Goal: Task Accomplishment & Management: Complete application form

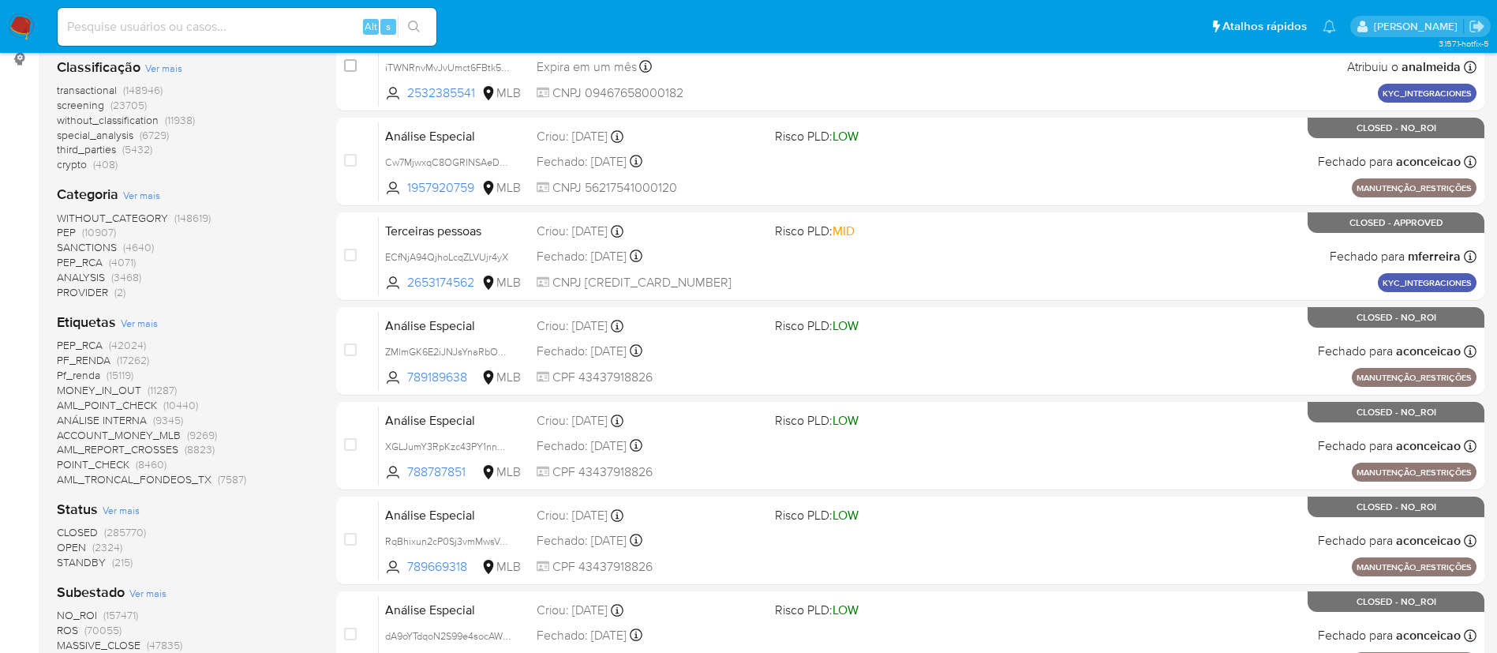
scroll to position [355, 0]
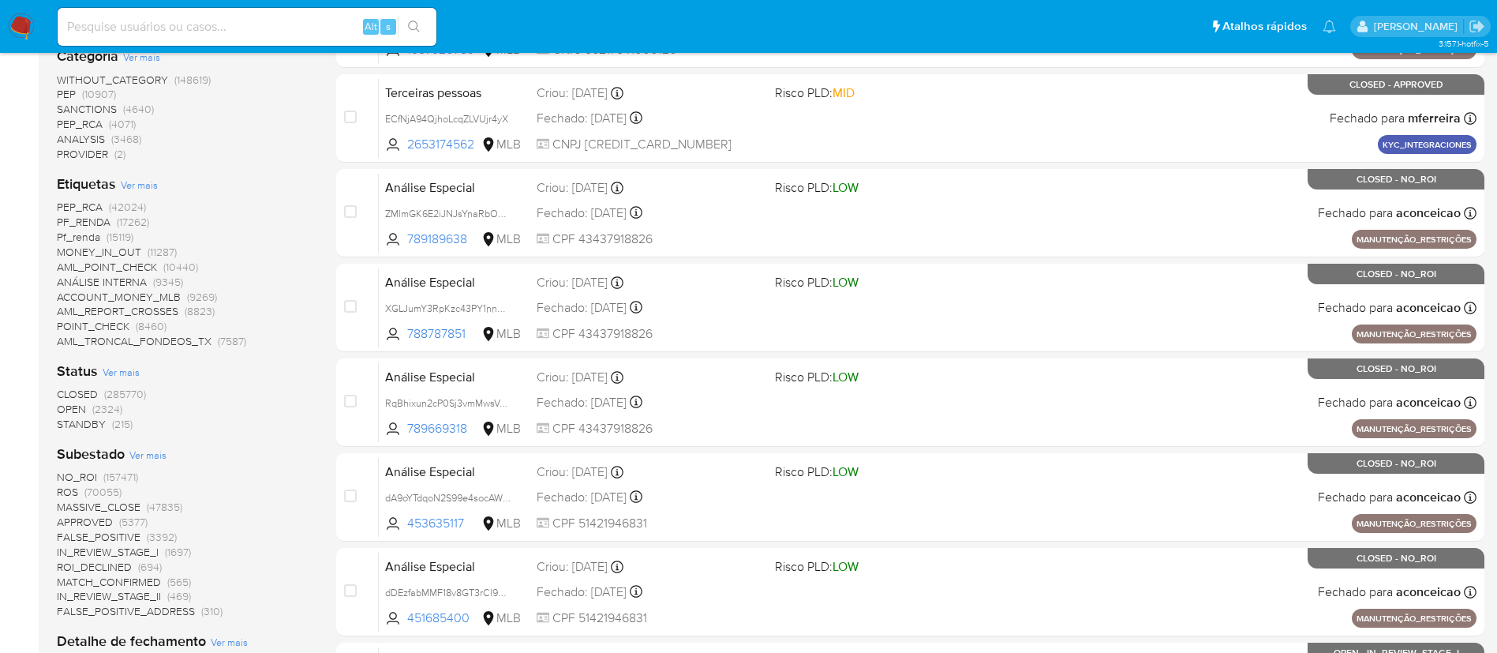
click at [88, 409] on span "OPEN (2324)" at bounding box center [90, 409] width 66 height 15
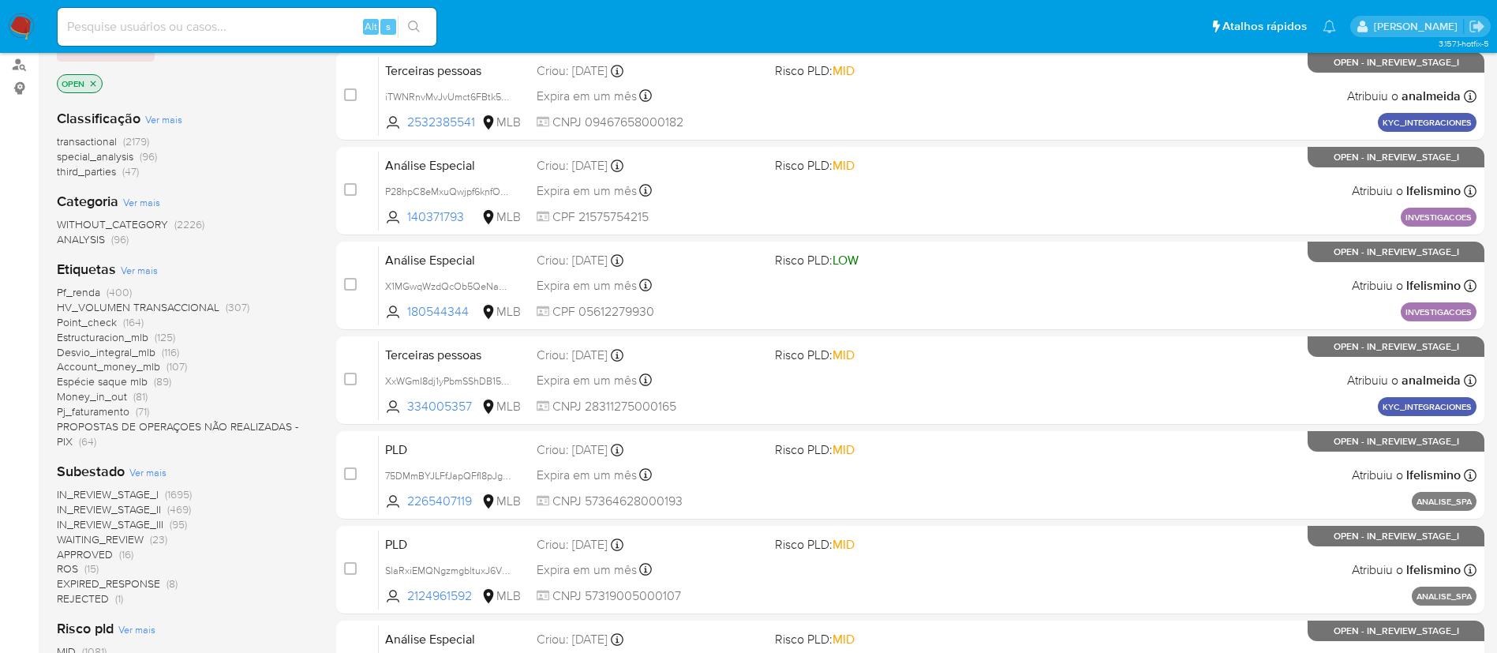
scroll to position [355, 0]
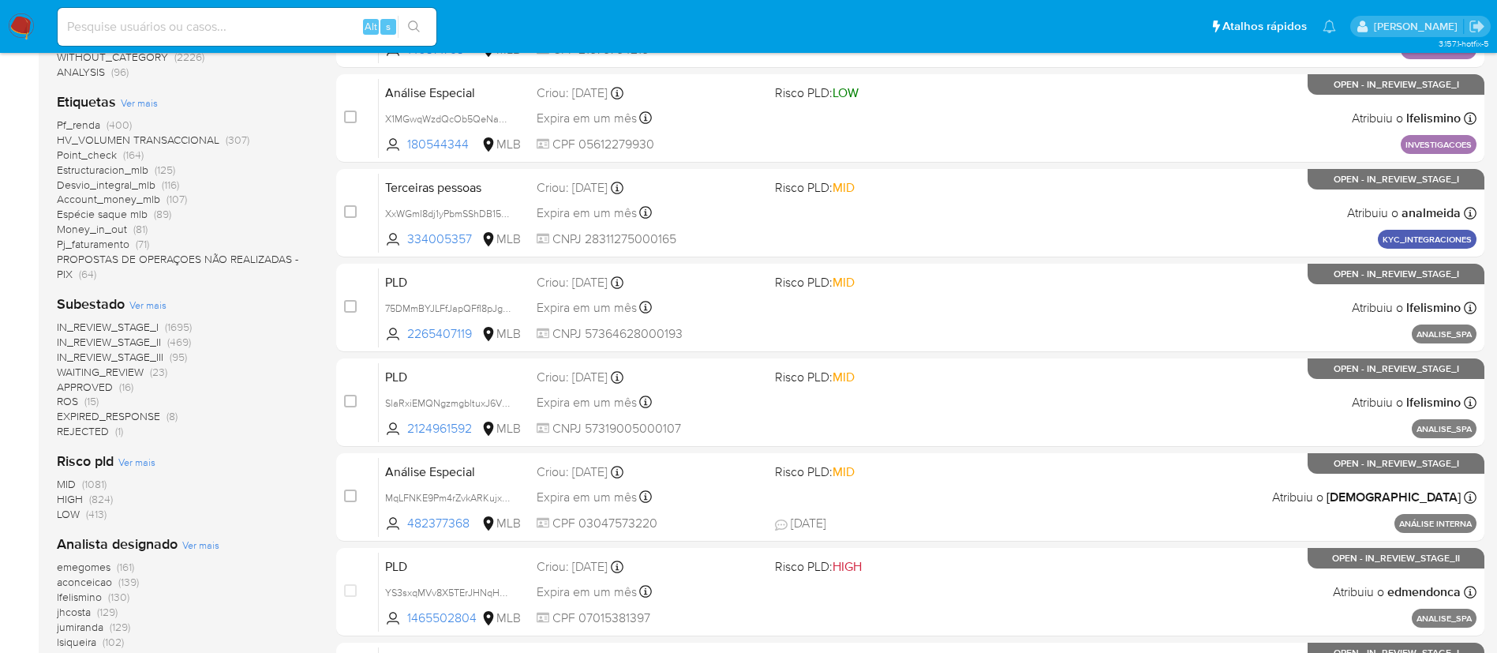
click at [87, 404] on span "(15)" at bounding box center [91, 401] width 14 height 16
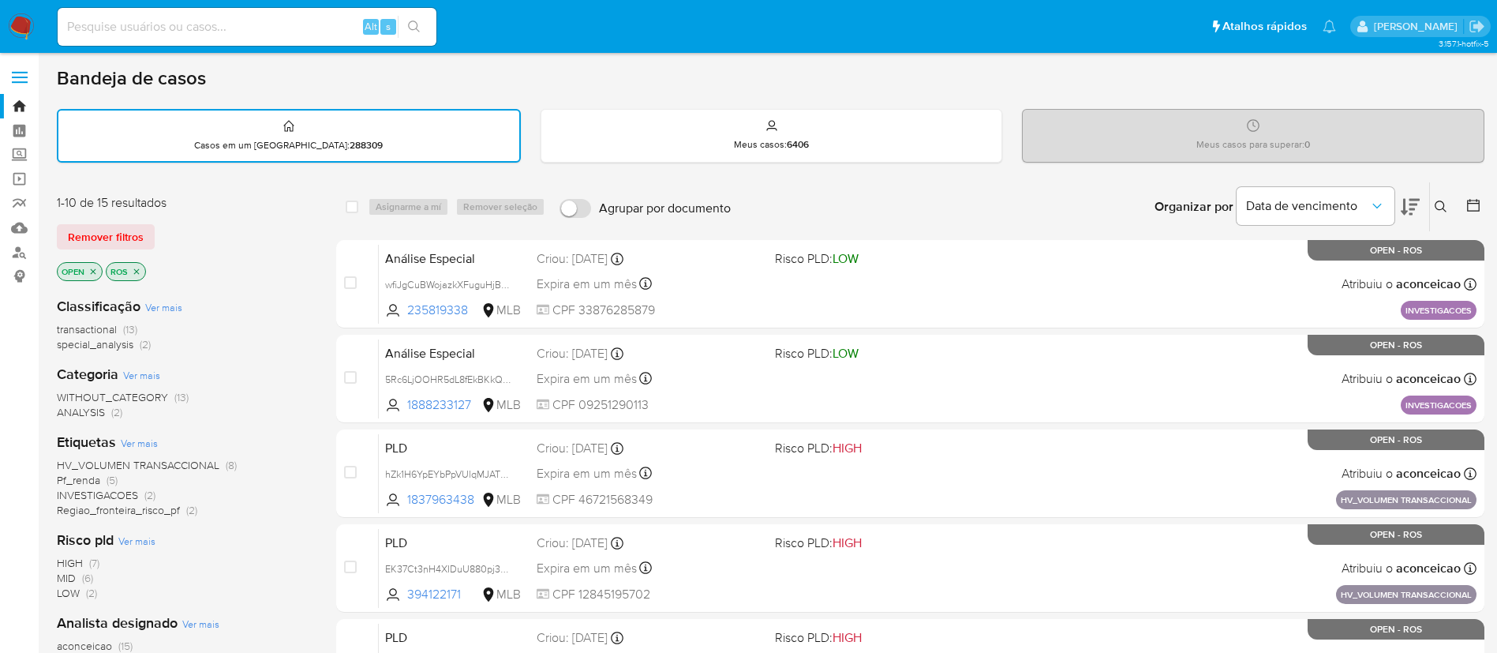
click at [141, 271] on icon "close-filter" at bounding box center [136, 271] width 9 height 9
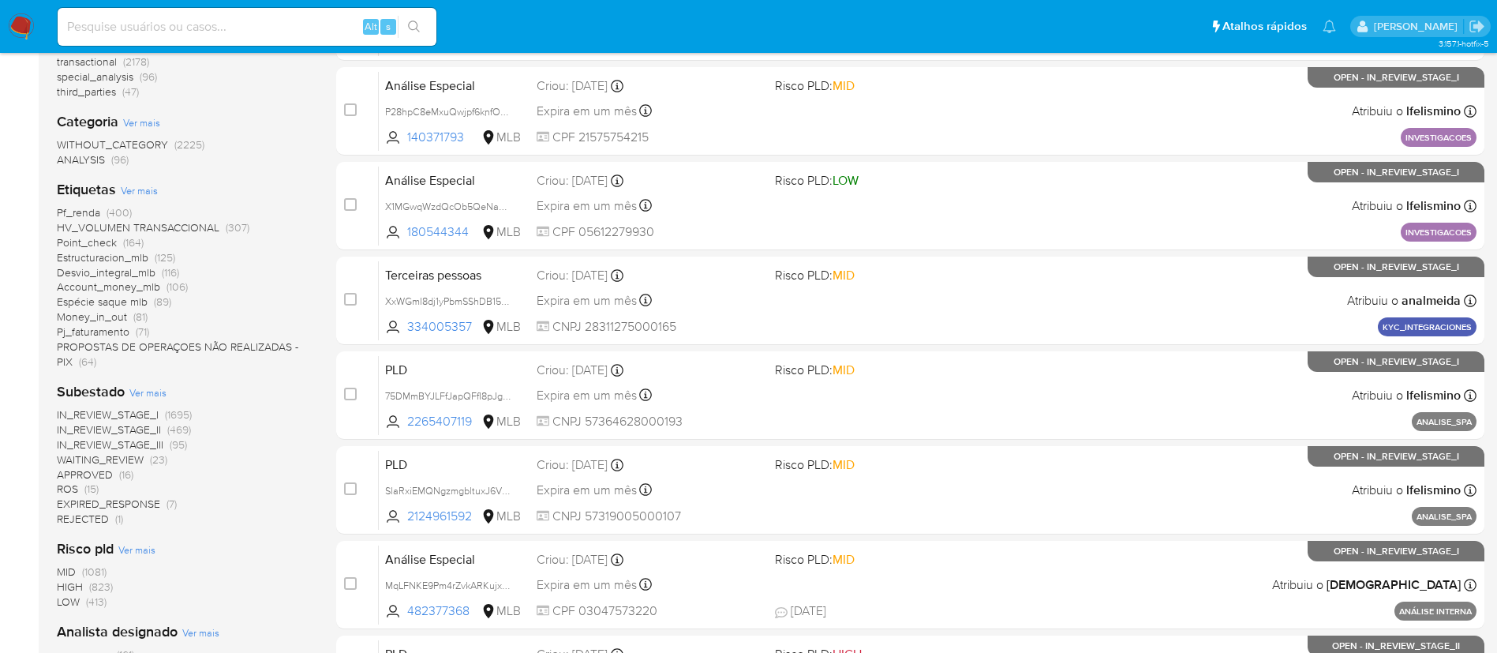
scroll to position [355, 0]
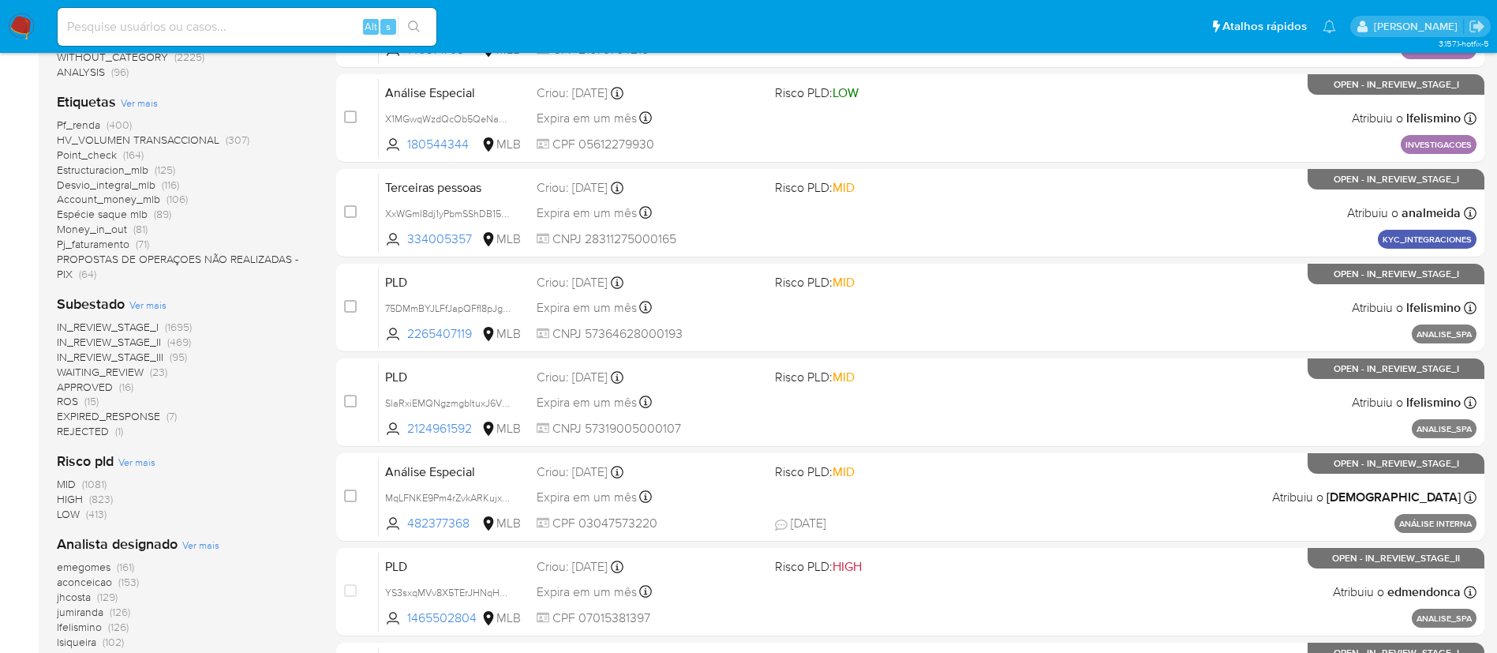
click at [82, 400] on span "ROS (15)" at bounding box center [78, 401] width 42 height 15
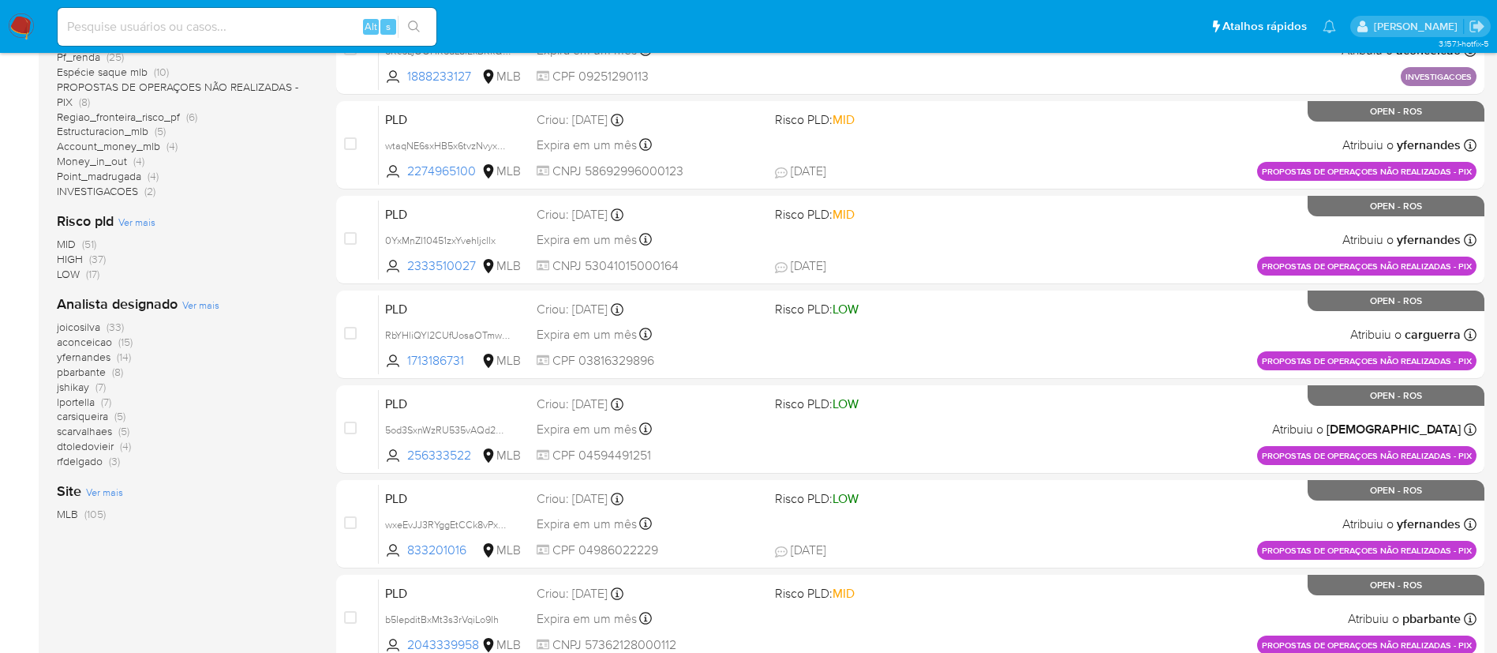
scroll to position [474, 0]
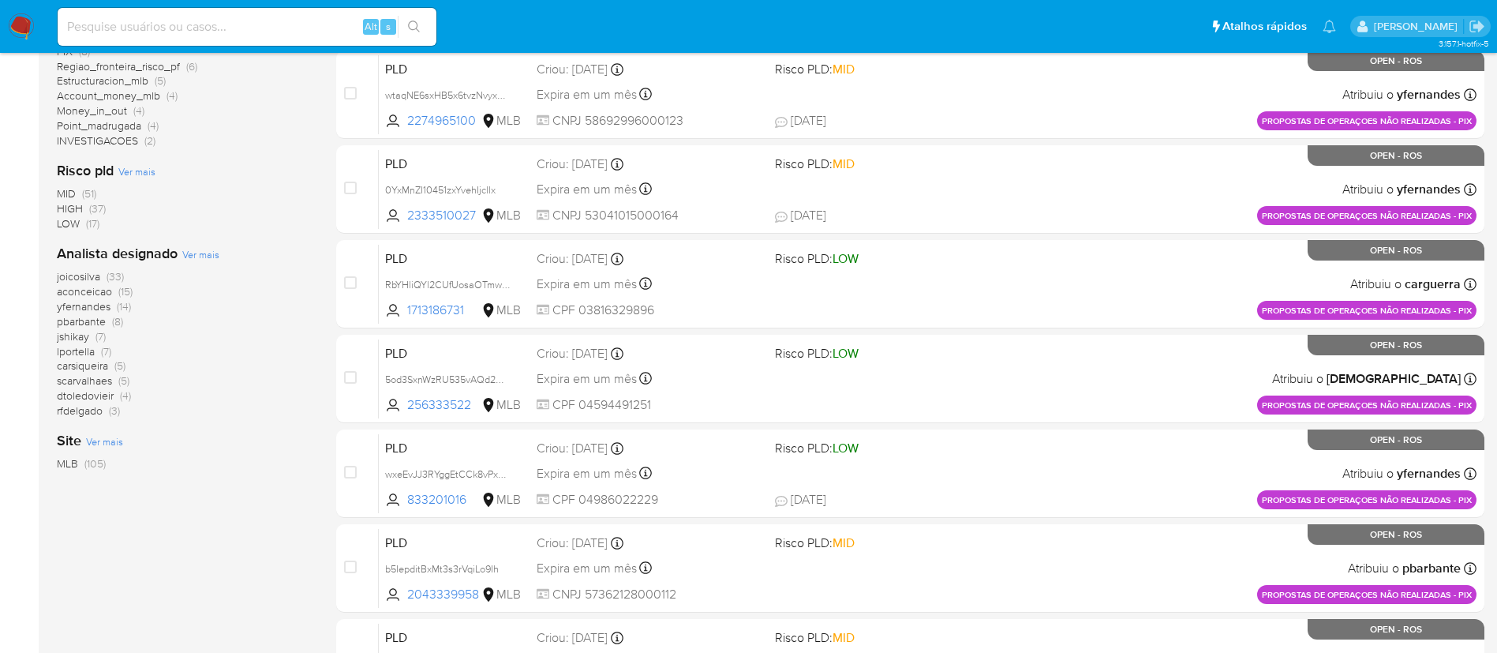
click at [116, 275] on span "(33)" at bounding box center [115, 276] width 17 height 16
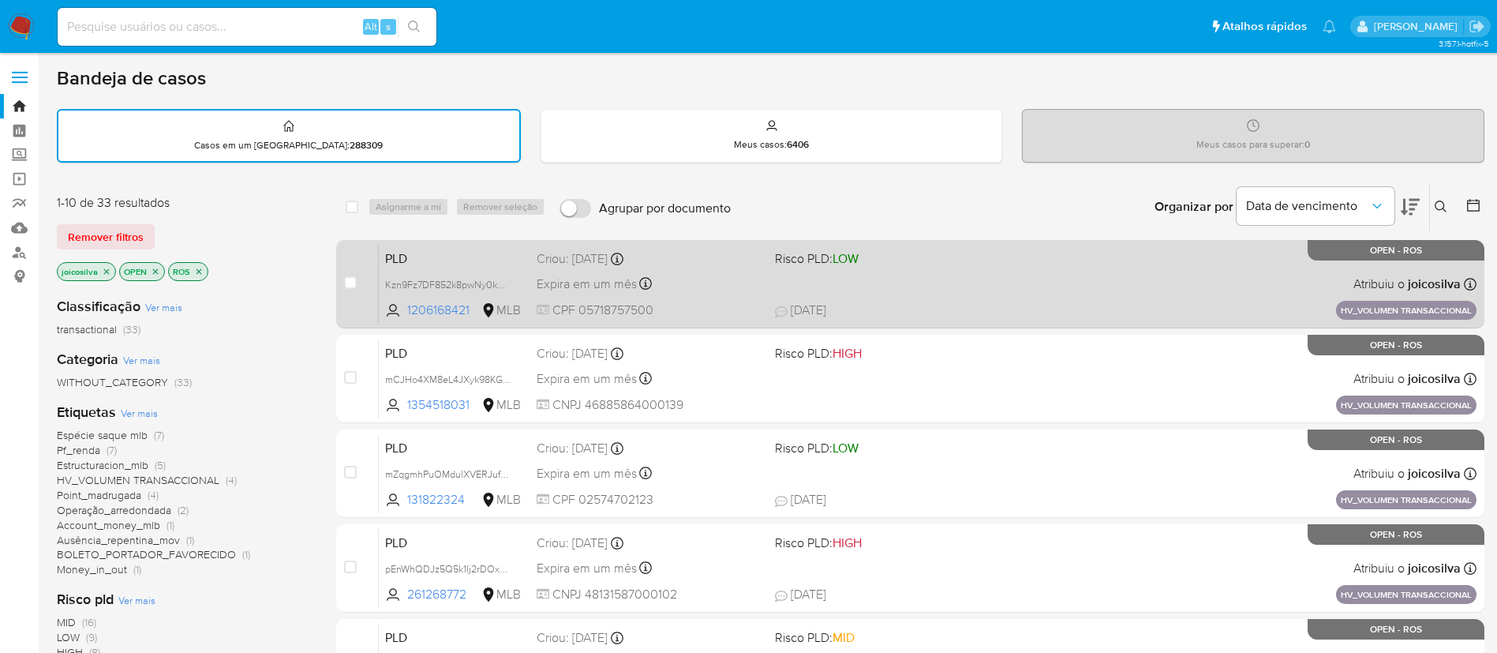
click at [736, 292] on div "Expira em um mês Expira em 28/09/2025 11:18:38" at bounding box center [650, 283] width 226 height 21
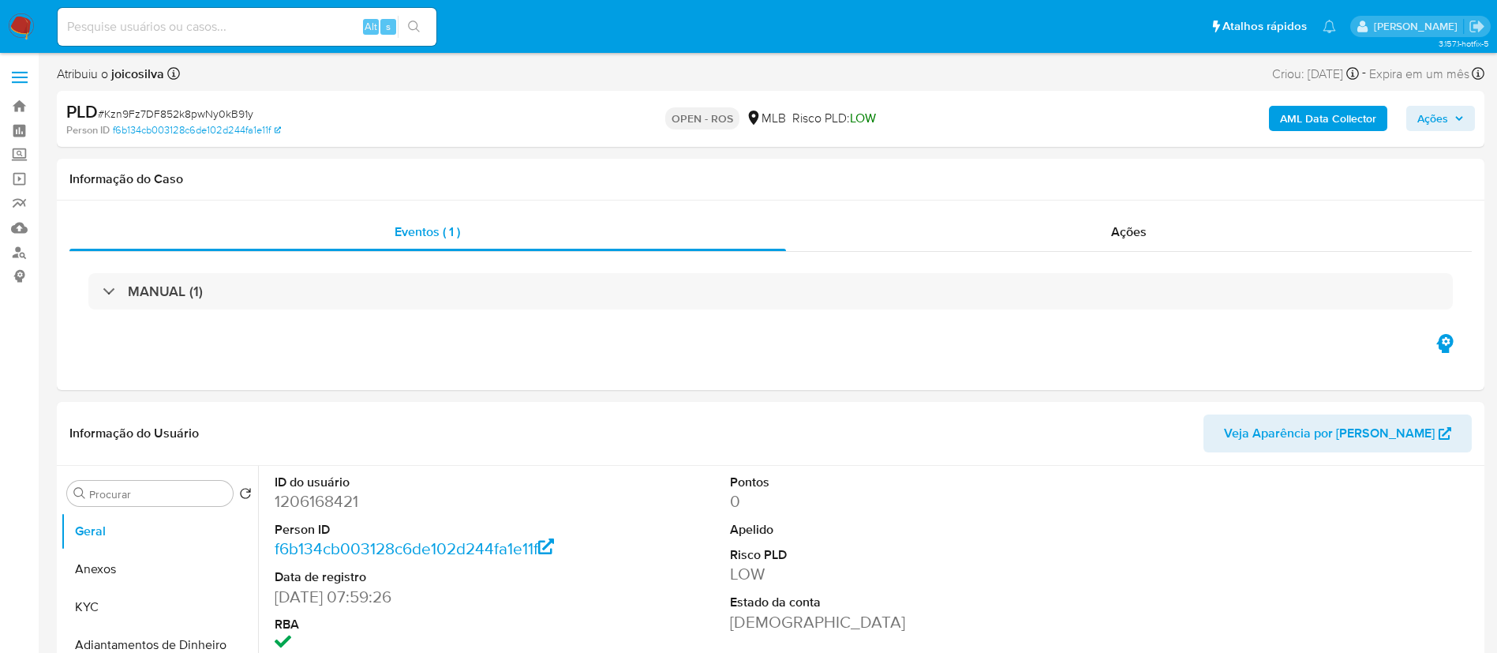
select select "10"
click at [219, 113] on span "# Kzn9Fz7DF852k8pwNy0kB91y" at bounding box center [175, 114] width 155 height 16
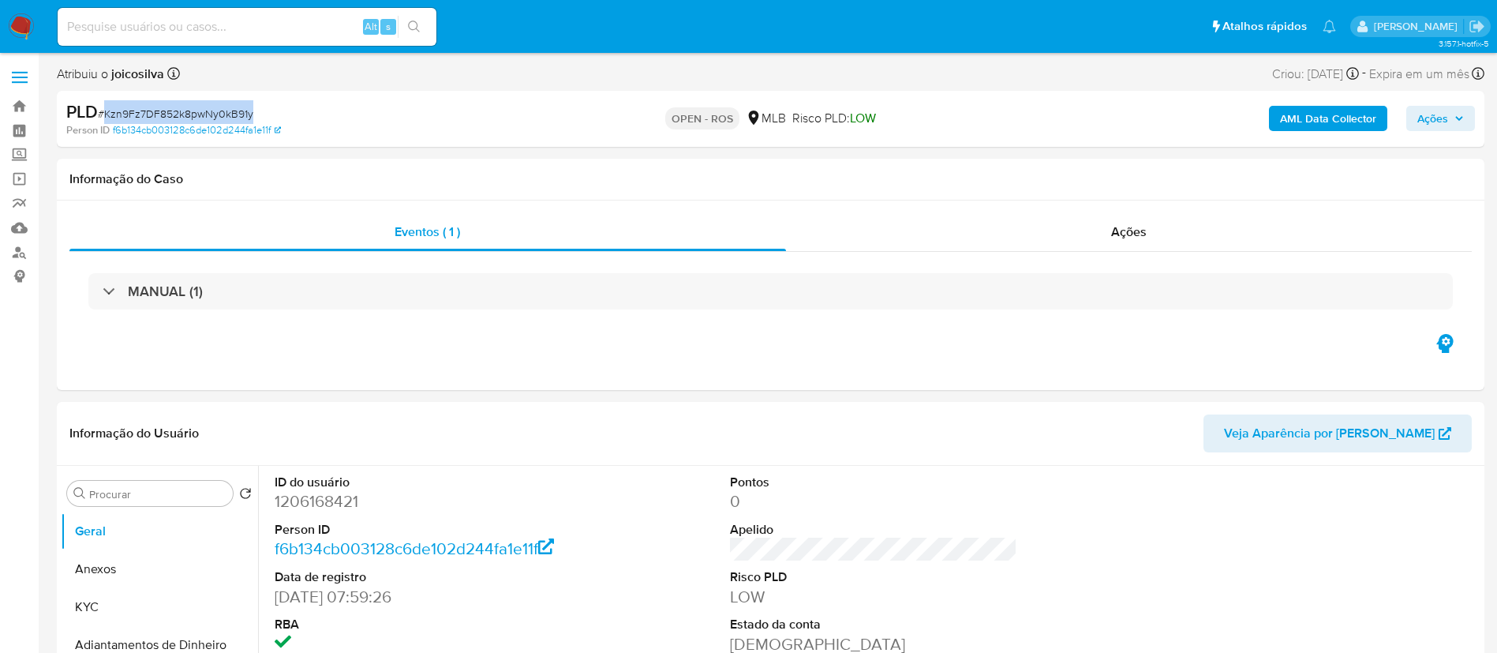
click at [219, 113] on span "# Kzn9Fz7DF852k8pwNy0kB91y" at bounding box center [175, 114] width 155 height 16
copy span "Kzn9Fz7DF852k8pwNy0kB91y"
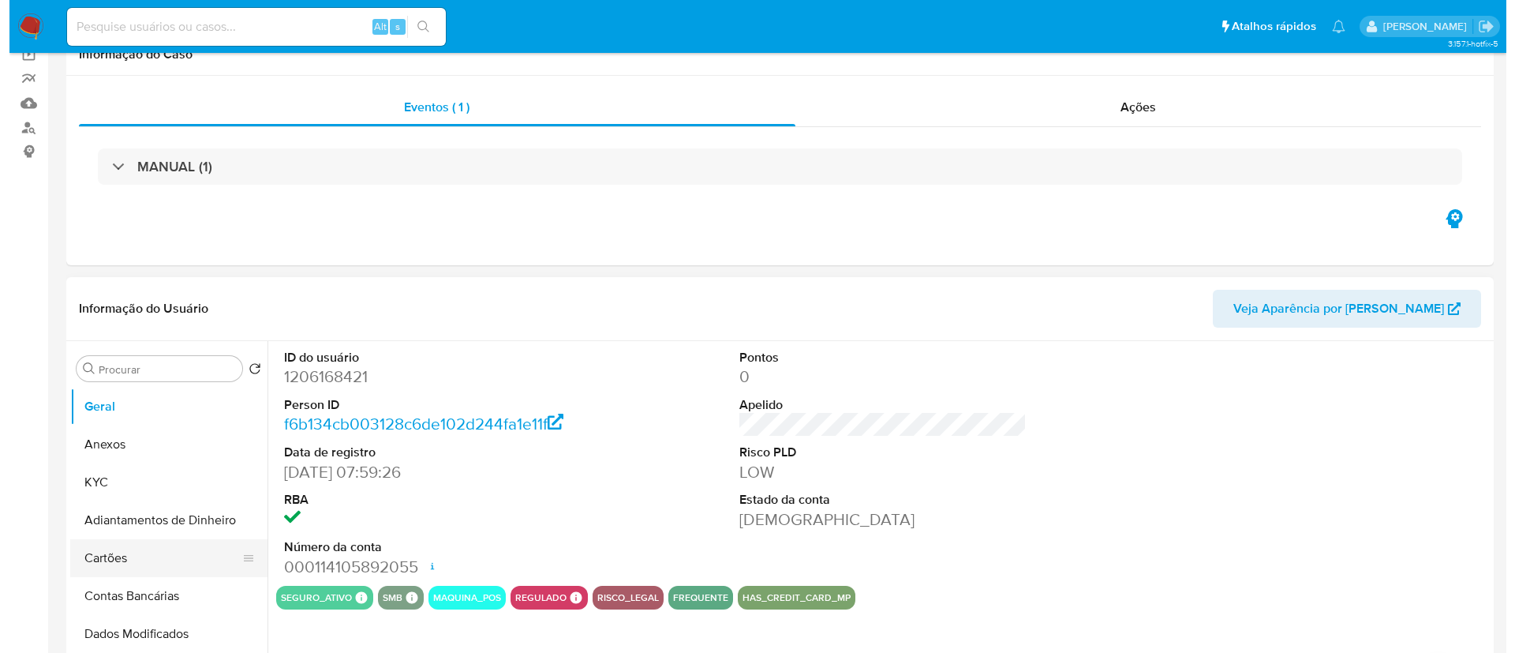
scroll to position [237, 0]
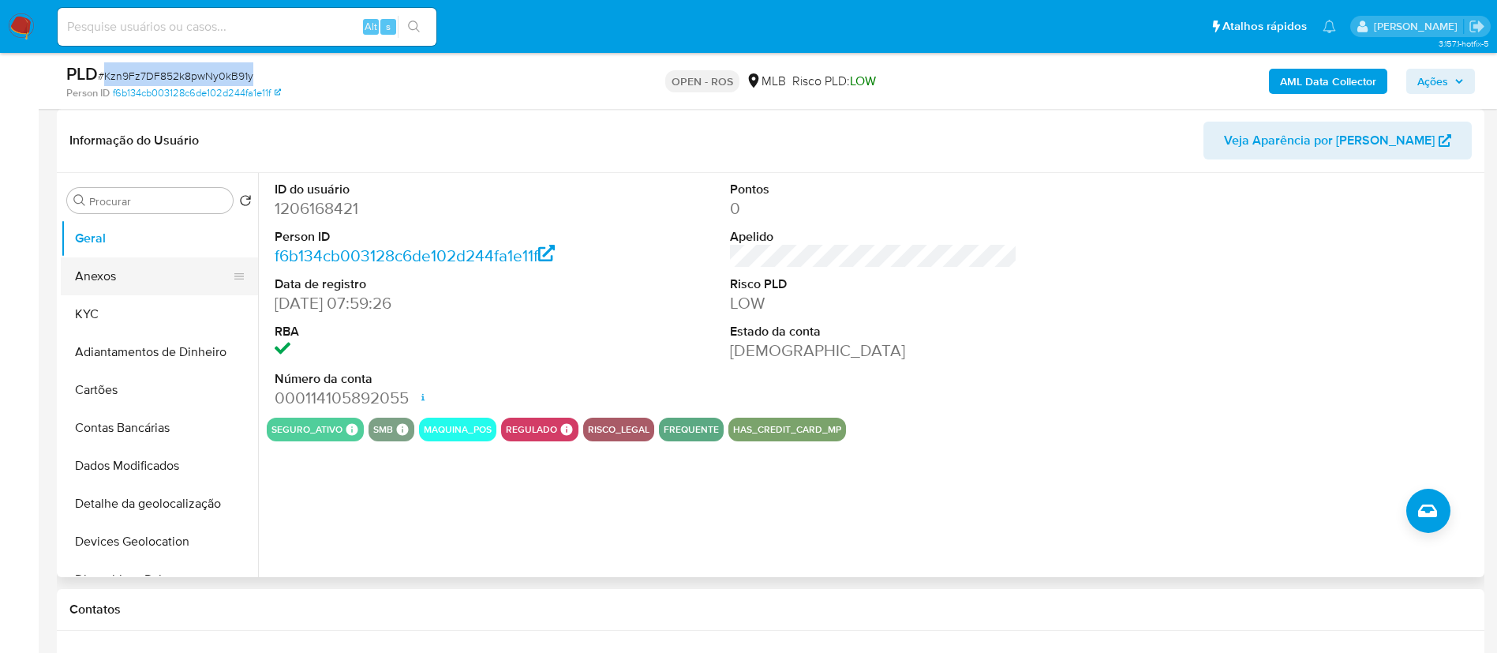
click at [115, 283] on button "Anexos" at bounding box center [153, 276] width 185 height 38
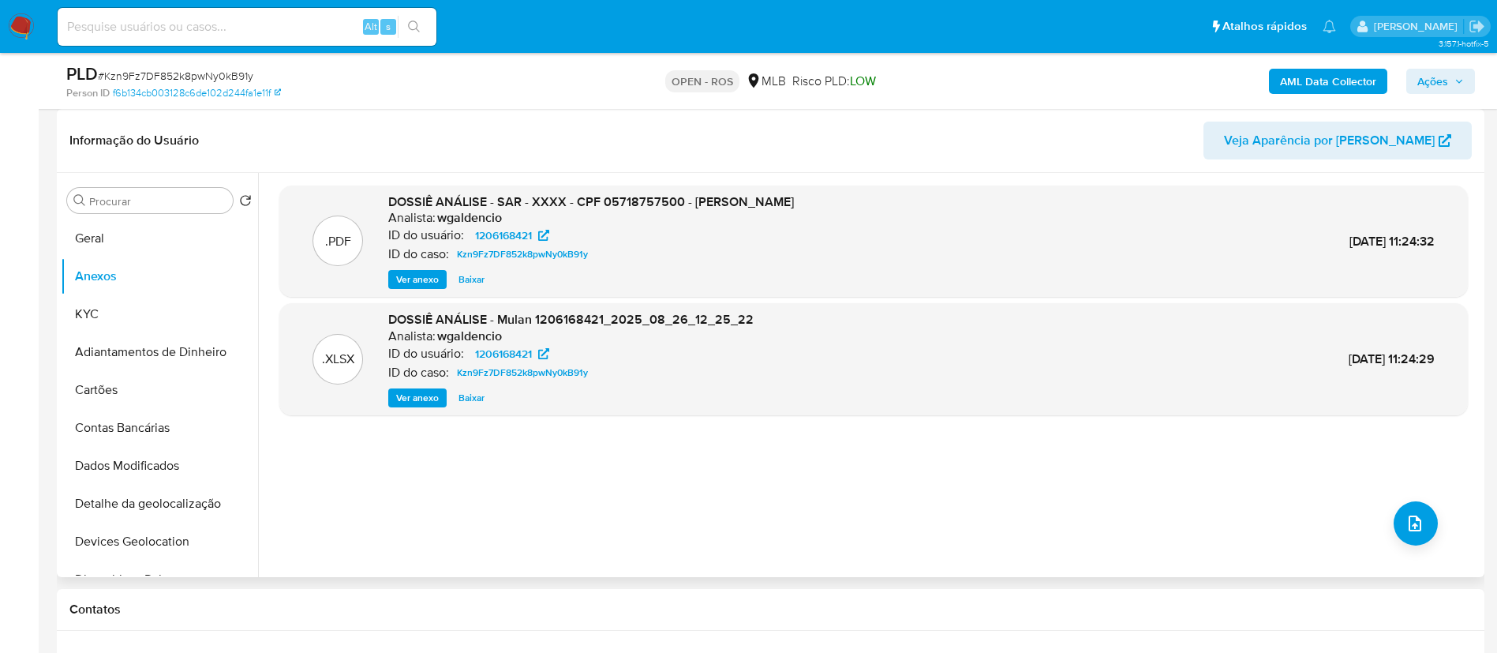
click at [849, 466] on div ".PDF DOSSIÊ ANÁLISE - SAR - XXXX - CPF 05718757500 - MARCELO DE SOUZA SERAFIM A…" at bounding box center [873, 374] width 1189 height 379
click at [1428, 521] on button "upload-file" at bounding box center [1416, 523] width 44 height 44
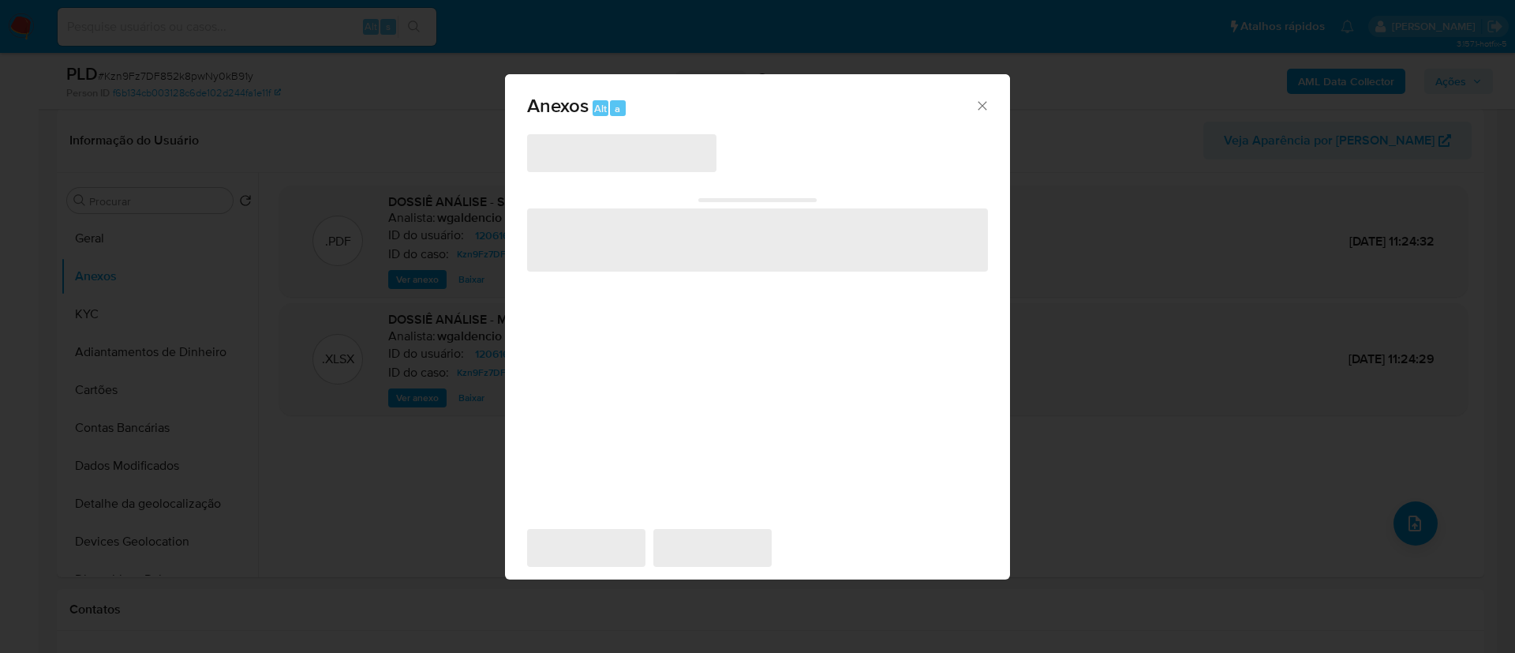
click at [642, 178] on div "‌ ‌" at bounding box center [757, 224] width 461 height 93
click at [649, 167] on span "‌" at bounding box center [621, 153] width 189 height 38
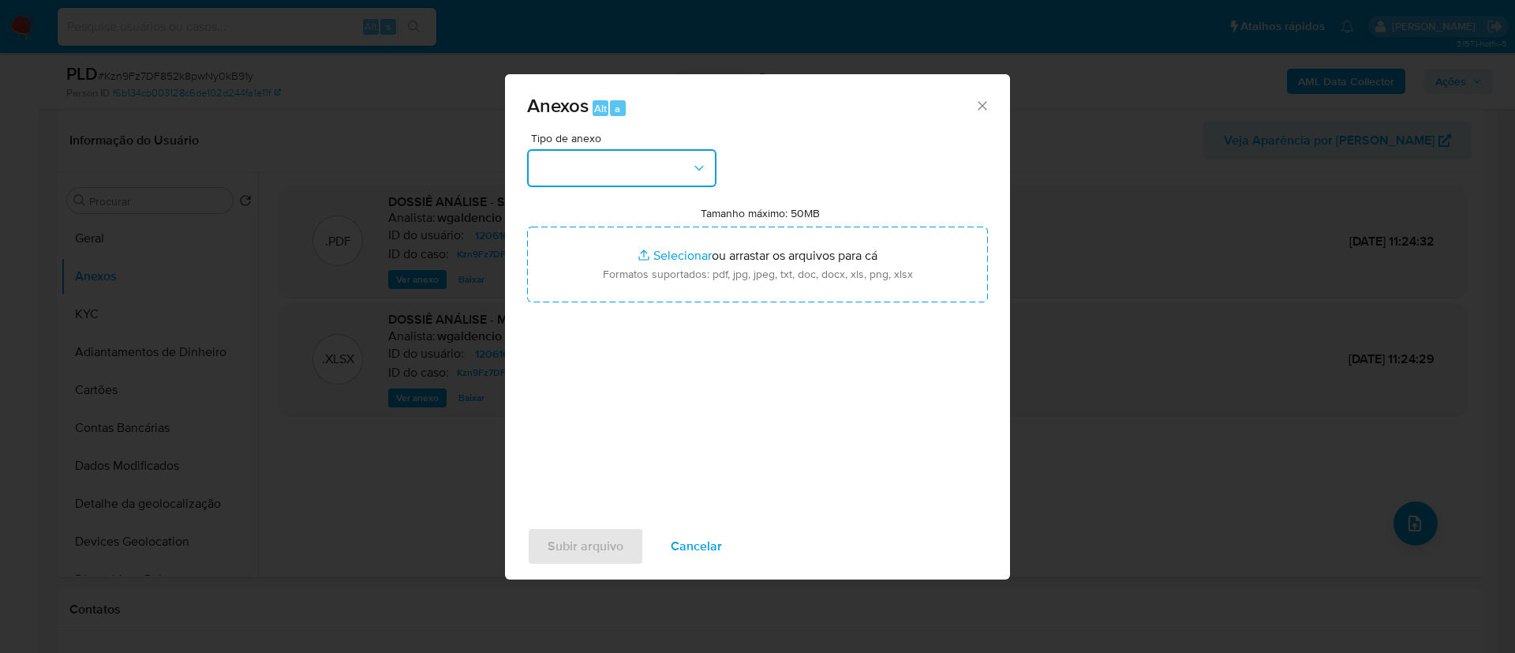
click at [658, 158] on button "button" at bounding box center [621, 168] width 189 height 38
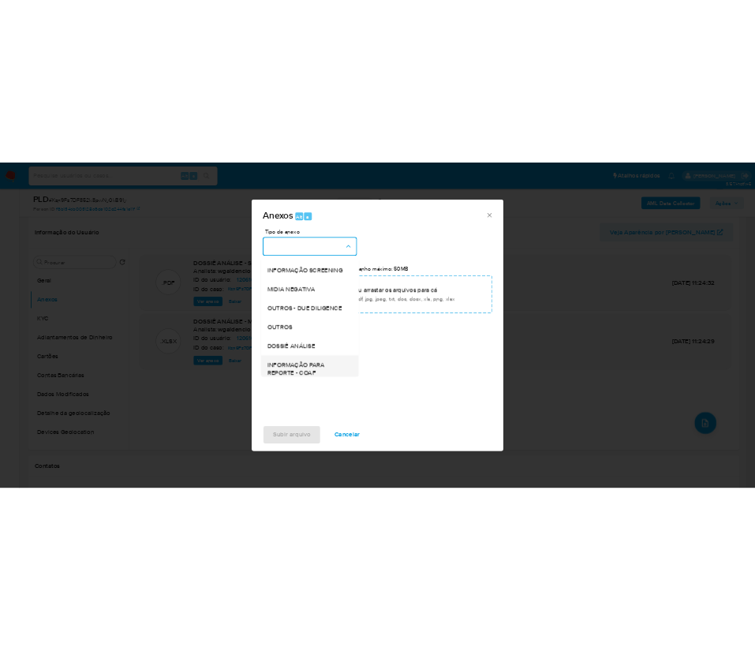
scroll to position [243, 0]
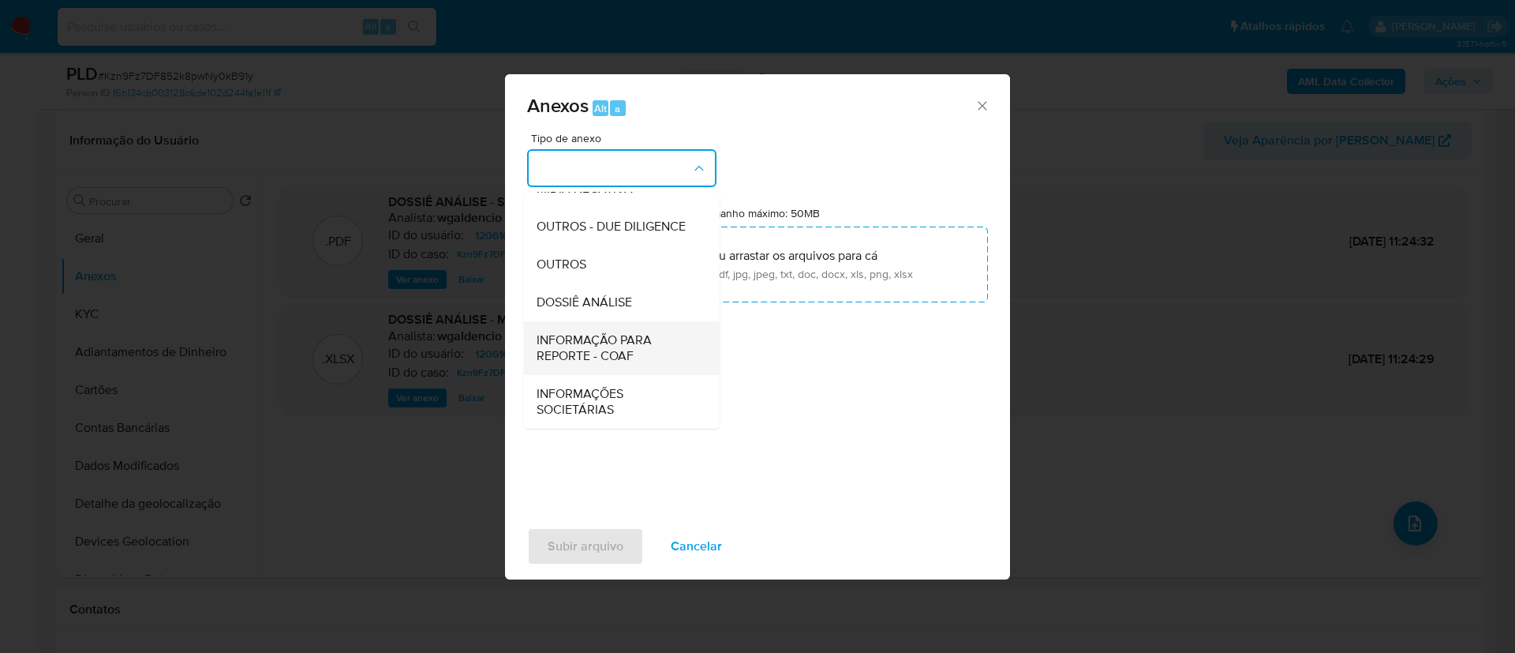
click at [602, 358] on span "INFORMAÇÃO PARA REPORTE - COAF" at bounding box center [617, 348] width 161 height 32
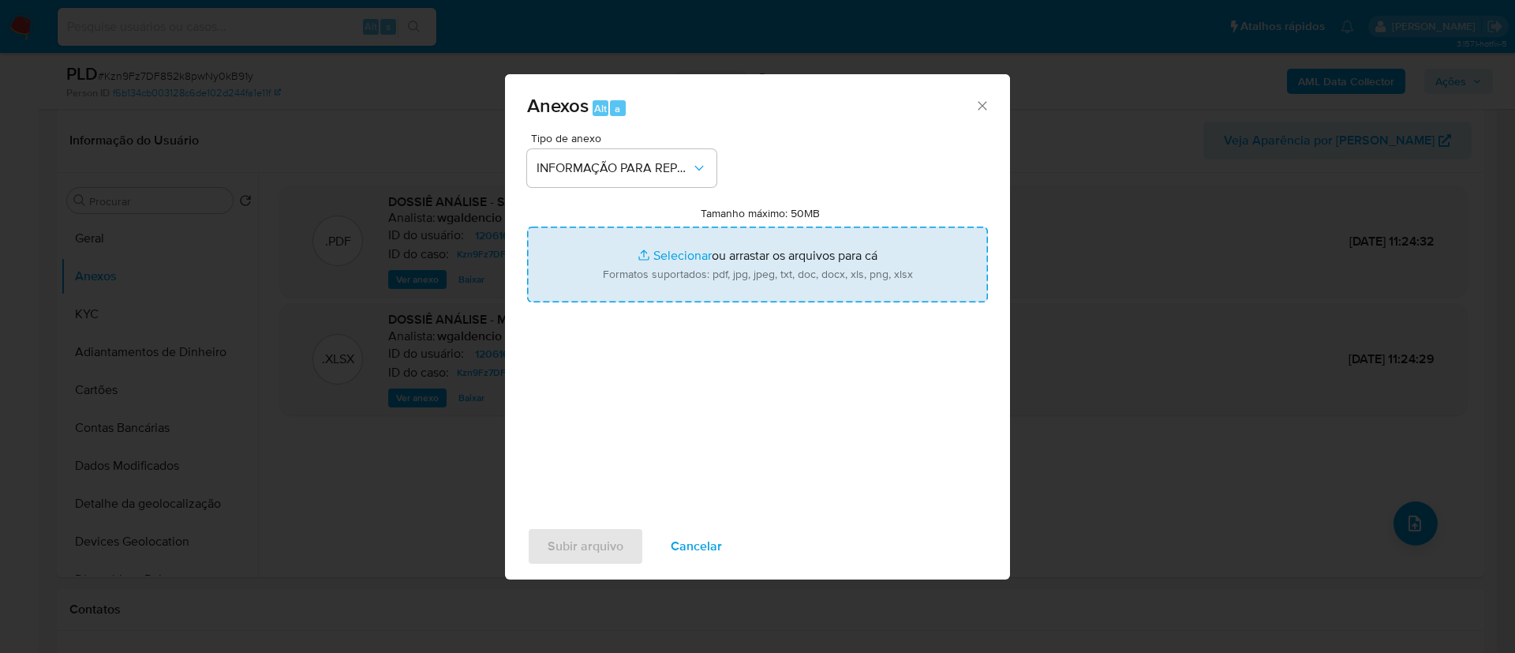
type input "C:\fakepath\SAR - Kzn9Fz7DF852k8pwNy0kB91y - CPF 05718757500 - MARCELO DE SOUZA…"
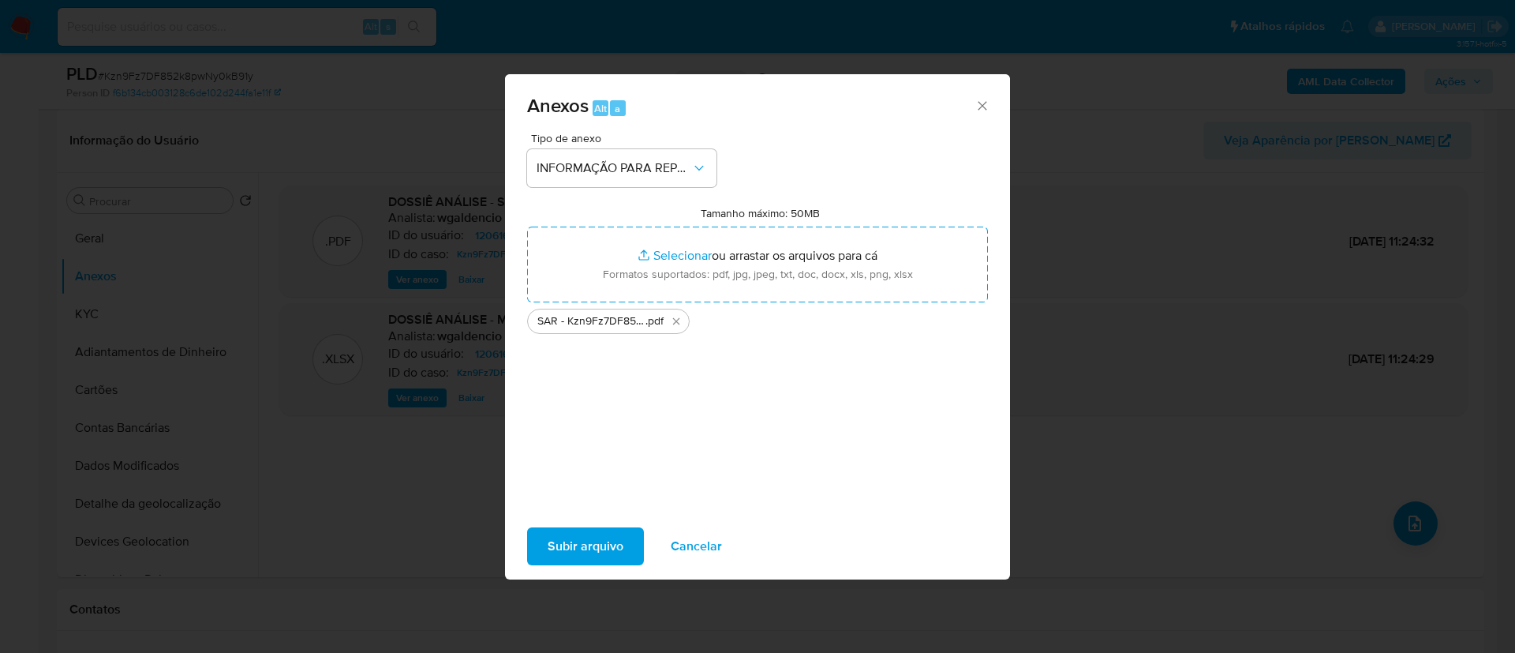
click at [587, 551] on span "Subir arquivo" at bounding box center [586, 546] width 76 height 35
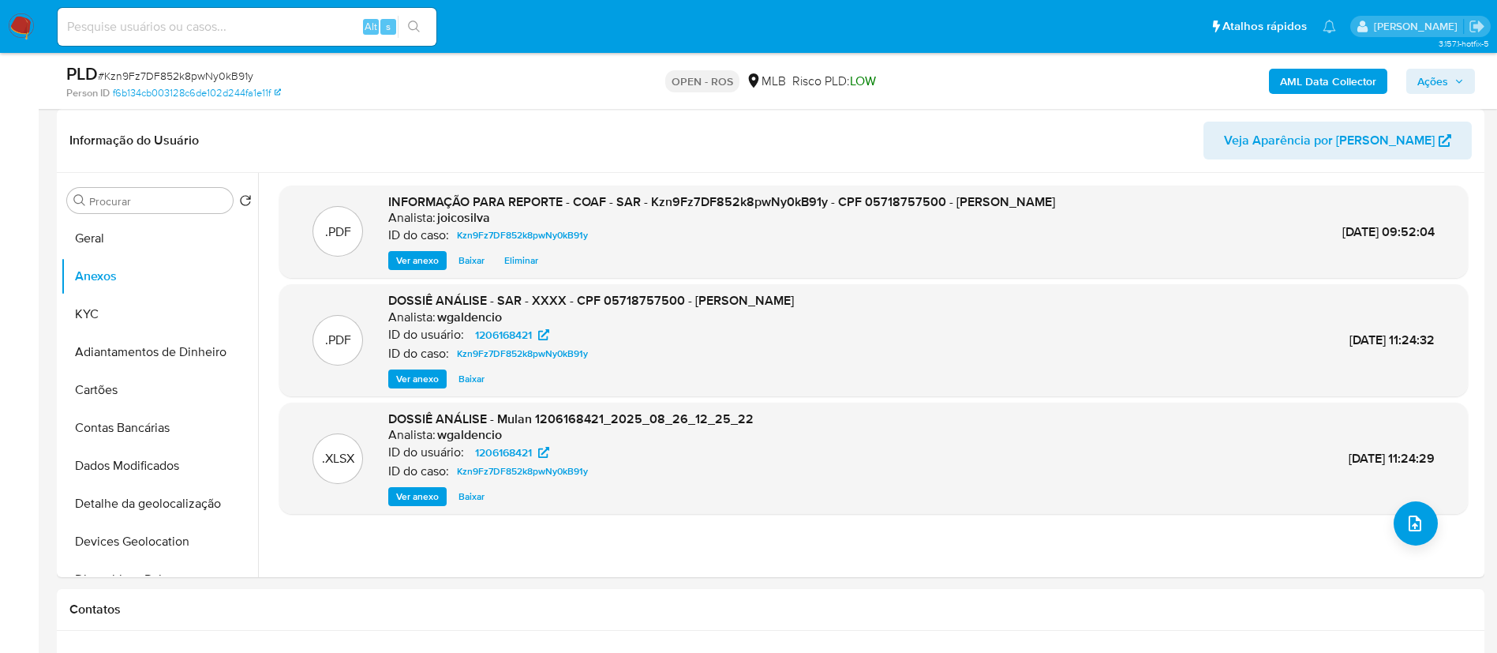
click at [1445, 92] on span "Ações" at bounding box center [1432, 81] width 31 height 25
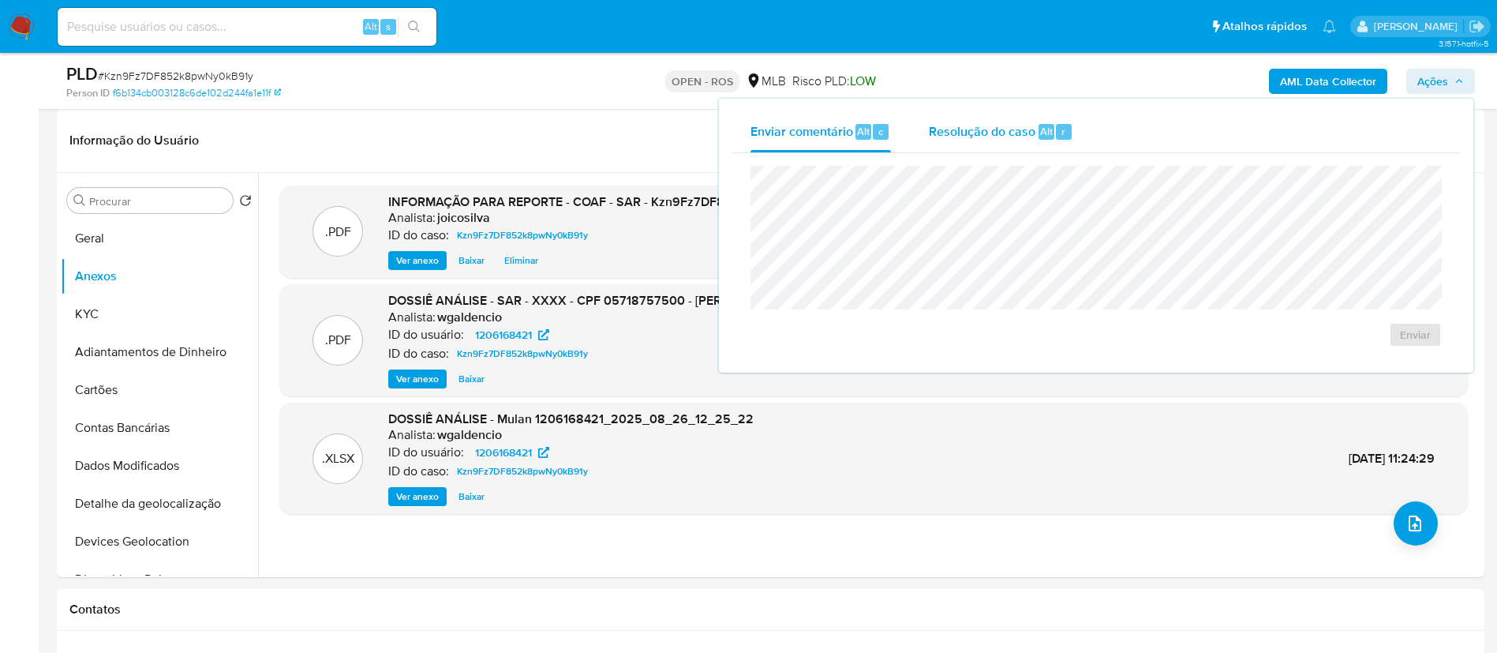
click at [942, 140] on div "Resolução do caso Alt r" at bounding box center [1001, 131] width 144 height 41
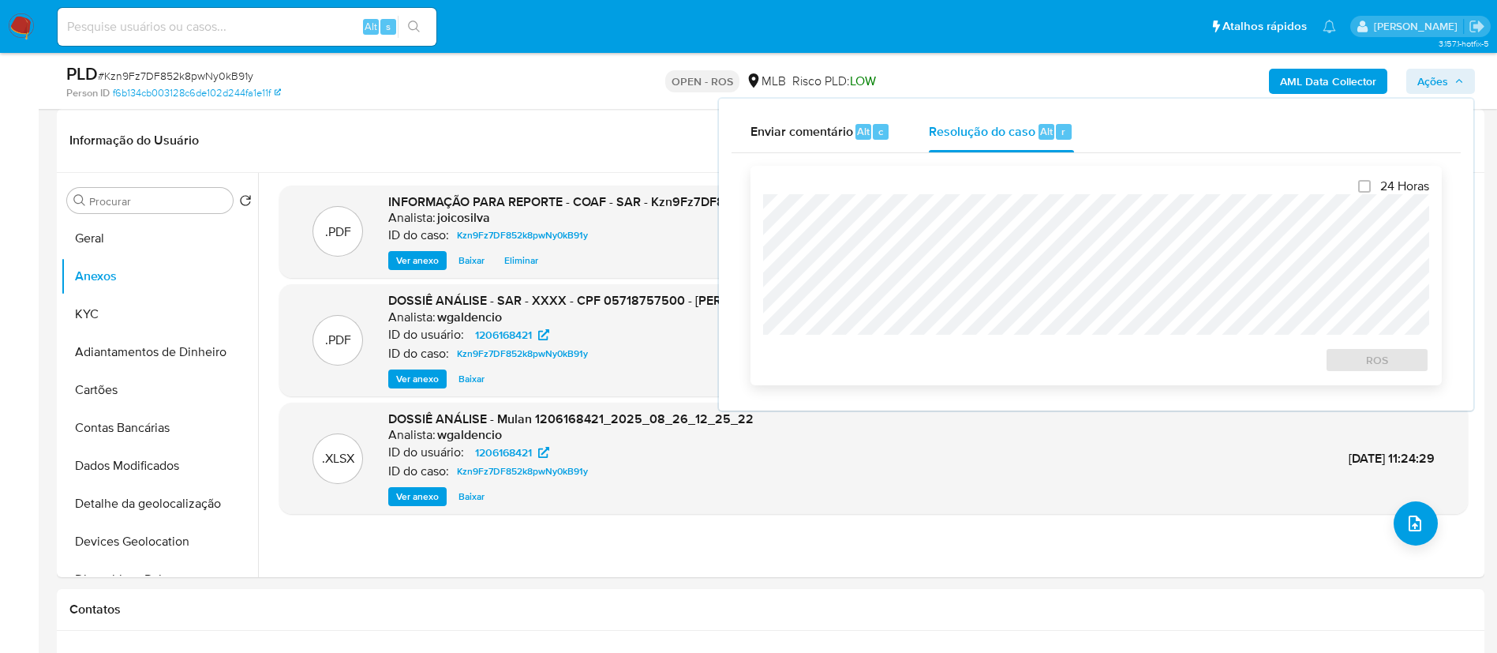
click at [755, 245] on div "24 Horas ROS" at bounding box center [1096, 275] width 691 height 219
click at [1346, 366] on span "ROS" at bounding box center [1377, 360] width 82 height 22
click at [1395, 366] on span "ROS" at bounding box center [1377, 360] width 82 height 22
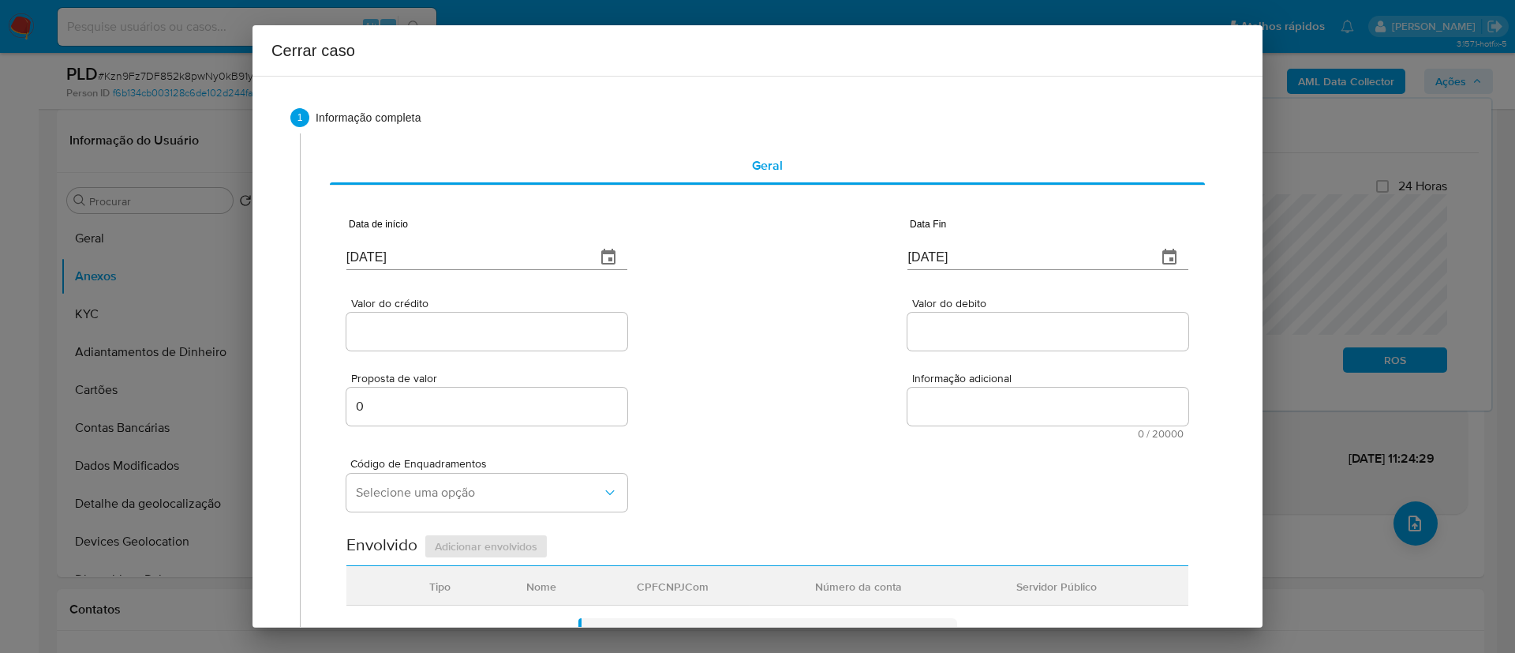
type input "27/09/2022"
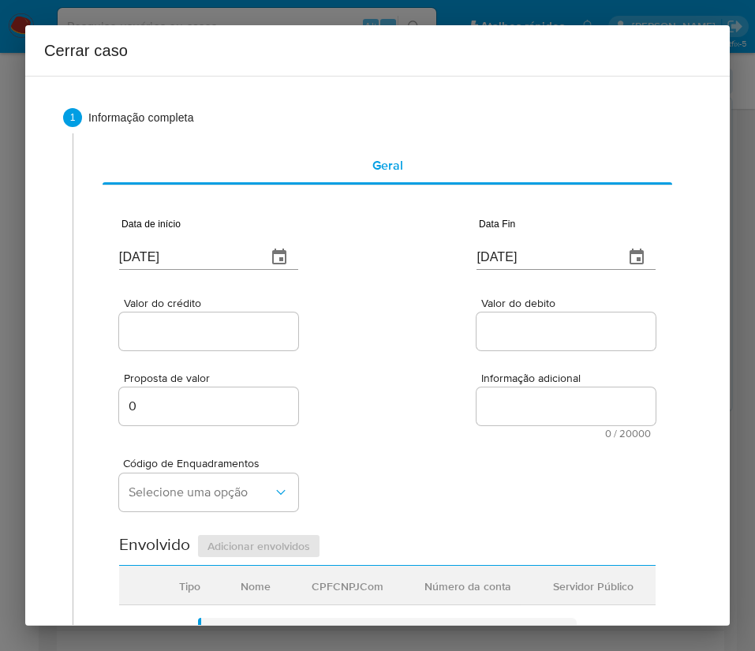
click at [170, 257] on input "[DATE]" at bounding box center [186, 257] width 135 height 25
paste input "7"
type input "[DATE]"
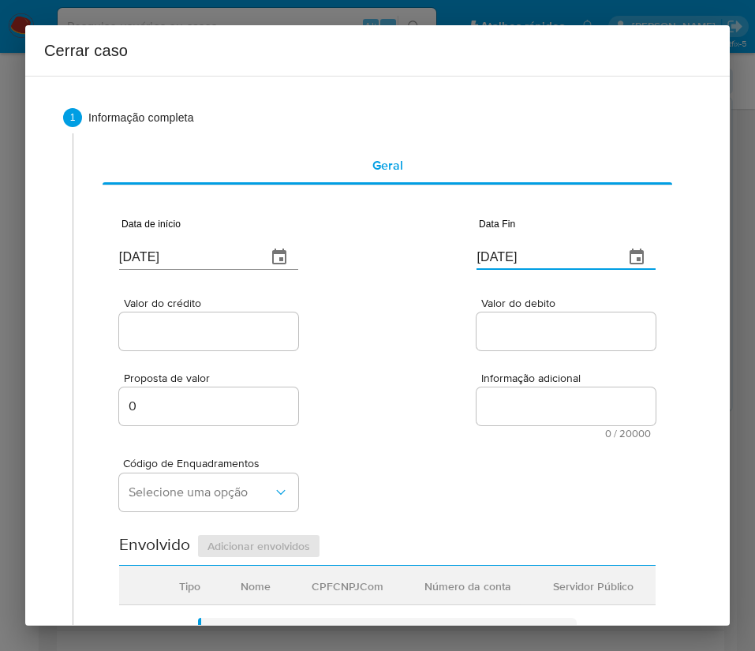
click at [503, 256] on input "[DATE]" at bounding box center [544, 257] width 135 height 25
paste input "22/08"
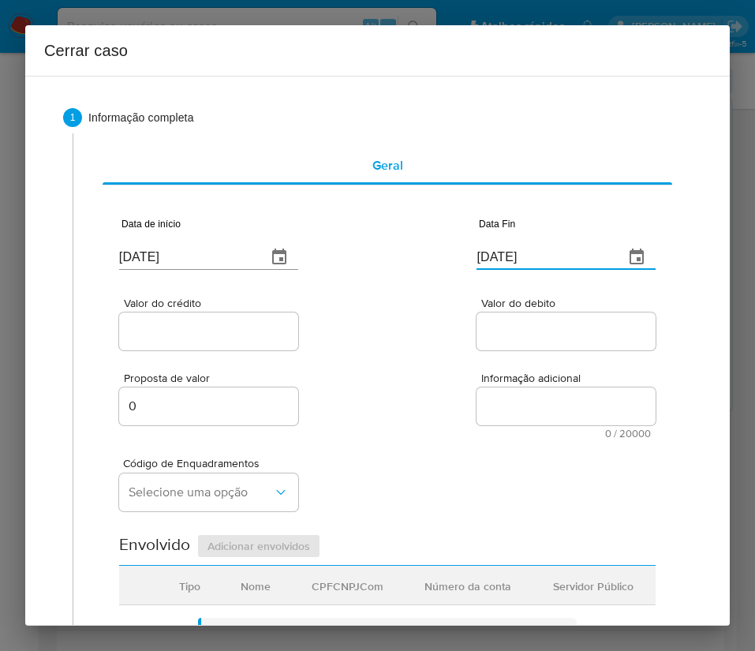
type input "22/08/2025"
click at [453, 287] on div "Valor do crédito Valor do debito" at bounding box center [387, 316] width 537 height 75
drag, startPoint x: 256, startPoint y: 311, endPoint x: 215, endPoint y: 348, distance: 55.3
click at [241, 328] on div "Valor do crédito" at bounding box center [208, 326] width 179 height 56
click at [215, 348] on div at bounding box center [208, 332] width 179 height 38
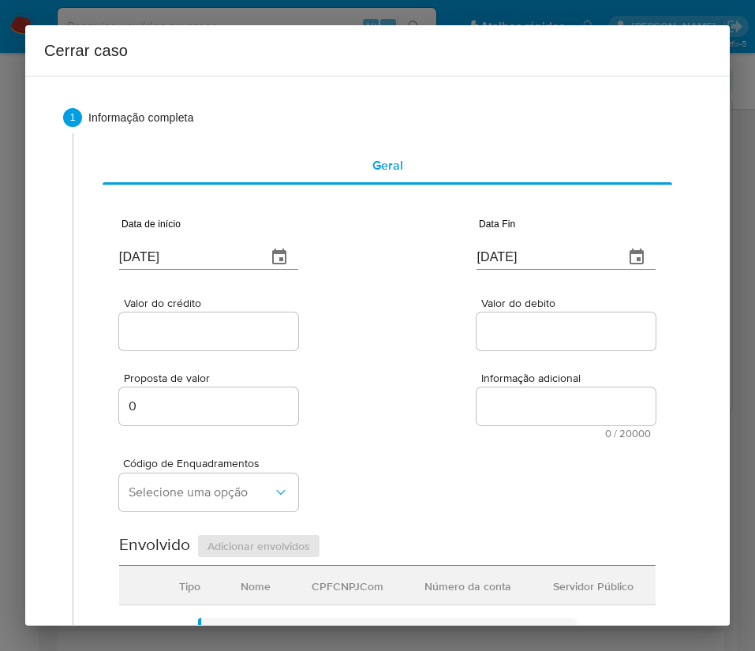
click at [207, 331] on input "Valor do crédito" at bounding box center [208, 331] width 179 height 21
click at [186, 334] on input "Valor do crédito" at bounding box center [208, 331] width 179 height 21
paste input "R$989.551"
type input "R$989.551"
drag, startPoint x: 496, startPoint y: 326, endPoint x: 440, endPoint y: 457, distance: 142.5
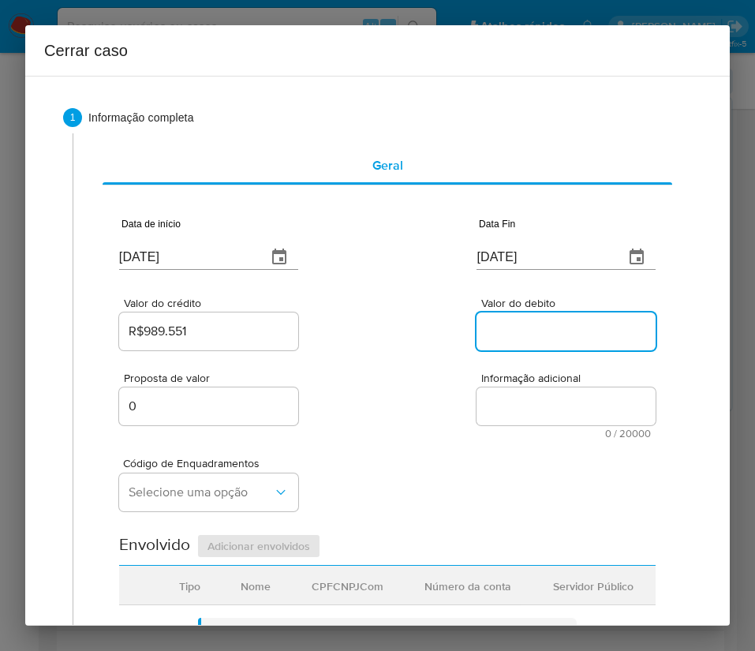
click at [496, 326] on input "Valor do debito" at bounding box center [566, 331] width 179 height 21
paste input "R$985.805"
type input "R$985.805"
click at [440, 457] on div "Código de Enquadramentos Selecione uma opção" at bounding box center [387, 478] width 537 height 79
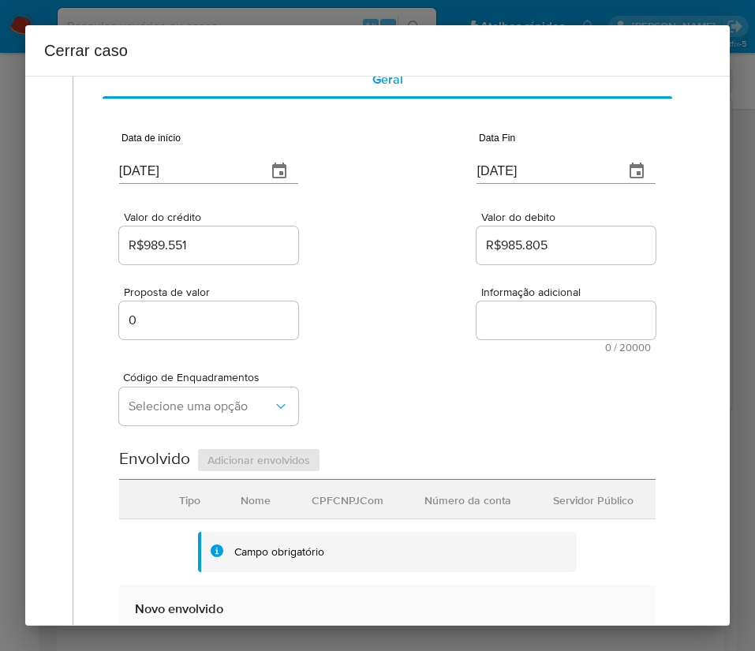
scroll to position [118, 0]
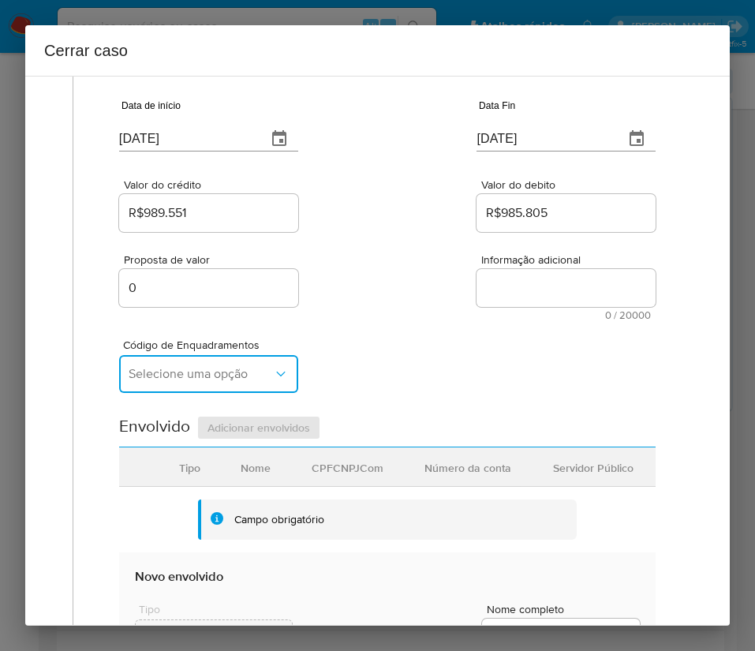
click at [227, 366] on span "Selecione uma opção" at bounding box center [201, 374] width 144 height 16
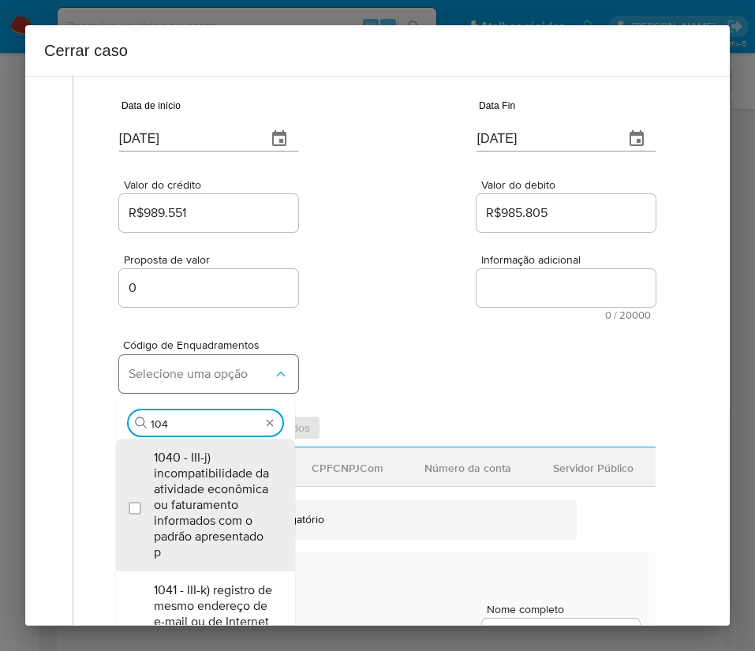
type input "1045"
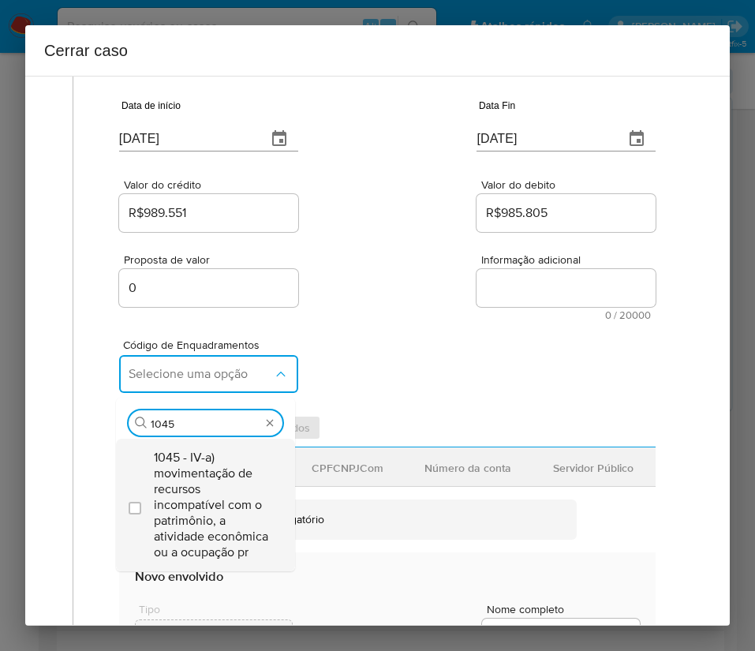
click at [207, 485] on span "1045 - IV-a) movimentação de recursos incompatível com o patrimônio, a atividad…" at bounding box center [213, 505] width 119 height 110
checkbox input "true"
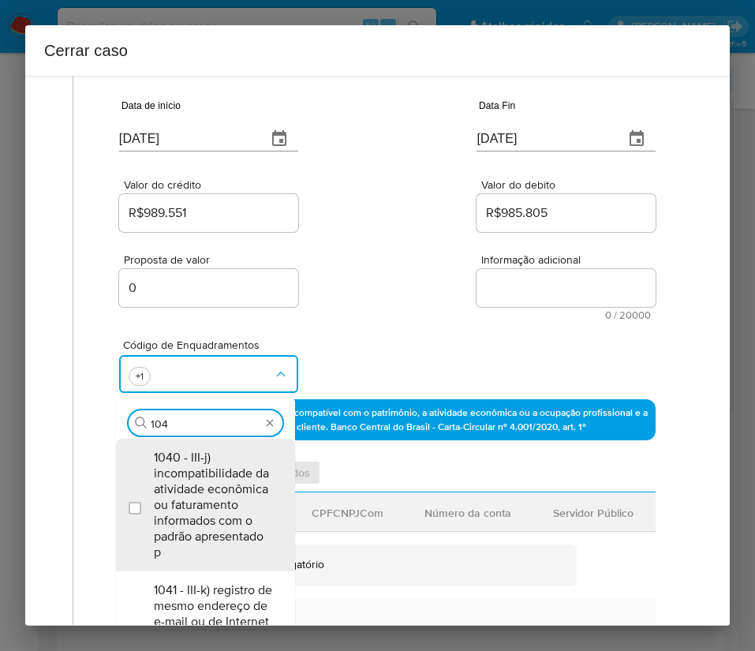
scroll to position [0, 0]
type input "1047"
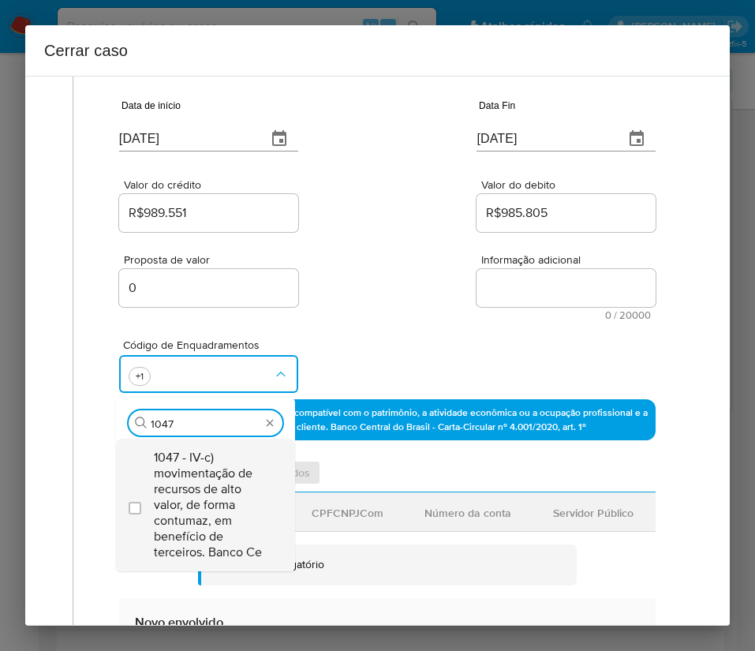
click at [177, 496] on span "1047 - IV-c) movimentação de recursos de alto valor, de forma contumaz, em bene…" at bounding box center [213, 505] width 119 height 110
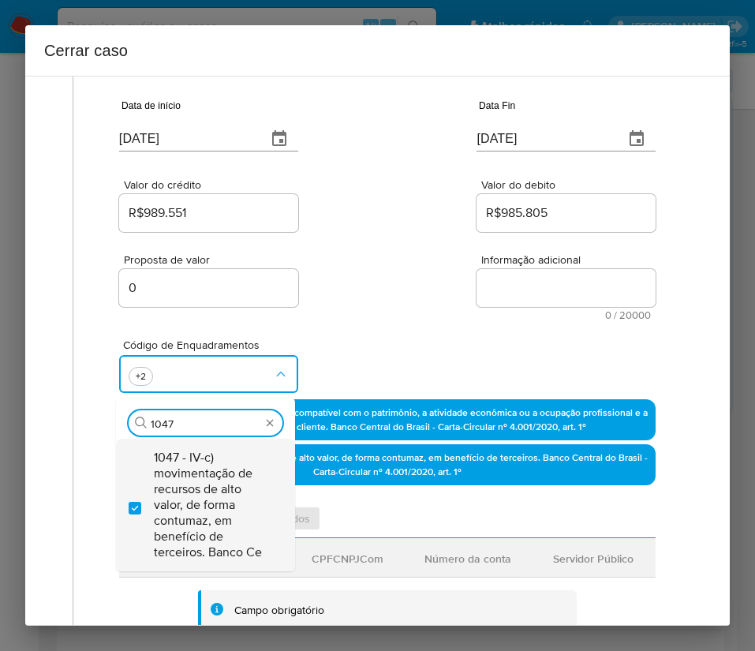
checkbox input "true"
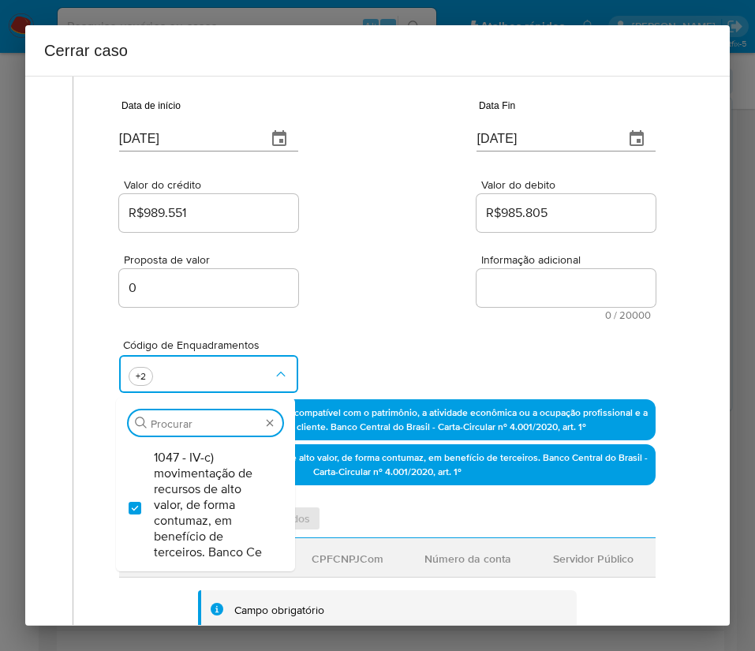
click at [407, 238] on div "Proposta de valor 0 Informação adicional 0 / 20000 20000 caracteres restantes" at bounding box center [387, 277] width 537 height 85
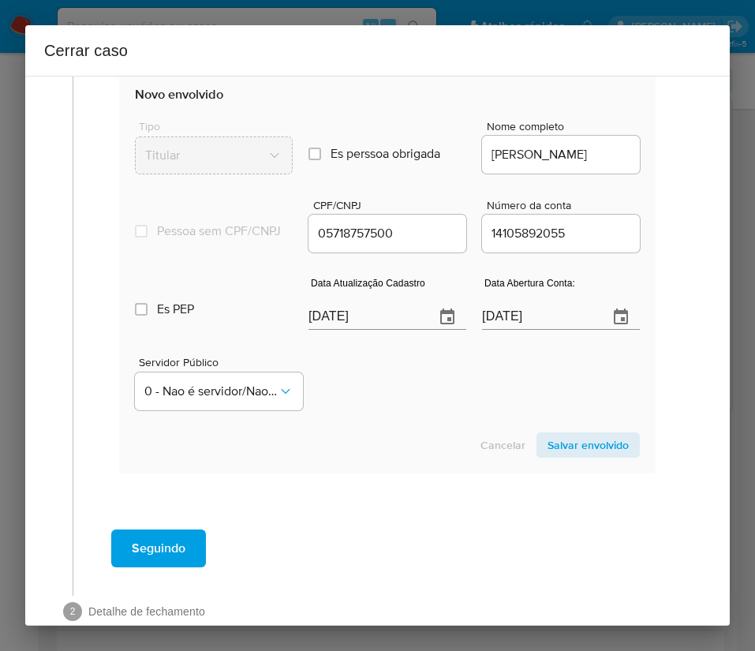
scroll to position [710, 0]
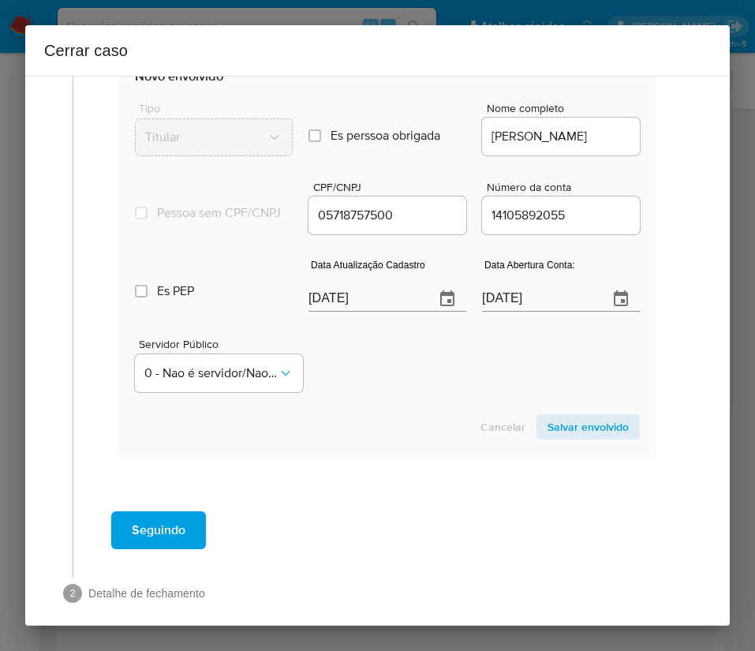
click at [372, 312] on input "[DATE]" at bounding box center [366, 298] width 114 height 25
paste input "27/08"
type input "27/08/2025"
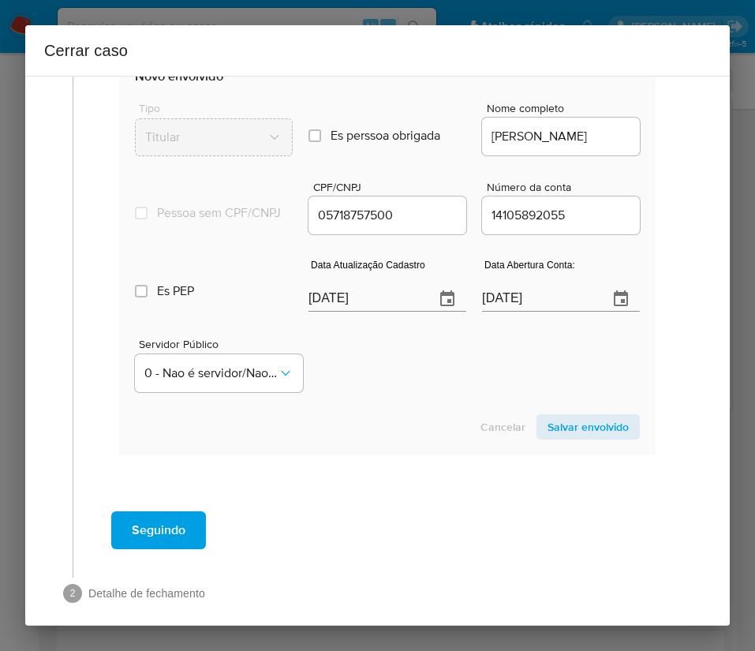
drag, startPoint x: 373, startPoint y: 328, endPoint x: 66, endPoint y: 371, distance: 310.1
click at [369, 320] on div "Data Atualização Cadastro 27/08/2025" at bounding box center [388, 287] width 158 height 63
click at [482, 312] on input "27/09/2022" at bounding box center [539, 298] width 114 height 25
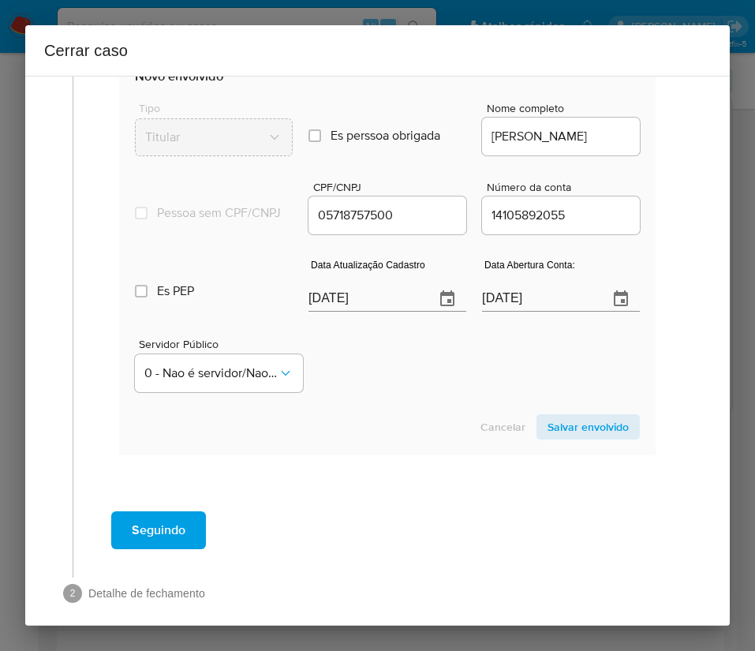
click at [454, 414] on section "Novo envolvido Tipo Titular Es perssoa obrigada Is PObrigada Nome completo MARC…" at bounding box center [387, 253] width 537 height 403
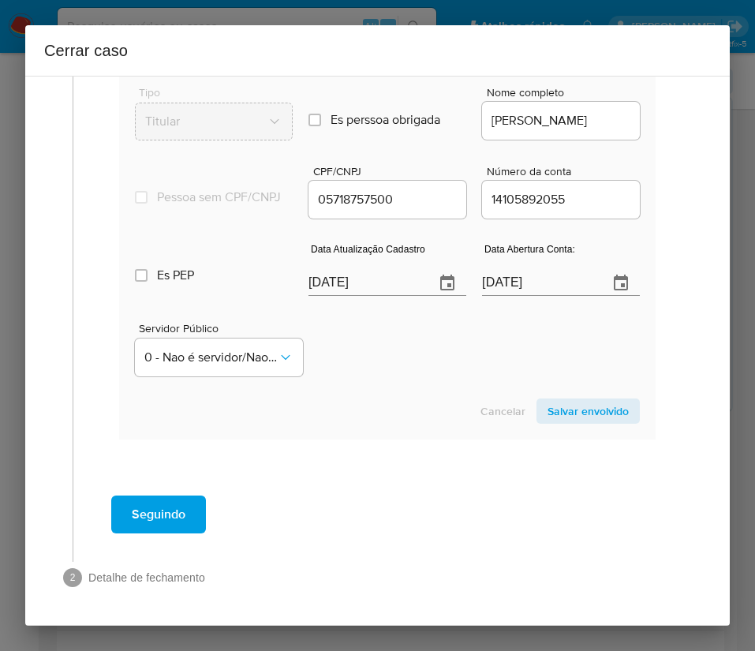
click at [553, 406] on span "Salvar envolvido" at bounding box center [588, 411] width 81 height 22
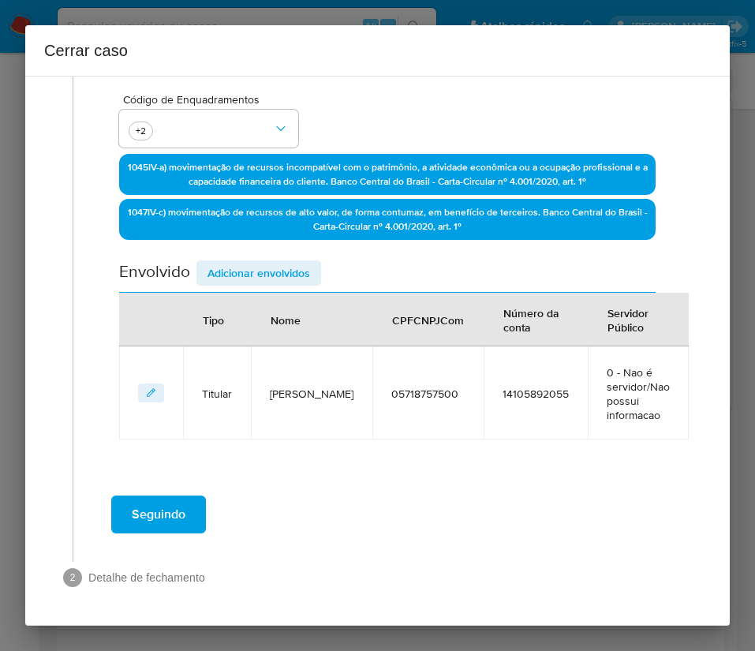
click at [295, 271] on span "Adicionar envolvidos" at bounding box center [259, 273] width 103 height 22
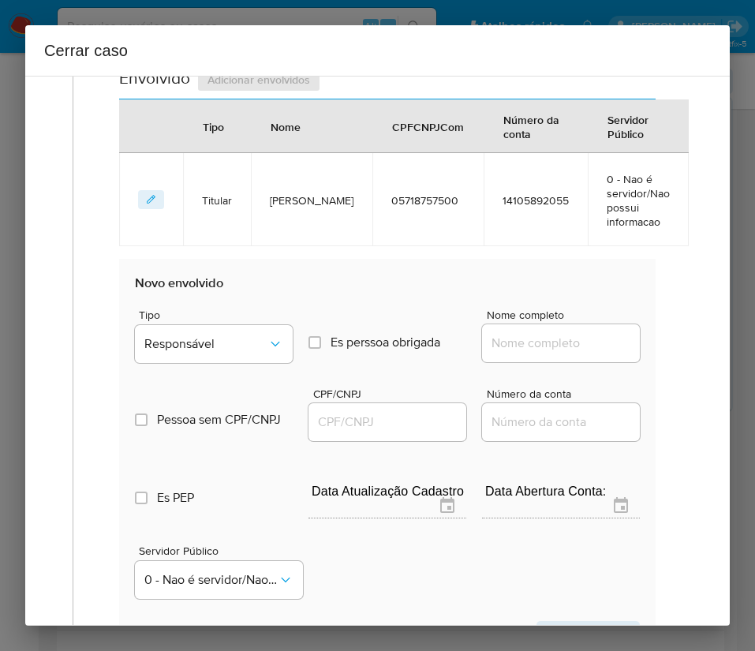
scroll to position [719, 0]
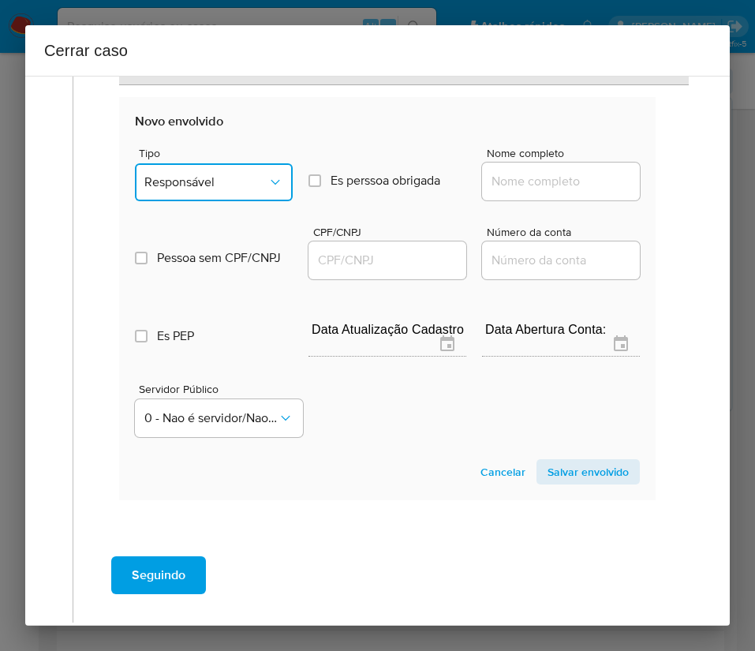
click at [244, 178] on span "Responsável" at bounding box center [205, 182] width 123 height 16
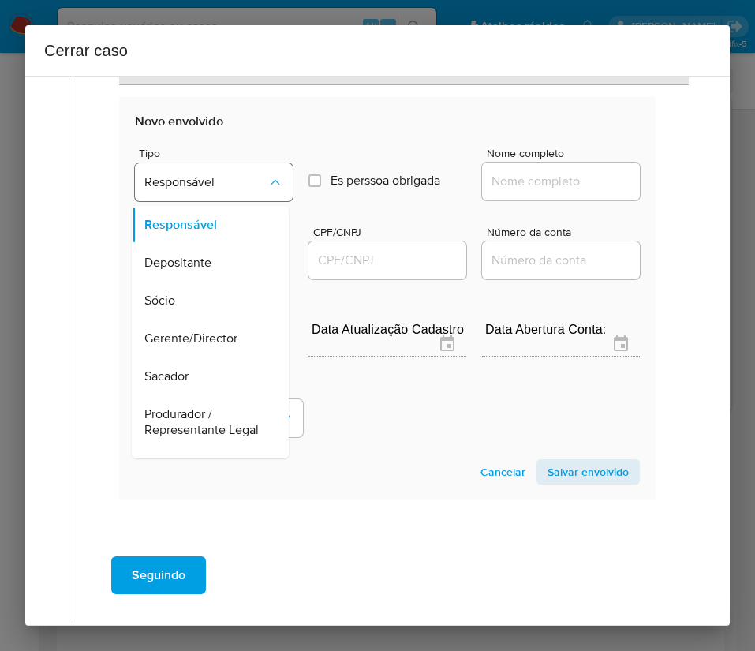
scroll to position [237, 0]
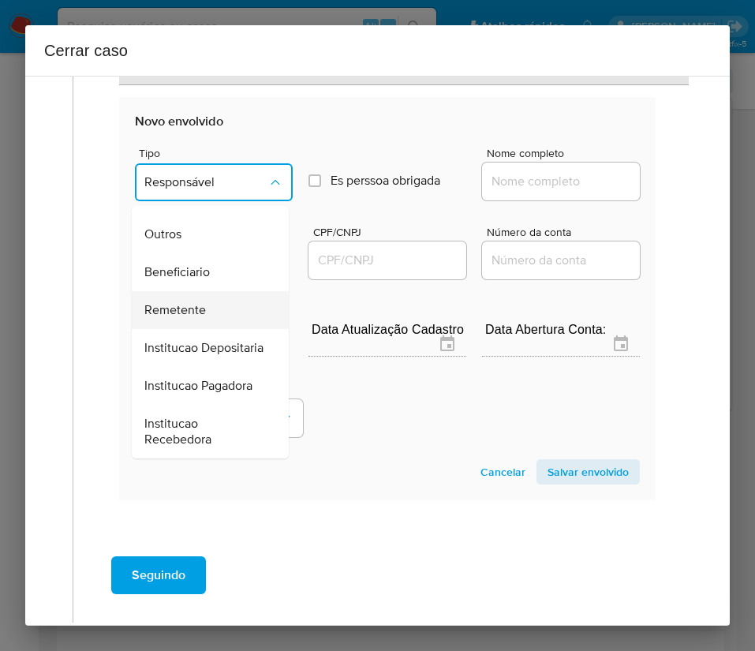
click at [190, 318] on span "Remetente" at bounding box center [175, 310] width 62 height 16
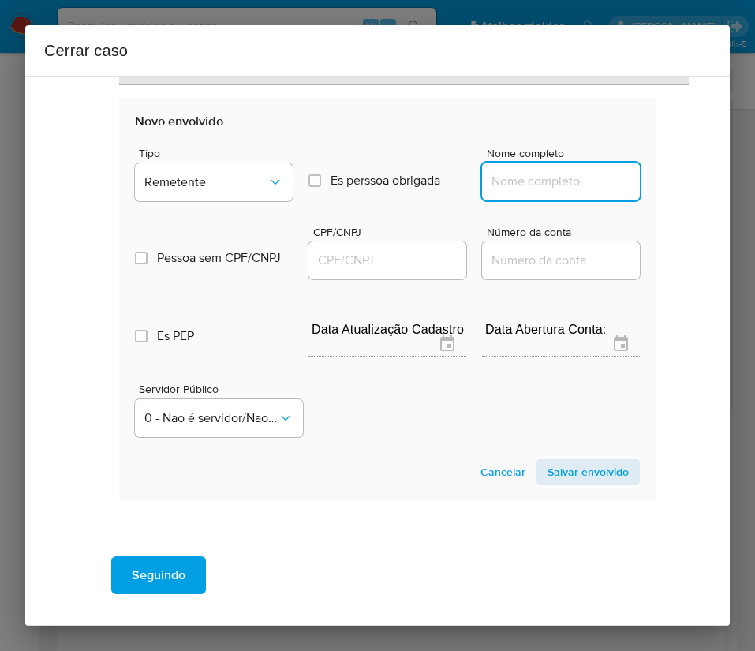
drag, startPoint x: 534, startPoint y: 181, endPoint x: 535, endPoint y: 192, distance: 11.2
click at [534, 181] on input "Nome completo" at bounding box center [561, 181] width 158 height 21
paste input "Stefane Alves Santana Araujo, 08816197528"
drag, startPoint x: 528, startPoint y: 189, endPoint x: 625, endPoint y: 191, distance: 97.1
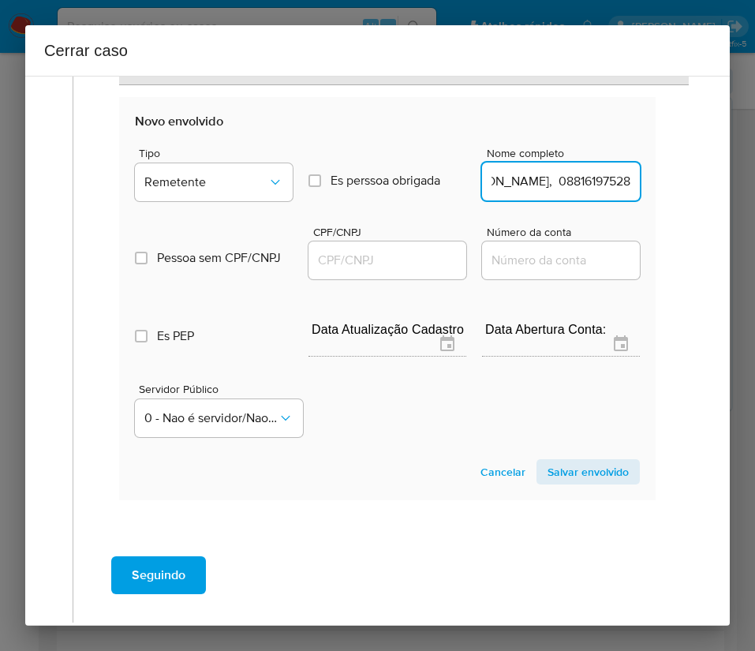
click at [625, 191] on section "Novo envolvido Tipo Remetente Es perssoa obrigada Is PObrigada Nome completo St…" at bounding box center [387, 298] width 537 height 403
type input "Stefane Alves Santana Araujo"
click at [418, 269] on input "CPF/CNPJ" at bounding box center [388, 260] width 158 height 21
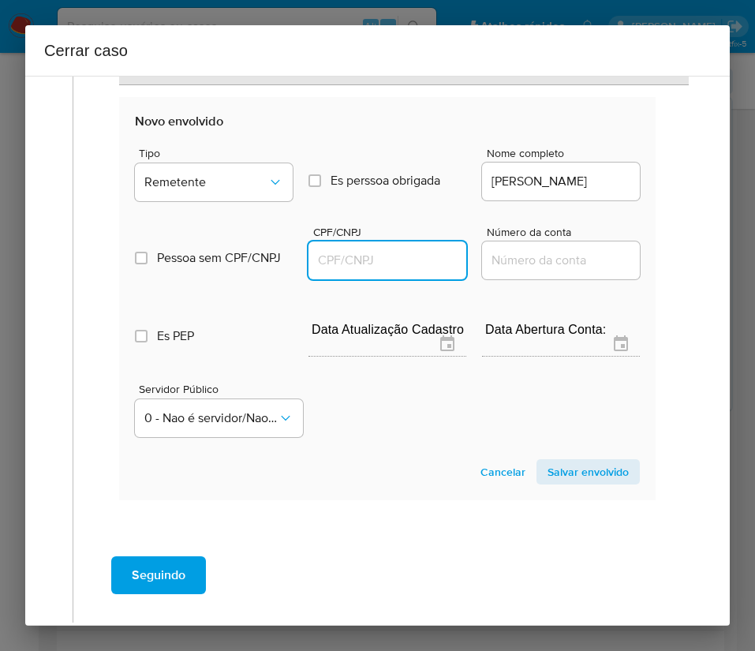
paste input "08816197528"
type input "8816197528"
click at [551, 478] on span "Salvar envolvido" at bounding box center [588, 472] width 81 height 22
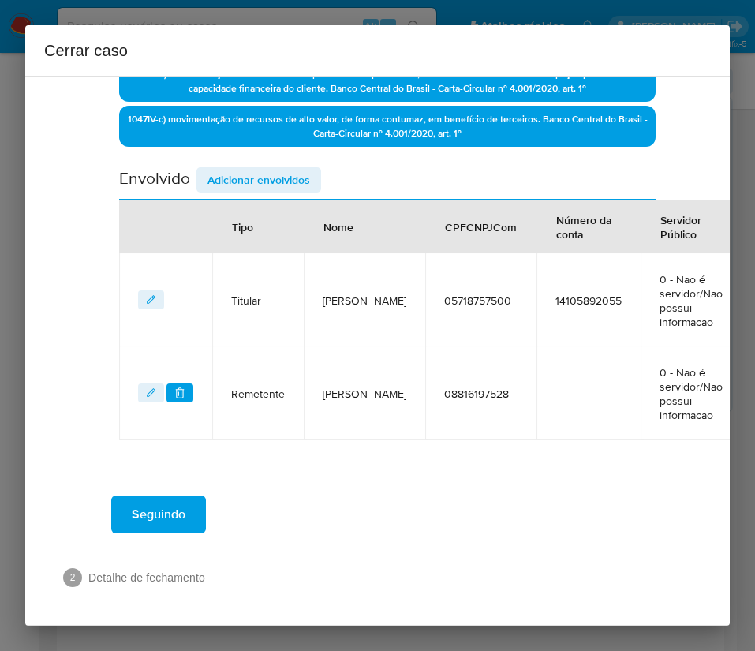
scroll to position [457, 0]
click at [282, 175] on span "Adicionar envolvidos" at bounding box center [259, 180] width 103 height 22
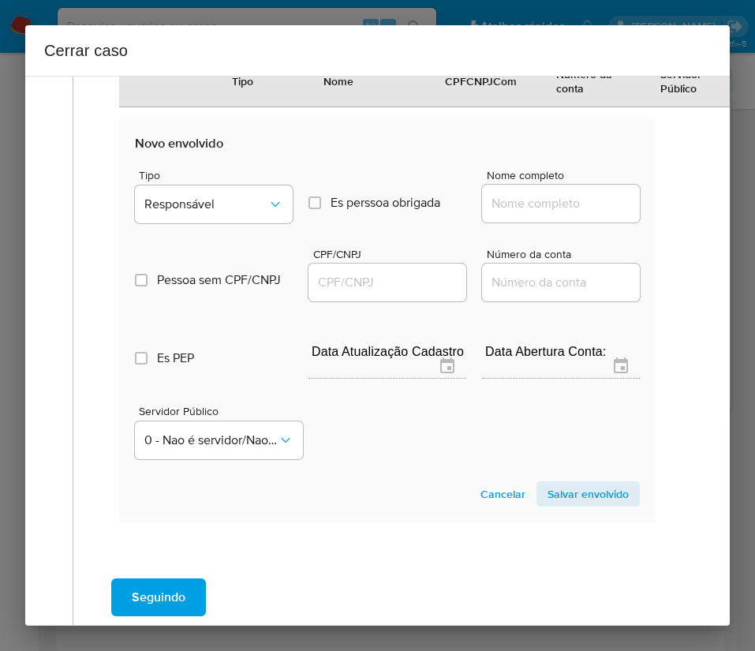
scroll to position [812, 0]
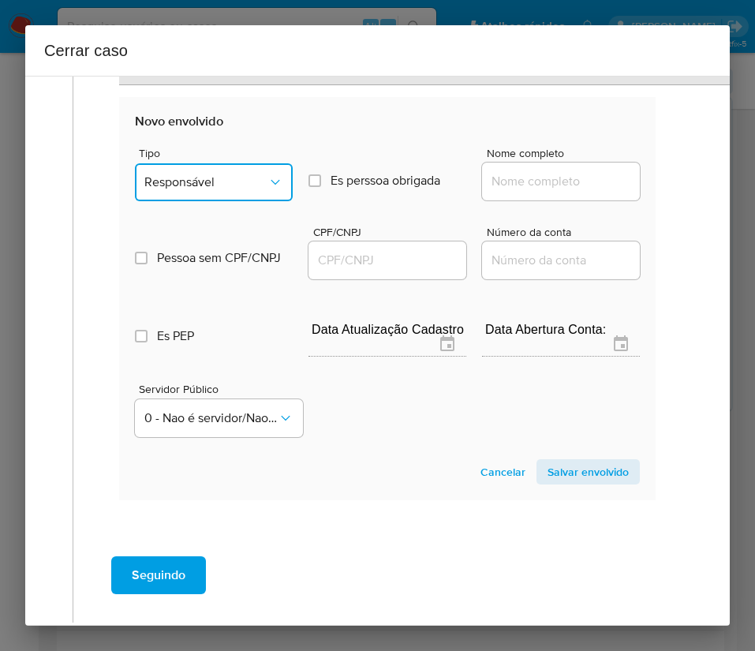
click at [220, 185] on span "Responsável" at bounding box center [205, 182] width 123 height 16
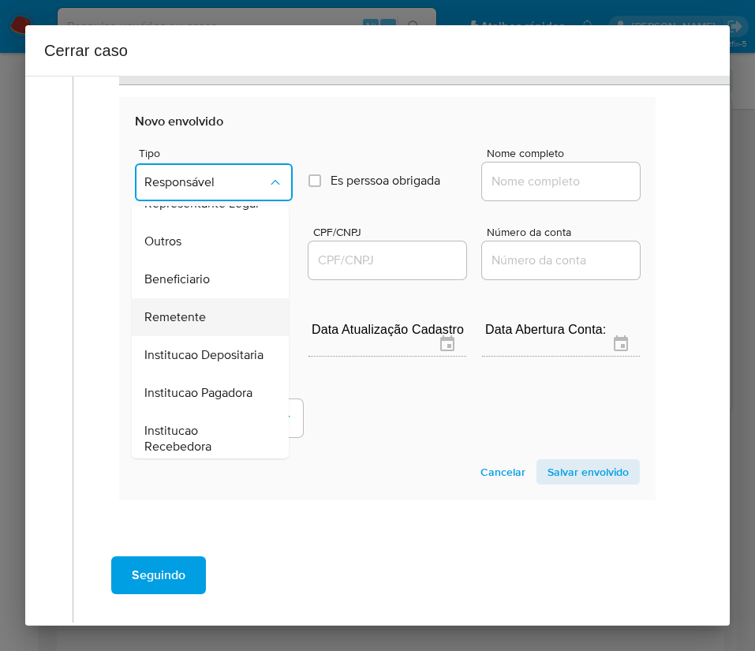
scroll to position [237, 0]
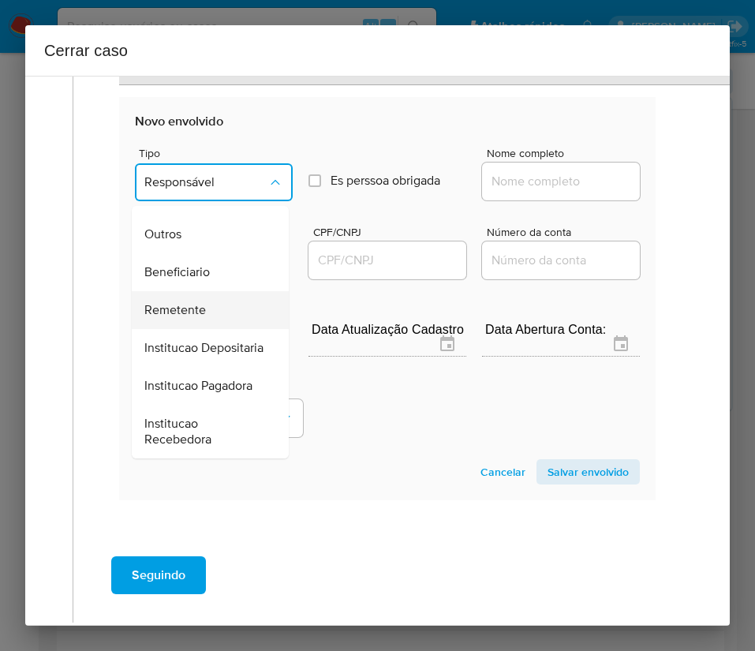
click at [189, 318] on span "Remetente" at bounding box center [175, 310] width 62 height 16
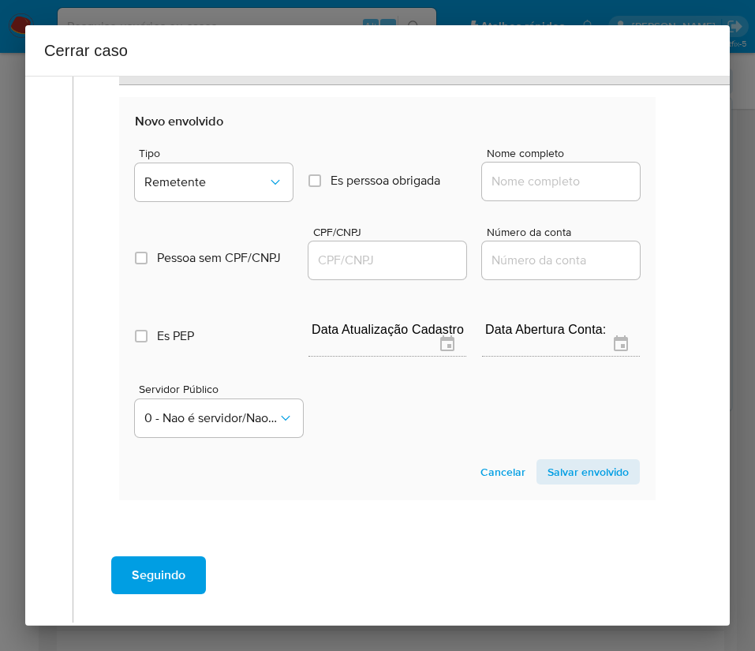
click at [516, 169] on div at bounding box center [561, 182] width 158 height 38
click at [511, 179] on input "Nome completo" at bounding box center [561, 181] width 158 height 21
click at [509, 185] on input "Nome completo" at bounding box center [561, 181] width 158 height 21
paste input "52 683 918 Douglas Ferreira Dos Santos, 52683918000186"
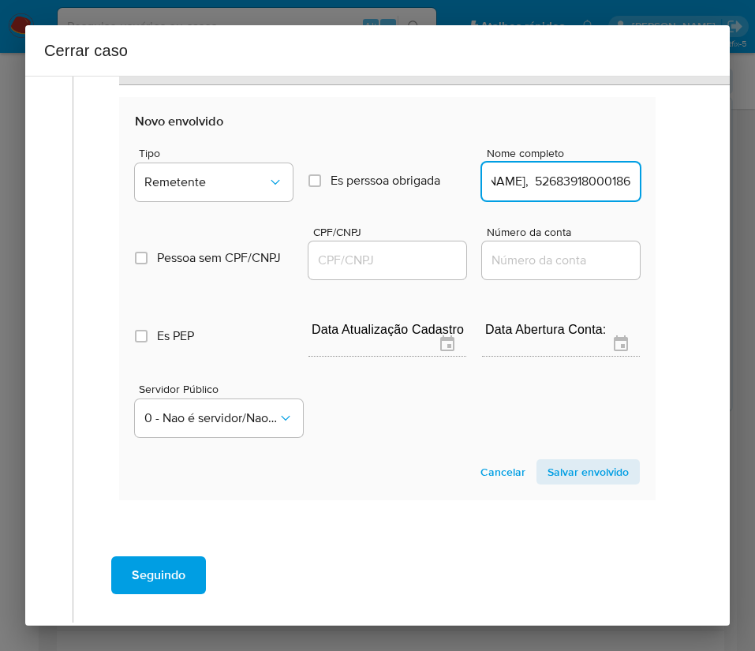
drag, startPoint x: 505, startPoint y: 186, endPoint x: 638, endPoint y: 186, distance: 132.6
click at [638, 186] on section "Novo envolvido Tipo Remetente Es perssoa obrigada Is PObrigada Nome completo 52…" at bounding box center [387, 298] width 537 height 403
type input "52 683 918 Douglas Ferreira Dos Santos"
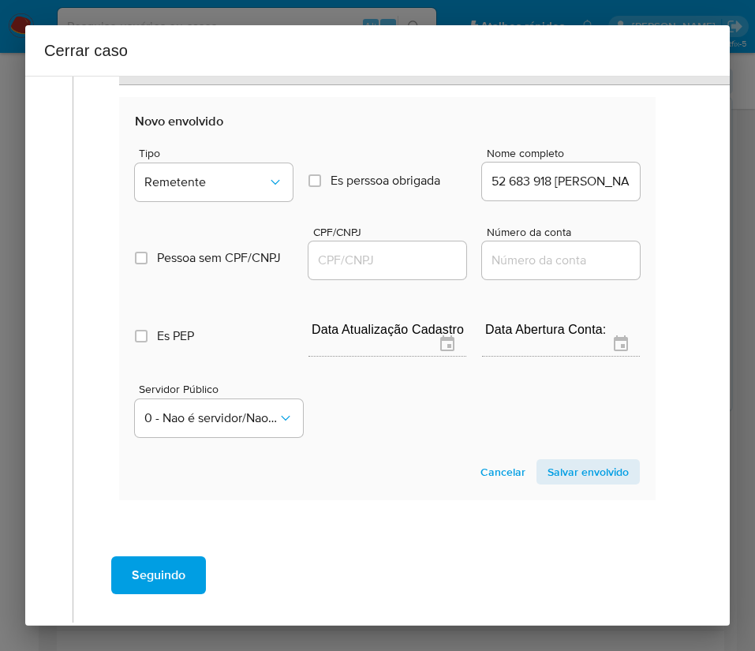
click at [361, 238] on span "CPF/CNPJ" at bounding box center [392, 233] width 158 height 12
click at [361, 250] on input "CPF/CNPJ" at bounding box center [388, 260] width 158 height 21
click at [355, 258] on input "CPF/CNPJ" at bounding box center [388, 260] width 158 height 21
paste input "52683918000186"
type input "52683918000186"
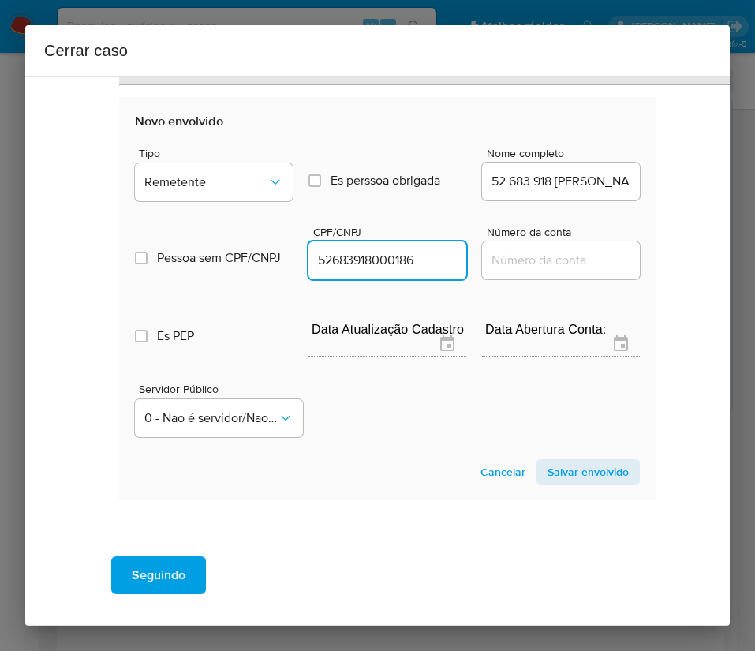
click at [548, 468] on span "Salvar envolvido" at bounding box center [588, 472] width 81 height 22
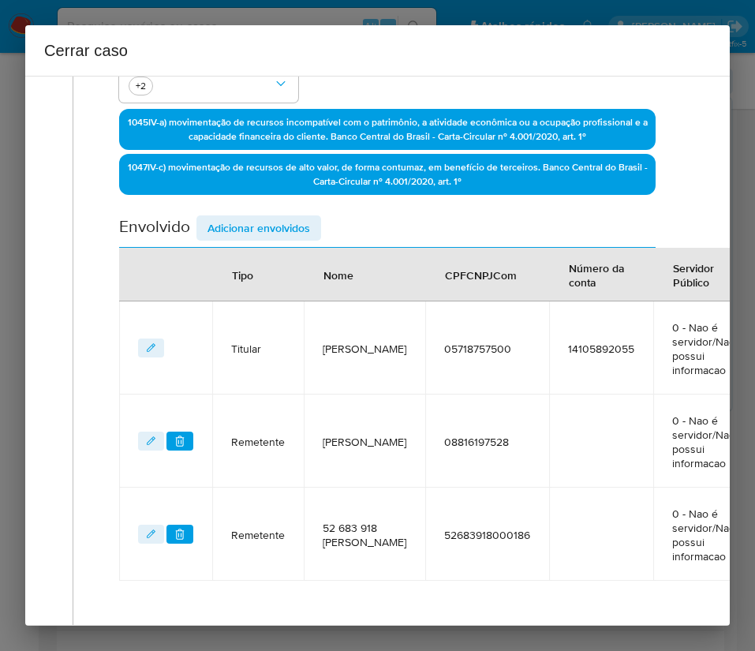
scroll to position [360, 0]
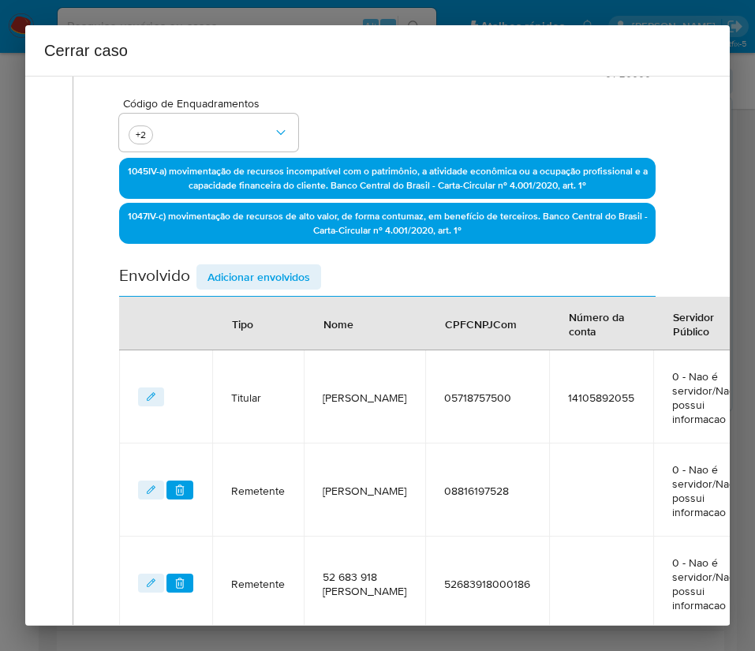
click at [245, 275] on span "Adicionar envolvidos" at bounding box center [259, 277] width 103 height 22
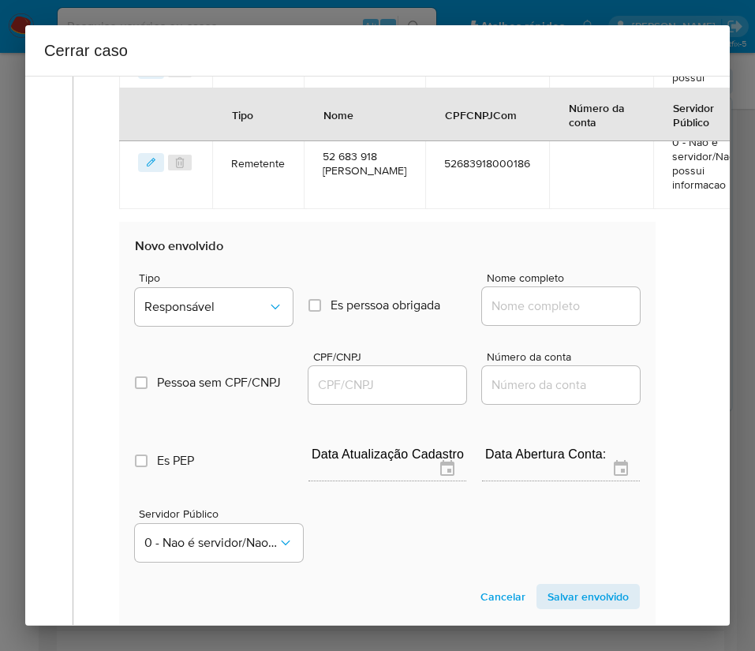
scroll to position [833, 0]
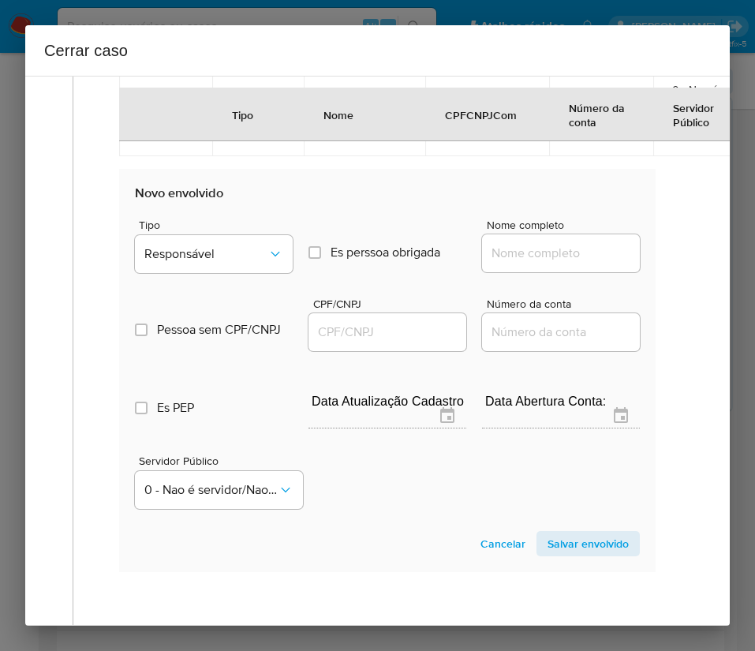
click at [187, 279] on div "Tipo Responsável" at bounding box center [214, 249] width 158 height 60
click at [207, 262] on span "Responsável" at bounding box center [205, 254] width 123 height 16
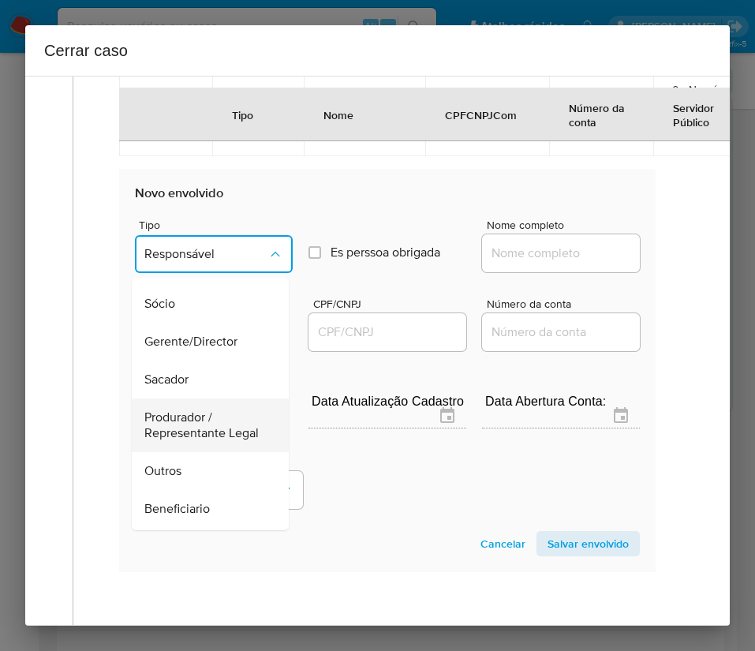
scroll to position [118, 0]
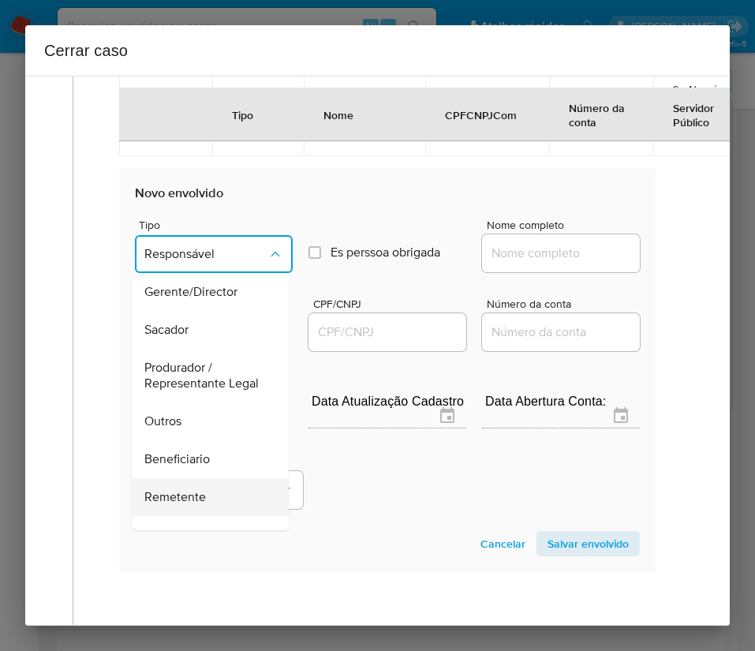
click at [189, 505] on span "Remetente" at bounding box center [175, 497] width 62 height 16
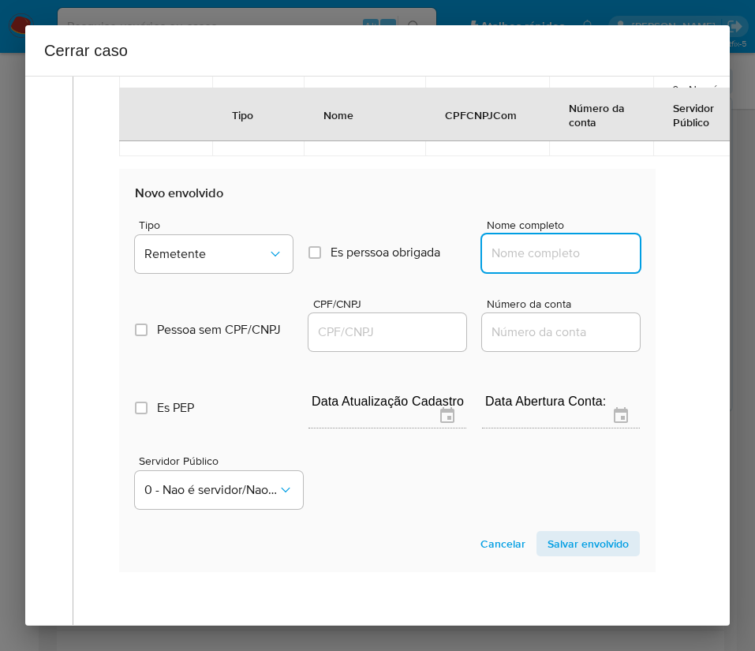
click at [500, 264] on input "Nome completo" at bounding box center [561, 253] width 158 height 21
paste input "Yago Iphones Ltda, 58266572000105"
drag, startPoint x: 500, startPoint y: 283, endPoint x: 643, endPoint y: 290, distance: 143.8
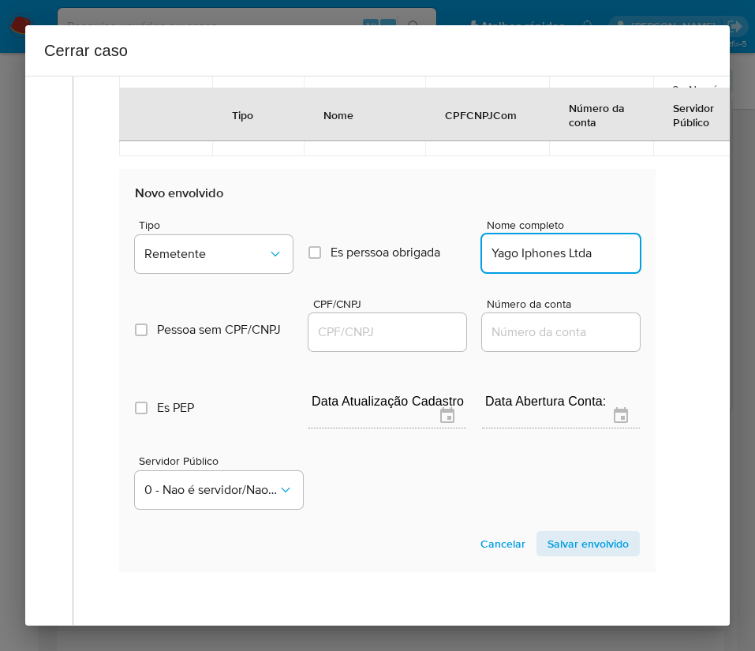
scroll to position [0, 0]
type input "Yago Iphones Ltda"
click at [381, 343] on input "CPF/CNPJ" at bounding box center [388, 332] width 158 height 21
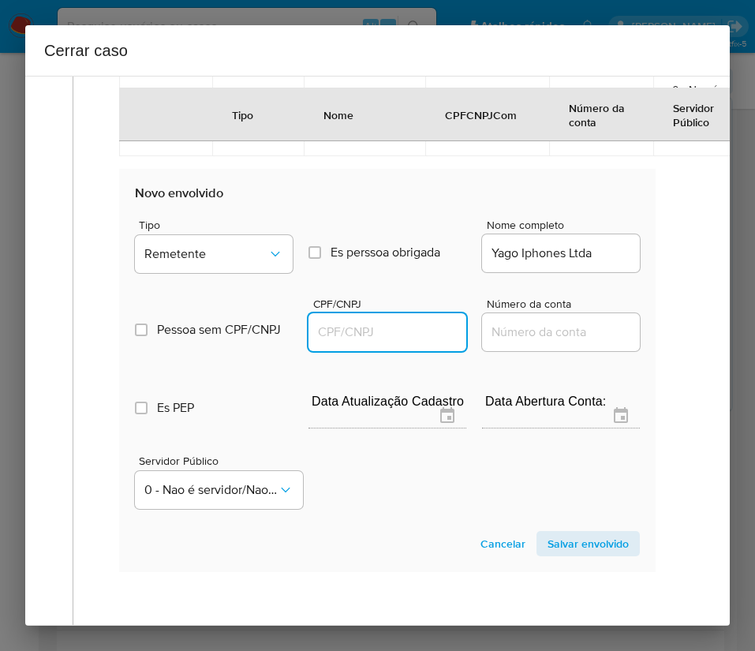
paste input "58266572000105"
type input "58266572000105"
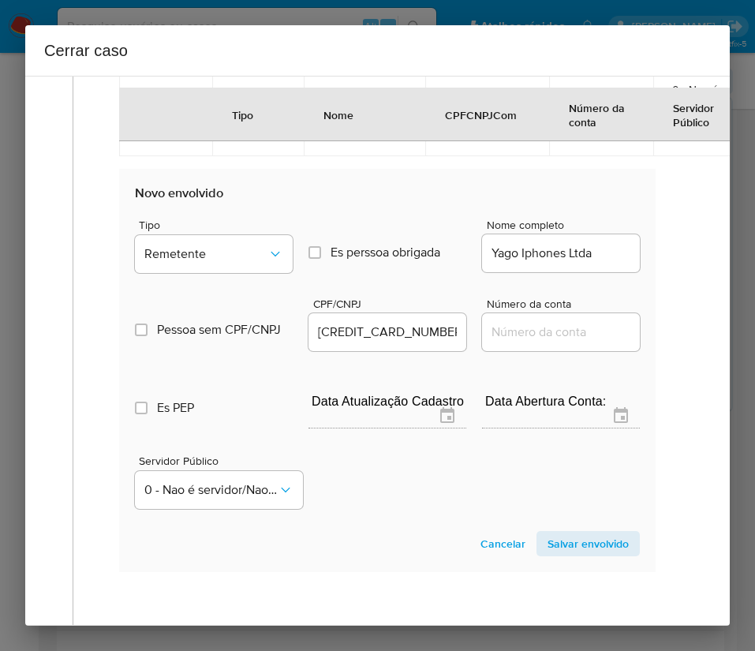
click at [572, 555] on span "Salvar envolvido" at bounding box center [588, 544] width 81 height 22
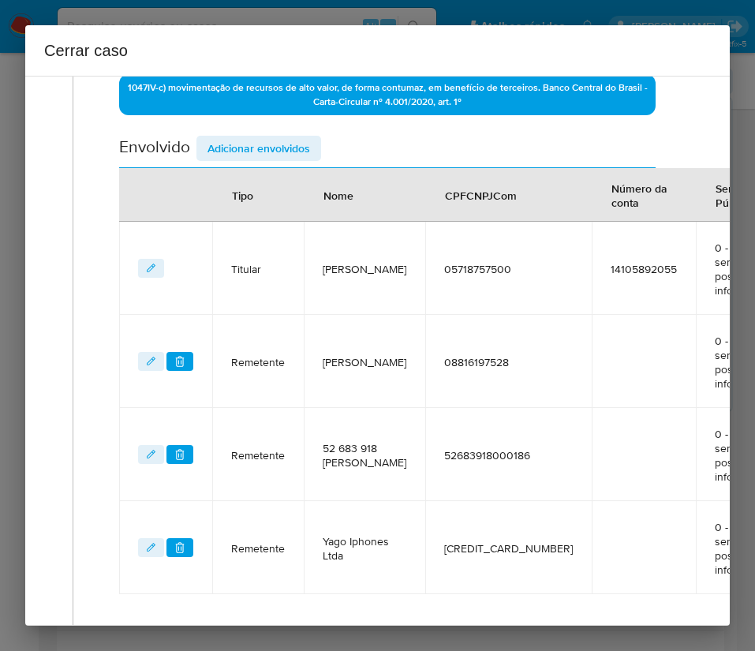
scroll to position [453, 0]
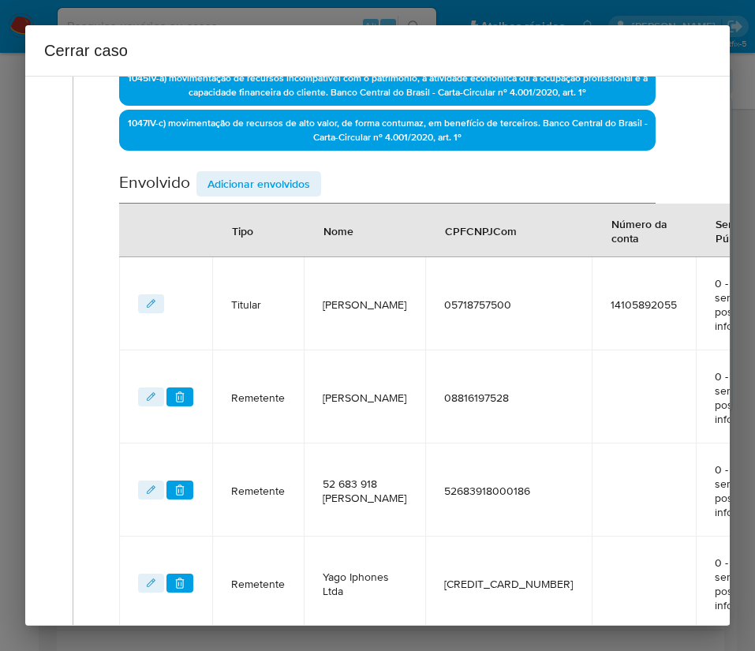
click at [283, 180] on span "Adicionar envolvidos" at bounding box center [259, 184] width 103 height 22
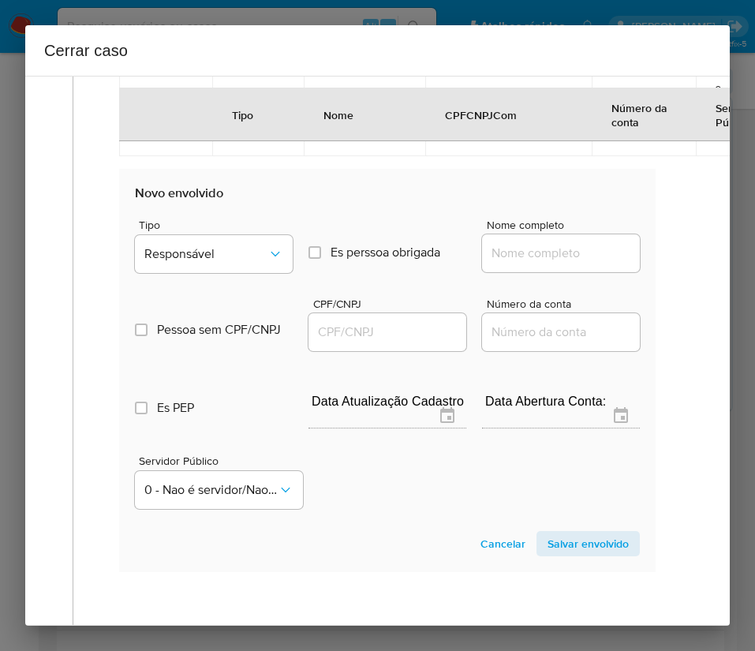
scroll to position [1045, 0]
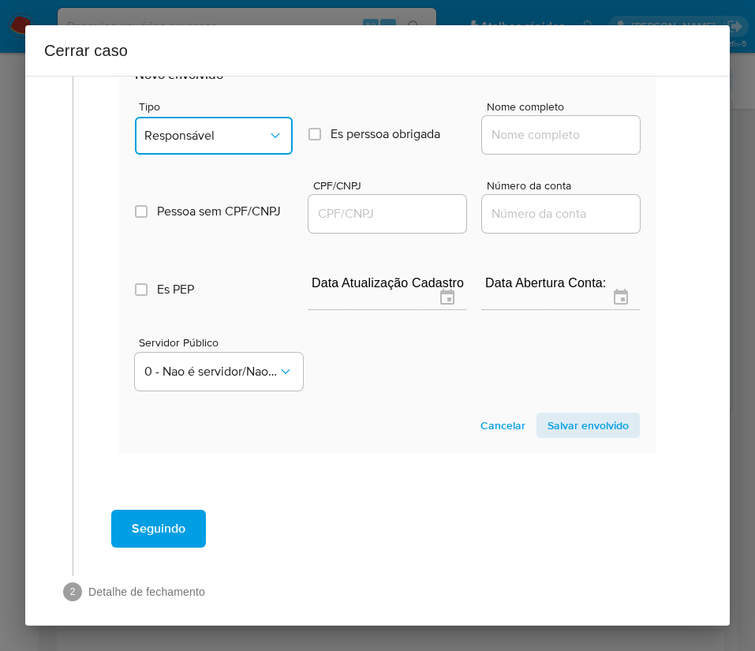
click at [228, 144] on span "Responsável" at bounding box center [205, 136] width 123 height 16
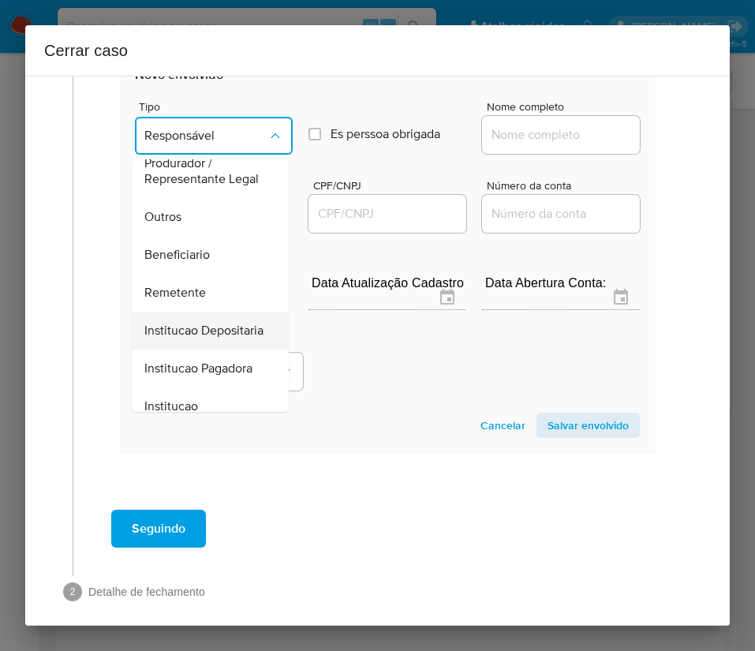
scroll to position [237, 0]
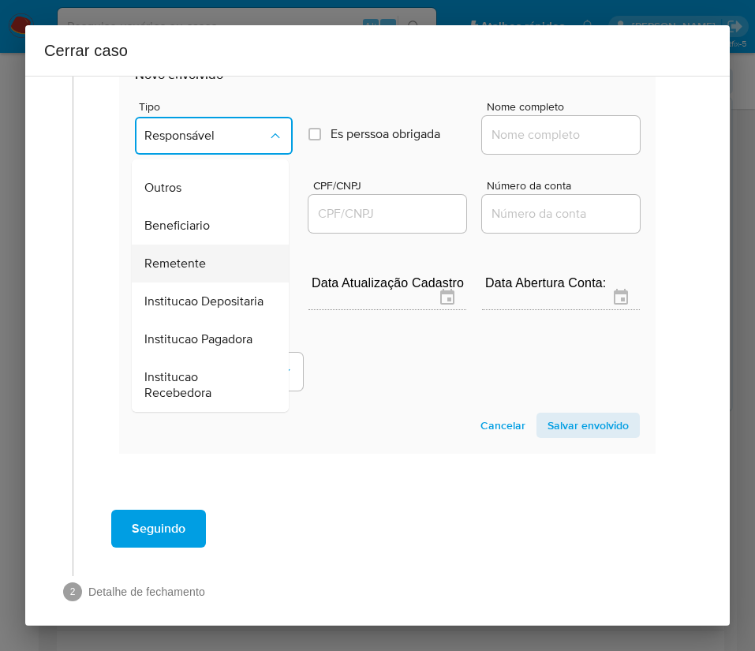
click at [188, 283] on div "Remetente" at bounding box center [205, 264] width 122 height 38
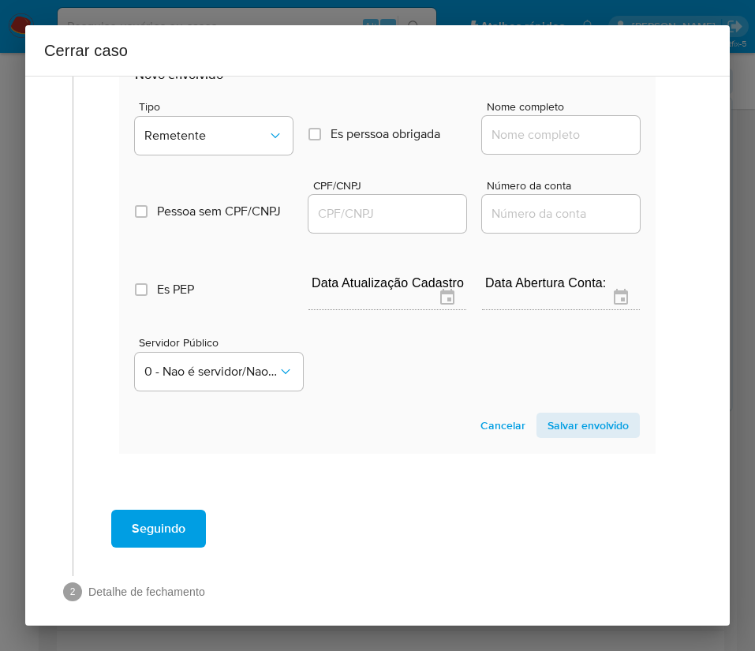
click at [534, 145] on input "Nome completo" at bounding box center [561, 135] width 158 height 21
paste input "Marcelo Gama De Jesus, 08506359503"
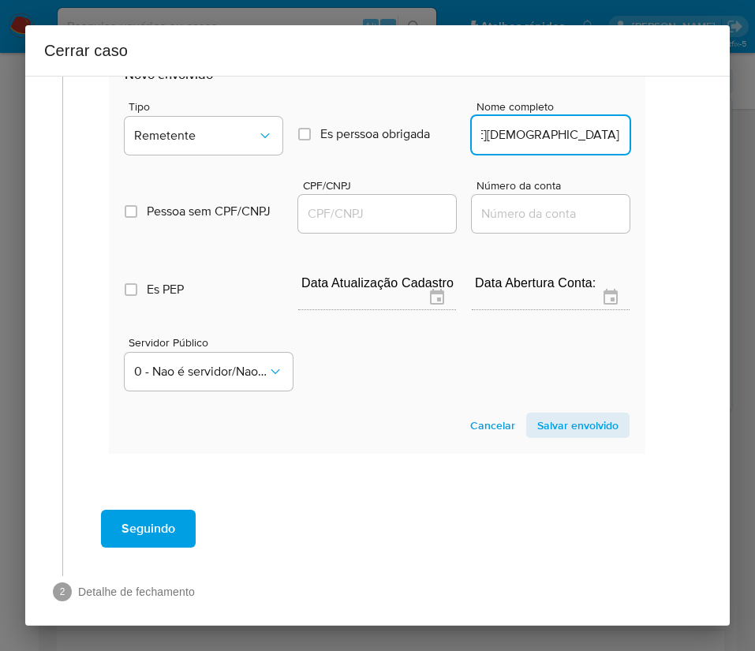
drag, startPoint x: 521, startPoint y: 172, endPoint x: 696, endPoint y: 180, distance: 175.4
click at [696, 180] on div "1 Informação completa Geral Data de início 01/07/2025 Data Fin 22/08/2025 Valor…" at bounding box center [377, 351] width 705 height 550
type input "Marcelo Gama De Jesus"
drag, startPoint x: 380, startPoint y: 247, endPoint x: 413, endPoint y: 250, distance: 32.5
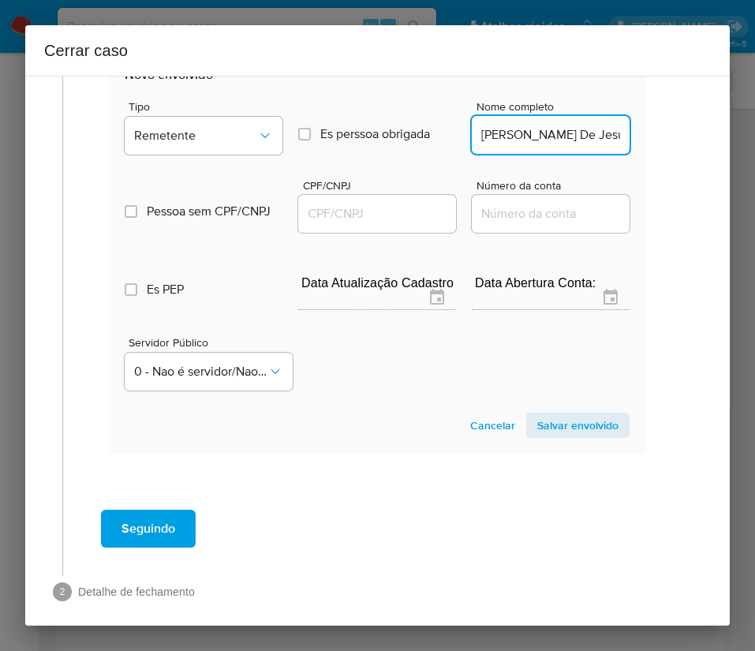
click at [380, 224] on input "CPF/CNPJ" at bounding box center [377, 214] width 158 height 21
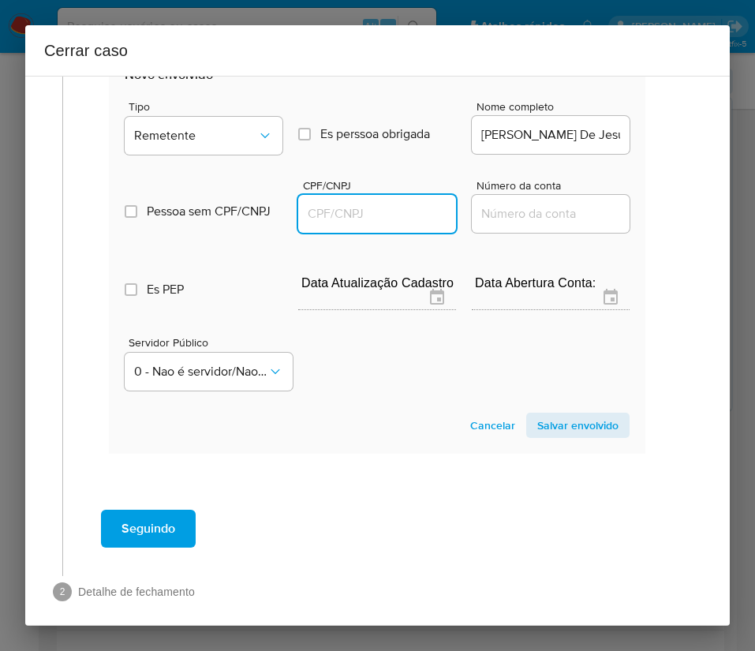
paste input "08506359503"
type input "8506359503"
click at [563, 436] on span "Salvar envolvido" at bounding box center [577, 425] width 81 height 22
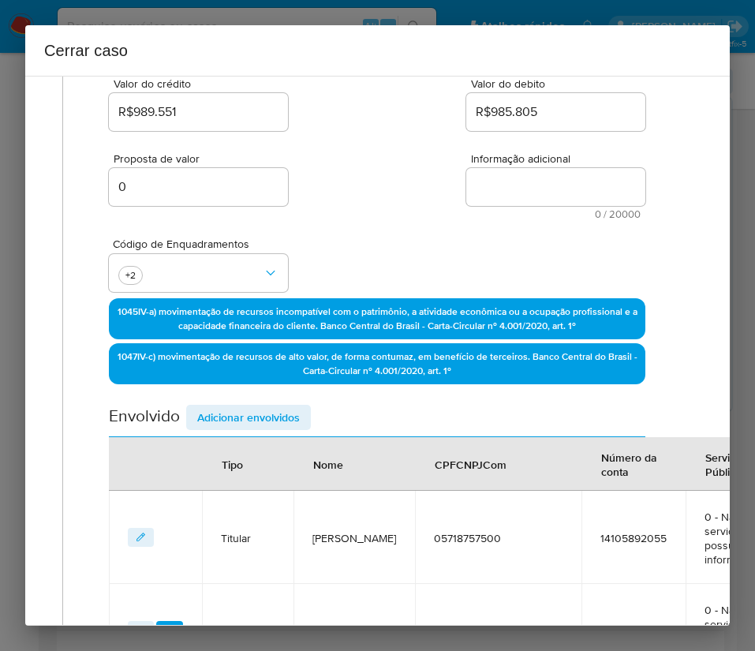
scroll to position [191, 10]
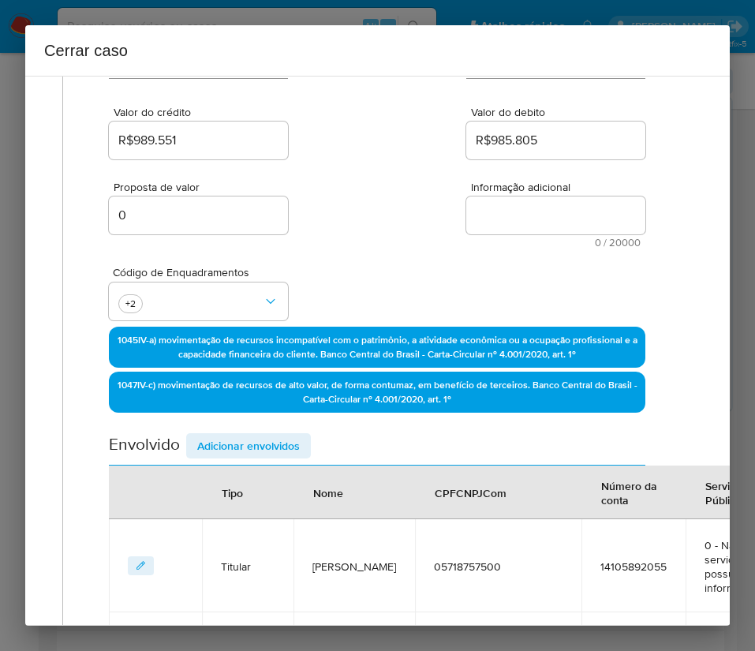
click at [288, 445] on span "Adicionar envolvidos" at bounding box center [248, 446] width 103 height 22
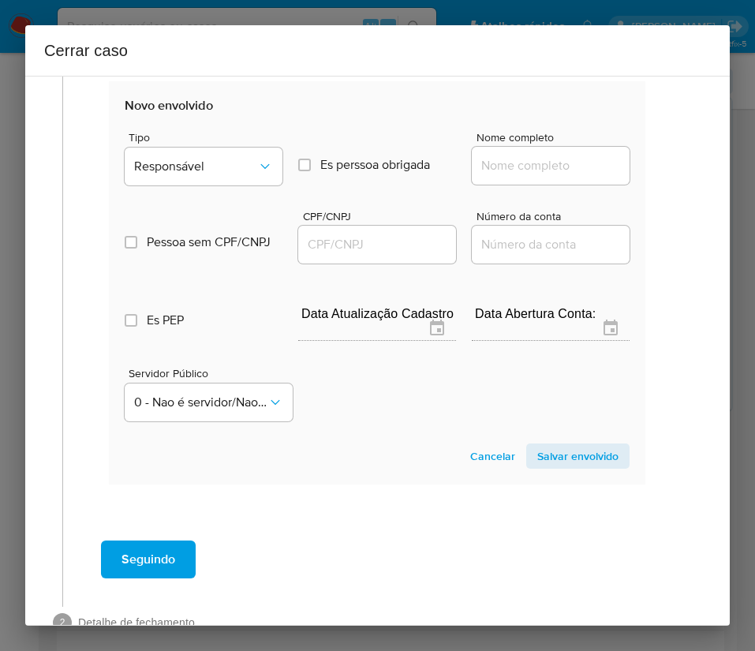
scroll to position [1138, 10]
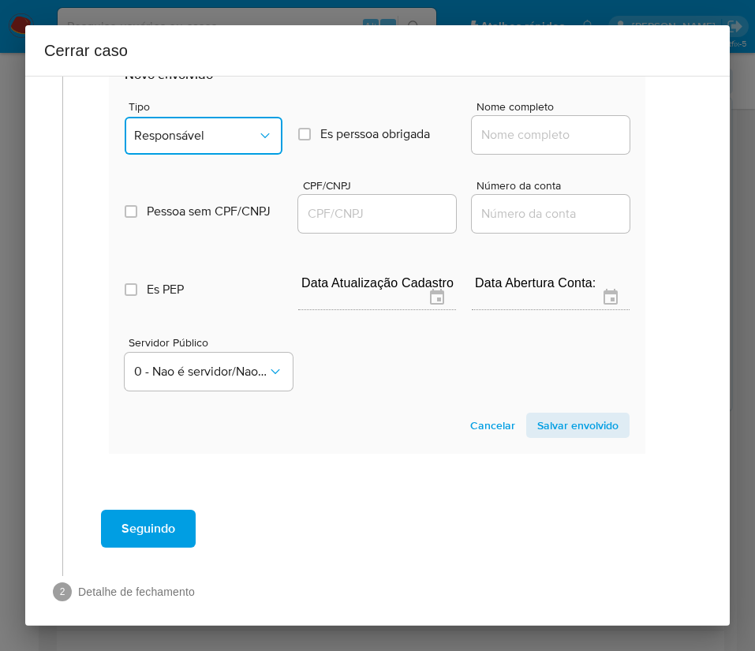
click at [212, 144] on span "Responsável" at bounding box center [195, 136] width 123 height 16
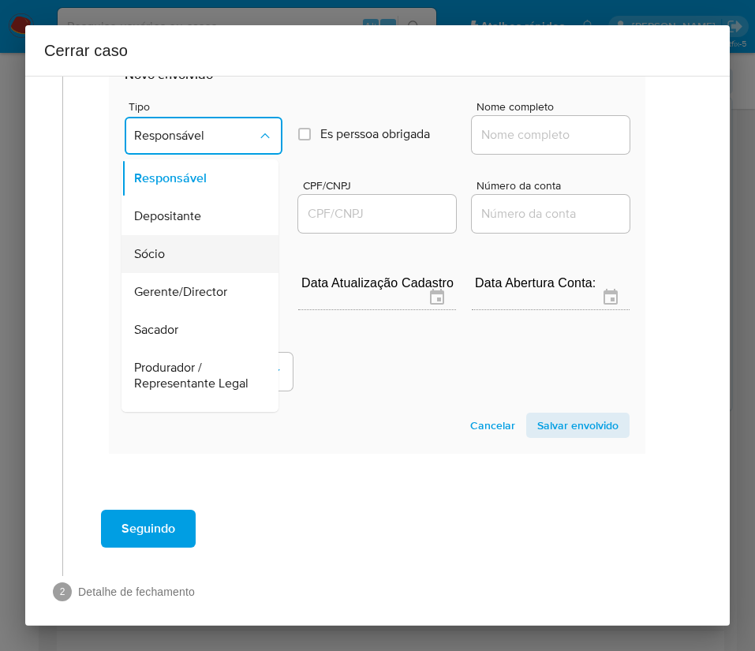
scroll to position [118, 0]
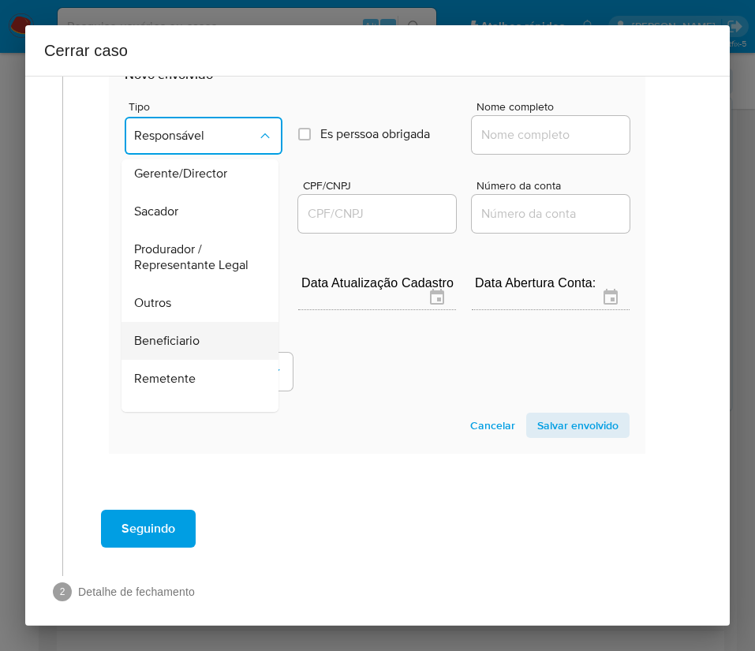
click at [185, 349] on span "Beneficiario" at bounding box center [167, 341] width 66 height 16
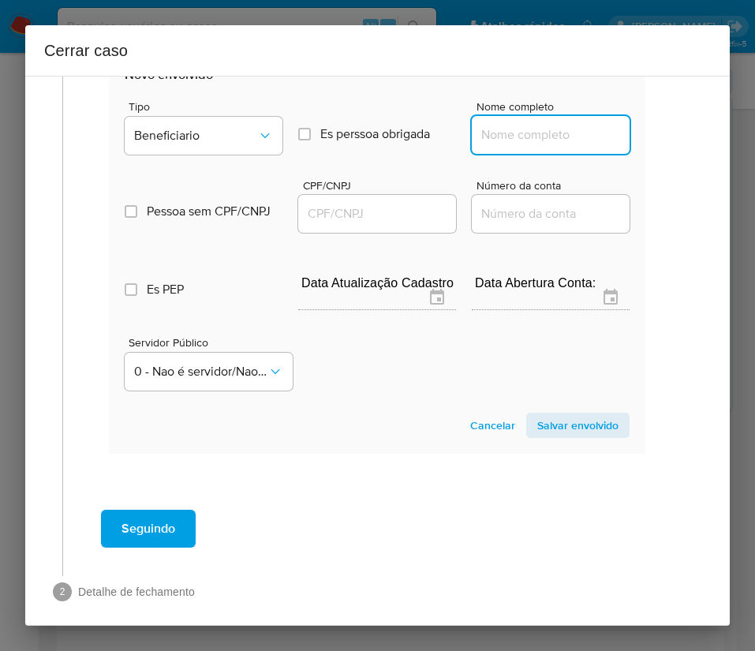
click at [511, 145] on input "Nome completo" at bounding box center [551, 135] width 158 height 21
paste input "Italo Duarte Rodrigues, 03258893500"
drag, startPoint x: 507, startPoint y: 163, endPoint x: 608, endPoint y: 171, distance: 102.2
click at [608, 145] on input "Italo Duarte Rodrigues, 03258893500" at bounding box center [551, 135] width 158 height 21
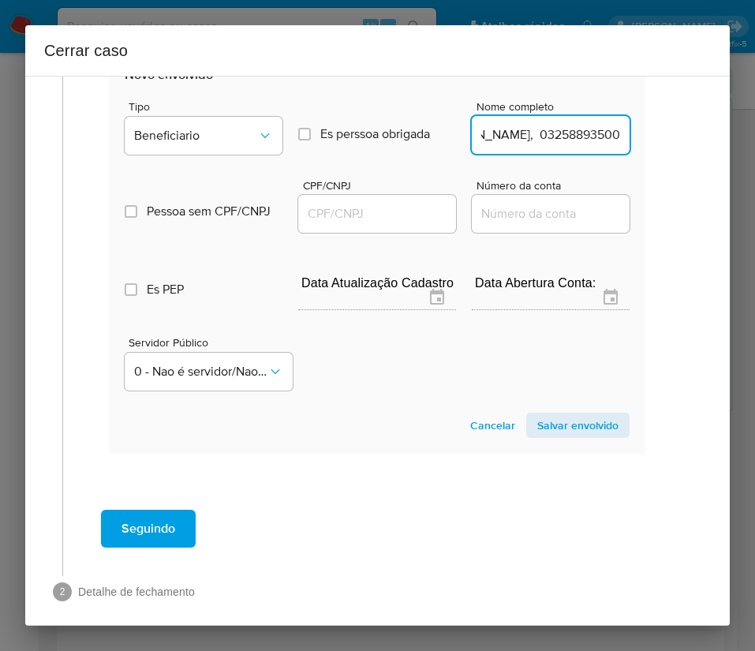
click at [585, 145] on input "Italo Duarte Rodrigues, 03258893500" at bounding box center [551, 135] width 158 height 21
drag, startPoint x: 510, startPoint y: 166, endPoint x: 653, endPoint y: 167, distance: 142.9
type input "Italo Duarte Rodrigues"
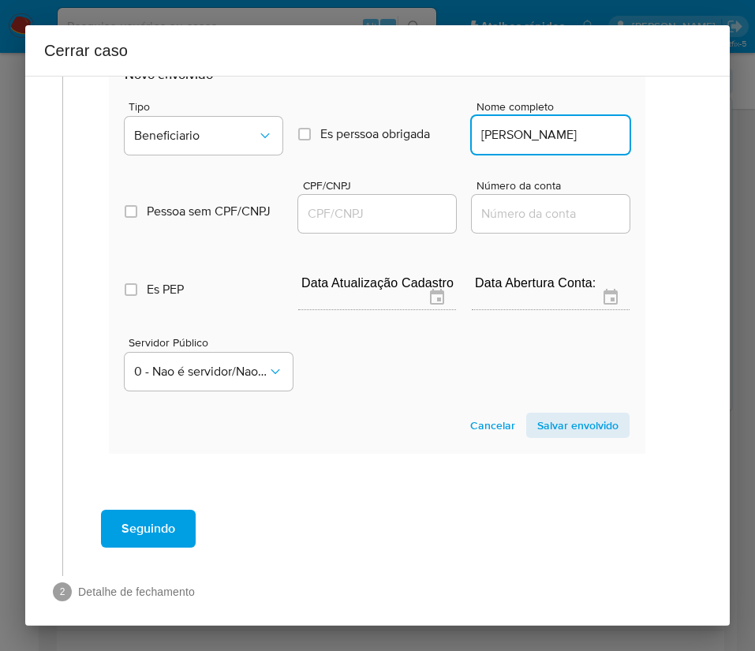
click at [340, 224] on input "CPF/CNPJ" at bounding box center [377, 214] width 158 height 21
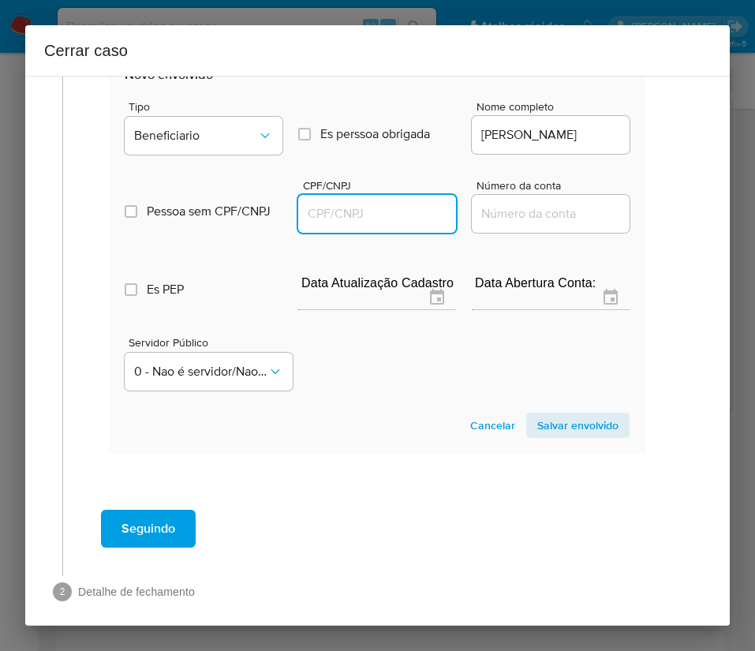
paste input "03258893500"
type input "3258893500"
click at [549, 436] on span "Salvar envolvido" at bounding box center [577, 425] width 81 height 22
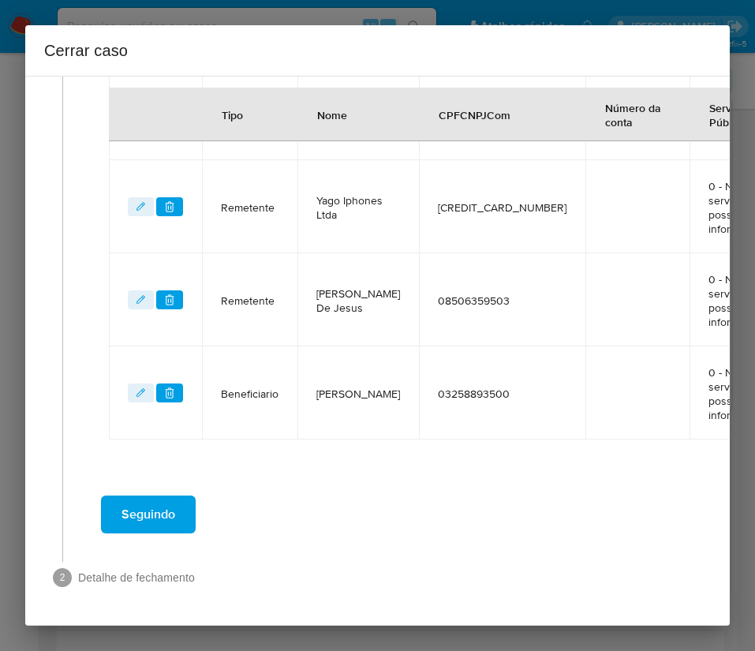
scroll to position [876, 10]
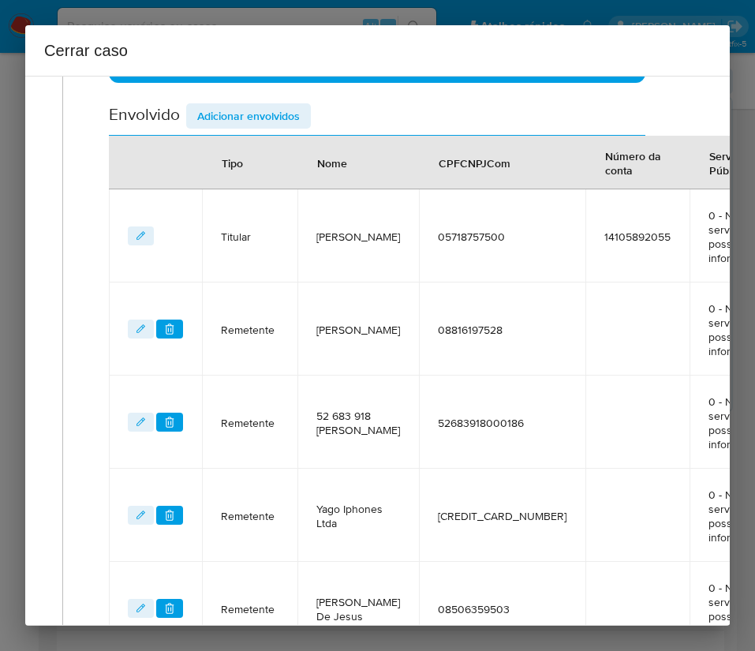
click at [257, 110] on span "Adicionar envolvidos" at bounding box center [248, 116] width 103 height 22
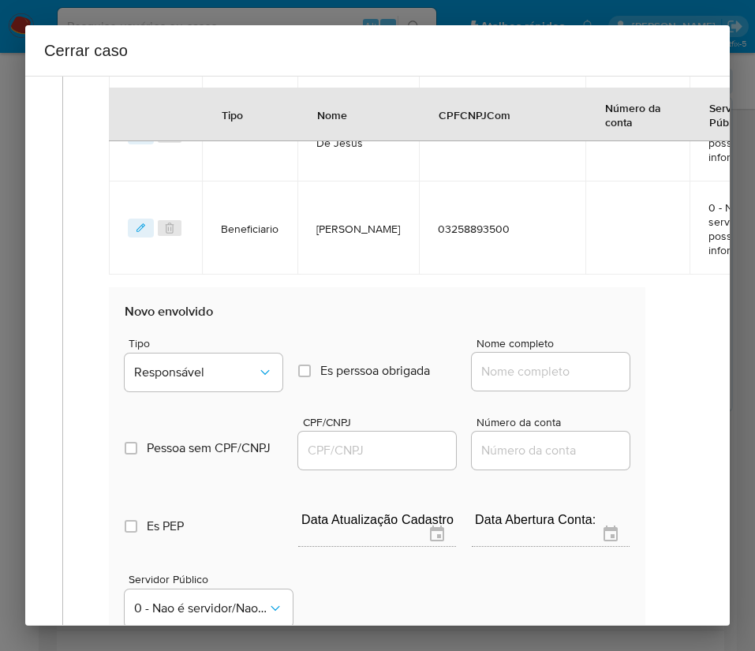
scroll to position [1292, 10]
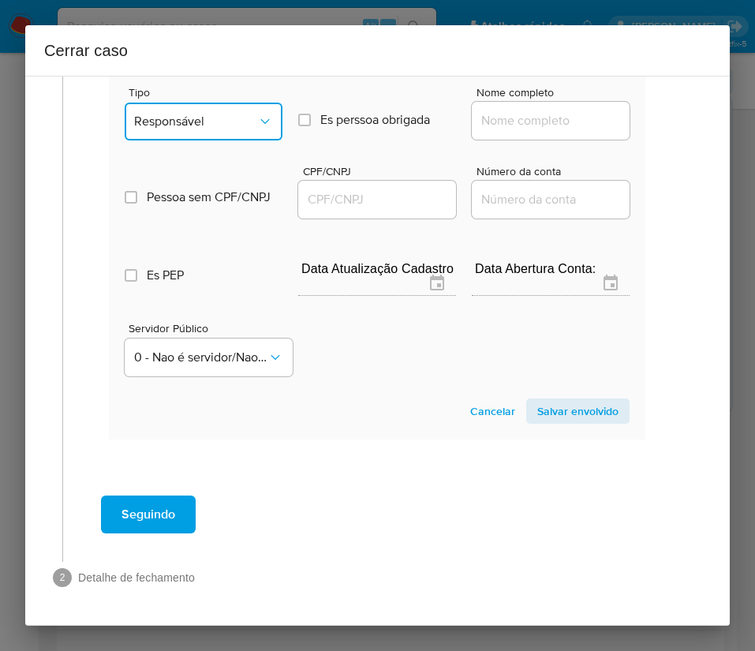
click at [234, 111] on button "Responsável" at bounding box center [204, 122] width 158 height 38
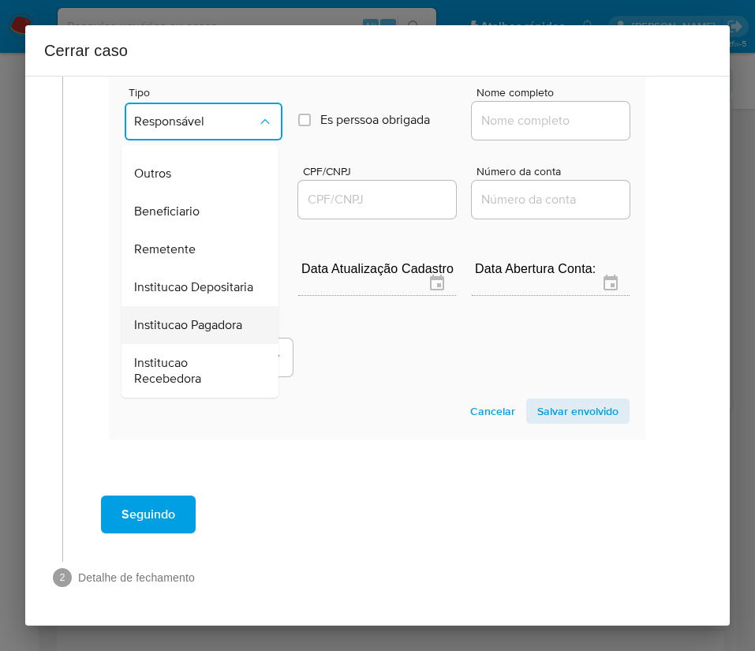
scroll to position [281, 0]
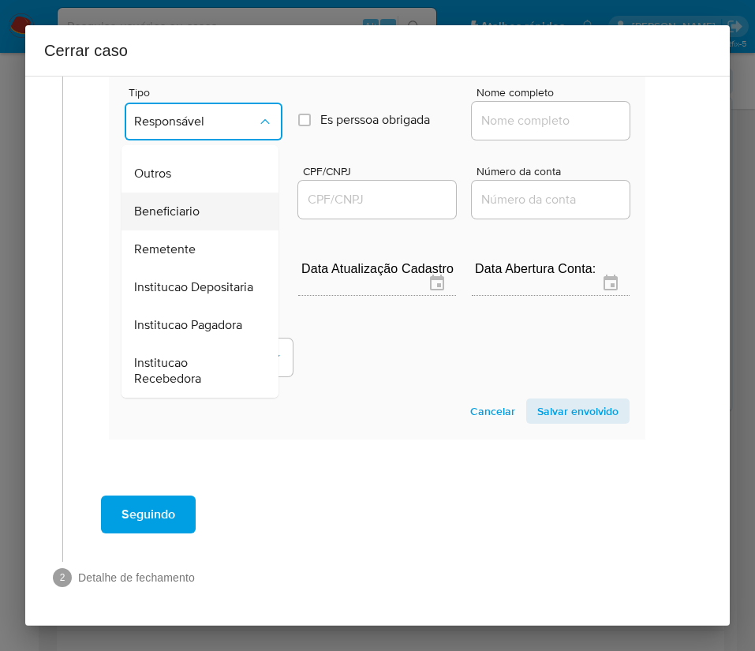
click at [191, 204] on span "Beneficiario" at bounding box center [167, 212] width 66 height 16
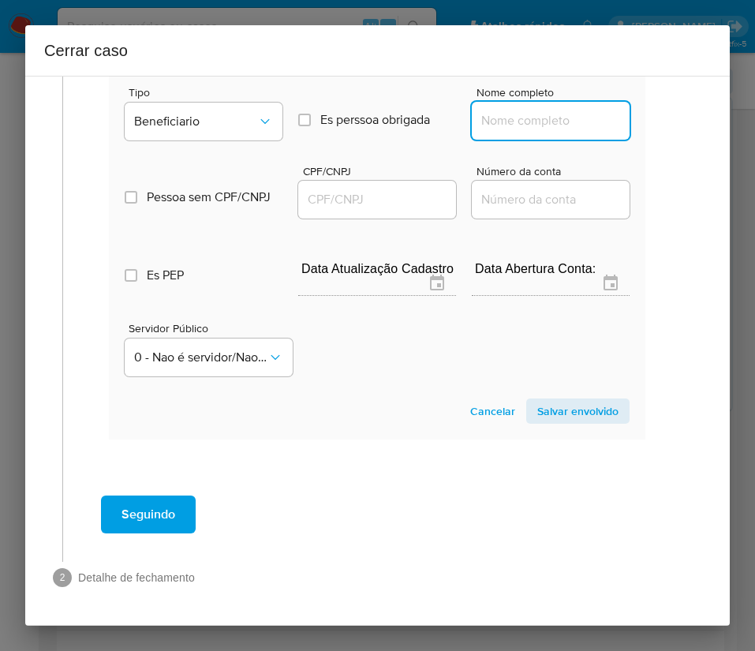
click at [529, 110] on input "Nome completo" at bounding box center [551, 120] width 158 height 21
paste input "Josineide Dias Lima, 62682687504"
drag, startPoint x: 509, startPoint y: 103, endPoint x: 654, endPoint y: 106, distance: 145.2
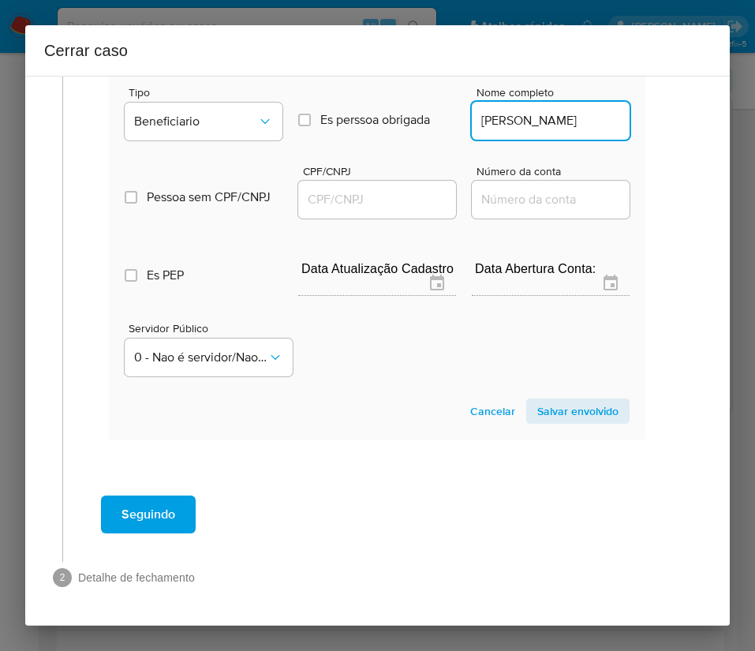
scroll to position [0, 0]
type input "Josineide Dias Lima"
drag, startPoint x: 388, startPoint y: 178, endPoint x: 393, endPoint y: 170, distance: 9.6
click at [388, 189] on input "CPF/CNPJ" at bounding box center [377, 199] width 158 height 21
paste input "62682687504"
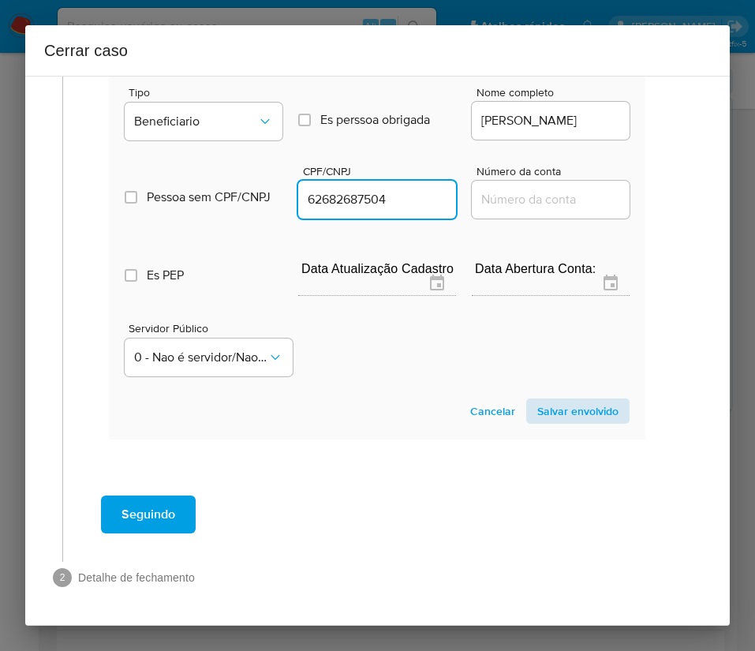
type input "62682687504"
click at [550, 400] on span "Salvar envolvido" at bounding box center [577, 411] width 81 height 22
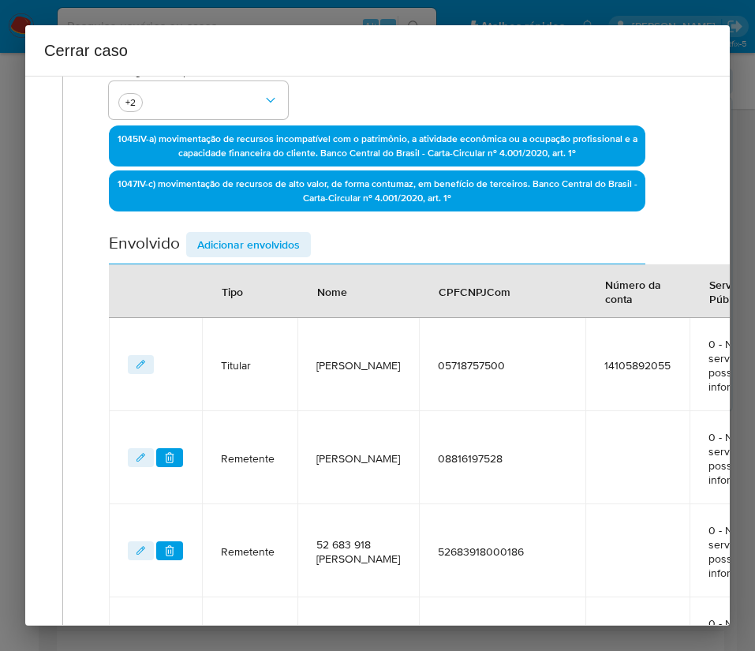
scroll to position [377, 10]
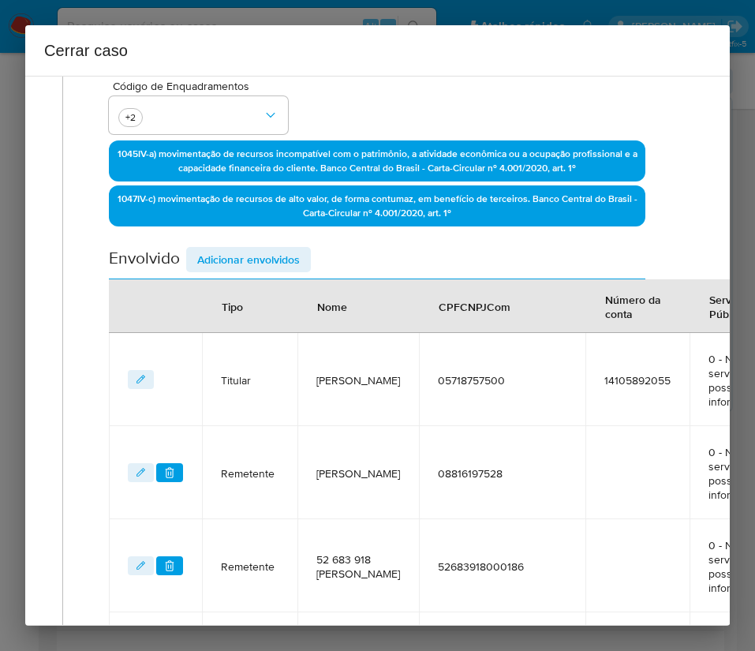
click at [251, 257] on span "Adicionar envolvidos" at bounding box center [248, 260] width 103 height 22
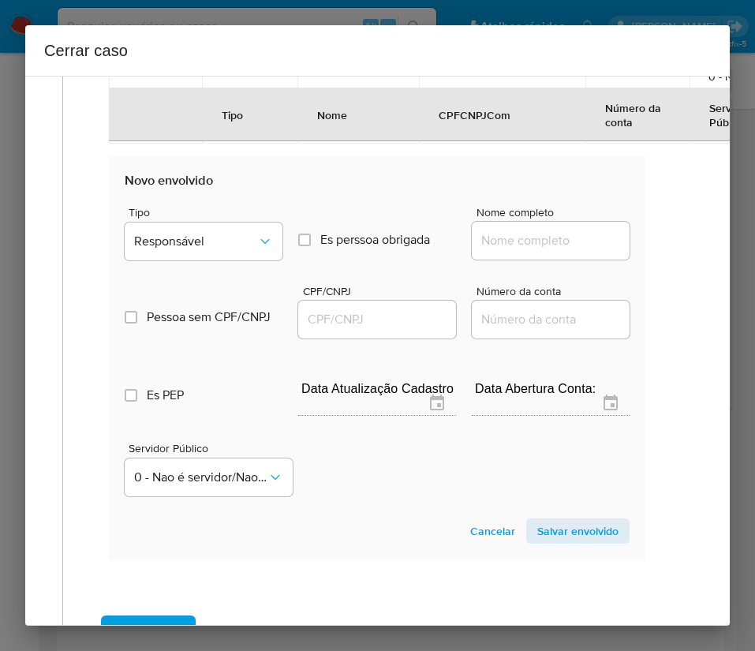
scroll to position [1324, 10]
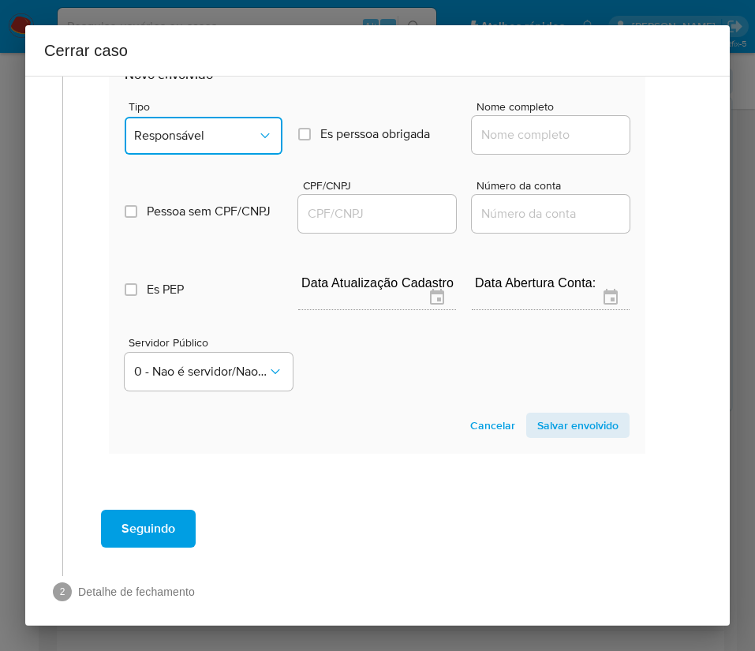
click at [185, 144] on span "Responsável" at bounding box center [195, 136] width 123 height 16
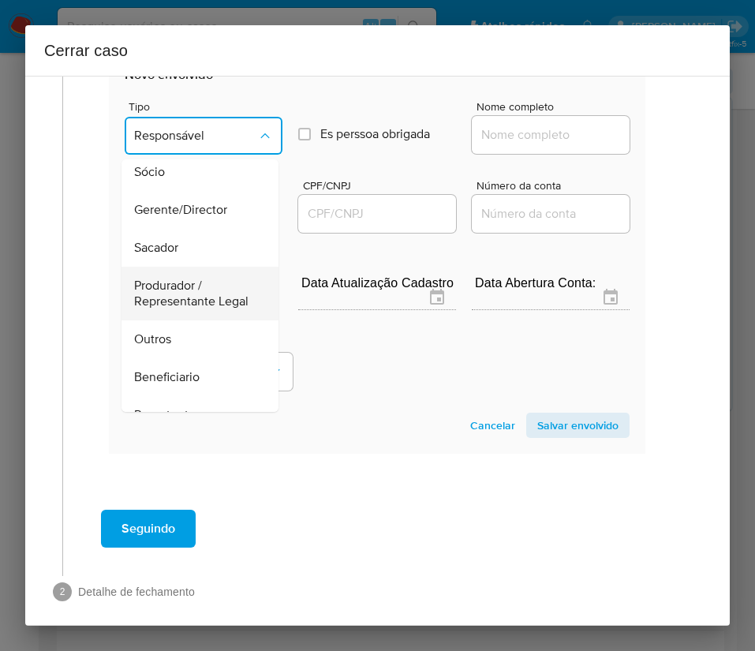
scroll to position [237, 0]
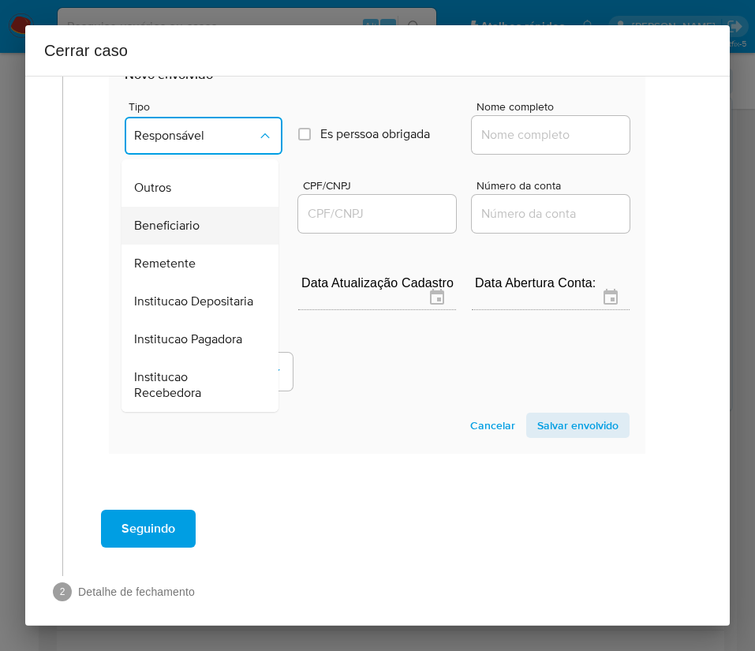
click at [178, 234] on span "Beneficiario" at bounding box center [167, 226] width 66 height 16
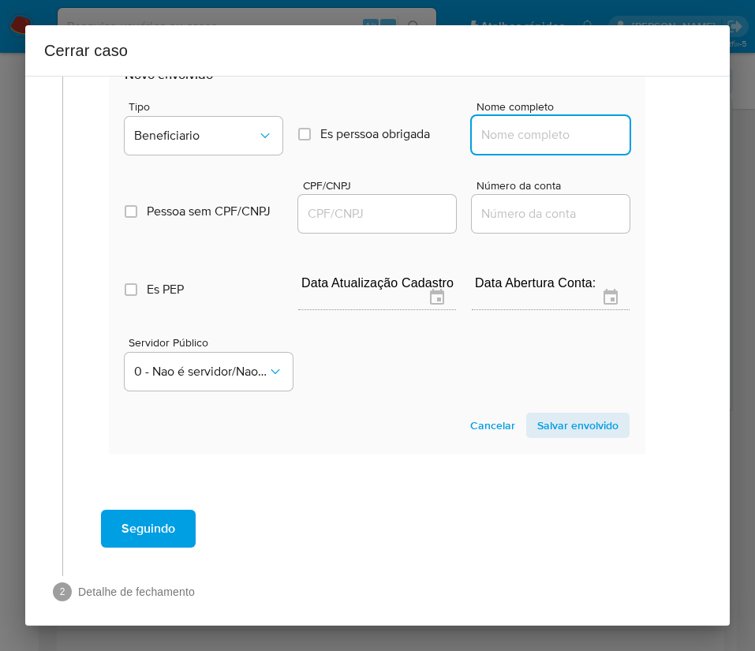
click at [523, 145] on input "Nome completo" at bounding box center [551, 135] width 158 height 21
paste input "Jania Da Silva Monteiro, 59041722572"
drag, startPoint x: 515, startPoint y: 167, endPoint x: 635, endPoint y: 167, distance: 119.2
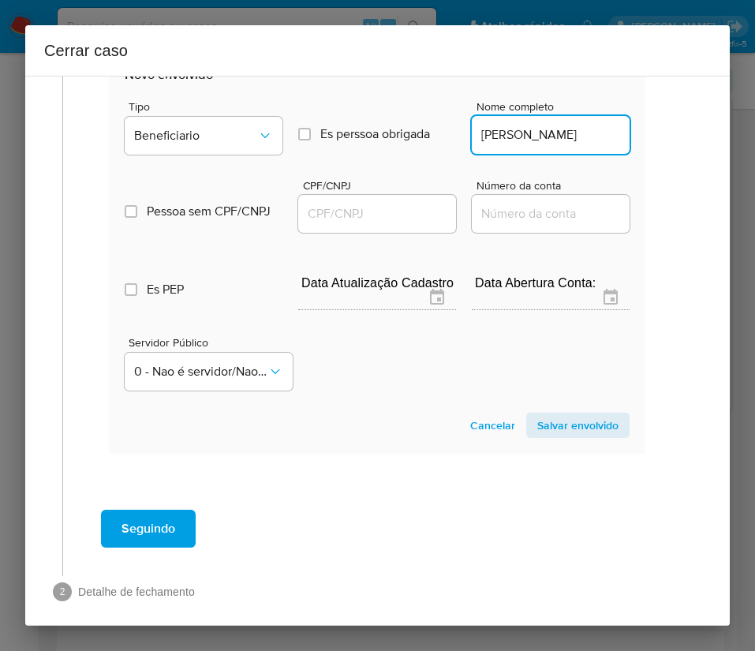
scroll to position [0, 0]
type input "Jania Da Silva Monteiro"
click at [363, 233] on div at bounding box center [377, 214] width 158 height 38
click at [371, 224] on input "CPF/CNPJ" at bounding box center [377, 214] width 158 height 21
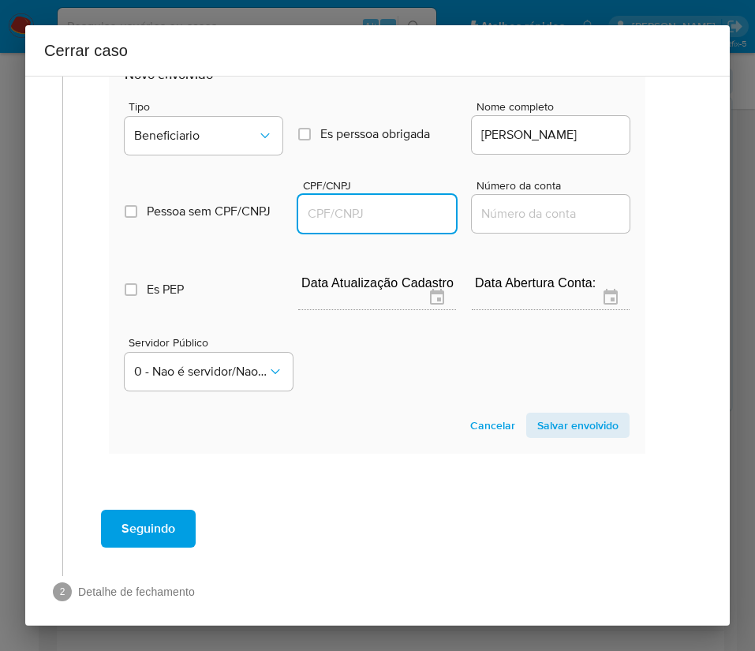
paste input "59041722572"
type input "59041722572"
click at [549, 436] on span "Salvar envolvido" at bounding box center [577, 425] width 81 height 22
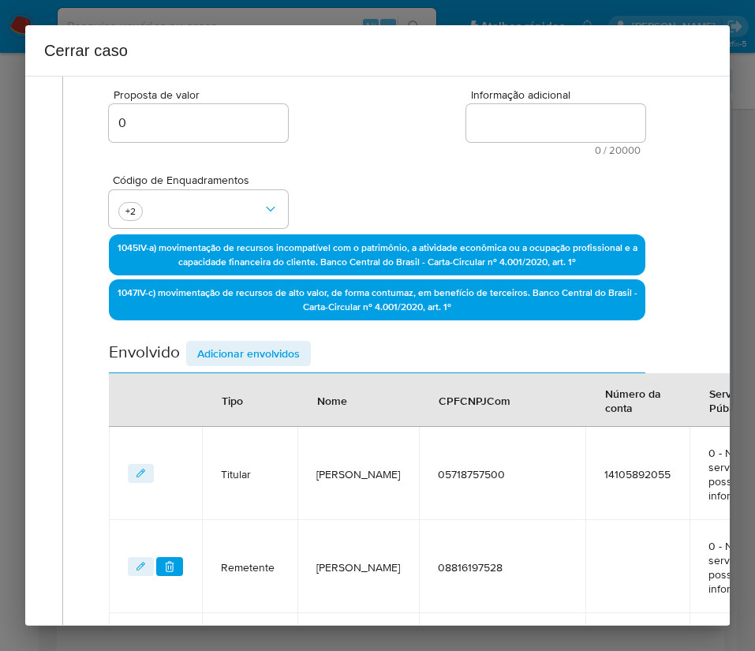
scroll to position [0, 10]
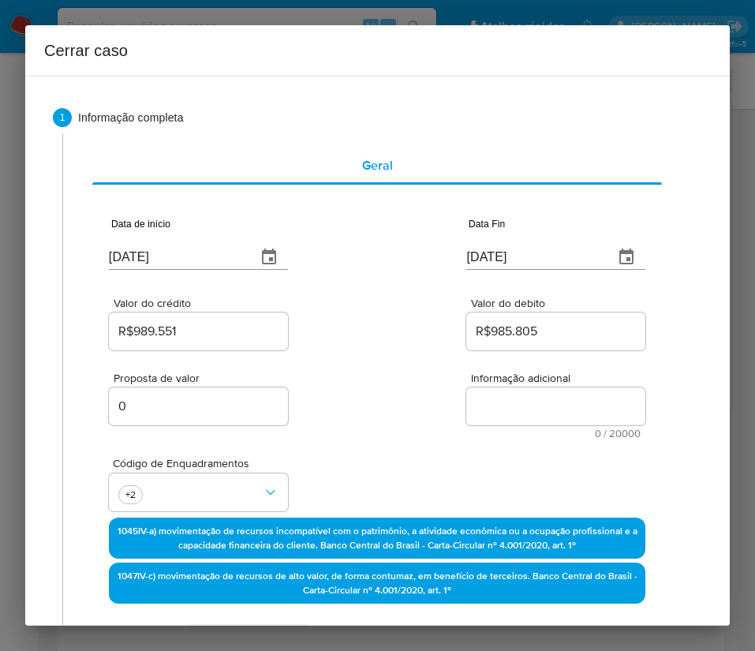
click at [516, 399] on textarea "Informação adicional" at bounding box center [555, 407] width 179 height 38
paste textarea "Informações do Cliente Marcelo de Souza Serafim, CPF 05718757500, 26 anos, resi…"
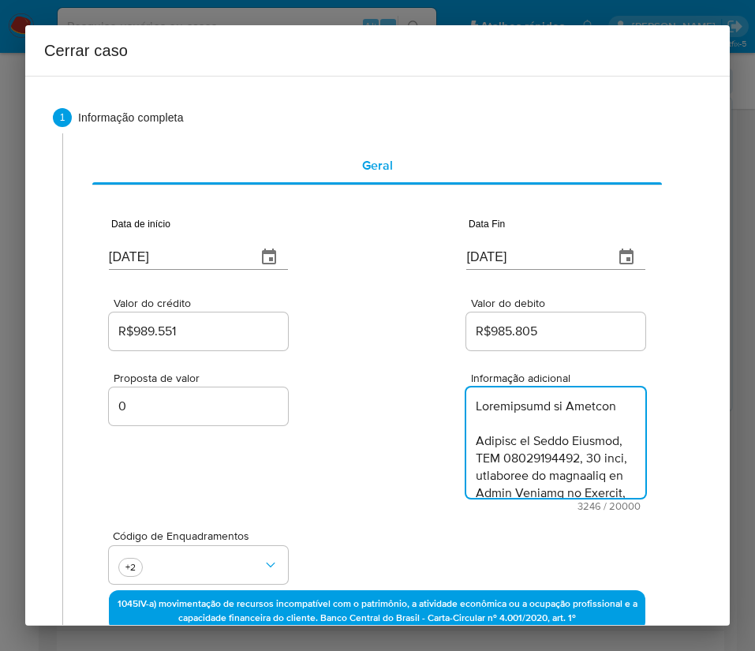
scroll to position [3268, 0]
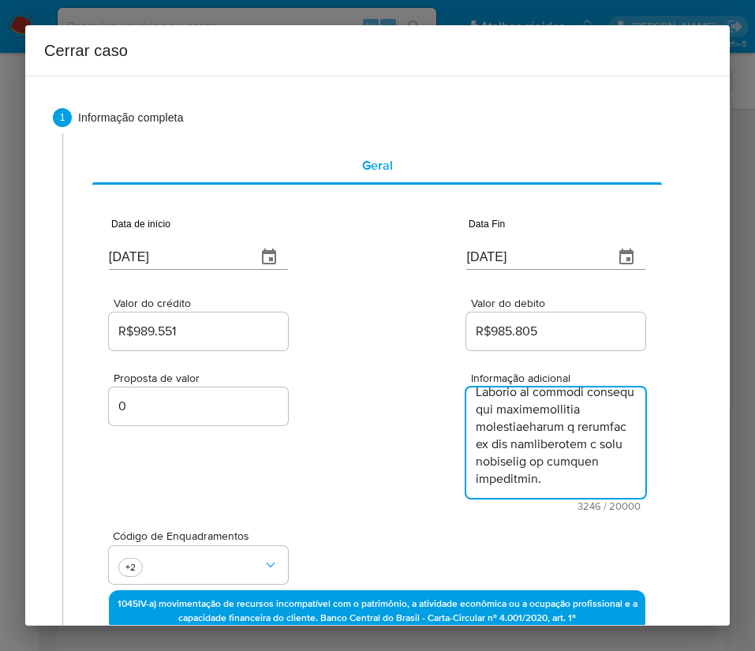
type textarea "Informações do Cliente Marcelo de Souza Serafim, CPF 05718757500, 26 anos, resi…"
click at [348, 456] on div "Proposta de valor 0 Informação adicional 3246 / 20000 16754 caracteres restantes" at bounding box center [377, 433] width 537 height 158
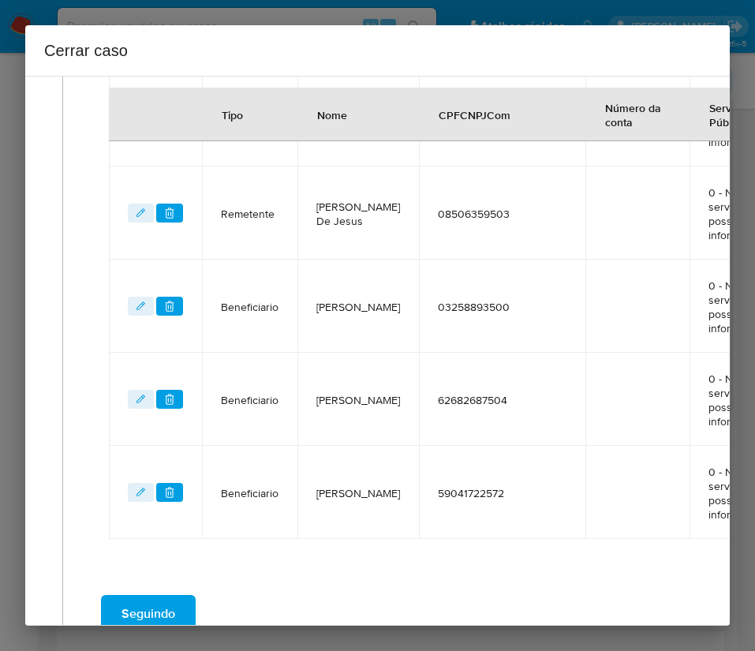
scroll to position [1135, 10]
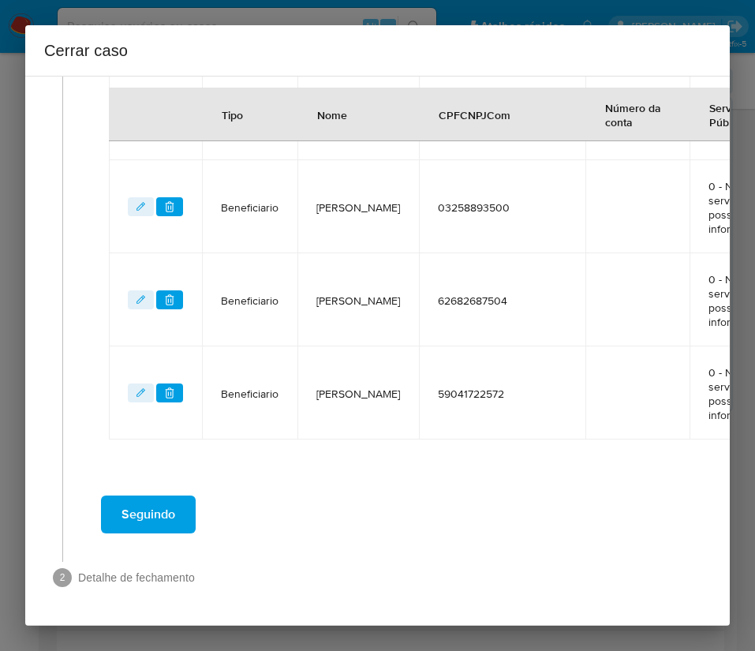
click at [150, 497] on span "Seguindo" at bounding box center [149, 514] width 54 height 35
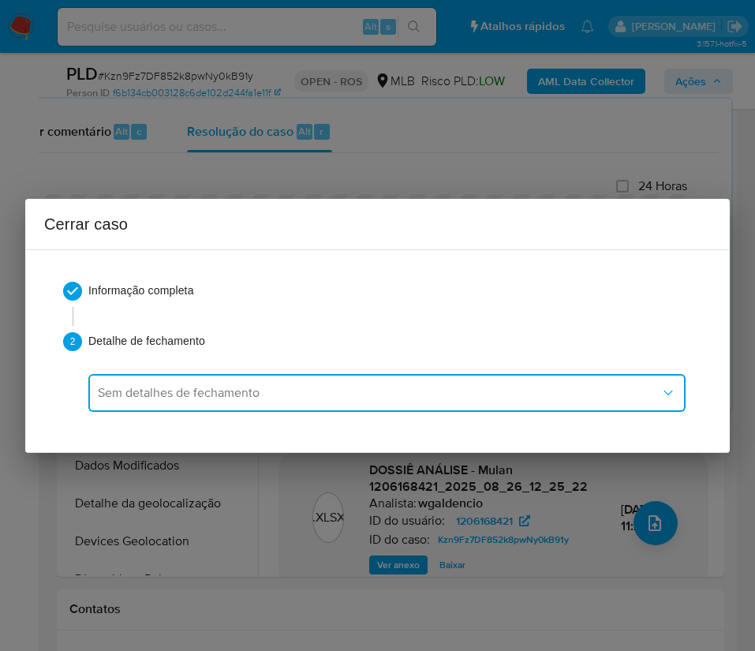
scroll to position [0, 0]
click at [162, 481] on div "Sem detalhes de fechamento Cerrar caso" at bounding box center [386, 420] width 597 height 124
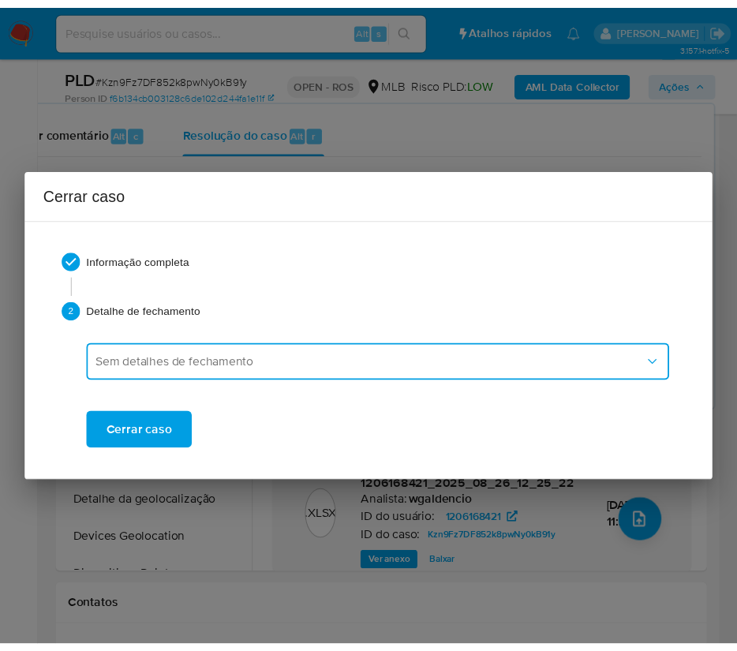
scroll to position [3174, 0]
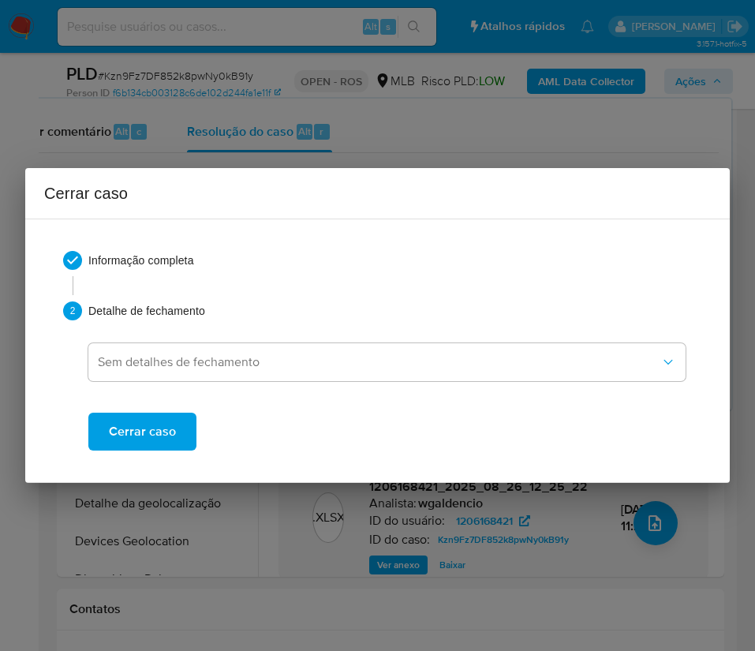
click at [174, 432] on button "Cerrar caso" at bounding box center [142, 432] width 108 height 38
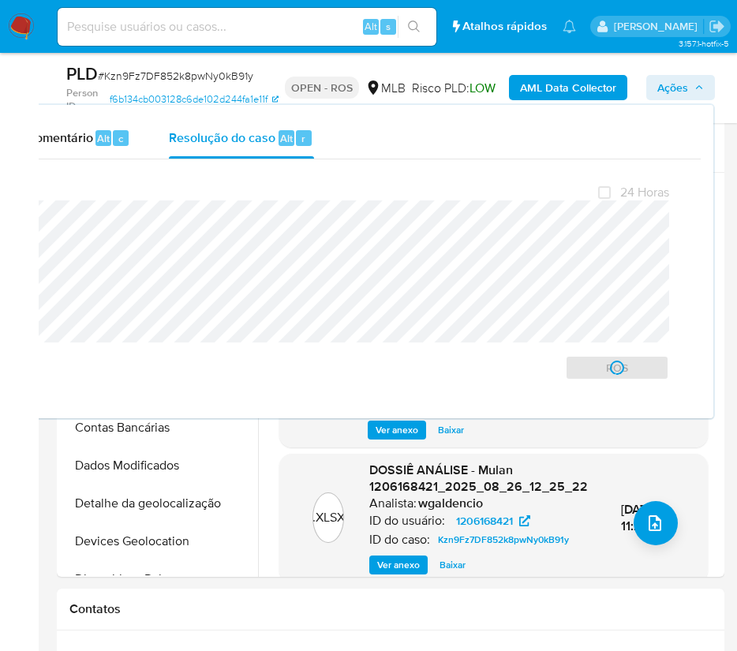
click at [138, 76] on span "# Kzn9Fz7DF852k8pwNy0kB91y" at bounding box center [175, 76] width 155 height 16
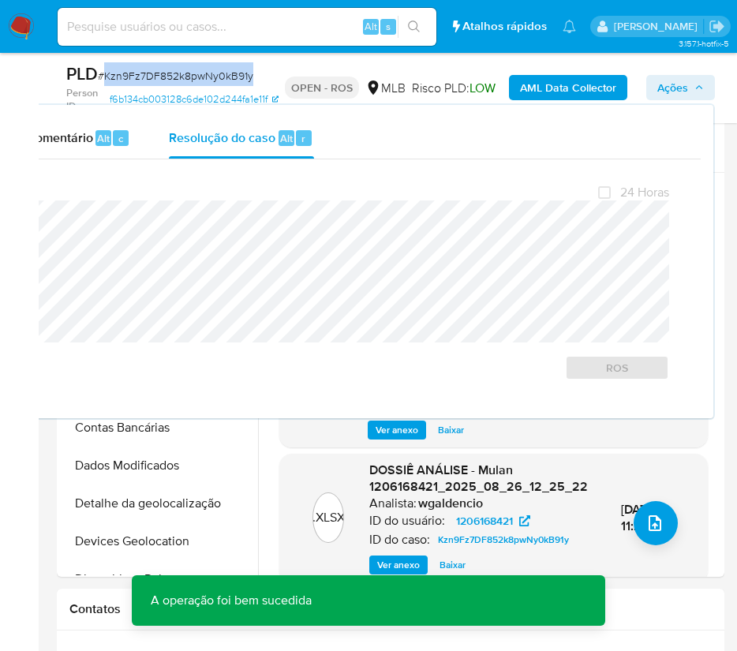
click at [138, 76] on span "# Kzn9Fz7DF852k8pwNy0kB91y" at bounding box center [175, 76] width 155 height 16
copy span "Kzn9Fz7DF852k8pwNy0kB91y"
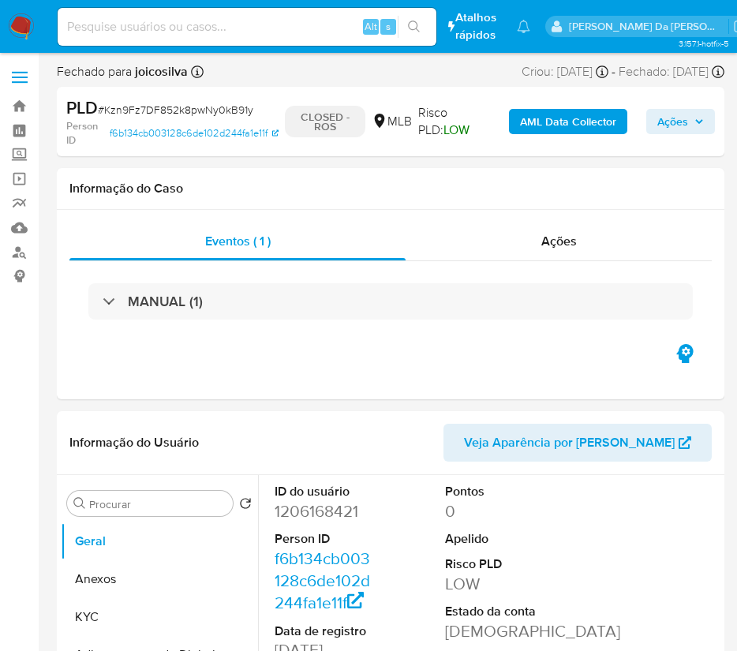
select select "10"
click at [28, 24] on img at bounding box center [21, 26] width 27 height 27
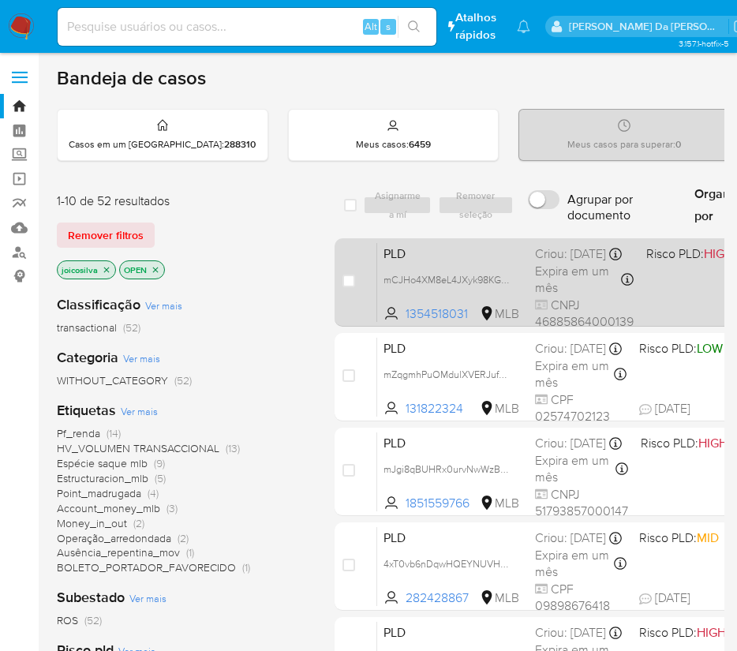
click at [549, 280] on span "Expira em um mês" at bounding box center [577, 280] width 84 height 34
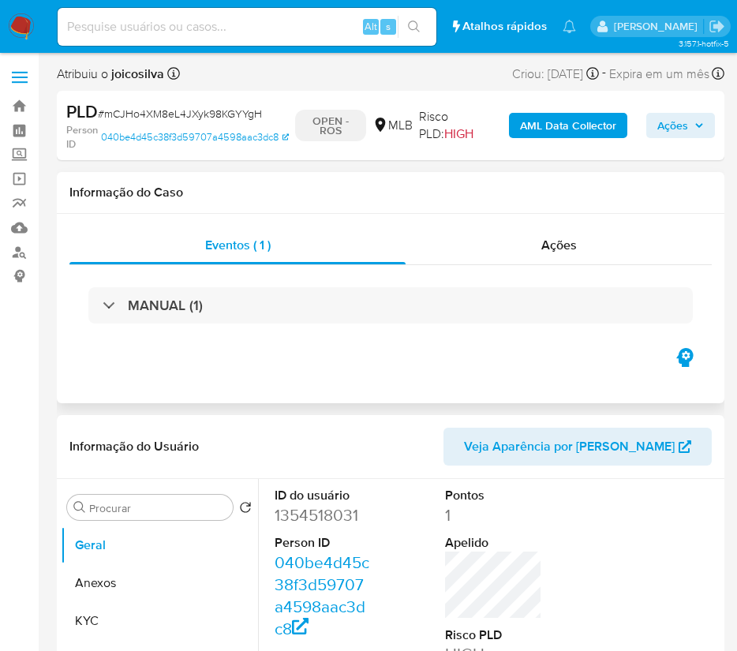
select select "10"
click at [236, 118] on span "# mCJHo4XM8eL4JXyk98KGYYgH" at bounding box center [180, 114] width 164 height 16
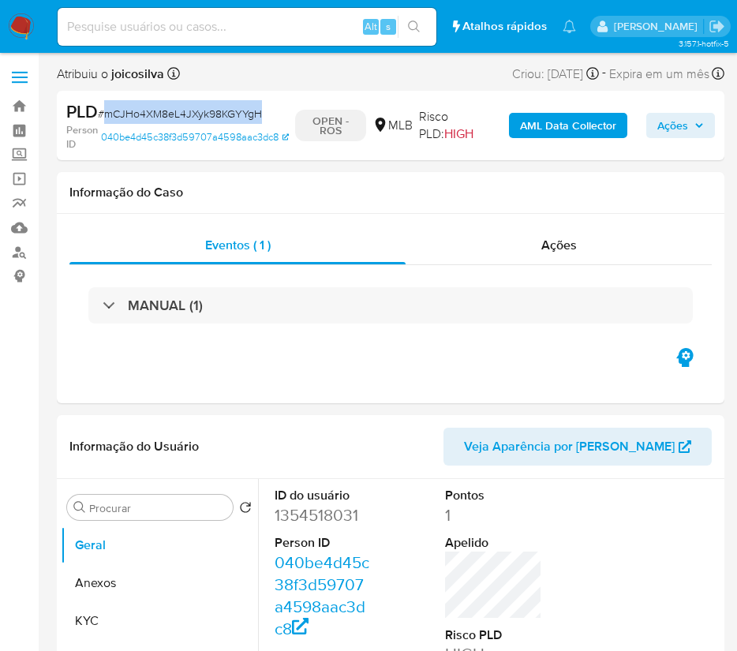
click at [236, 118] on span "# mCJHo4XM8eL4JXyk98KGYYgH" at bounding box center [180, 114] width 164 height 16
copy span "mCJHo4XM8eL4JXyk98KGYYgH"
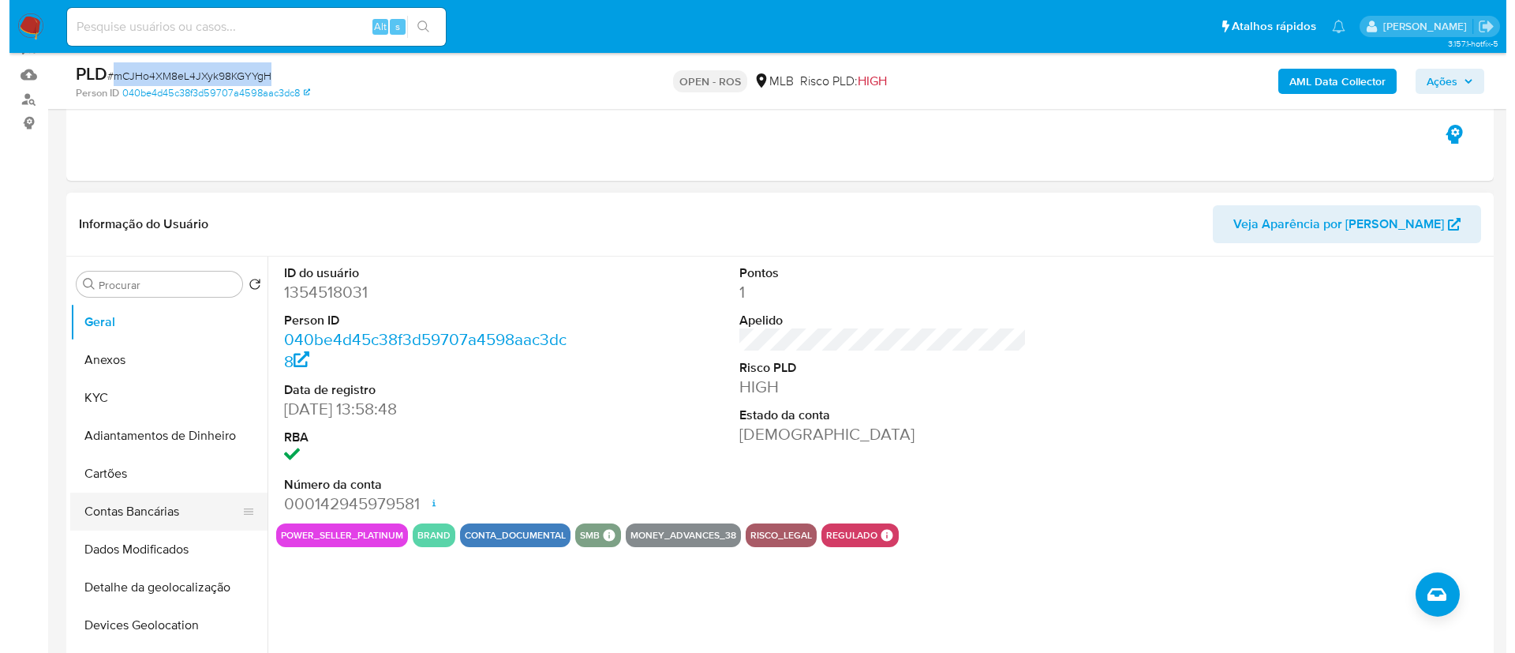
scroll to position [237, 0]
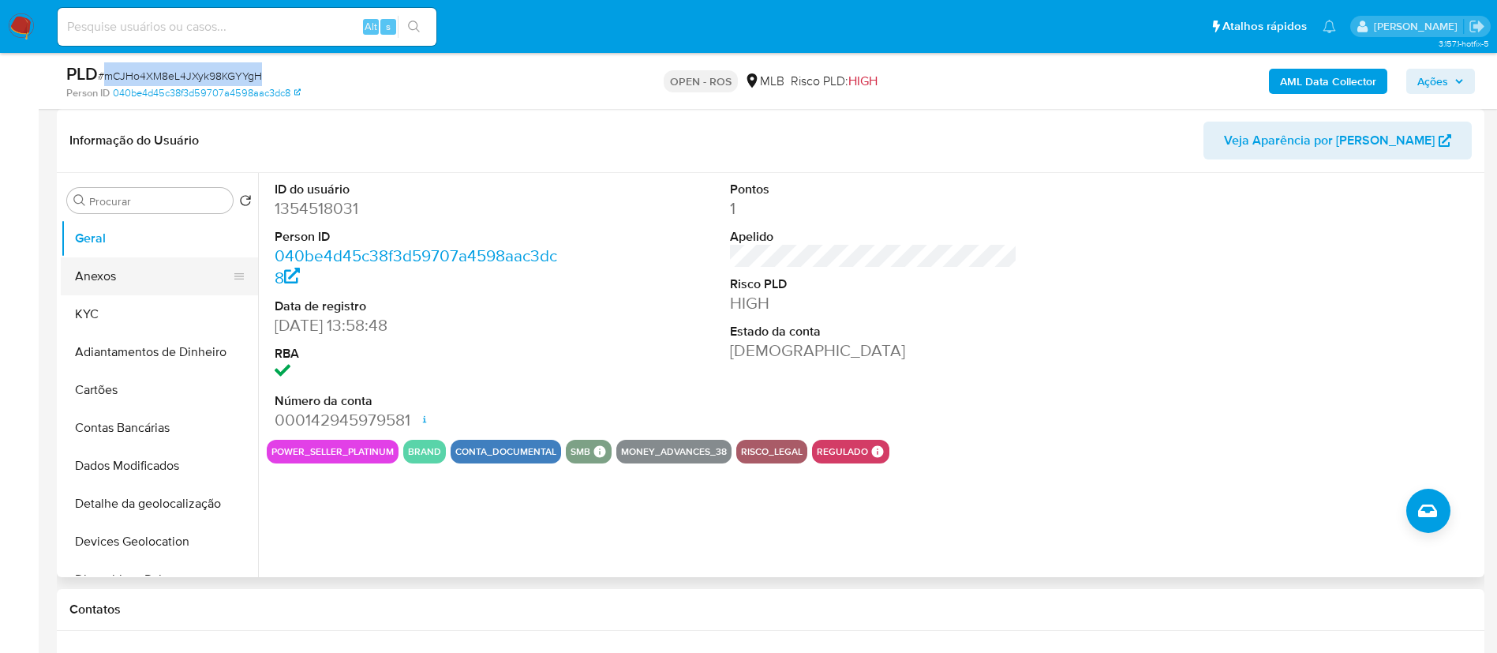
click at [120, 271] on button "Anexos" at bounding box center [153, 276] width 185 height 38
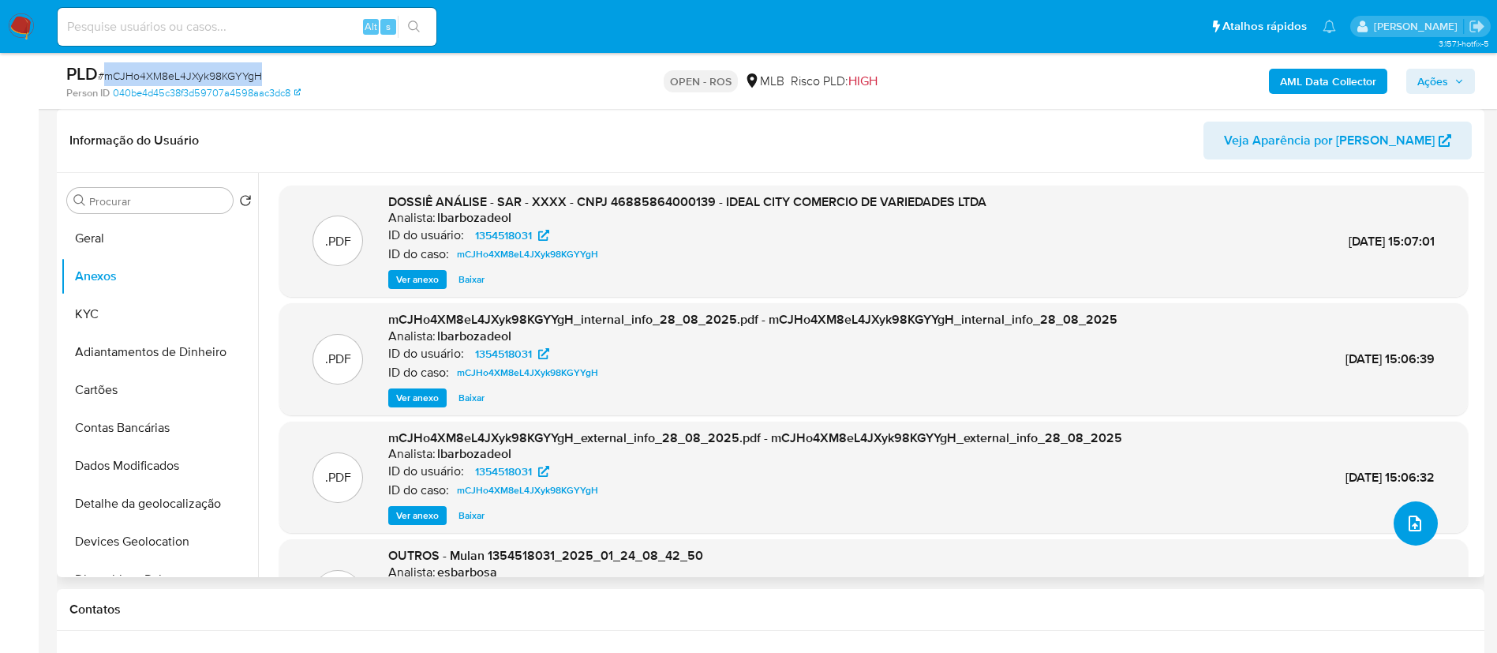
click at [754, 534] on button "upload-file" at bounding box center [1416, 523] width 44 height 44
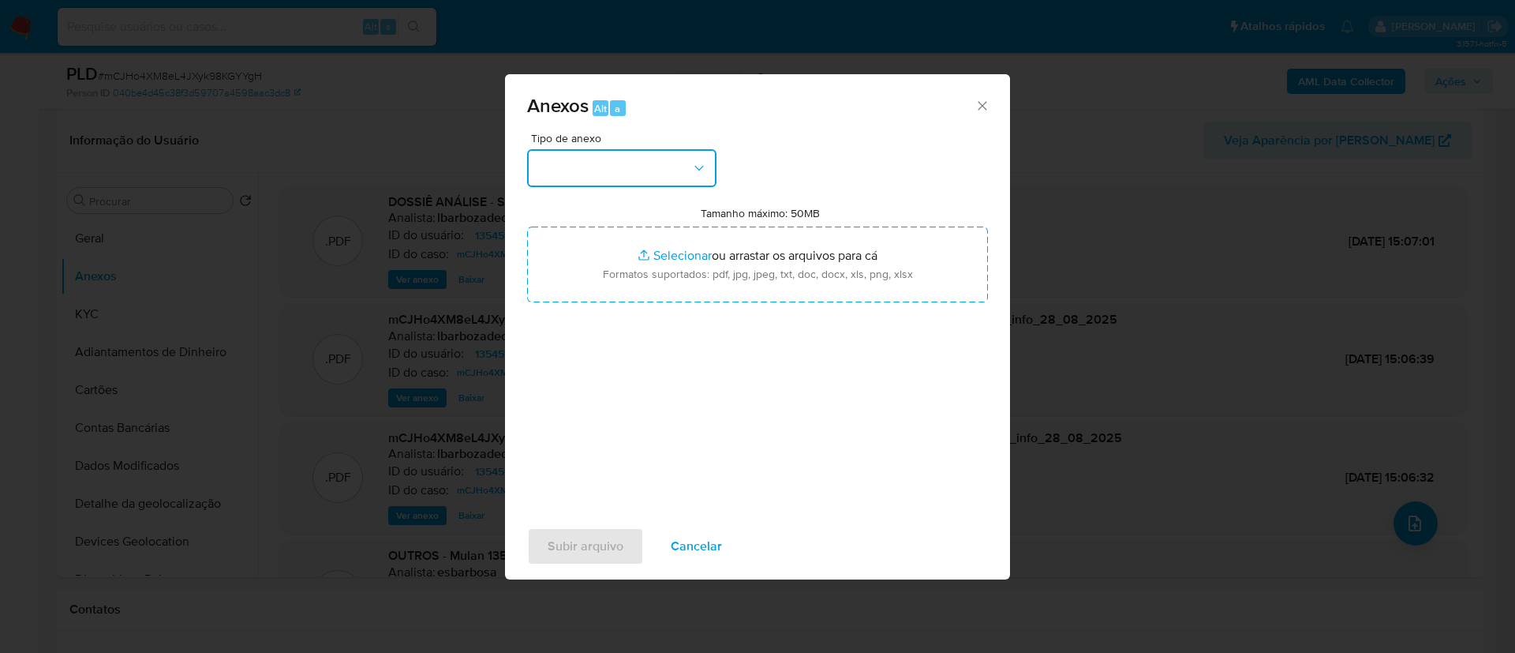
click at [659, 184] on button "button" at bounding box center [621, 168] width 189 height 38
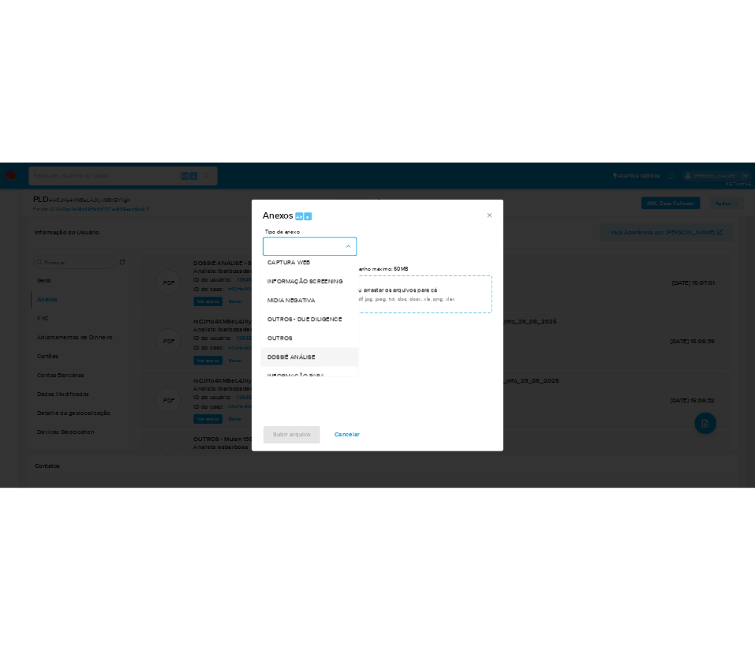
scroll to position [243, 0]
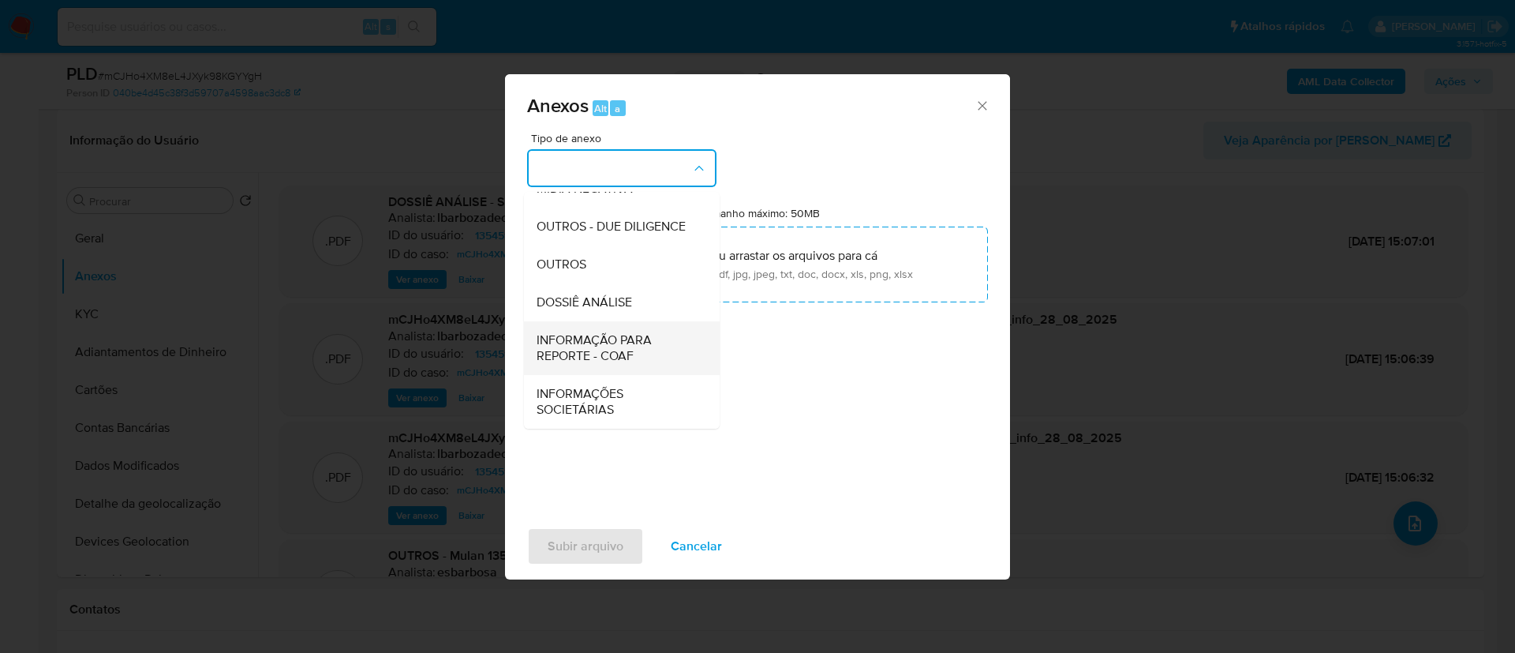
click at [613, 351] on span "INFORMAÇÃO PARA REPORTE - COAF" at bounding box center [617, 348] width 161 height 32
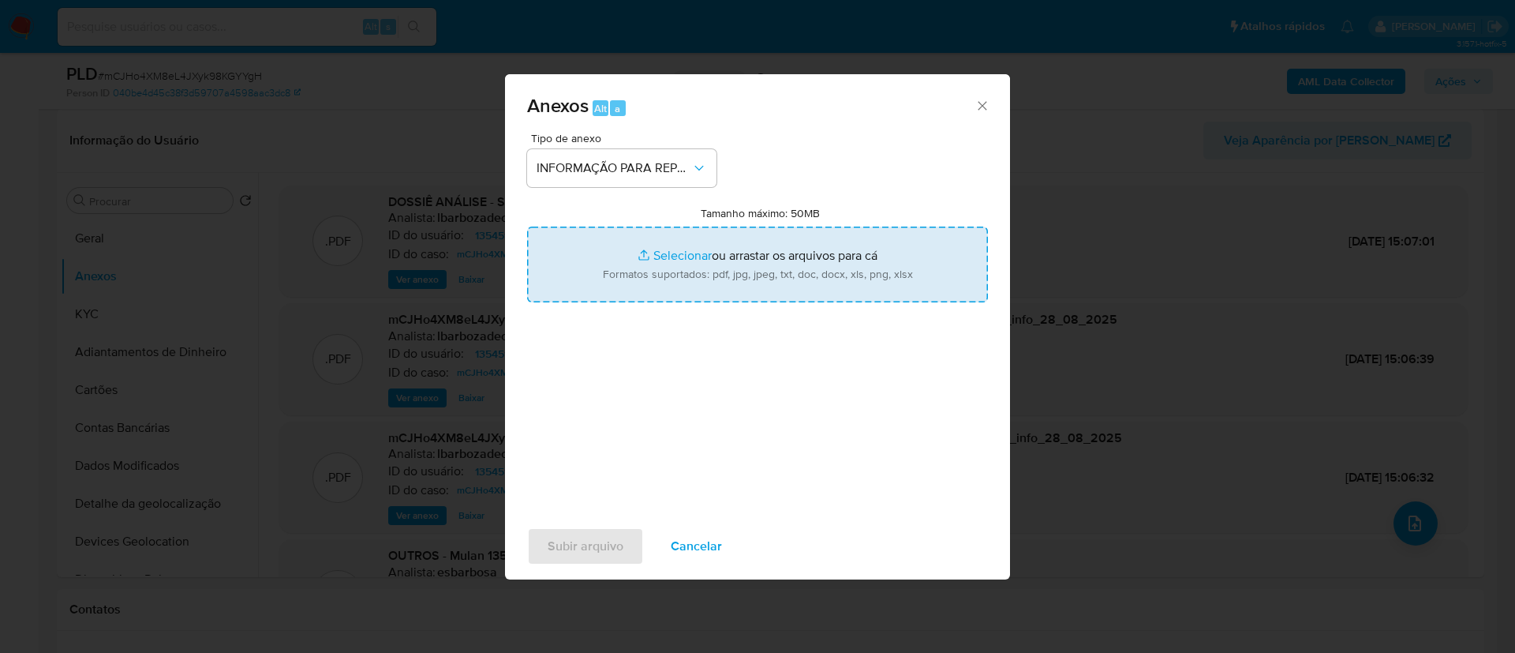
type input "C:\fakepath\SAR - mCJHo4XM8eL4JXyk98KGYYgH - CNPJ 46885864000139 - IDEAL CITY C…"
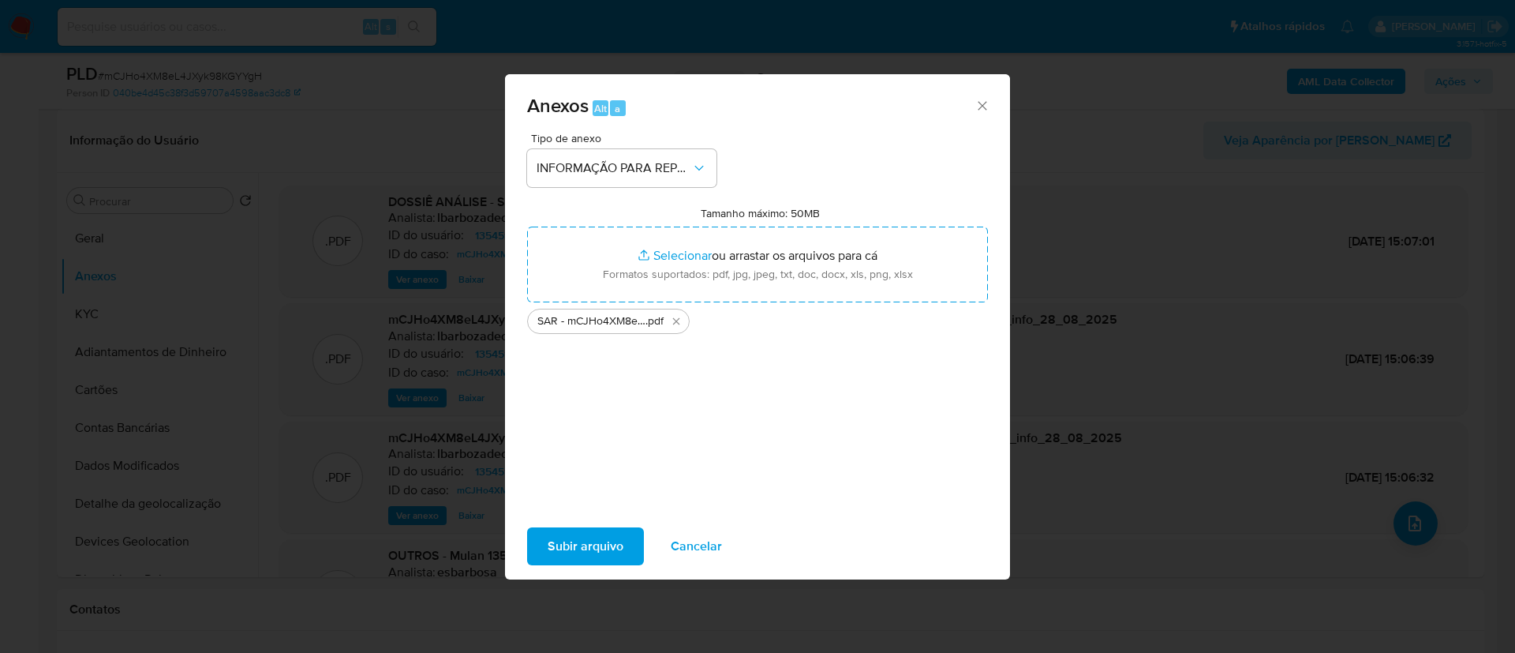
click at [596, 541] on span "Subir arquivo" at bounding box center [586, 546] width 76 height 35
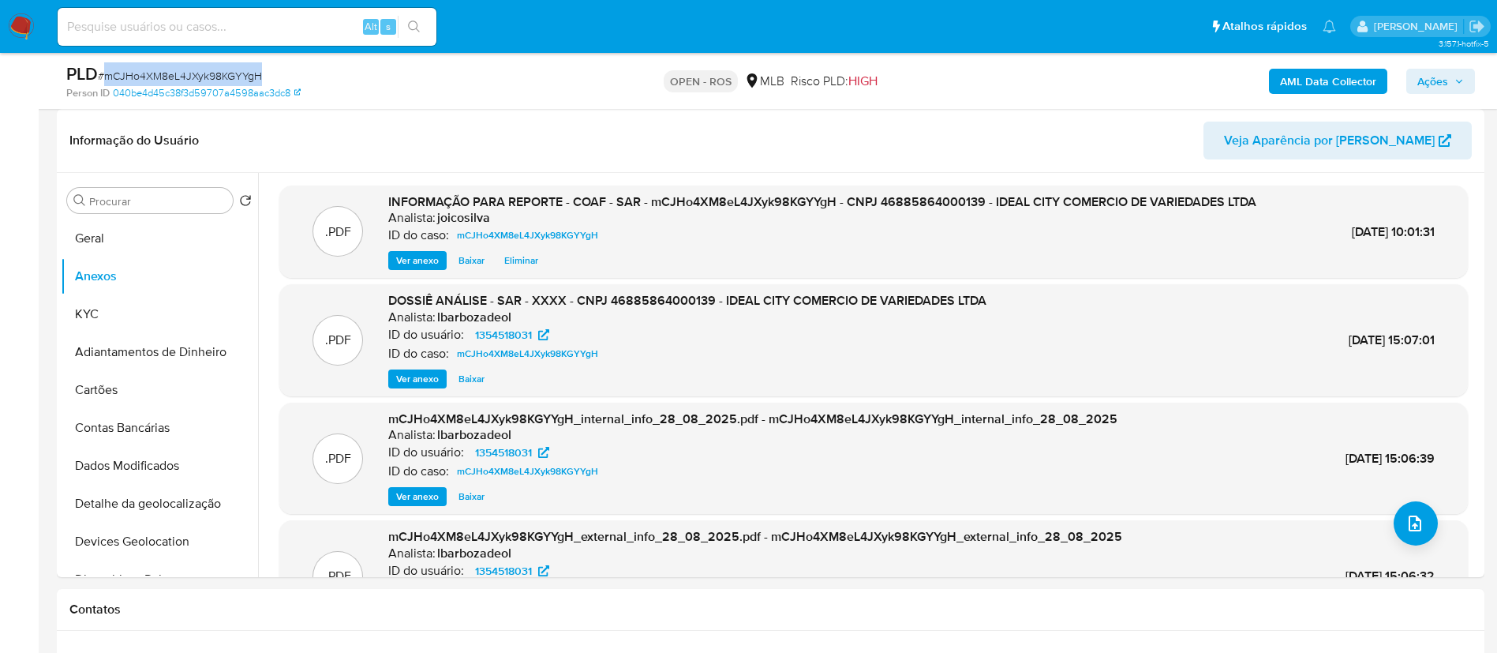
click at [754, 75] on span "Ações" at bounding box center [1440, 81] width 47 height 22
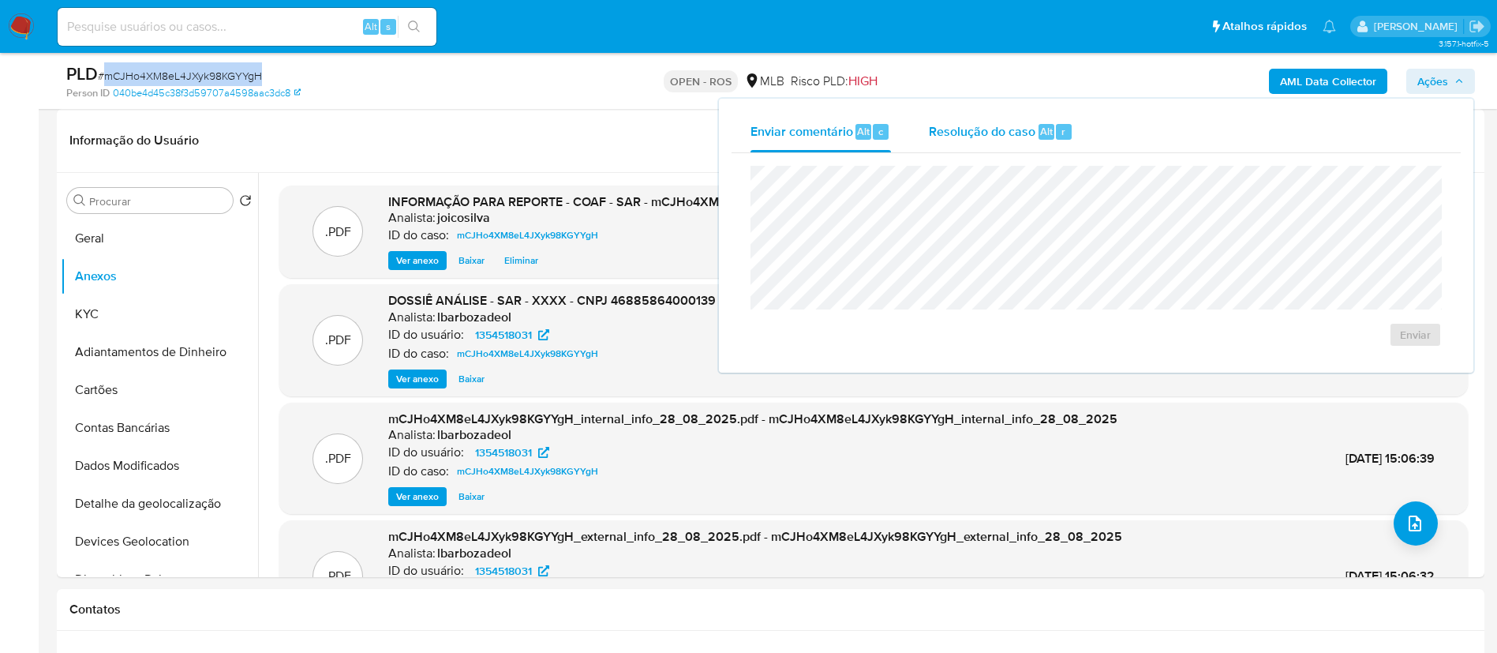
click at [754, 131] on span "Resolução do caso" at bounding box center [982, 131] width 107 height 18
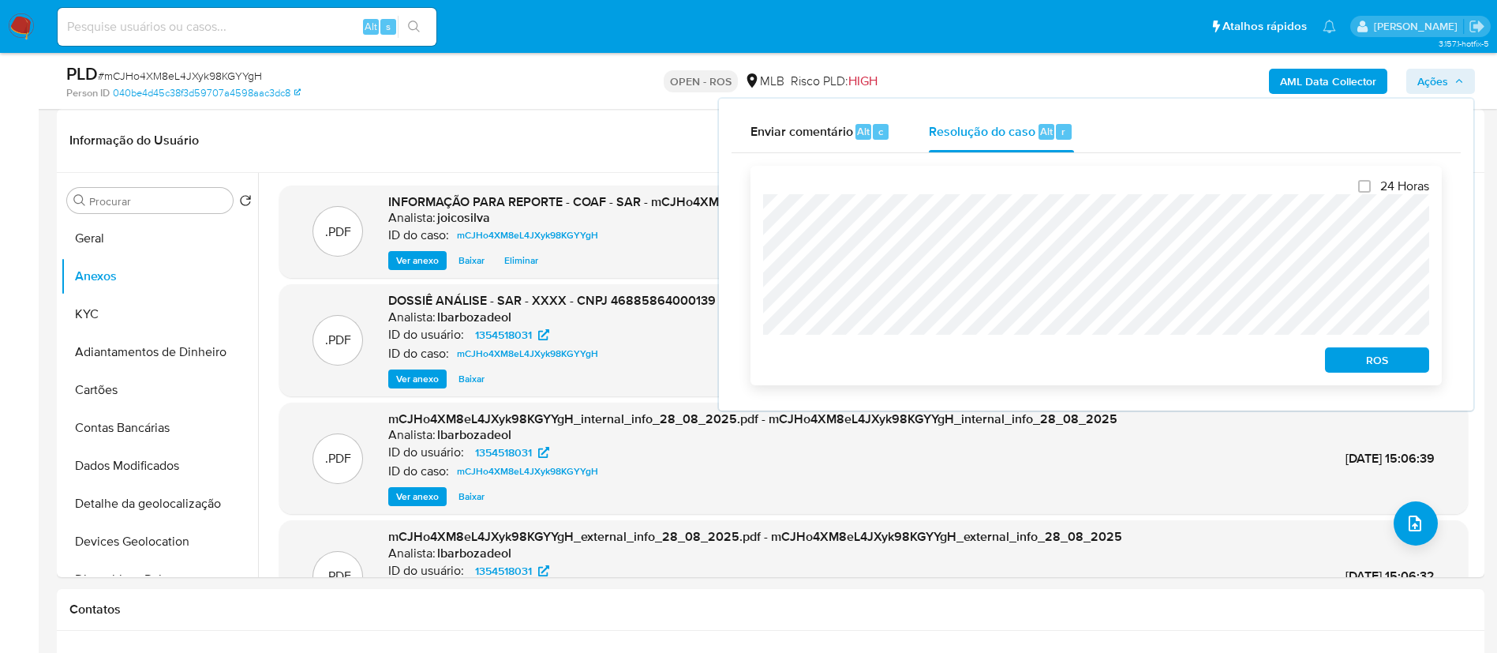
click at [754, 358] on span "ROS" at bounding box center [1377, 360] width 82 height 22
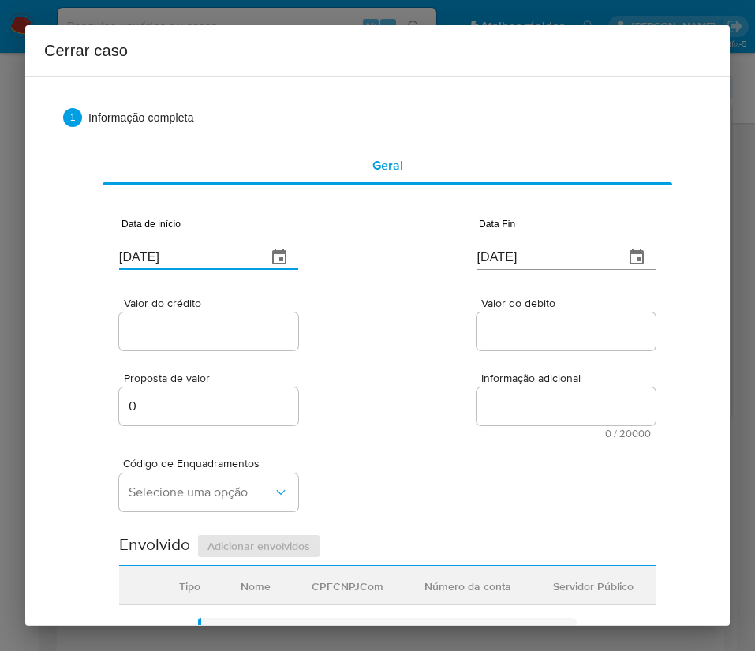
click at [165, 258] on input "[DATE]" at bounding box center [186, 257] width 135 height 25
click at [165, 258] on input "01/09/2025" at bounding box center [186, 257] width 135 height 25
paste input "7"
type input "01/07/2025"
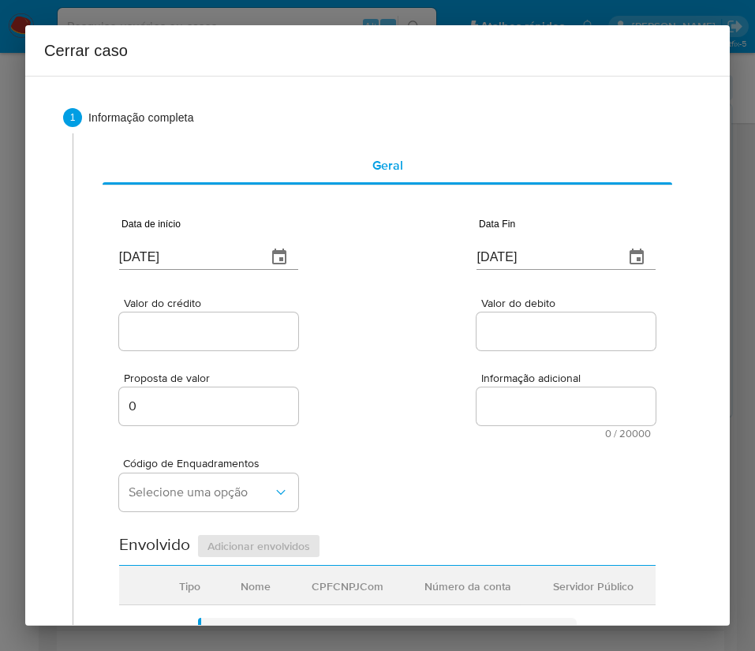
click at [481, 255] on input "01/09/2025" at bounding box center [544, 257] width 135 height 25
paste input "27/08"
type input "27/08/2025"
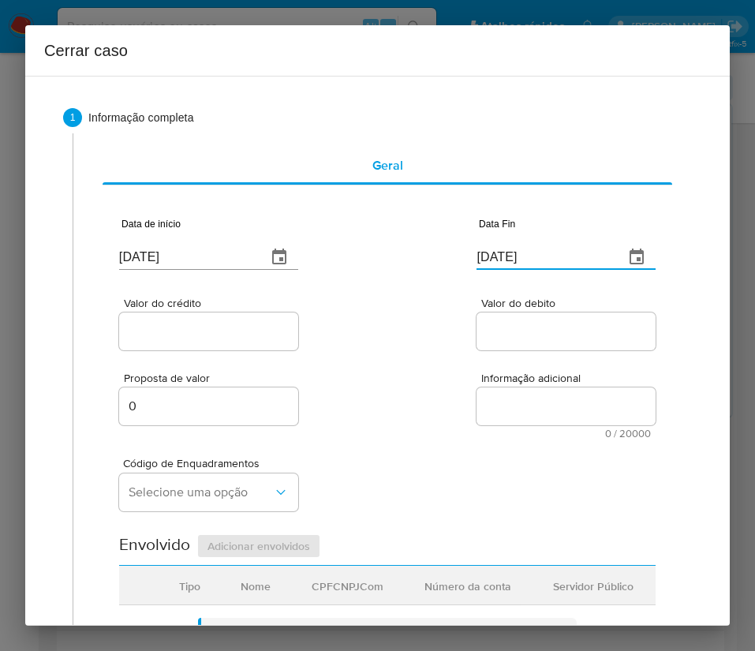
click at [424, 369] on div "Proposta de valor 0 Informação adicional 0 / 20000 20000 caracteres restantes" at bounding box center [387, 396] width 537 height 85
click at [199, 343] on div at bounding box center [208, 332] width 179 height 38
click at [206, 322] on input "Valor do crédito" at bounding box center [208, 331] width 179 height 21
click at [167, 336] on input "Valor do crédito" at bounding box center [208, 331] width 179 height 21
paste input "R$2.892.489"
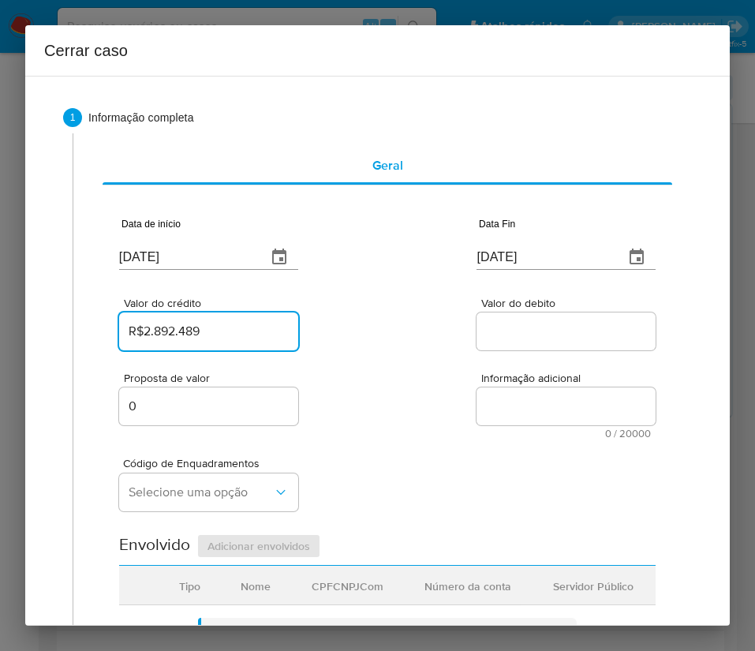
type input "R$2.892.489"
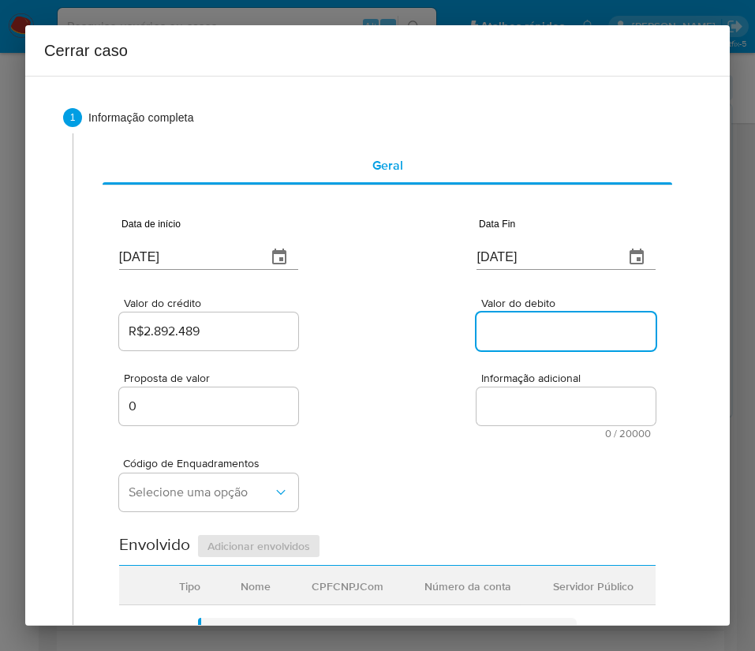
click at [502, 331] on input "Valor do debito" at bounding box center [566, 331] width 179 height 21
paste input "R$2.699.885"
type input "R$2.699.885"
click at [396, 460] on div "Código de Enquadramentos Selecione uma opção" at bounding box center [387, 478] width 537 height 79
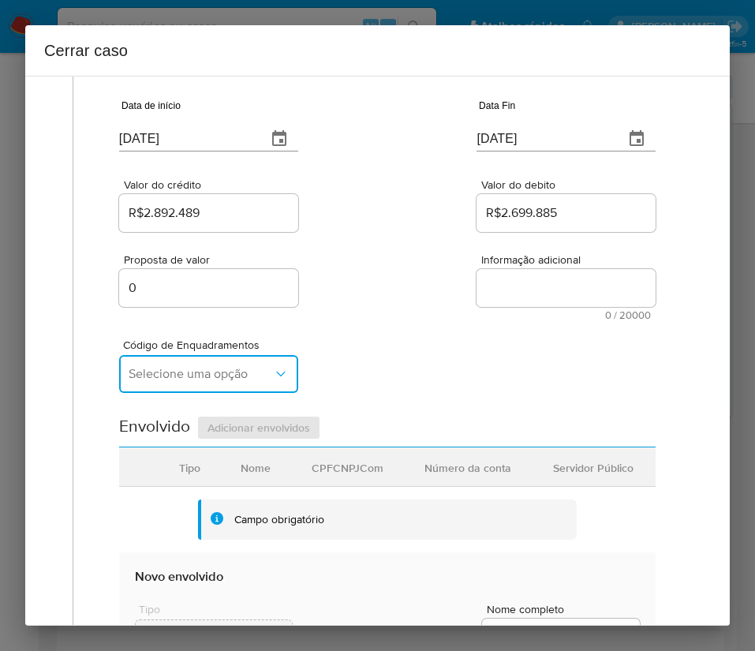
scroll to position [237, 0]
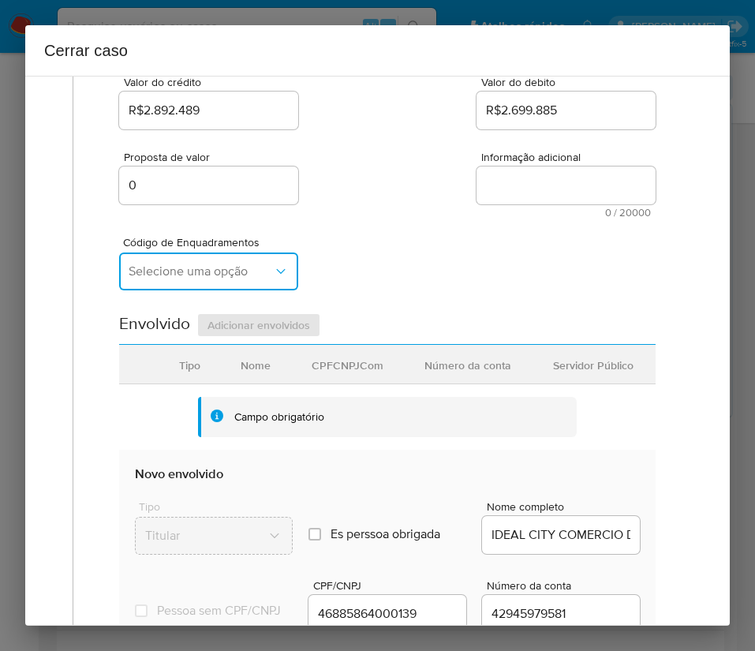
click at [180, 365] on div "Data de início 01/07/2025 Data Fin 27/08/2025 Valor do crédito R$2.892.489 Valo…" at bounding box center [387, 415] width 537 height 878
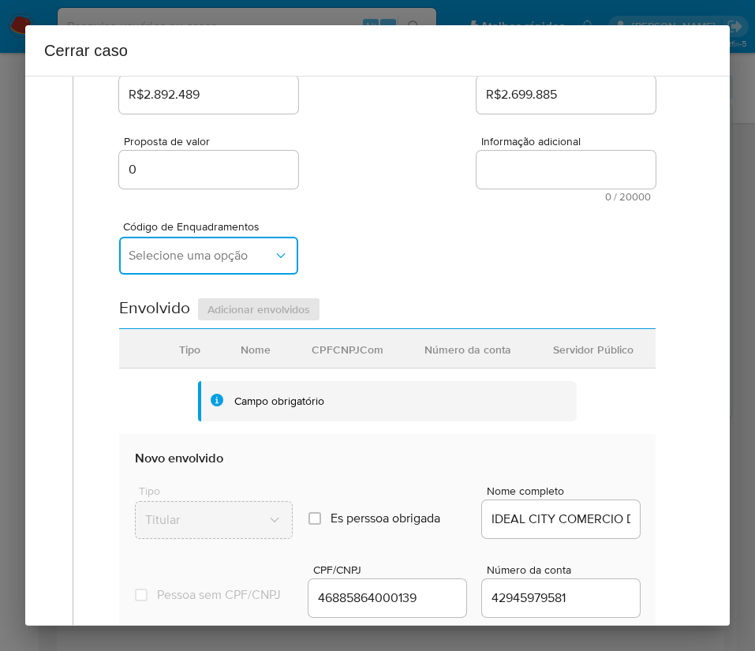
click at [186, 261] on span "Selecione uma opção" at bounding box center [201, 256] width 144 height 16
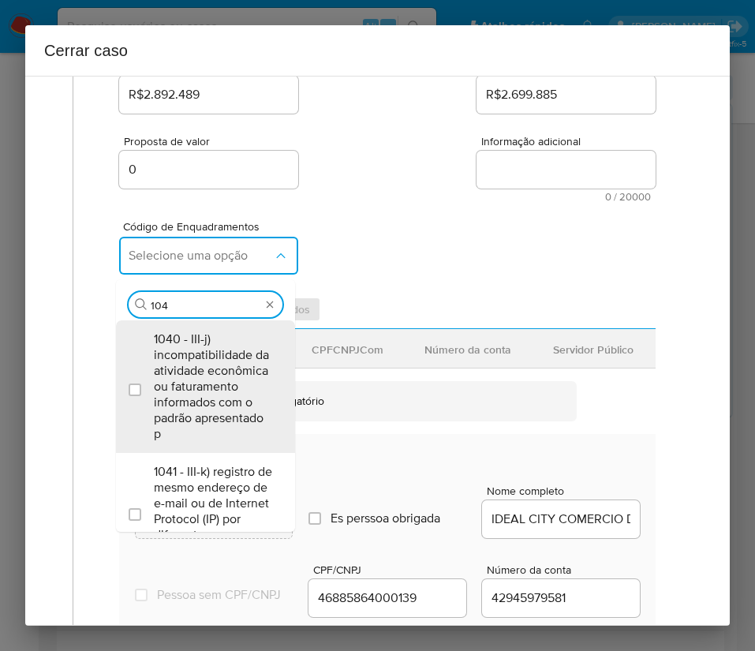
type input "1047"
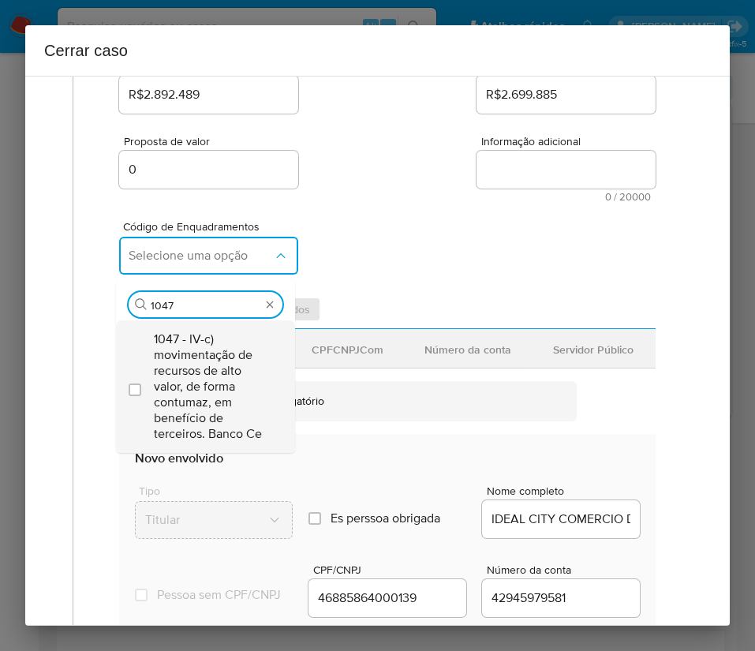
click at [231, 371] on span "1047 - IV-c) movimentação de recursos de alto valor, de forma contumaz, em bene…" at bounding box center [213, 386] width 119 height 110
checkbox input "true"
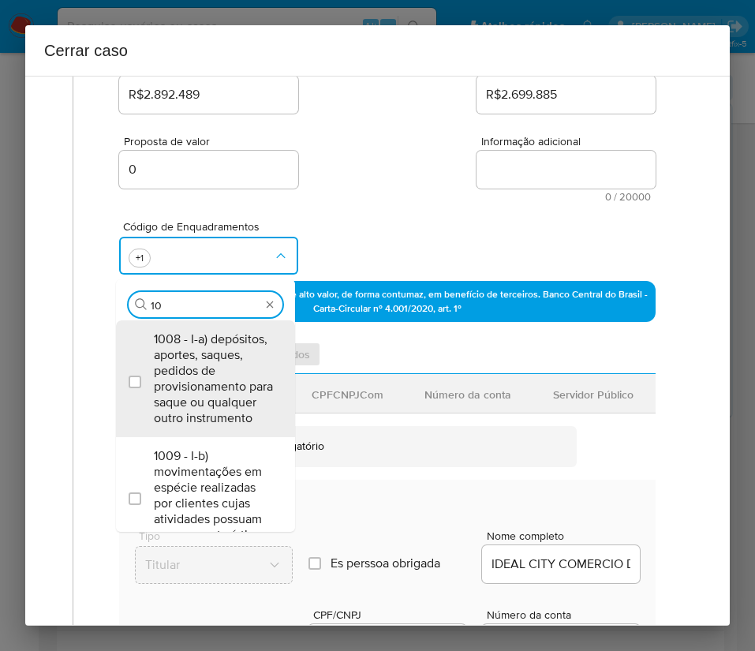
scroll to position [0, 0]
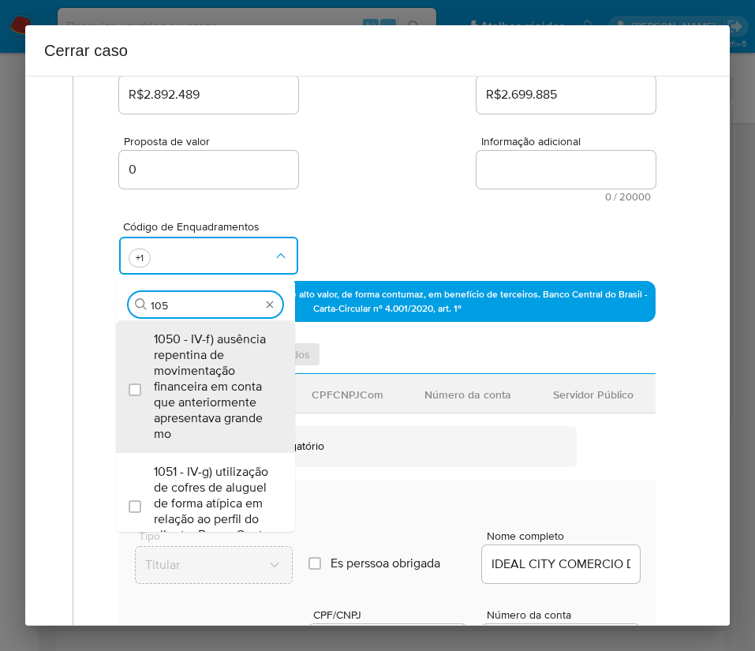
type input "1055"
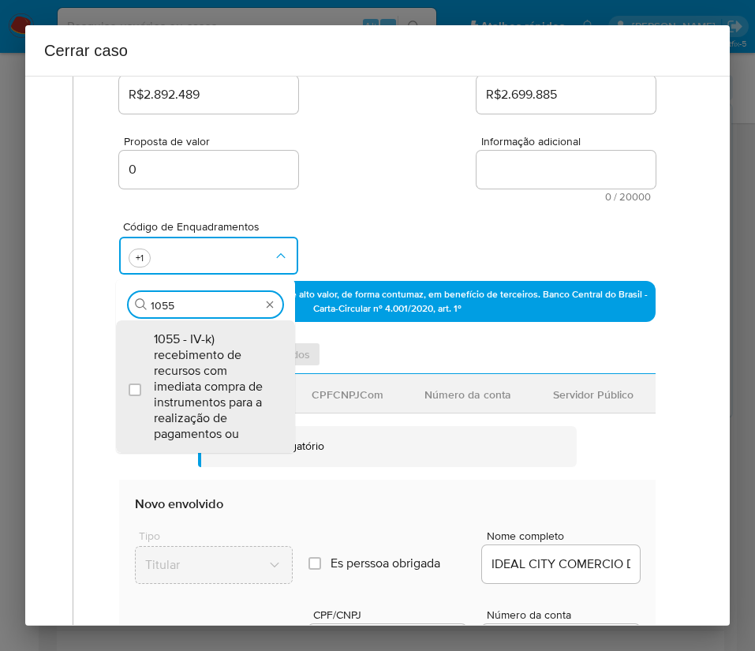
click at [231, 371] on span "1055 - IV-k) recebimento de recursos com imediata compra de instrumentos para a…" at bounding box center [213, 386] width 119 height 110
checkbox input "true"
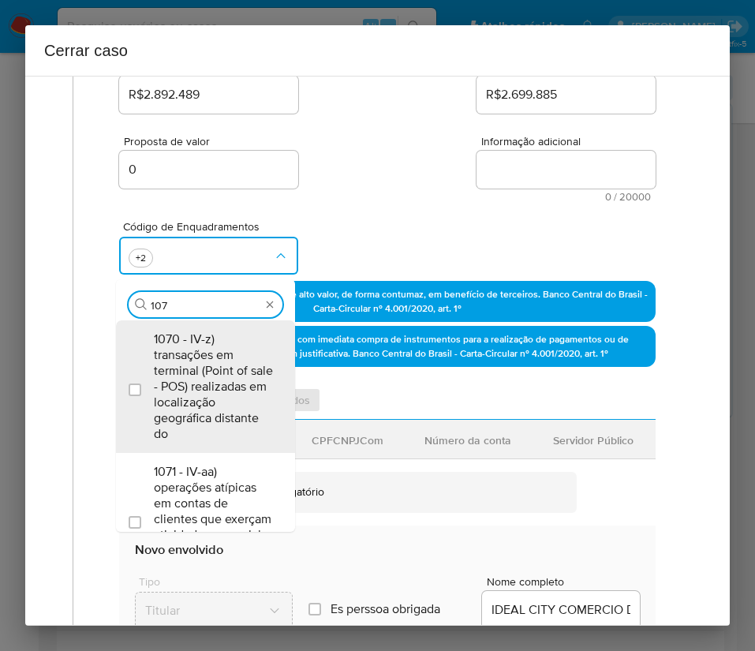
type input "1073"
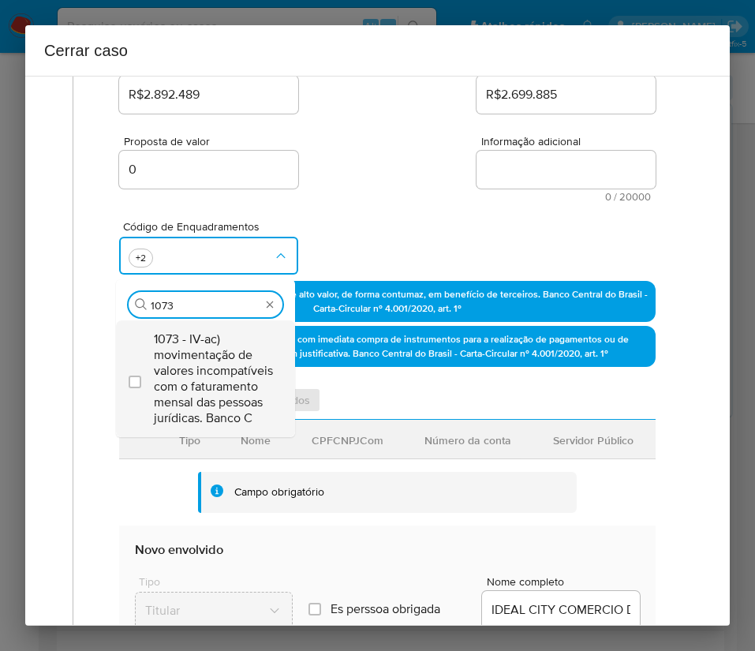
click at [197, 369] on span "1073 - IV-ac) movimentação de valores incompatíveis com o faturamento mensal da…" at bounding box center [213, 378] width 119 height 95
checkbox input "true"
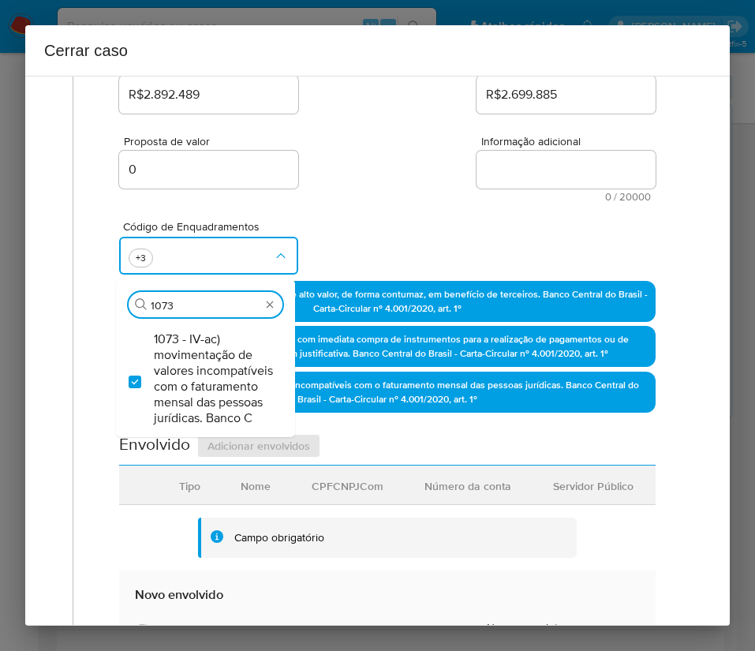
click at [352, 186] on div "Proposta de valor 0 Informação adicional 0 / 20000 20000 caracteres restantes" at bounding box center [387, 159] width 537 height 85
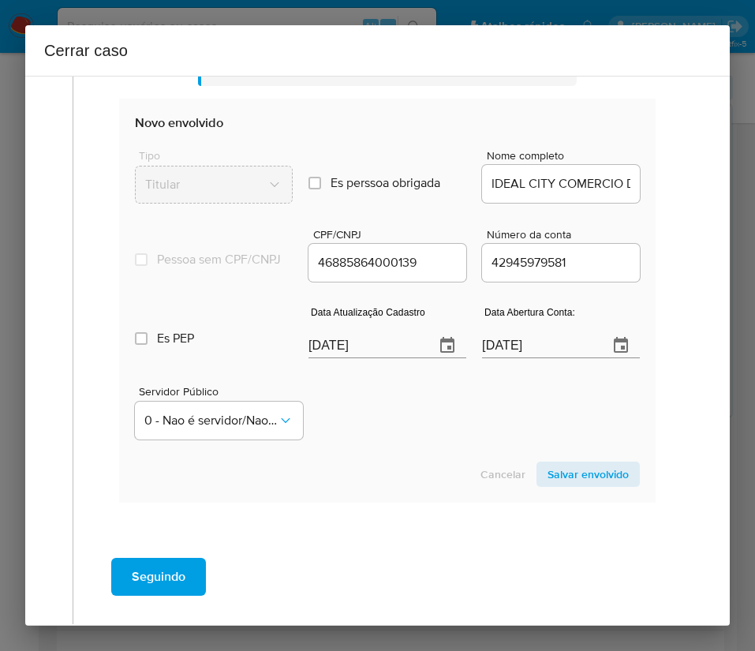
scroll to position [710, 0]
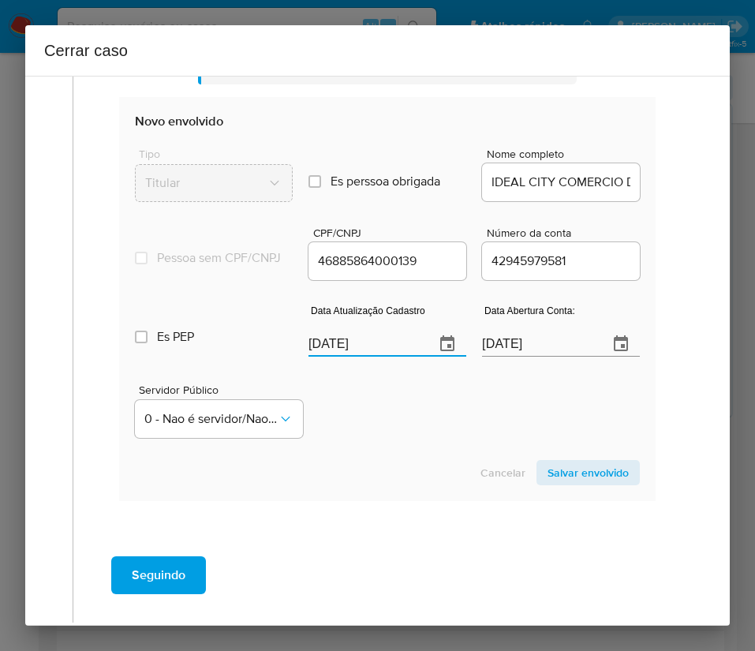
click at [373, 357] on input "[DATE]" at bounding box center [366, 343] width 114 height 25
paste input "19/08"
type input "19/08/2025"
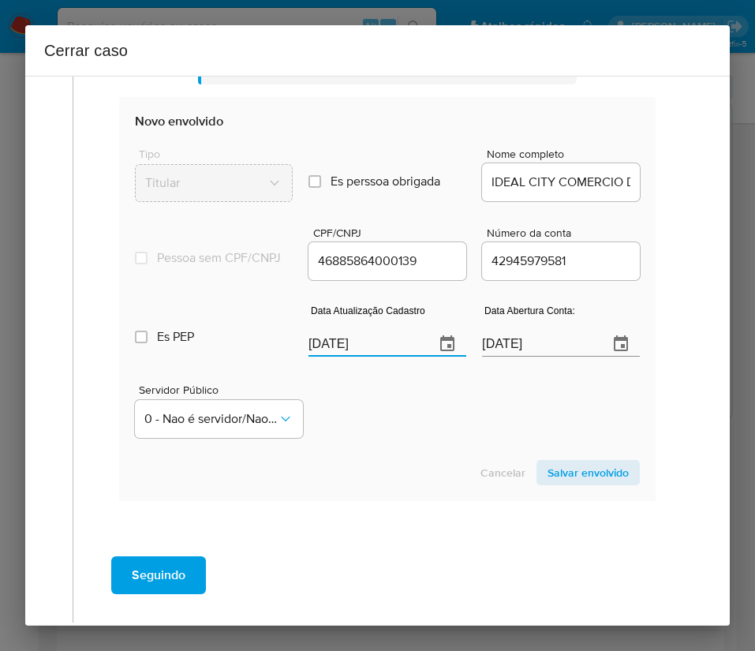
click at [410, 485] on div "Cancelar Salvar envolvido" at bounding box center [387, 472] width 505 height 25
click at [511, 356] on input "19/04/2023" at bounding box center [539, 343] width 114 height 25
click at [436, 466] on section "Novo envolvido Tipo Titular Es perssoa obrigada Is PObrigada Nome completo IDEA…" at bounding box center [387, 298] width 537 height 403
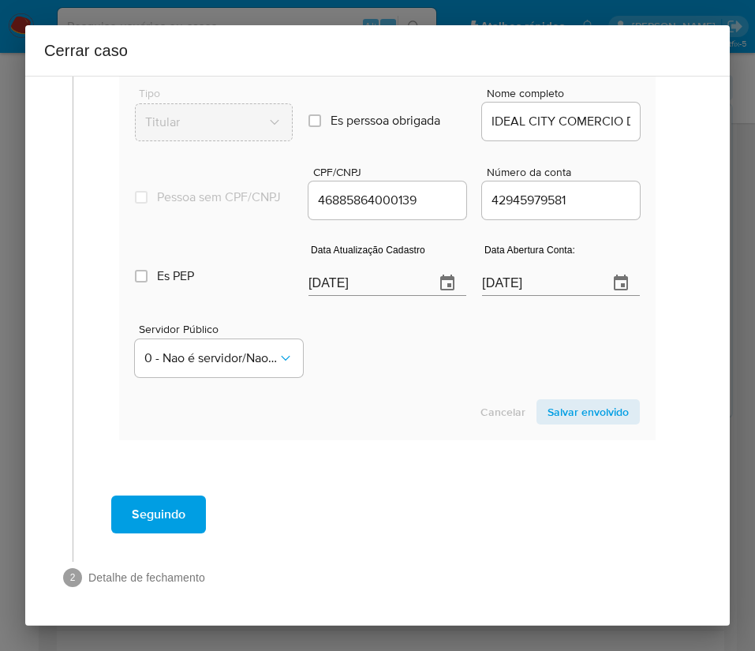
click at [567, 401] on span "Salvar envolvido" at bounding box center [588, 412] width 81 height 22
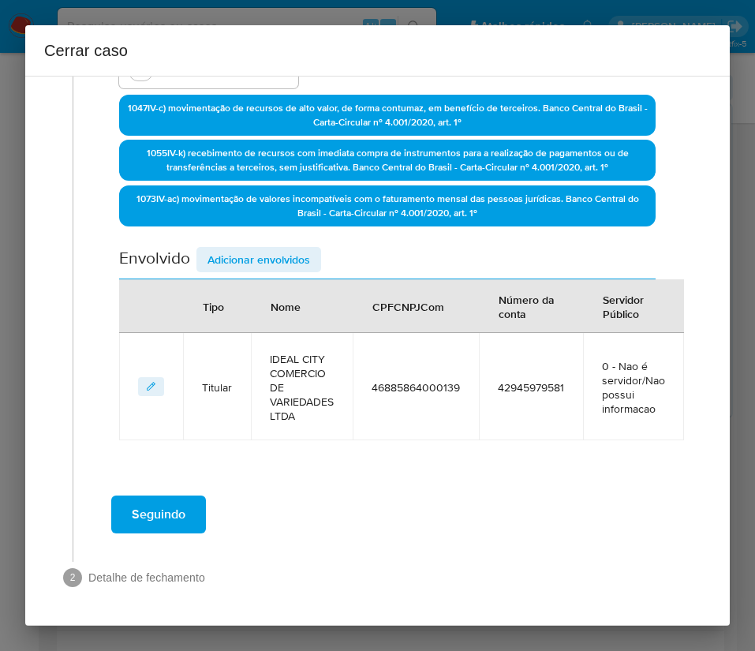
scroll to position [423, 0]
click at [289, 242] on div "Data de início 01/07/2025 Data Fin 27/08/2025 Valor do crédito R$2.892.489 Valo…" at bounding box center [387, 106] width 537 height 667
click at [289, 252] on span "Adicionar envolvidos" at bounding box center [259, 260] width 103 height 22
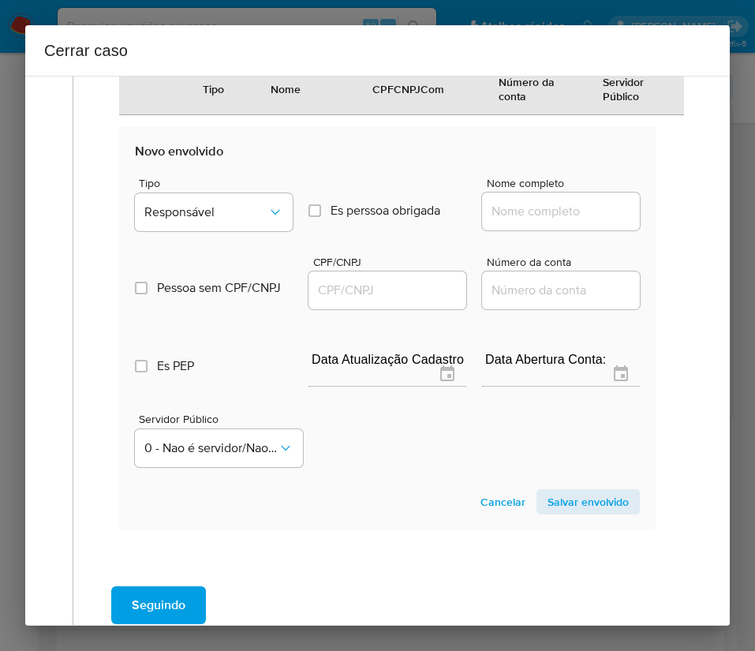
scroll to position [778, 0]
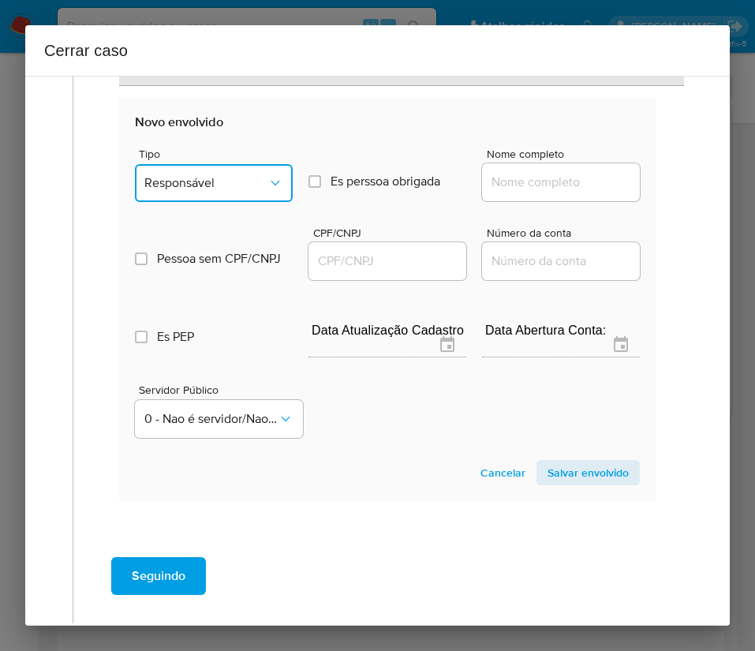
drag, startPoint x: 223, startPoint y: 185, endPoint x: 225, endPoint y: 197, distance: 12.7
click at [225, 185] on span "Responsável" at bounding box center [205, 183] width 123 height 16
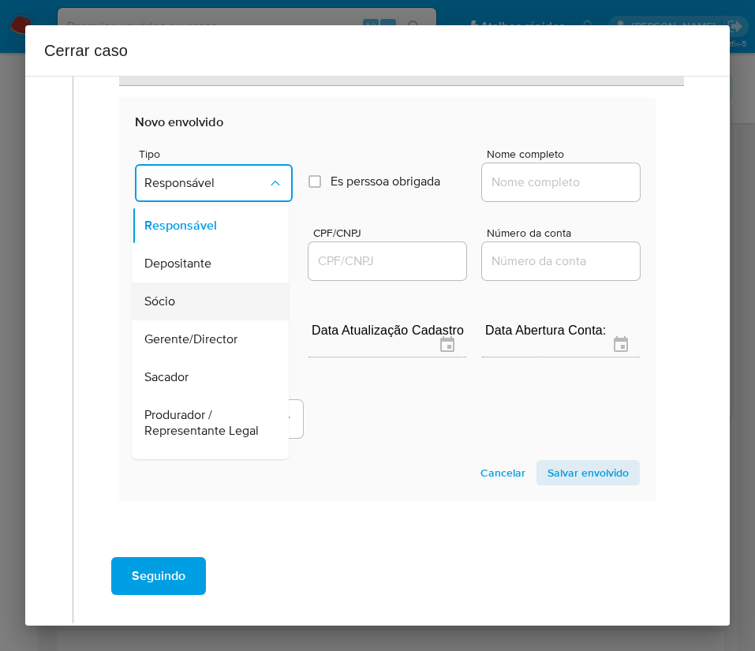
click at [166, 296] on span "Sócio" at bounding box center [159, 302] width 31 height 16
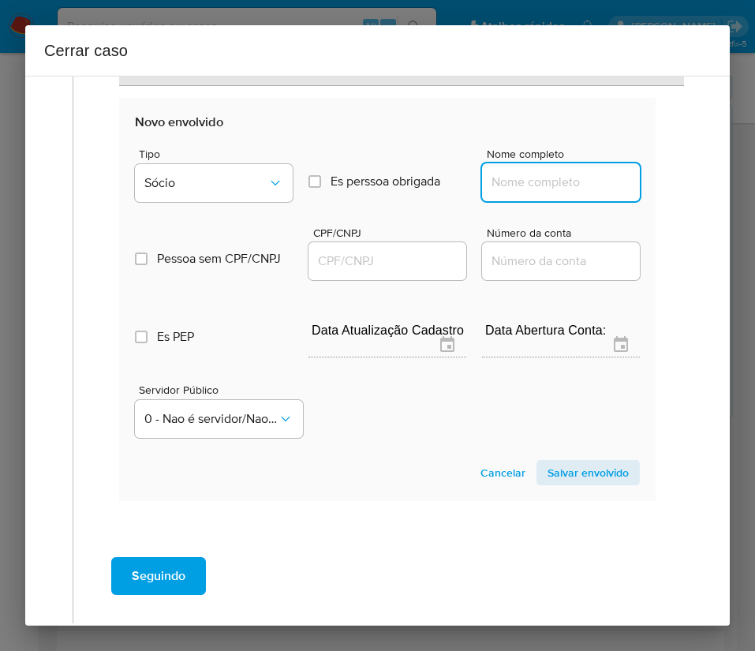
click at [497, 178] on input "Nome completo" at bounding box center [561, 182] width 158 height 21
paste input "XUEFENG CHEN, 23494892806"
drag, startPoint x: 523, startPoint y: 186, endPoint x: 666, endPoint y: 198, distance: 143.3
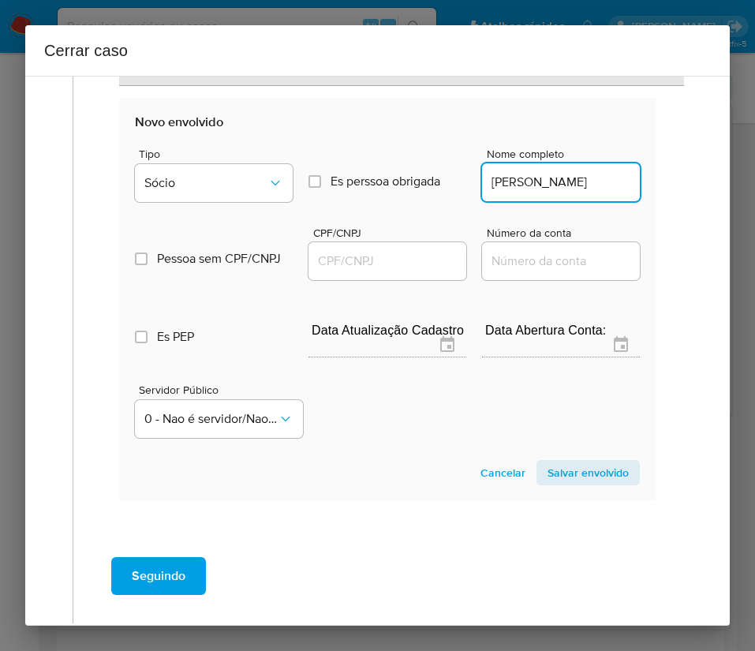
scroll to position [0, 0]
type input "XUEFENG CHEN"
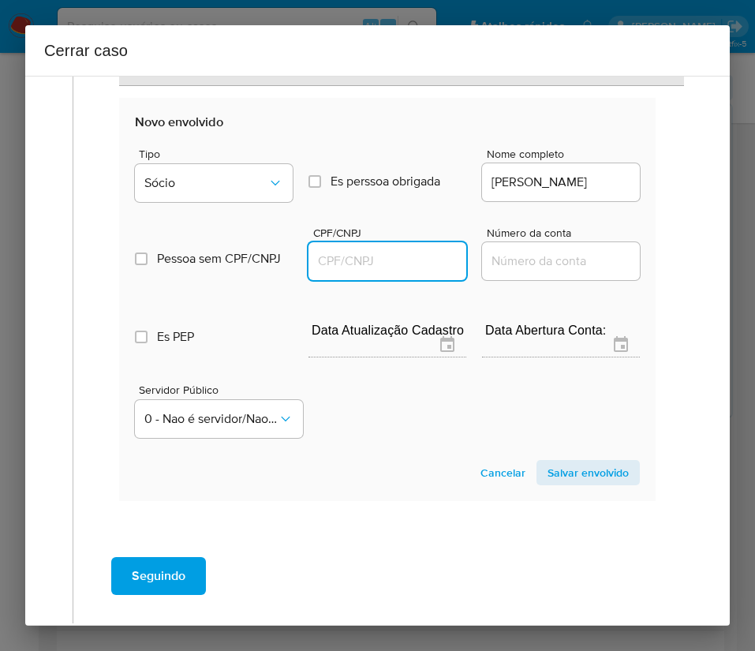
click at [361, 254] on input "CPF/CNPJ" at bounding box center [388, 261] width 158 height 21
paste input "23494892806"
type input "23494892806"
click at [548, 470] on span "Salvar envolvido" at bounding box center [588, 473] width 81 height 22
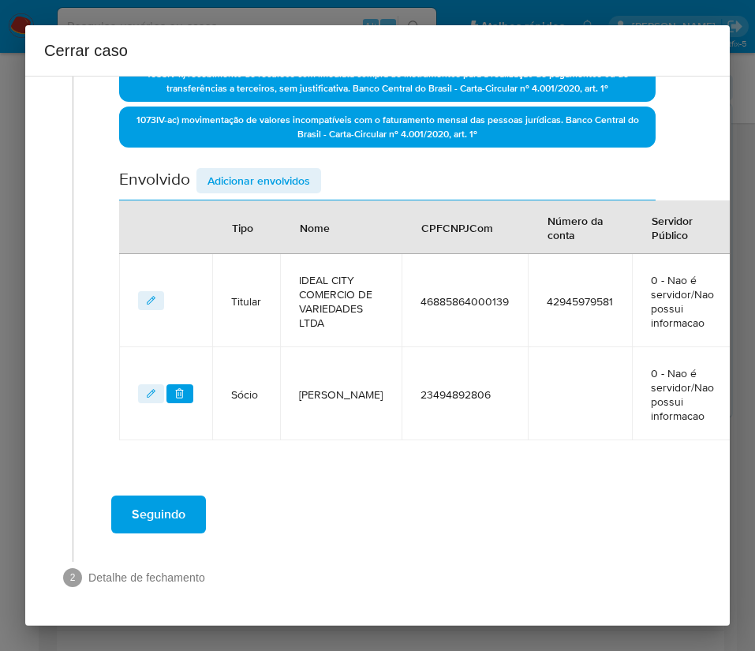
scroll to position [534, 0]
click at [305, 170] on span "Adicionar envolvidos" at bounding box center [259, 181] width 103 height 22
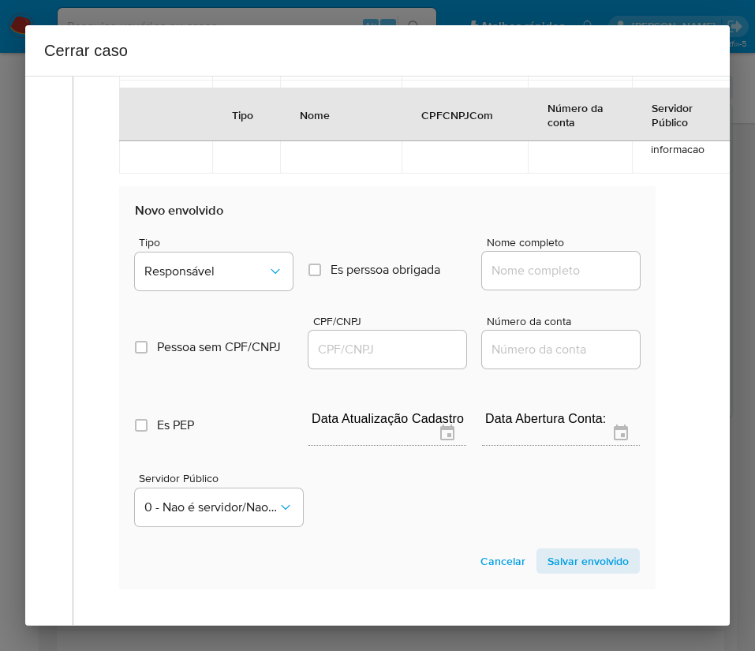
scroll to position [771, 0]
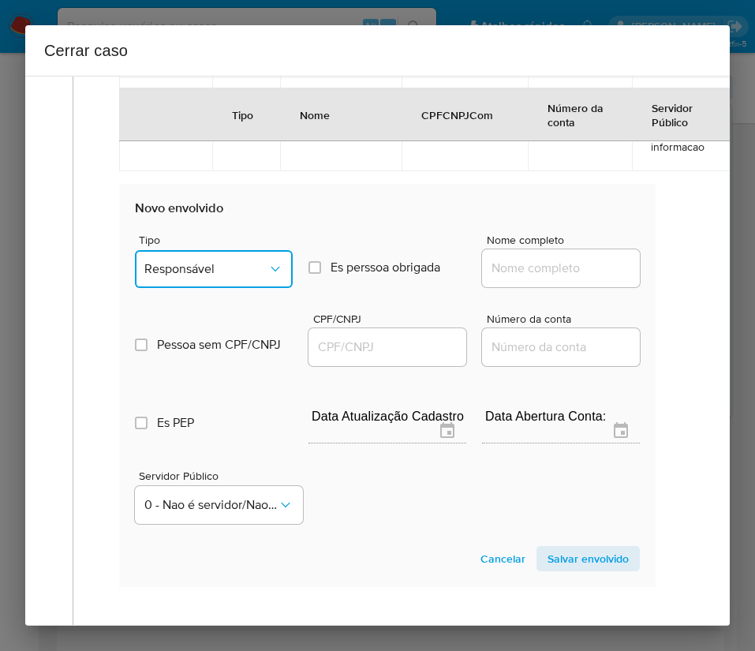
click at [195, 275] on span "Responsável" at bounding box center [205, 269] width 123 height 16
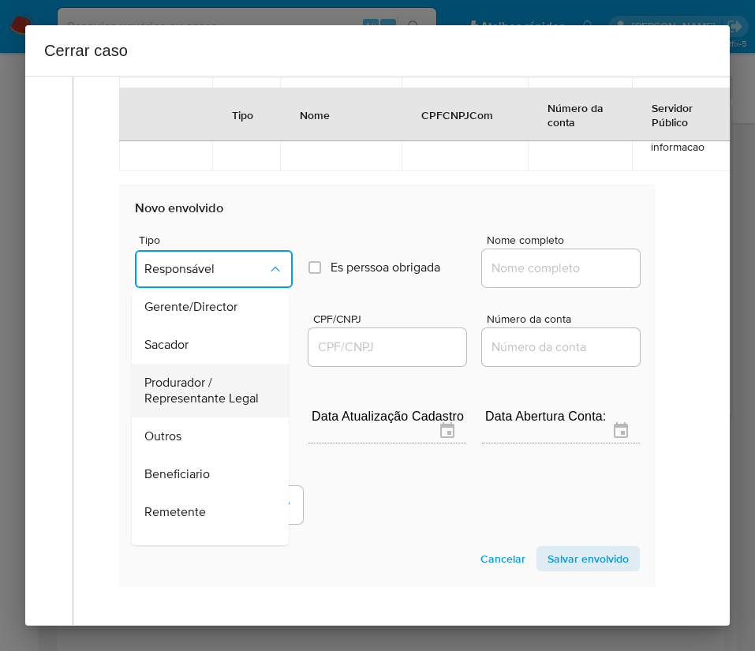
scroll to position [237, 0]
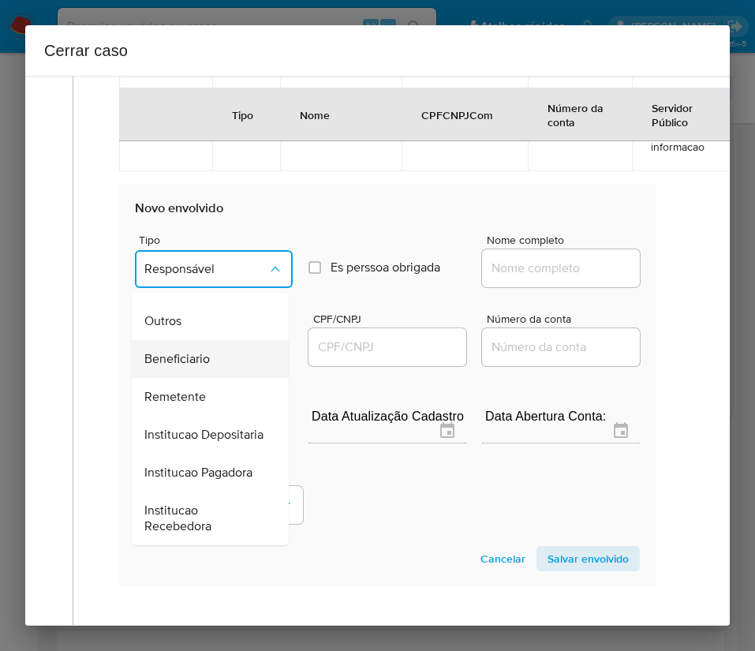
click at [212, 378] on div "Beneficiario" at bounding box center [205, 359] width 122 height 38
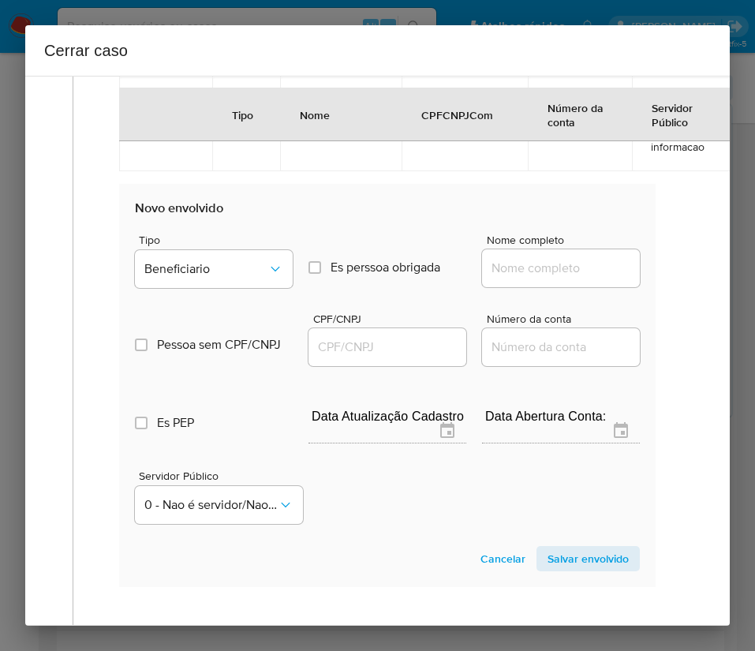
drag, startPoint x: 511, startPoint y: 299, endPoint x: 530, endPoint y: 271, distance: 34.1
click at [513, 287] on div at bounding box center [561, 268] width 158 height 38
click at [530, 271] on div at bounding box center [561, 268] width 158 height 38
click at [530, 275] on input "Nome completo" at bounding box center [561, 268] width 158 height 21
paste input "C7 Shield Ltda, 45832850000194"
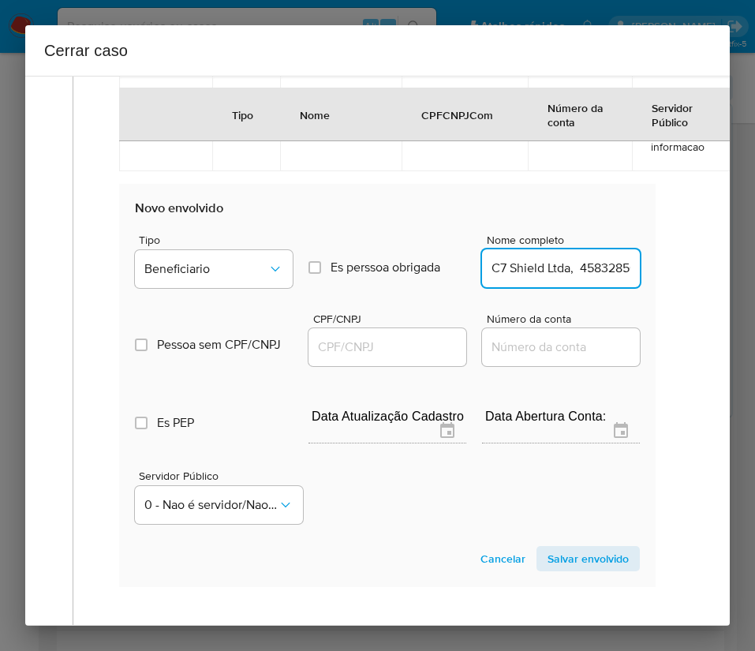
scroll to position [0, 54]
drag, startPoint x: 496, startPoint y: 288, endPoint x: 561, endPoint y: 287, distance: 64.7
click at [561, 279] on input "C7 Shield Ltda, 45832850000194" at bounding box center [561, 268] width 158 height 21
click at [559, 279] on input "C7 Shield Ltda, 45832850000194" at bounding box center [561, 268] width 158 height 21
drag, startPoint x: 500, startPoint y: 284, endPoint x: 672, endPoint y: 284, distance: 172.8
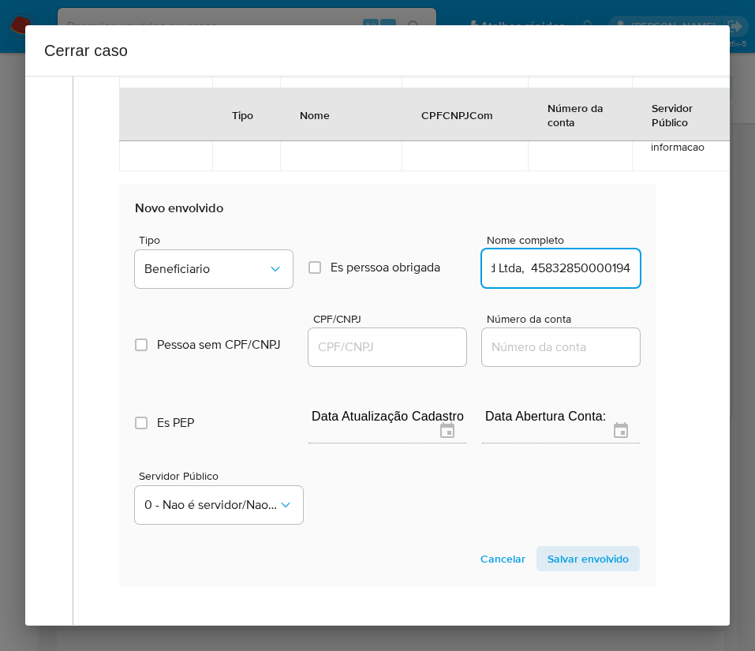
click at [672, 284] on div "Geral Data de início 01/07/2025 Data Fin 27/08/2025 Valor do crédito R$2.892.48…" at bounding box center [383, 26] width 620 height 1328
type input "C7 Shield Ltda"
drag, startPoint x: 399, startPoint y: 361, endPoint x: 407, endPoint y: 359, distance: 8.0
click at [399, 358] on input "CPF/CNPJ" at bounding box center [388, 347] width 158 height 21
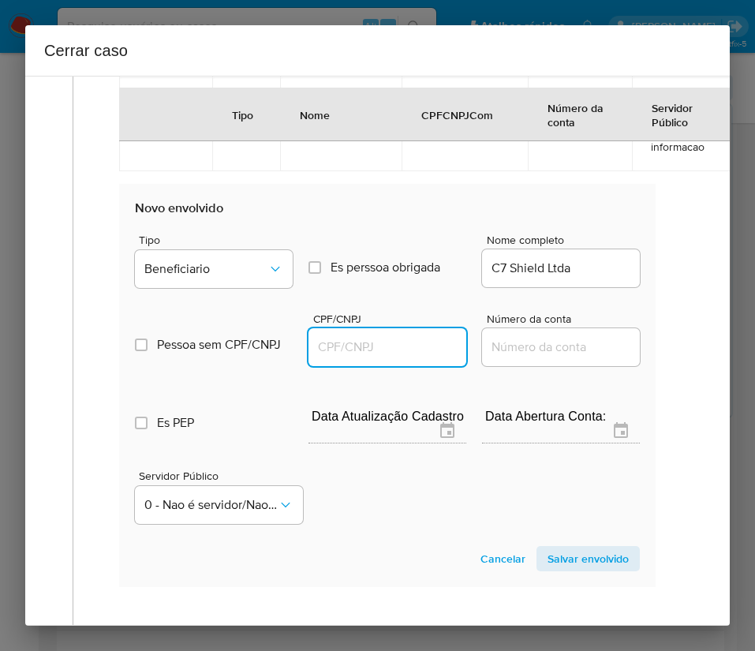
paste input "45832850000194"
type input "45832850000194"
click at [564, 569] on span "Salvar envolvido" at bounding box center [588, 559] width 81 height 22
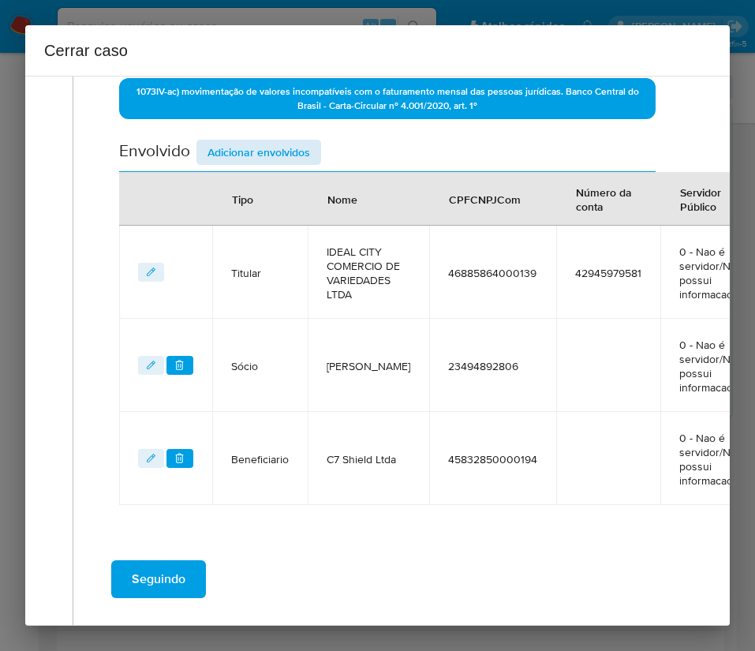
scroll to position [391, 0]
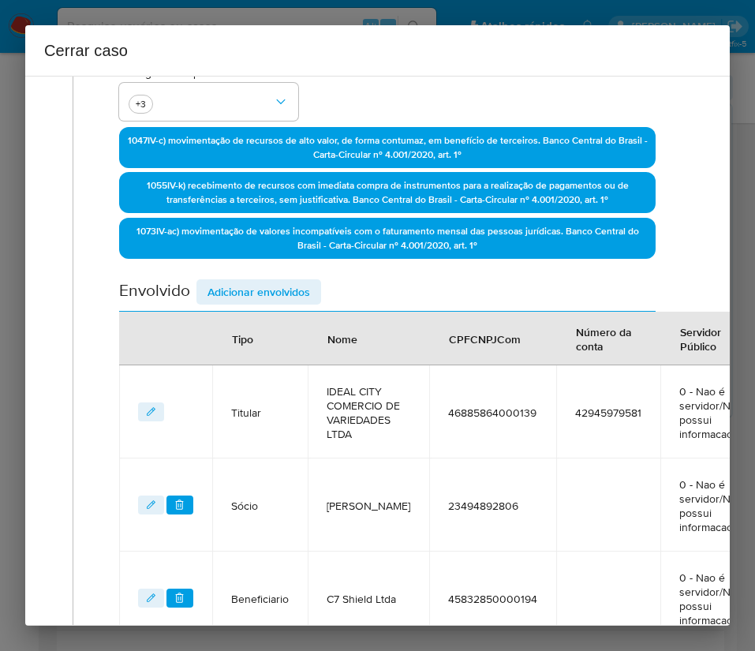
click at [256, 282] on span "Adicionar envolvidos" at bounding box center [259, 292] width 103 height 22
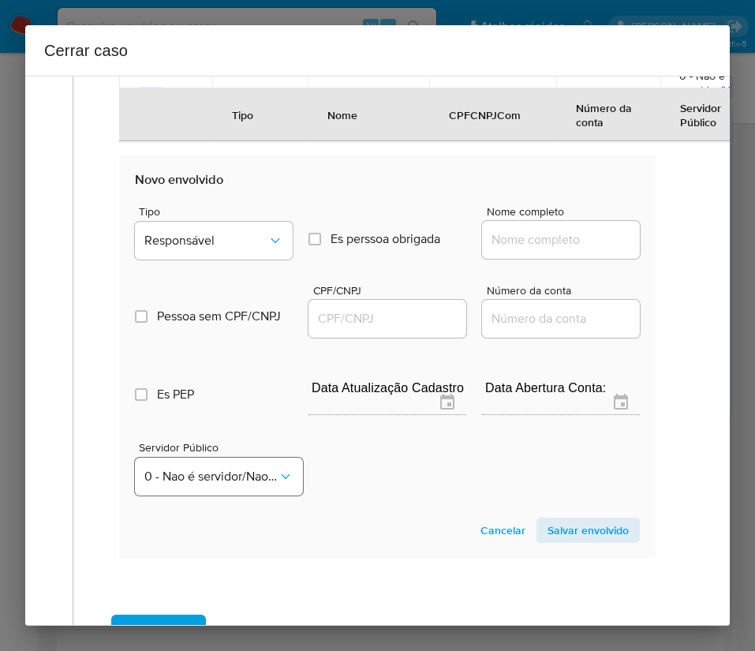
scroll to position [983, 0]
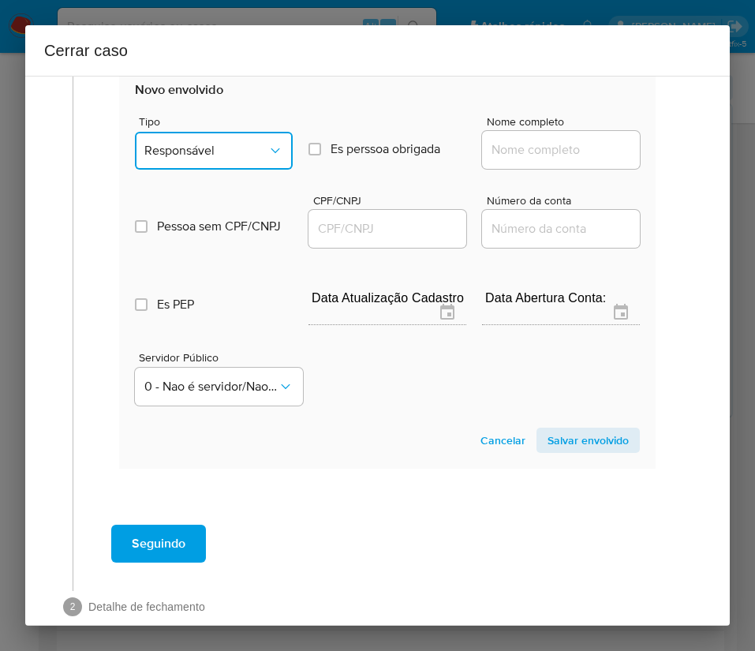
click at [197, 159] on span "Responsável" at bounding box center [205, 151] width 123 height 16
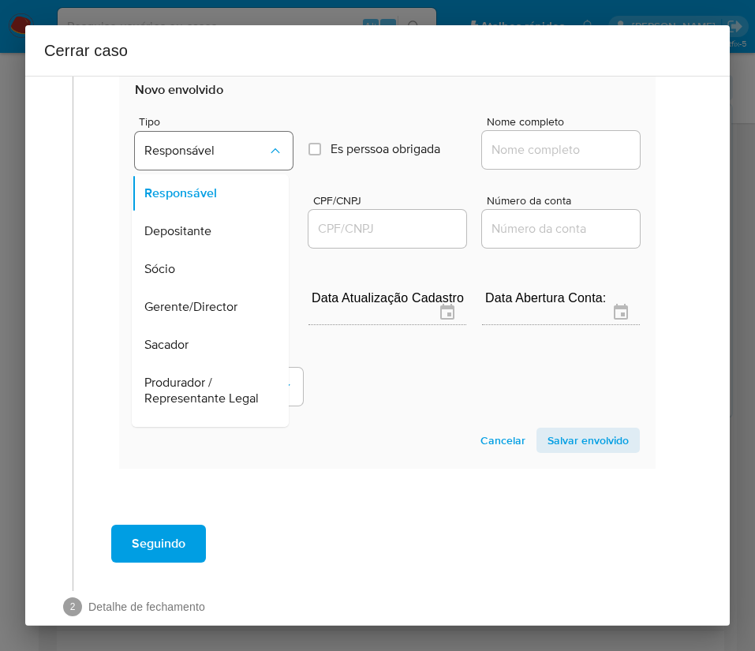
scroll to position [237, 0]
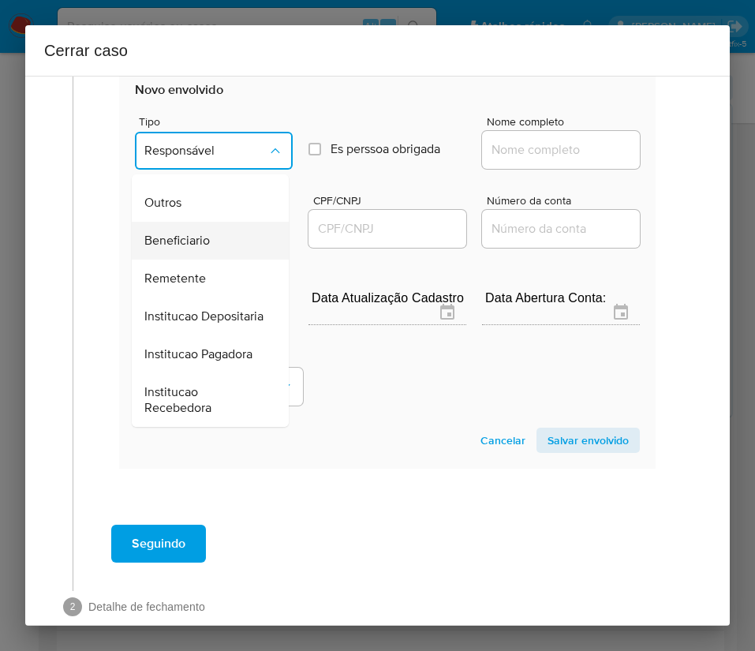
click at [196, 249] on span "Beneficiario" at bounding box center [177, 241] width 66 height 16
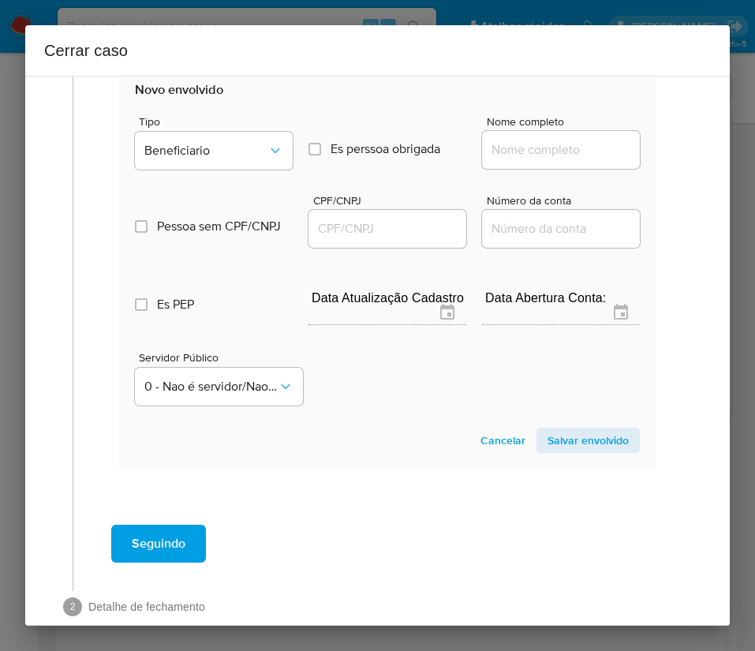
click at [495, 198] on div "Pessoa sem CPF/CNPJ Is CPFCNPJ CPF/CNPJ Número da conta" at bounding box center [387, 213] width 505 height 75
click at [504, 160] on input "Nome completo" at bounding box center [561, 150] width 158 height 21
paste input "Fhv Promocoes E Eventos Ltda, 54928730000186"
drag, startPoint x: 500, startPoint y: 159, endPoint x: 659, endPoint y: 184, distance: 161.3
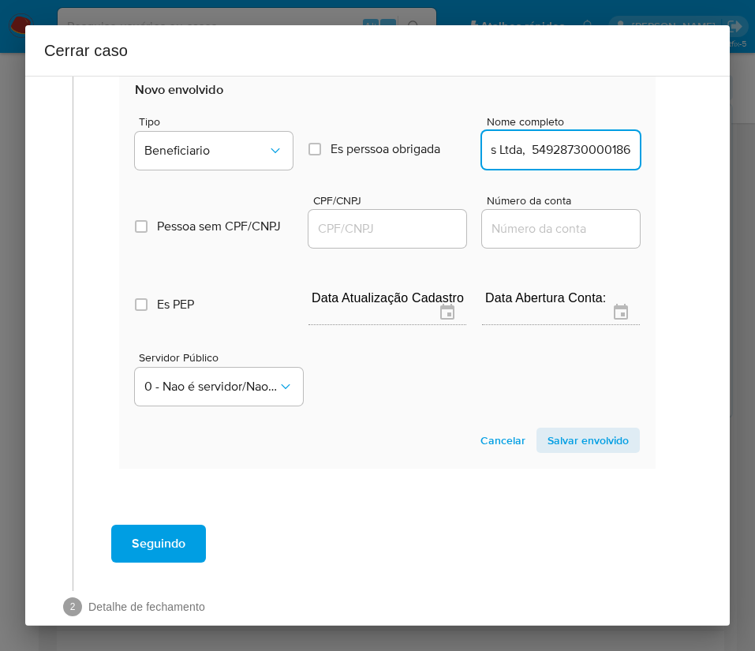
type input "Fhv Promocoes E Eventos Ltda"
click at [384, 228] on div at bounding box center [388, 229] width 158 height 38
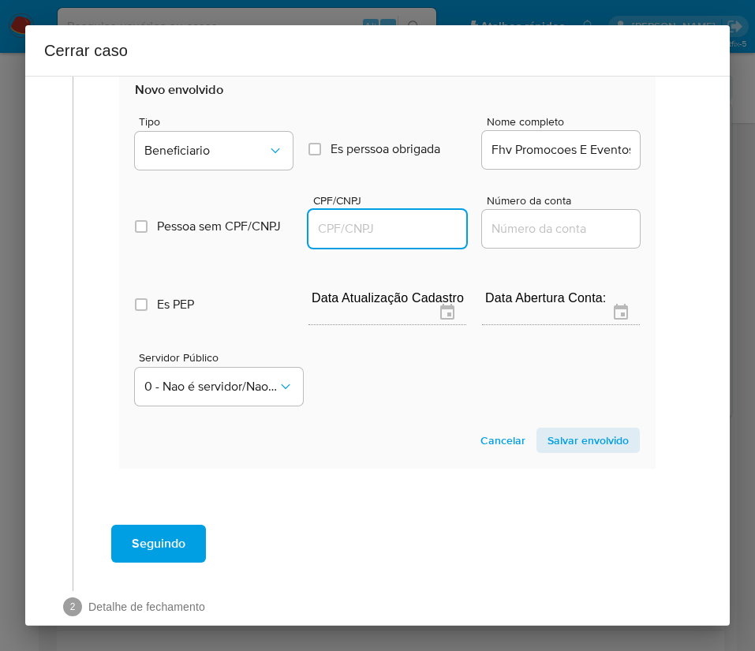
paste input "54928730000186"
click at [404, 239] on input "CPF/CNPJ" at bounding box center [388, 229] width 158 height 21
type input "54928730000186"
click at [556, 451] on span "Salvar envolvido" at bounding box center [588, 440] width 81 height 22
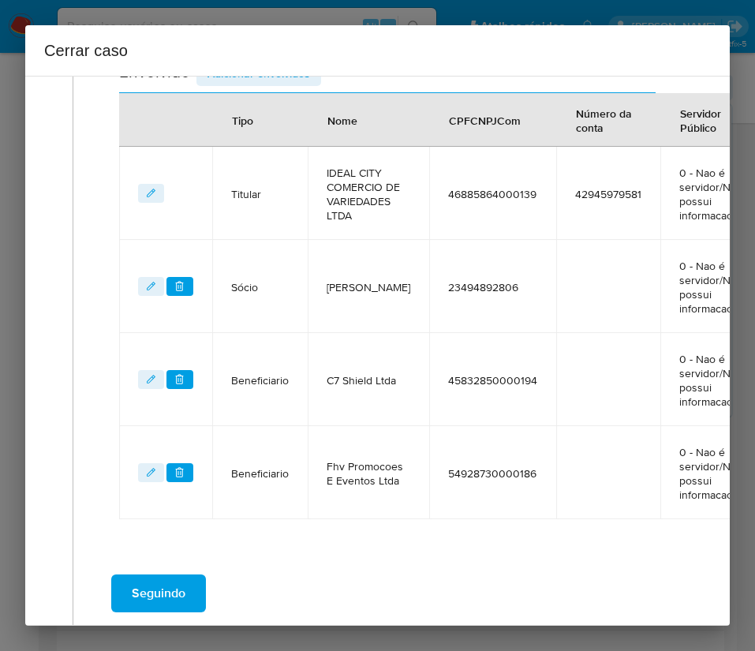
scroll to position [365, 0]
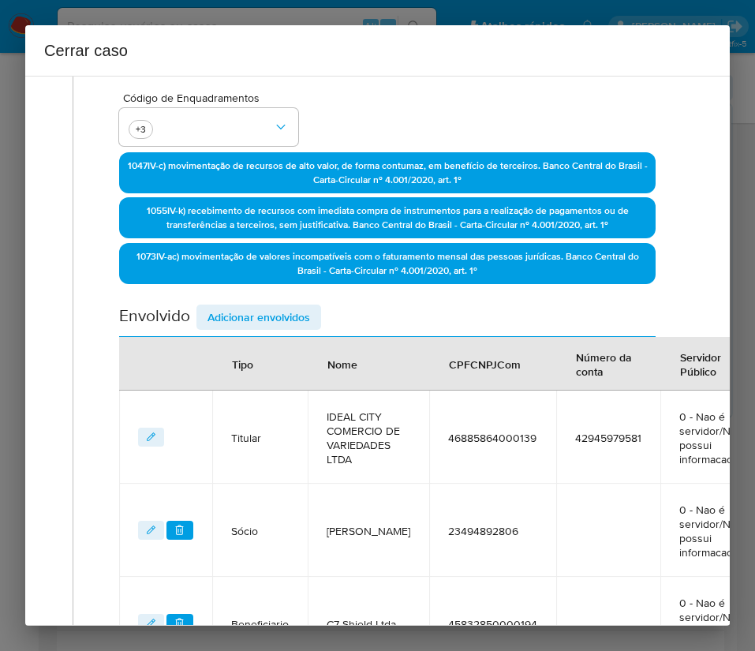
click at [237, 316] on span "Adicionar envolvidos" at bounding box center [259, 317] width 103 height 22
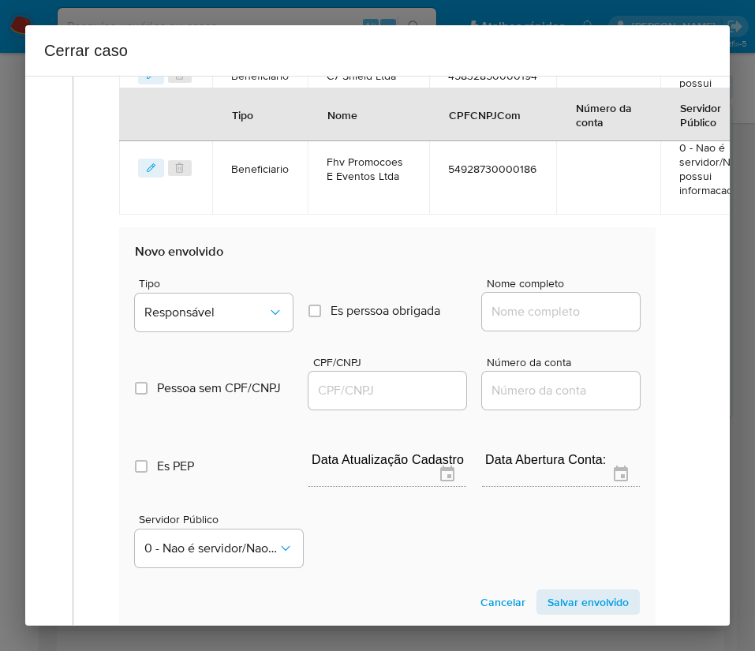
scroll to position [1076, 0]
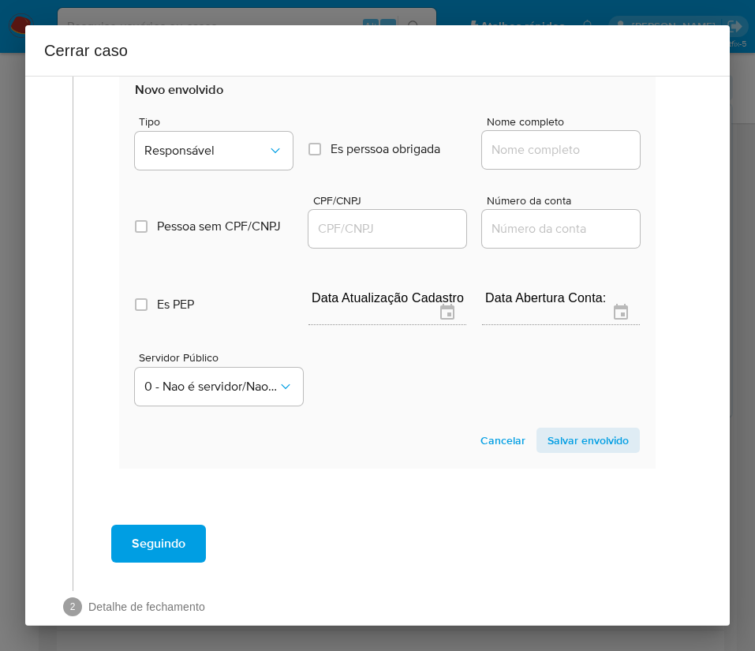
click at [211, 127] on span "Tipo" at bounding box center [218, 121] width 158 height 11
click at [219, 159] on span "Responsável" at bounding box center [205, 151] width 123 height 16
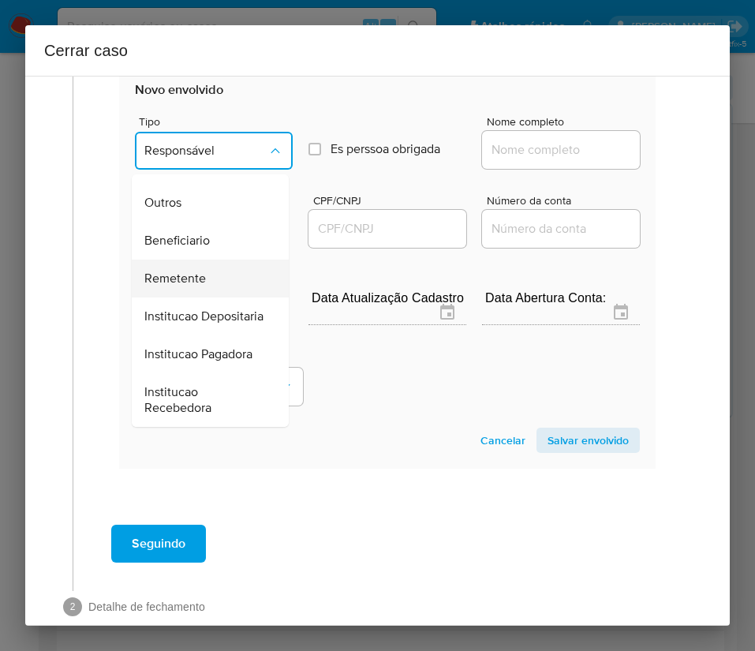
scroll to position [281, 0]
click at [206, 233] on span "Beneficiario" at bounding box center [177, 241] width 66 height 16
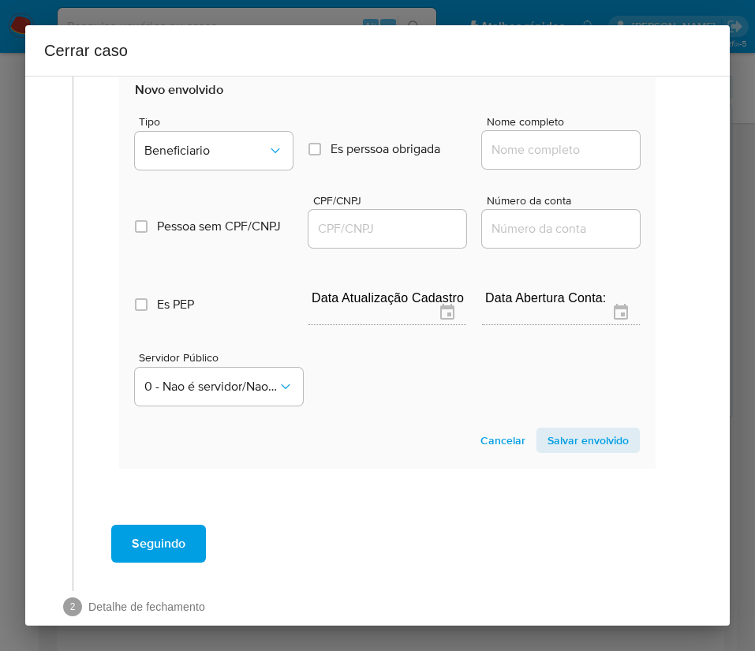
click at [535, 157] on input "Nome completo" at bounding box center [561, 150] width 158 height 21
paste input "Flex Comercial Ltda, 01259952000197"
drag, startPoint x: 504, startPoint y: 166, endPoint x: 681, endPoint y: 166, distance: 177.6
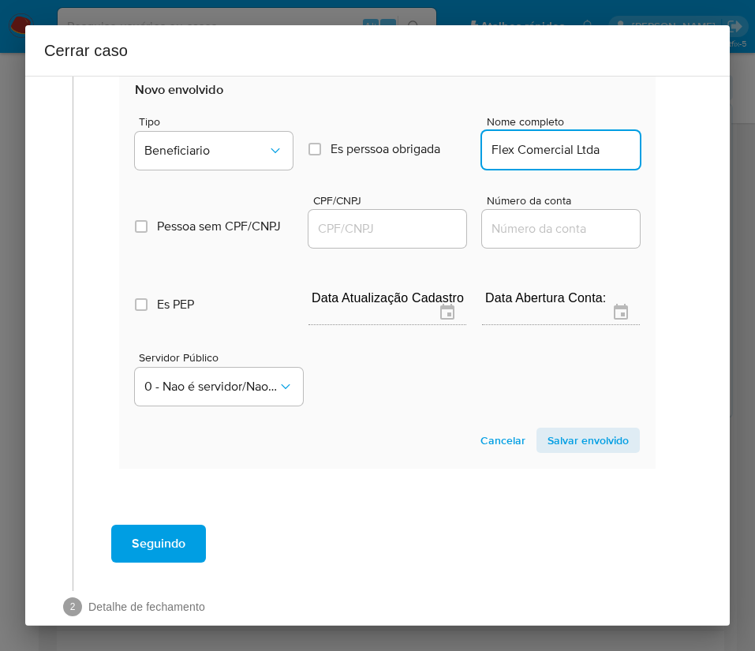
scroll to position [0, 0]
type input "Flex Comercial Ltda"
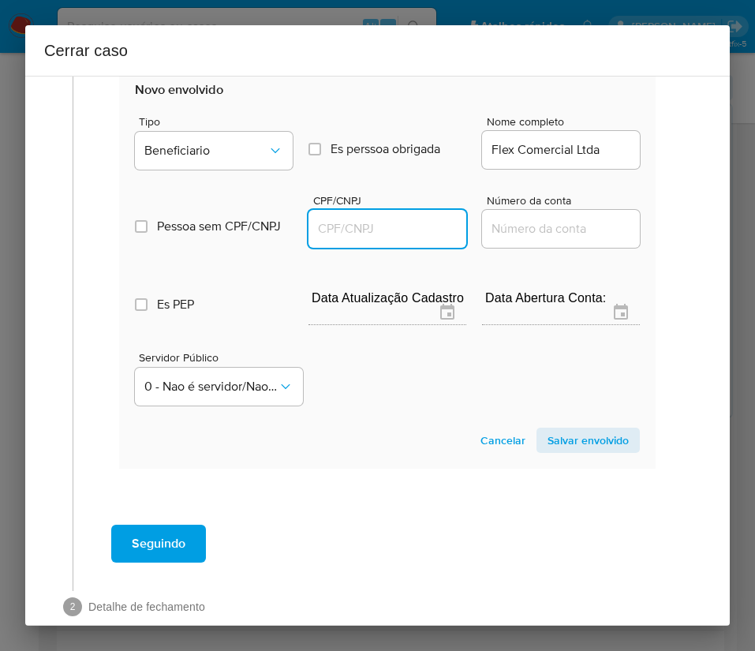
drag, startPoint x: 398, startPoint y: 232, endPoint x: 441, endPoint y: 248, distance: 46.2
click at [398, 232] on input "CPF/CNPJ" at bounding box center [388, 229] width 158 height 21
paste input "01259952000197"
type input "1259952000197"
click at [565, 451] on span "Salvar envolvido" at bounding box center [588, 440] width 81 height 22
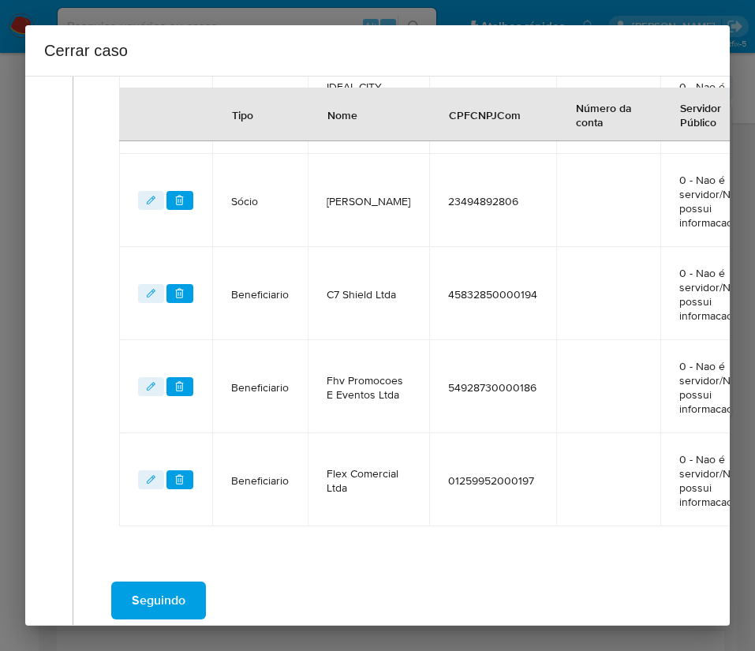
scroll to position [459, 0]
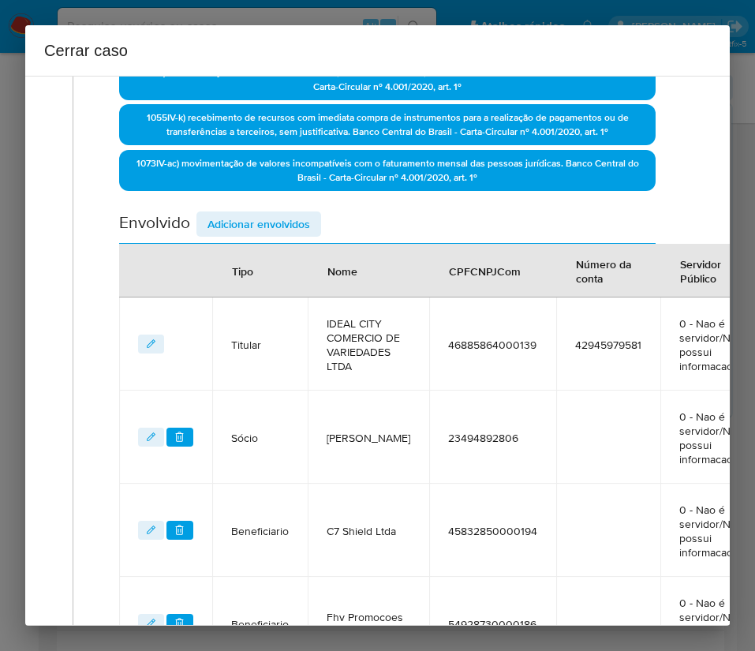
click at [285, 229] on span "Adicionar envolvidos" at bounding box center [259, 224] width 103 height 22
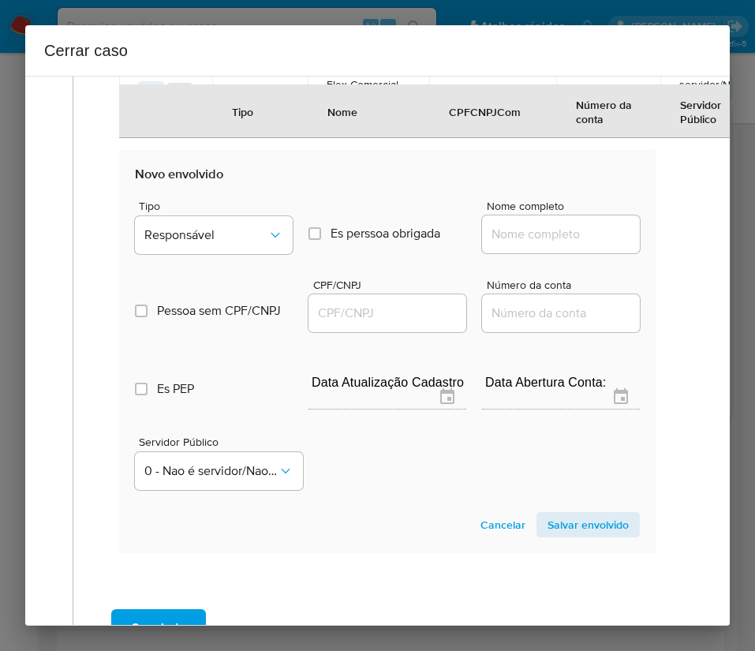
scroll to position [1169, 0]
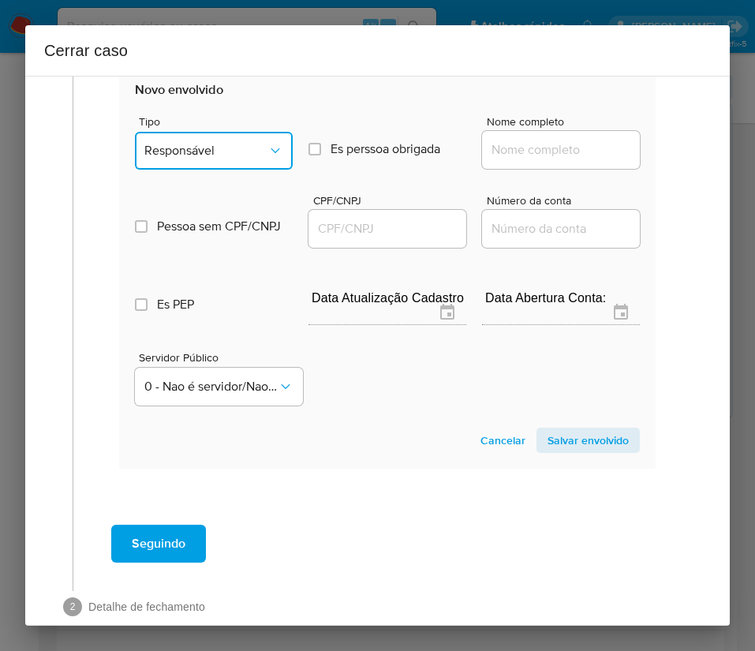
click at [218, 159] on span "Responsável" at bounding box center [205, 151] width 123 height 16
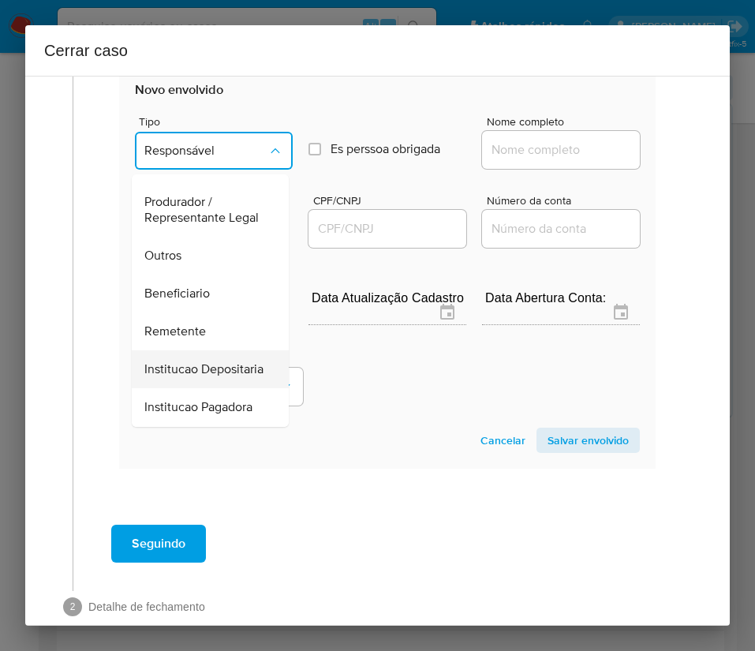
scroll to position [281, 0]
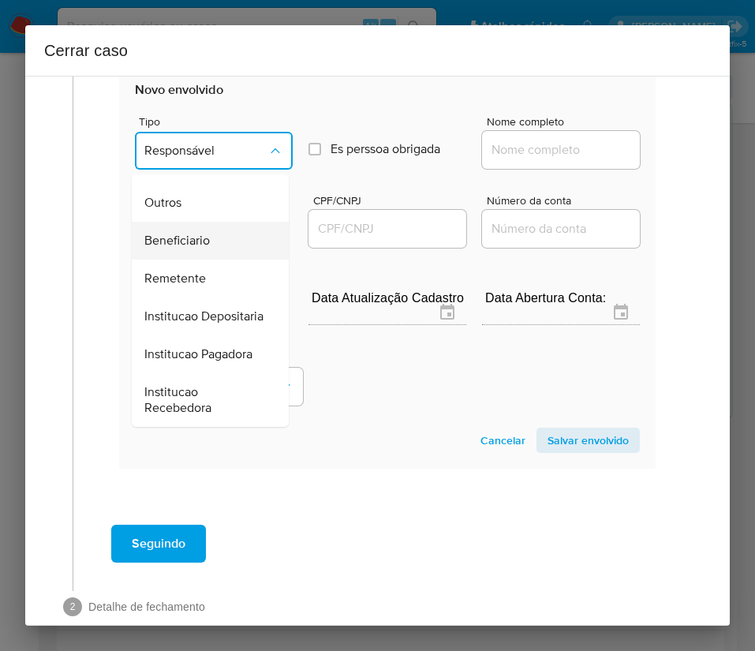
click at [193, 233] on span "Beneficiario" at bounding box center [177, 241] width 66 height 16
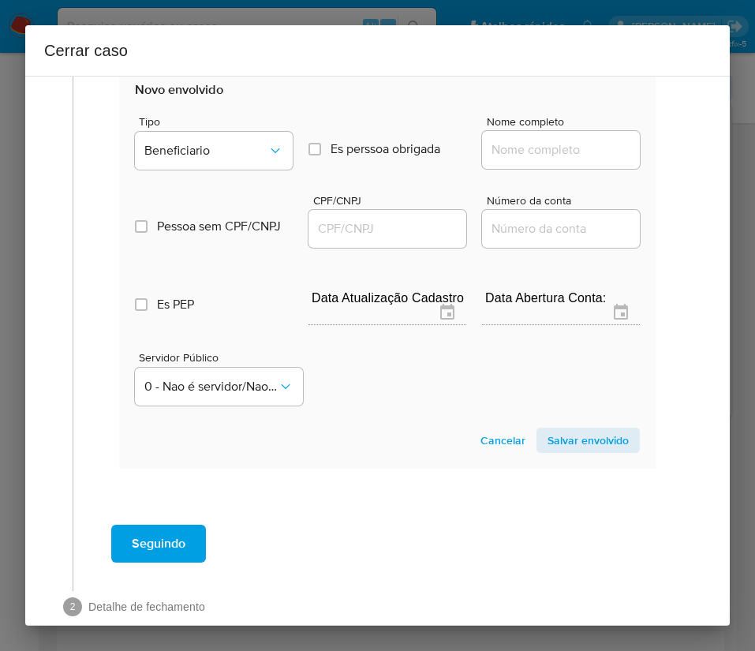
click at [498, 150] on div at bounding box center [561, 150] width 158 height 38
click at [504, 160] on input "Nome completo" at bounding box center [561, 150] width 158 height 21
paste input "Vl Comercio De Produtos Importados Ltda, 54897354000100"
drag, startPoint x: 502, startPoint y: 166, endPoint x: 643, endPoint y: 167, distance: 141.3
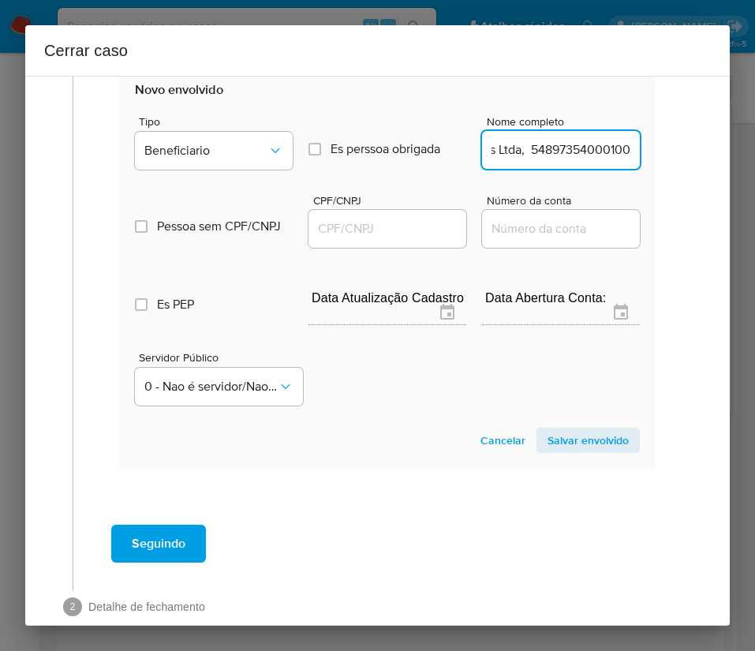
type input "Vl Comercio De Produtos Importados Ltda"
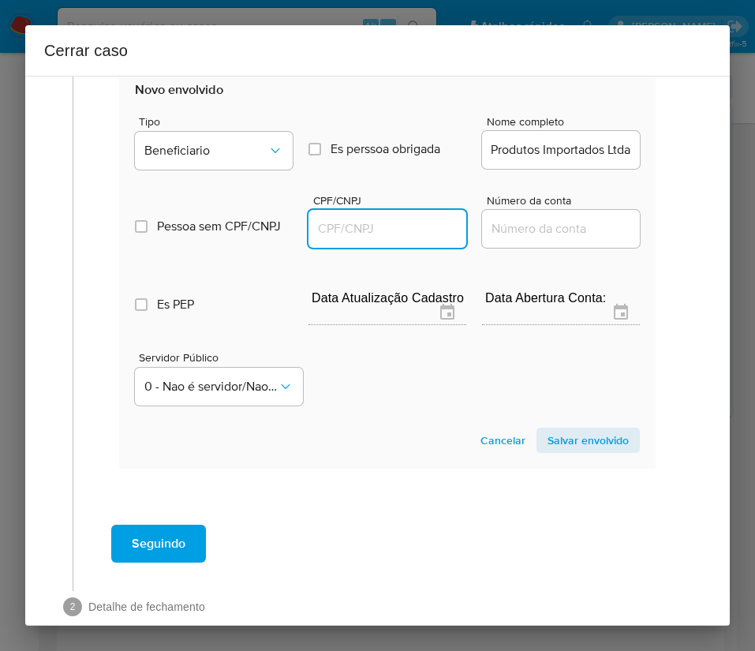
scroll to position [0, 0]
click at [377, 239] on input "CPF/CNPJ" at bounding box center [388, 229] width 158 height 21
paste input "54897354000100"
type input "54897354000100"
click at [560, 447] on span "Salvar envolvido" at bounding box center [588, 440] width 81 height 22
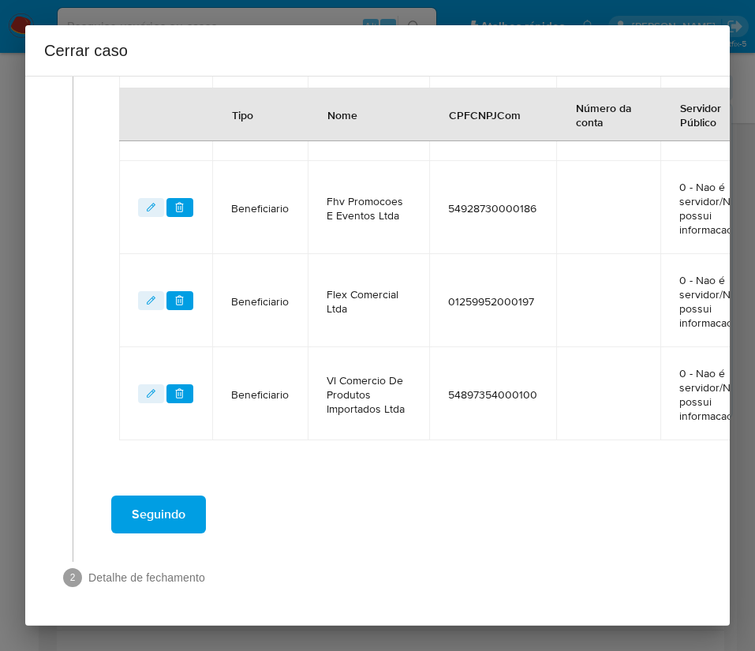
scroll to position [552, 0]
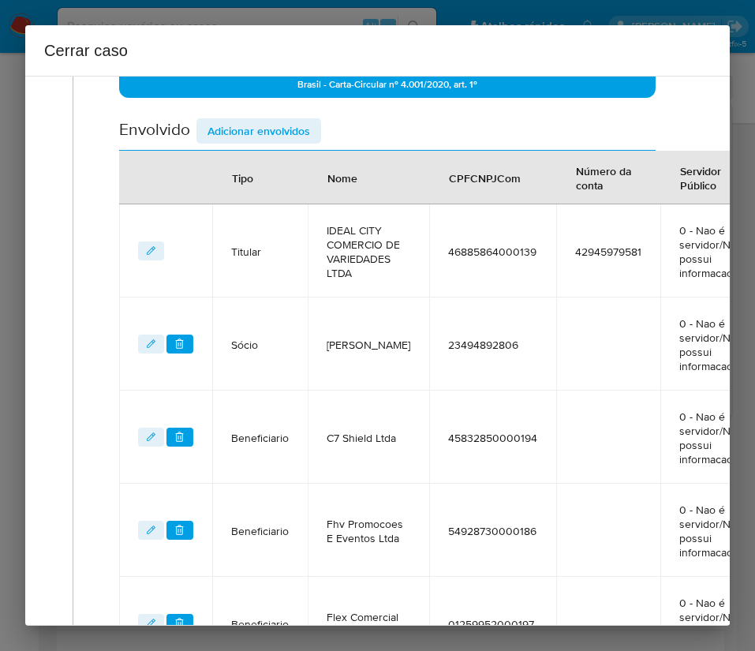
click at [252, 134] on span "Adicionar envolvidos" at bounding box center [259, 131] width 103 height 22
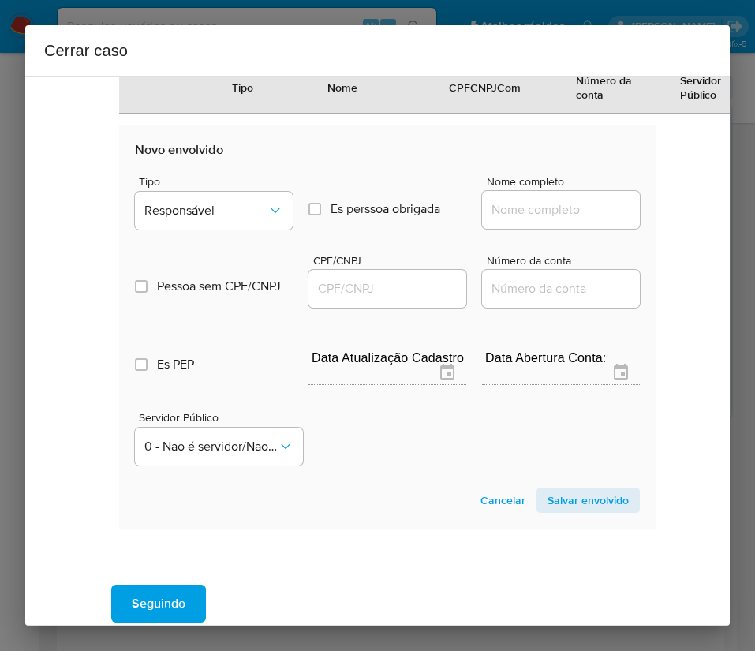
scroll to position [1324, 0]
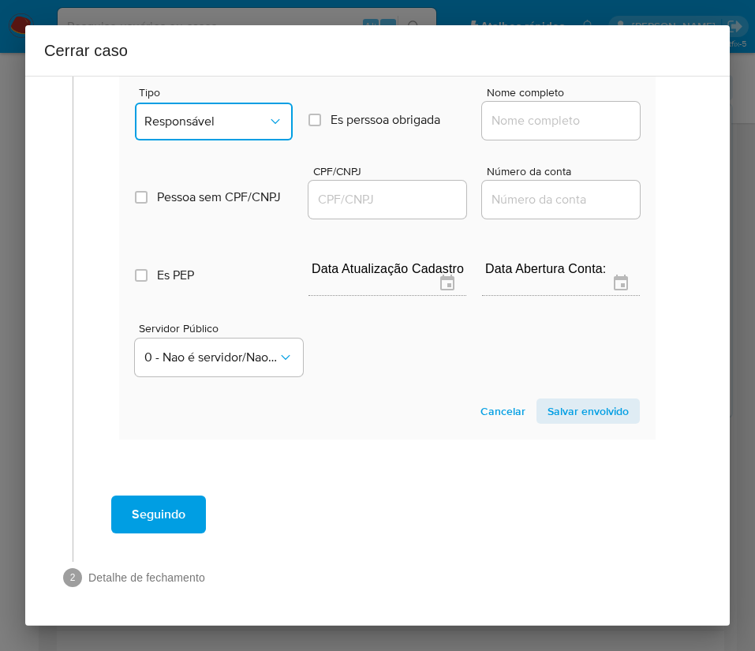
click at [227, 114] on span "Responsável" at bounding box center [205, 122] width 123 height 16
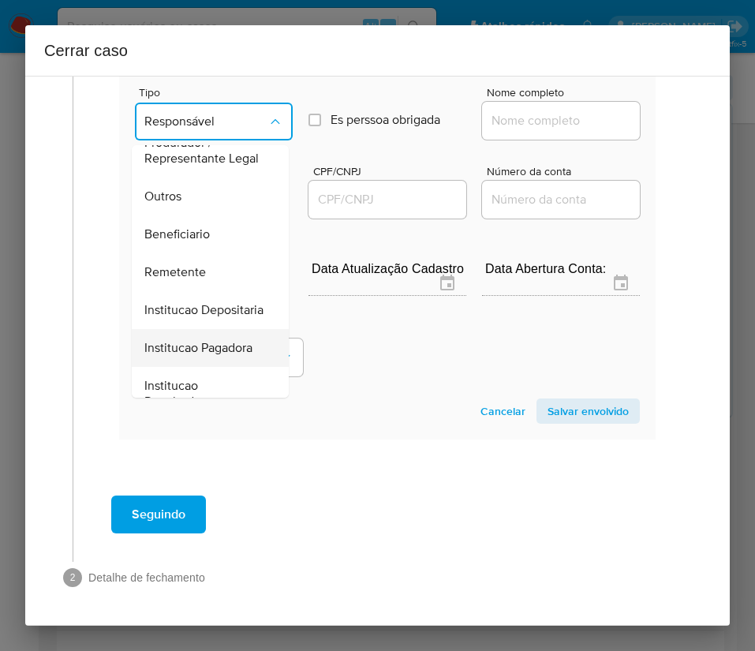
scroll to position [281, 0]
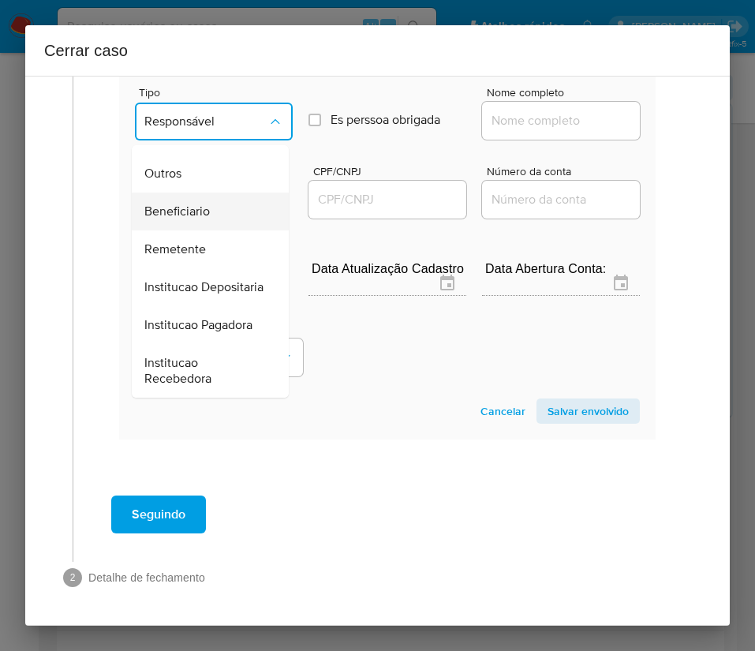
click at [189, 204] on span "Beneficiario" at bounding box center [177, 212] width 66 height 16
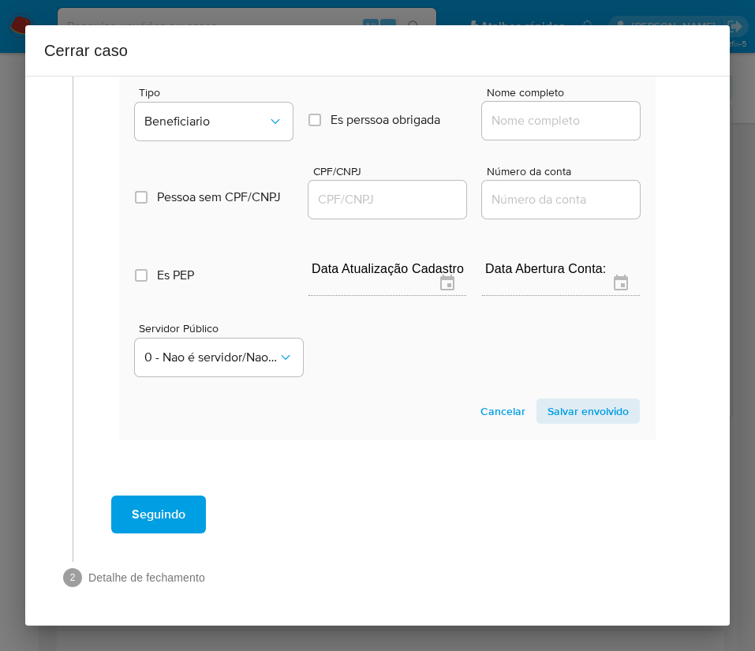
drag, startPoint x: 489, startPoint y: 97, endPoint x: 515, endPoint y: 113, distance: 30.5
click at [489, 110] on input "Nome completo" at bounding box center [561, 120] width 158 height 21
paste input "Garden Comercio De Artigos Ltda, 52902828000139"
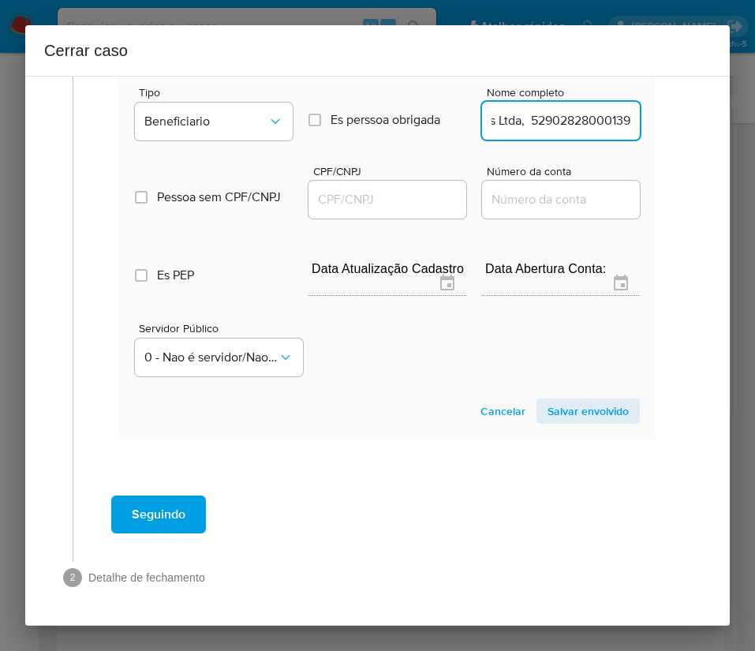
scroll to position [1324, 30]
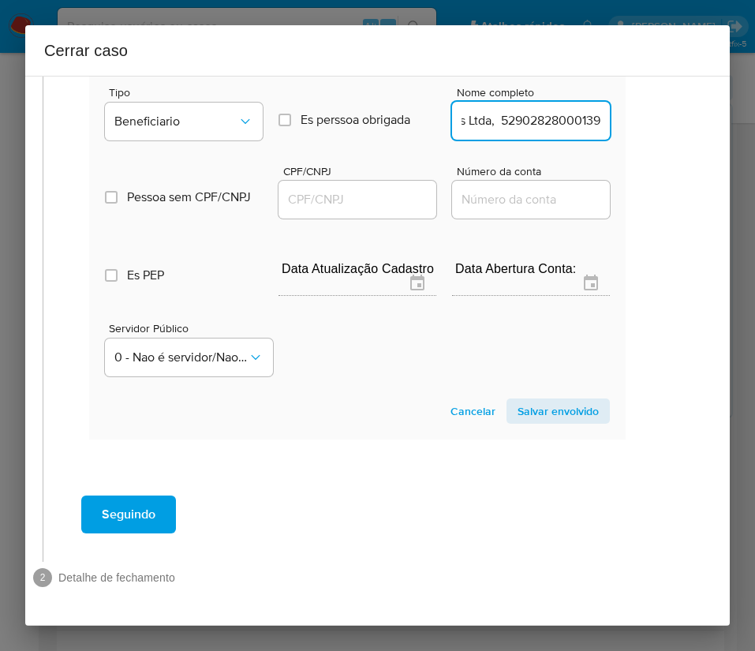
drag, startPoint x: 500, startPoint y: 103, endPoint x: 709, endPoint y: 107, distance: 208.4
click at [709, 107] on div "1 Informação completa Geral Data de início 01/07/2025 Data Fin 27/08/2025 Valor…" at bounding box center [377, 351] width 705 height 550
type input "Garden Comercio De Artigos Ltda"
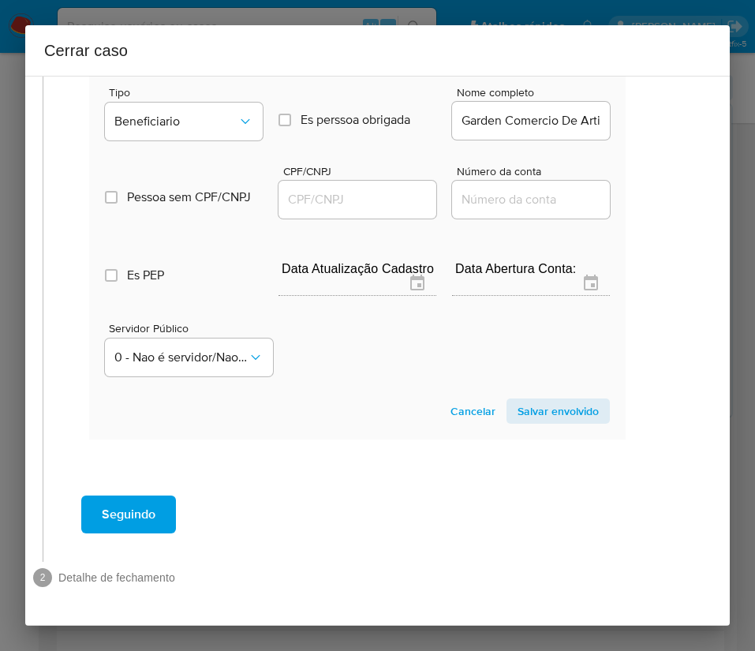
click at [301, 181] on div at bounding box center [358, 200] width 158 height 38
drag, startPoint x: 301, startPoint y: 176, endPoint x: 308, endPoint y: 185, distance: 11.4
click at [301, 189] on input "CPF/CNPJ" at bounding box center [358, 199] width 158 height 21
paste input "52902828000139"
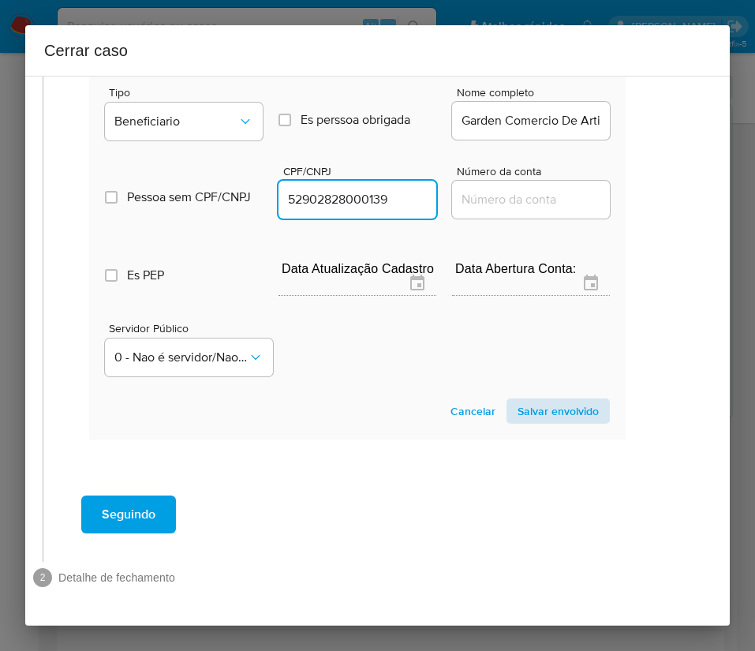
type input "52902828000139"
click at [549, 400] on span "Salvar envolvido" at bounding box center [558, 411] width 81 height 22
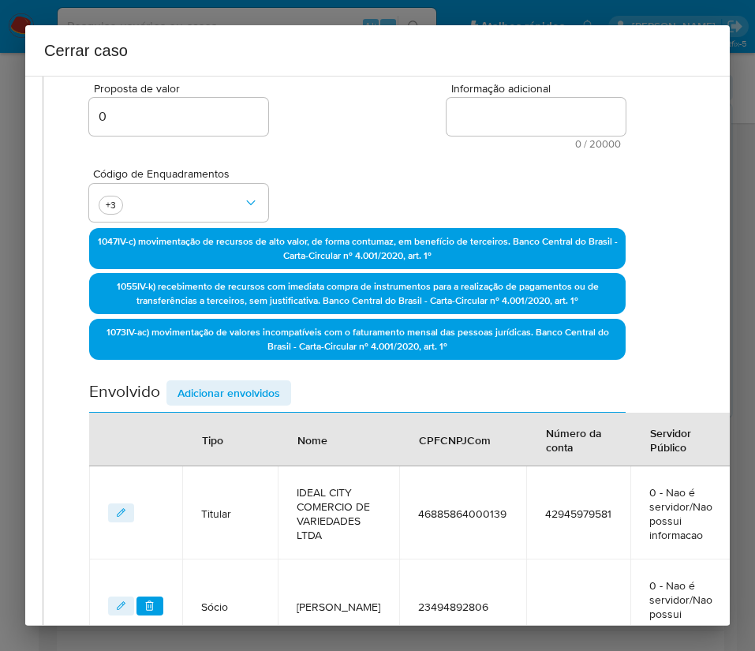
click at [232, 397] on span "Adicionar envolvidos" at bounding box center [229, 393] width 103 height 22
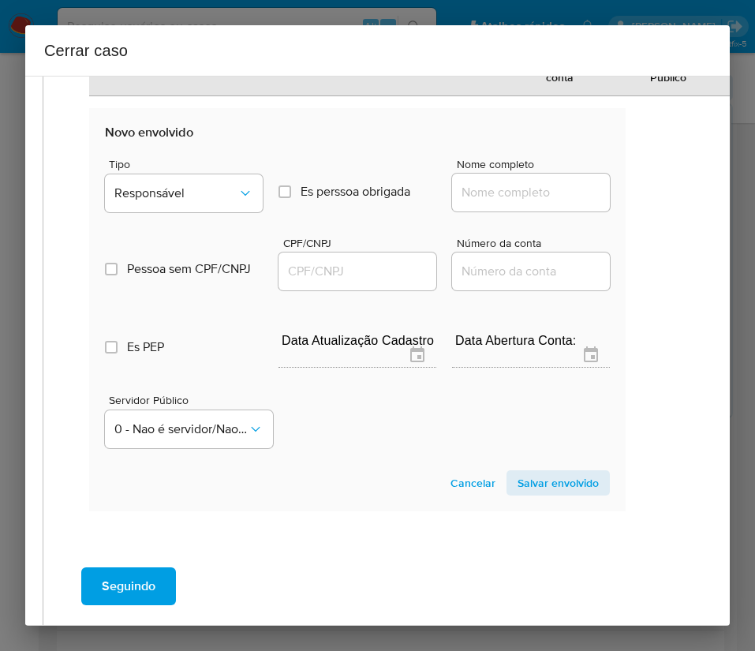
scroll to position [1417, 30]
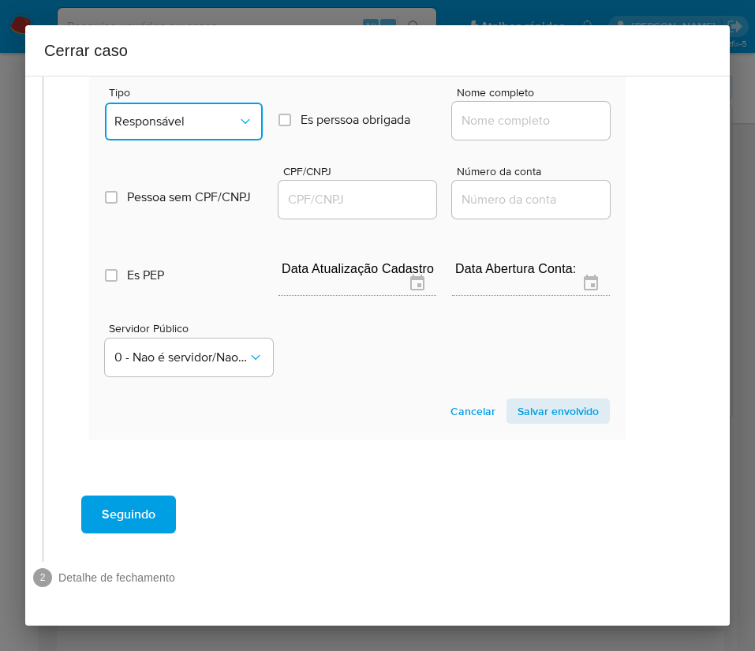
click at [218, 116] on button "Responsável" at bounding box center [184, 122] width 158 height 38
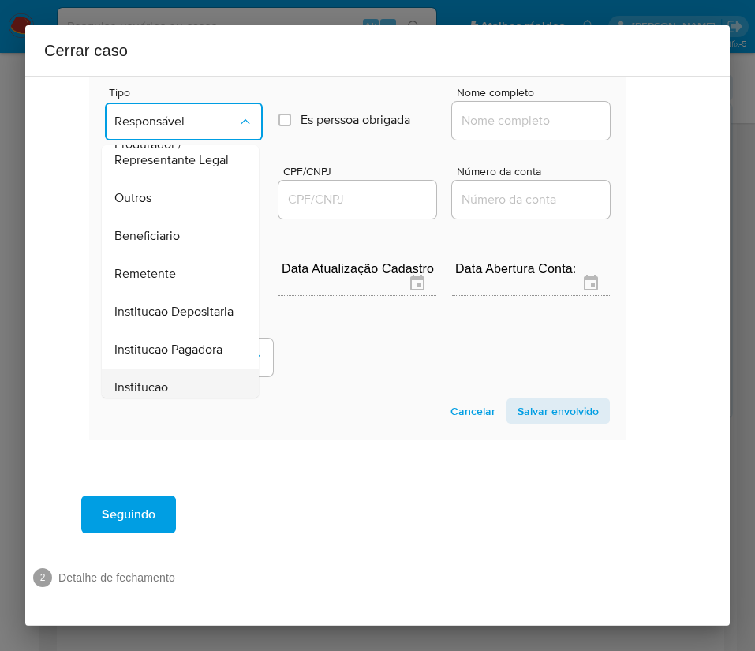
scroll to position [281, 0]
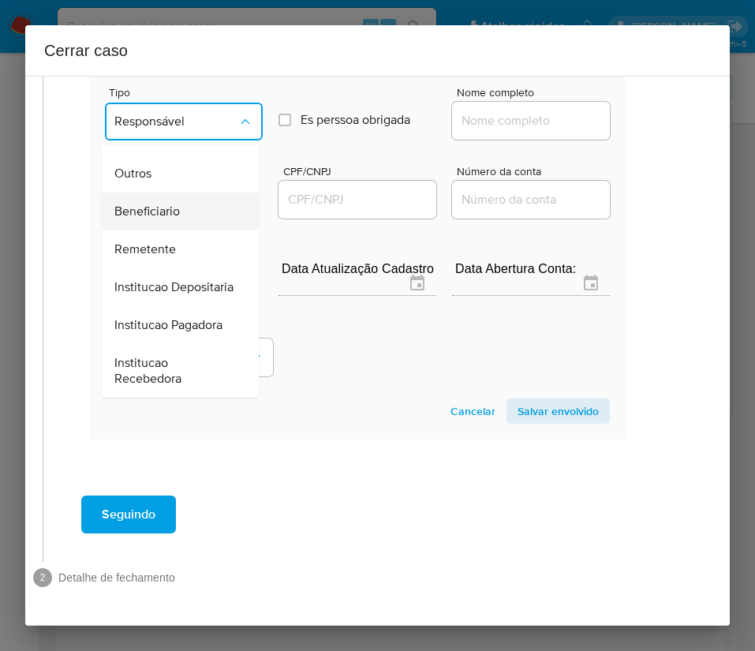
click at [155, 204] on span "Beneficiario" at bounding box center [147, 212] width 66 height 16
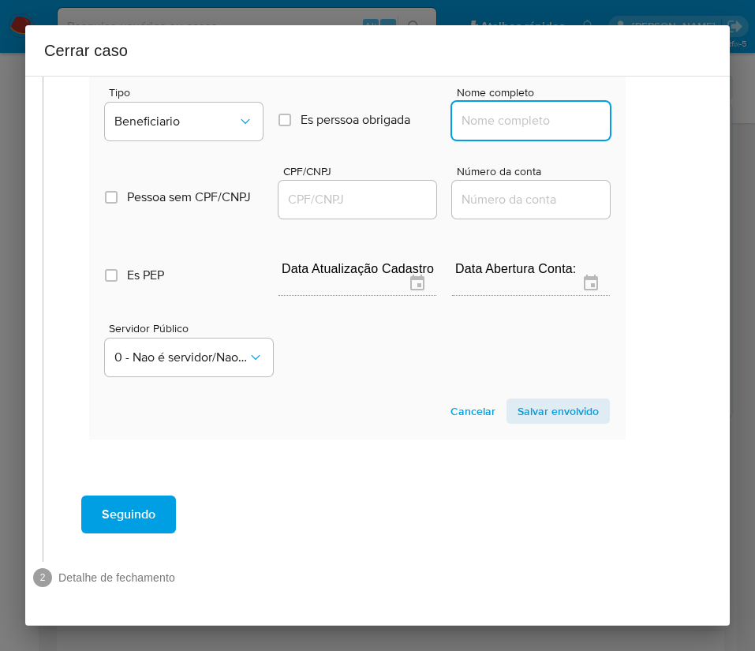
click at [475, 110] on input "Nome completo" at bounding box center [531, 120] width 158 height 21
paste input "Ctc Electronics Eireli, 35136764000193"
drag, startPoint x: 475, startPoint y: 106, endPoint x: 672, endPoint y: 107, distance: 196.5
click at [672, 107] on div "1 Informação completa Geral Data de início 01/07/2025 Data Fin 27/08/2025 Valor…" at bounding box center [377, 351] width 705 height 550
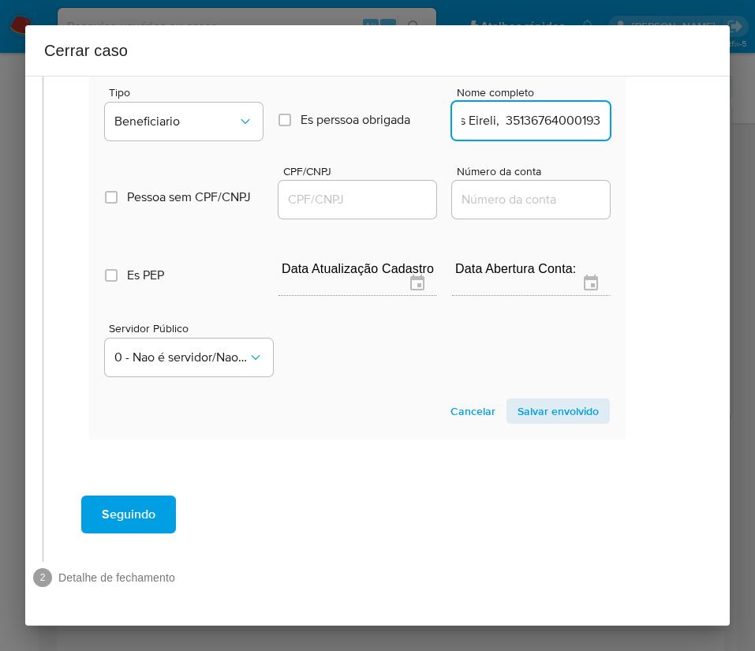
click at [539, 110] on input "Ctc Electronics Eireli, 35136764000193" at bounding box center [531, 120] width 158 height 21
drag, startPoint x: 476, startPoint y: 102, endPoint x: 632, endPoint y: 112, distance: 156.6
type input "Ctc Electronics Eireli"
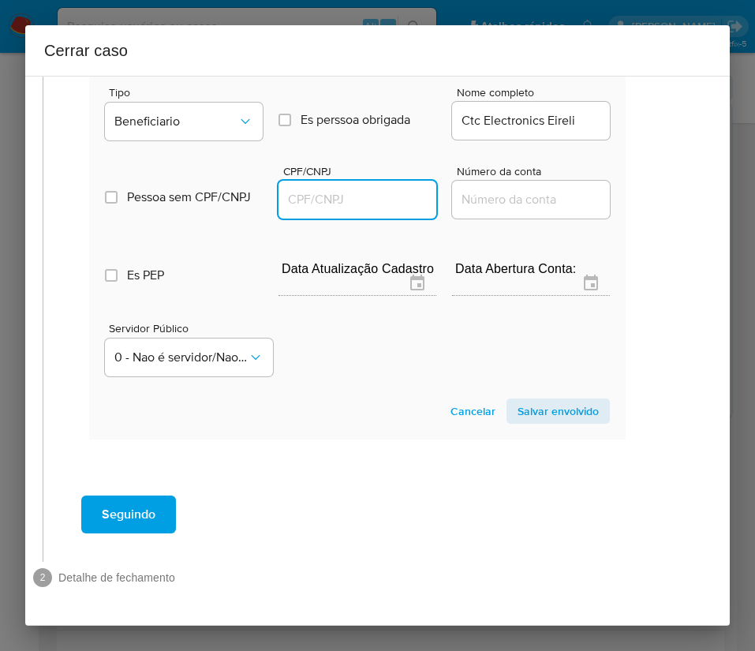
click at [347, 189] on input "CPF/CNPJ" at bounding box center [358, 199] width 158 height 21
paste input "35136764000193"
type input "35136764000193"
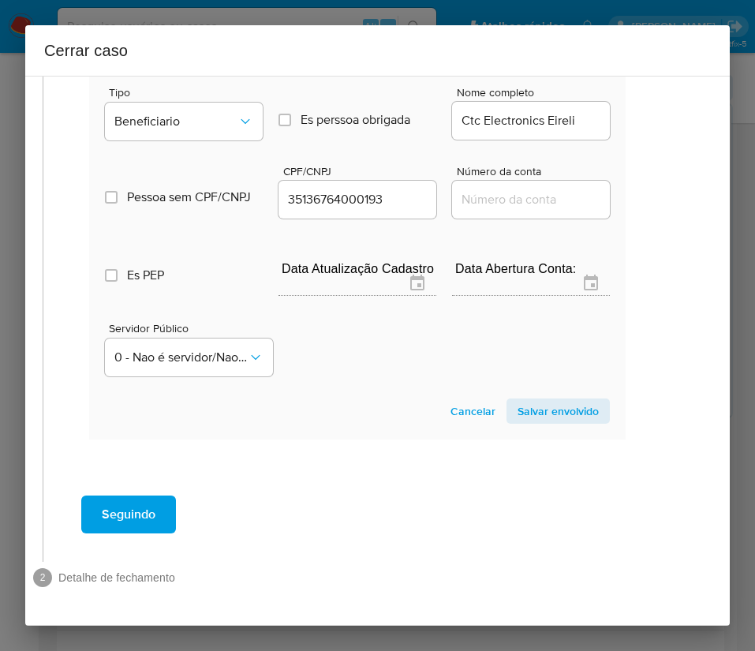
click at [518, 400] on span "Salvar envolvido" at bounding box center [558, 411] width 81 height 22
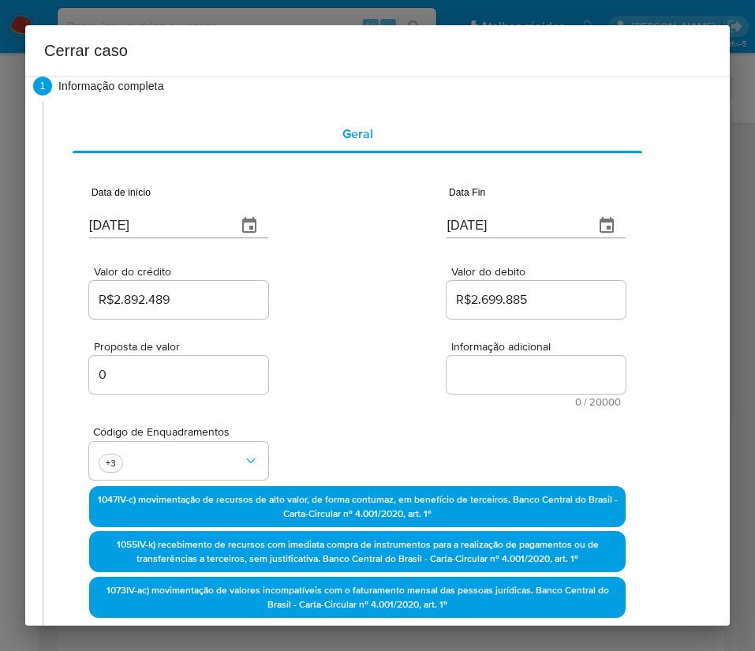
scroll to position [28, 30]
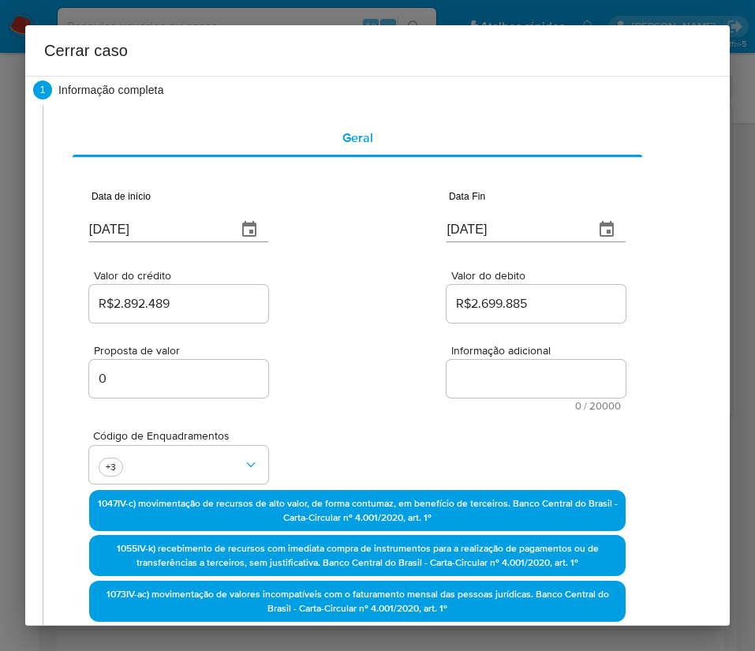
click at [490, 388] on textarea "Informação adicional" at bounding box center [536, 379] width 179 height 38
paste textarea "Informações do Cliente IDEAL CITY COMERCIO DE VARIEDADES LTDA, CNPJ 46885864000…"
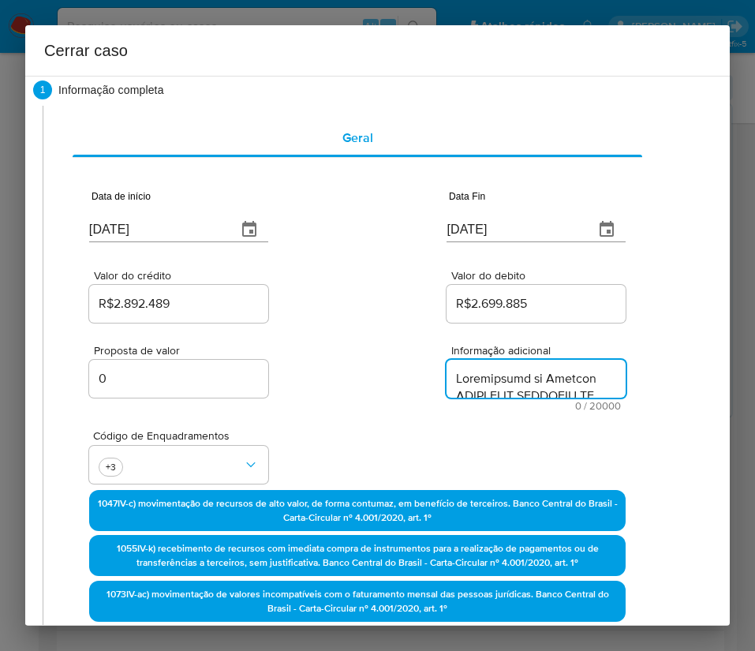
scroll to position [2591, 0]
type textarea "Informações do Cliente IDEAL CITY COMERCIO DE VARIEDADES LTDA, CNPJ 46885864000…"
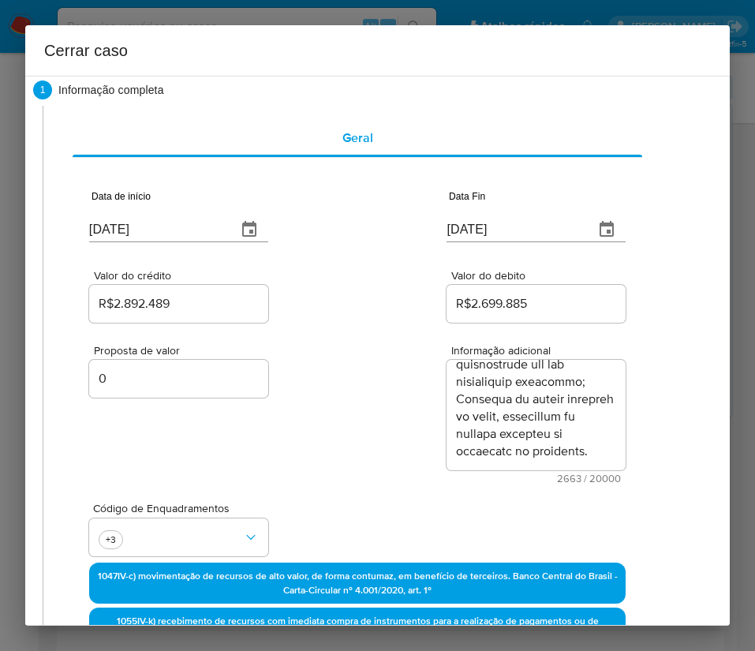
click at [377, 491] on div "Código de Enquadramentos +3" at bounding box center [357, 523] width 537 height 79
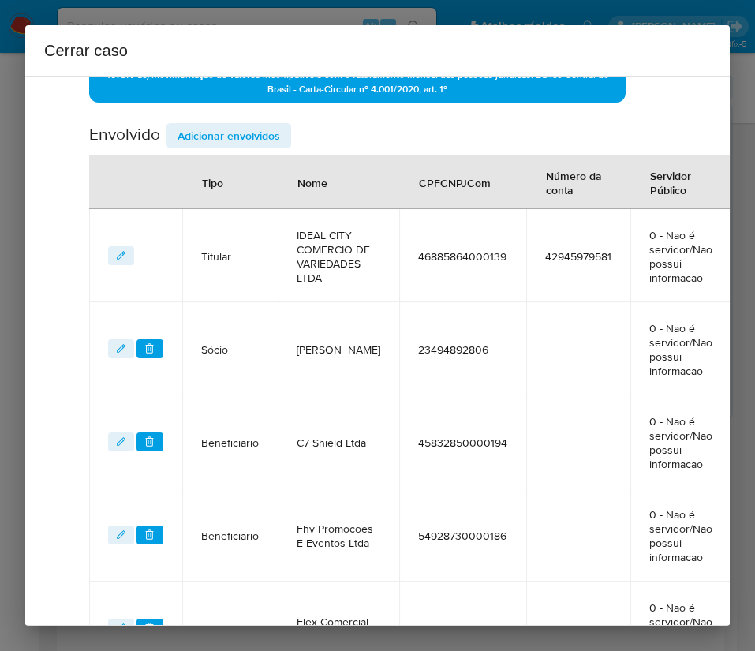
scroll to position [1166, 30]
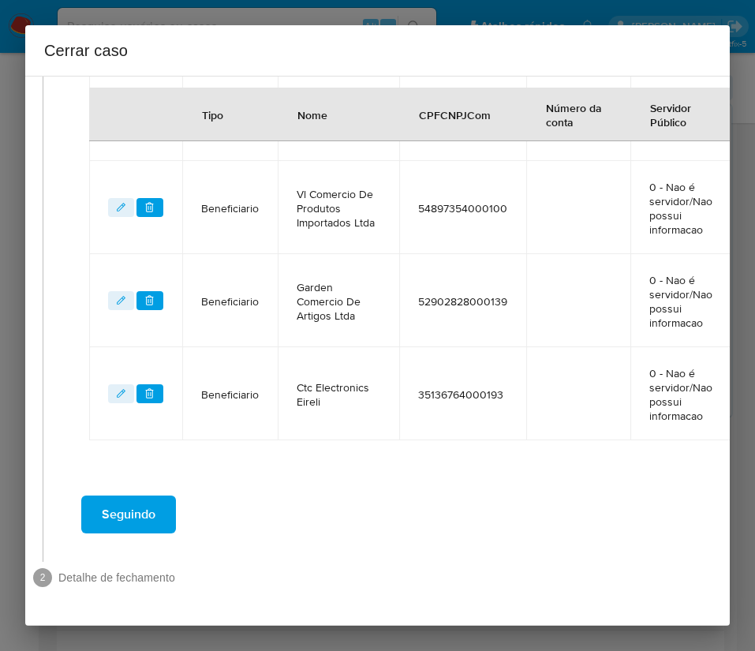
click at [132, 497] on span "Seguindo" at bounding box center [129, 514] width 54 height 35
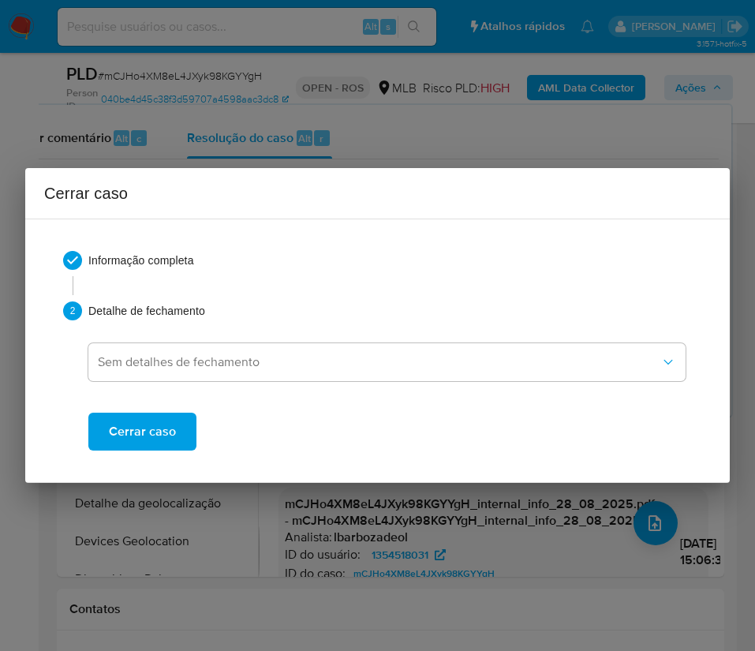
scroll to position [2504, 0]
click at [176, 429] on button "Cerrar caso" at bounding box center [142, 432] width 108 height 38
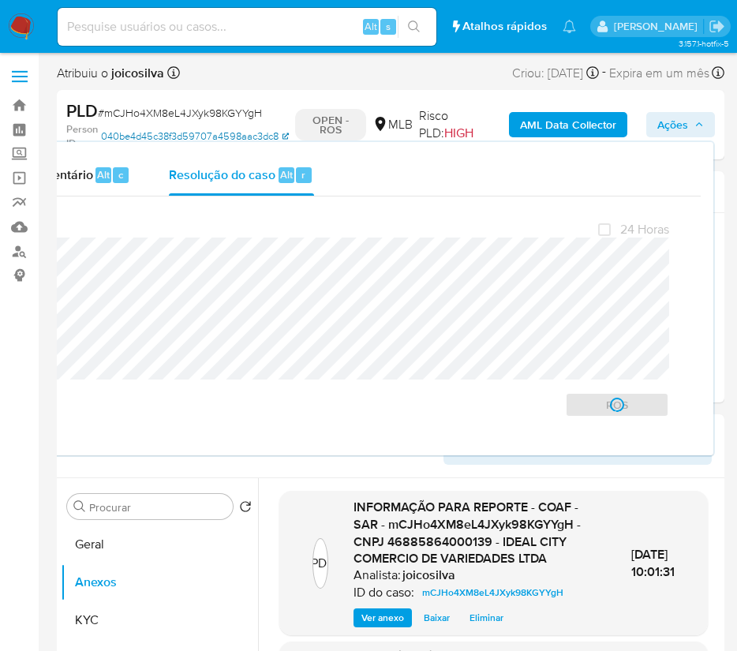
scroll to position [0, 0]
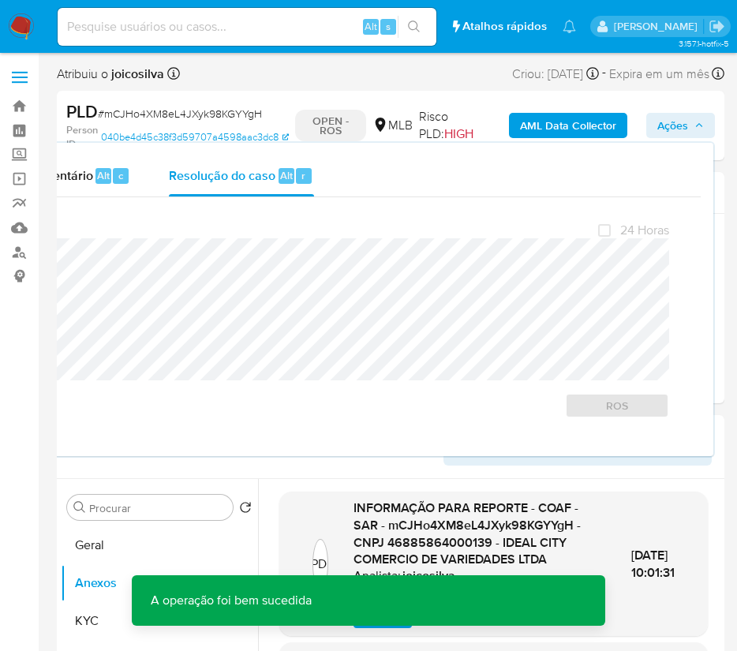
click at [174, 110] on span "# mCJHo4XM8eL4JXyk98KGYYgH" at bounding box center [180, 114] width 164 height 16
copy span "mCJHo4XM8eL4JXyk98KGYYgH"
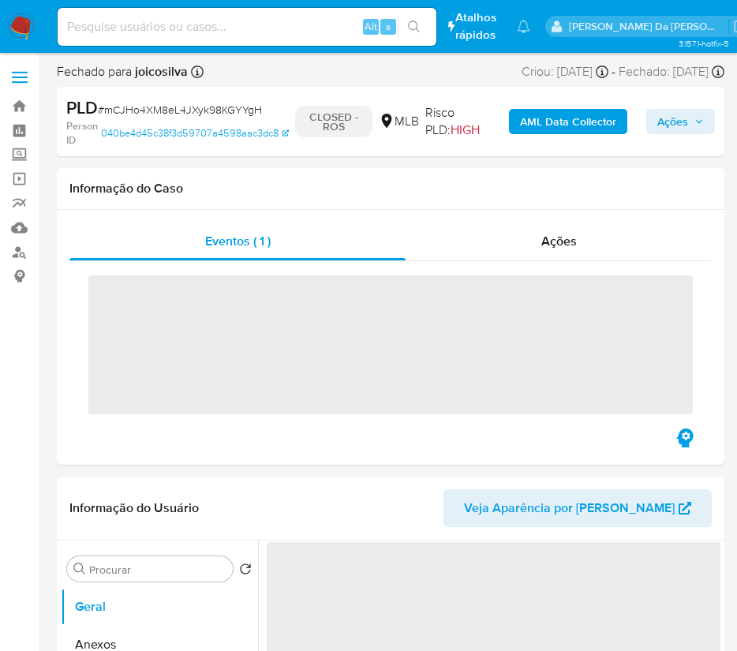
click at [24, 24] on img at bounding box center [21, 26] width 27 height 27
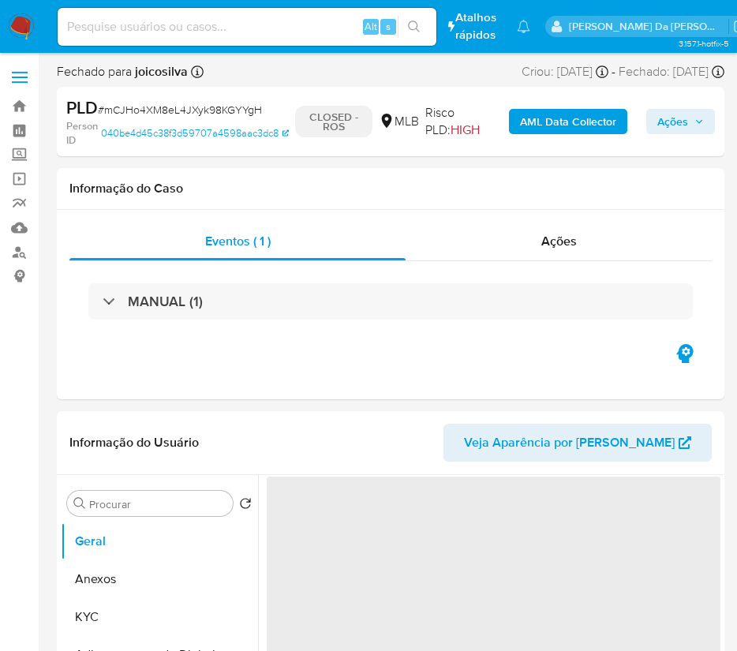
select select "10"
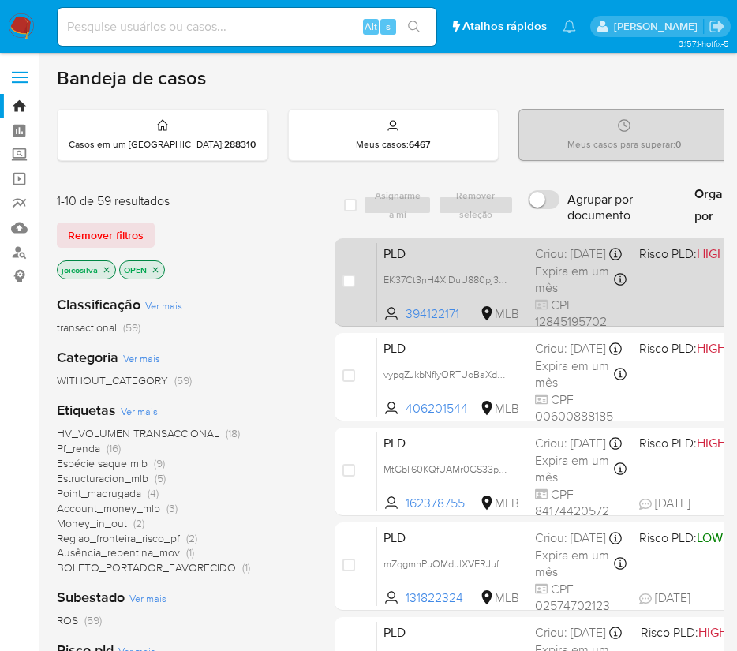
click at [559, 260] on div "Criou: [DATE] Criou: [DATE] 11:18:23" at bounding box center [581, 253] width 92 height 17
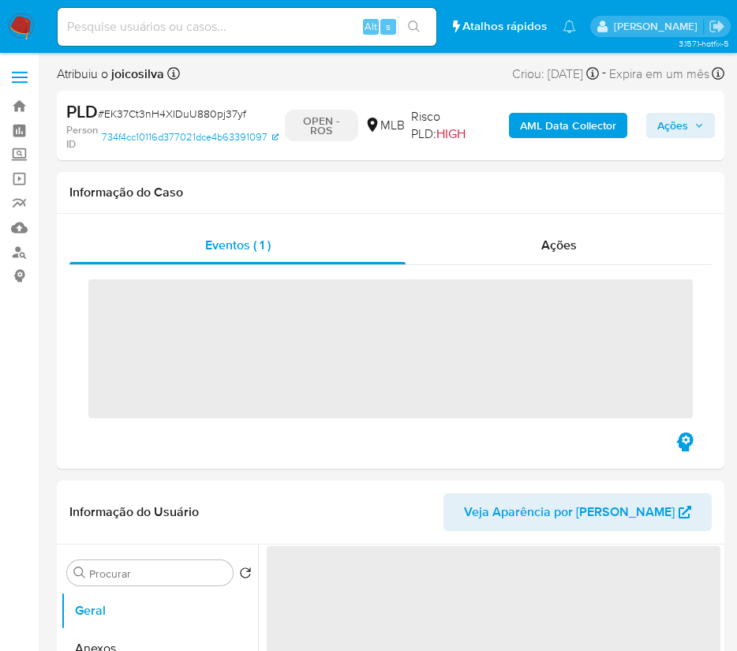
click at [198, 106] on span "# EK37Ct3nH4XIDuU880pj37yf" at bounding box center [172, 114] width 148 height 16
click at [198, 113] on span "# EK37Ct3nH4XIDuU880pj37yf" at bounding box center [172, 114] width 148 height 16
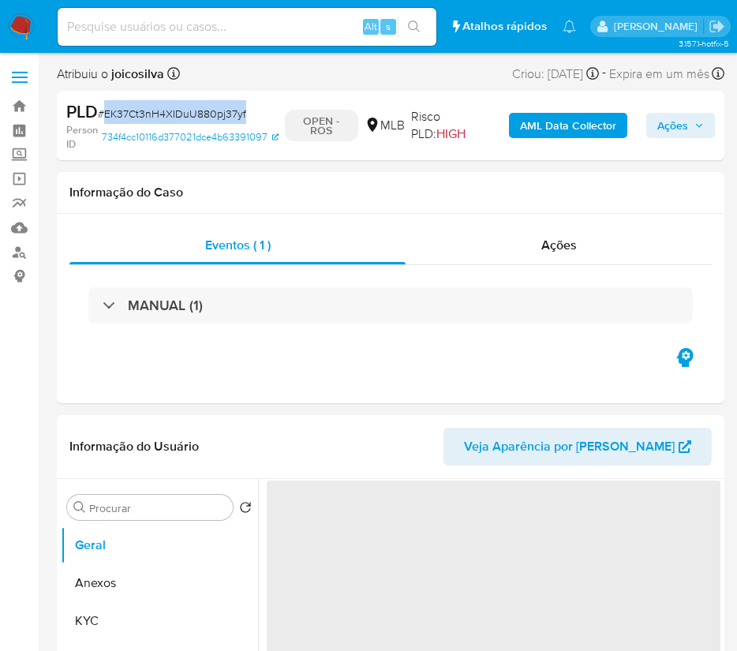
click at [198, 113] on span "# EK37Ct3nH4XIDuU880pj37yf" at bounding box center [172, 114] width 148 height 16
select select "10"
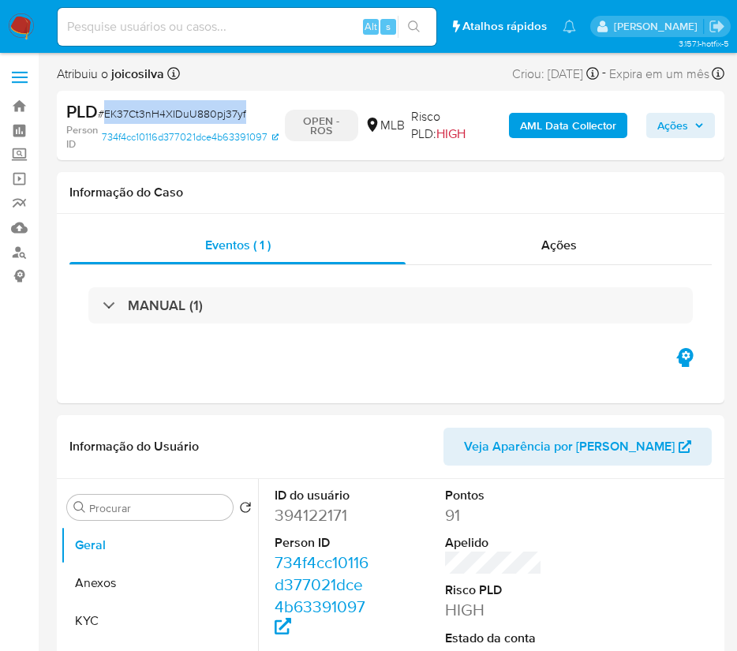
copy span "EK37Ct3nH4XIDuU880pj37yf"
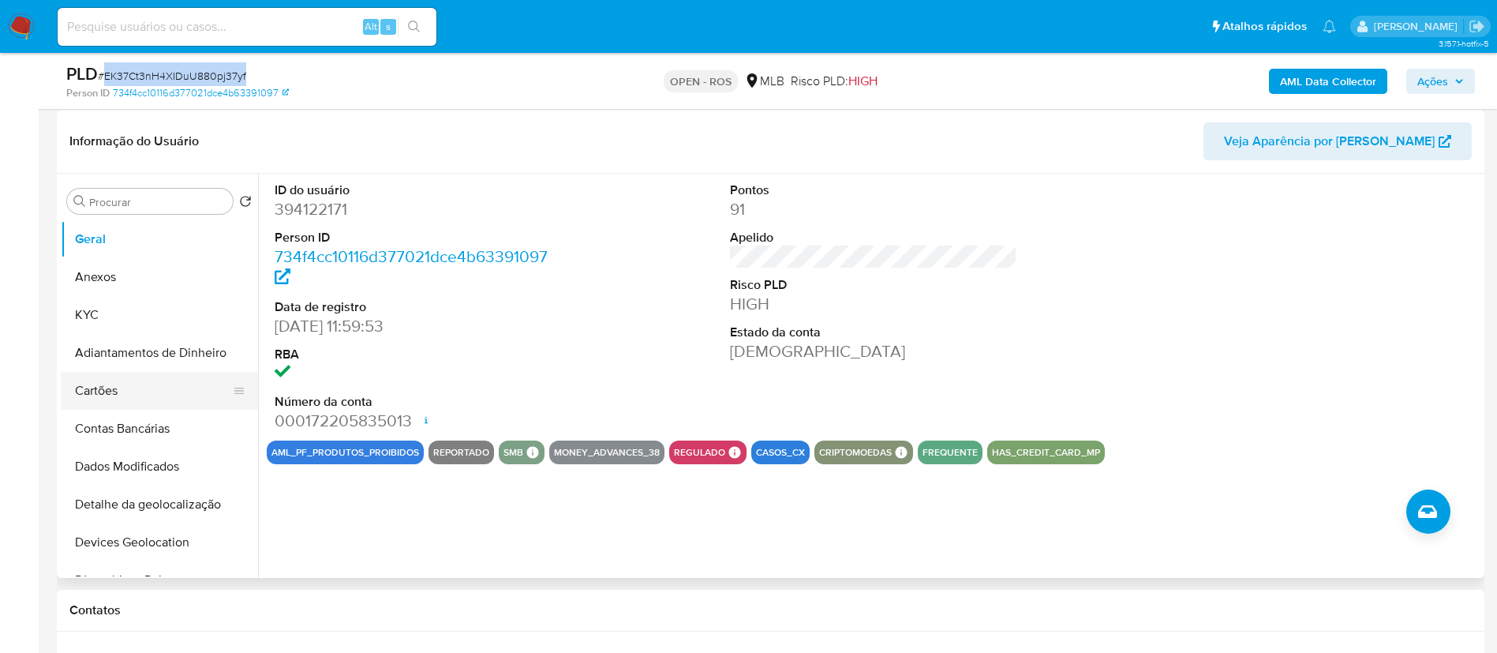
scroll to position [237, 0]
click at [123, 280] on button "Anexos" at bounding box center [153, 276] width 185 height 38
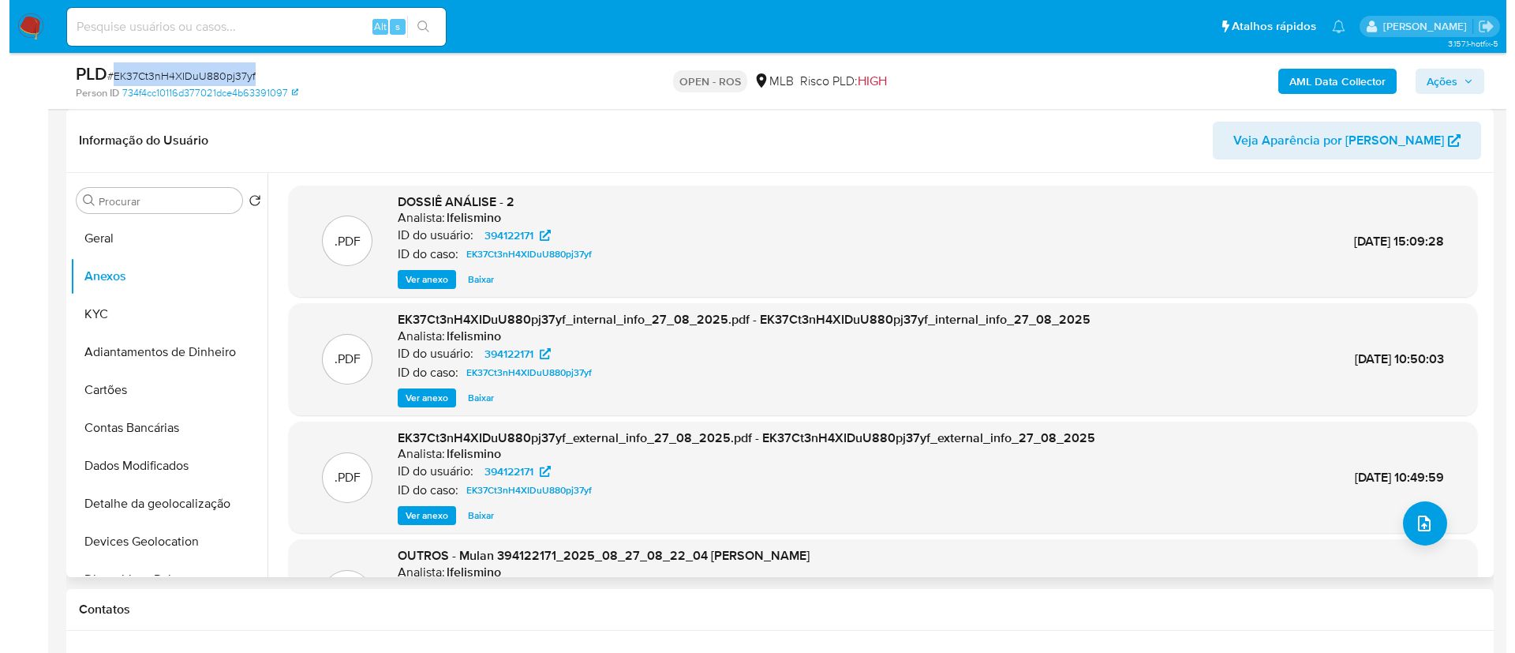
scroll to position [118, 0]
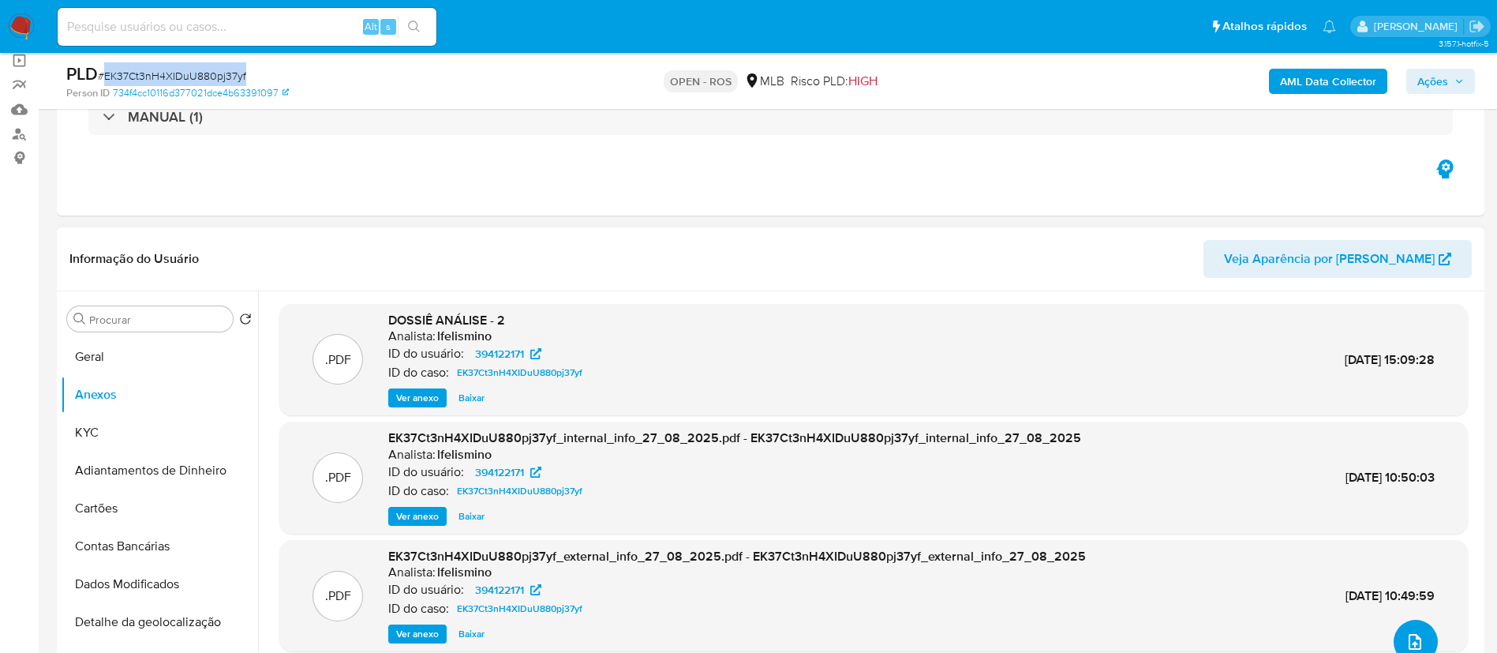
click at [754, 642] on icon "upload-file" at bounding box center [1415, 641] width 19 height 19
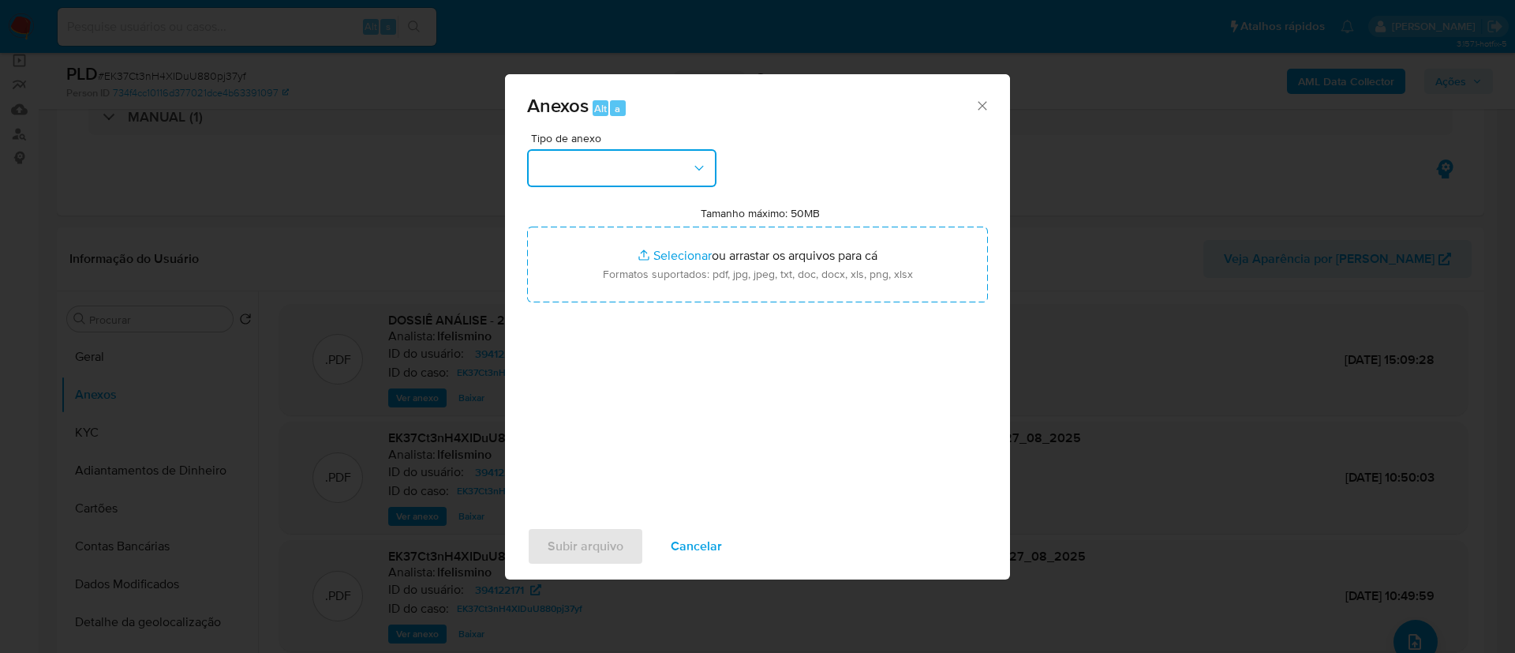
click at [668, 176] on button "button" at bounding box center [621, 168] width 189 height 38
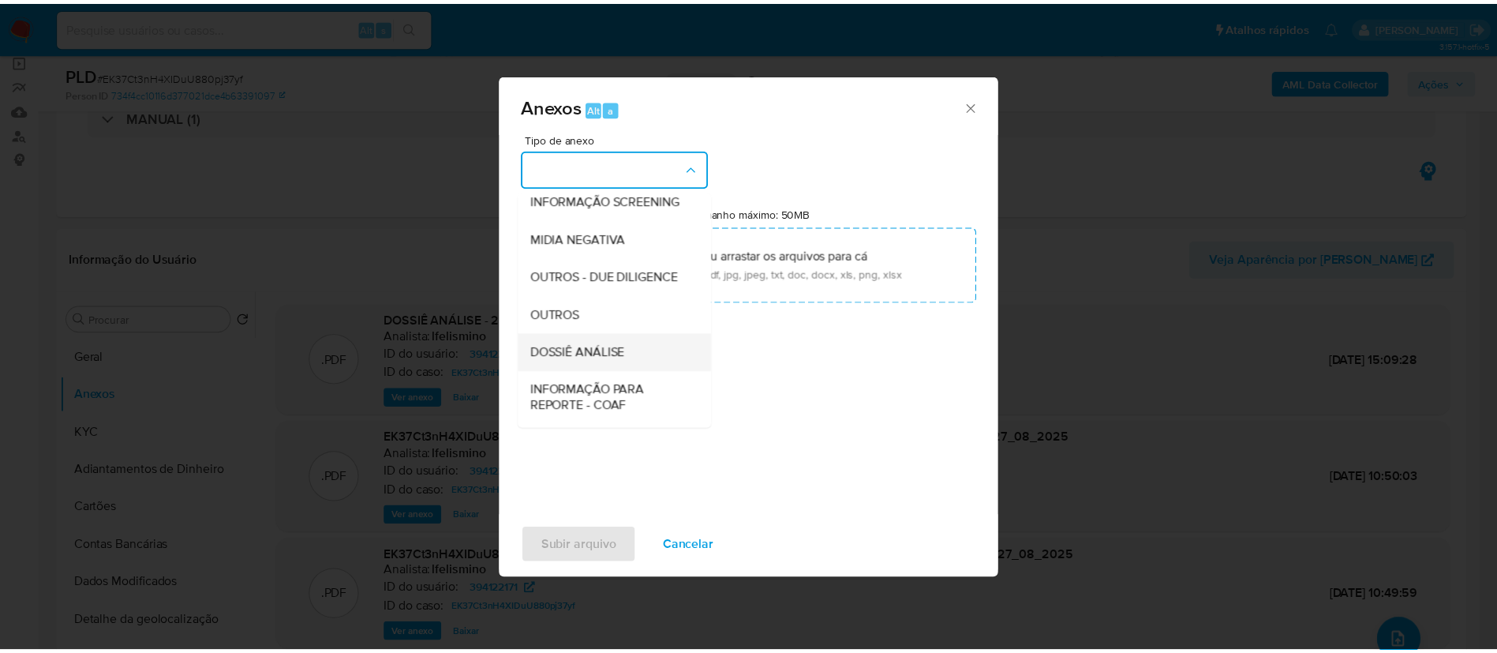
scroll to position [243, 0]
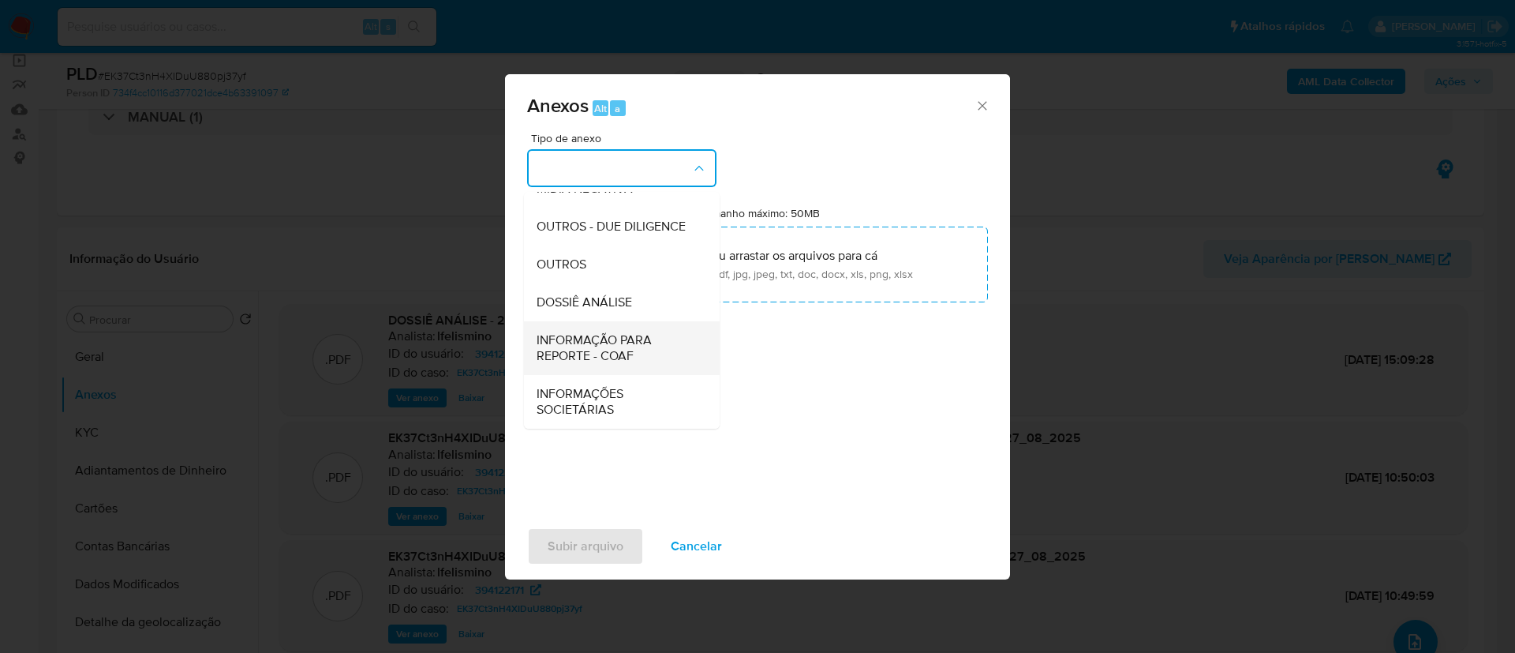
click at [627, 353] on span "INFORMAÇÃO PARA REPORTE - COAF" at bounding box center [617, 348] width 161 height 32
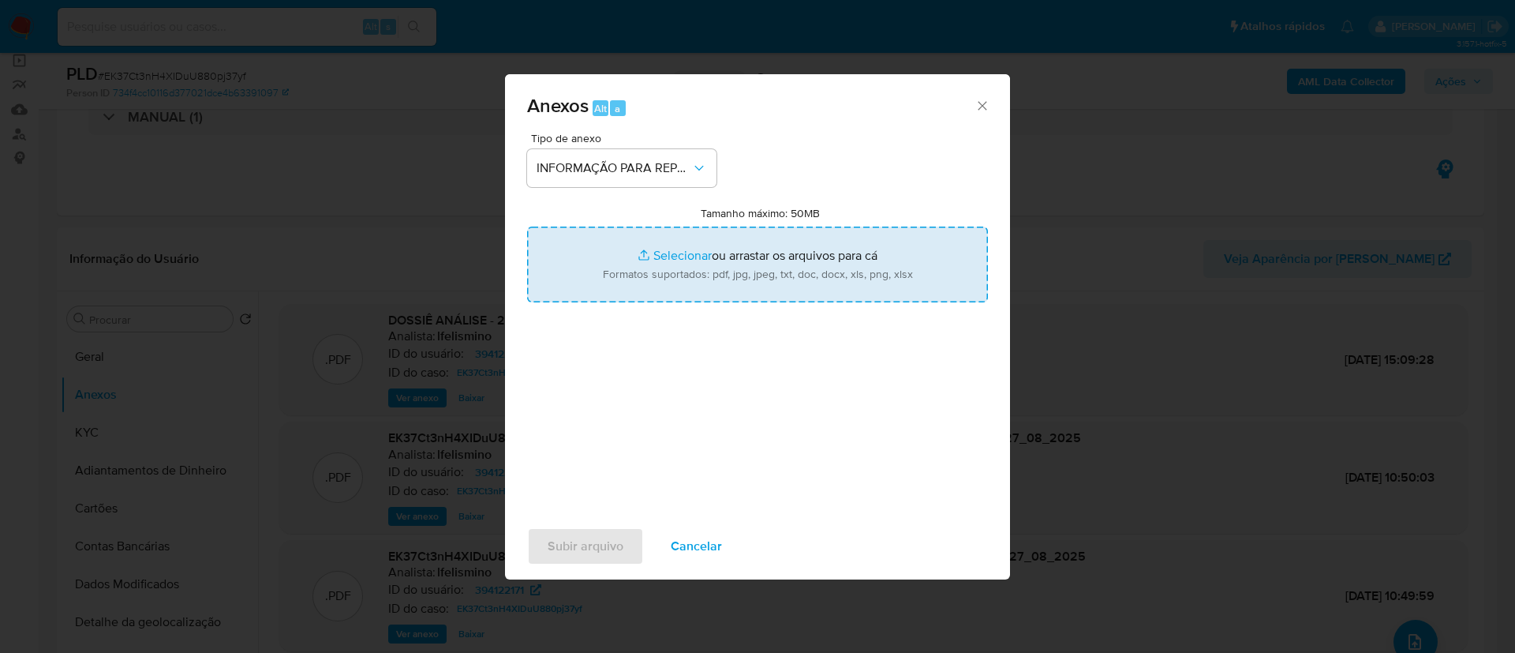
type input "C:\fakepath\2.º SAR - EK37Ct3nH4XIDuU880pj37yf - CPF 12845195702 - [PERSON_NAME…"
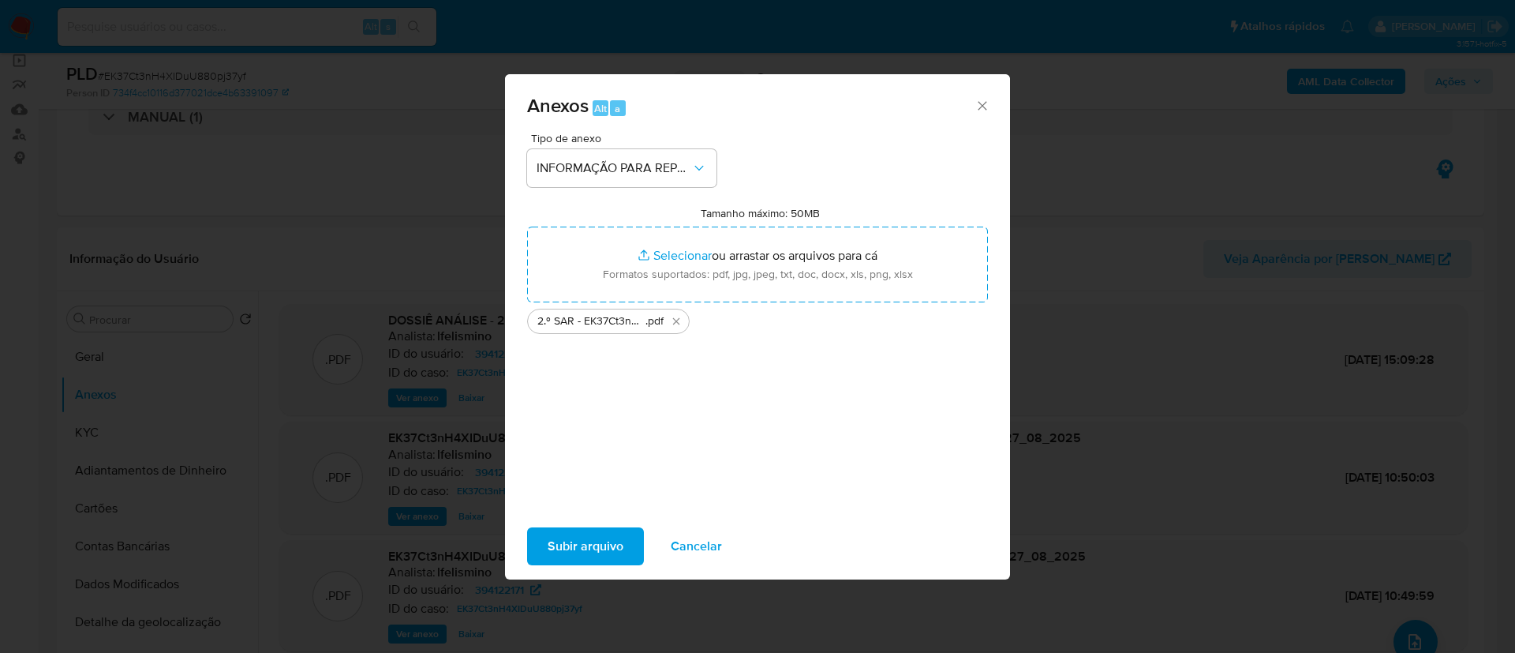
click at [614, 554] on span "Subir arquivo" at bounding box center [586, 546] width 76 height 35
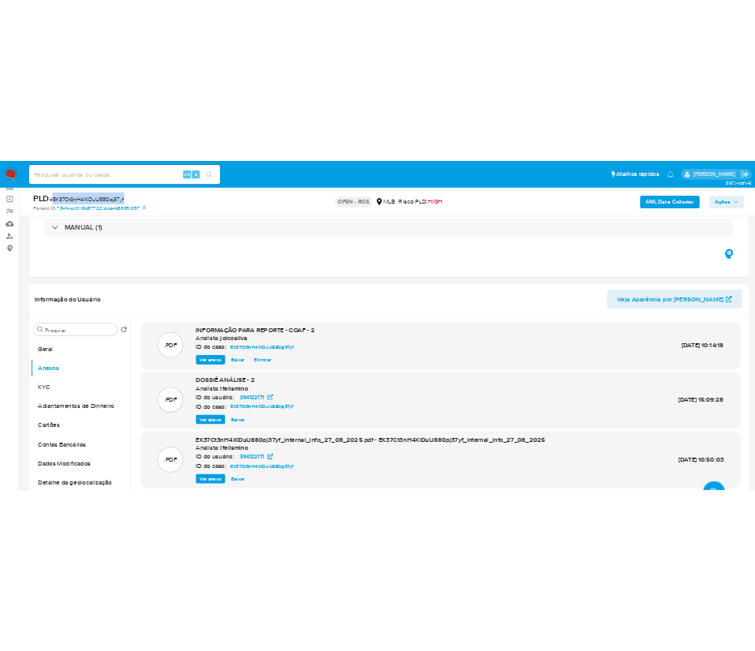
scroll to position [237, 0]
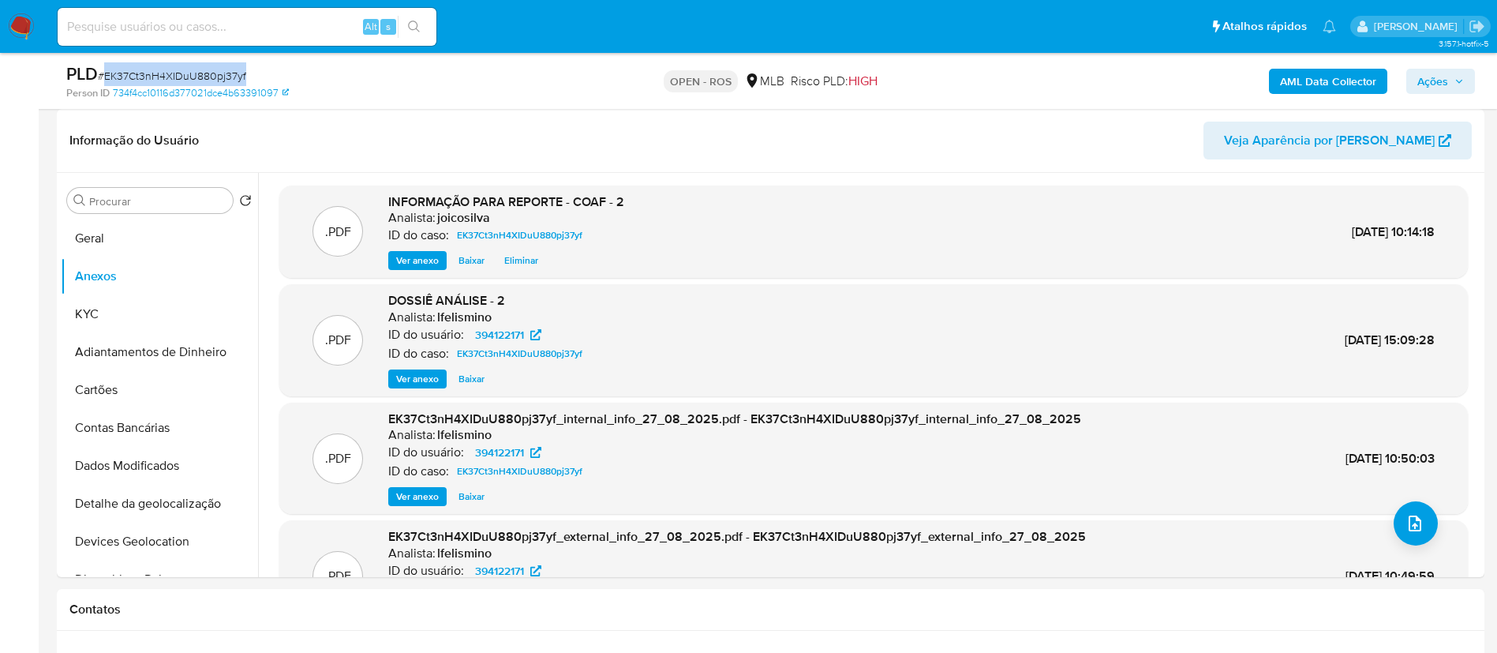
click at [754, 83] on button "Ações" at bounding box center [1440, 81] width 69 height 25
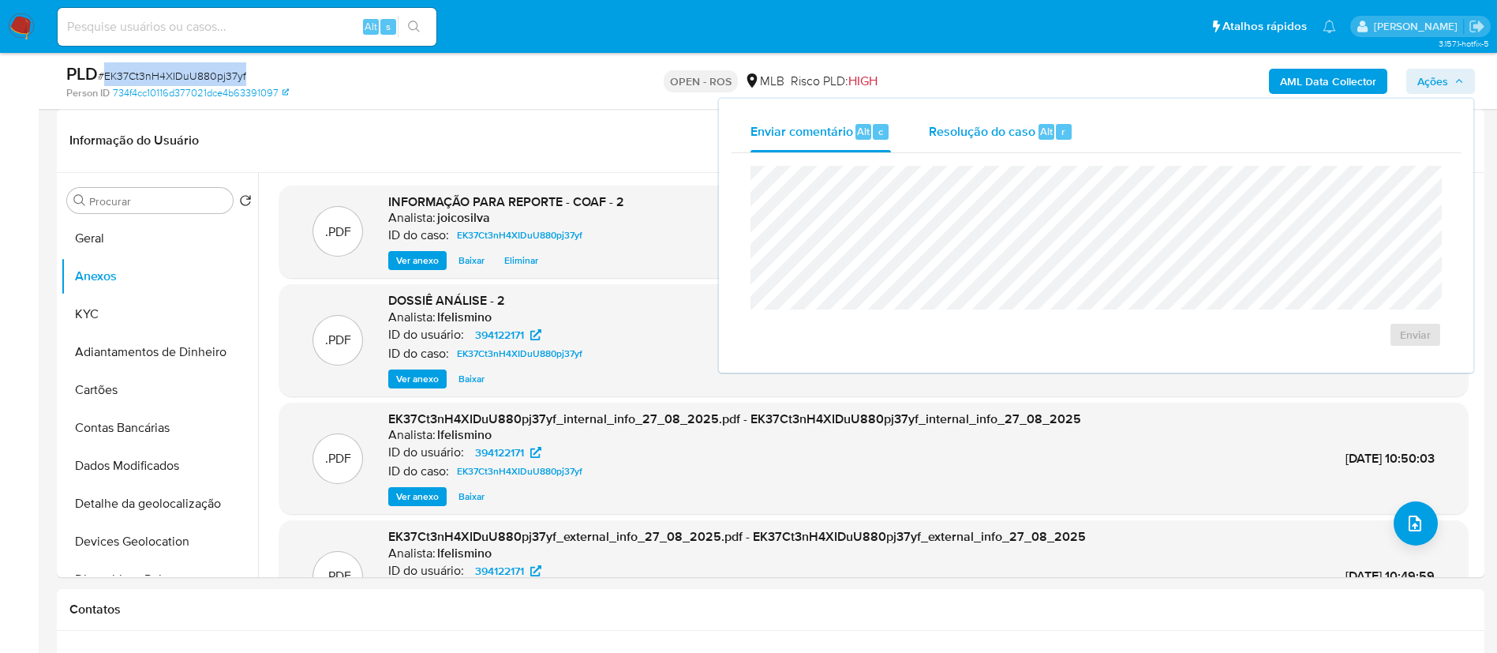
drag, startPoint x: 930, startPoint y: 119, endPoint x: 949, endPoint y: 150, distance: 36.1
click at [754, 120] on div "Resolução do caso Alt r" at bounding box center [1001, 131] width 144 height 41
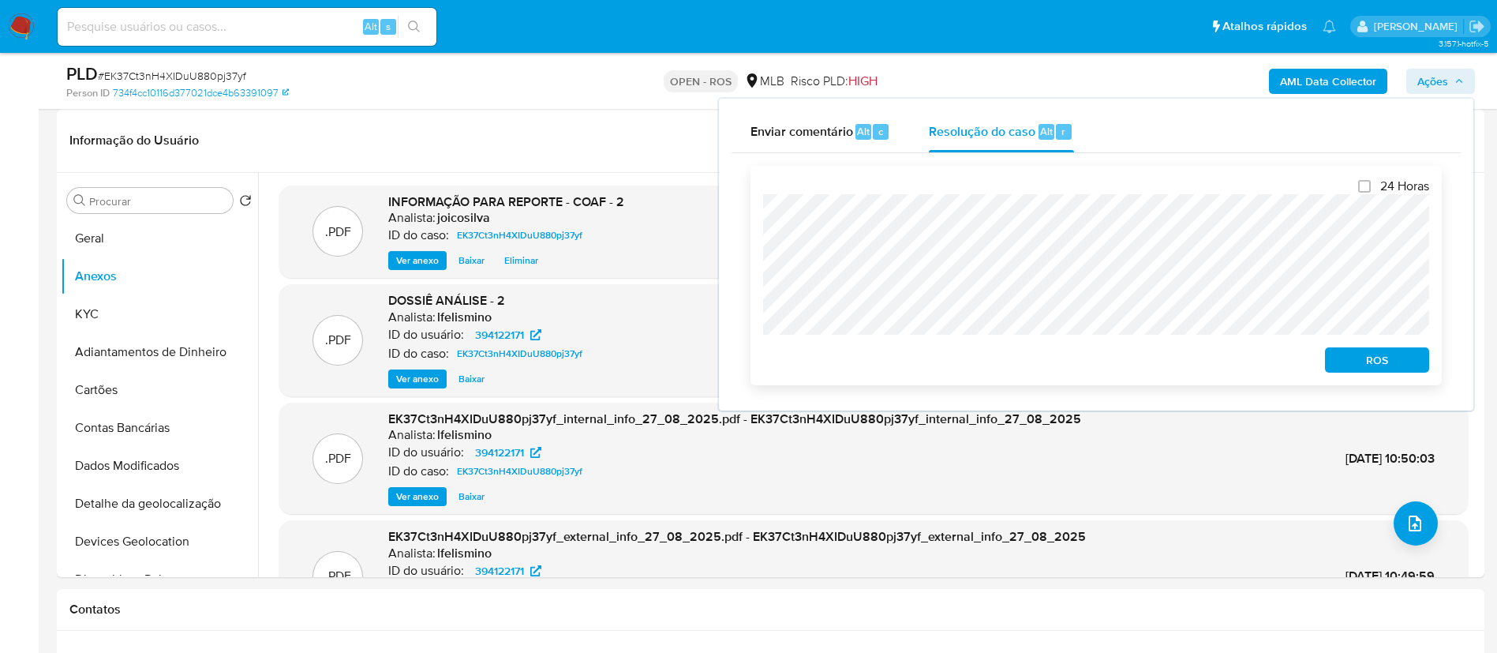
click at [754, 364] on span "ROS" at bounding box center [1377, 360] width 82 height 22
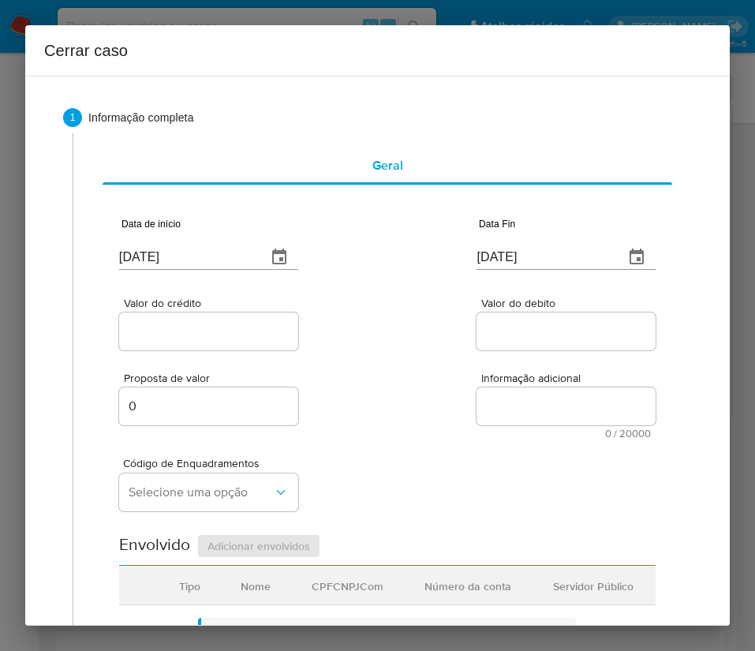
click at [150, 257] on input "[DATE]" at bounding box center [186, 257] width 135 height 25
paste input "7"
type input "[DATE]"
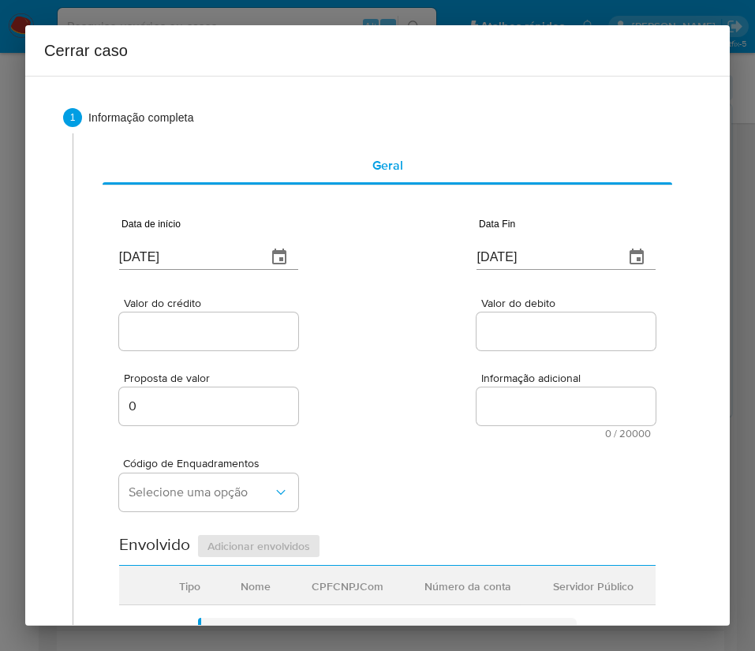
click at [479, 262] on input "[DATE]" at bounding box center [544, 257] width 135 height 25
paste input "26/08"
type input "[DATE]"
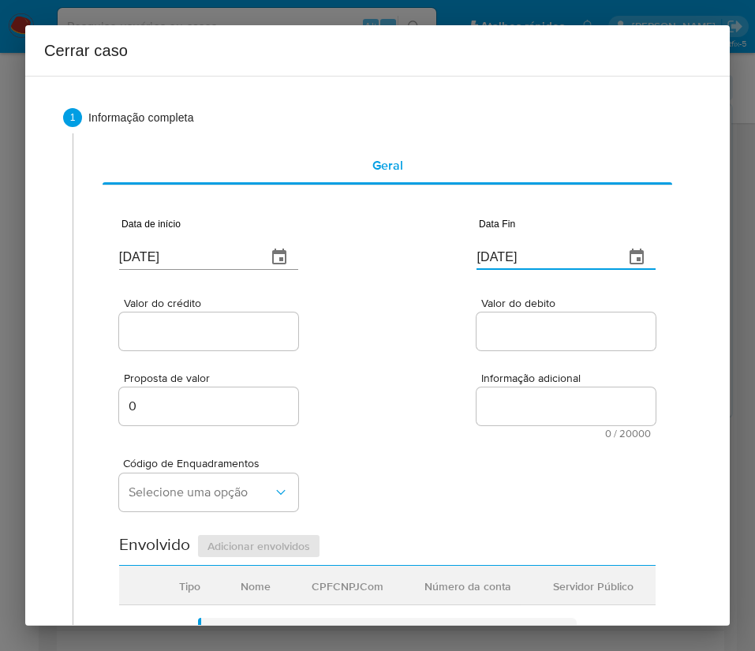
click at [477, 321] on input "Valor do debito" at bounding box center [566, 331] width 179 height 21
click at [238, 341] on input "Valor do crédito" at bounding box center [208, 331] width 179 height 21
click at [251, 335] on input "Valor do crédito" at bounding box center [208, 331] width 179 height 21
paste input "R$876.179"
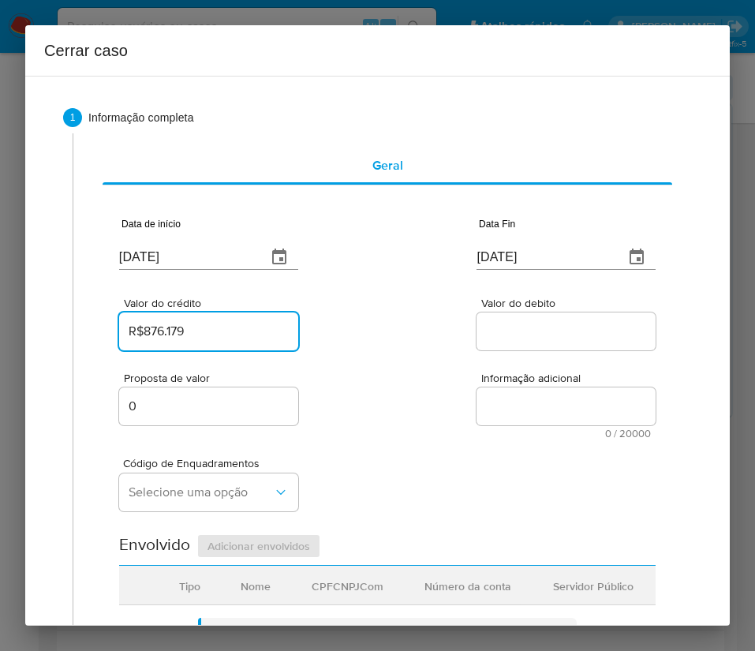
type input "R$876.179"
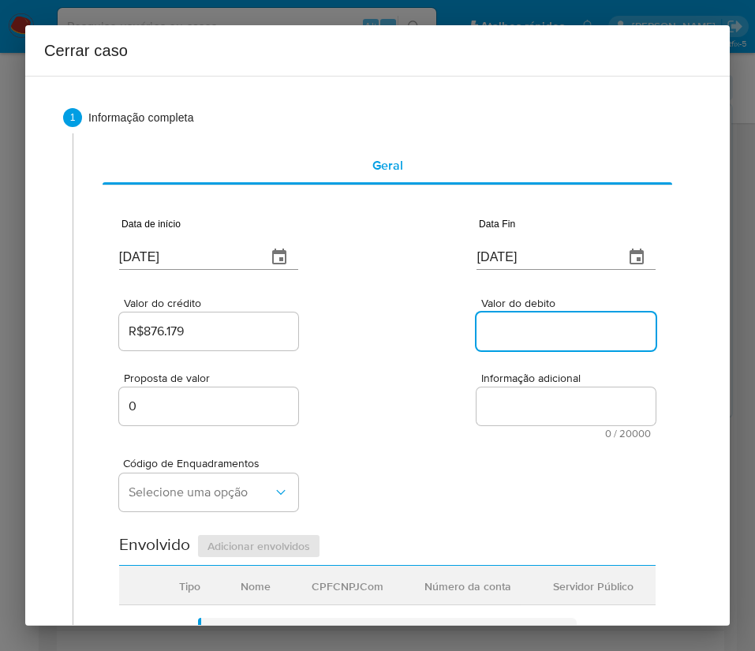
drag, startPoint x: 476, startPoint y: 338, endPoint x: 27, endPoint y: 466, distance: 466.9
click at [477, 338] on input "Valor do debito" at bounding box center [566, 331] width 179 height 21
click at [541, 321] on input "Valor do debito" at bounding box center [566, 331] width 179 height 21
paste input "R$580.074"
type input "R$580.074"
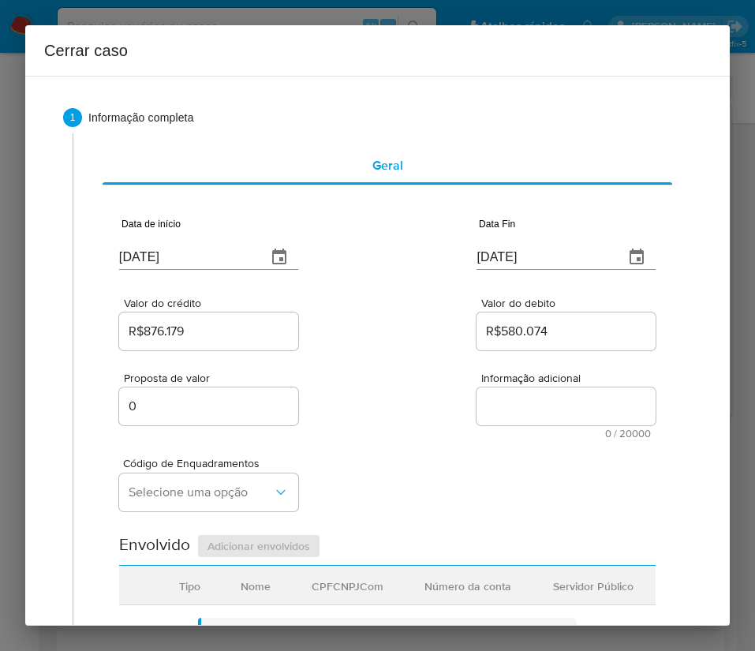
click at [409, 414] on div "Proposta de valor 0 Informação adicional 0 / 20000 20000 caracteres restantes" at bounding box center [387, 396] width 537 height 85
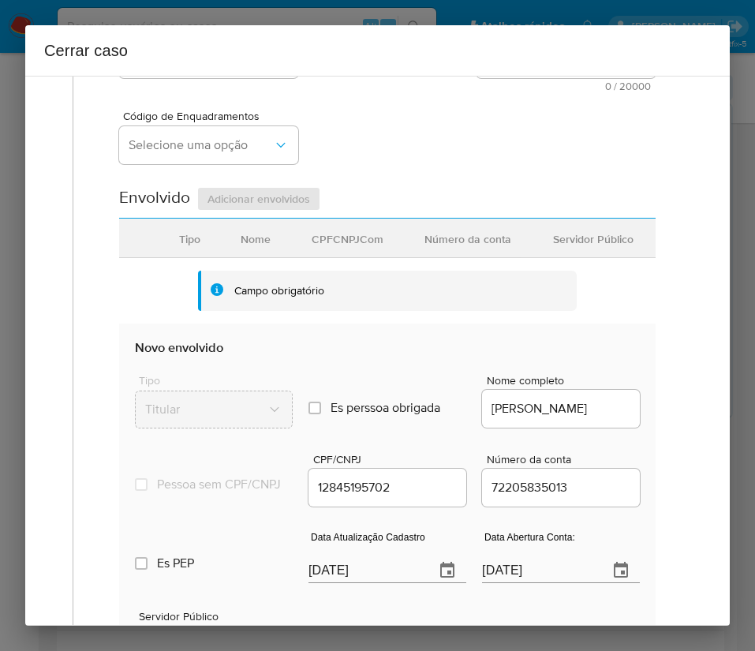
scroll to position [355, 0]
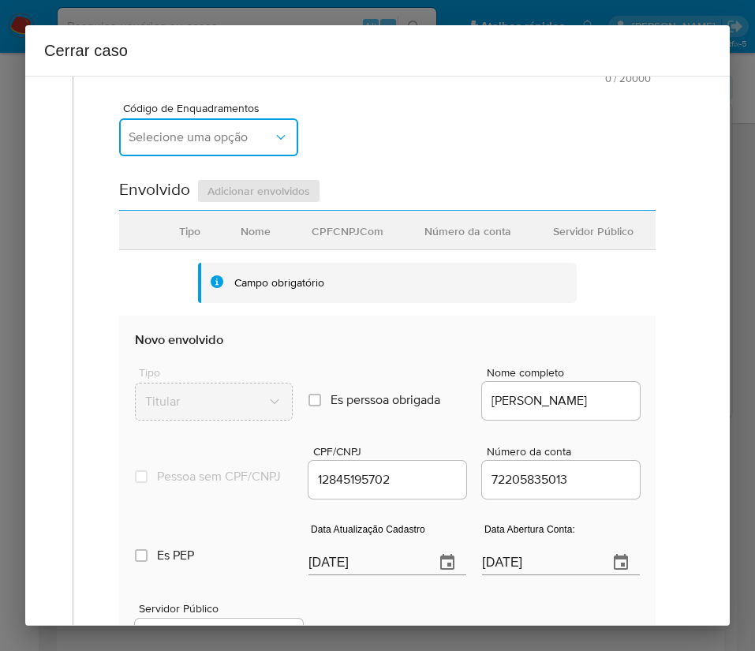
click at [227, 135] on span "Selecione uma opção" at bounding box center [201, 137] width 144 height 16
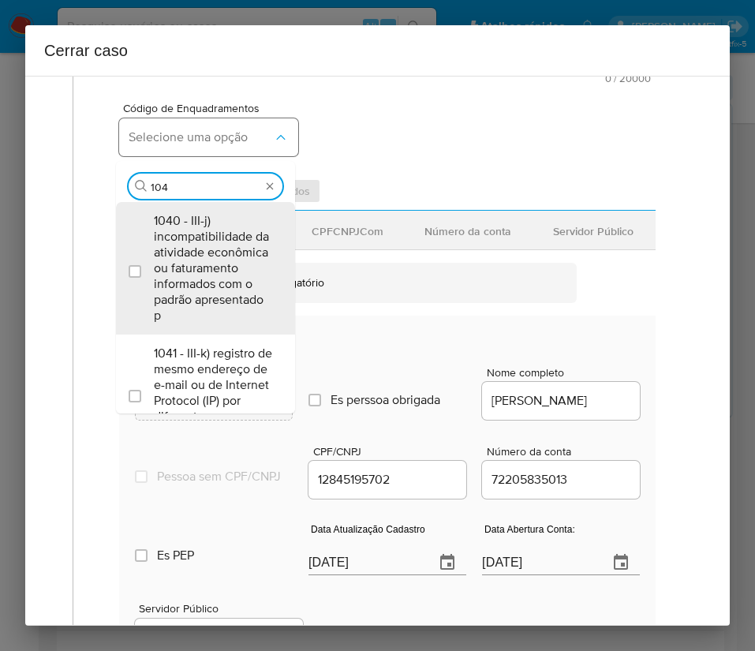
type input "1045"
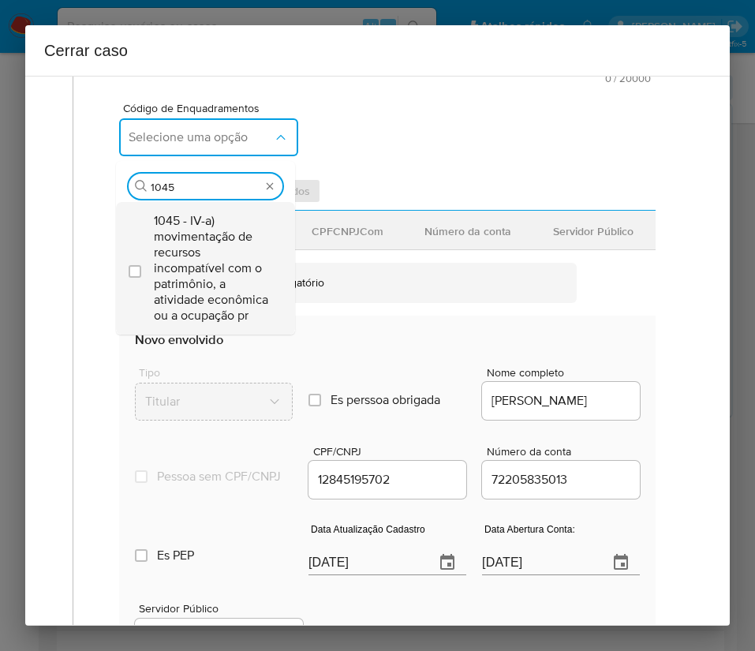
click at [195, 267] on span "1045 - IV-a) movimentação de recursos incompatível com o patrimônio, a atividad…" at bounding box center [213, 268] width 119 height 110
checkbox input "true"
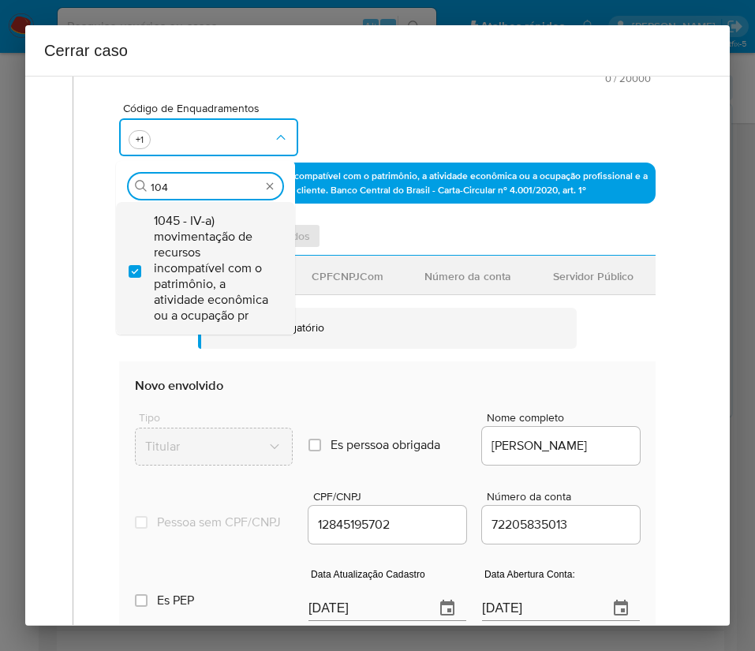
scroll to position [0, 0]
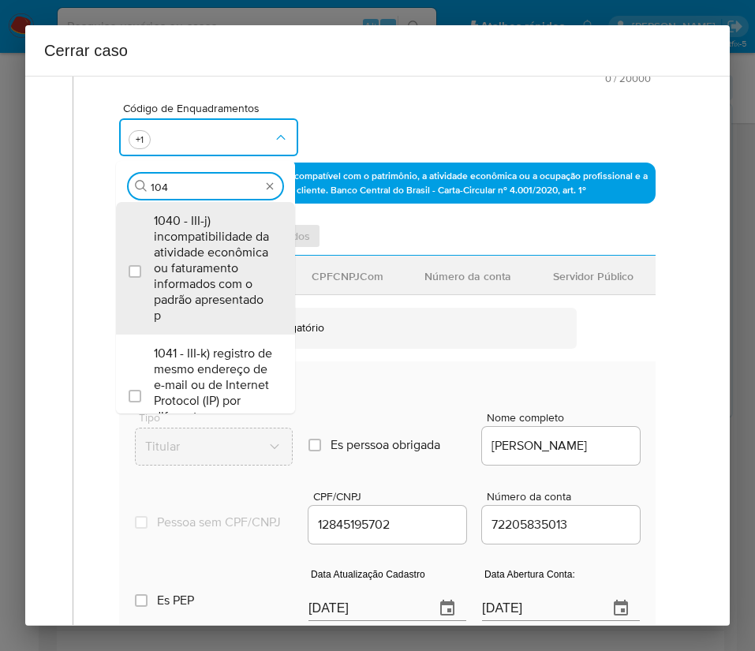
type input "1047"
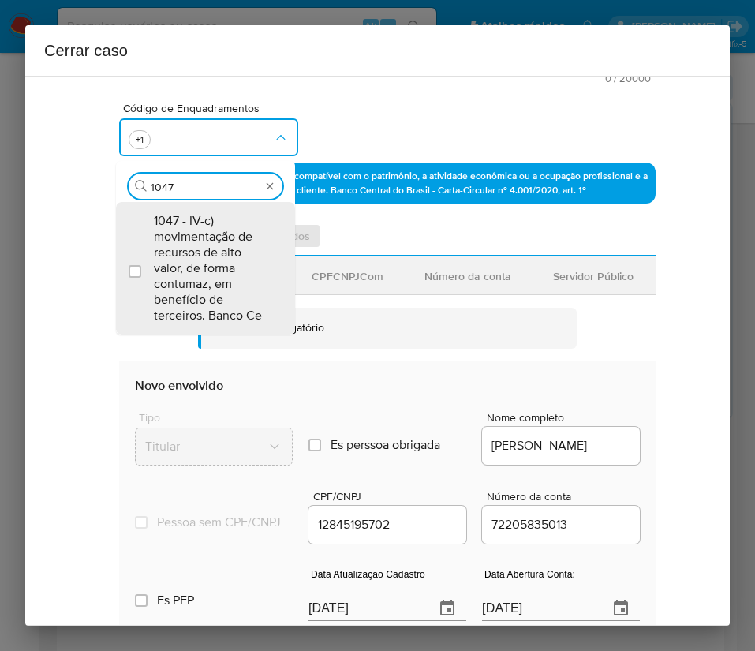
click at [196, 267] on span "1047 - IV-c) movimentação de recursos de alto valor, de forma contumaz, em bene…" at bounding box center [213, 268] width 119 height 110
checkbox input "true"
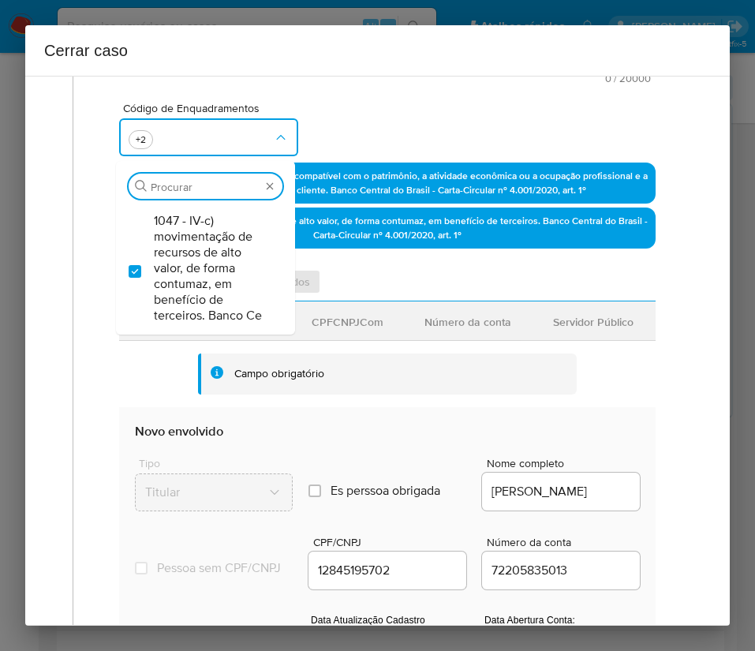
click at [413, 152] on div "Código de Enquadramentos Procurar 1047 - IV-c) movimentação de recursos de alto…" at bounding box center [387, 123] width 537 height 79
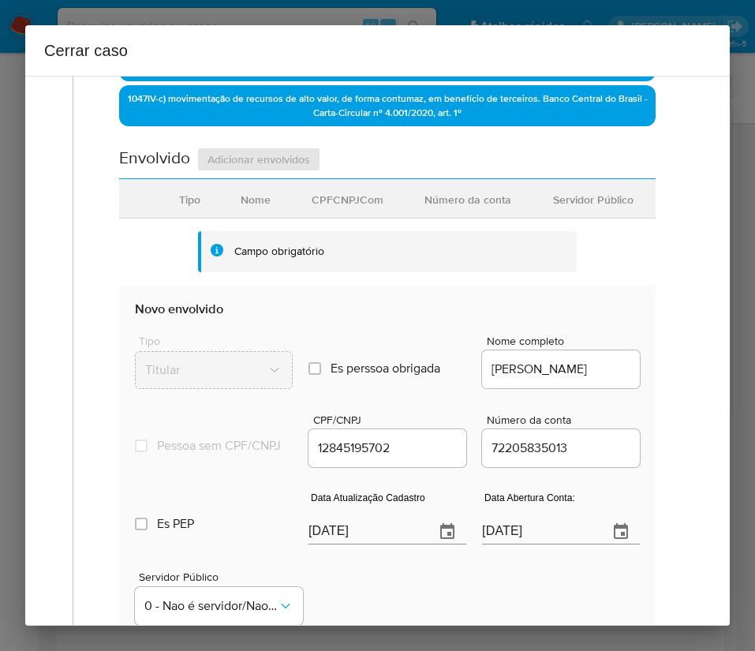
scroll to position [710, 0]
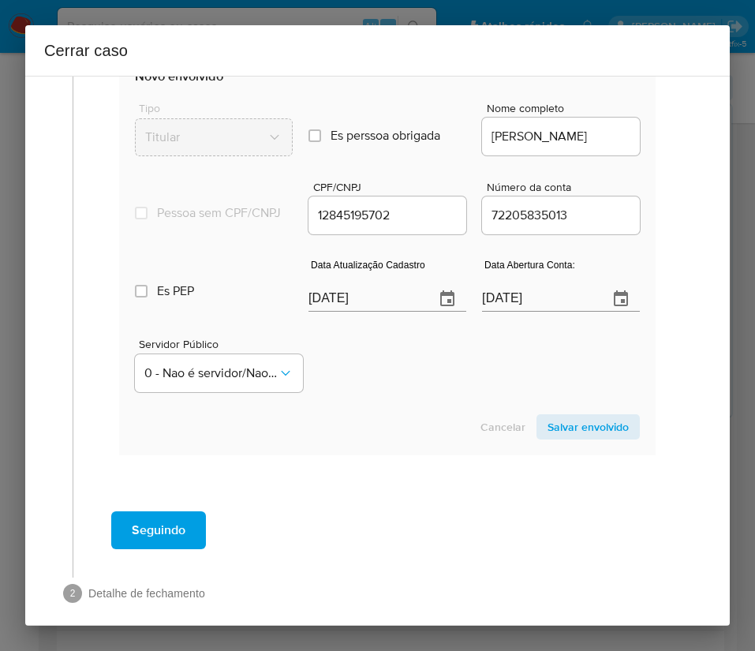
click at [332, 309] on input "[DATE]" at bounding box center [366, 298] width 114 height 25
paste input "29/07"
type input "29/07/2025"
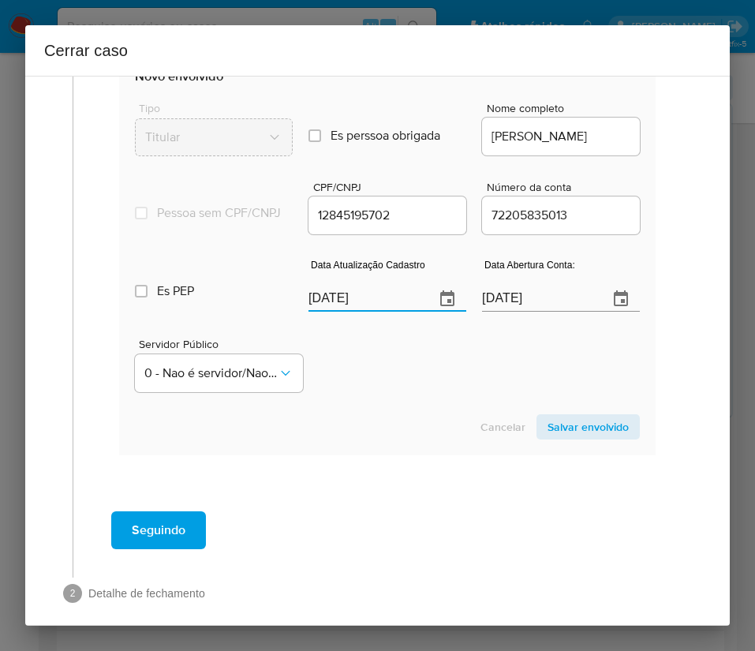
click at [437, 440] on div "Cancelar Salvar envolvido" at bounding box center [387, 426] width 505 height 25
click at [484, 310] on input "01/12/2024" at bounding box center [539, 298] width 114 height 25
click at [449, 440] on div "Cancelar Salvar envolvido" at bounding box center [387, 426] width 505 height 25
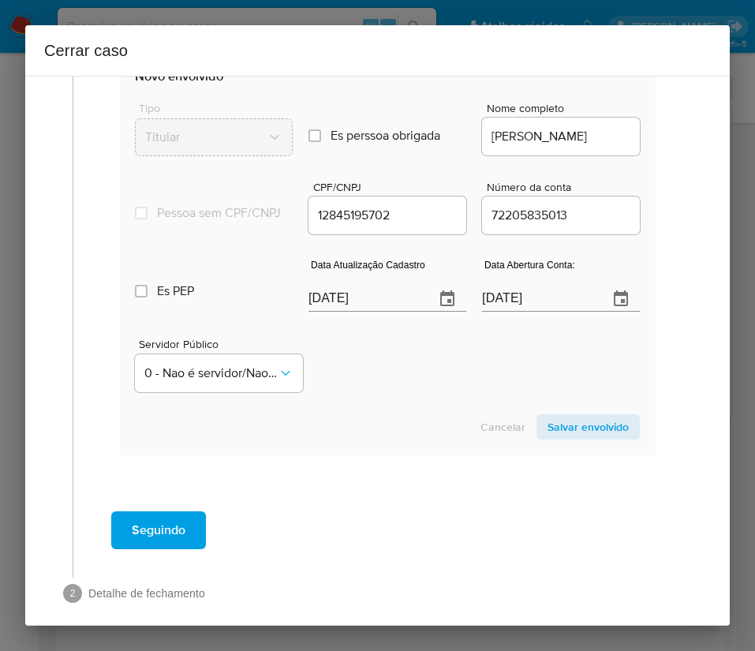
click at [557, 438] on span "Salvar envolvido" at bounding box center [588, 427] width 81 height 22
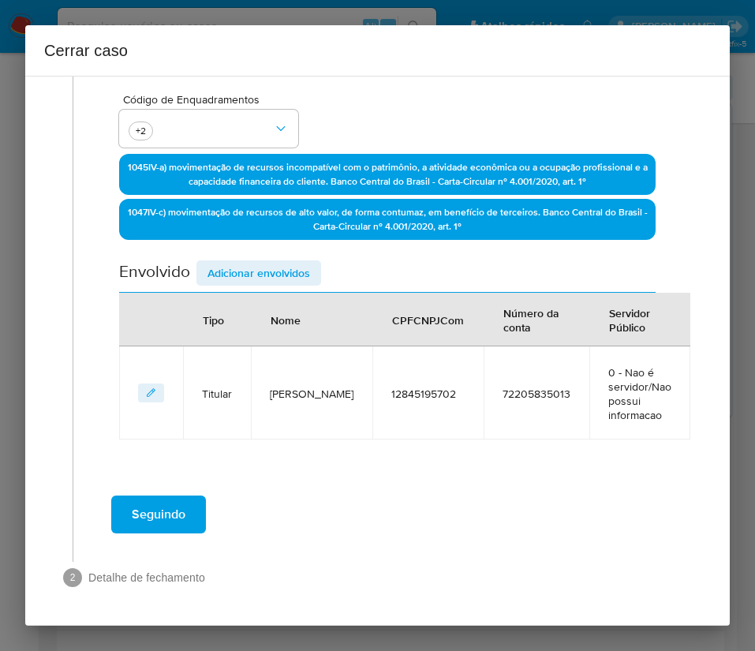
click at [304, 262] on span "Adicionar envolvidos" at bounding box center [259, 273] width 103 height 22
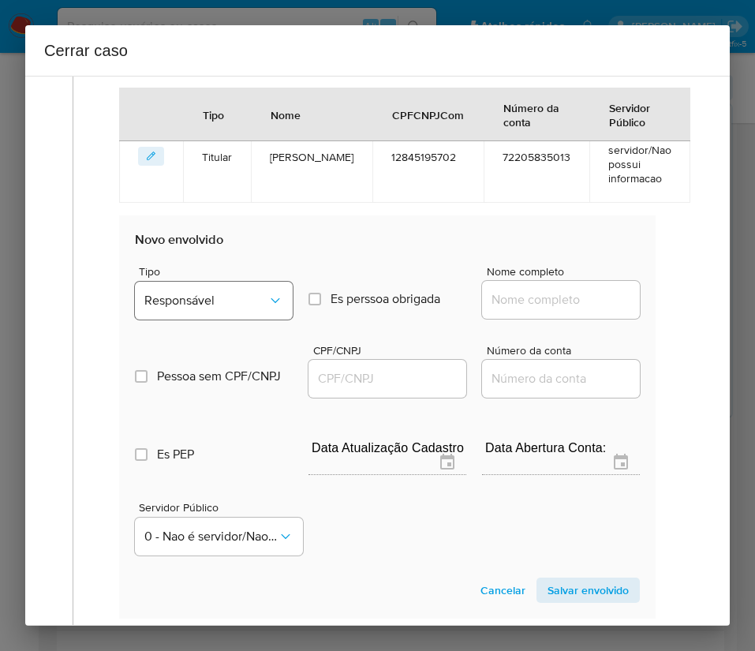
scroll to position [733, 0]
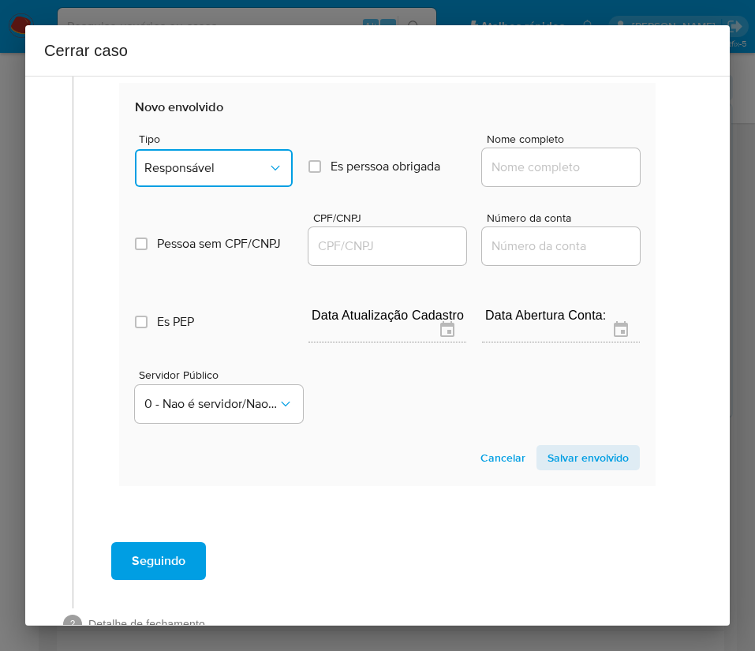
click at [224, 173] on button "Responsável" at bounding box center [214, 168] width 158 height 38
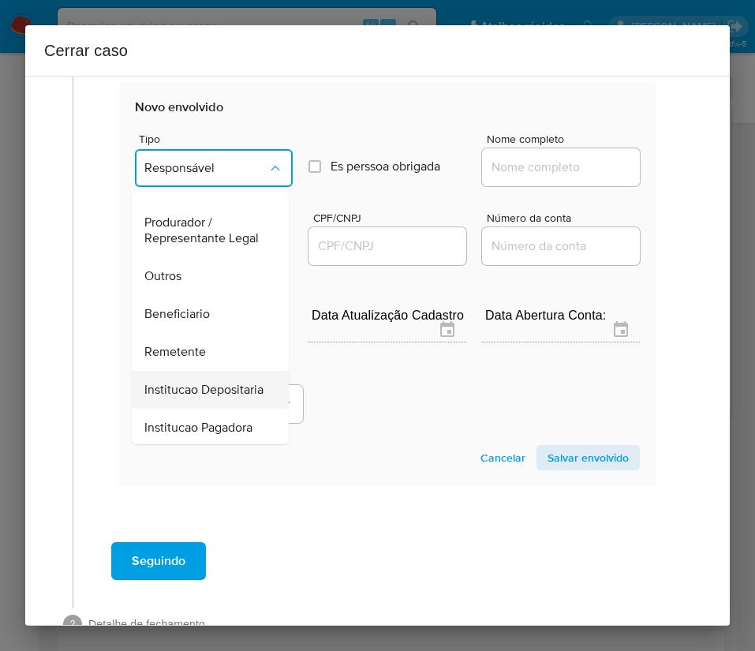
scroll to position [237, 0]
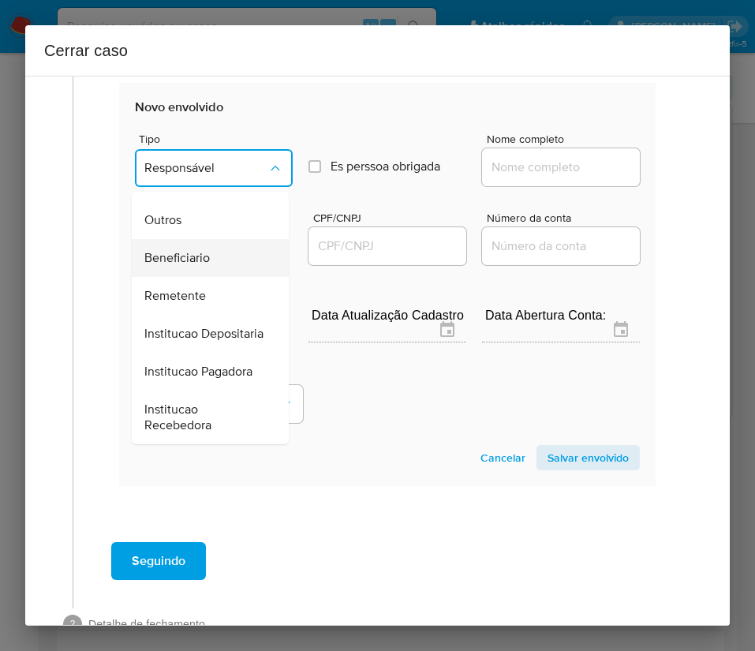
click at [192, 266] on span "Beneficiario" at bounding box center [177, 258] width 66 height 16
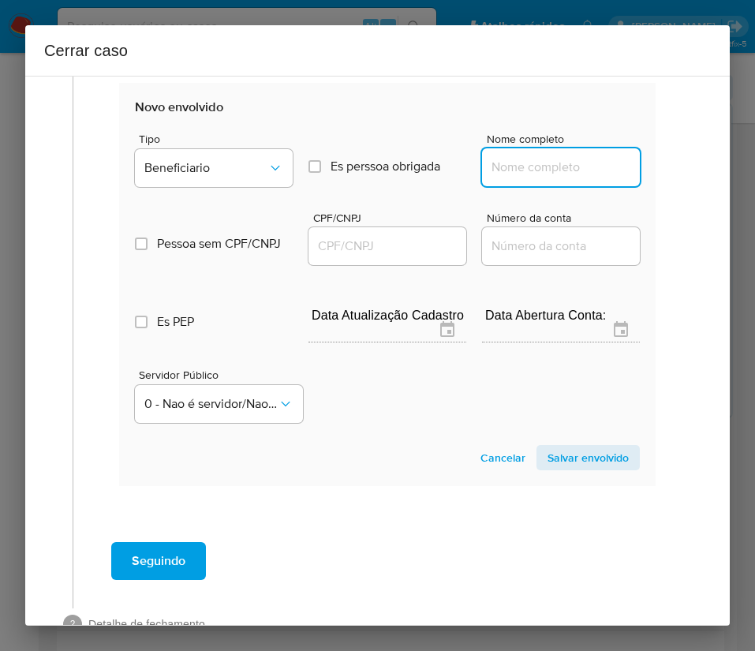
click at [534, 176] on input "Nome completo" at bounding box center [561, 167] width 158 height 21
paste input "Mc Construtora e Projetos Ltda - CNPJ 32717085000110"
drag, startPoint x: 519, startPoint y: 185, endPoint x: 703, endPoint y: 189, distance: 184.7
click at [703, 189] on div "1 Informação completa Geral Data de início 01/07/2025 Data Fin 26/08/2025 Valor…" at bounding box center [377, 351] width 705 height 550
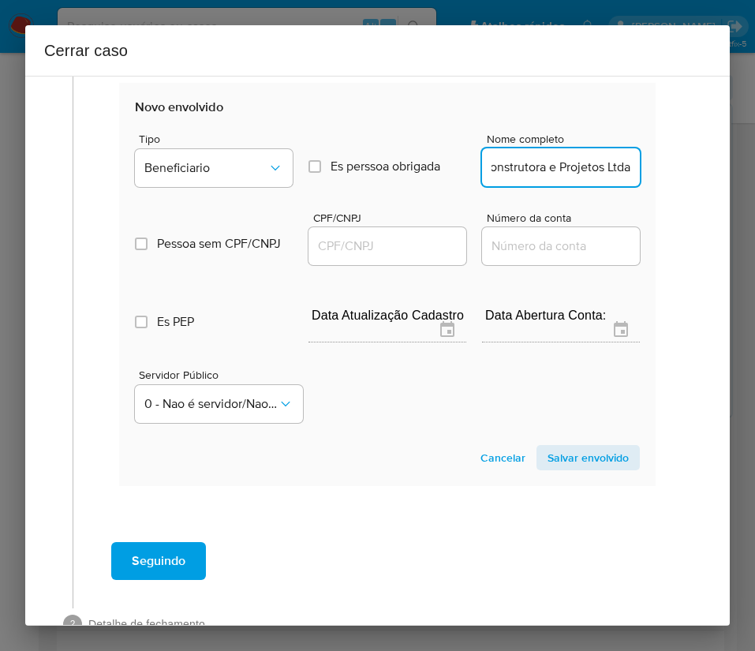
scroll to position [0, 36]
type input "Mc Construtora e Projetos Ltda"
click at [390, 254] on input "CPF/CNPJ" at bounding box center [388, 246] width 158 height 21
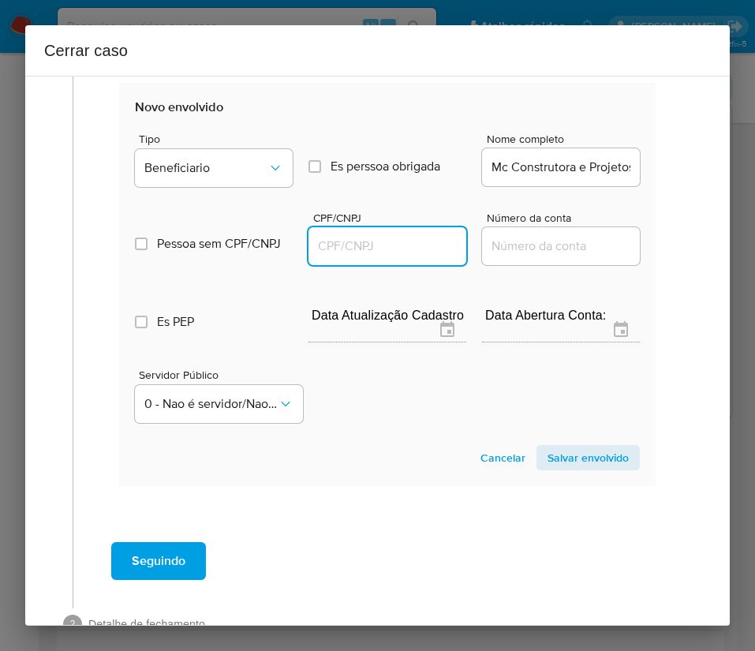
paste input "32717085000110"
type input "32717085000110"
click at [548, 469] on span "Salvar envolvido" at bounding box center [588, 458] width 81 height 22
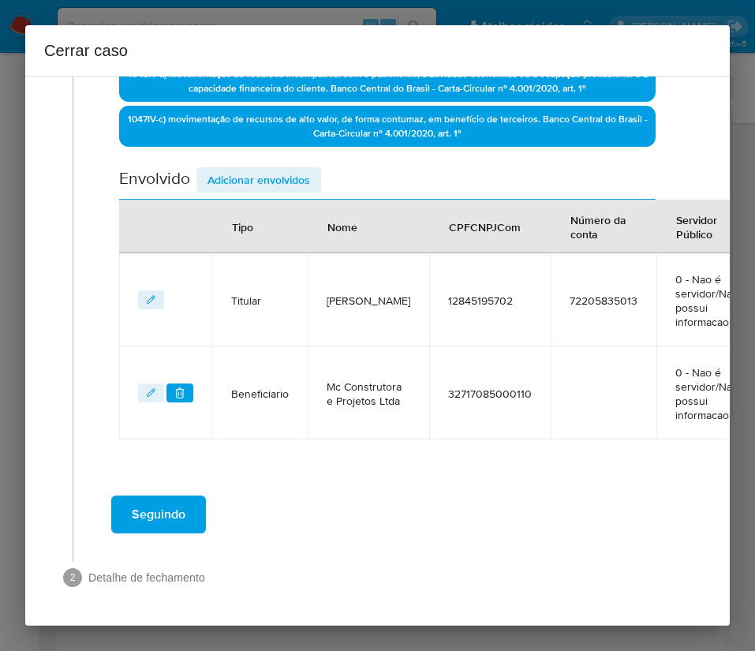
click at [281, 169] on span "Adicionar envolvidos" at bounding box center [259, 180] width 103 height 22
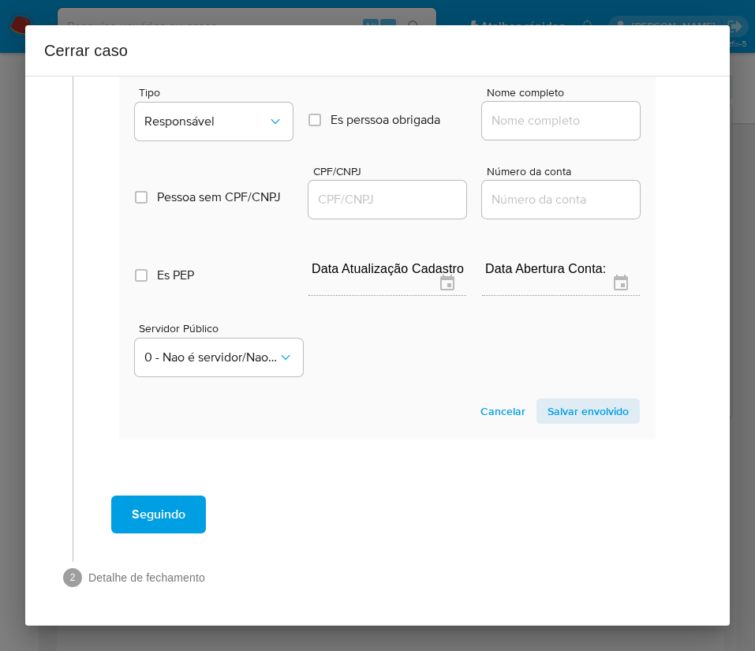
scroll to position [905, 0]
click at [254, 114] on span "Responsável" at bounding box center [205, 122] width 123 height 16
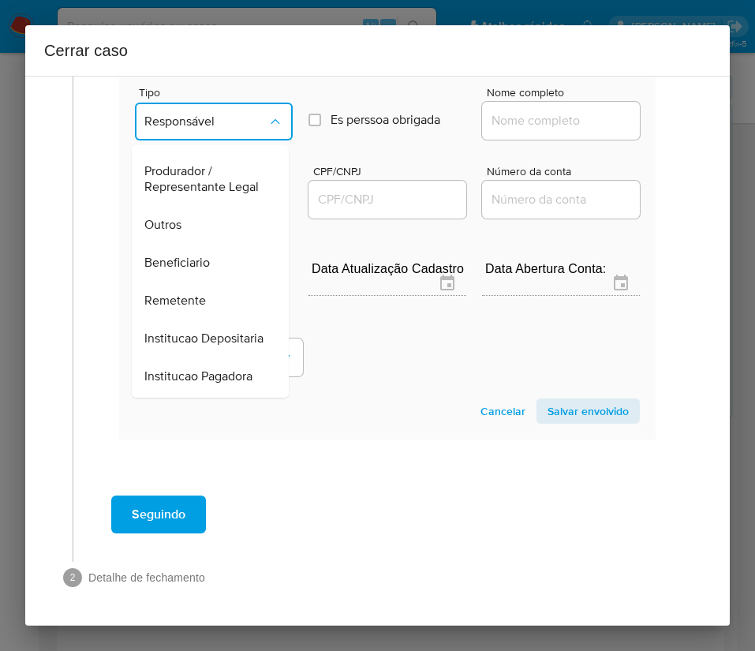
scroll to position [281, 0]
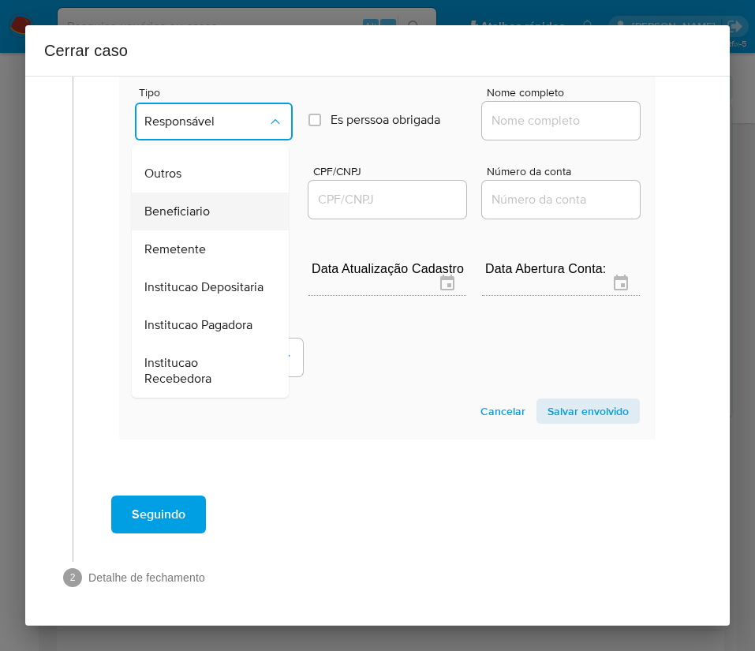
click at [210, 193] on div "Beneficiario" at bounding box center [205, 212] width 122 height 38
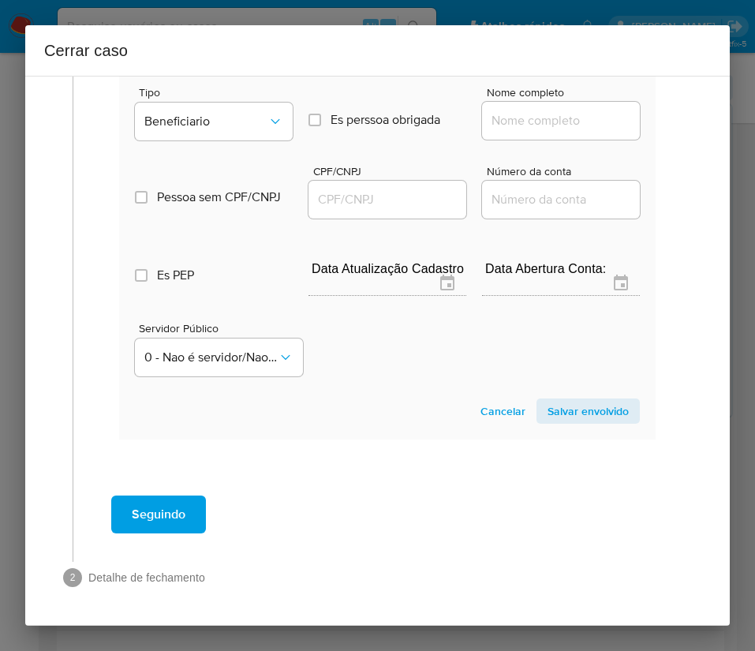
click at [526, 110] on input "Nome completo" at bounding box center [561, 120] width 158 height 21
paste input "Jean Carlos Purcino - CPF 14257226870"
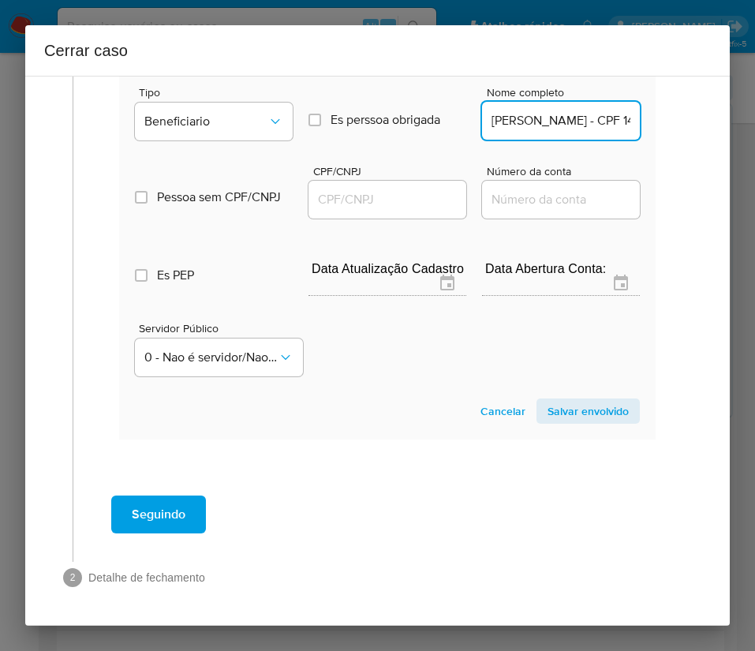
scroll to position [0, 91]
drag, startPoint x: 532, startPoint y: 103, endPoint x: 682, endPoint y: 107, distance: 150.0
type input "Jean Carlos Purcino"
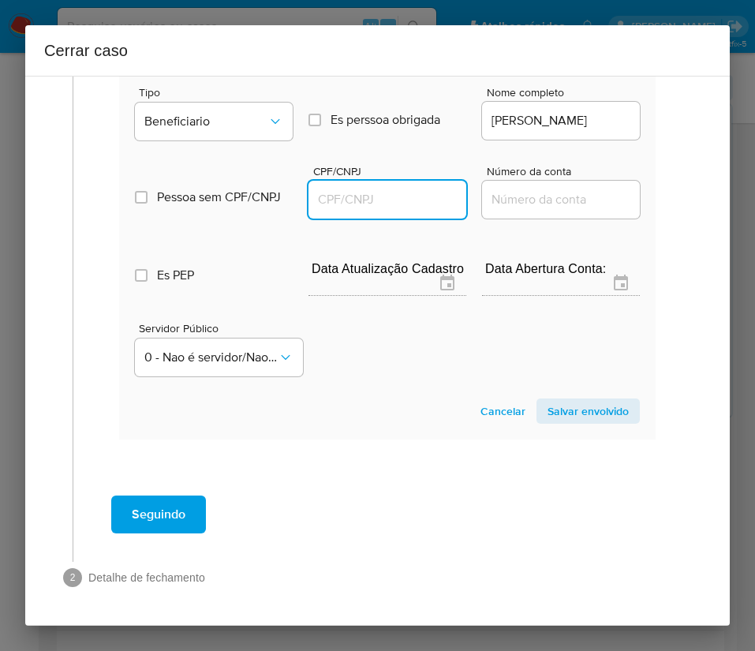
click at [335, 189] on input "CPF/CNPJ" at bounding box center [388, 199] width 158 height 21
paste input "14257226870"
type input "14257226870"
click at [548, 400] on span "Salvar envolvido" at bounding box center [588, 411] width 81 height 22
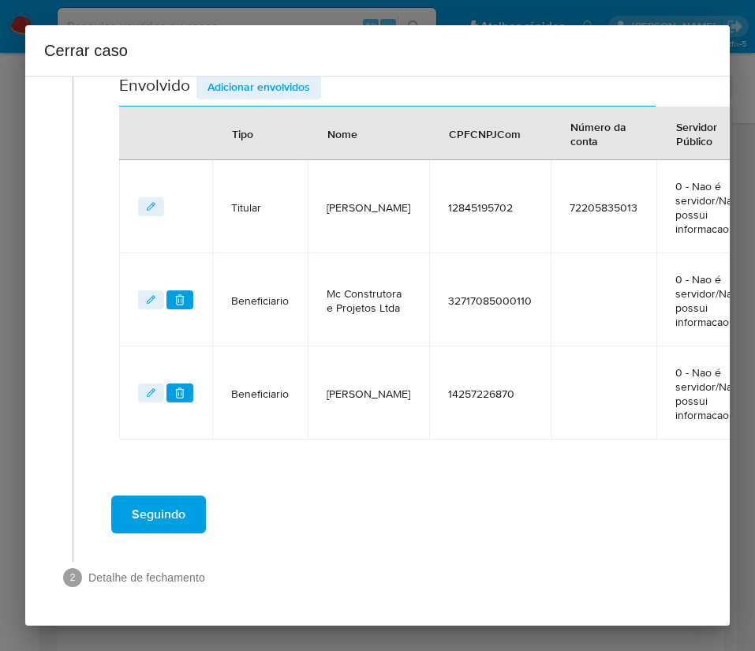
scroll to position [227, 0]
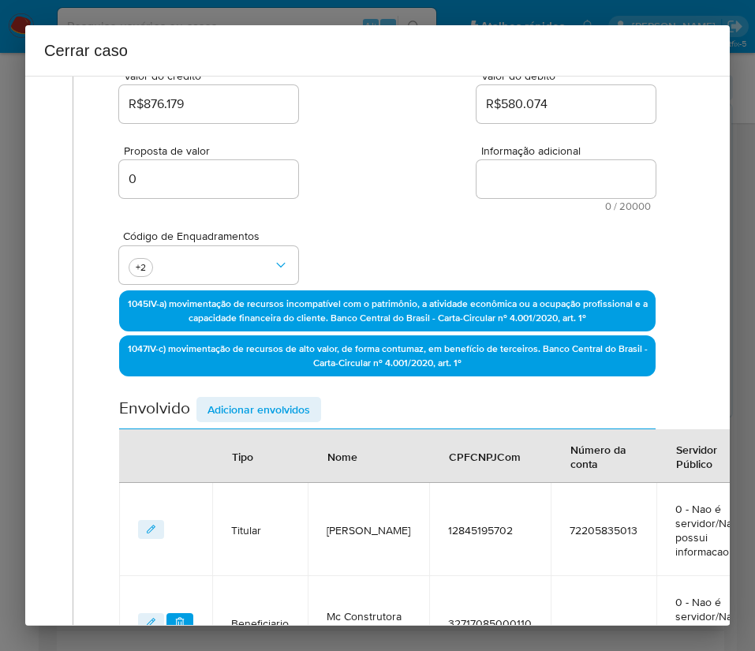
click at [243, 426] on div "Envolvido Adicionar envolvidos" at bounding box center [387, 413] width 537 height 32
click at [246, 412] on span "Adicionar envolvidos" at bounding box center [259, 410] width 103 height 22
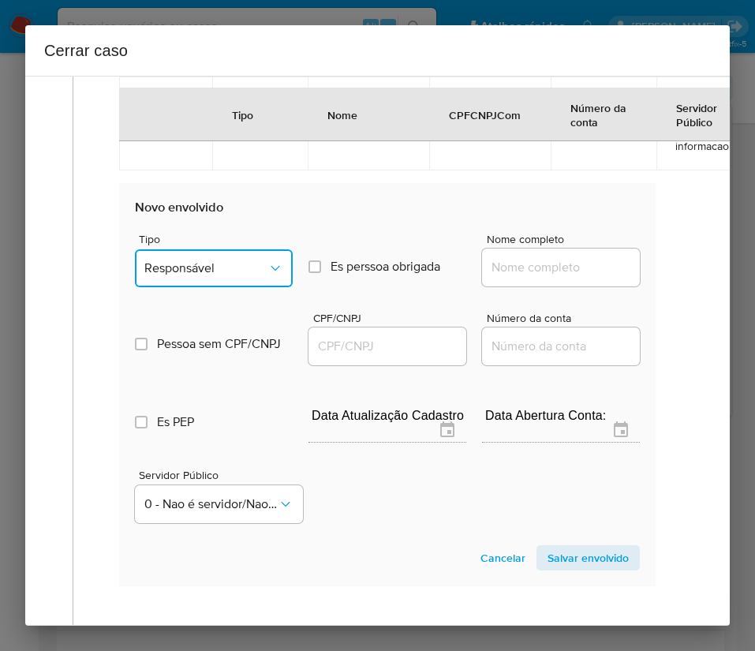
click at [250, 276] on span "Responsável" at bounding box center [205, 268] width 123 height 16
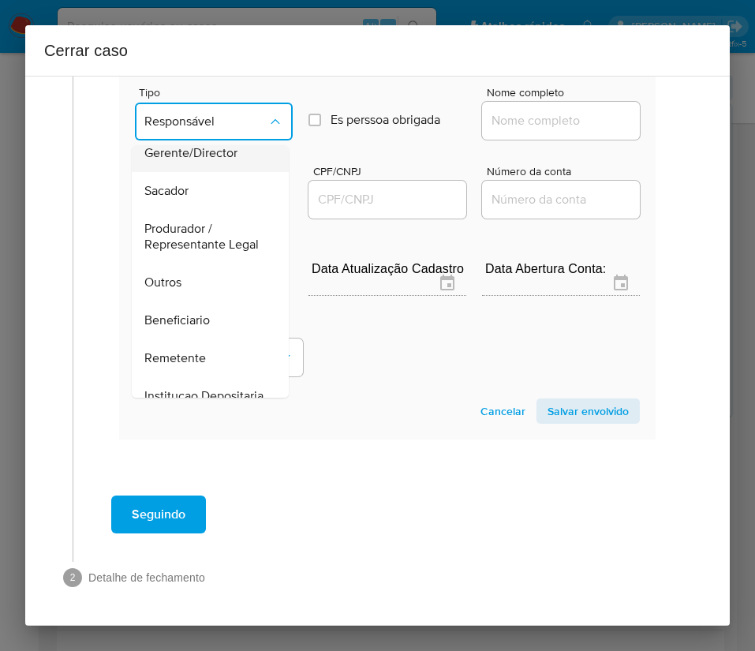
scroll to position [281, 0]
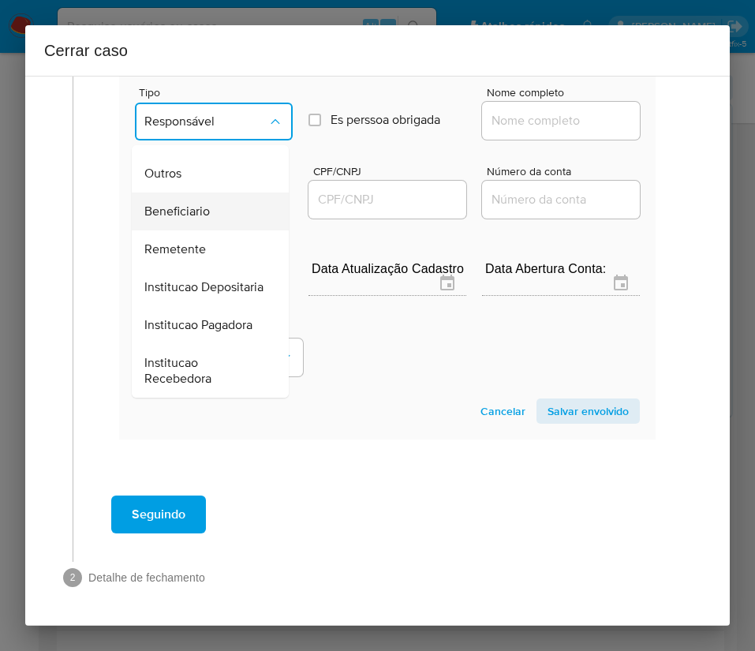
click at [192, 204] on span "Beneficiario" at bounding box center [177, 212] width 66 height 16
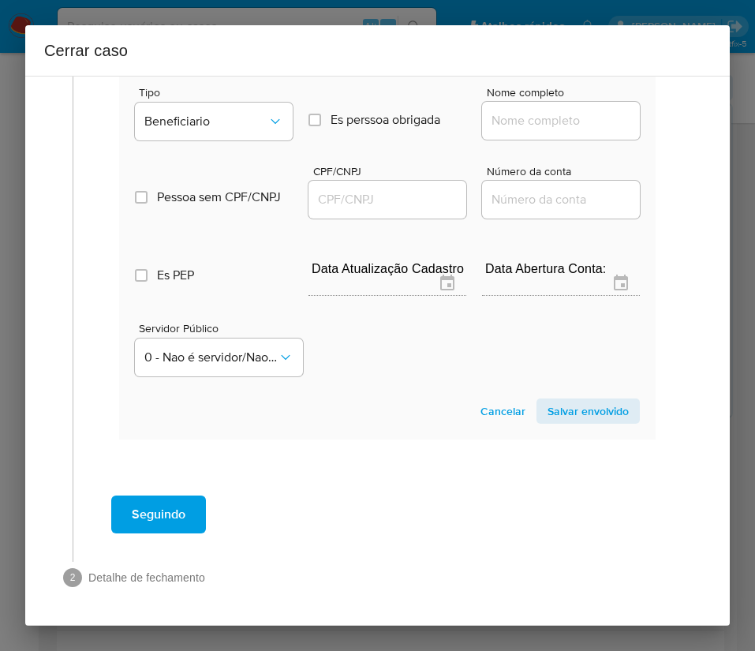
click at [507, 110] on input "Nome completo" at bounding box center [561, 120] width 158 height 21
paste input "Higor Henrique de Souza - CPF 08697004993"
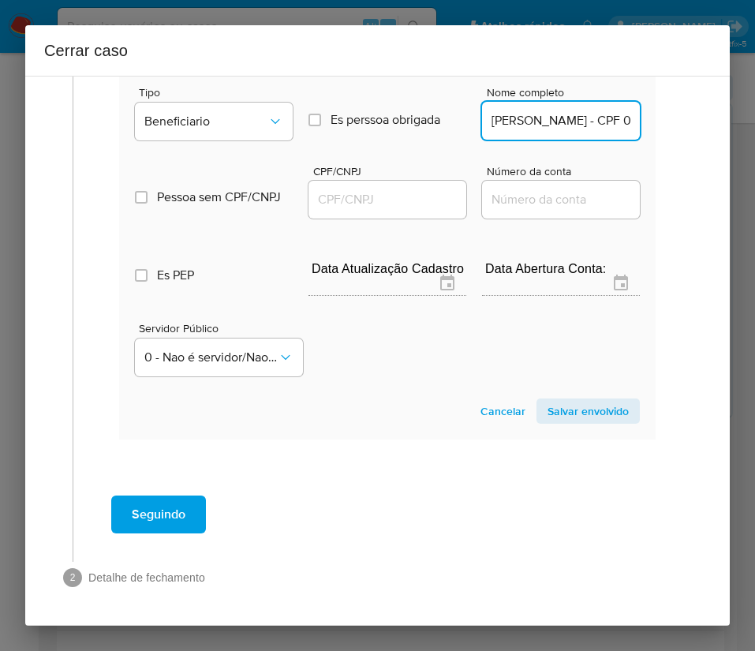
scroll to position [0, 122]
drag, startPoint x: 533, startPoint y: 101, endPoint x: 656, endPoint y: 100, distance: 123.1
type input "Higor Henrique de Souza"
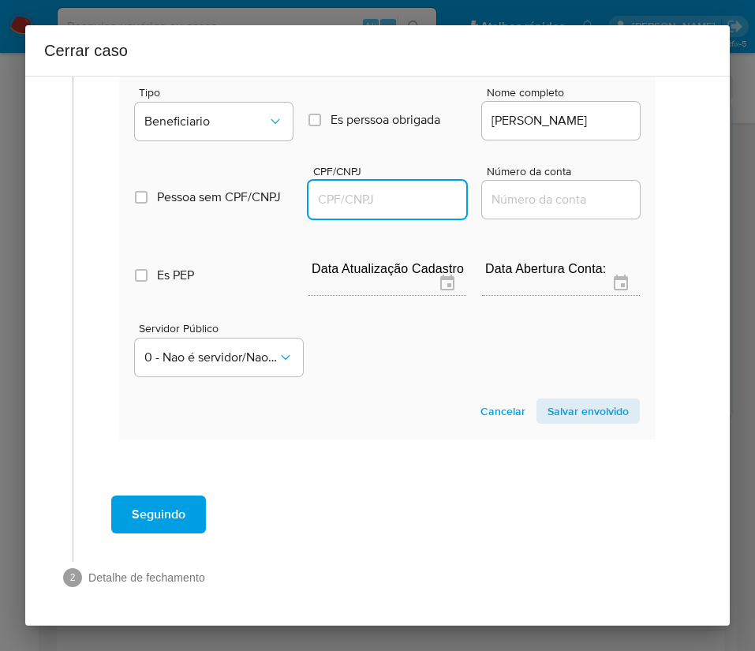
scroll to position [0, 0]
click at [335, 189] on input "CPF/CNPJ" at bounding box center [388, 199] width 158 height 21
paste input "08697004993"
type input "8697004993"
click at [582, 400] on span "Salvar envolvido" at bounding box center [588, 411] width 81 height 22
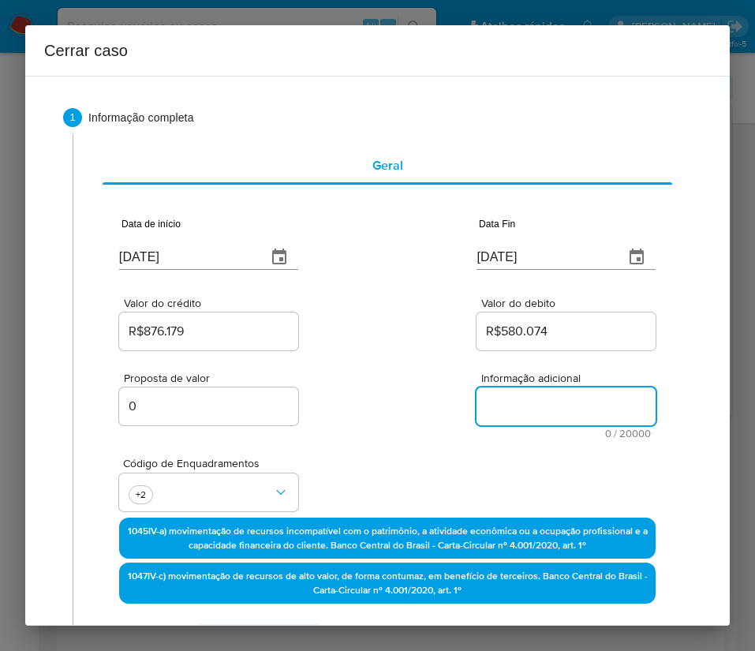
click at [527, 392] on textarea "Informação adicional" at bounding box center [566, 407] width 179 height 38
paste textarea "Informações do Cliente Karoline Cirne Rocha Sales Mendes, CPF 12845195702, 27 a…"
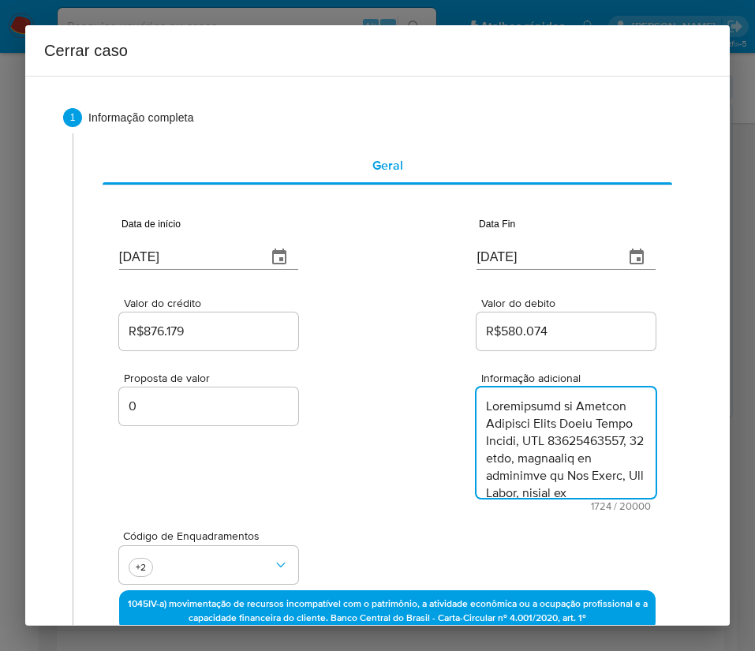
scroll to position [1775, 0]
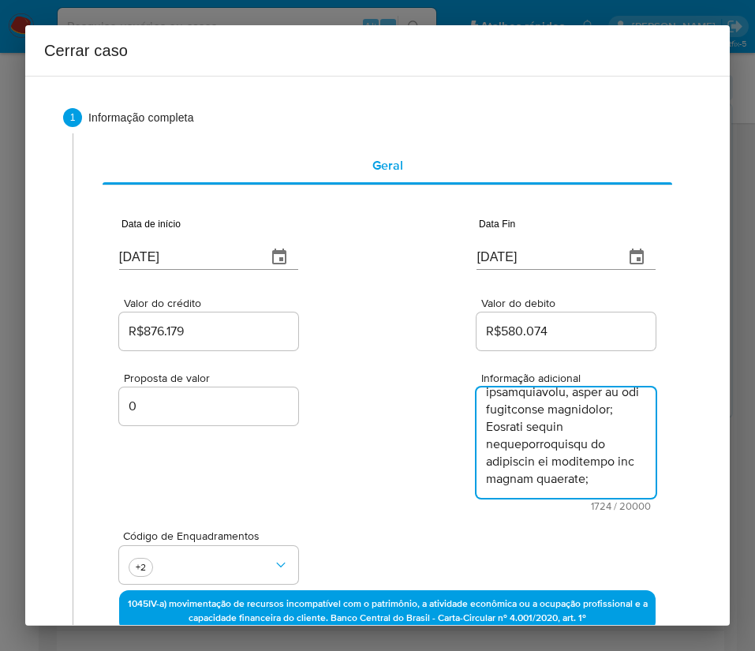
type textarea "Informações do Cliente Karoline Cirne Rocha Sales Mendes, CPF 12845195702, 27 a…"
click at [340, 506] on div "Proposta de valor 0 Informação adicional 1724 / 20000 18276 caracteres restantes" at bounding box center [387, 433] width 537 height 158
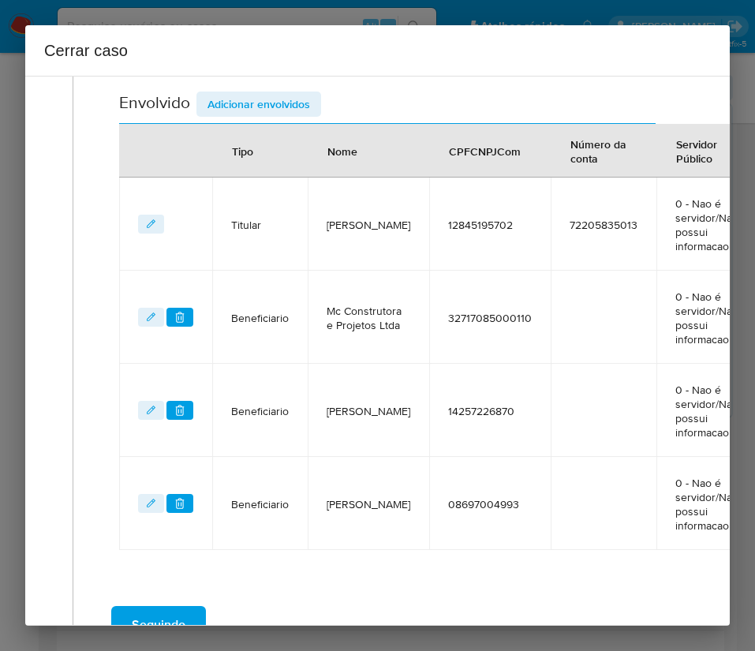
scroll to position [748, 0]
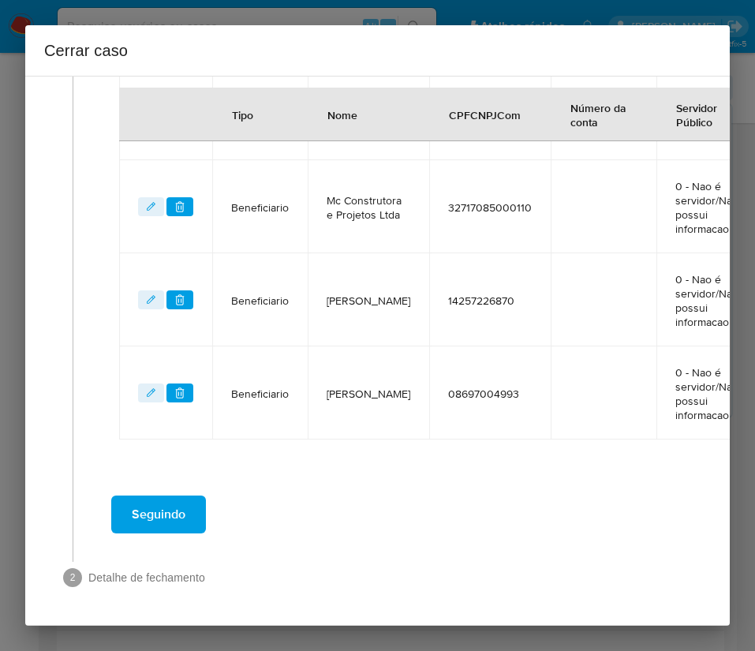
click at [181, 497] on span "Seguindo" at bounding box center [159, 514] width 54 height 35
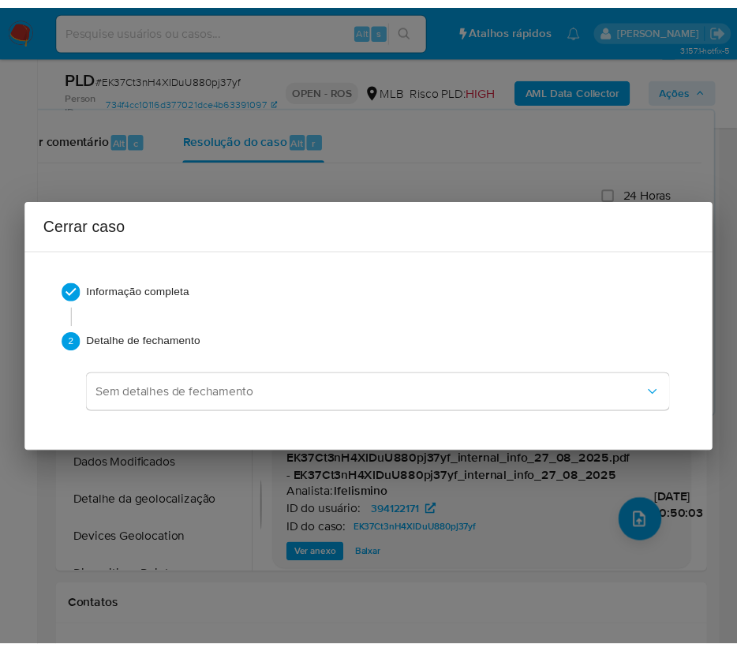
scroll to position [1723, 0]
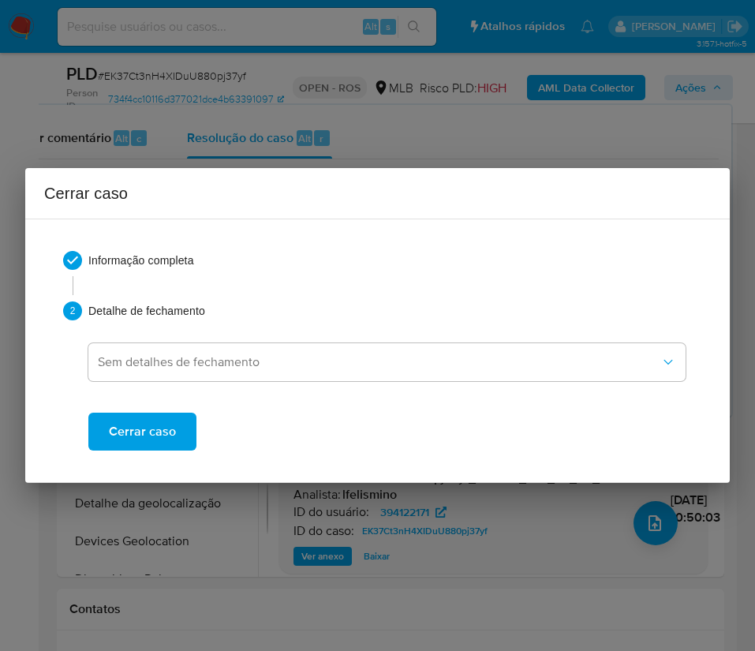
click at [179, 443] on button "Cerrar caso" at bounding box center [142, 432] width 108 height 38
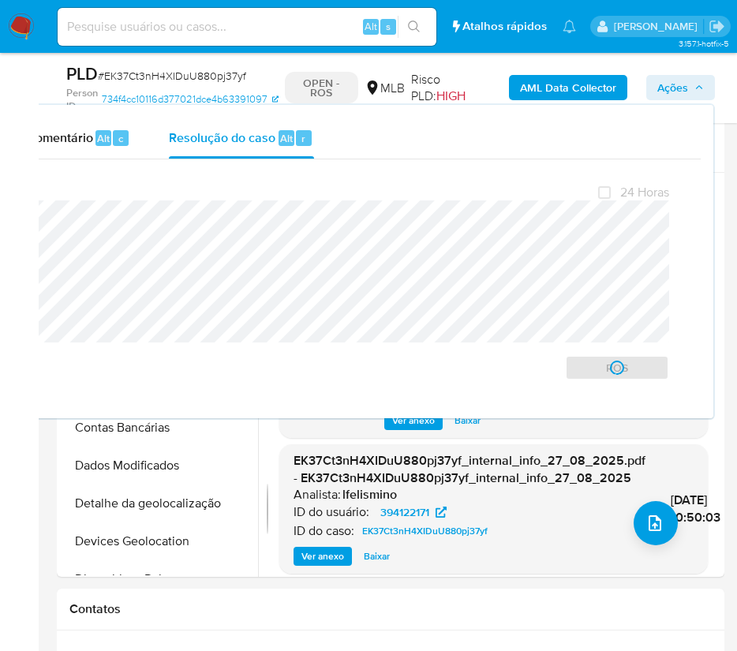
click at [153, 75] on span "# EK37Ct3nH4XIDuU880pj37yf" at bounding box center [172, 76] width 148 height 16
copy span "EK37Ct3nH4XIDuU880pj37yf"
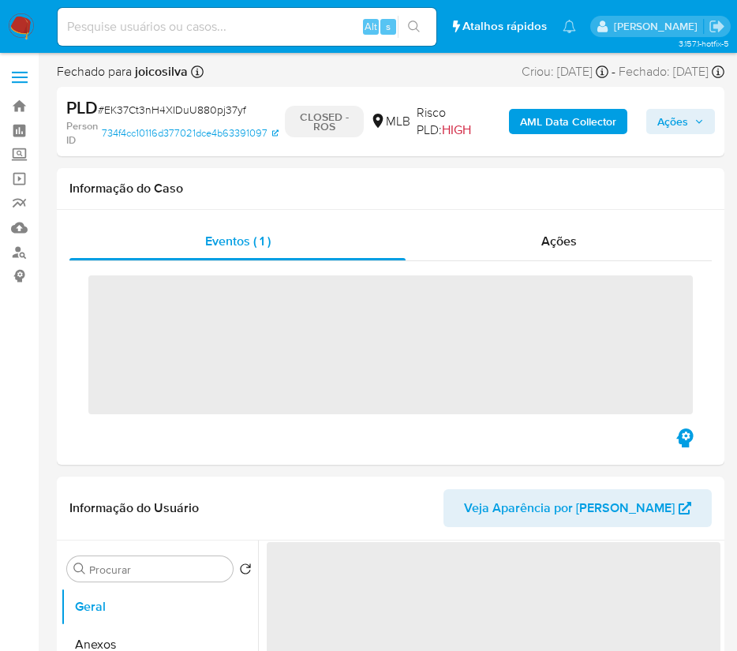
click at [19, 41] on nav "Pausado Ver notificaciones Alt s Atalhos rápidos Presiona las siguientes teclas…" at bounding box center [368, 26] width 737 height 53
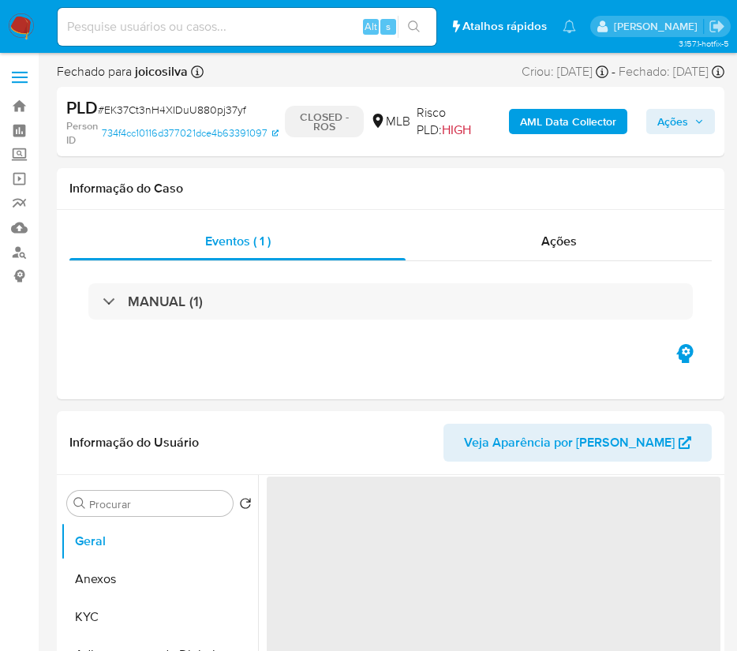
click at [20, 20] on img at bounding box center [21, 26] width 27 height 27
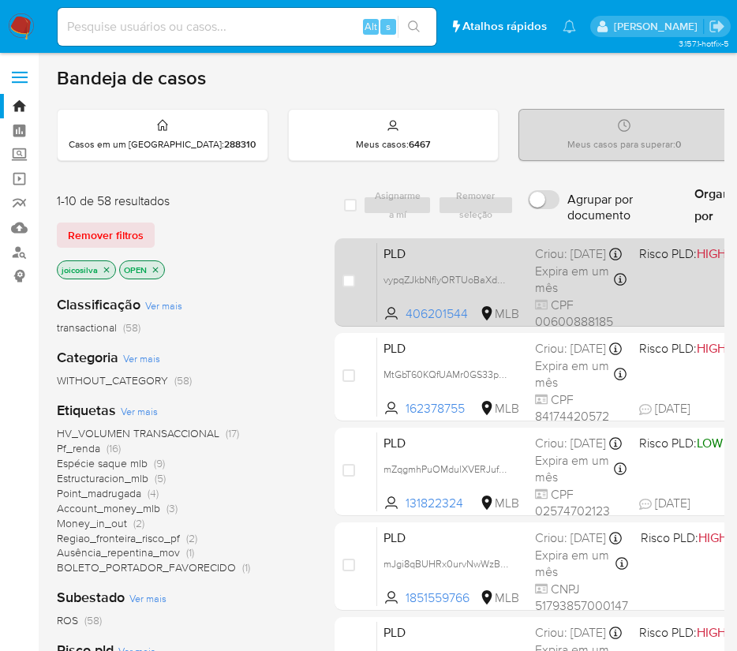
click at [513, 263] on span "PLD" at bounding box center [453, 252] width 139 height 21
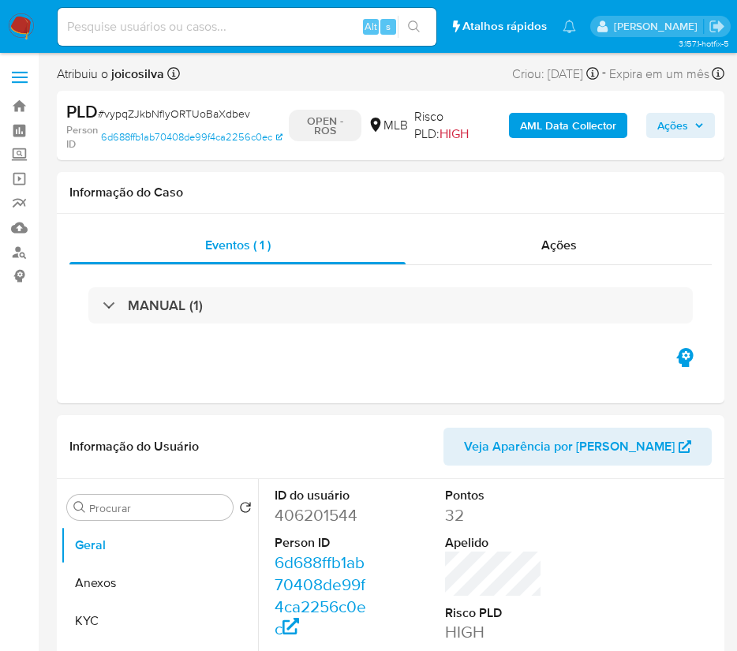
click at [156, 117] on span "# vypqZJkbNflyORTUoBaXdbev" at bounding box center [174, 114] width 152 height 16
select select "10"
copy span "vypqZJkbNflyORTUoBaXdbev"
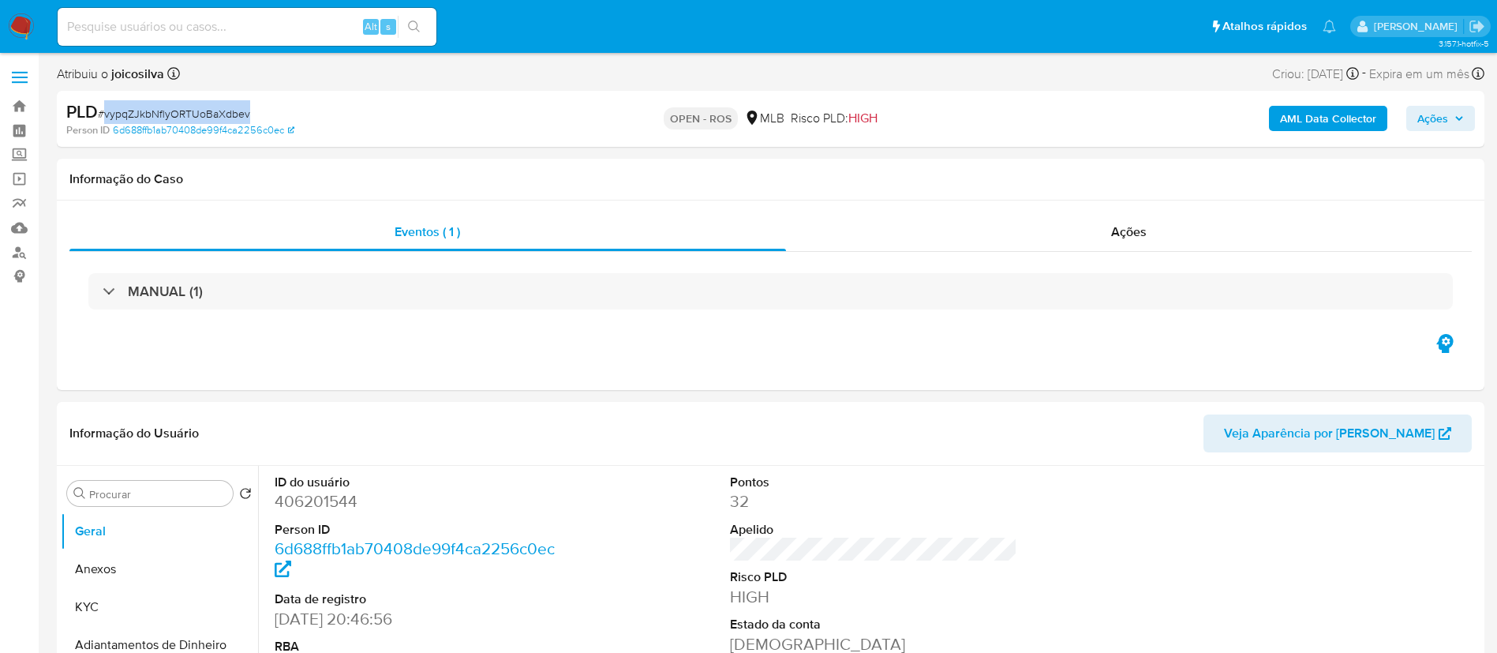
click at [754, 117] on span "Ações" at bounding box center [1440, 118] width 47 height 22
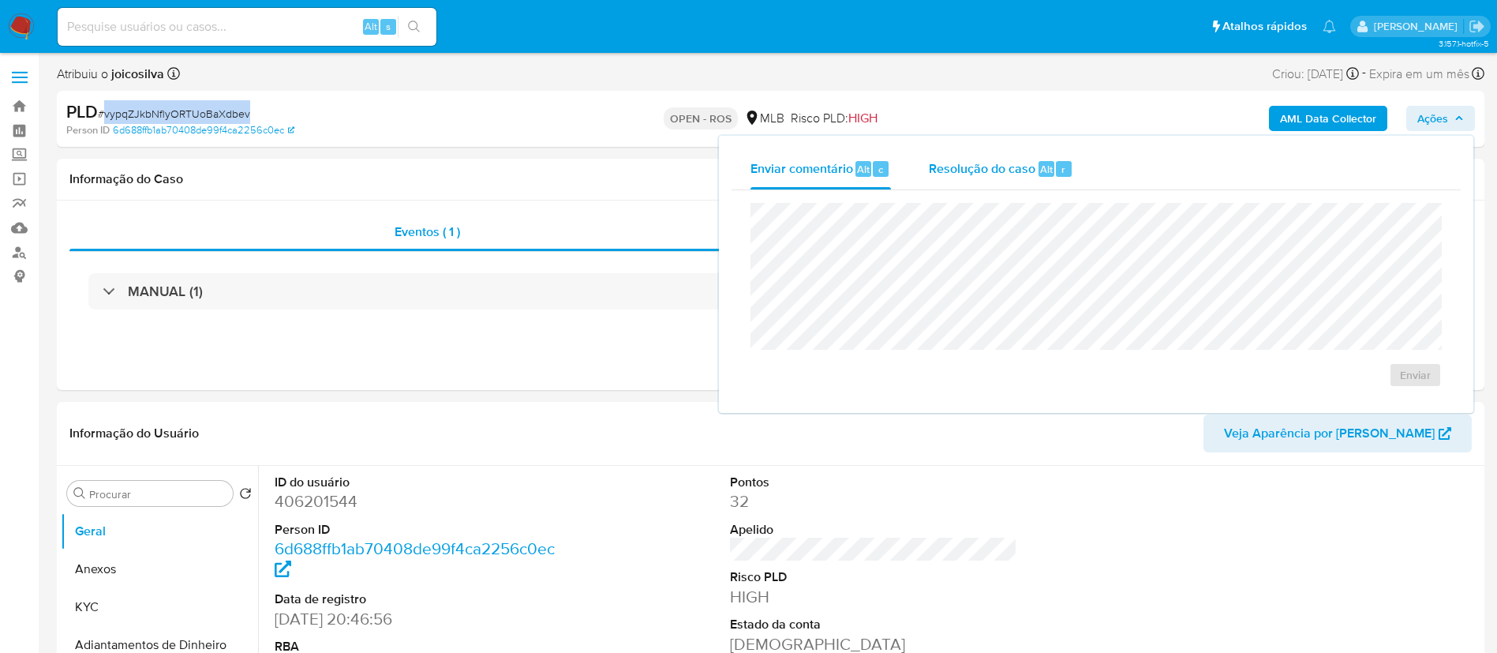
click at [754, 159] on span "Resolução do caso" at bounding box center [982, 168] width 107 height 18
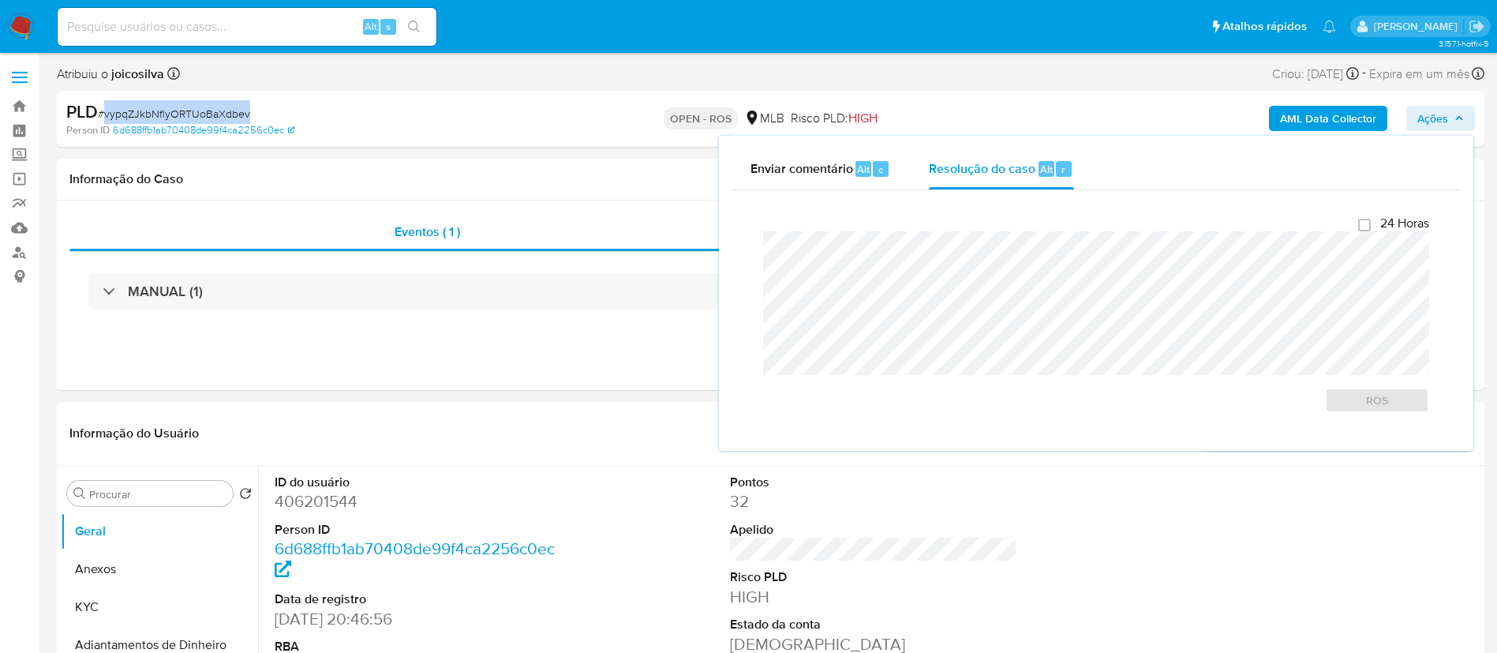
click at [277, 107] on div "PLD # vypqZJkbNflyORTUoBaXdbev" at bounding box center [298, 112] width 464 height 24
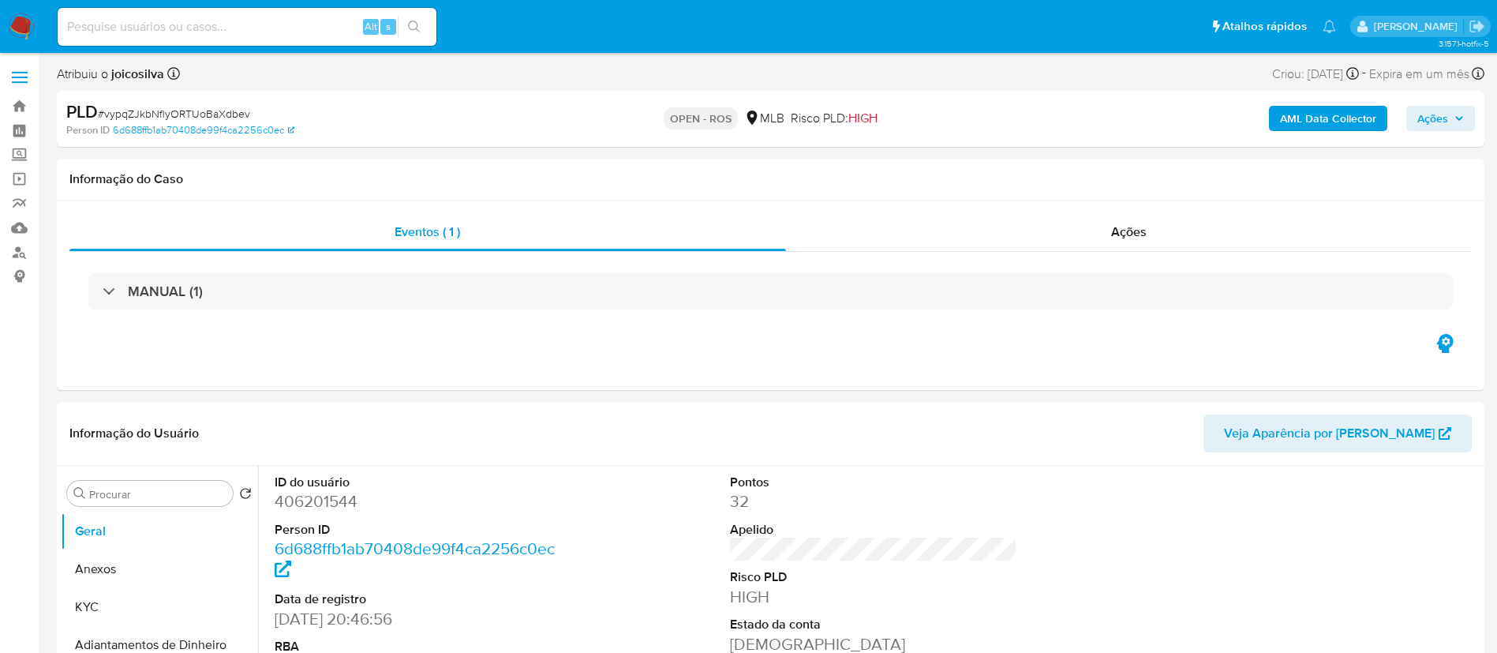
click at [215, 114] on span "# vypqZJkbNflyORTUoBaXdbev" at bounding box center [174, 114] width 152 height 16
copy span "vypqZJkbNflyORTUoBaXdbev"
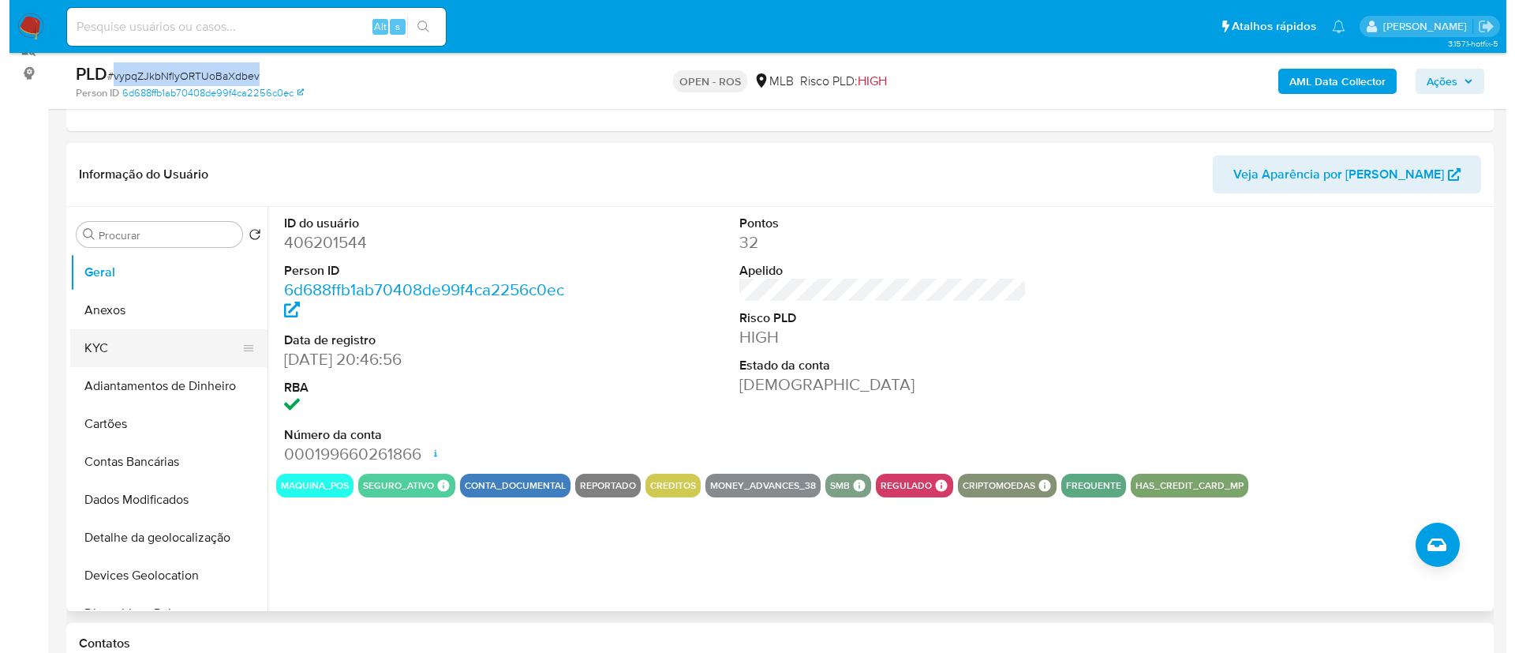
scroll to position [237, 0]
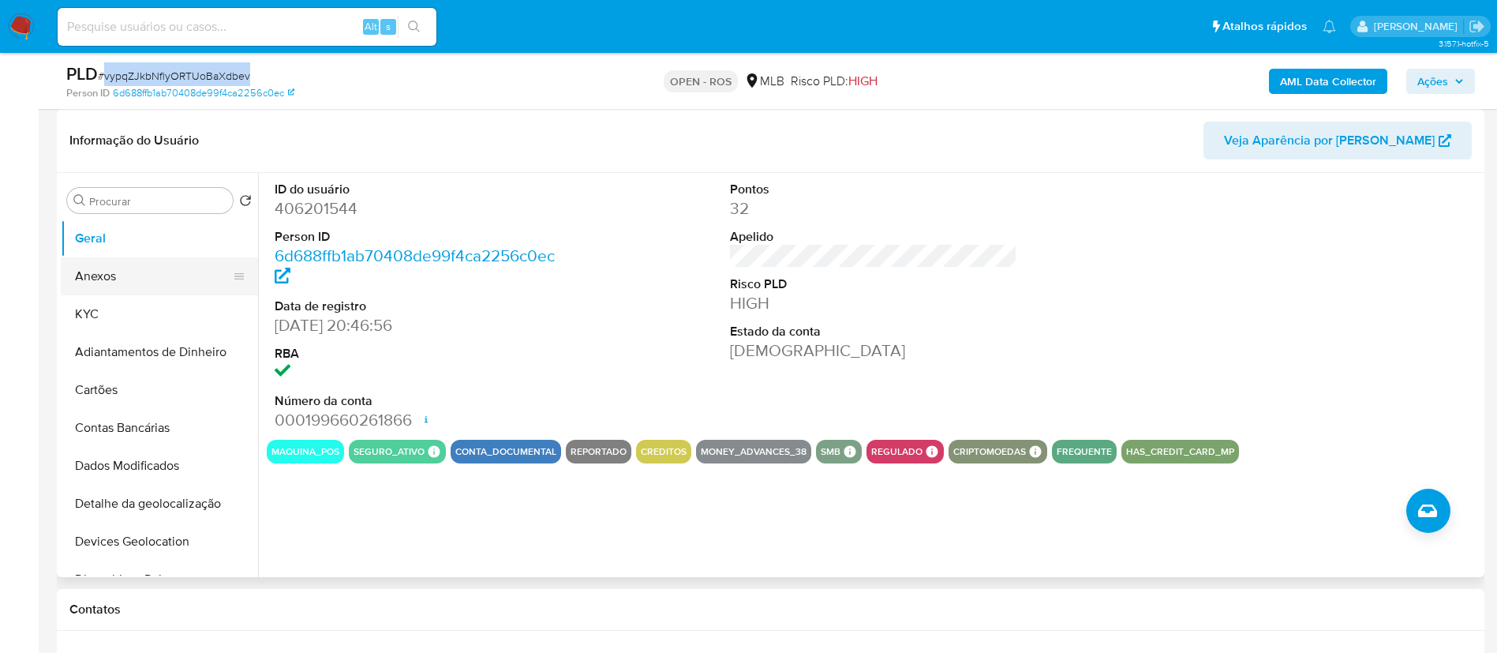
click at [125, 278] on button "Anexos" at bounding box center [153, 276] width 185 height 38
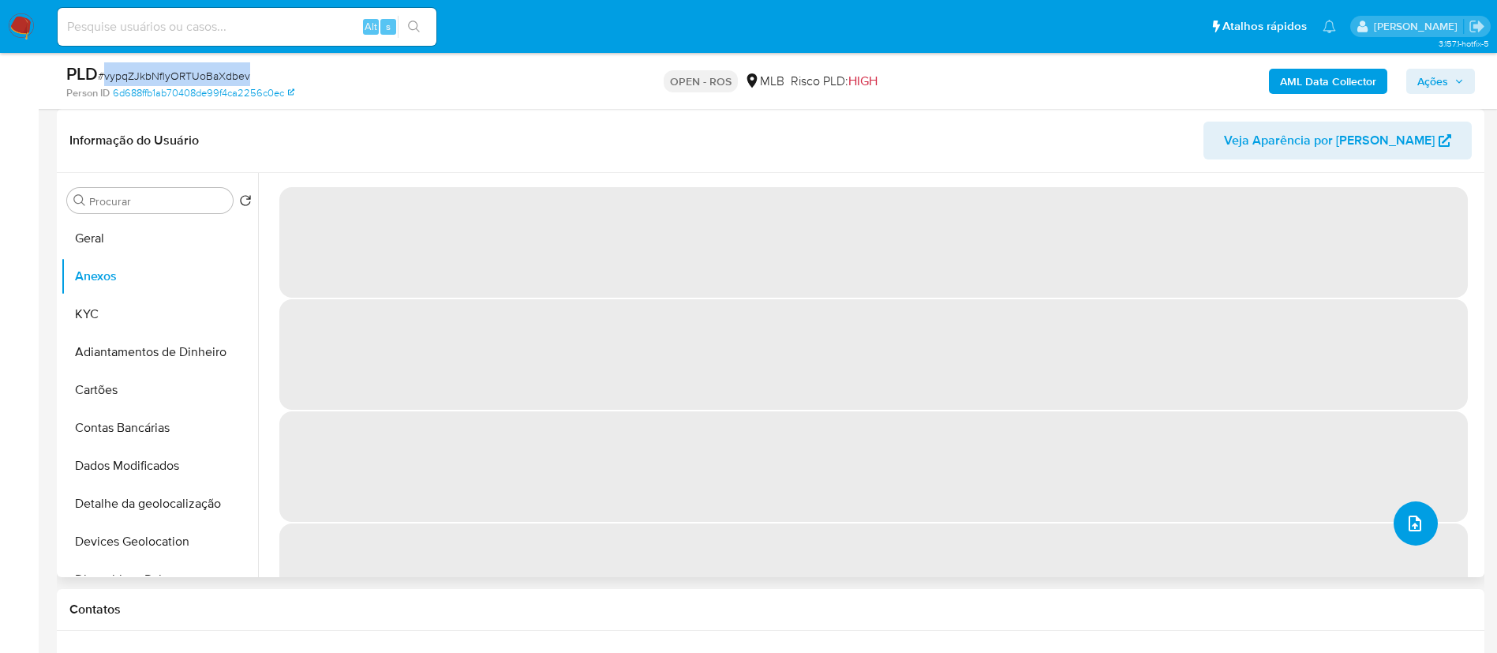
click at [754, 532] on button "upload-file" at bounding box center [1416, 523] width 44 height 44
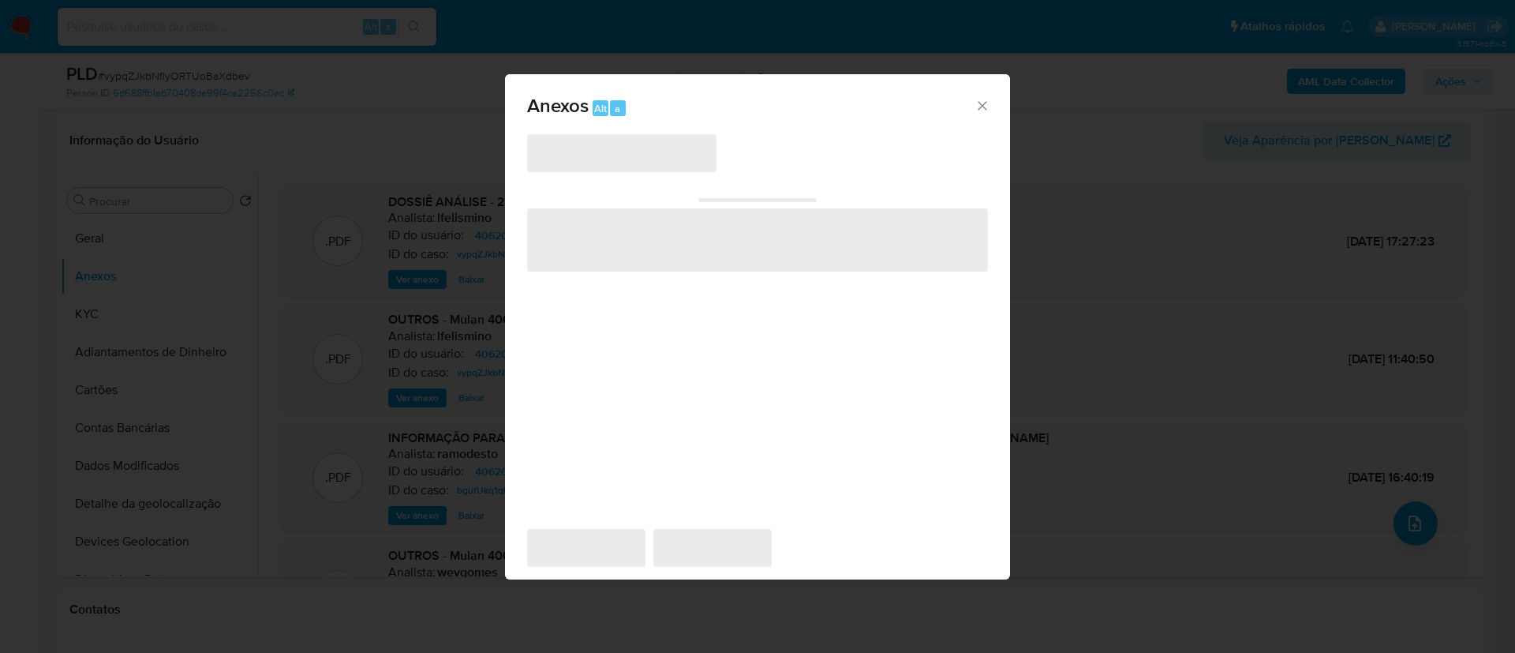
click at [754, 520] on div "Anexos Alt a ‌ ‌ ‌ ‌ ‌" at bounding box center [757, 326] width 1515 height 653
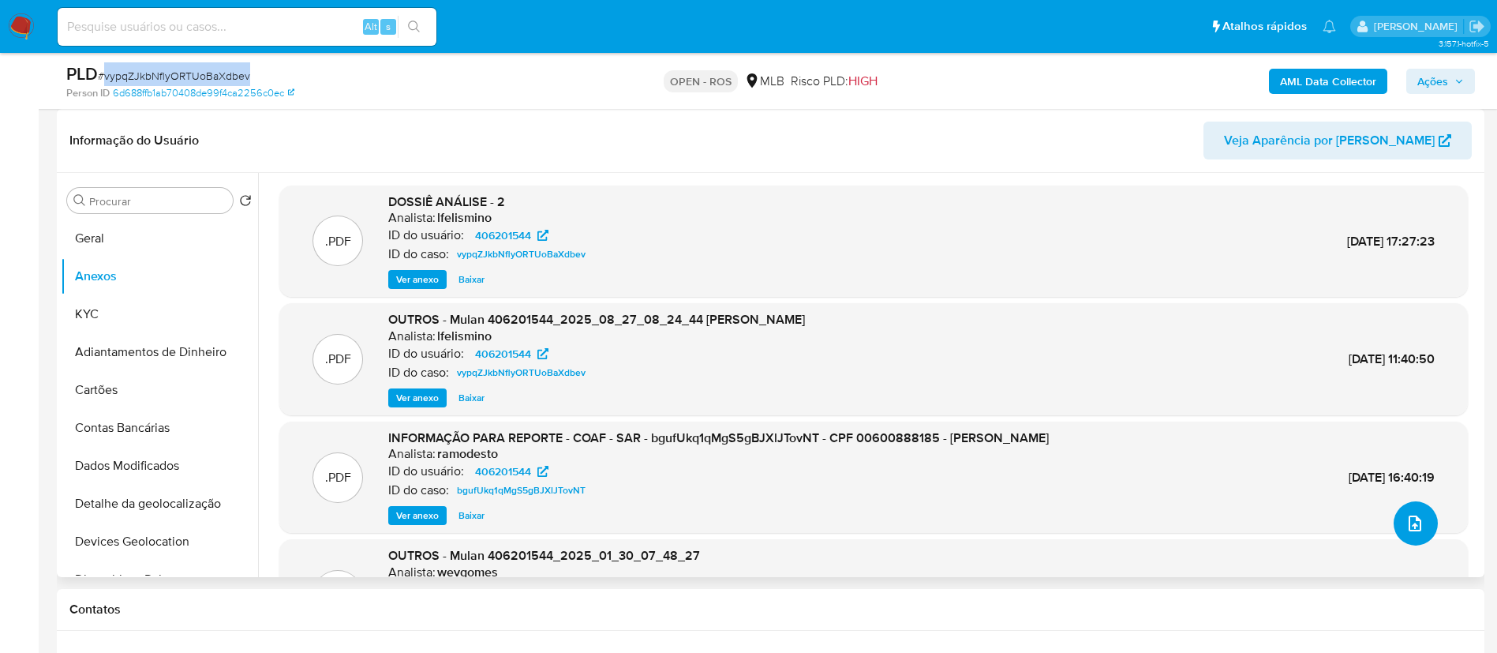
click at [754, 521] on button "upload-file" at bounding box center [1416, 523] width 44 height 44
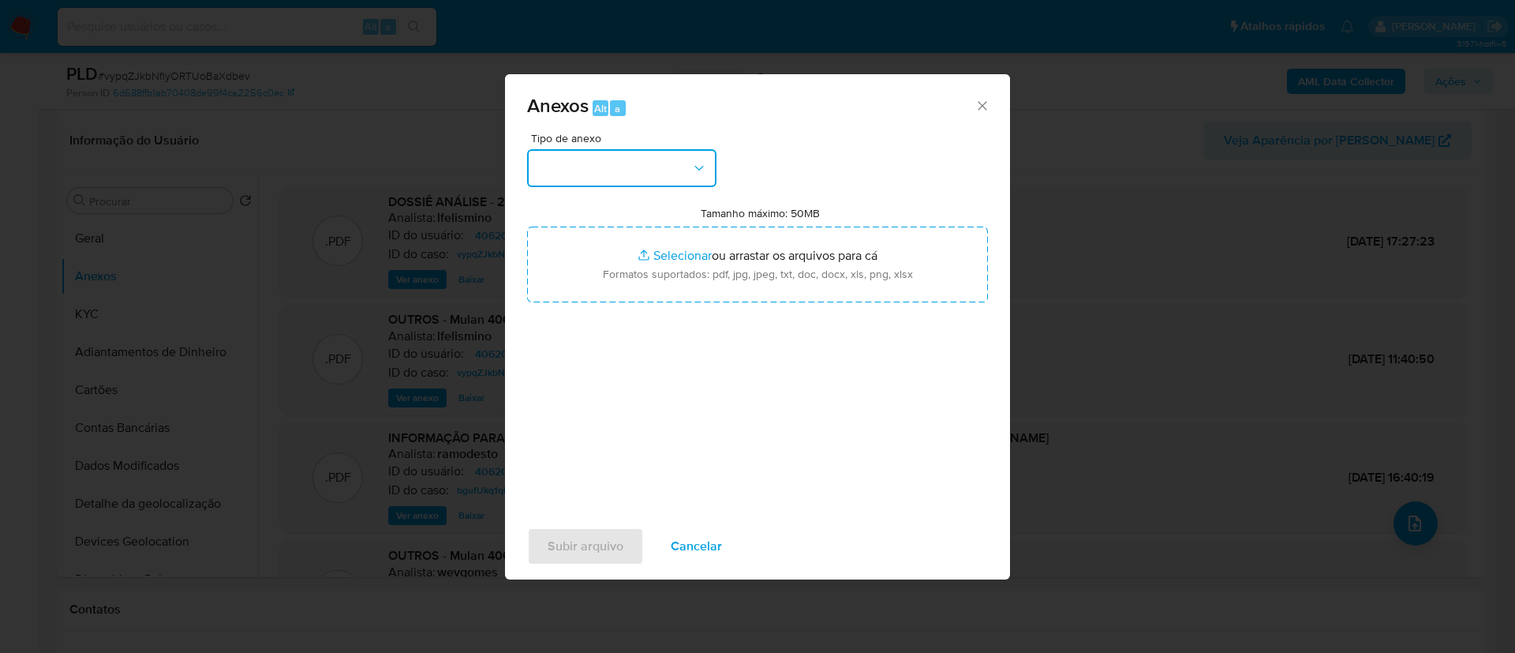
click at [701, 173] on icon "button" at bounding box center [699, 168] width 16 height 16
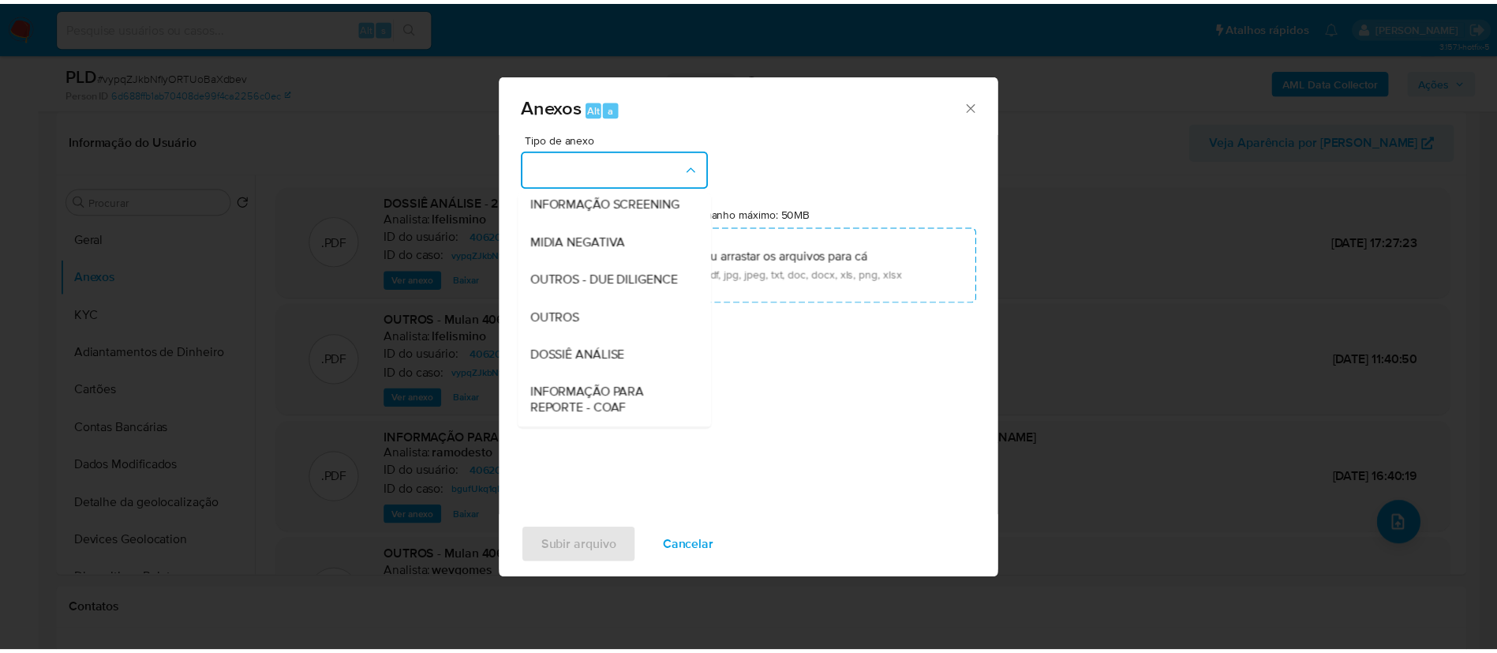
scroll to position [243, 0]
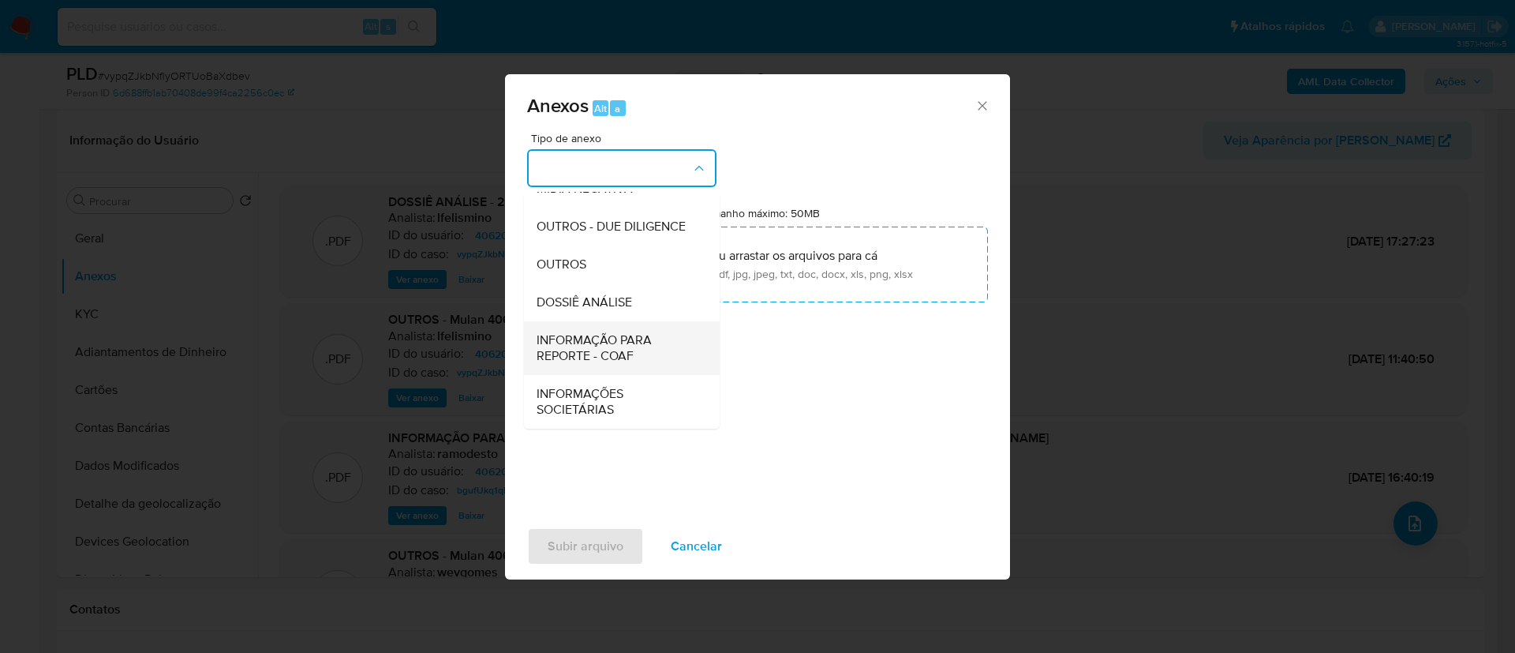
click at [609, 346] on span "INFORMAÇÃO PARA REPORTE - COAF" at bounding box center [617, 348] width 161 height 32
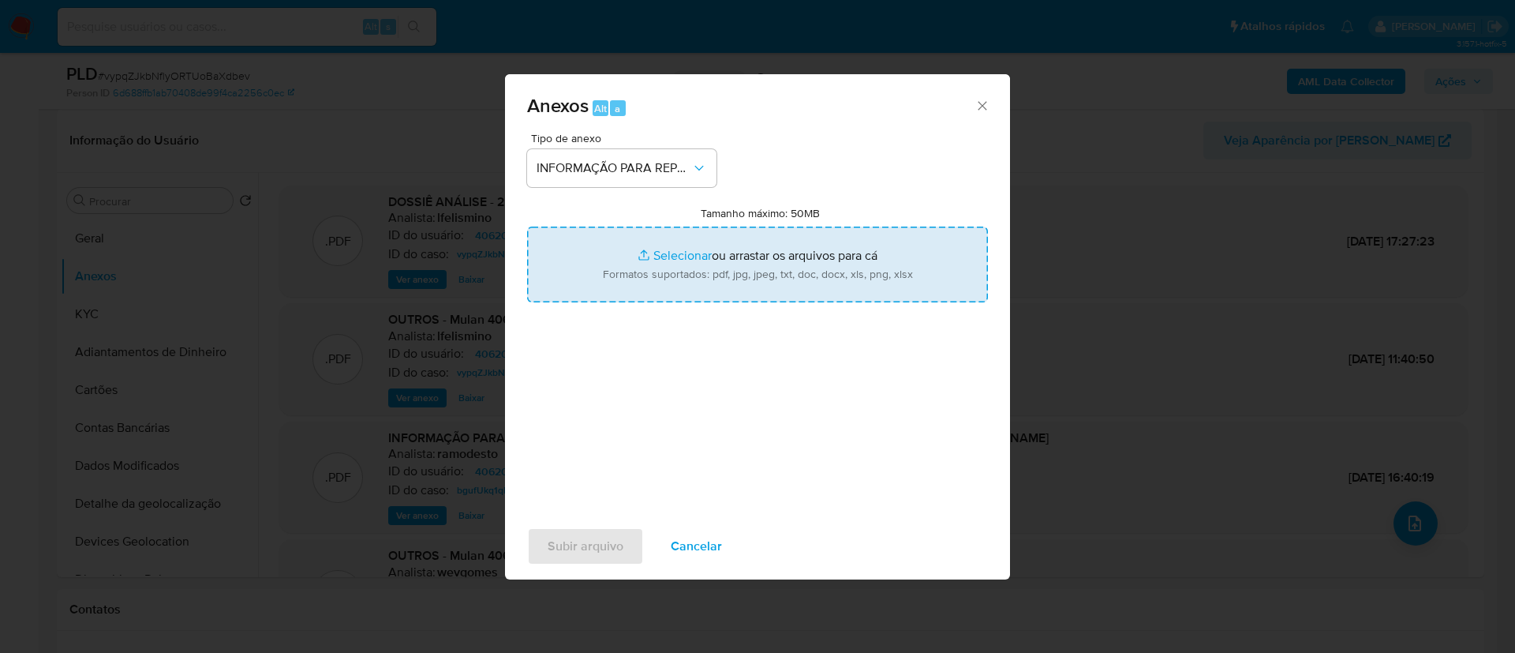
type input "C:\fakepath\2.º SAR - vypqZJkbNflyORTUoBaXdbev - CPF 00600888185 - [PERSON_NAME…"
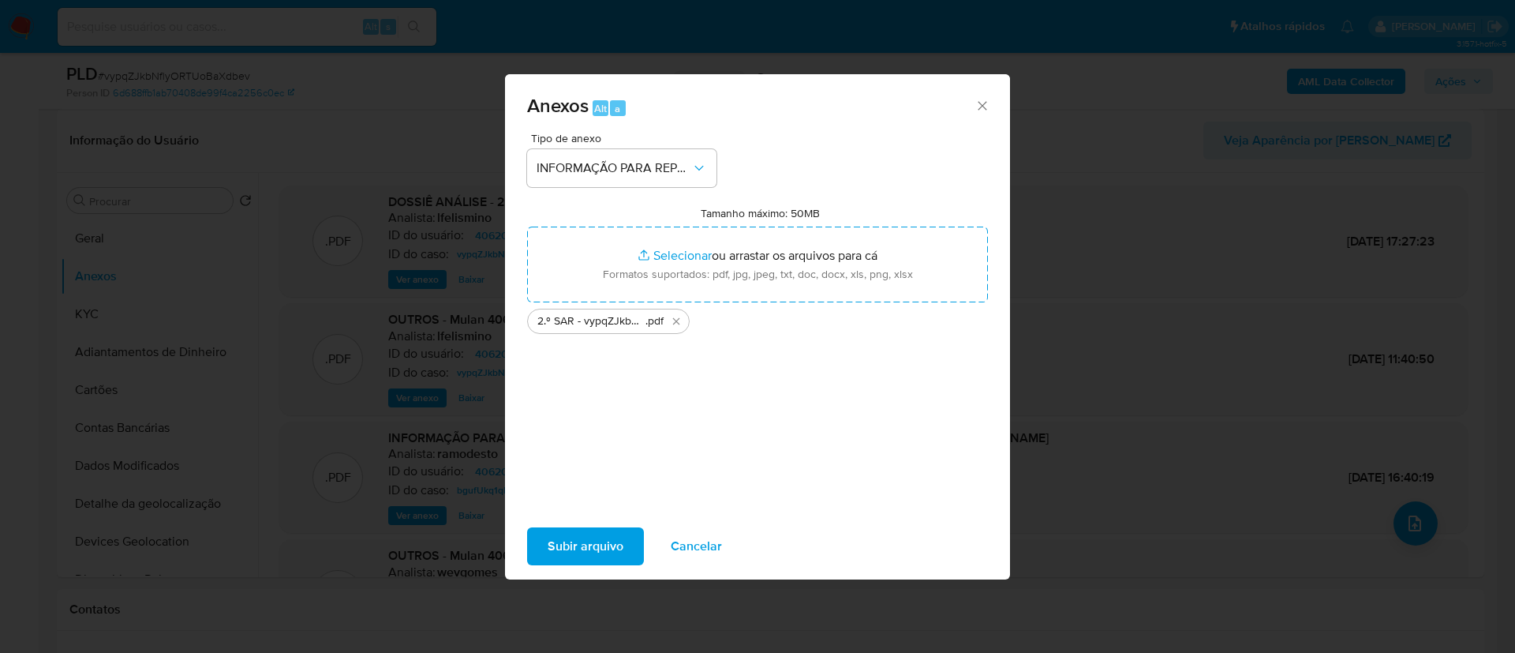
click at [612, 550] on span "Subir arquivo" at bounding box center [586, 546] width 76 height 35
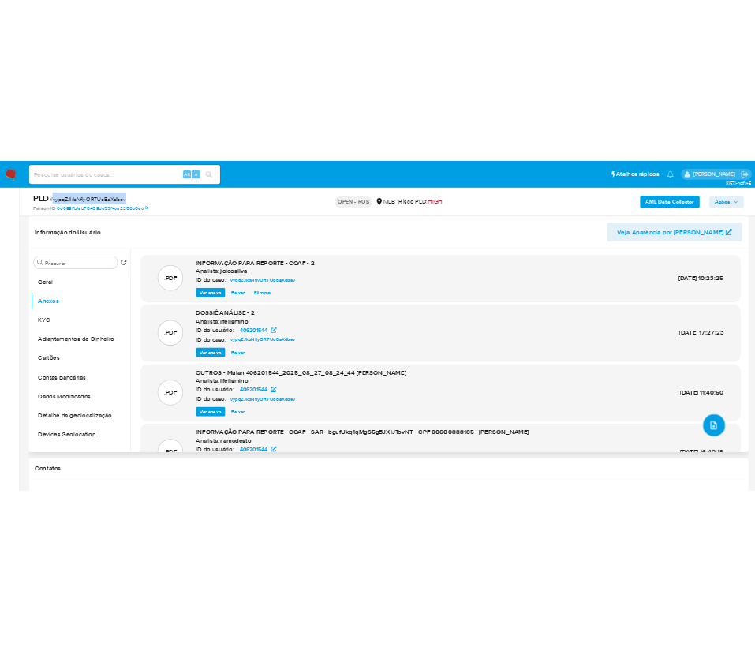
scroll to position [0, 0]
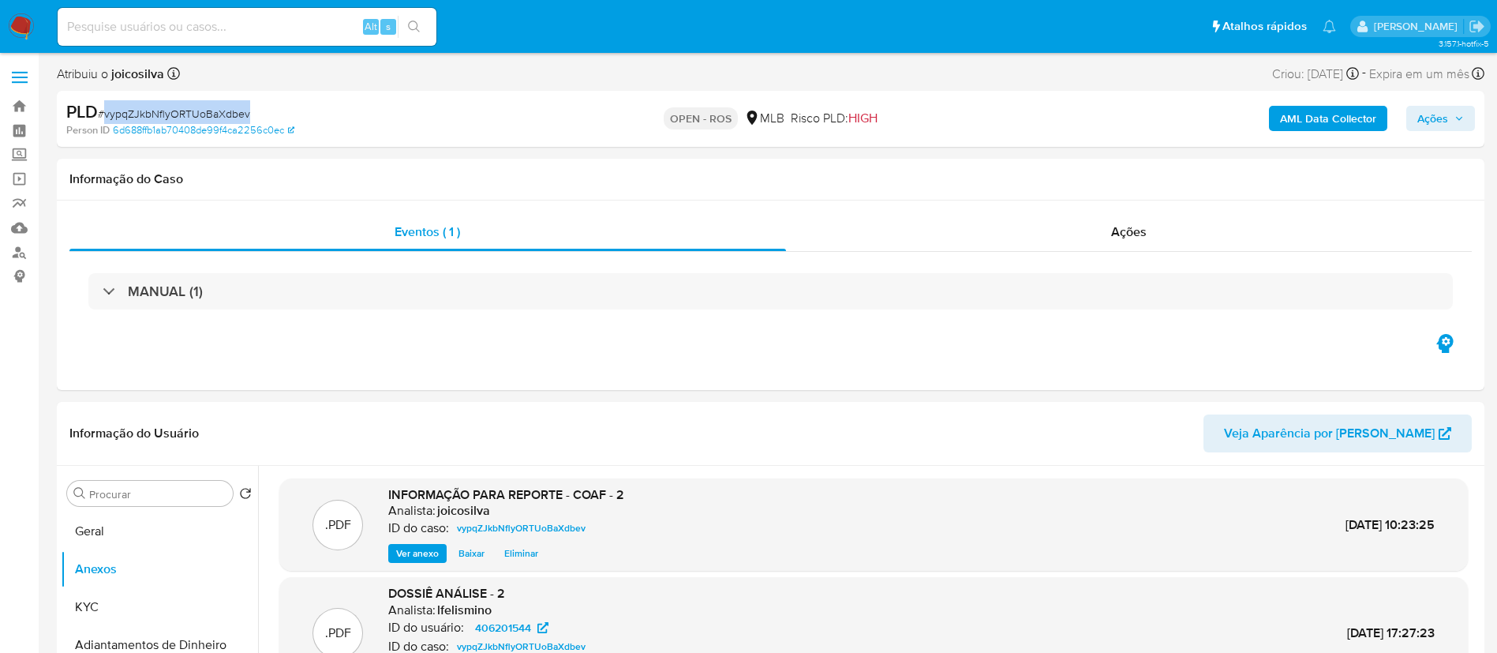
click at [754, 120] on span "Ações" at bounding box center [1440, 118] width 47 height 22
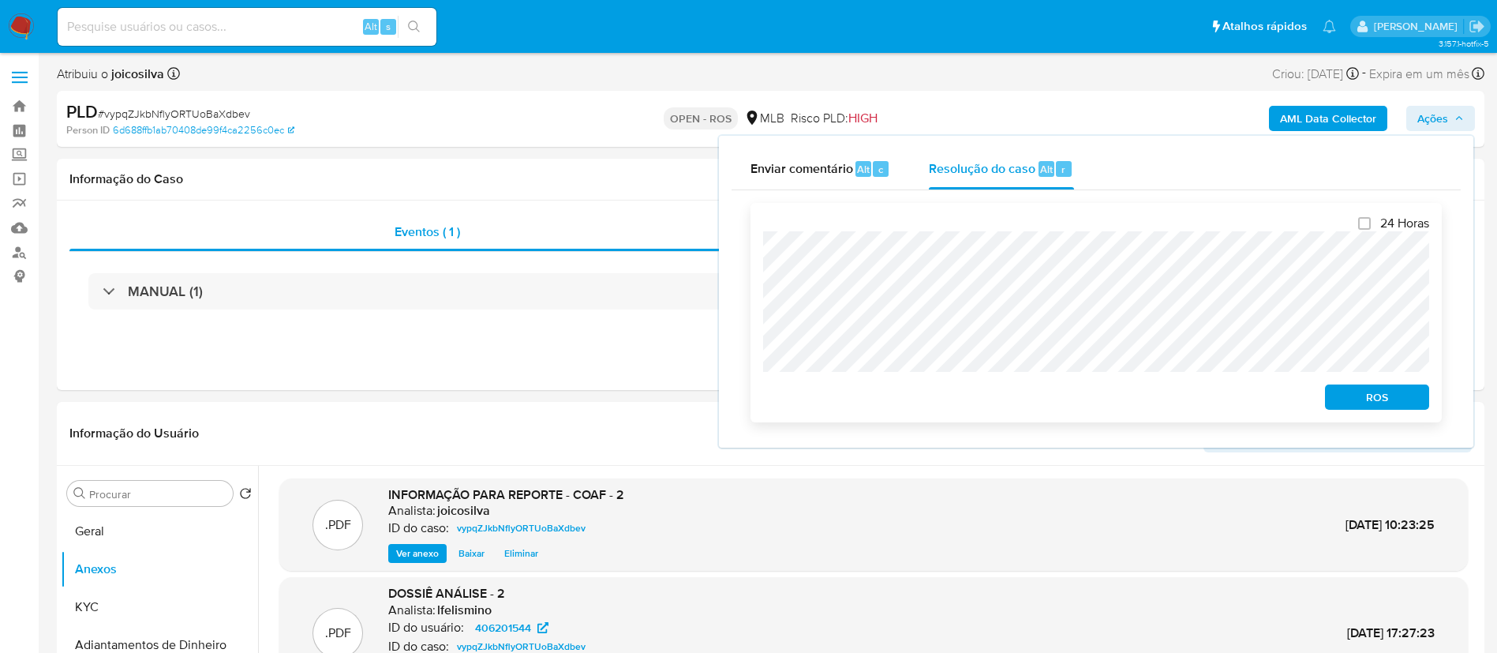
click at [754, 393] on span "ROS" at bounding box center [1377, 397] width 82 height 22
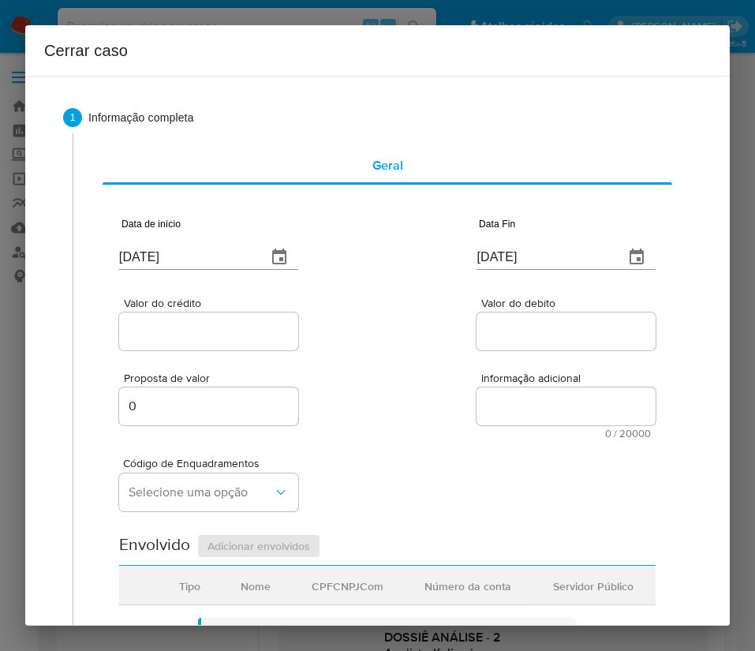
type input "[DATE]"
click at [203, 264] on input "[DATE]" at bounding box center [186, 257] width 135 height 25
paste input "7"
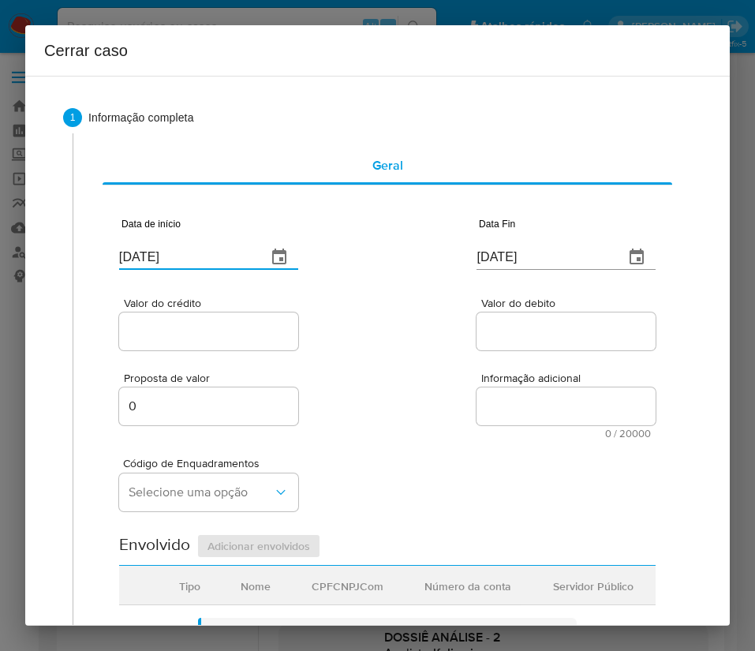
type input "[DATE]"
drag, startPoint x: 331, startPoint y: 298, endPoint x: 414, endPoint y: 319, distance: 85.6
click at [346, 298] on div "Valor do crédito Valor do debito" at bounding box center [387, 316] width 537 height 75
drag, startPoint x: 414, startPoint y: 319, endPoint x: 205, endPoint y: 377, distance: 217.1
click at [410, 320] on div "Valor do crédito Valor do debito" at bounding box center [387, 316] width 537 height 75
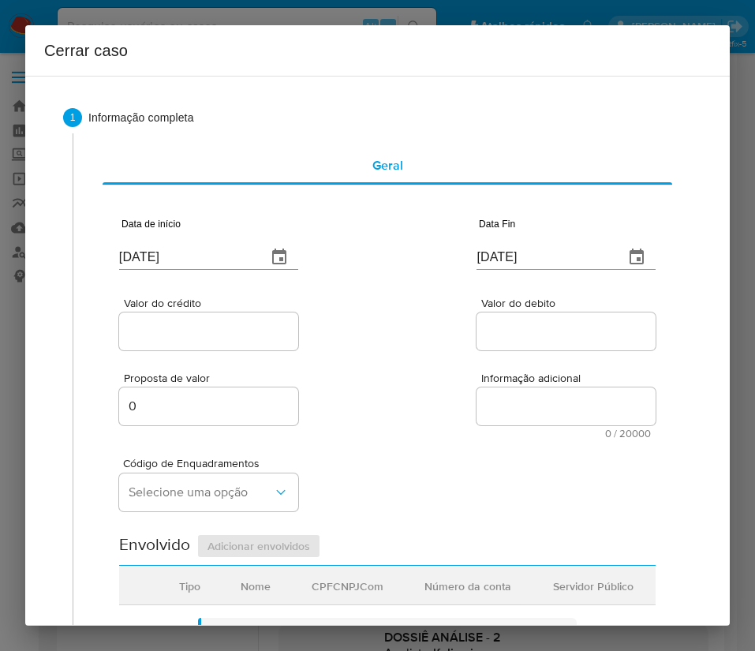
click at [537, 258] on input "[DATE]" at bounding box center [544, 257] width 135 height 25
paste input "26/08"
type input "[DATE]"
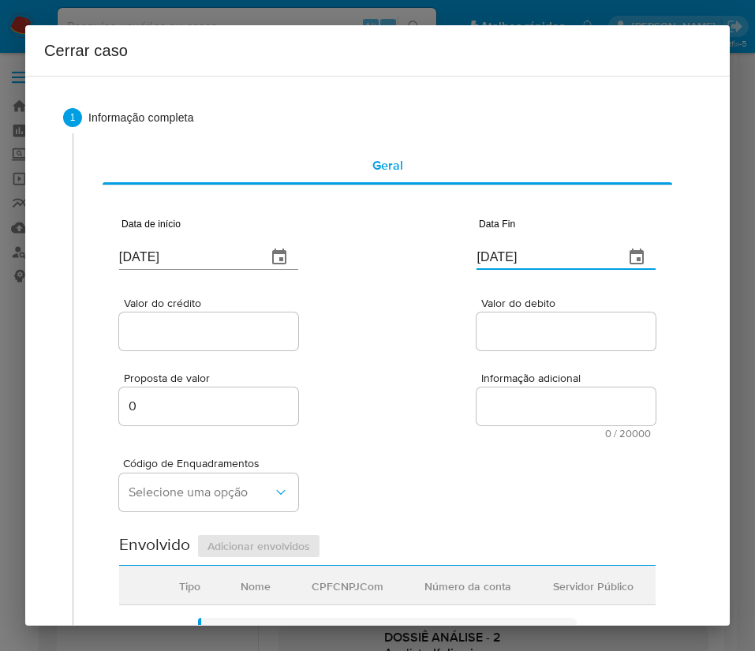
click at [496, 358] on div "Proposta de valor 0 Informação adicional 0 / 20000 20000 caracteres restantes" at bounding box center [387, 396] width 537 height 85
click at [268, 345] on div at bounding box center [208, 332] width 179 height 38
click at [267, 332] on input "Valor do crédito" at bounding box center [208, 331] width 179 height 21
click at [183, 335] on input "Valor do crédito" at bounding box center [208, 331] width 179 height 21
paste input "R$818.025"
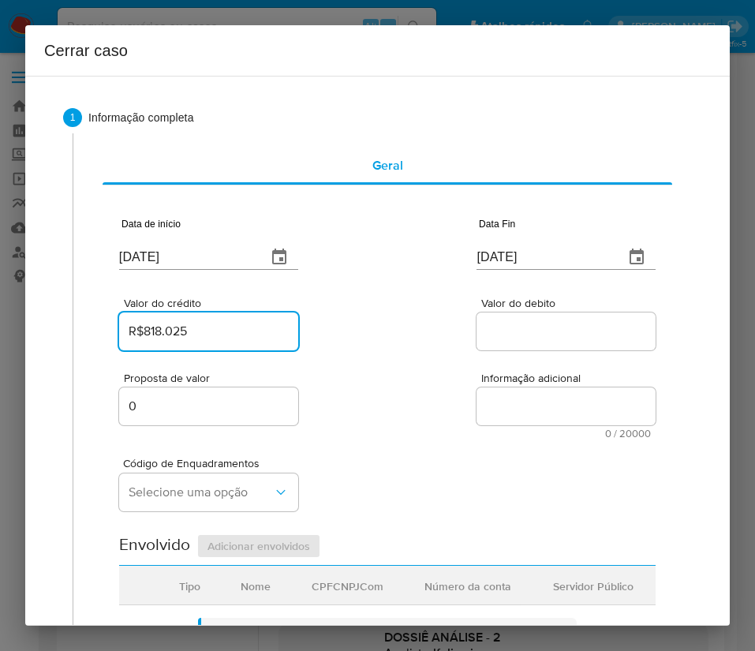
type input "R$818.025"
click at [436, 361] on div "Proposta de valor 0 Informação adicional 0 / 20000 20000 caracteres restantes" at bounding box center [387, 396] width 537 height 85
drag, startPoint x: 515, startPoint y: 330, endPoint x: 463, endPoint y: 411, distance: 96.5
click at [515, 330] on input "Valor do debito" at bounding box center [566, 331] width 179 height 21
paste input "R$748.863"
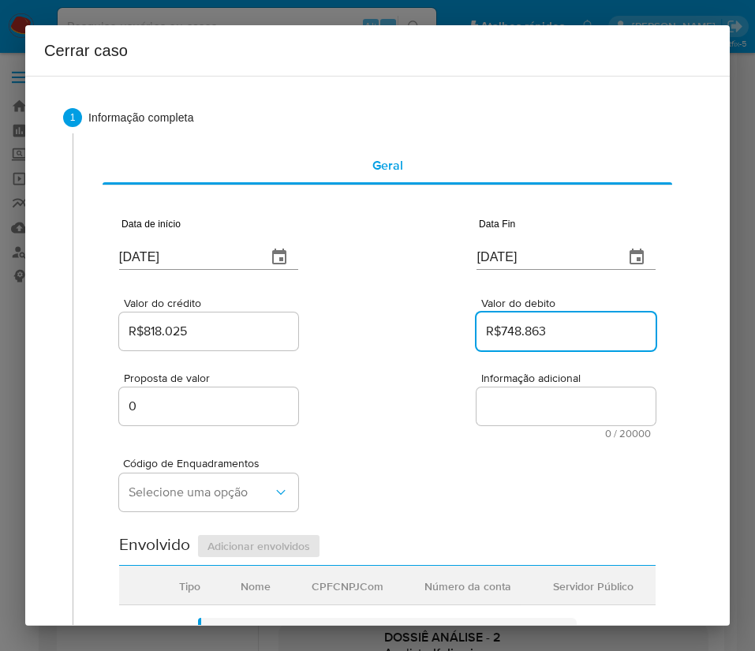
type input "R$748.863"
click at [390, 437] on div "Proposta de valor 0 Informação adicional 0 / 20000 20000 caracteres restantes" at bounding box center [387, 396] width 537 height 85
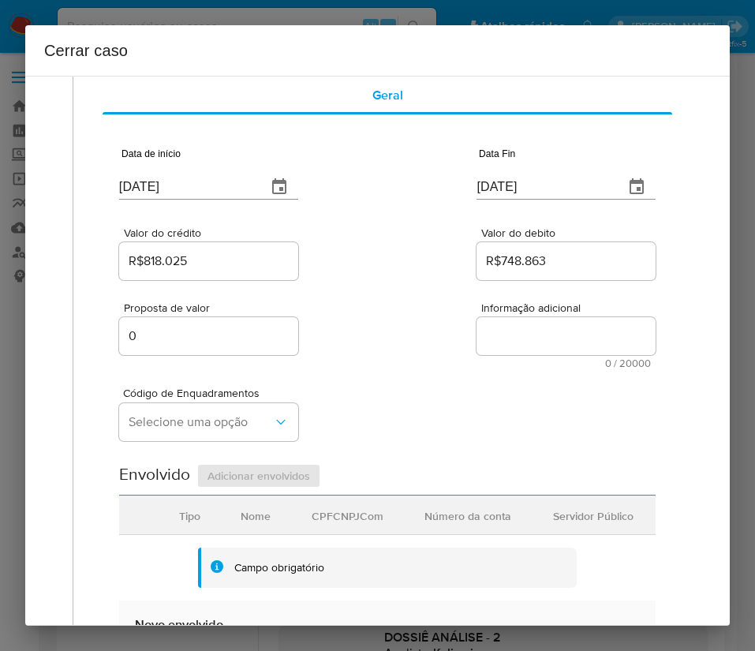
scroll to position [118, 0]
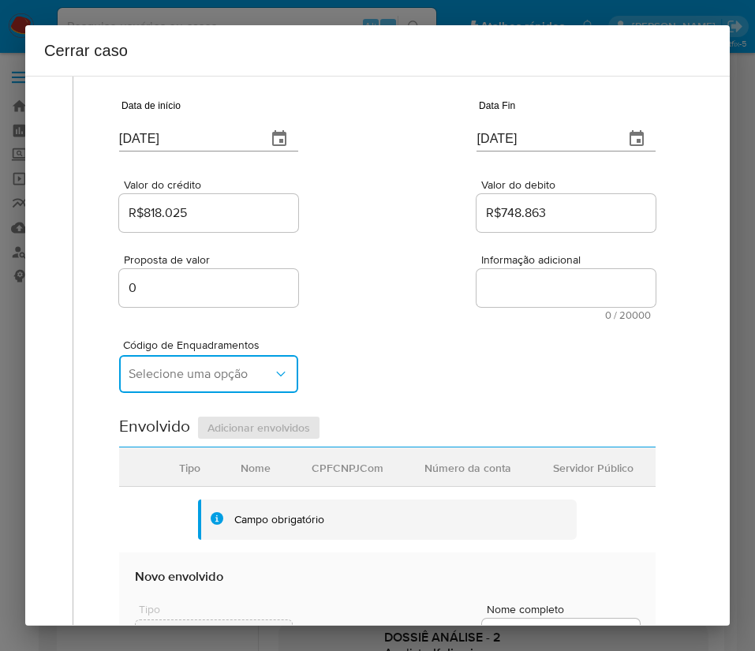
click at [169, 378] on span "Selecione uma opção" at bounding box center [201, 374] width 144 height 16
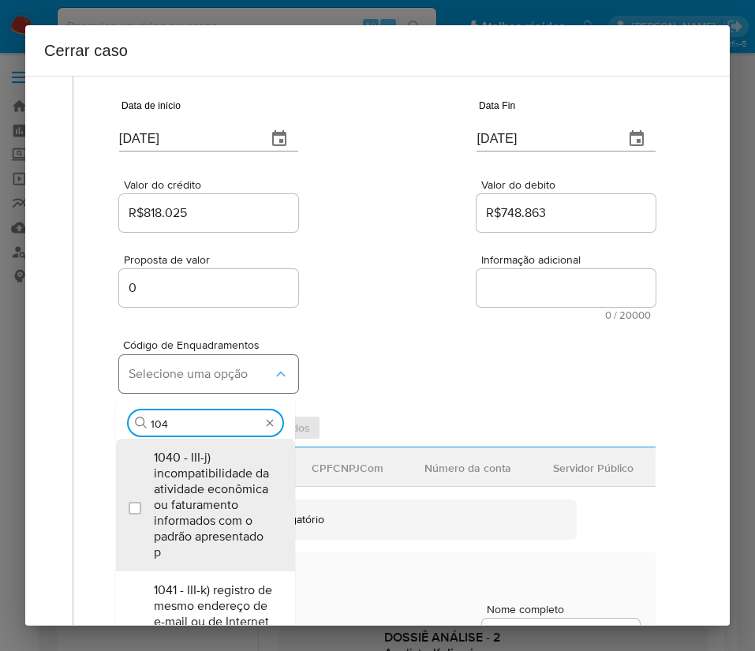
type input "1045"
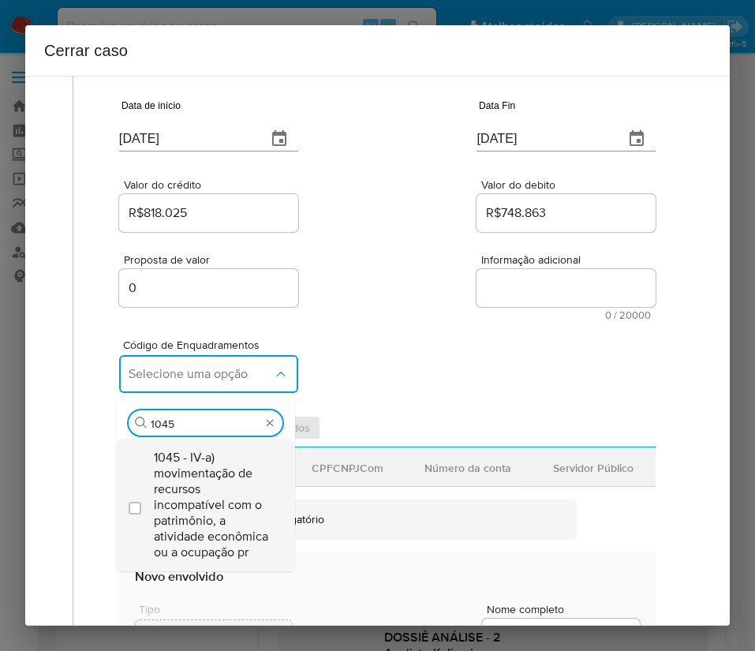
click at [191, 487] on span "1045 - IV-a) movimentação de recursos incompatível com o patrimônio, a atividad…" at bounding box center [213, 505] width 119 height 110
checkbox input "true"
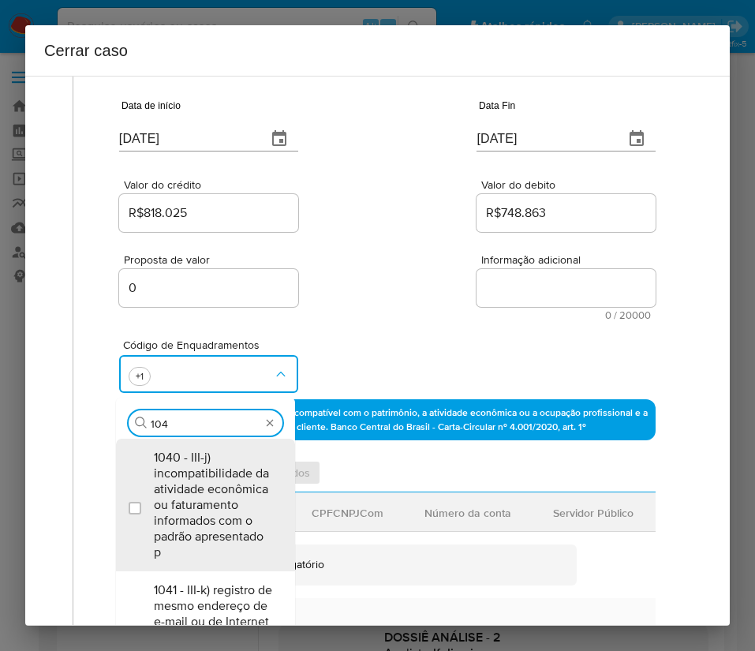
scroll to position [0, 0]
type input "1047"
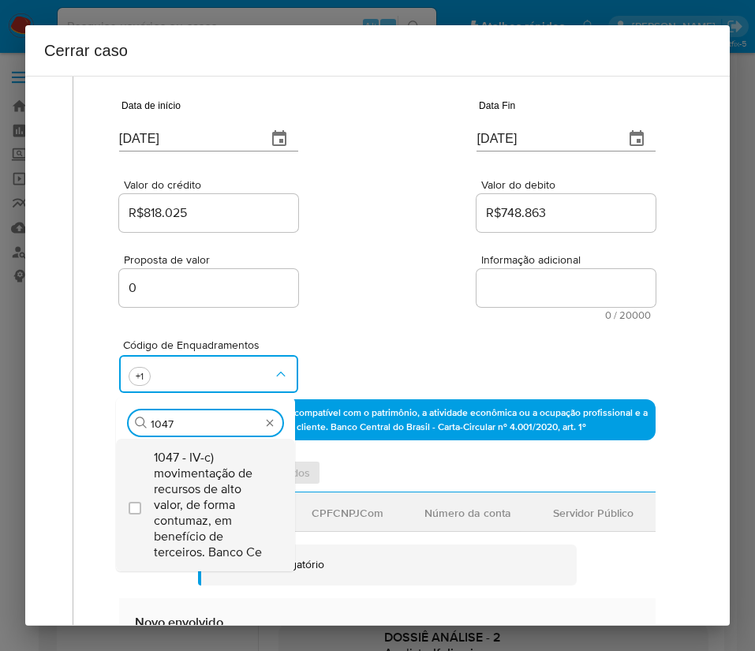
click at [232, 488] on span "1047 - IV-c) movimentação de recursos de alto valor, de forma contumaz, em bene…" at bounding box center [213, 505] width 119 height 110
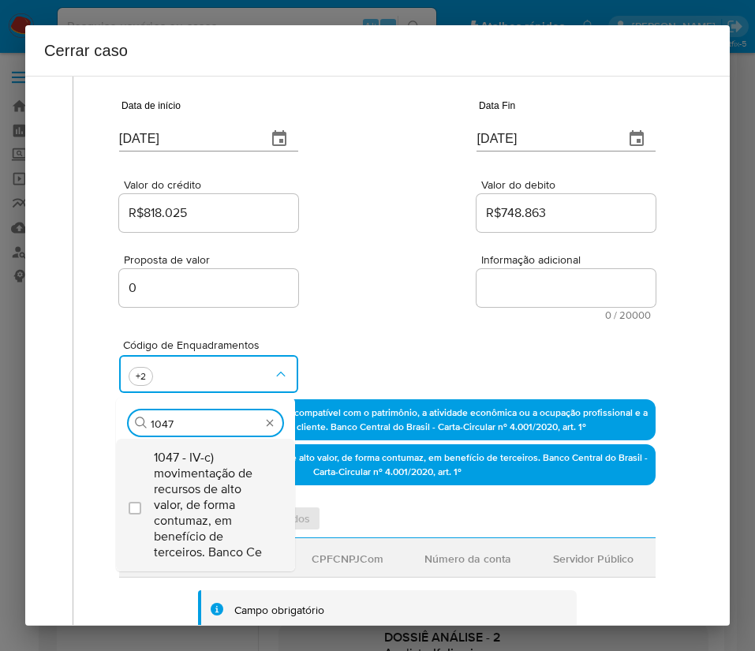
checkbox input "true"
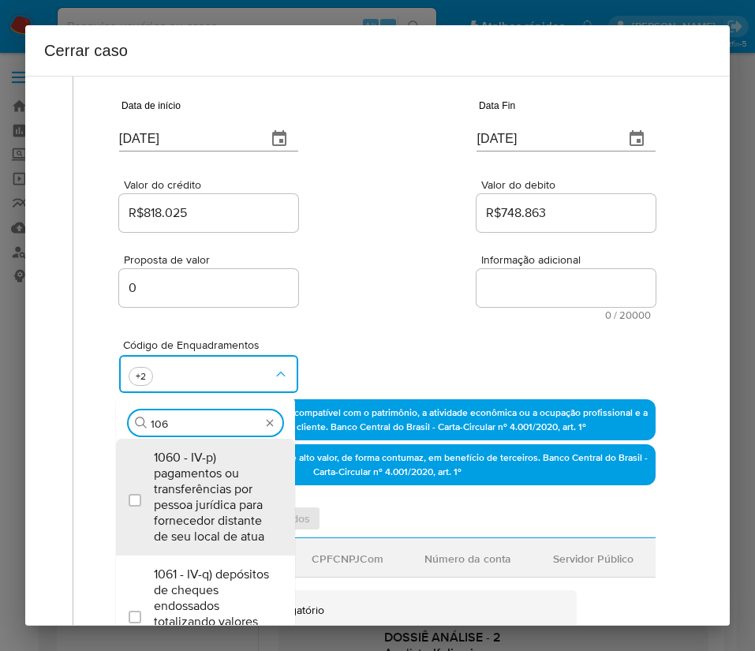
type input "1066"
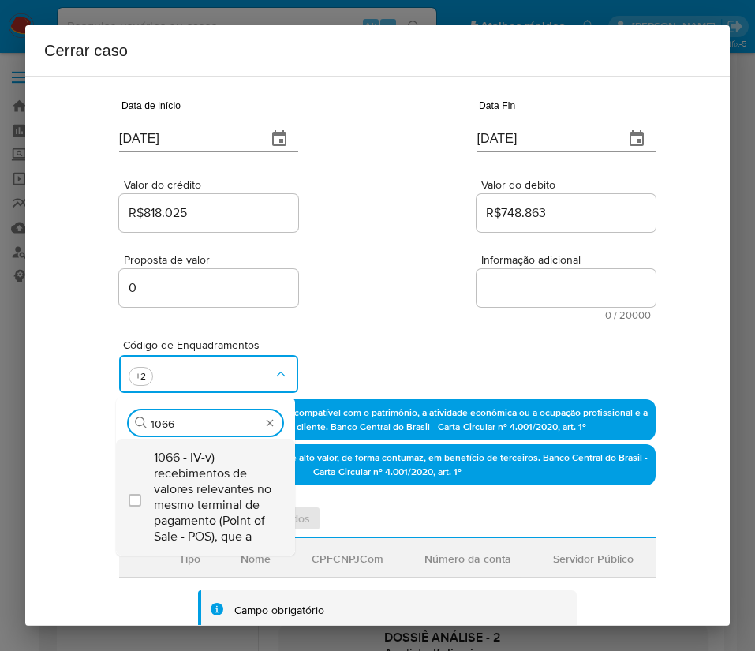
click at [246, 470] on span "1066 - IV-v) recebimentos de valores relevantes no mesmo terminal de pagamento …" at bounding box center [213, 497] width 119 height 95
checkbox input "true"
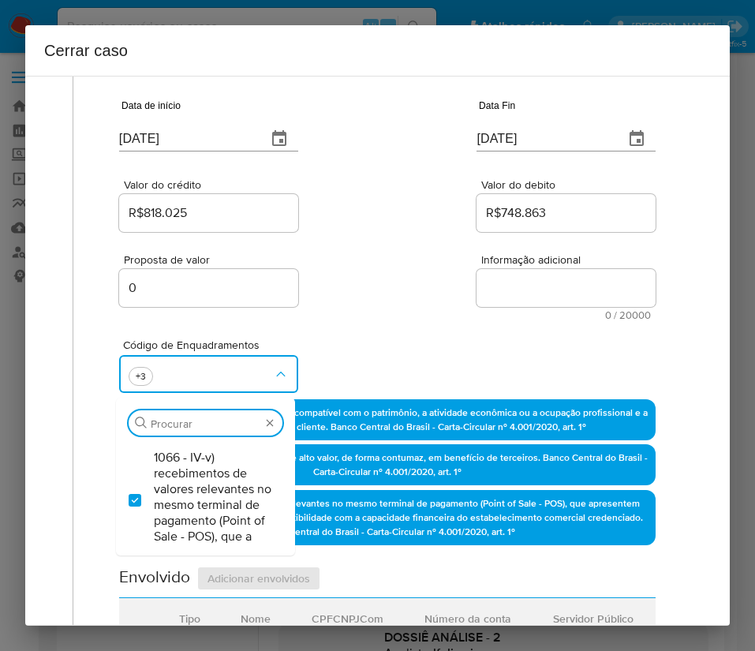
click at [434, 276] on div "Proposta de valor 0 Informação adicional 0 / 20000 20000 caracteres restantes" at bounding box center [387, 277] width 537 height 85
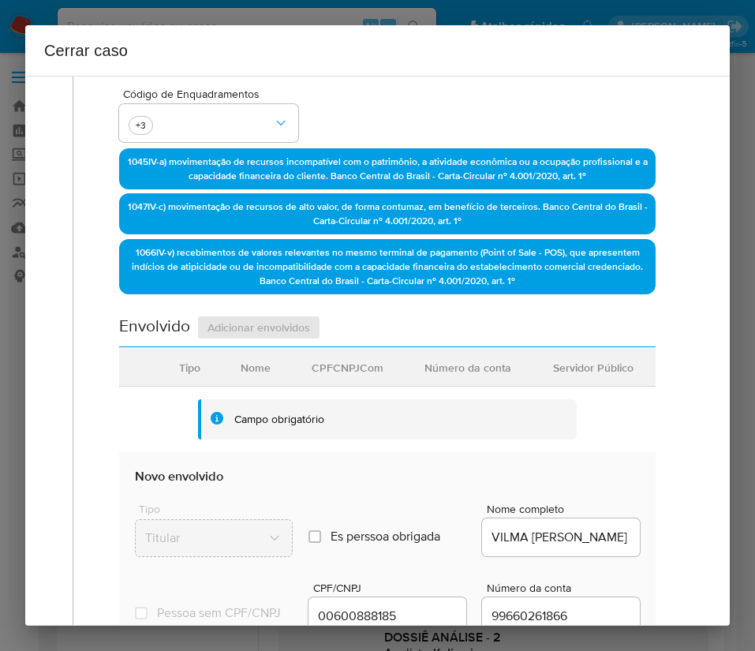
scroll to position [592, 0]
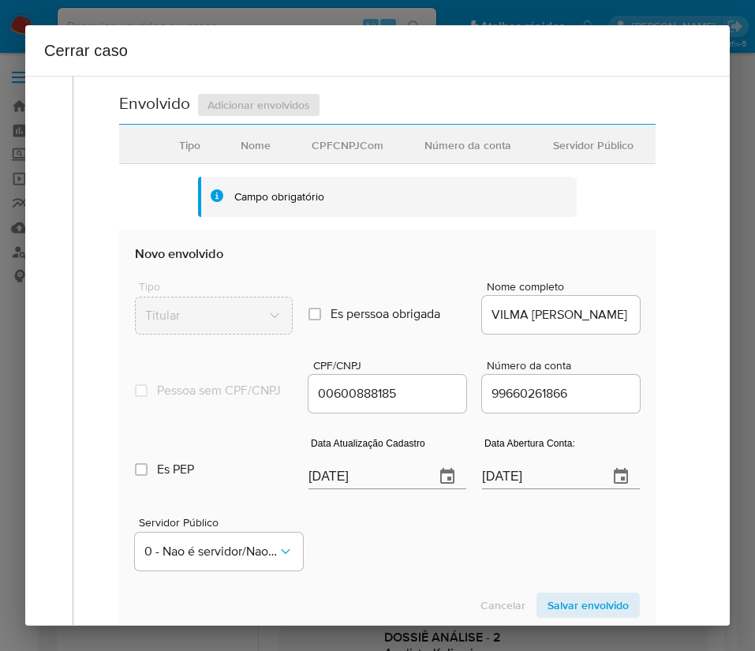
click at [334, 487] on input "[DATE]" at bounding box center [366, 476] width 114 height 25
paste input "3/06"
type input "03/06/2025"
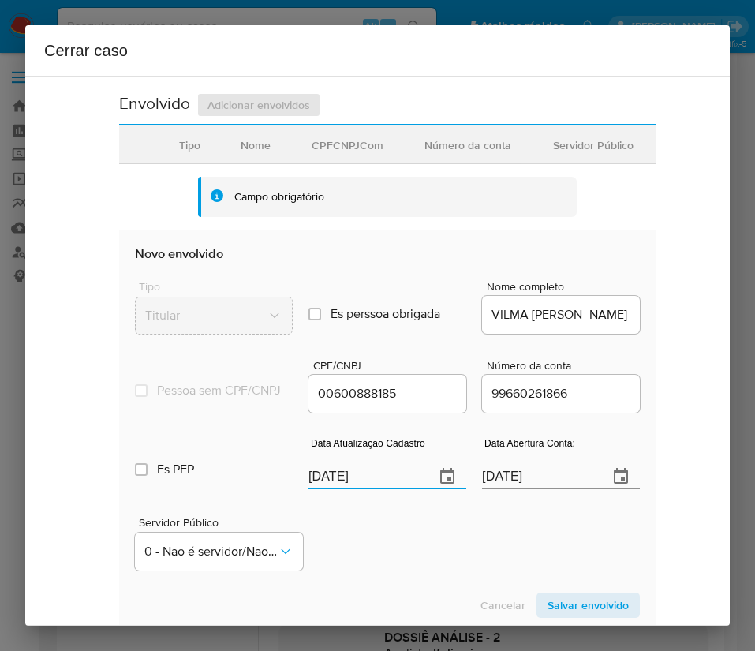
click at [383, 552] on div "Servidor Público 0 - Nao é servidor/Nao possui informacao" at bounding box center [387, 537] width 505 height 79
click at [511, 486] on input "03/08/2020" at bounding box center [539, 476] width 114 height 25
click at [487, 530] on div "Servidor Público 0 - Nao é servidor/Nao possui informacao" at bounding box center [387, 537] width 505 height 79
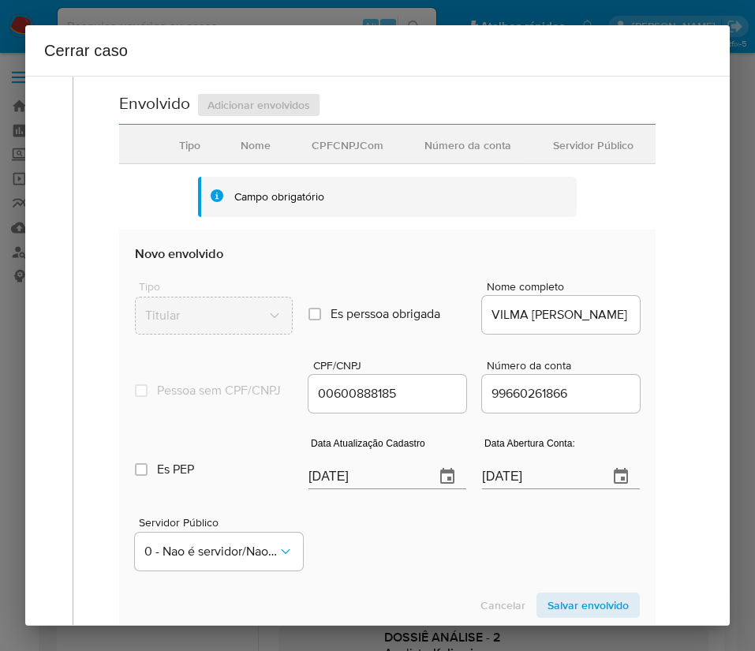
click at [470, 537] on div "Servidor Público 0 - Nao é servidor/Nao possui informacao" at bounding box center [387, 537] width 505 height 79
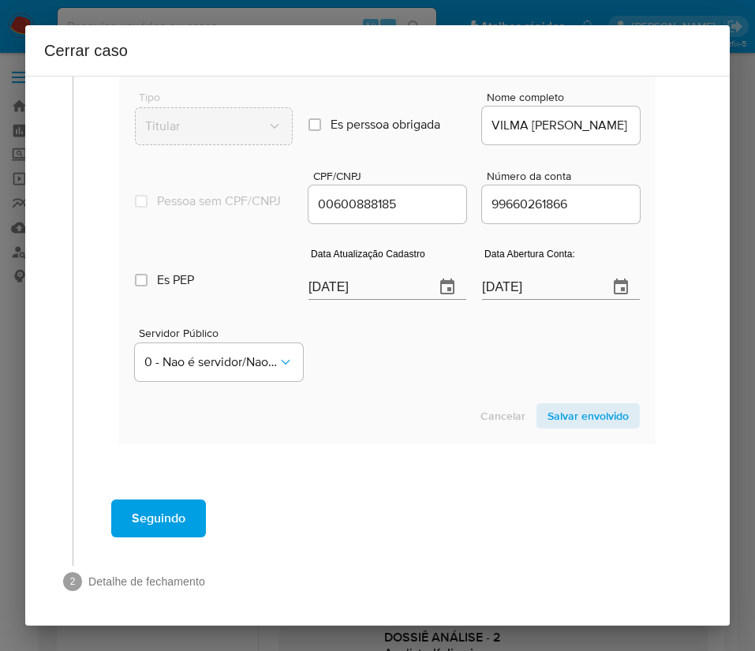
scroll to position [799, 0]
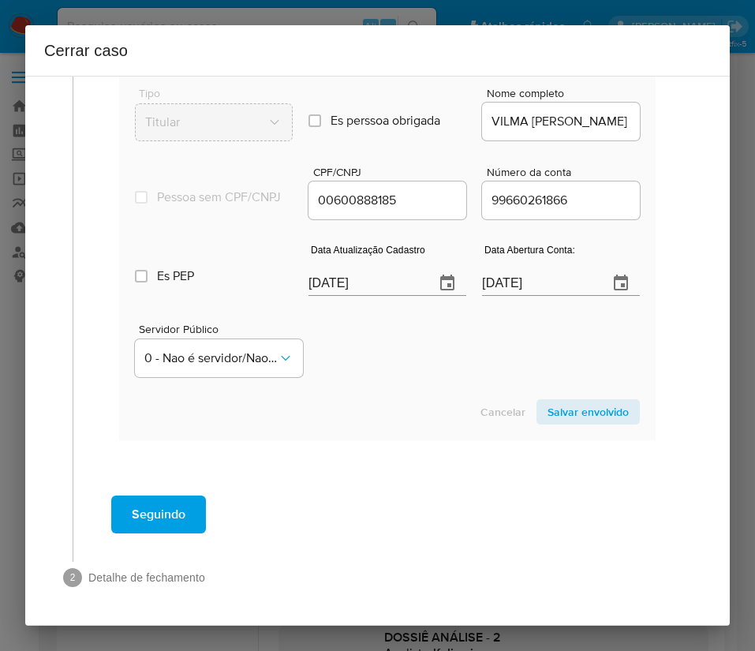
click at [570, 413] on span "Salvar envolvido" at bounding box center [588, 412] width 81 height 22
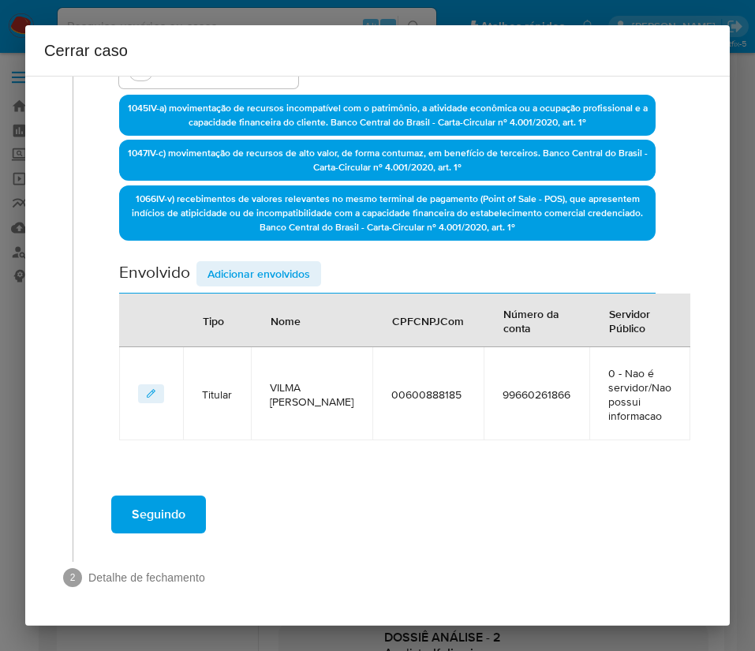
scroll to position [423, 0]
click at [253, 272] on span "Adicionar envolvidos" at bounding box center [259, 274] width 103 height 22
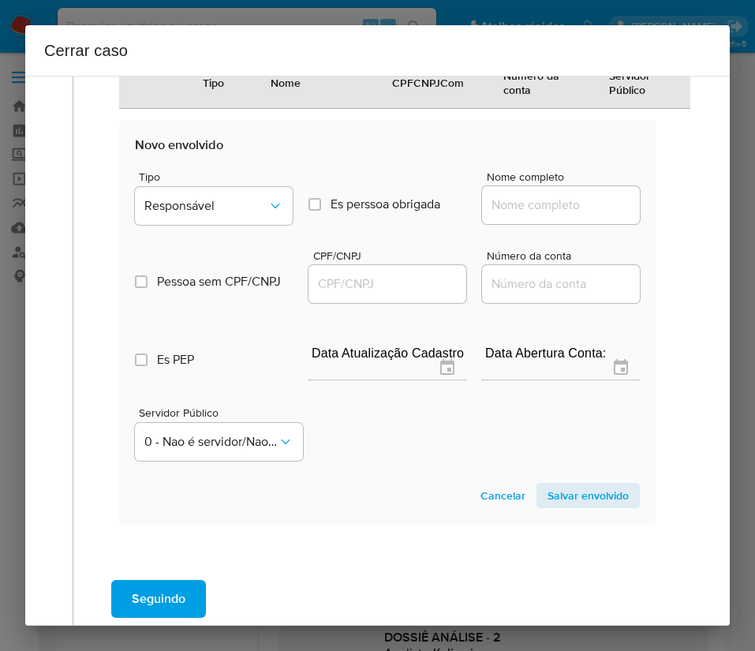
scroll to position [840, 0]
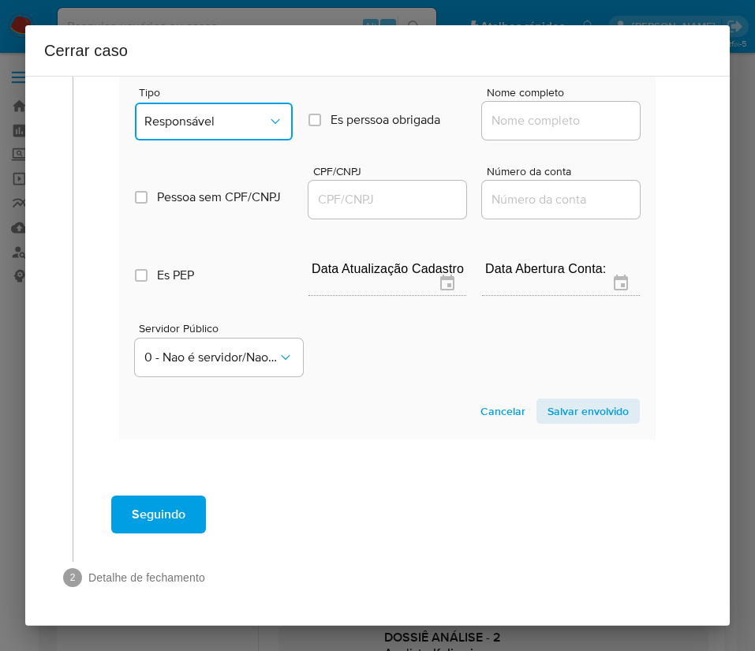
click at [190, 117] on span "Responsável" at bounding box center [205, 122] width 123 height 16
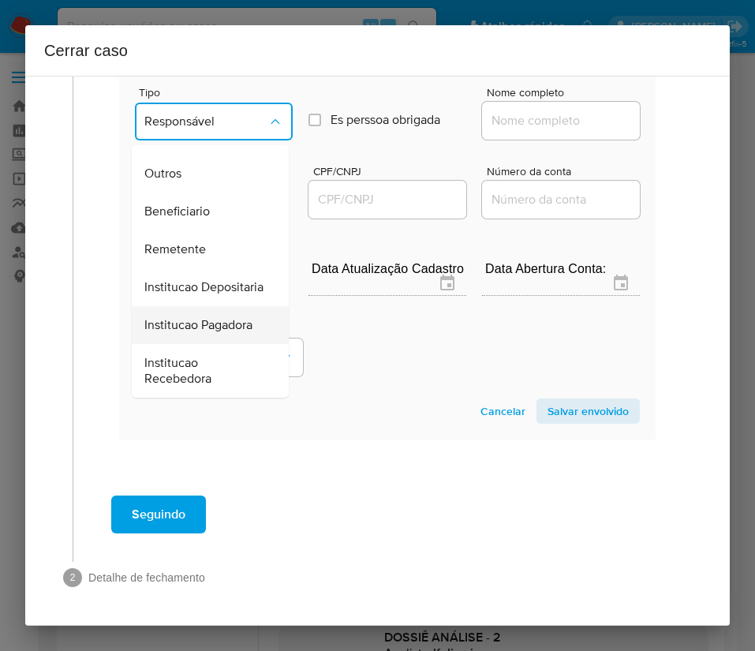
scroll to position [281, 0]
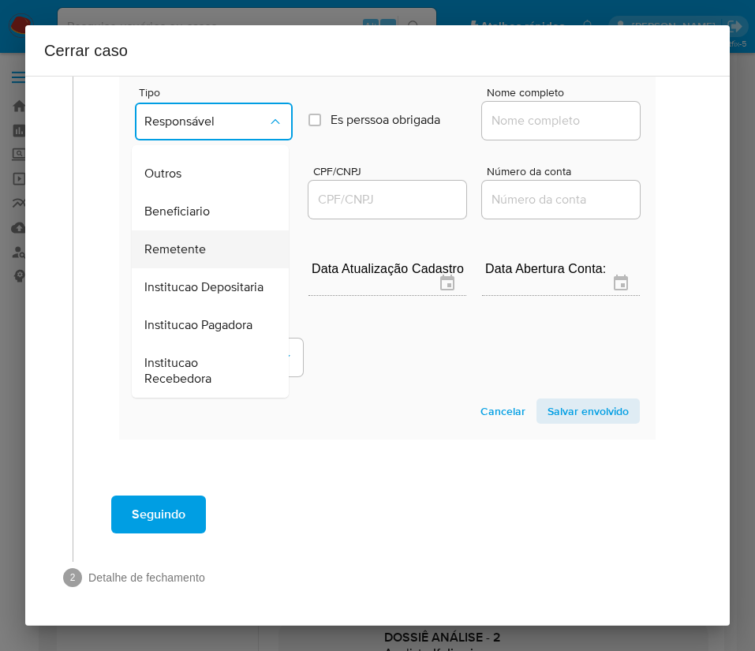
click at [190, 242] on span "Remetente" at bounding box center [175, 250] width 62 height 16
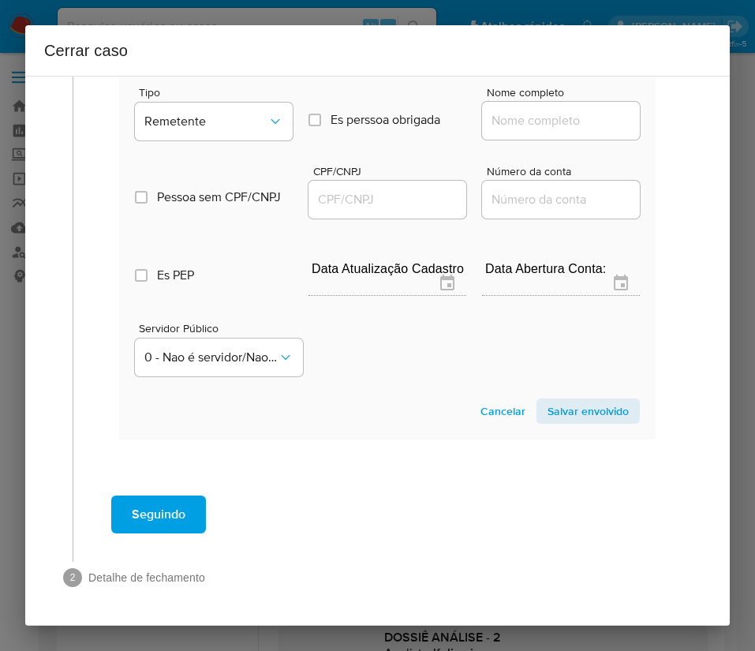
click at [482, 117] on input "Nome completo" at bounding box center [561, 120] width 158 height 21
paste input "Quiosque da Galega Bar e Restaurante Ltda - CNPJ 53448912000197"
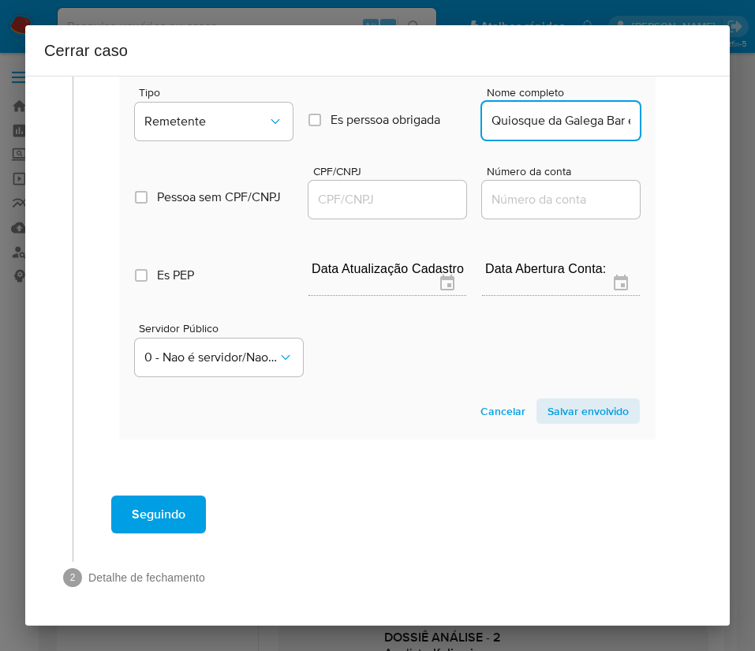
scroll to position [0, 246]
drag, startPoint x: 515, startPoint y: 118, endPoint x: 672, endPoint y: 132, distance: 156.9
type input "Quiosque da Galega Bar e Restaurante Ltda"
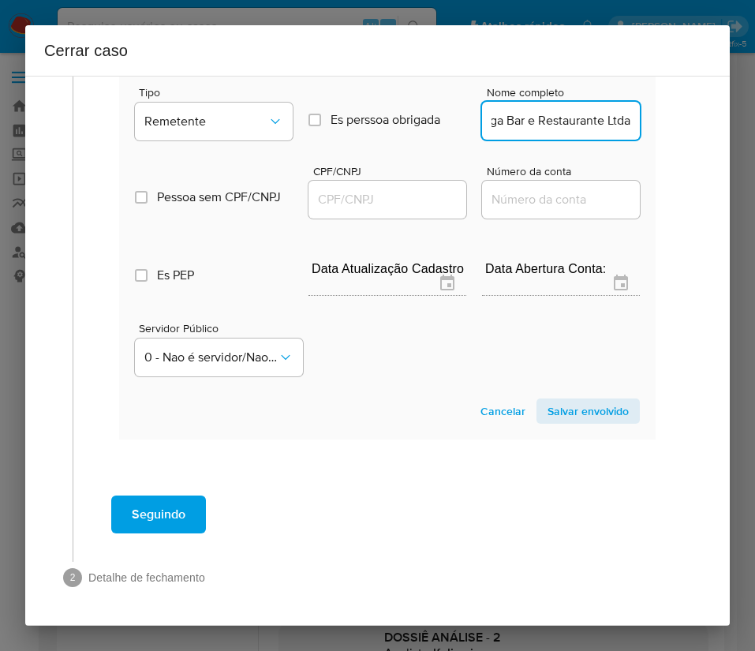
scroll to position [0, 0]
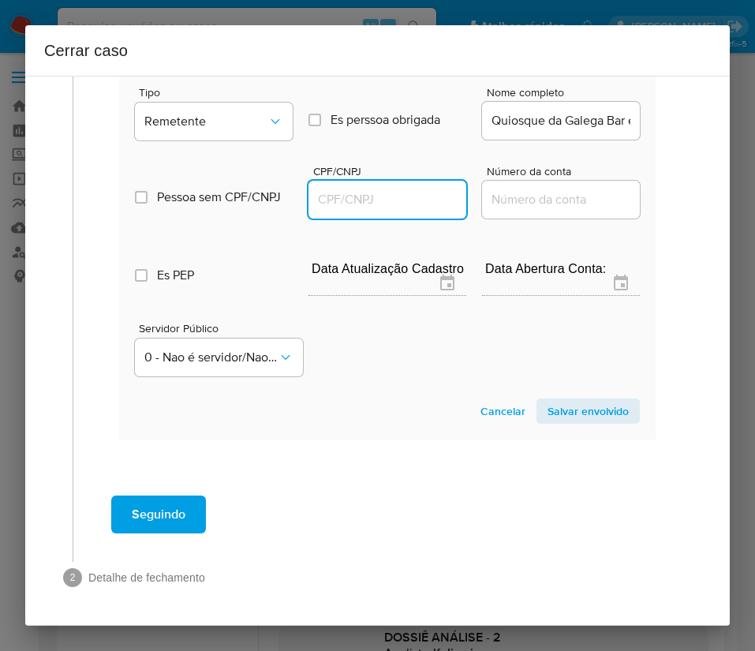
click at [384, 204] on input "CPF/CNPJ" at bounding box center [388, 199] width 158 height 21
paste input "53448912000197"
type input "53448912000197"
click at [567, 408] on span "Salvar envolvido" at bounding box center [588, 411] width 81 height 22
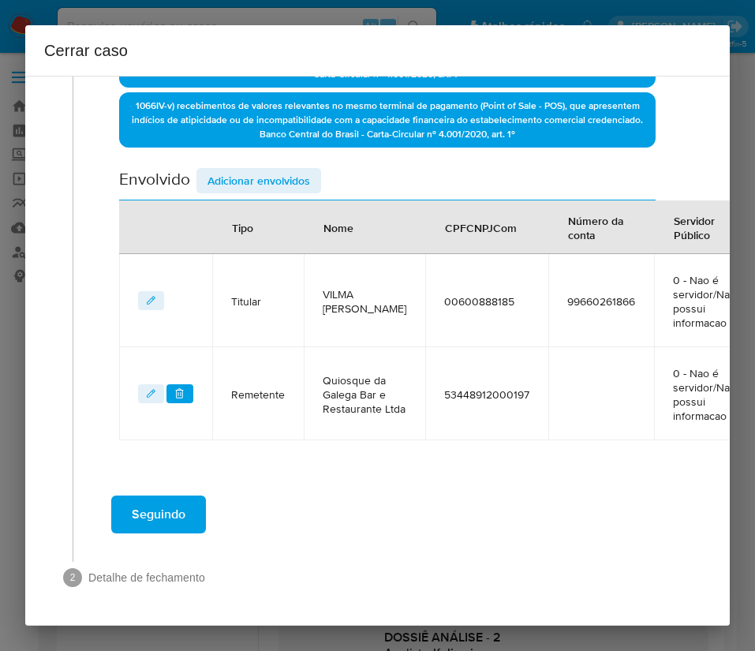
scroll to position [549, 0]
click at [281, 170] on span "Adicionar envolvidos" at bounding box center [259, 181] width 103 height 22
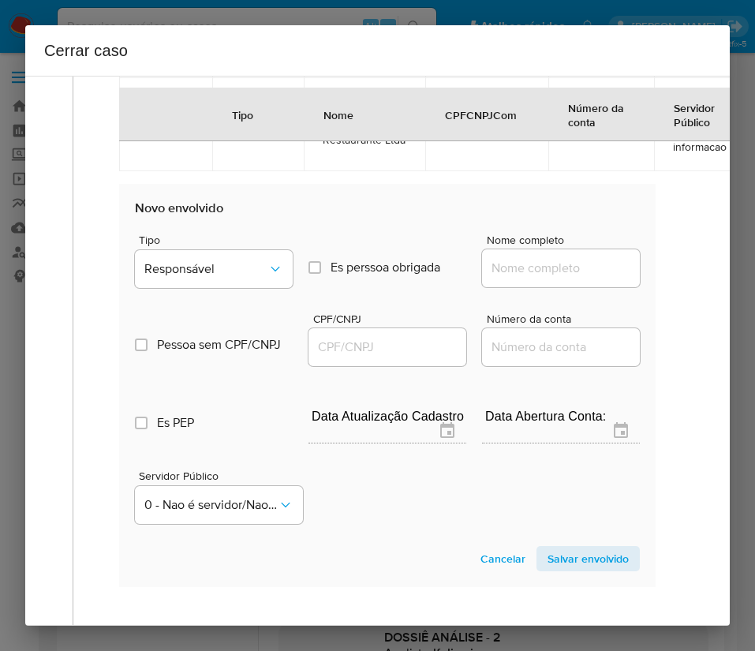
scroll to position [904, 0]
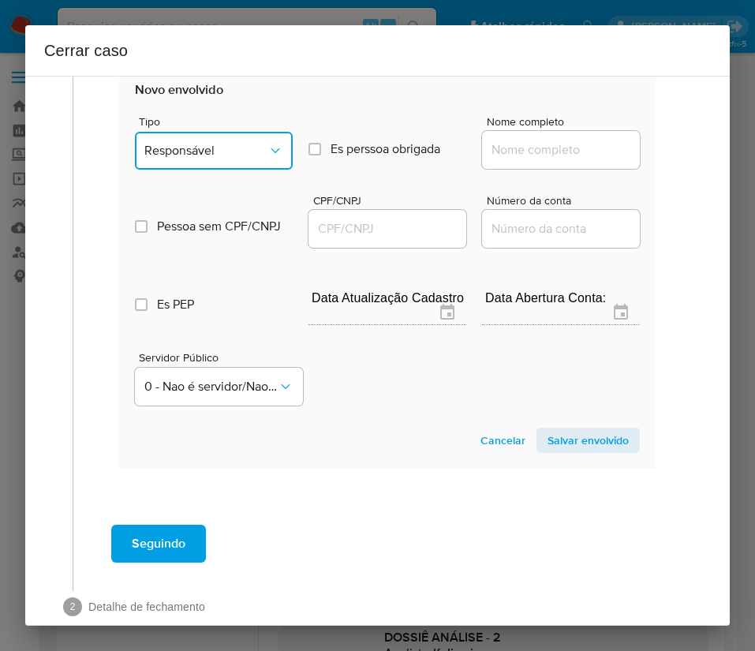
click at [227, 157] on span "Responsável" at bounding box center [205, 151] width 123 height 16
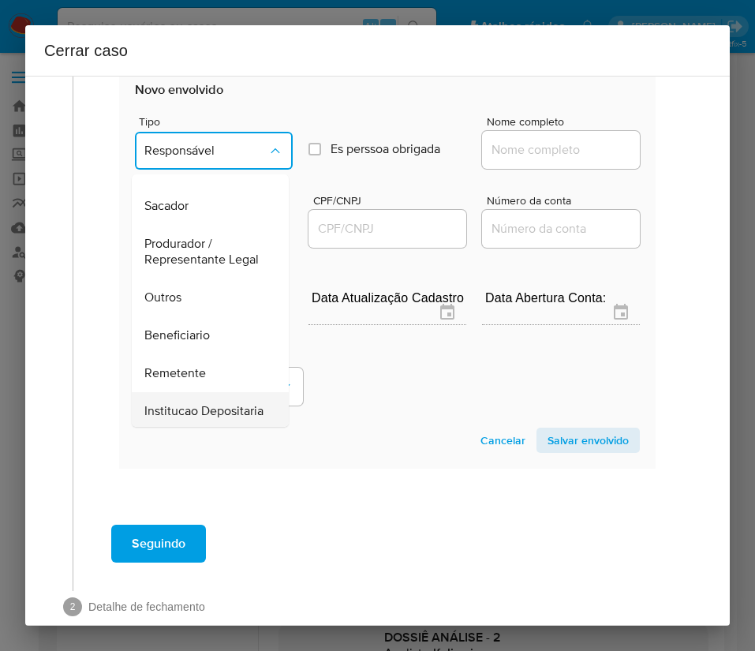
scroll to position [281, 0]
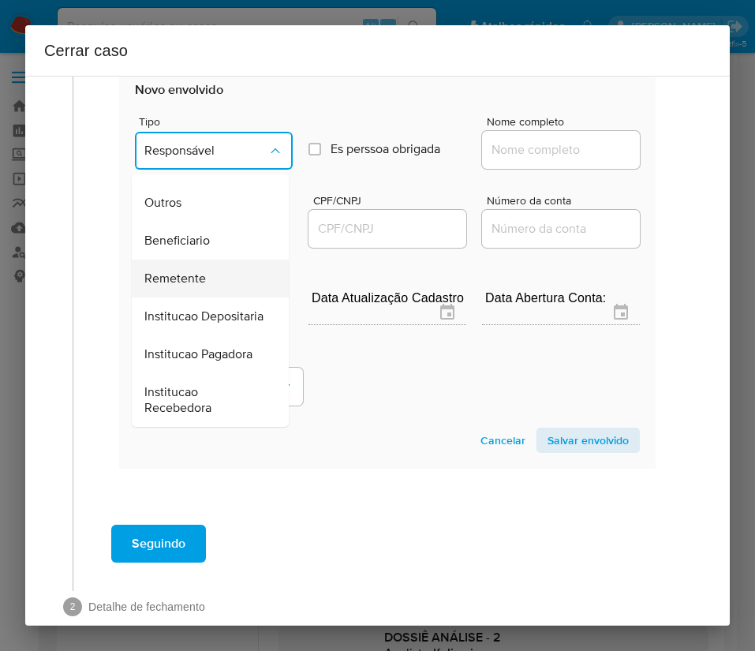
click at [198, 271] on span "Remetente" at bounding box center [175, 279] width 62 height 16
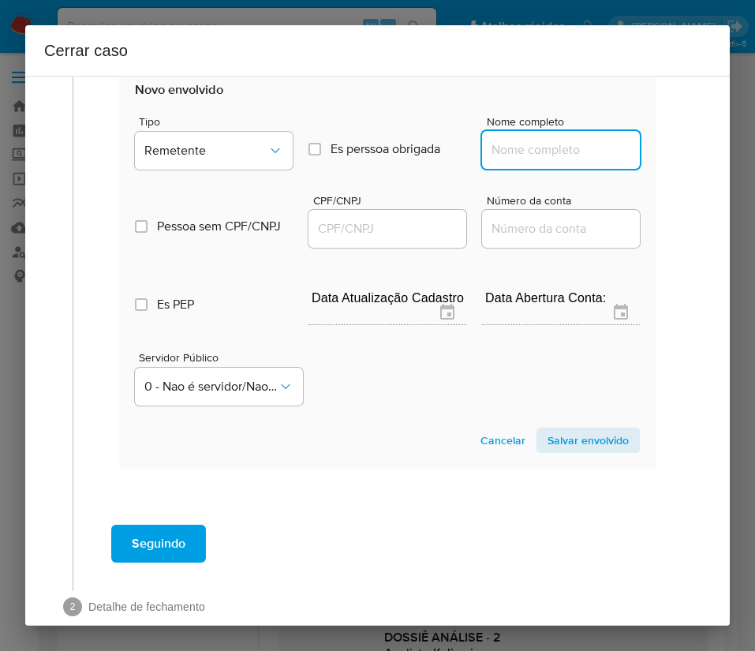
click at [495, 160] on input "Nome completo" at bounding box center [561, 150] width 158 height 21
paste input "Restaurante e Lanchonete Vilma Julião Ovides Ltda - CNPJ 21044253000137"
drag, startPoint x: 515, startPoint y: 163, endPoint x: 615, endPoint y: 163, distance: 99.4
click at [615, 160] on input "Restaurante e Lanchonete Vilma Julião Ovides Ltda - CNPJ 21044253000137" at bounding box center [561, 150] width 158 height 21
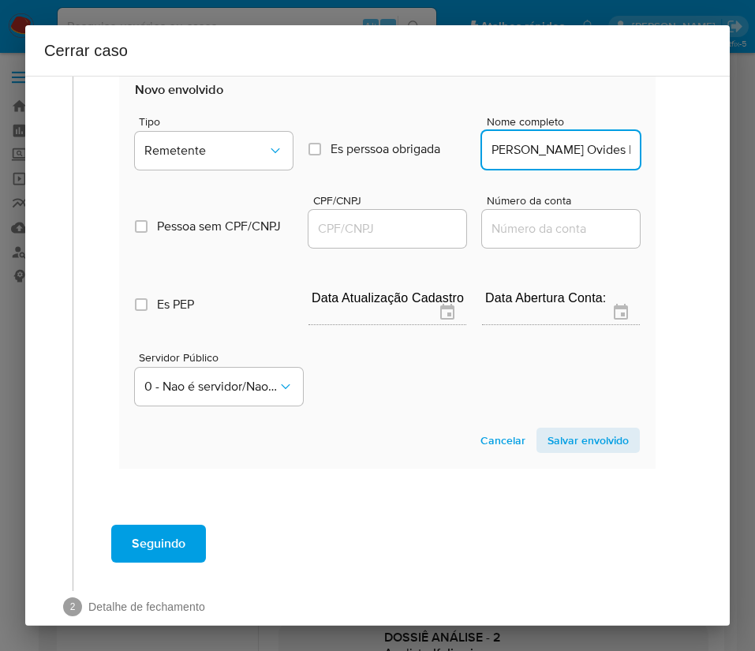
scroll to position [0, 148]
type input "Restaurante e Lanchonete Vilma Julião Ovides Ltda"
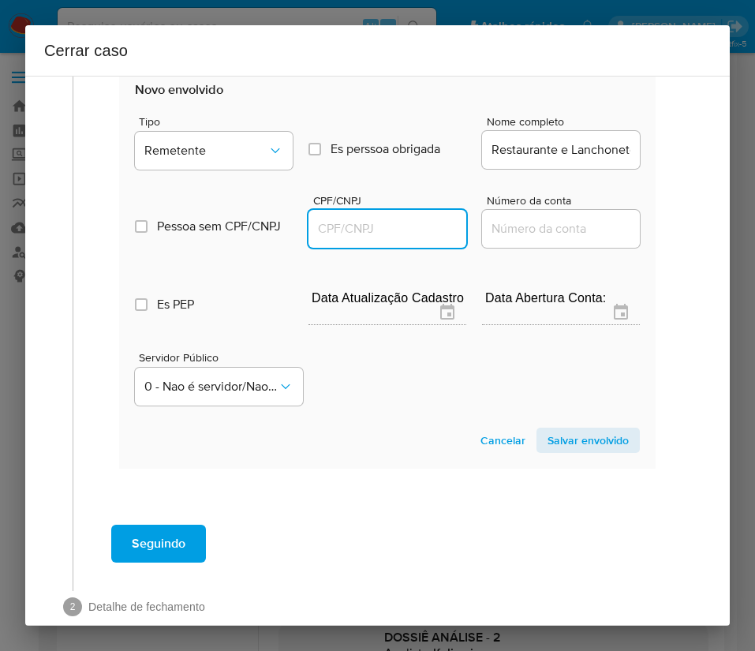
click at [400, 233] on input "CPF/CNPJ" at bounding box center [388, 229] width 158 height 21
paste input "21044253000137"
type input "21044253000137"
click at [586, 451] on span "Salvar envolvido" at bounding box center [588, 440] width 81 height 22
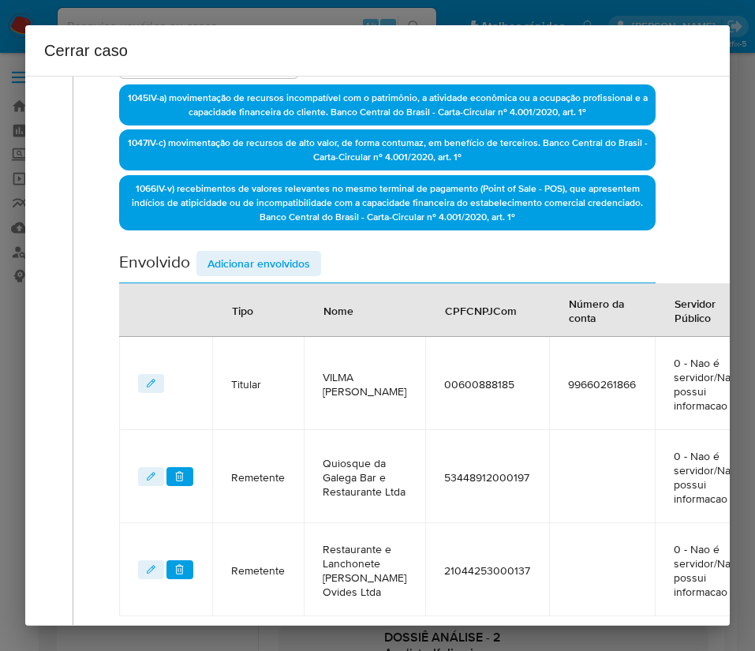
click at [252, 253] on span "Adicionar envolvidos" at bounding box center [259, 264] width 103 height 22
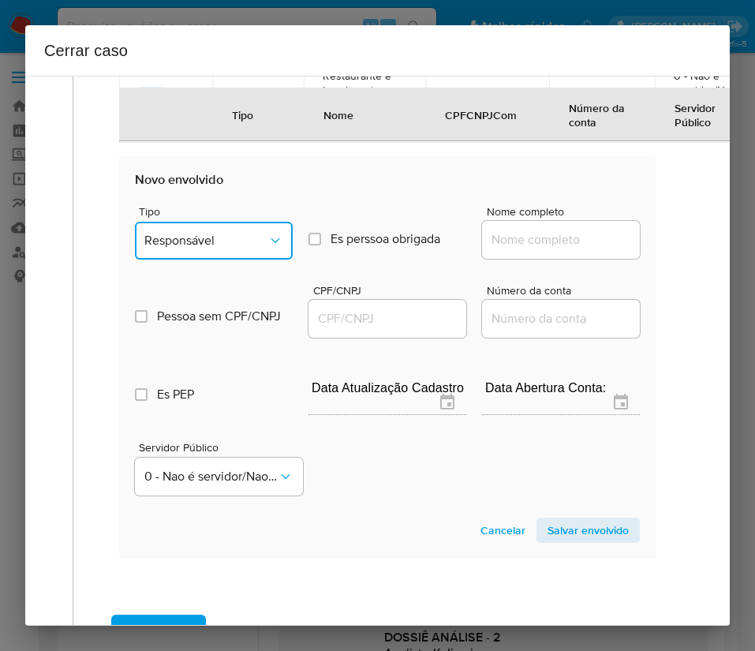
click at [200, 249] on span "Responsável" at bounding box center [205, 241] width 123 height 16
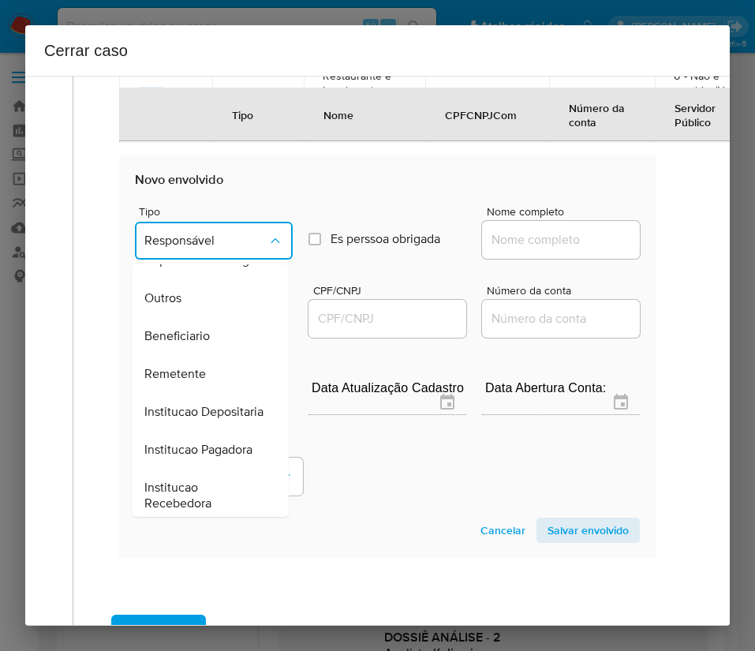
scroll to position [237, 0]
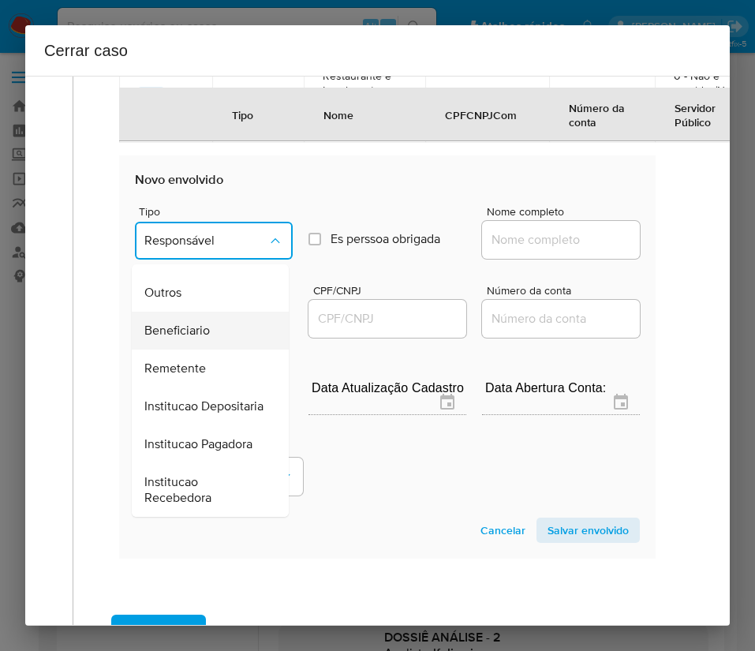
click at [197, 339] on span "Beneficiario" at bounding box center [177, 331] width 66 height 16
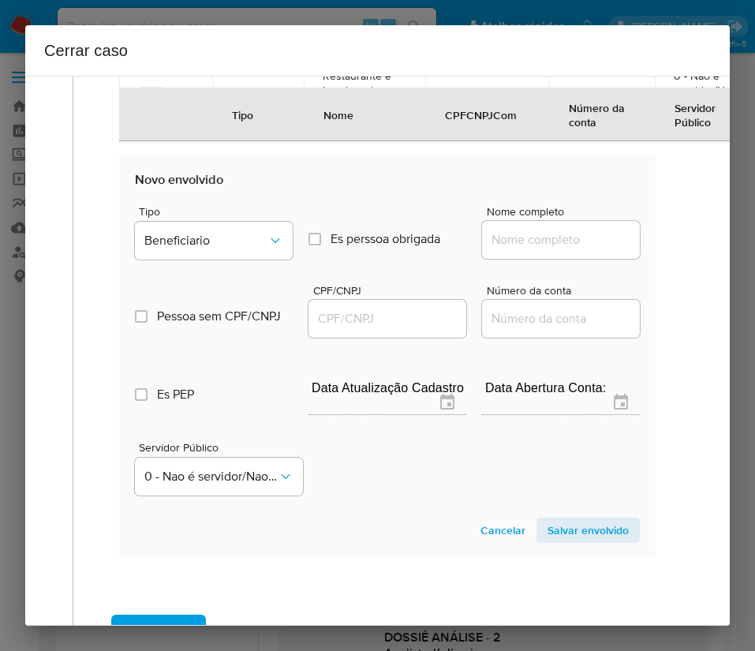
click at [519, 250] on input "Nome completo" at bounding box center [561, 240] width 158 height 21
paste input "Antonio Ednardo Brito da Silva - CPF 02967199192"
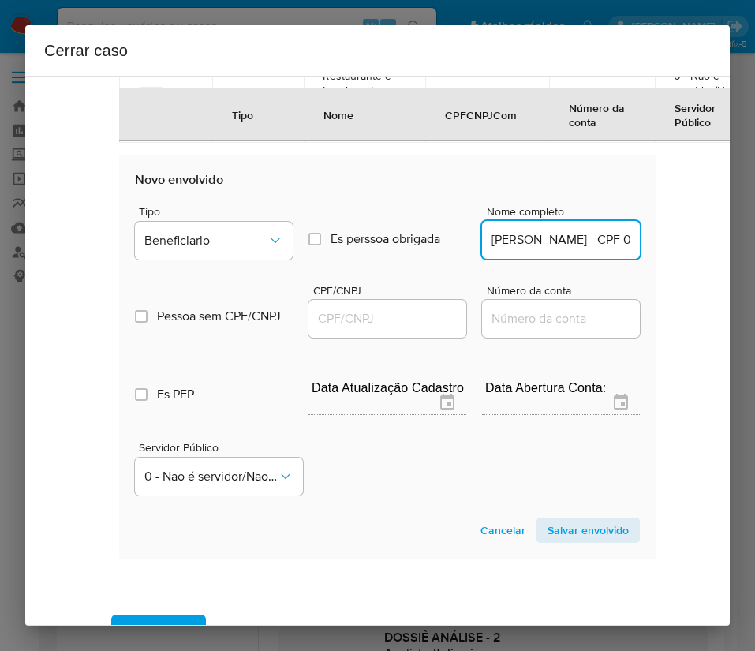
scroll to position [0, 148]
drag, startPoint x: 533, startPoint y: 284, endPoint x: 695, endPoint y: 289, distance: 162.6
click at [695, 289] on div "1 Informação completa Geral Data de início 01/07/2025 Data Fin 26/08/2025 Valor…" at bounding box center [377, 351] width 705 height 550
type input "Antonio Ednardo Brito da Silva"
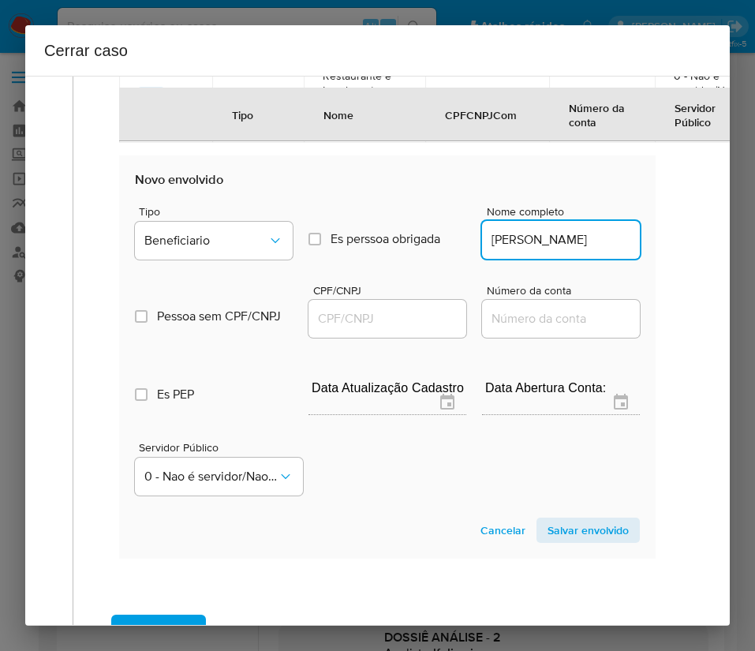
scroll to position [0, 0]
click at [373, 329] on input "CPF/CNPJ" at bounding box center [388, 319] width 158 height 21
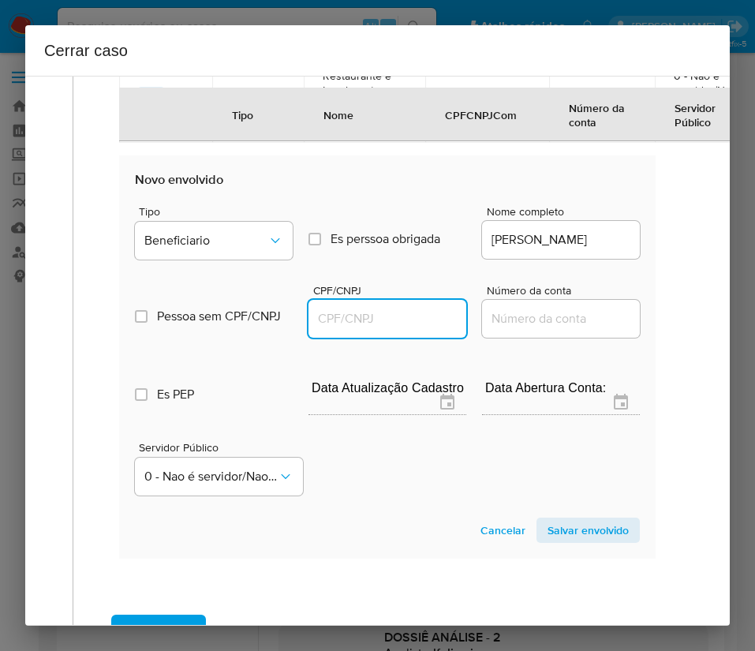
paste input "02967199192"
type input "2967199192"
drag, startPoint x: 556, startPoint y: 570, endPoint x: 519, endPoint y: 578, distance: 37.9
click at [560, 541] on span "Salvar envolvido" at bounding box center [588, 530] width 81 height 22
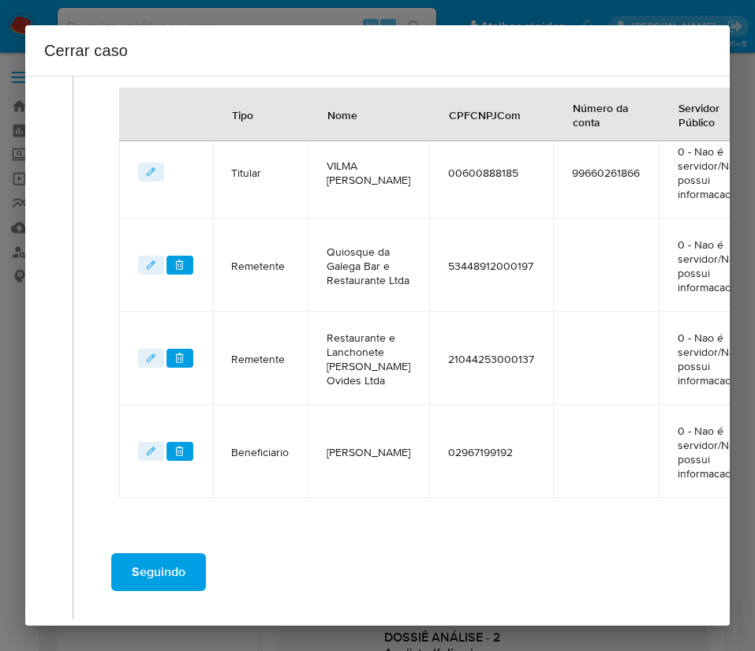
scroll to position [408, 0]
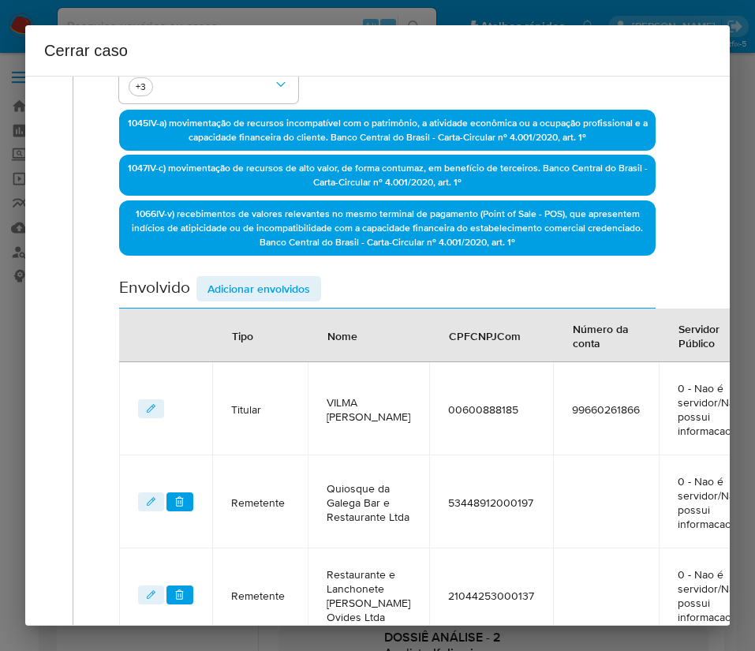
click at [280, 293] on span "Adicionar envolvidos" at bounding box center [259, 289] width 103 height 22
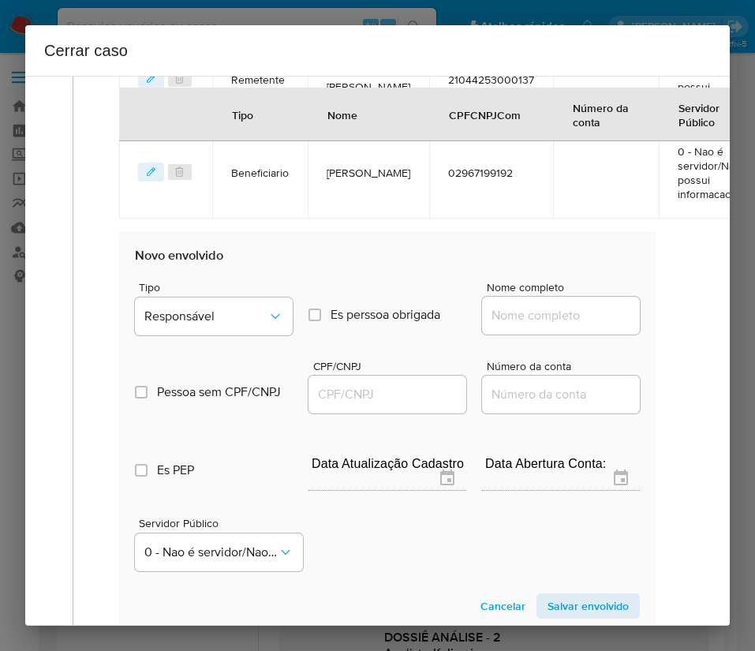
scroll to position [1000, 0]
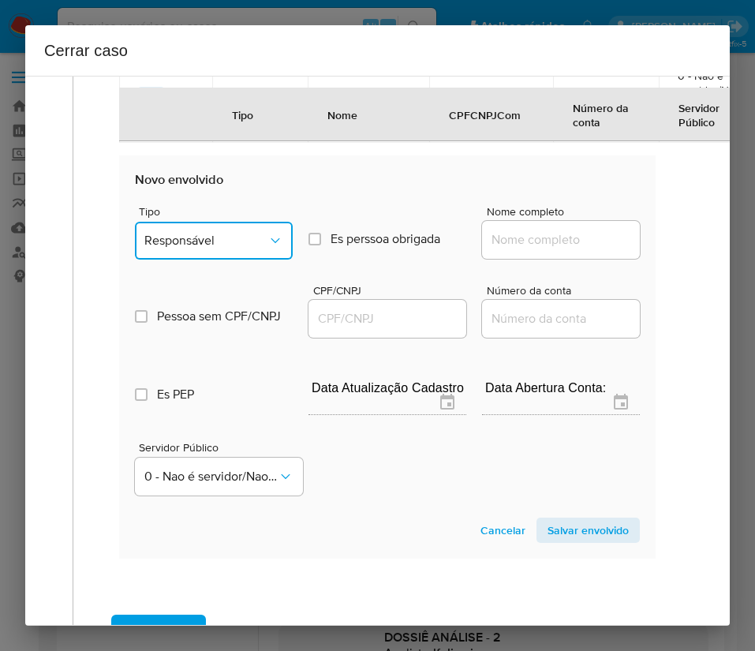
click at [227, 249] on span "Responsável" at bounding box center [205, 241] width 123 height 16
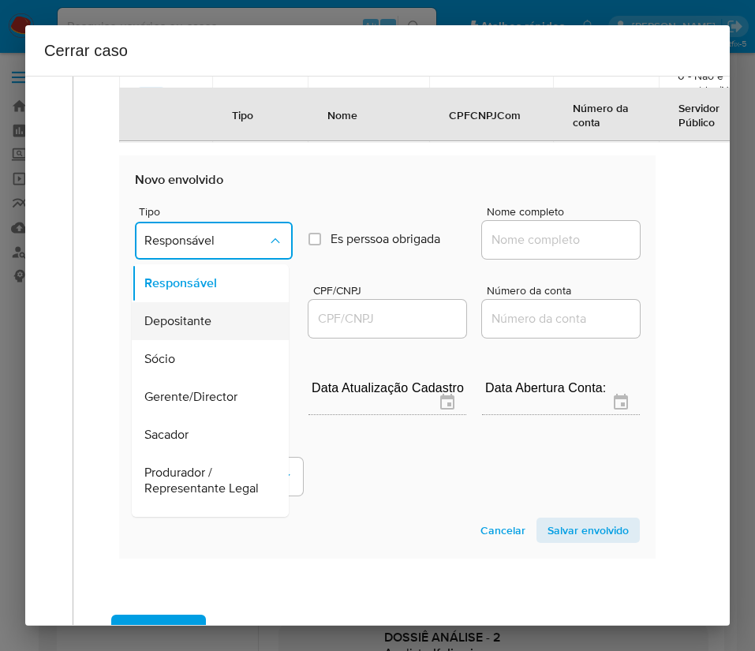
scroll to position [118, 0]
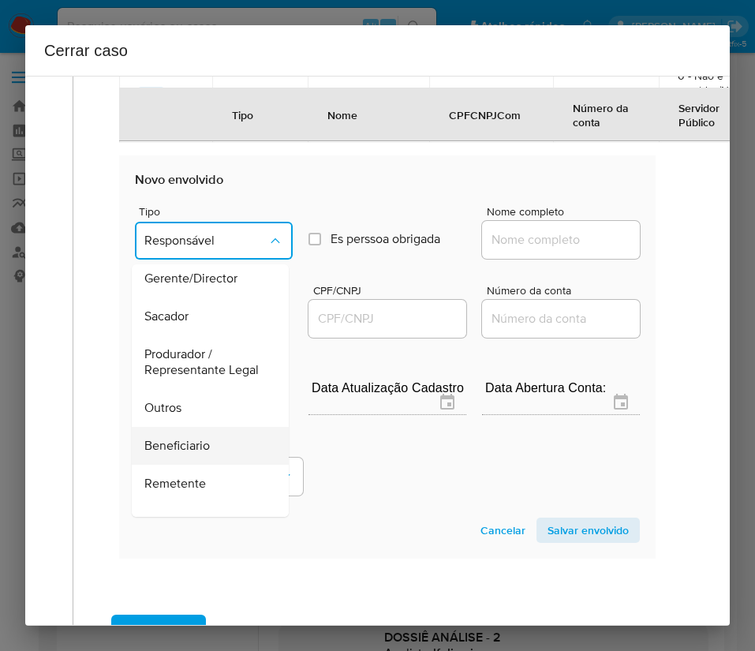
click at [178, 454] on span "Beneficiario" at bounding box center [177, 446] width 66 height 16
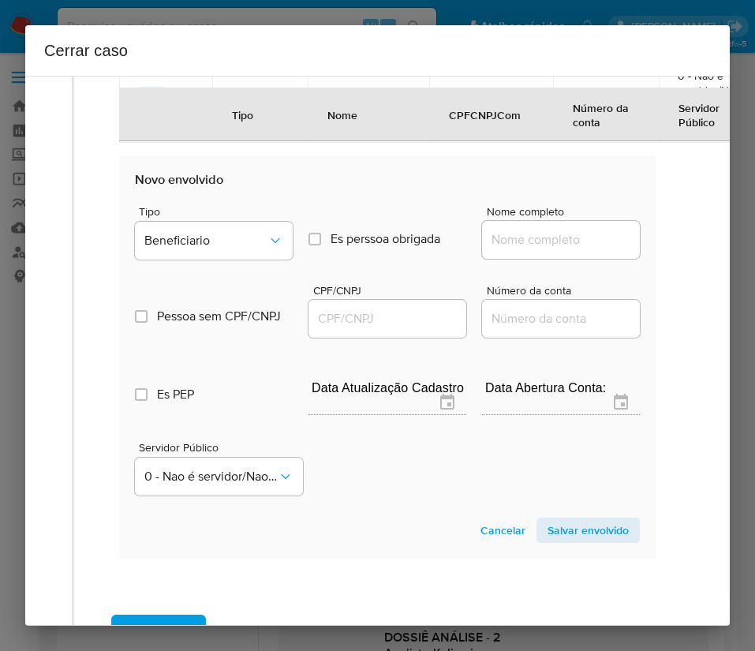
click at [518, 250] on input "Nome completo" at bounding box center [561, 240] width 158 height 21
paste input "Brasal Refrigerantes SA - CNPJ 01612795000151"
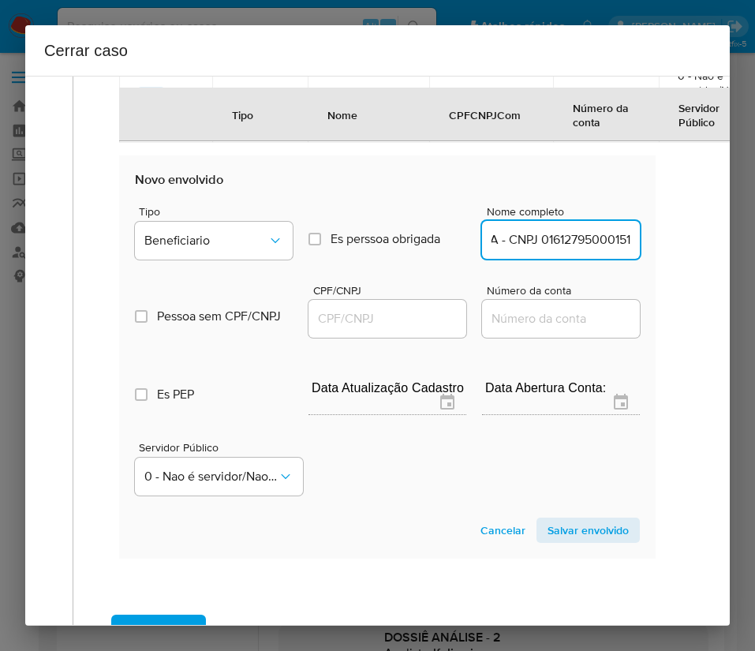
scroll to position [1000, 21]
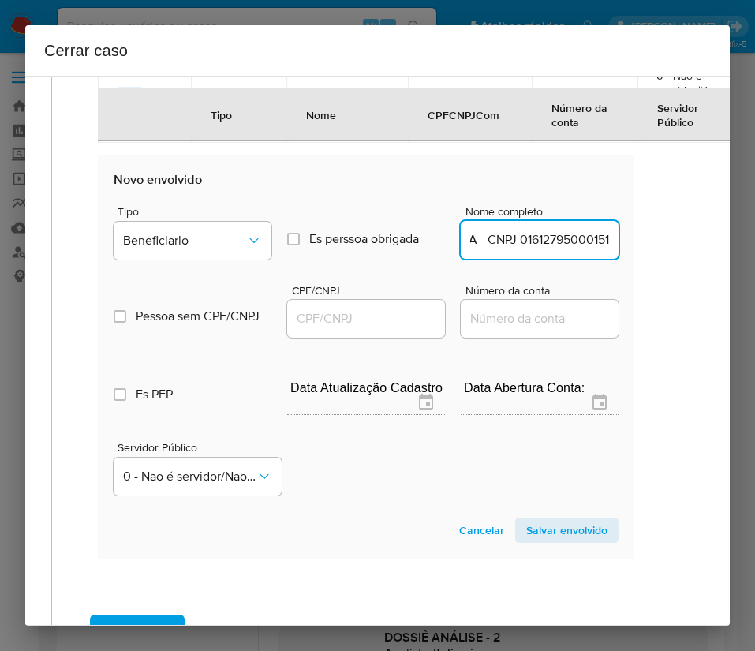
drag, startPoint x: 521, startPoint y: 281, endPoint x: 719, endPoint y: 290, distance: 198.3
click at [719, 290] on div "1 Informação completa Geral Data de início 01/07/2025 Data Fin 26/08/2025 Valor…" at bounding box center [377, 351] width 705 height 550
type input "Brasal Refrigerantes SA"
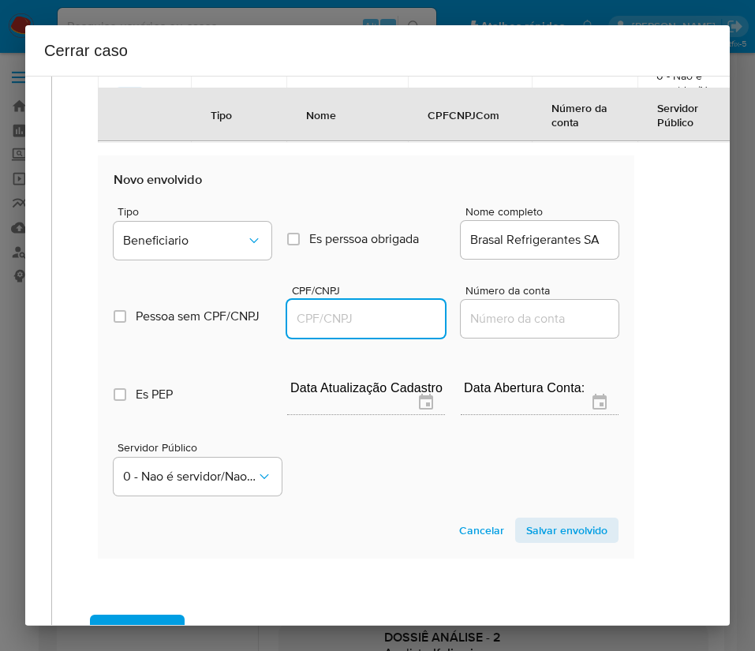
click at [290, 329] on input "CPF/CNPJ" at bounding box center [366, 319] width 158 height 21
paste input "01612795000151"
type input "1612795000151"
click at [526, 559] on section "Novo envolvido Tipo Beneficiario Es perssoa obrigada Is PObrigada Nome completo…" at bounding box center [366, 356] width 537 height 403
click at [526, 541] on span "Salvar envolvido" at bounding box center [566, 530] width 81 height 22
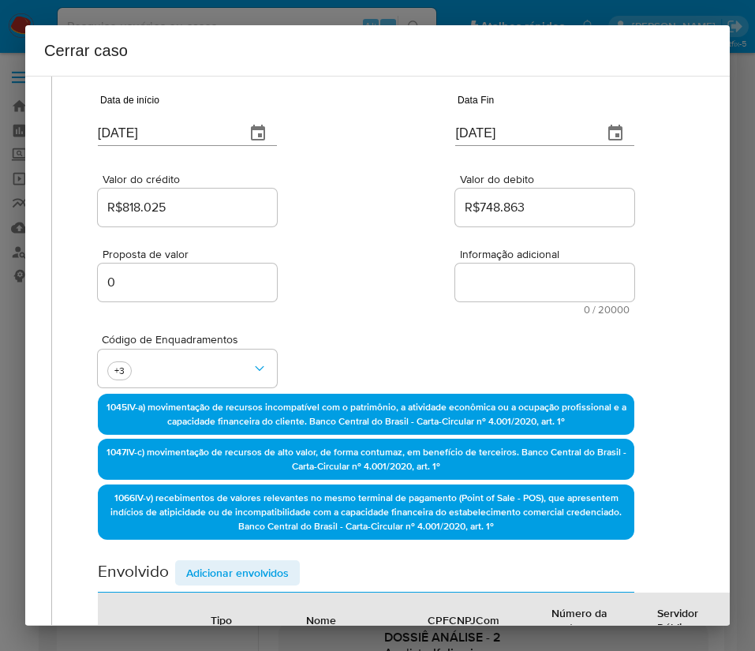
scroll to position [0, 21]
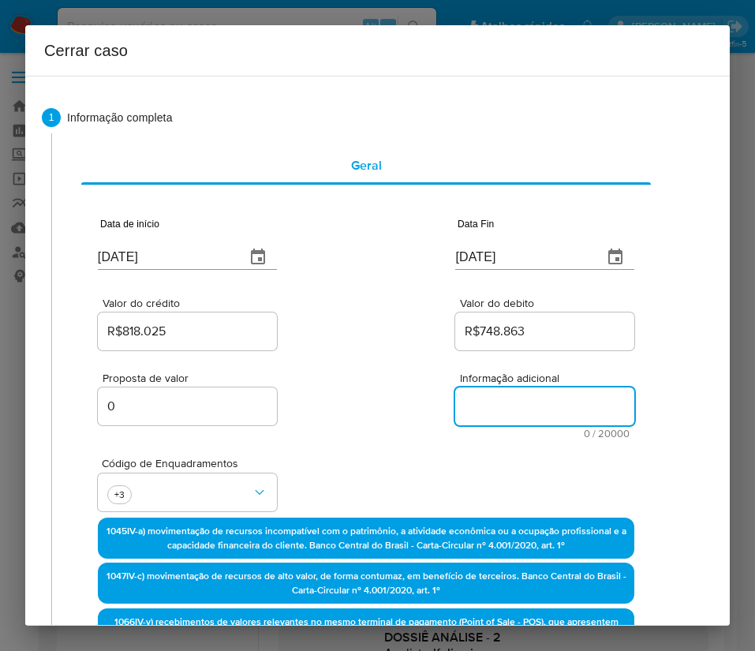
click at [481, 411] on textarea "Informação adicional" at bounding box center [544, 407] width 179 height 38
paste textarea "Informações do Cliente Vilma Juliao Ovides, CPF 00600888185, 40 anos, residente…"
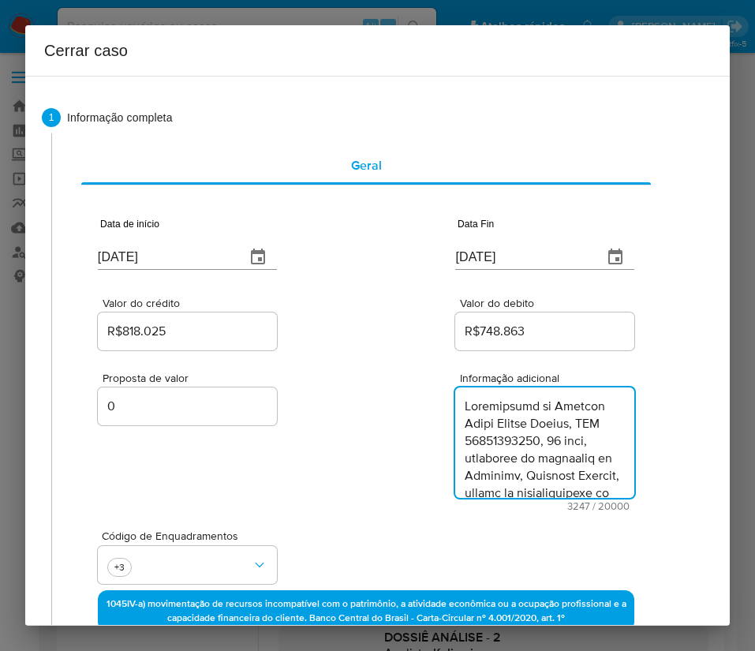
scroll to position [3233, 0]
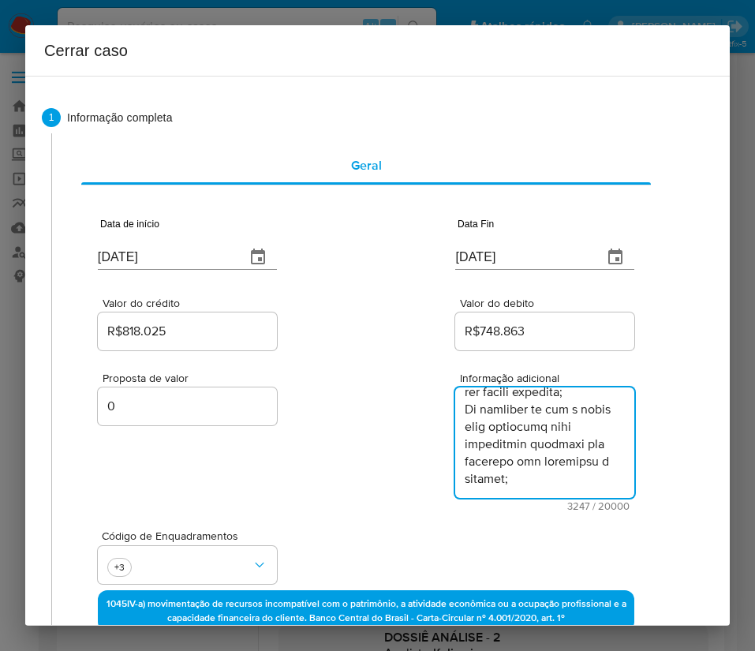
type textarea "Informações do Cliente Vilma Juliao Ovides, CPF 00600888185, 40 anos, residente…"
click at [403, 504] on div "Proposta de valor 0 Informação adicional 3247 / 20000 16753 caracteres restantes" at bounding box center [366, 433] width 537 height 158
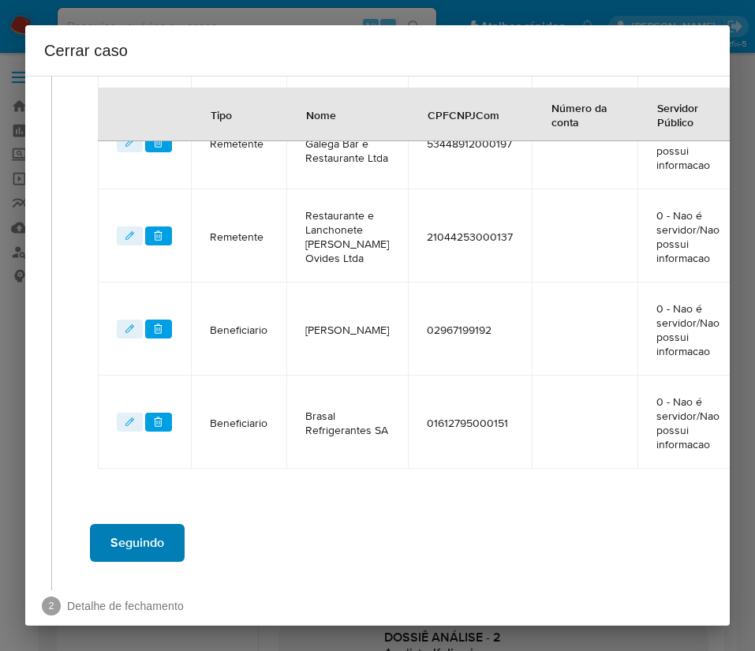
scroll to position [901, 21]
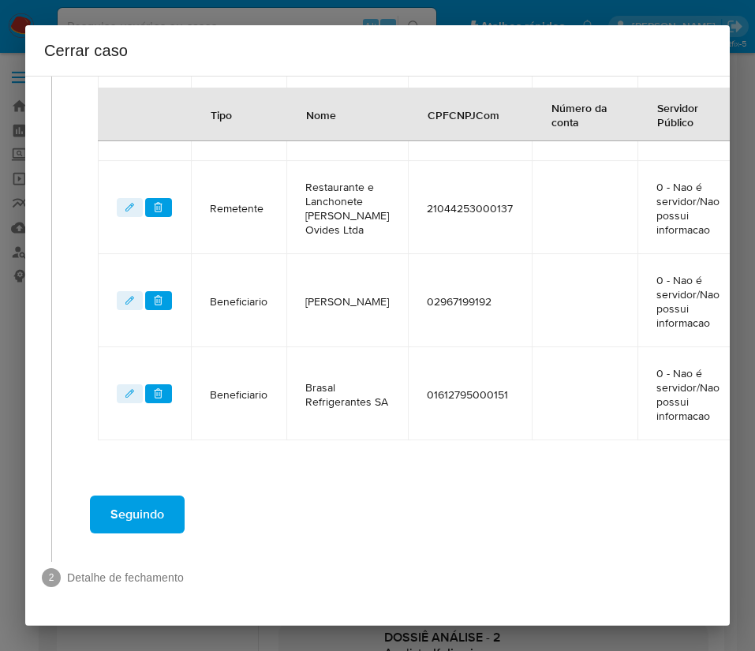
click at [141, 497] on span "Seguindo" at bounding box center [137, 514] width 54 height 35
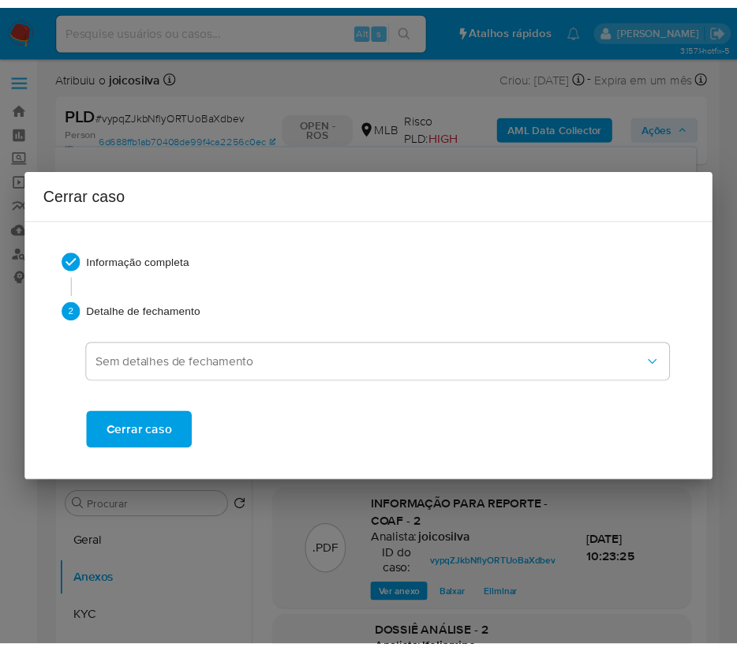
scroll to position [3112, 0]
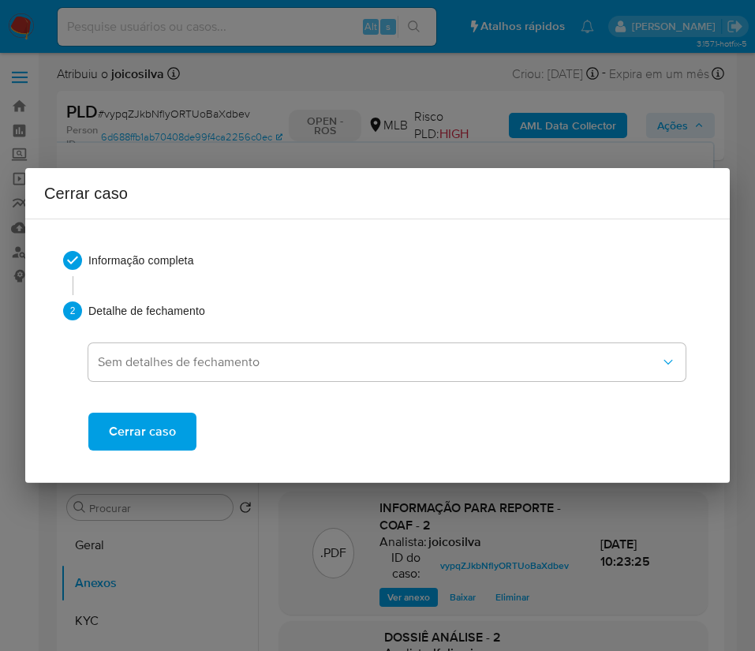
click at [138, 426] on span "Cerrar caso" at bounding box center [142, 431] width 67 height 35
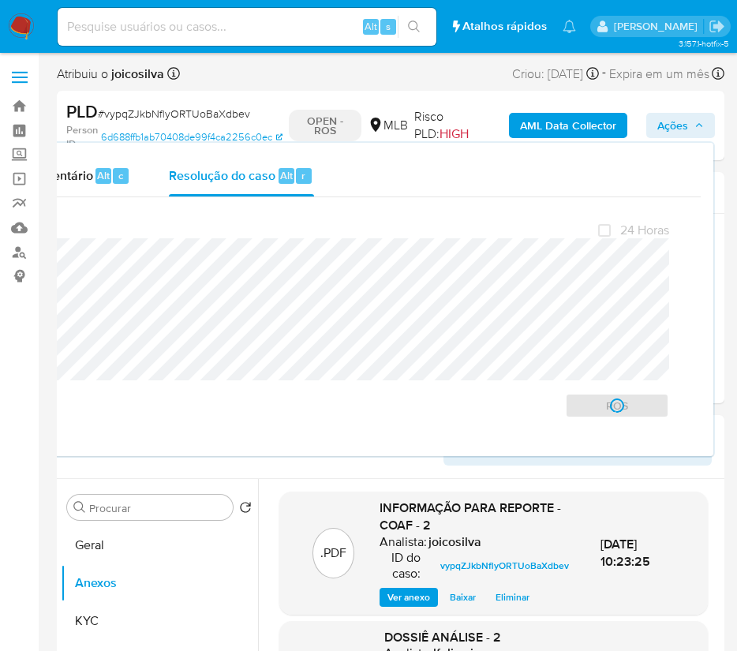
click at [116, 112] on span "# vypqZJkbNflyORTUoBaXdbev" at bounding box center [174, 114] width 152 height 16
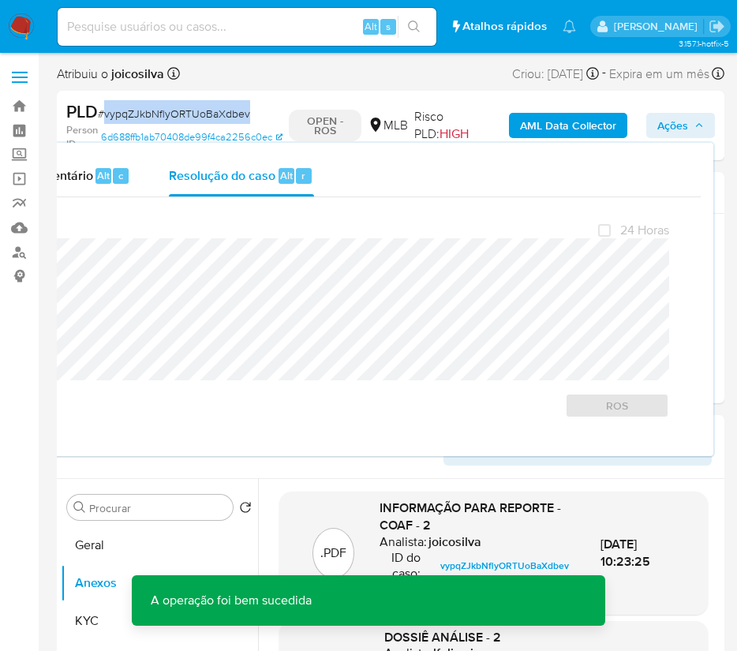
copy span "vypqZJkbNflyORTUoBaXdbev"
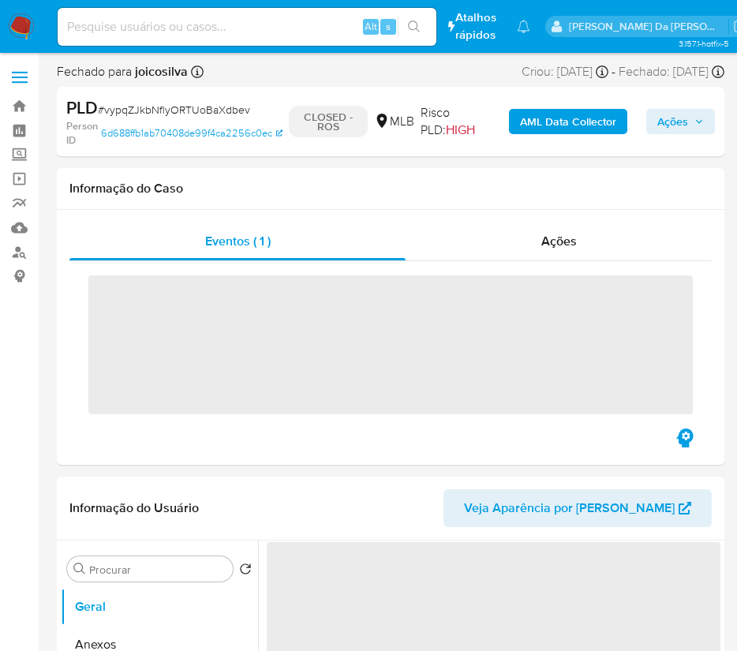
select select "10"
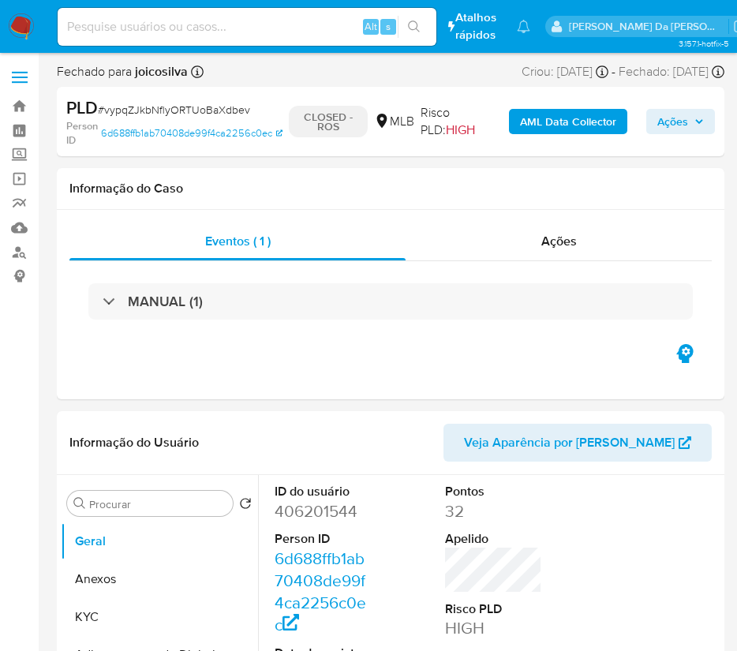
click at [218, 112] on span "# vypqZJkbNflyORTUoBaXdbev" at bounding box center [174, 110] width 152 height 16
copy span "vypqZJkbNflyORTUoBaXdbev"
click at [12, 26] on img at bounding box center [21, 26] width 27 height 27
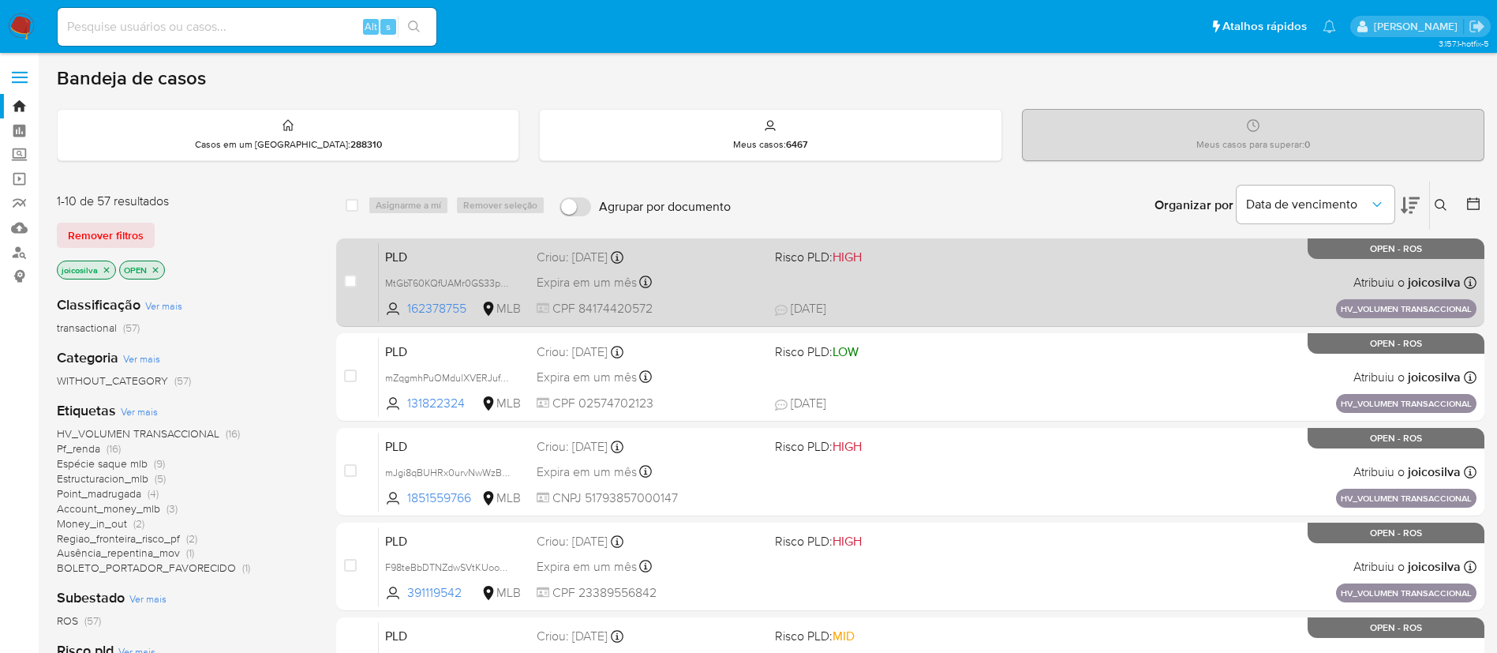
click at [983, 285] on div "PLD MtGbT60KQfUAMr0GS33pSGik 162378755 MLB Risco PLD: HIGH Criou: [DATE] Criou:…" at bounding box center [928, 282] width 1098 height 80
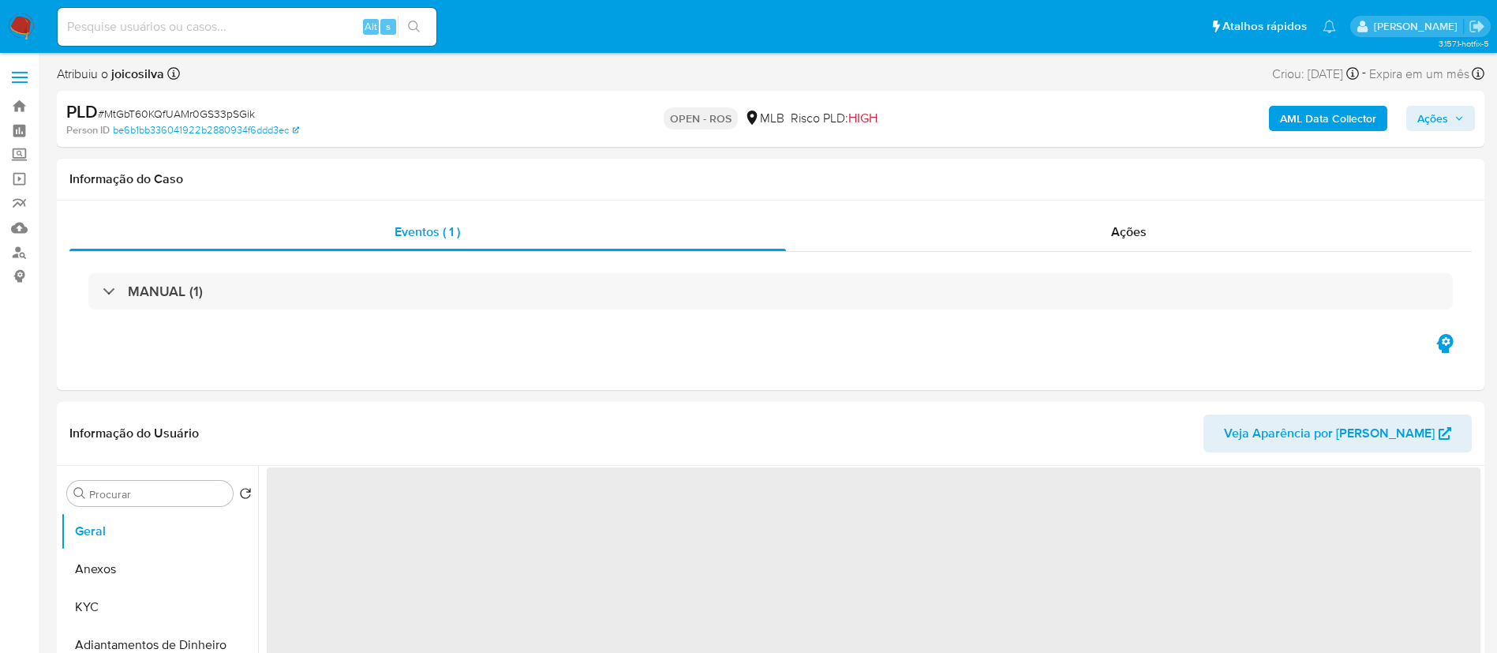
select select "10"
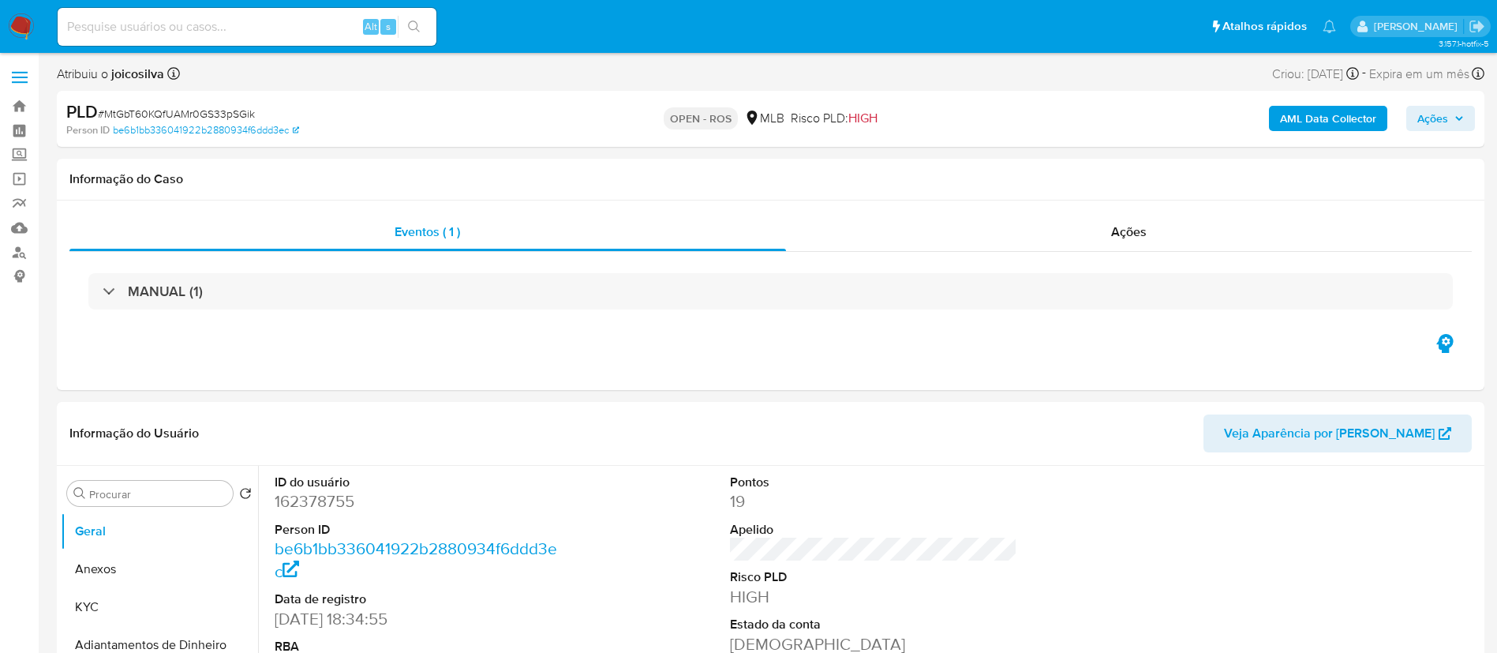
click at [218, 116] on span "# MtGbT60KQfUAMr0GS33pSGik" at bounding box center [176, 114] width 157 height 16
copy span "MtGbT60KQfUAMr0GS33pSGik"
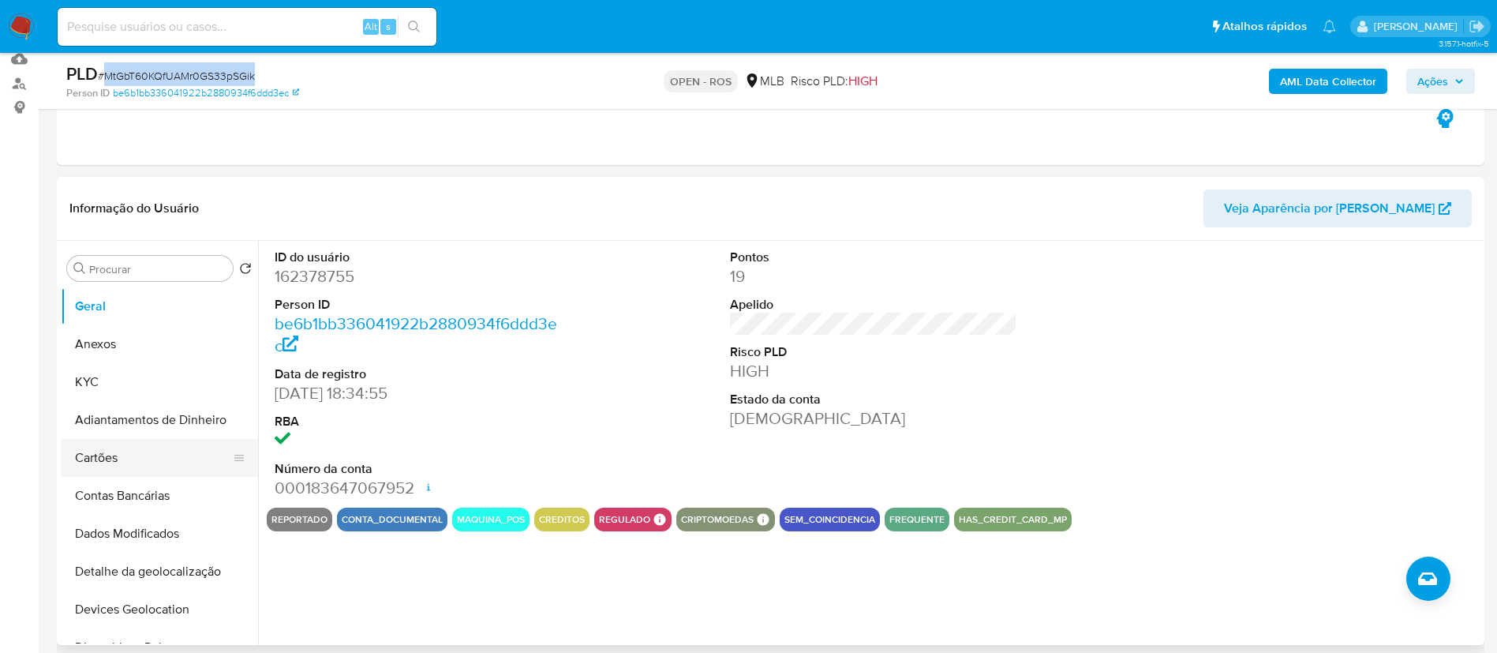
scroll to position [237, 0]
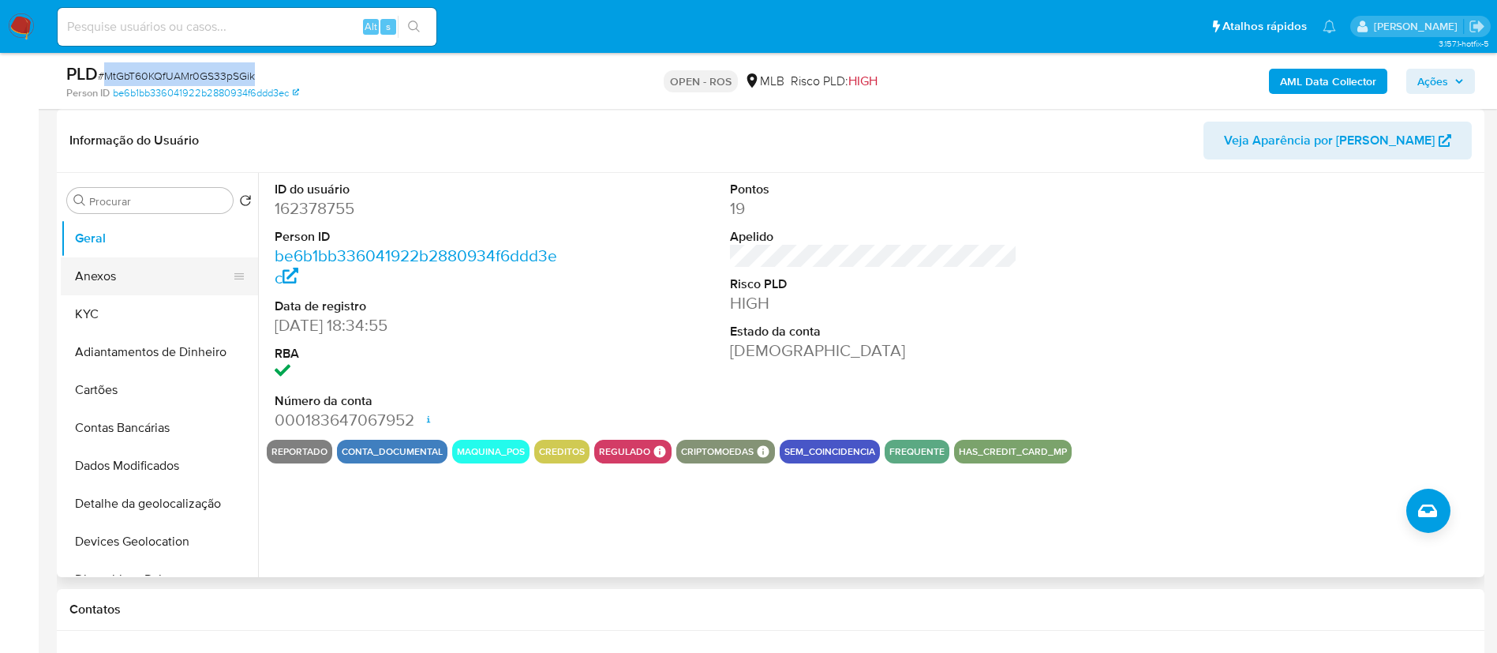
click at [116, 278] on button "Anexos" at bounding box center [153, 276] width 185 height 38
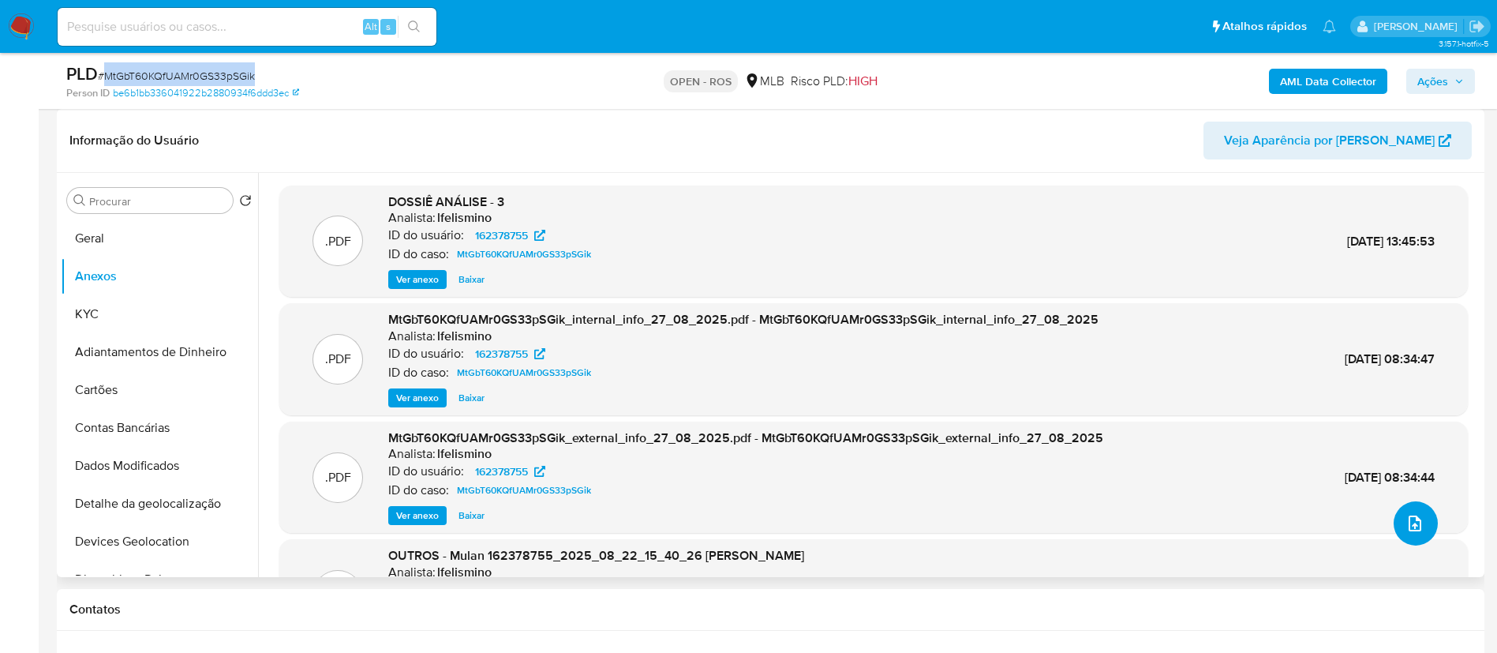
click at [1416, 515] on span "upload-file" at bounding box center [1415, 523] width 19 height 19
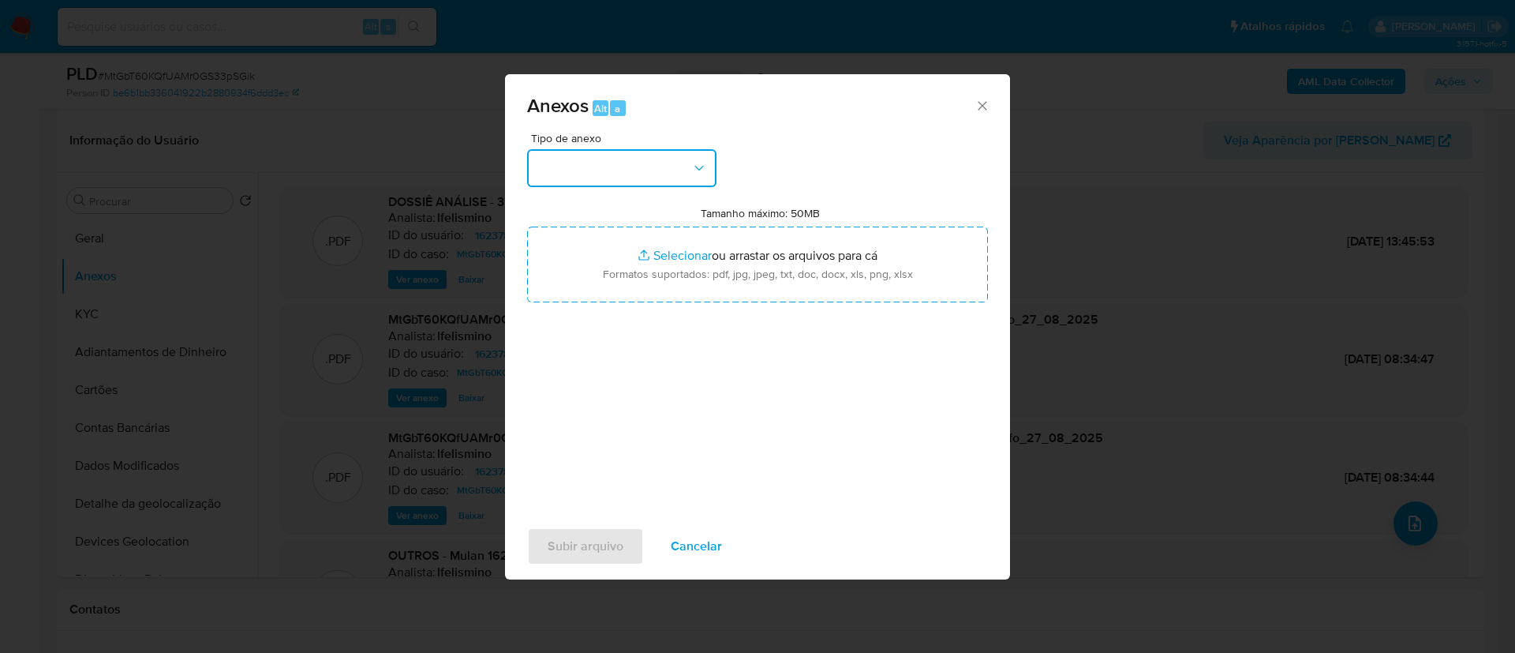
click at [640, 152] on button "button" at bounding box center [621, 168] width 189 height 38
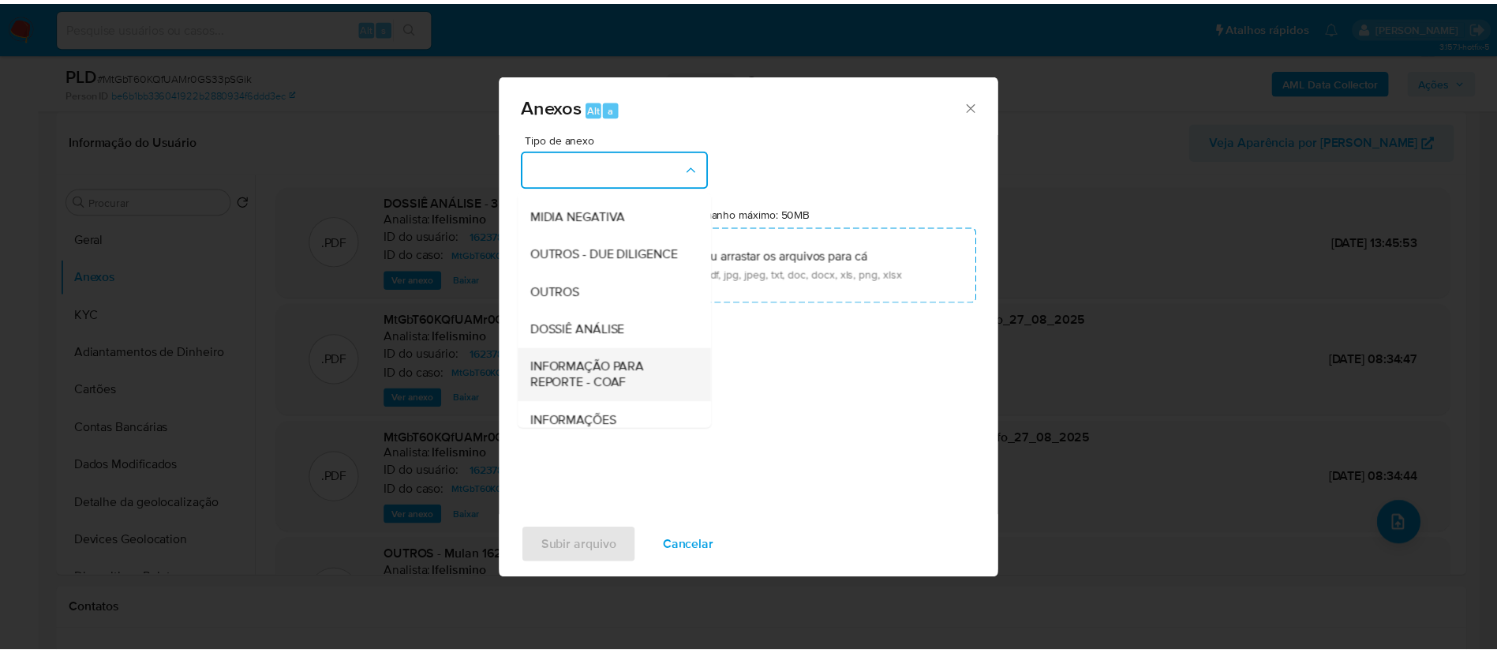
scroll to position [243, 0]
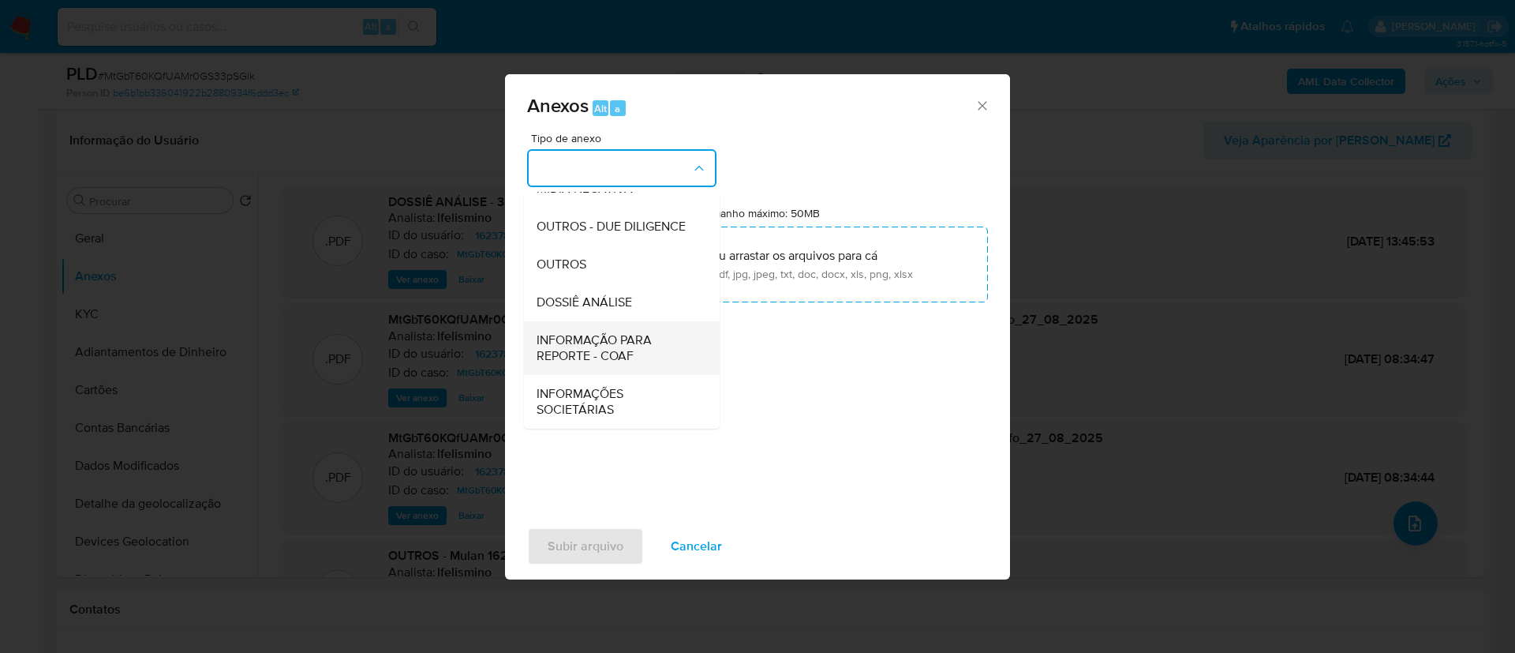
click at [619, 347] on span "INFORMAÇÃO PARA REPORTE - COAF" at bounding box center [617, 348] width 161 height 32
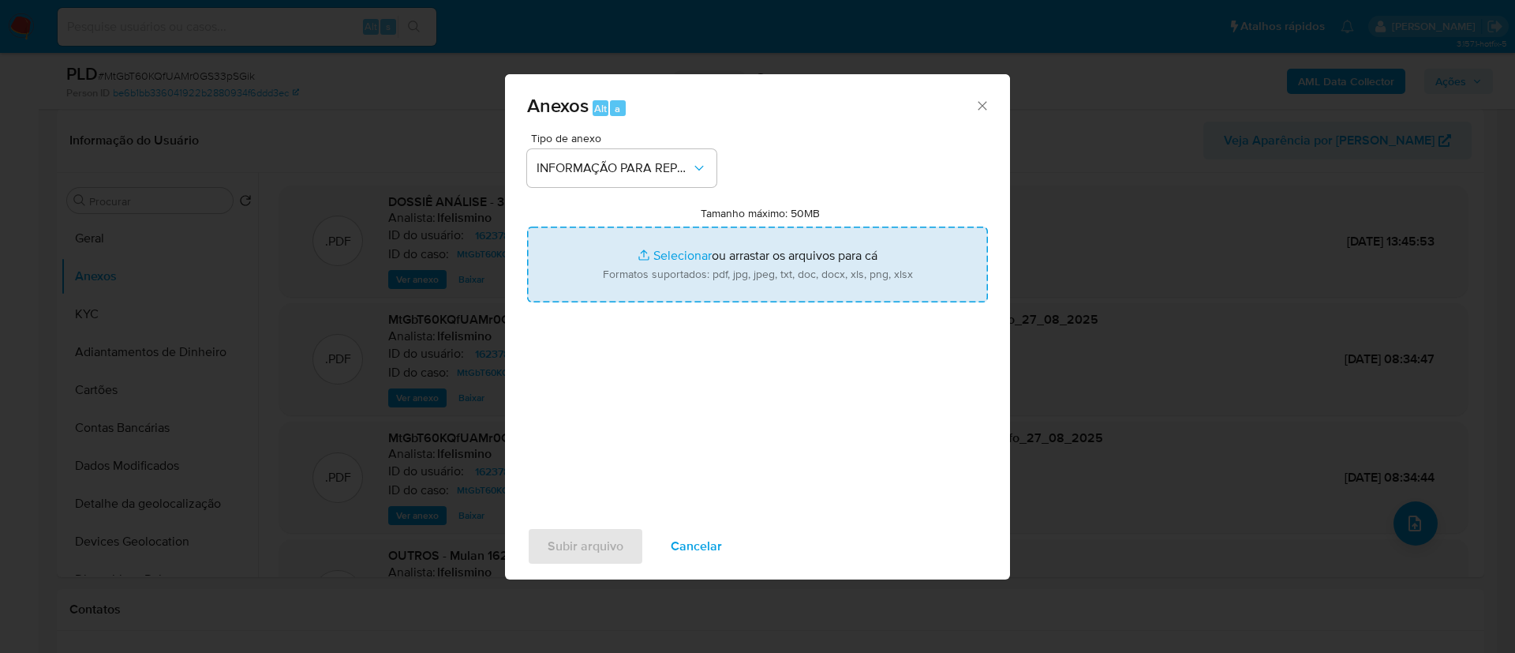
type input "C:\fakepath\3.º SAR - MtGbT60KQfUAMr0GS33pSGik - CPF 84174420572 - [PERSON_NAME…"
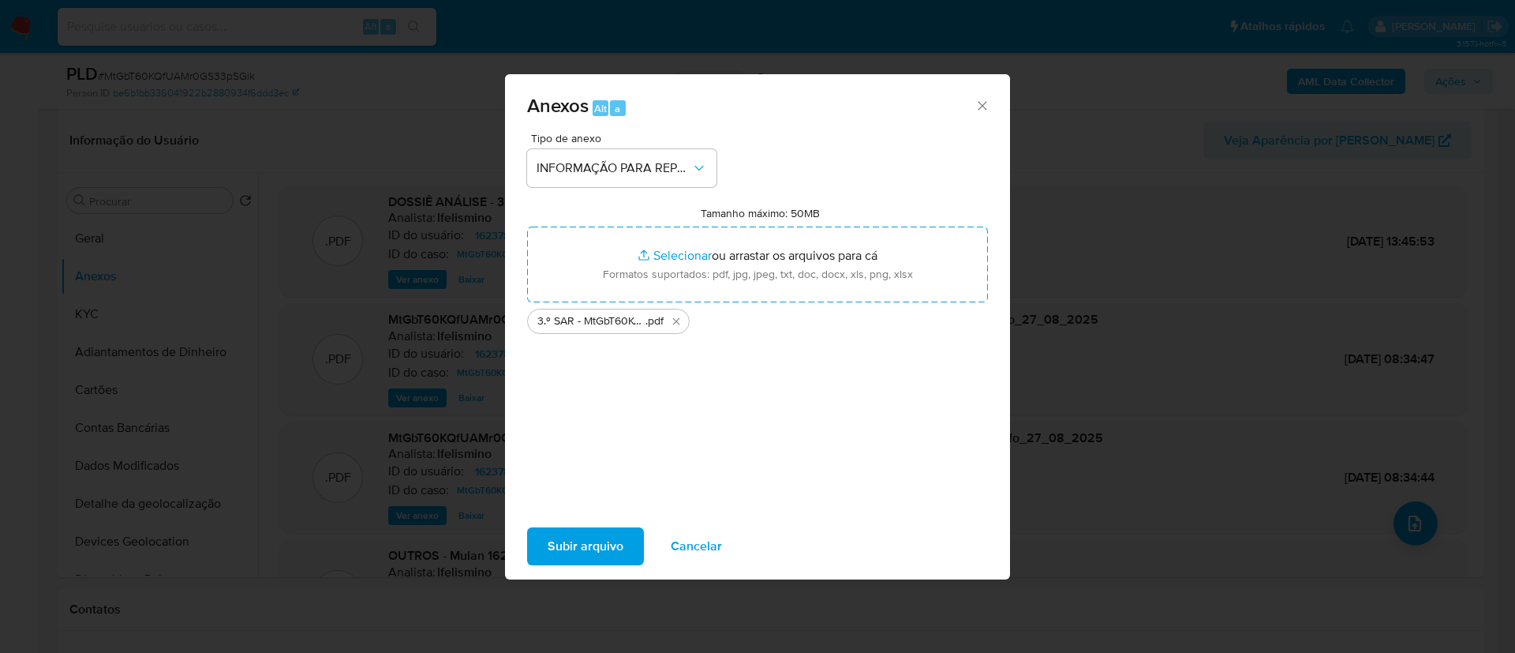
click at [602, 550] on span "Subir arquivo" at bounding box center [586, 546] width 76 height 35
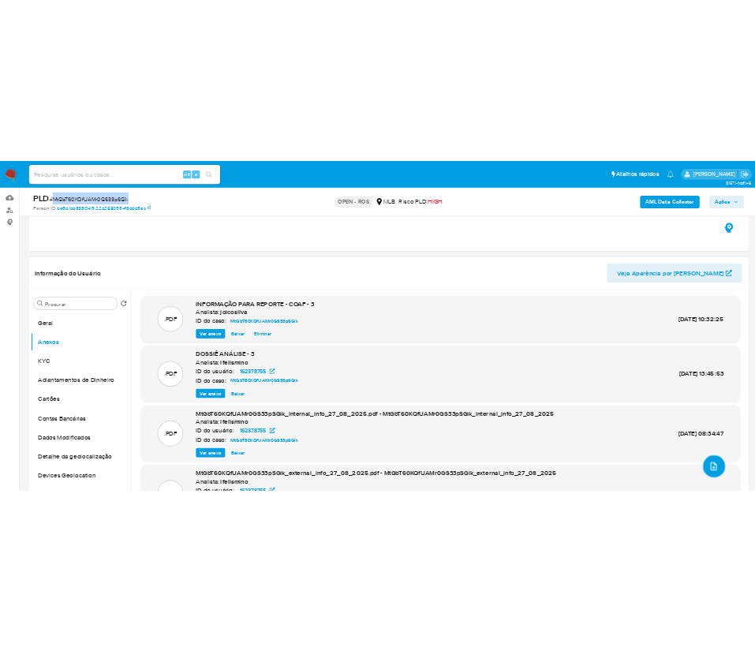
scroll to position [118, 0]
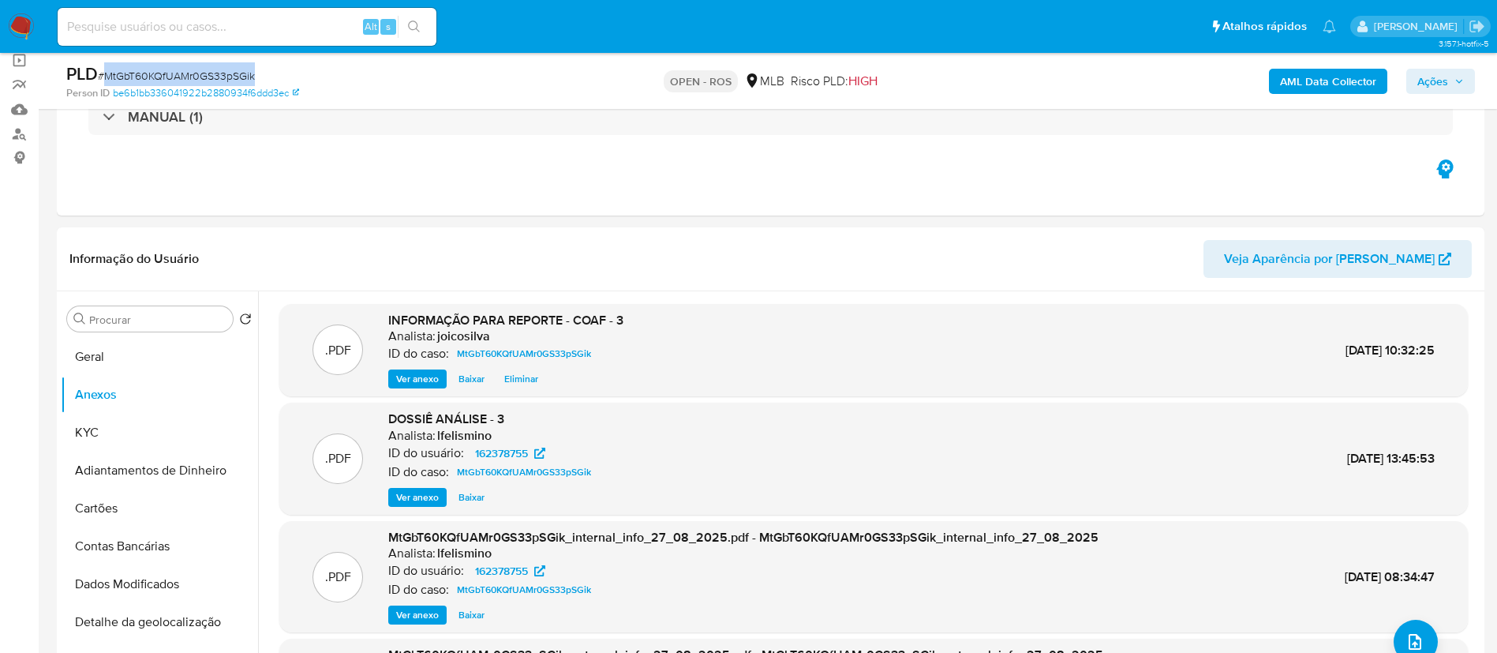
click at [1430, 73] on span "Ações" at bounding box center [1432, 81] width 31 height 25
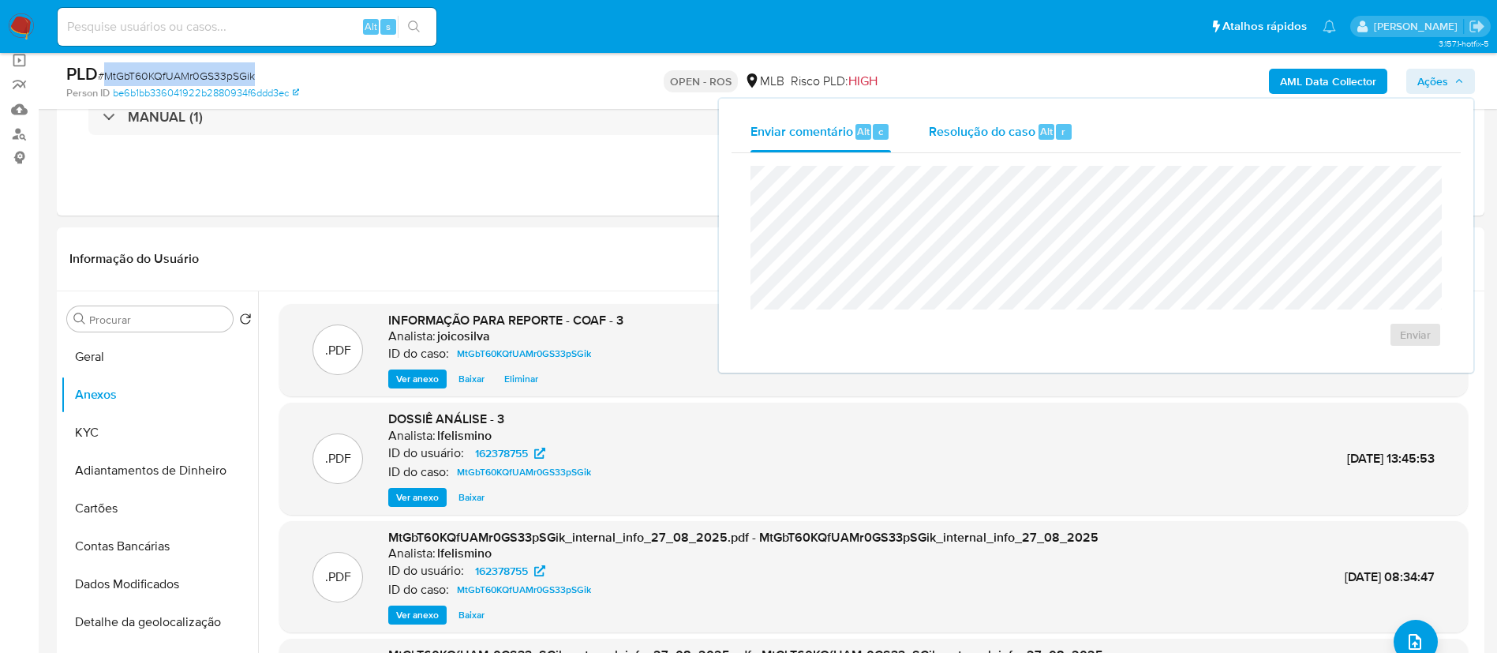
click at [950, 133] on span "Resolução do caso" at bounding box center [982, 131] width 107 height 18
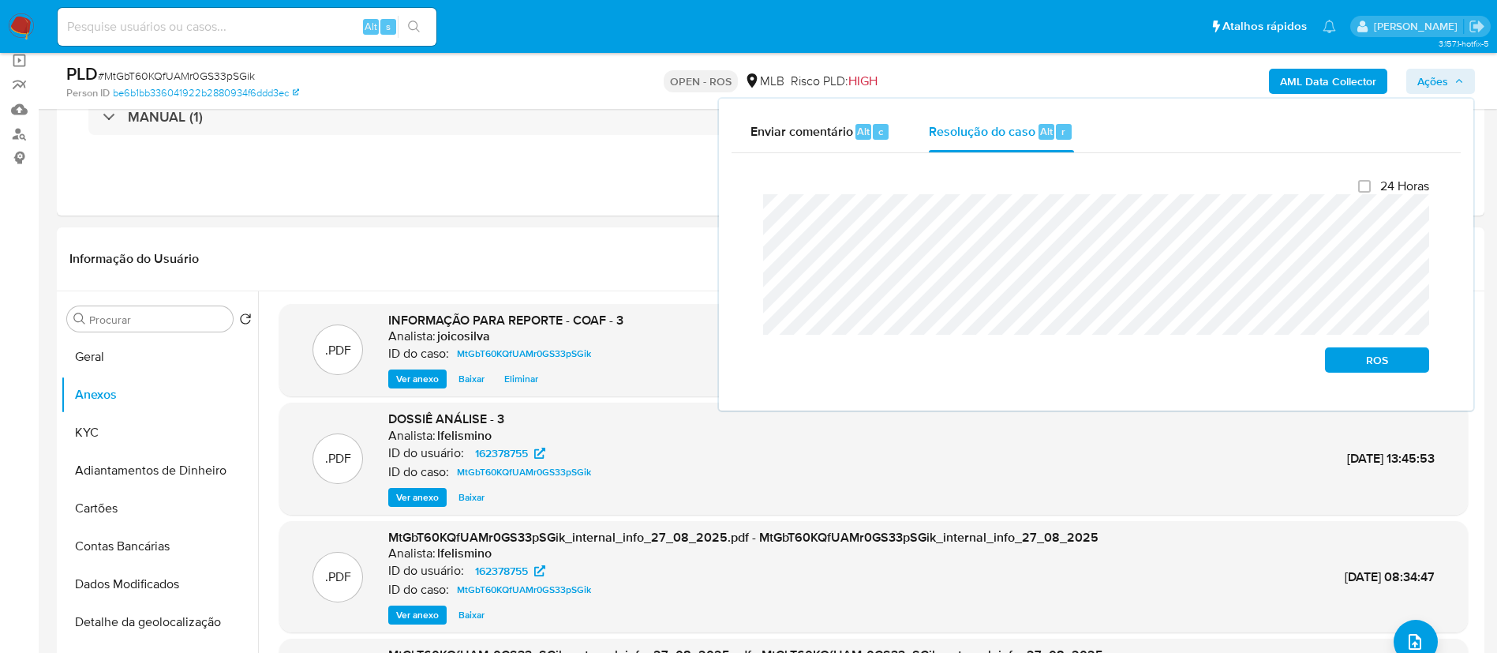
click at [722, 215] on div "Enviar comentário Alt c Resolução do caso Alt r Fechamento do caso 24 Horas ROS" at bounding box center [1096, 255] width 754 height 312
drag, startPoint x: 1366, startPoint y: 353, endPoint x: 1365, endPoint y: 361, distance: 8.7
click at [1365, 361] on span "ROS" at bounding box center [1377, 360] width 82 height 22
click at [1365, 362] on span "ROS" at bounding box center [1377, 360] width 82 height 22
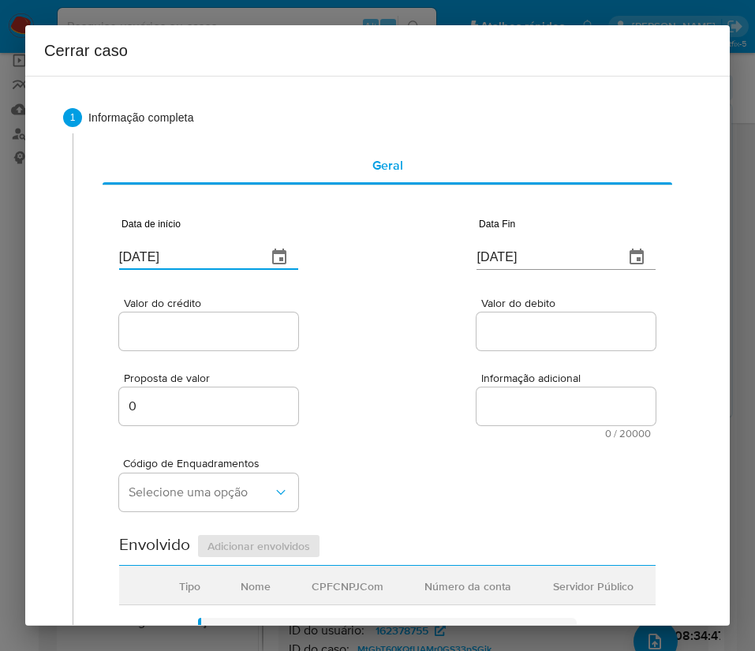
click at [150, 254] on input "01/09/2025" at bounding box center [186, 257] width 135 height 25
click at [150, 254] on input "[DATE]" at bounding box center [186, 257] width 135 height 25
paste input "6/07"
type input "06/07/2025"
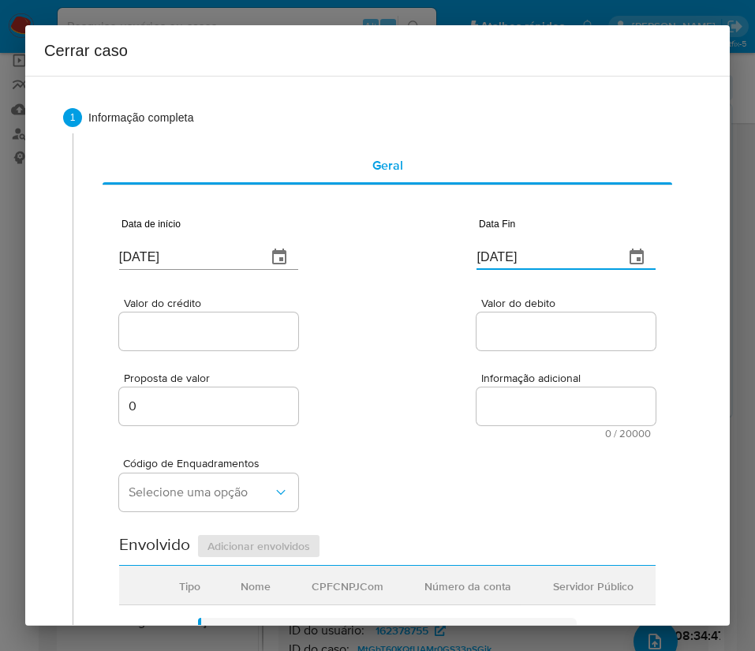
click at [497, 256] on input "[DATE]" at bounding box center [544, 257] width 135 height 25
paste input "21/08"
type input "21/08/2025"
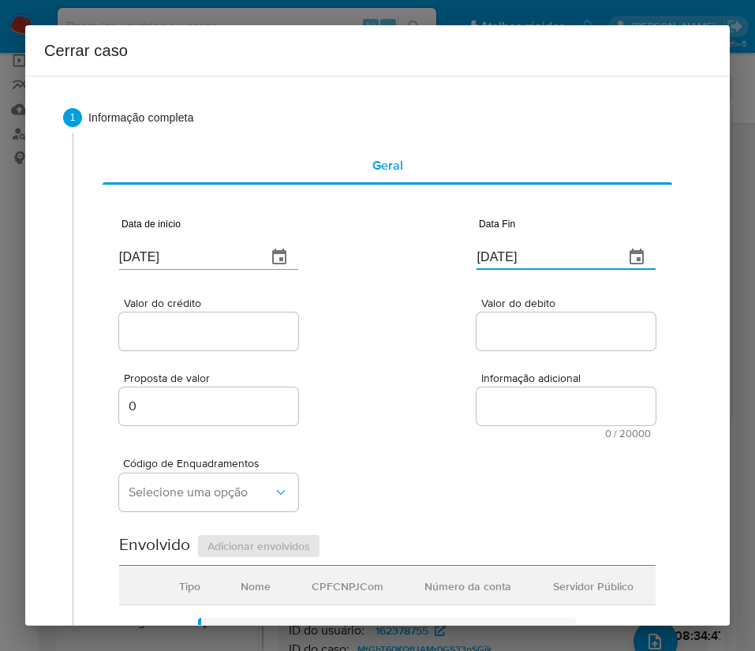
drag, startPoint x: 511, startPoint y: 403, endPoint x: 257, endPoint y: 351, distance: 259.3
click at [511, 403] on textarea "Informação adicional" at bounding box center [566, 407] width 179 height 38
click at [179, 324] on input "Valor do crédito" at bounding box center [208, 331] width 179 height 21
click at [201, 325] on input "Valor do crédito" at bounding box center [208, 331] width 179 height 21
paste input "R$487.172"
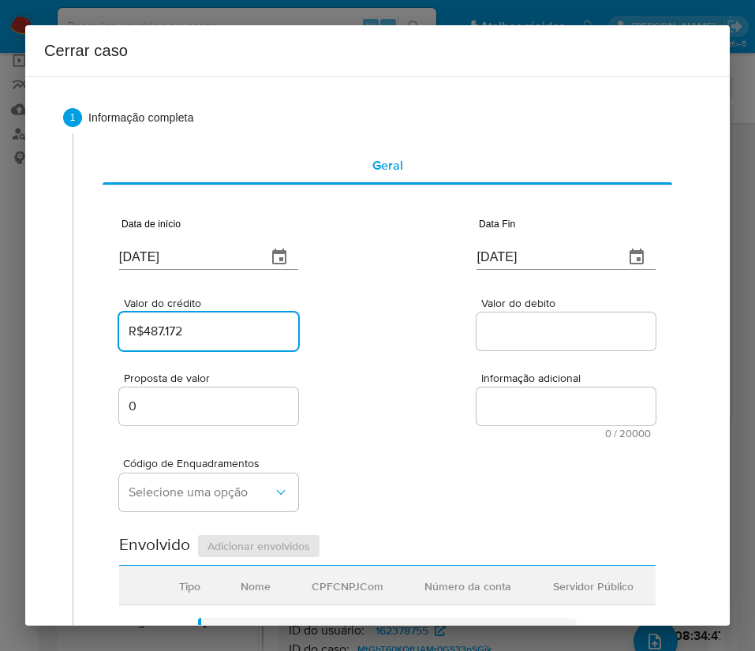
type input "R$487.172"
click at [433, 365] on div "Proposta de valor 0 Informação adicional 0 / 20000 20000 caracteres restantes" at bounding box center [387, 396] width 537 height 85
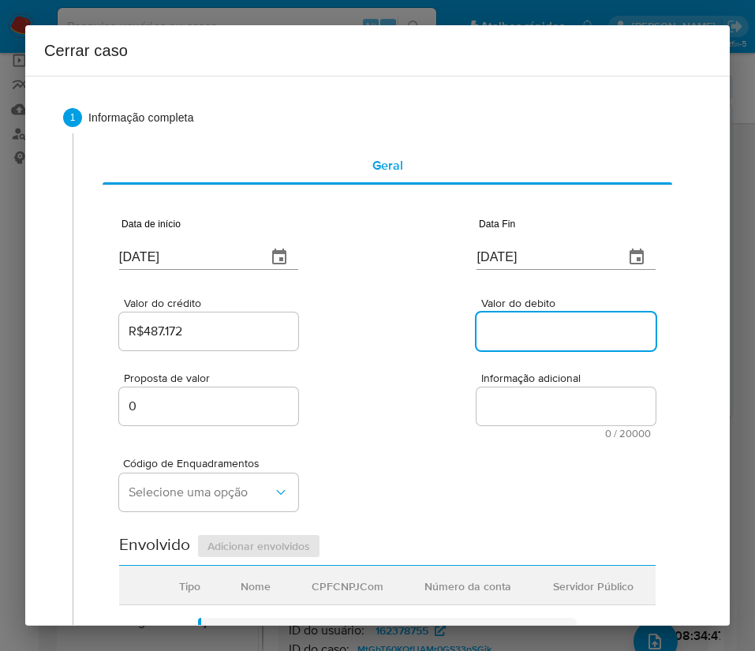
click at [525, 328] on input "Valor do debito" at bounding box center [566, 331] width 179 height 21
paste input "R$457.604"
type input "R$457.604"
click at [451, 469] on div "Código de Enquadramentos Selecione uma opção" at bounding box center [387, 478] width 537 height 79
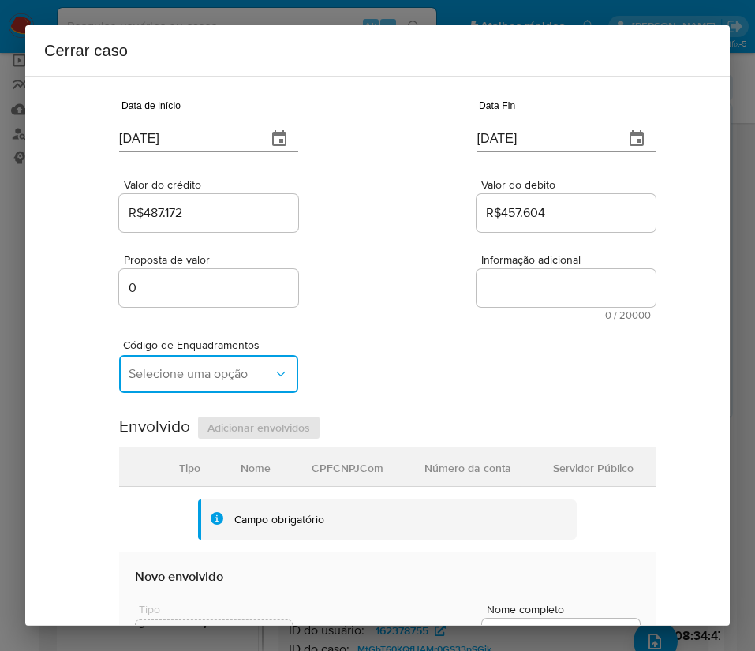
click at [247, 384] on button "Selecione uma opção" at bounding box center [208, 374] width 179 height 38
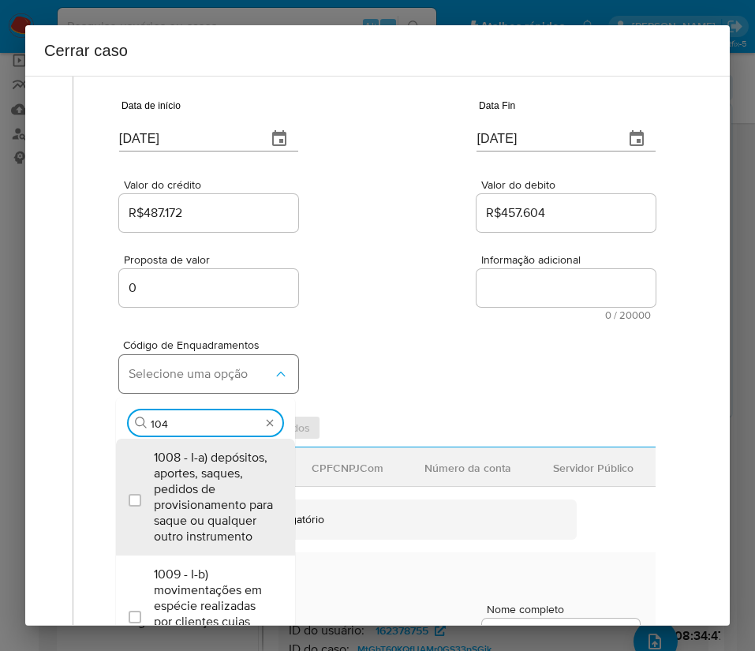
type input "1045"
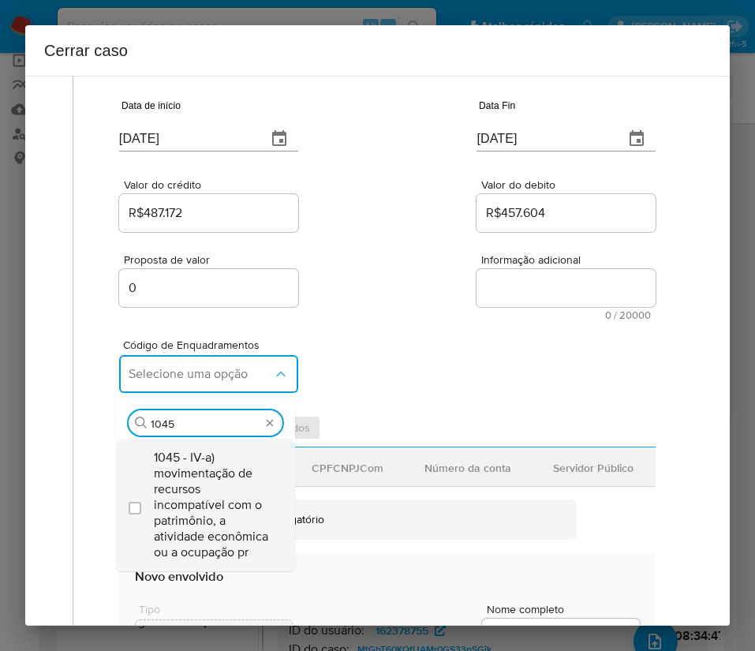
click at [245, 475] on span "1045 - IV-a) movimentação de recursos incompatível com o patrimônio, a atividad…" at bounding box center [213, 505] width 119 height 110
checkbox input "true"
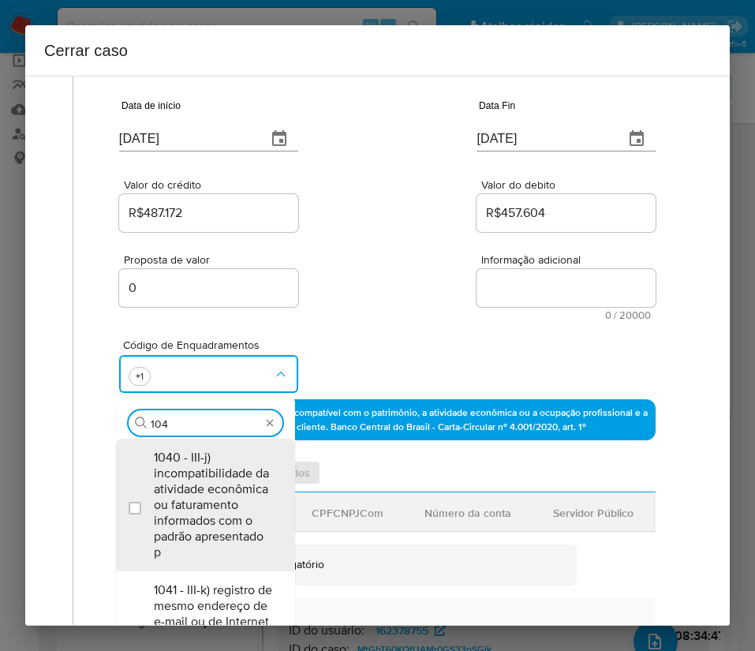
scroll to position [0, 0]
type input "1047"
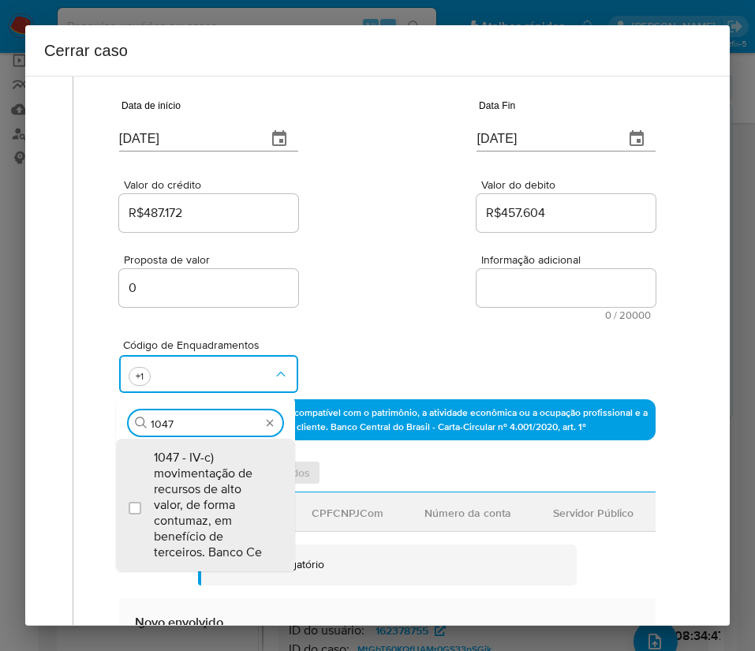
click at [245, 475] on span "1047 - IV-c) movimentação de recursos de alto valor, de forma contumaz, em bene…" at bounding box center [213, 505] width 119 height 110
checkbox input "true"
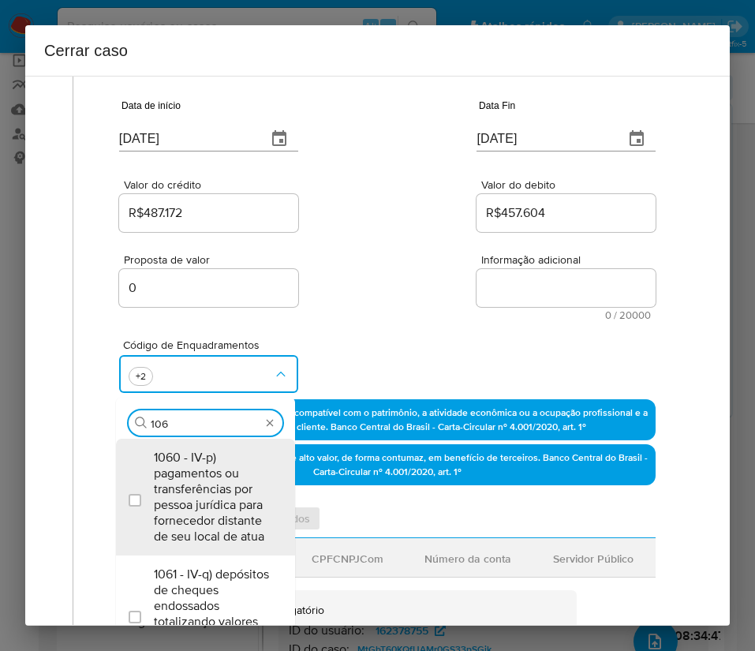
type input "1066"
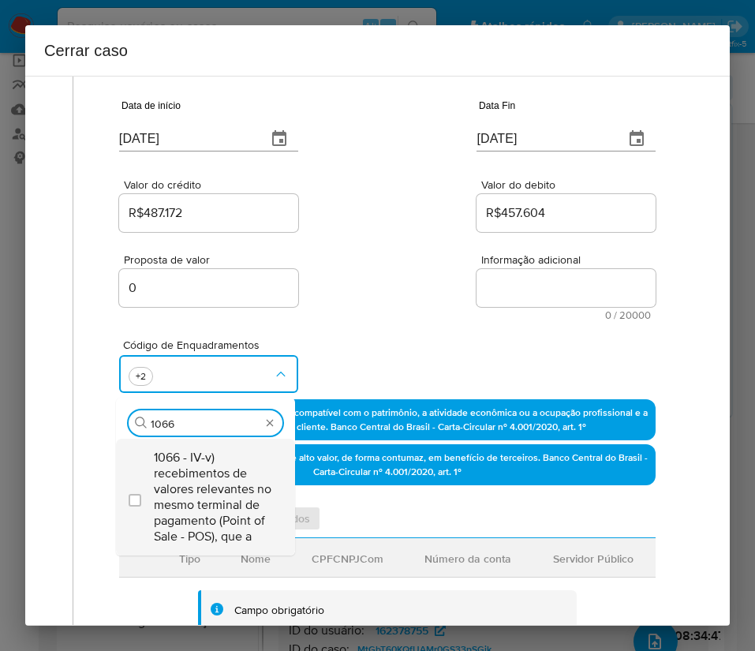
click at [189, 479] on span "1066 - IV-v) recebimentos de valores relevantes no mesmo terminal de pagamento …" at bounding box center [213, 497] width 119 height 95
checkbox input "true"
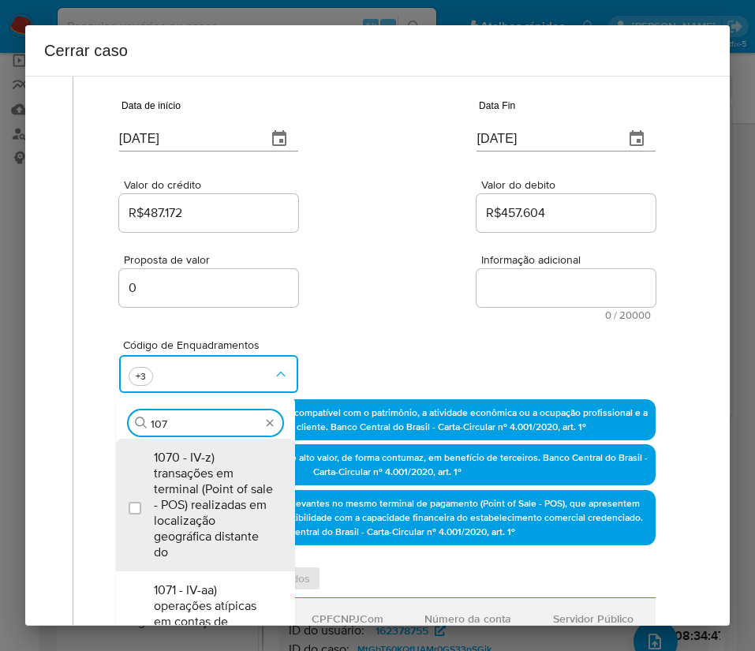
type input "1070"
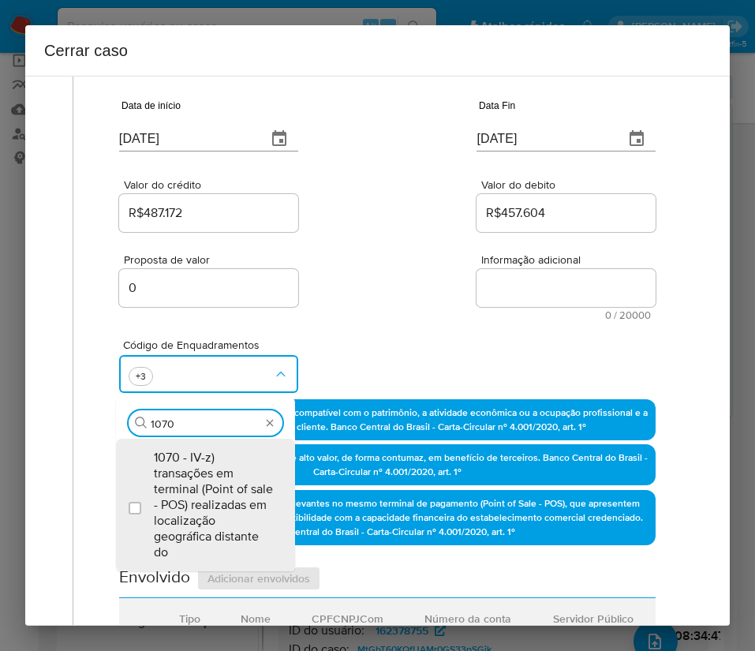
click at [190, 479] on span "1070 - IV-z) transações em terminal (Point of sale - POS) realizadas em localiz…" at bounding box center [213, 505] width 119 height 110
checkbox input "true"
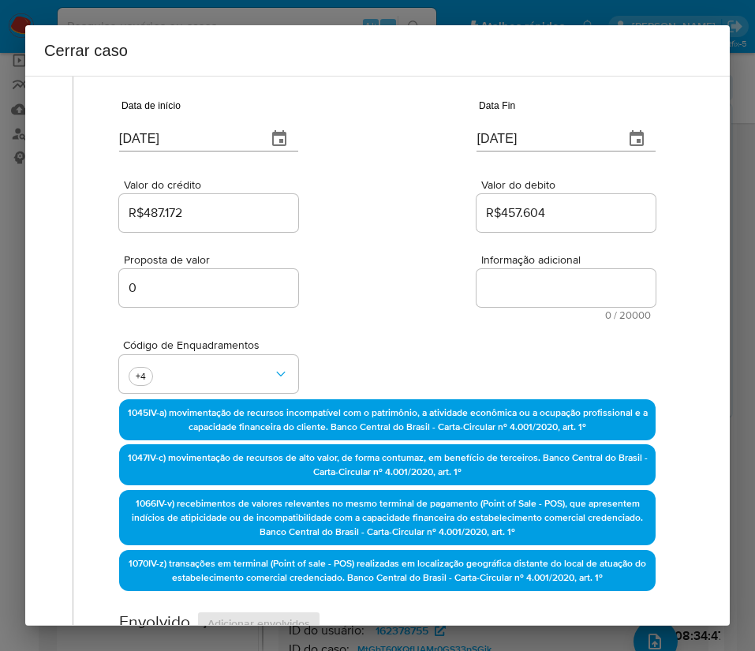
click at [361, 319] on div "Proposta de valor 0 Informação adicional 0 / 20000 20000 caracteres restantes" at bounding box center [387, 277] width 537 height 85
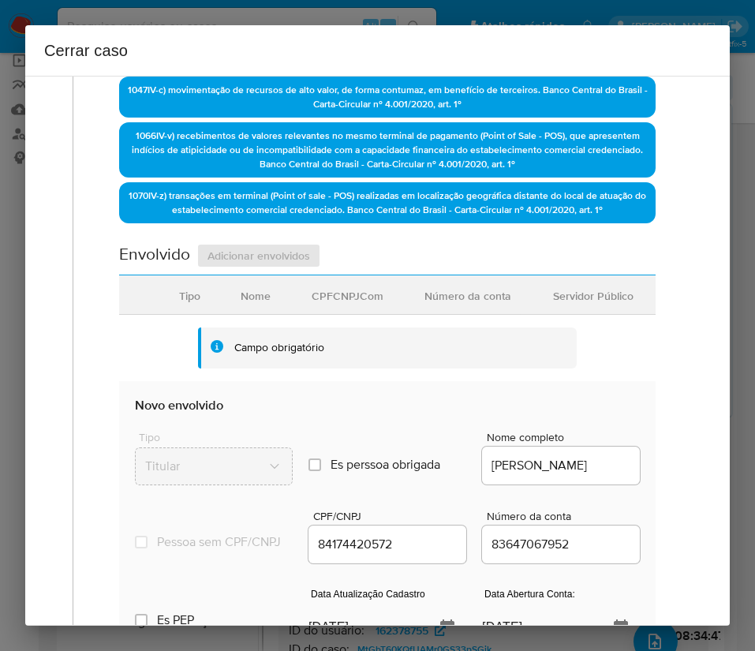
scroll to position [710, 0]
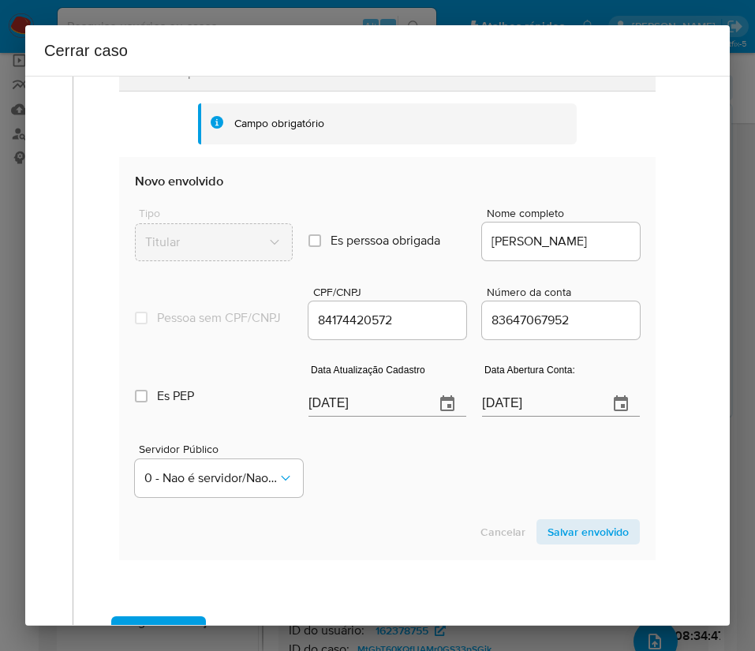
click at [383, 417] on input "[DATE]" at bounding box center [366, 403] width 114 height 25
paste input "8/07"
type input "08/07/2025"
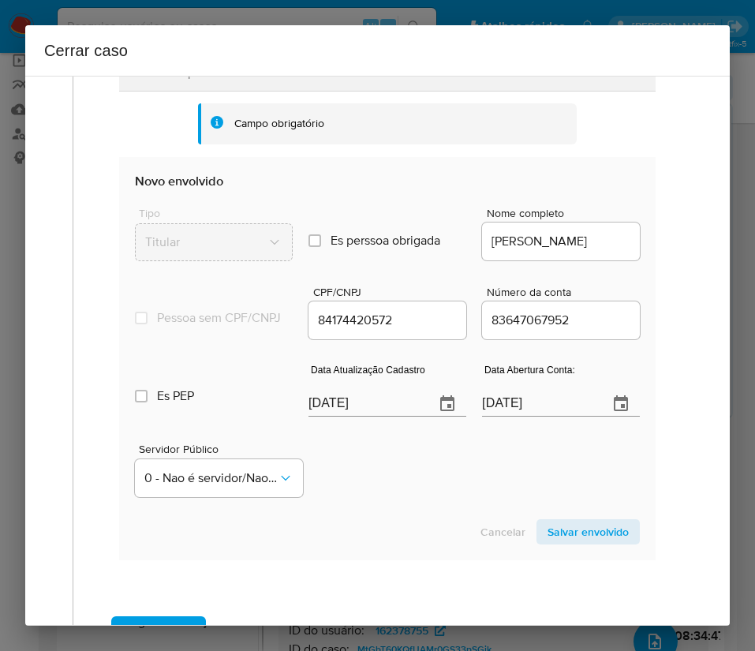
click at [509, 406] on input "16/04/2020" at bounding box center [539, 403] width 114 height 25
paste input "text"
type input "16/04/2020"
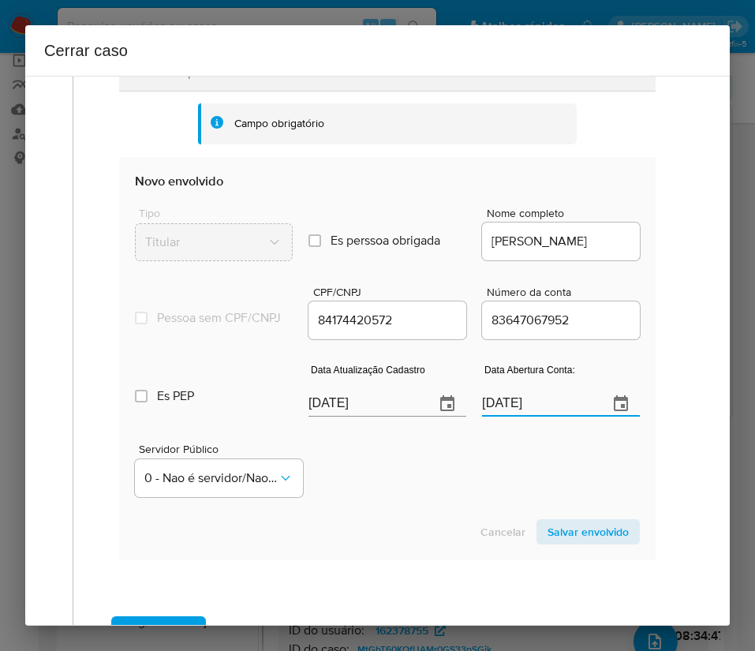
drag, startPoint x: 422, startPoint y: 520, endPoint x: 528, endPoint y: 399, distance: 160.5
click at [423, 518] on section "Novo envolvido Tipo Titular Es perssoa obrigada Is PObrigada Nome completo SERG…" at bounding box center [387, 358] width 537 height 403
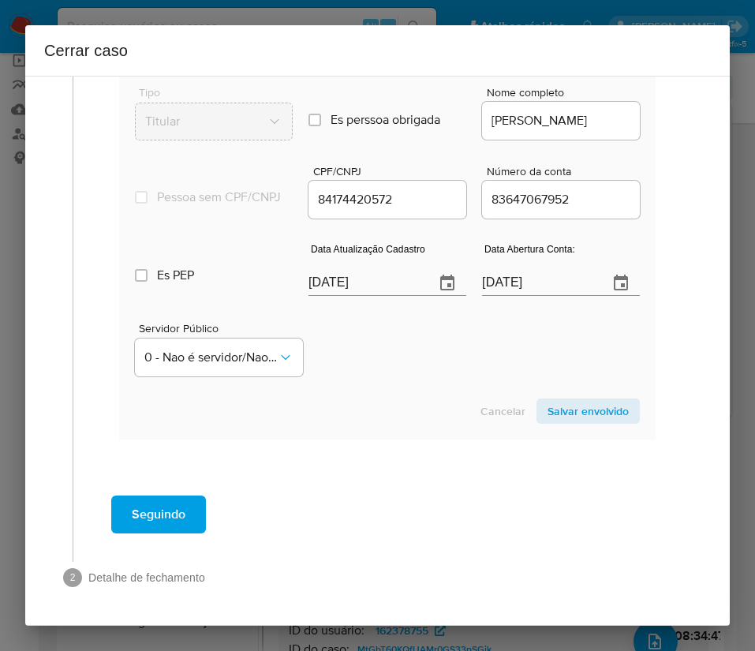
click at [569, 412] on span "Salvar envolvido" at bounding box center [588, 411] width 81 height 22
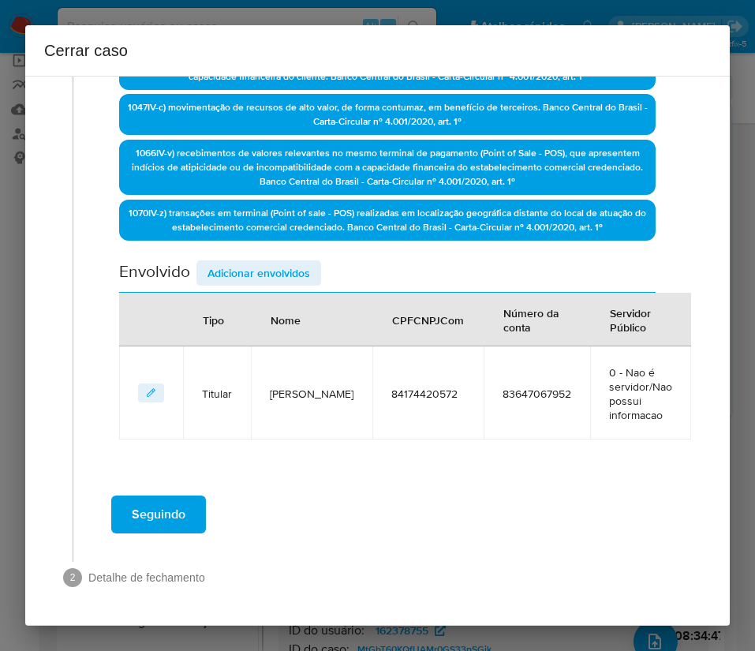
click at [289, 271] on span "Adicionar envolvidos" at bounding box center [259, 273] width 103 height 22
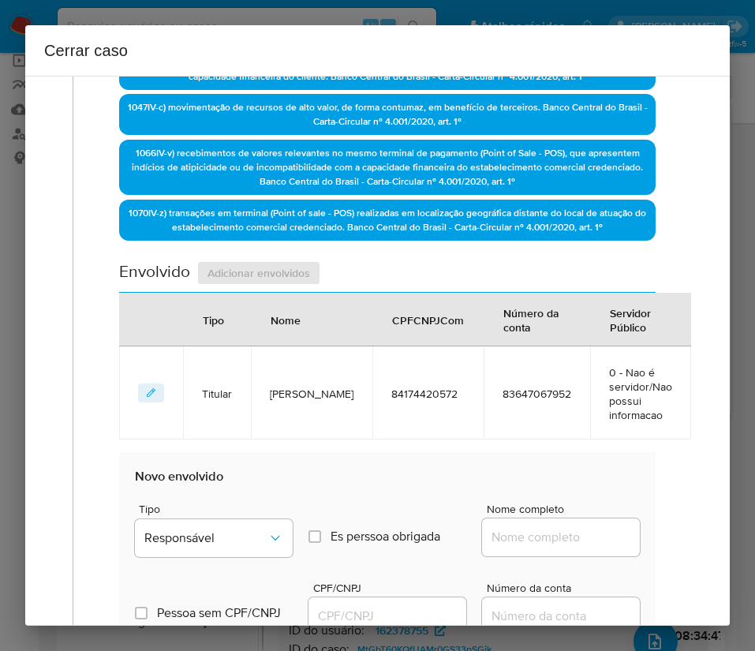
scroll to position [824, 0]
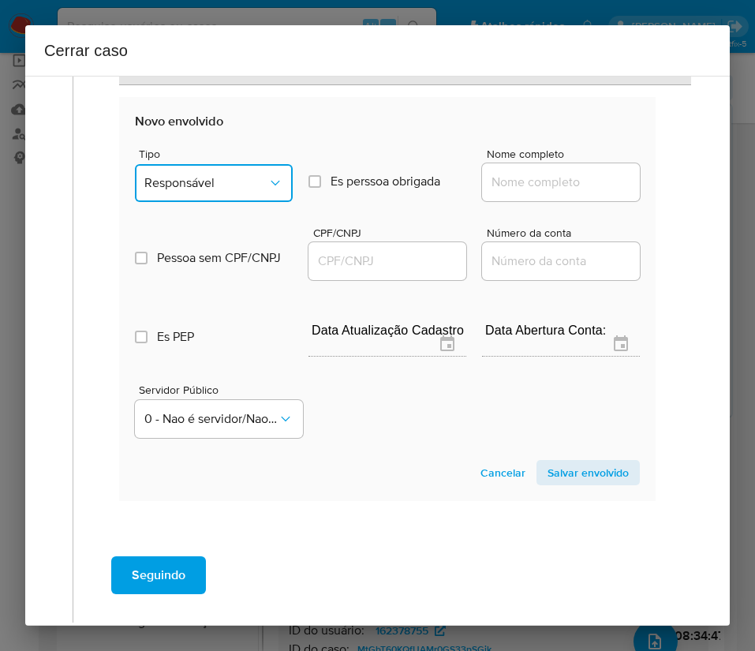
click at [249, 185] on span "Responsável" at bounding box center [205, 183] width 123 height 16
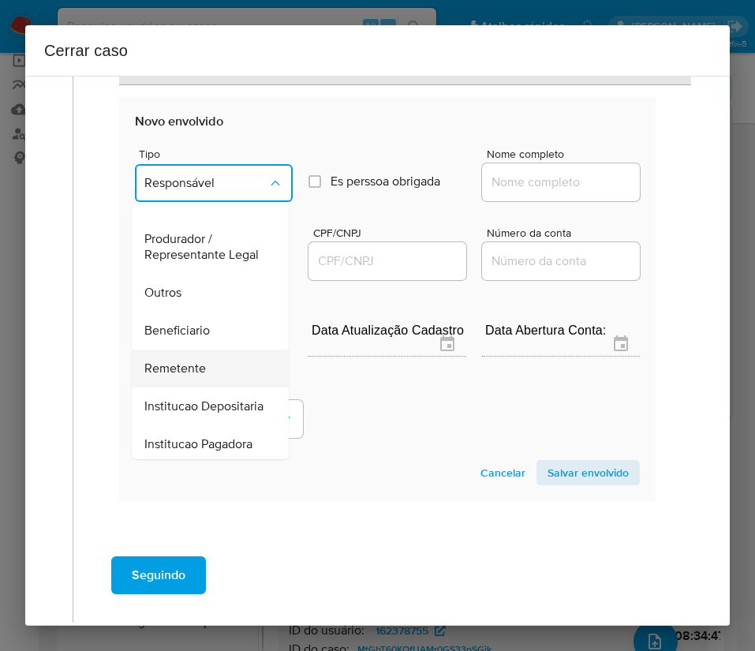
scroll to position [281, 0]
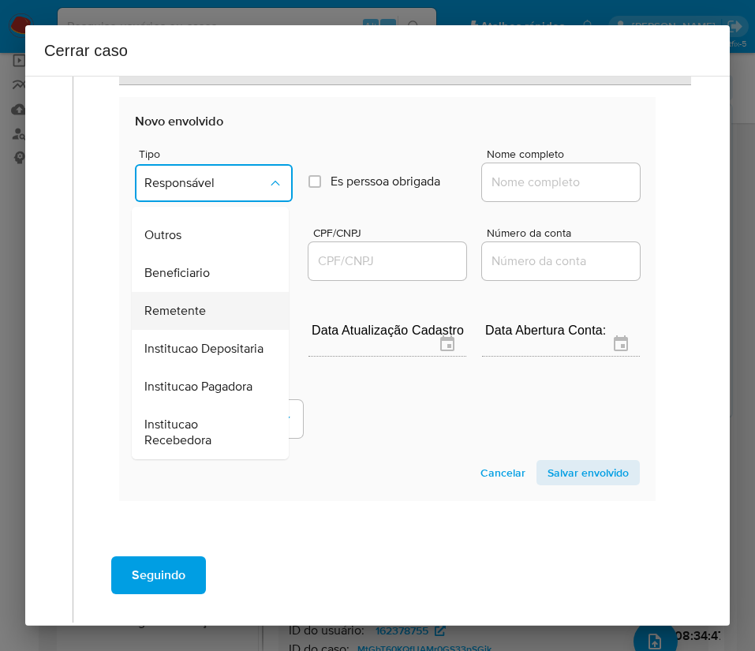
click at [193, 303] on span "Remetente" at bounding box center [175, 311] width 62 height 16
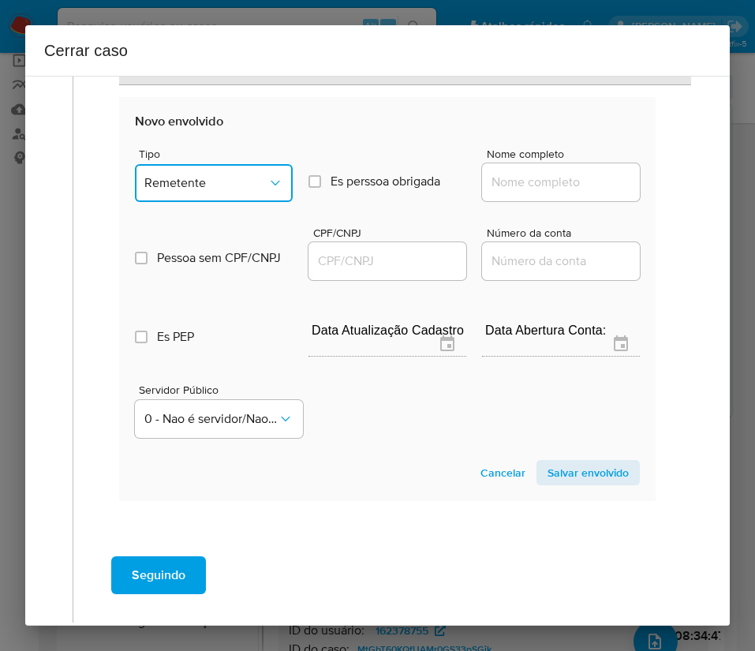
click at [232, 177] on span "Remetente" at bounding box center [205, 183] width 123 height 16
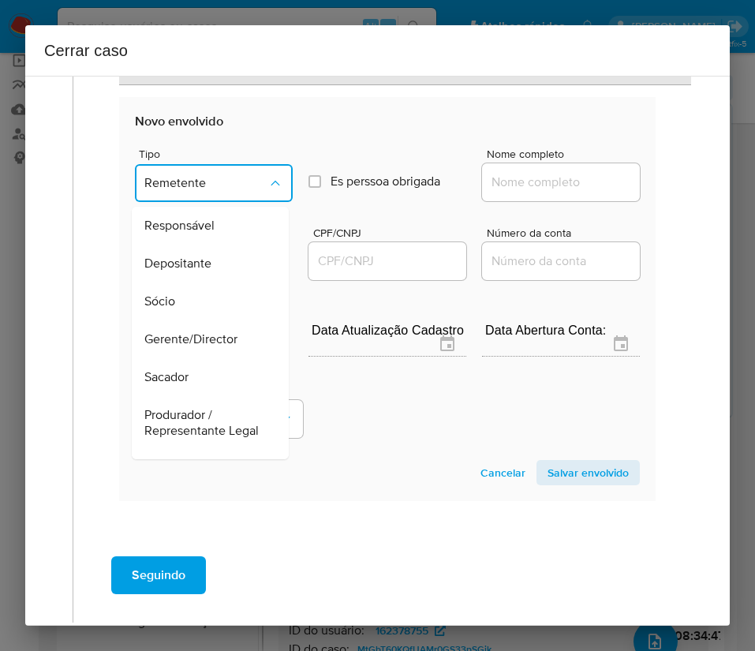
scroll to position [227, 0]
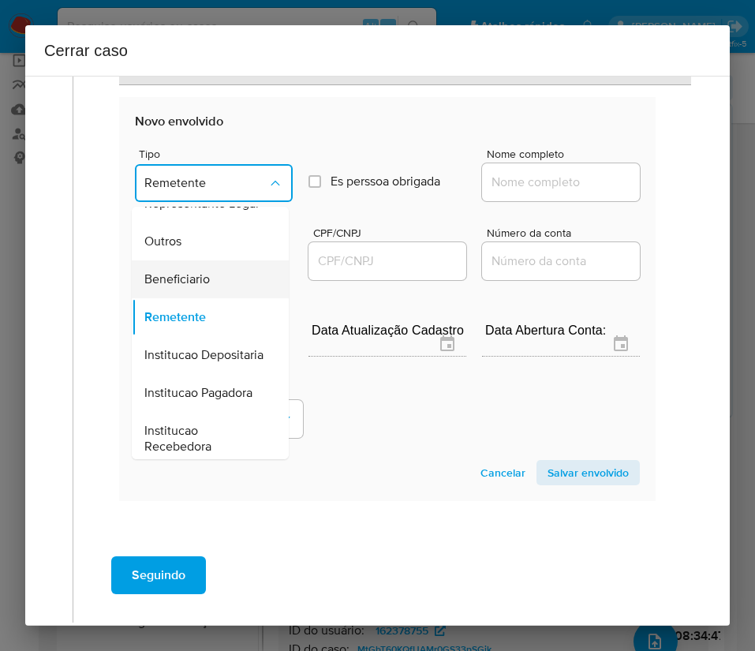
click at [182, 287] on span "Beneficiario" at bounding box center [177, 279] width 66 height 16
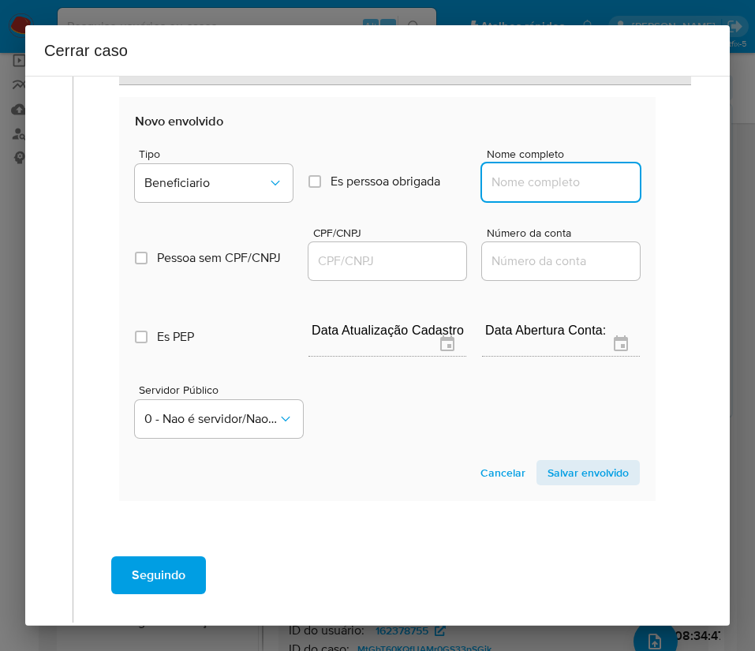
click at [586, 178] on input "Nome completo" at bounding box center [561, 182] width 158 height 21
paste input "Sofistcar Ltda, 21099956000162"
drag, startPoint x: 500, startPoint y: 184, endPoint x: 554, endPoint y: 184, distance: 53.7
click at [554, 184] on input "Sofistcar Ltda, 21099956000162" at bounding box center [561, 182] width 158 height 21
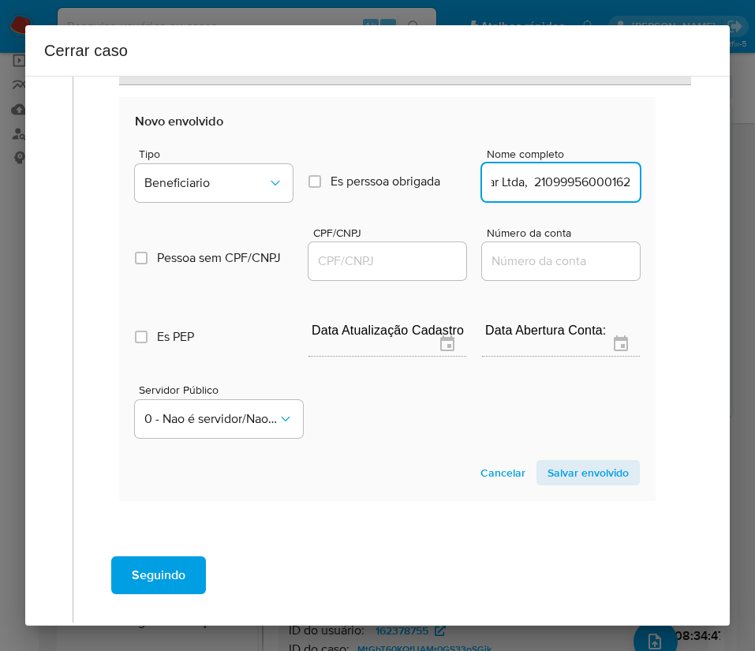
click at [554, 184] on input "Sofistcar Ltda, 21099956000162" at bounding box center [561, 182] width 158 height 21
drag, startPoint x: 502, startPoint y: 183, endPoint x: 616, endPoint y: 180, distance: 114.5
click at [616, 180] on input "Sofistcar Ltda, 21099956000162" at bounding box center [561, 182] width 158 height 21
type input "Sofistcar Ltda"
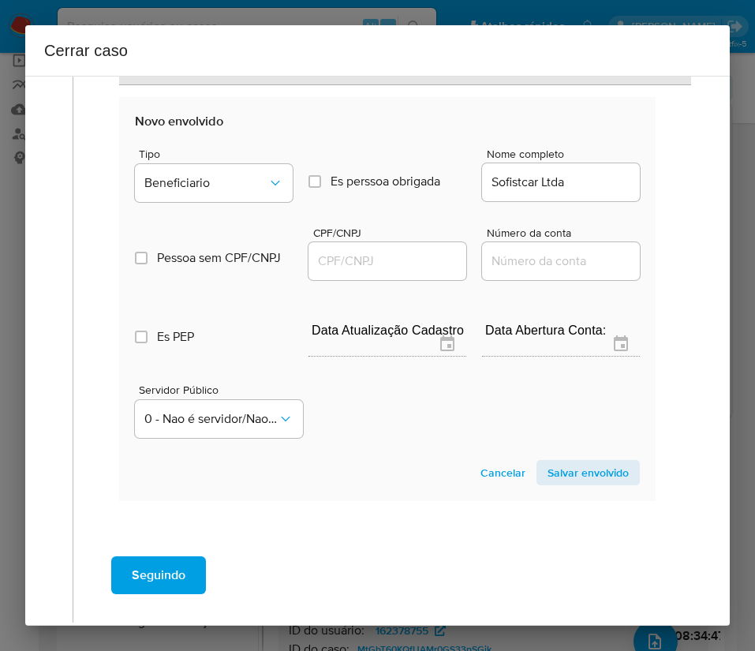
click at [384, 275] on div at bounding box center [388, 261] width 158 height 38
click at [391, 268] on input "CPF/CNPJ" at bounding box center [388, 261] width 158 height 21
paste input "21099956000162"
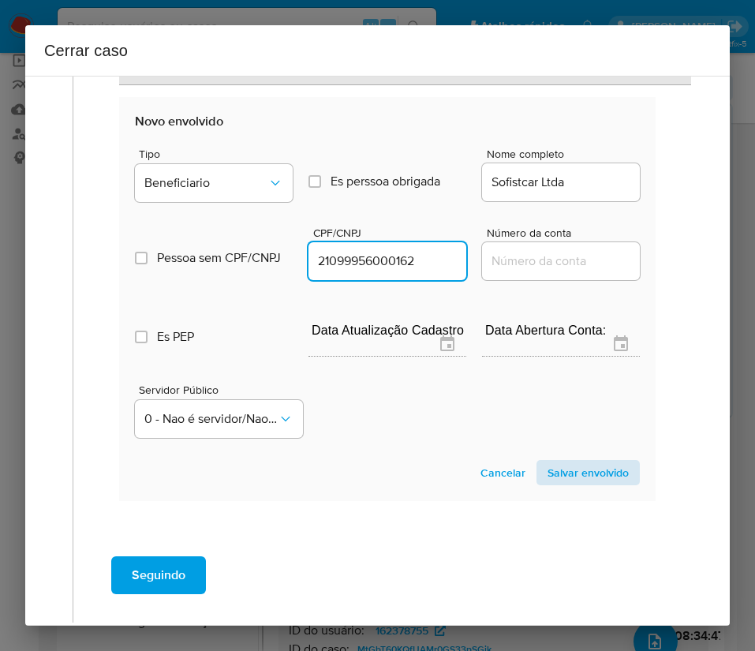
type input "21099956000162"
drag, startPoint x: 568, startPoint y: 478, endPoint x: 247, endPoint y: 496, distance: 321.7
click at [567, 480] on span "Salvar envolvido" at bounding box center [588, 473] width 81 height 22
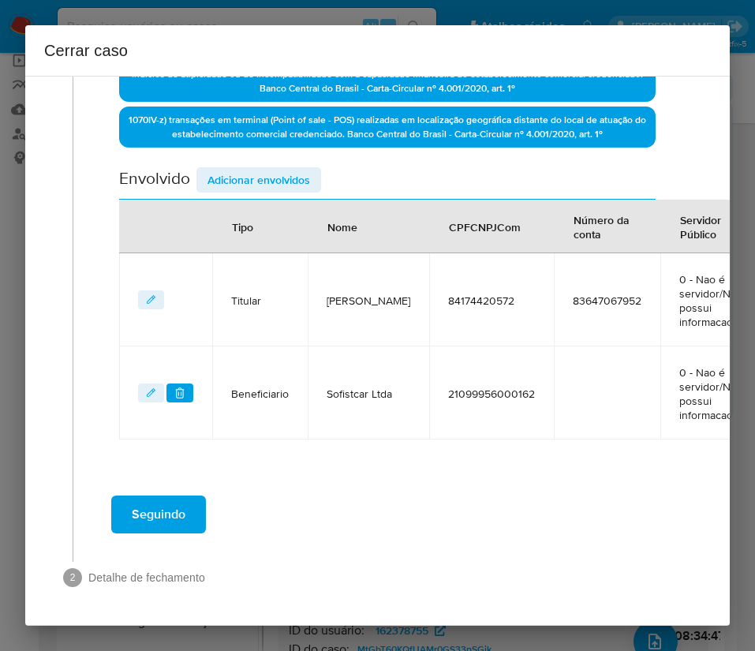
click at [288, 169] on span "Adicionar envolvidos" at bounding box center [259, 180] width 103 height 22
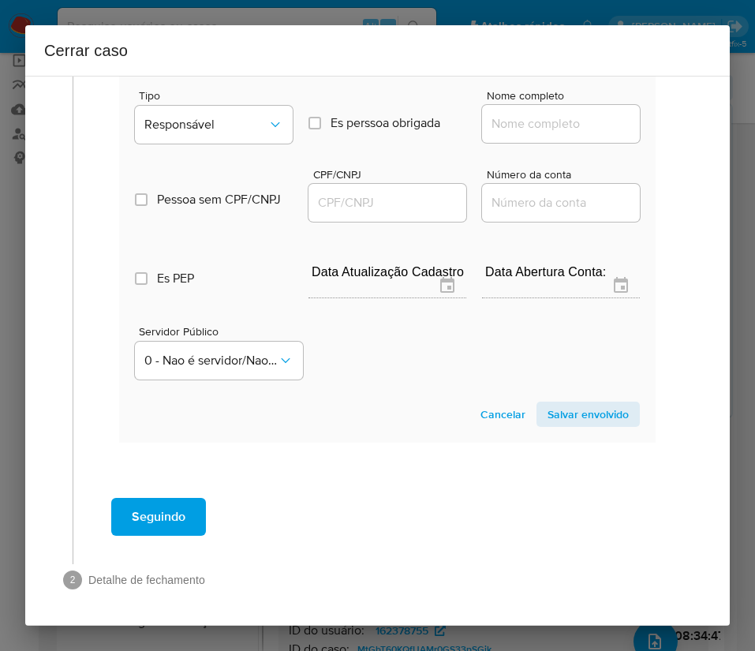
scroll to position [996, 0]
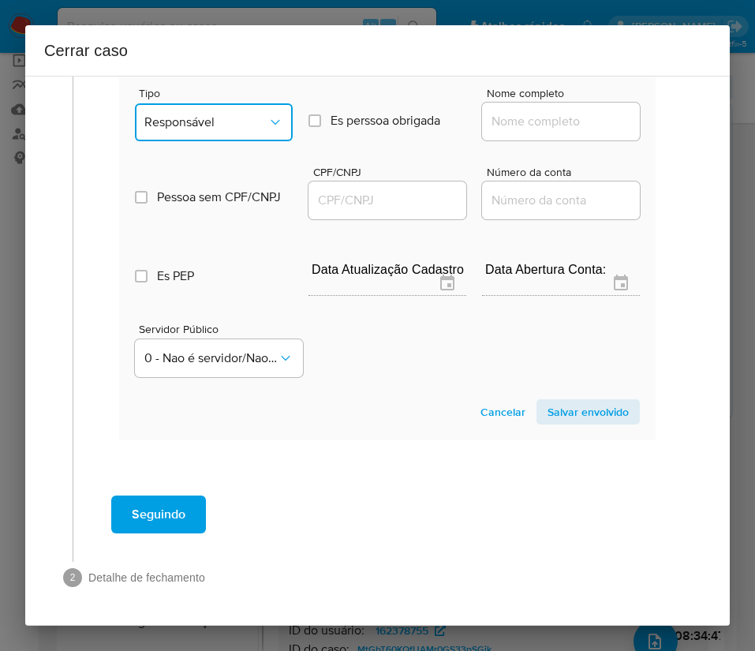
click at [240, 114] on span "Responsável" at bounding box center [205, 122] width 123 height 16
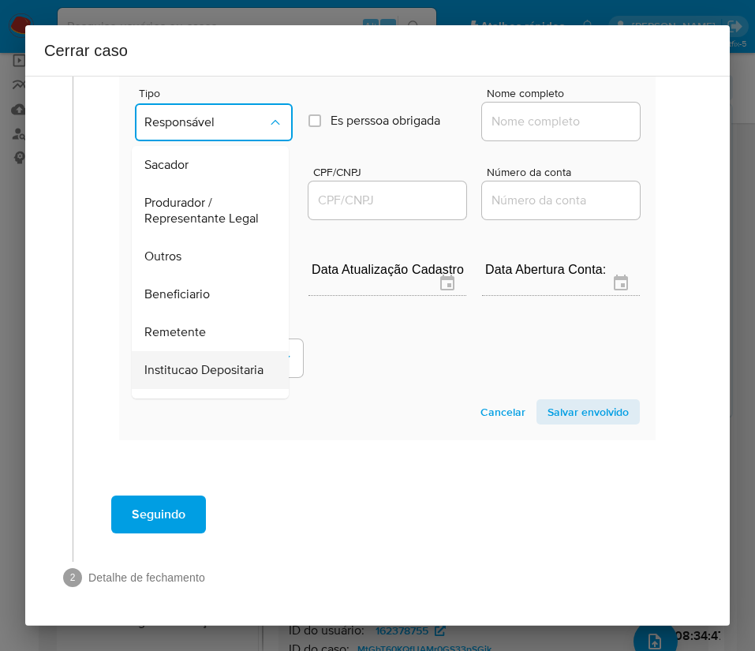
scroll to position [237, 0]
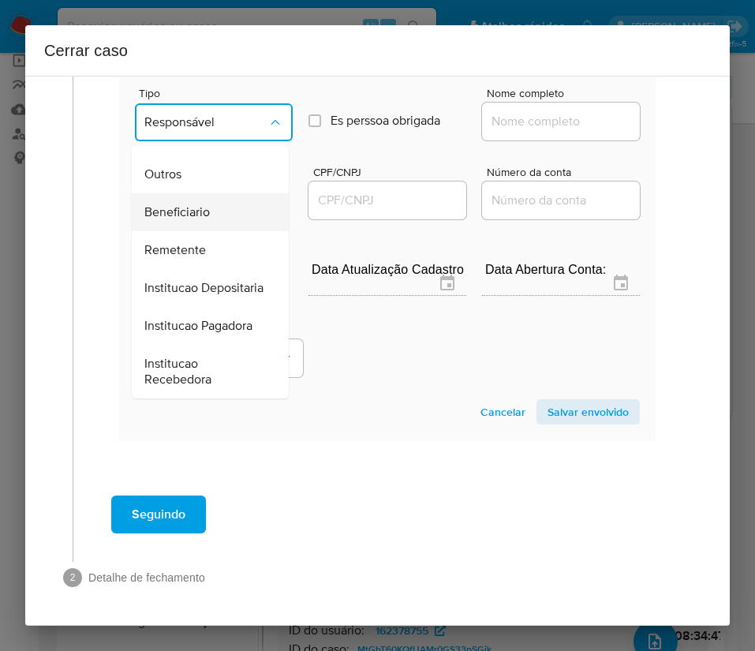
click at [200, 197] on div "Beneficiario" at bounding box center [205, 212] width 122 height 38
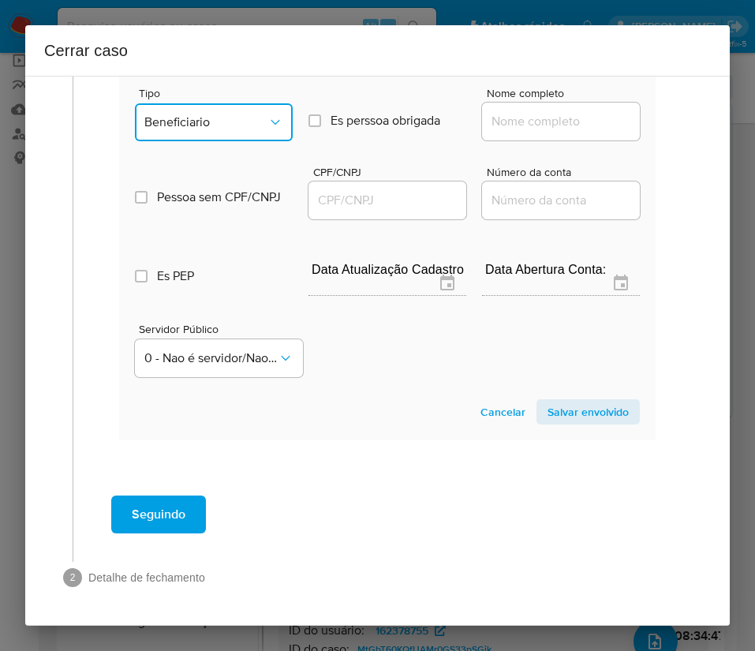
scroll to position [878, 0]
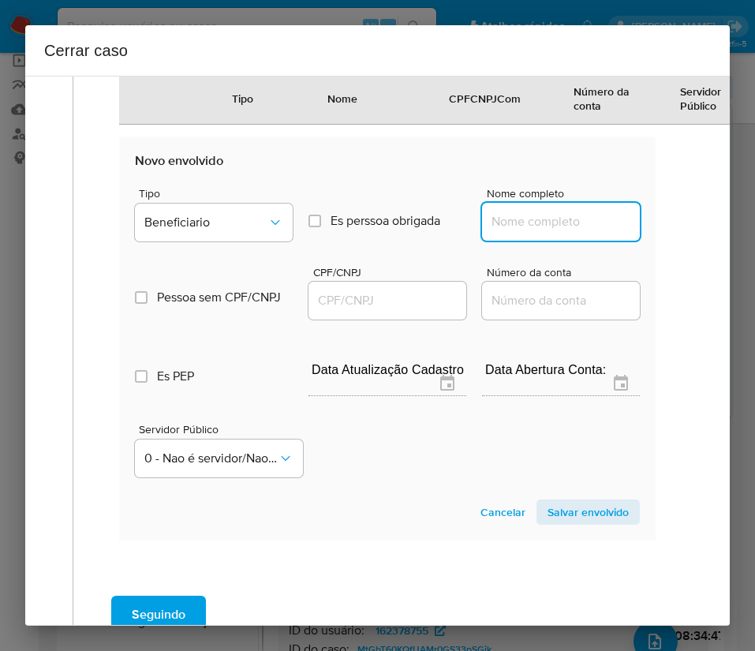
click at [515, 216] on input "Nome completo" at bounding box center [561, 222] width 158 height 21
paste input "Maikon Pedro Silva De Sa, 05334512560"
drag, startPoint x: 526, startPoint y: 222, endPoint x: 678, endPoint y: 225, distance: 152.4
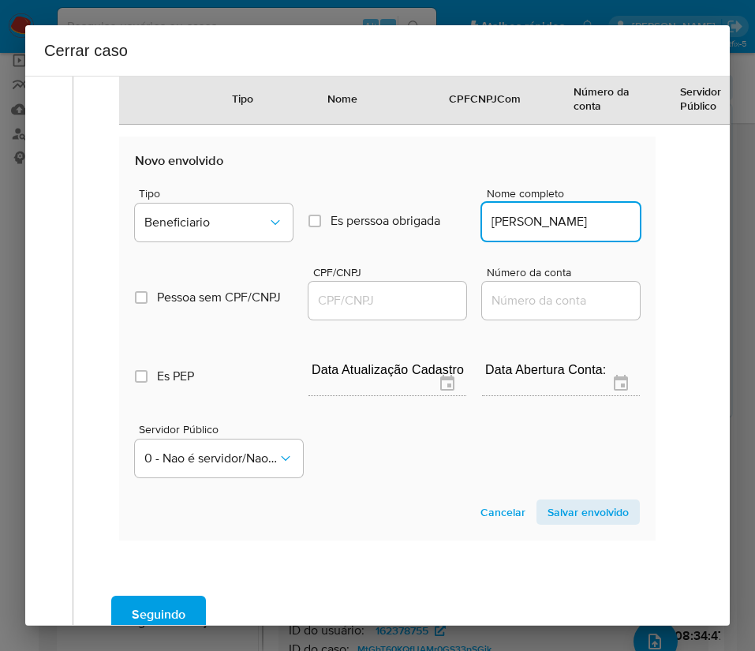
scroll to position [0, 6]
type input "Maikon Pedro Silva De Sa"
drag, startPoint x: 377, startPoint y: 301, endPoint x: 397, endPoint y: 308, distance: 21.0
click at [377, 301] on input "CPF/CNPJ" at bounding box center [388, 300] width 158 height 21
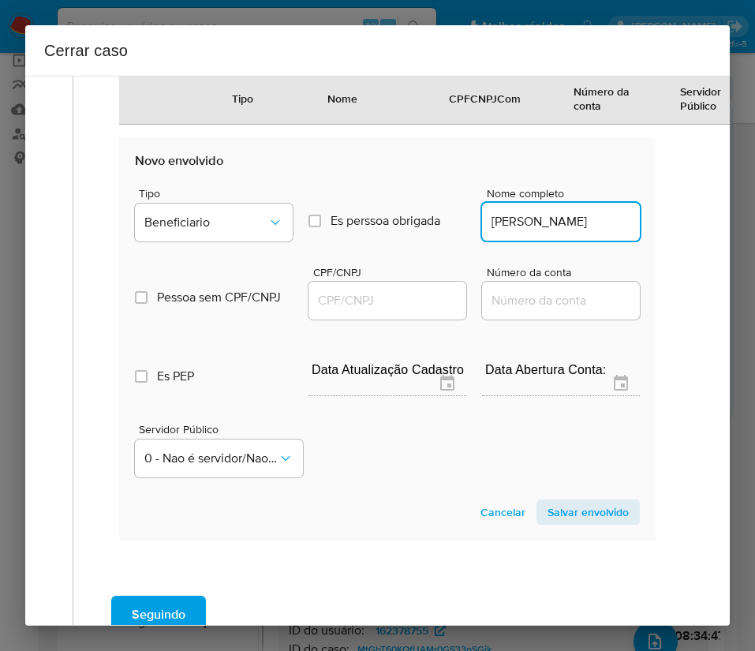
paste input "05334512560"
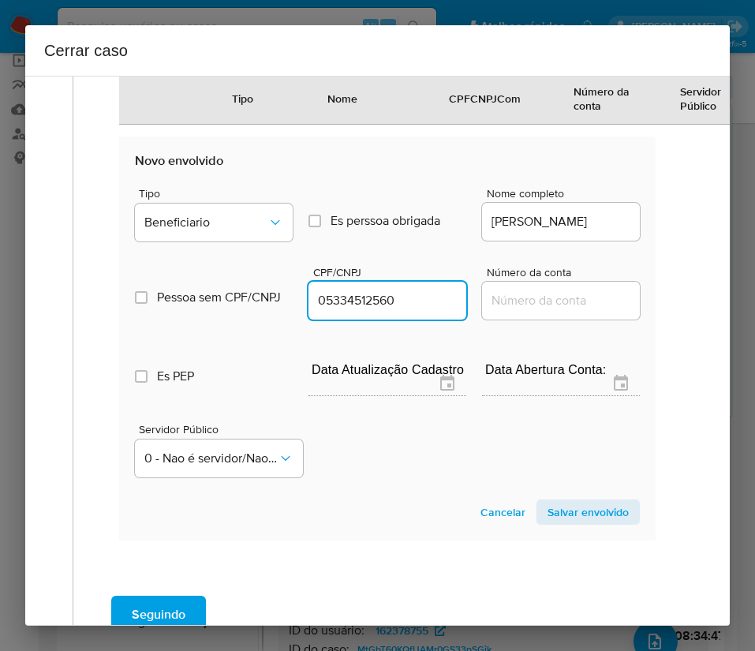
type input "5334512560"
click at [561, 511] on span "Salvar envolvido" at bounding box center [588, 512] width 81 height 22
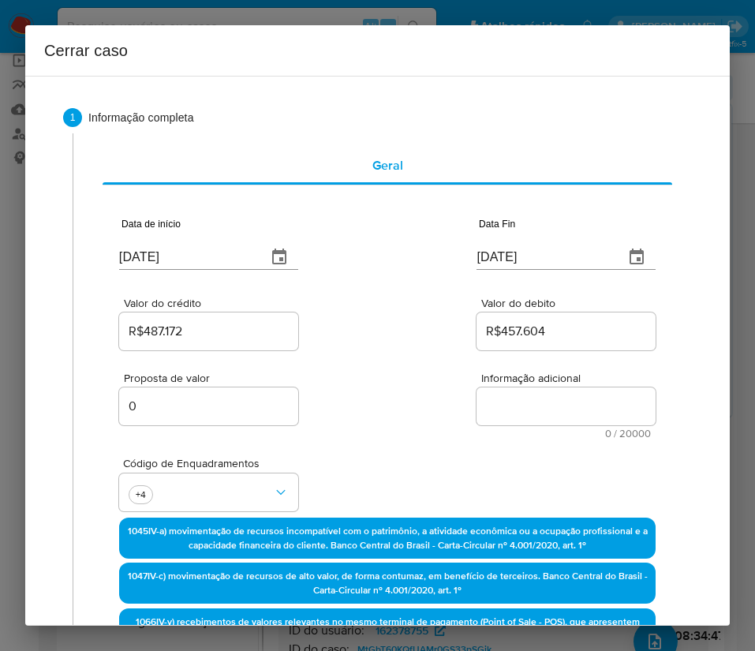
click at [524, 403] on textarea "Informação adicional" at bounding box center [566, 407] width 179 height 38
paste textarea "Informações do Cliente Sergio Caetano dos Santos, CPF 84174420572, 33 anos, res…"
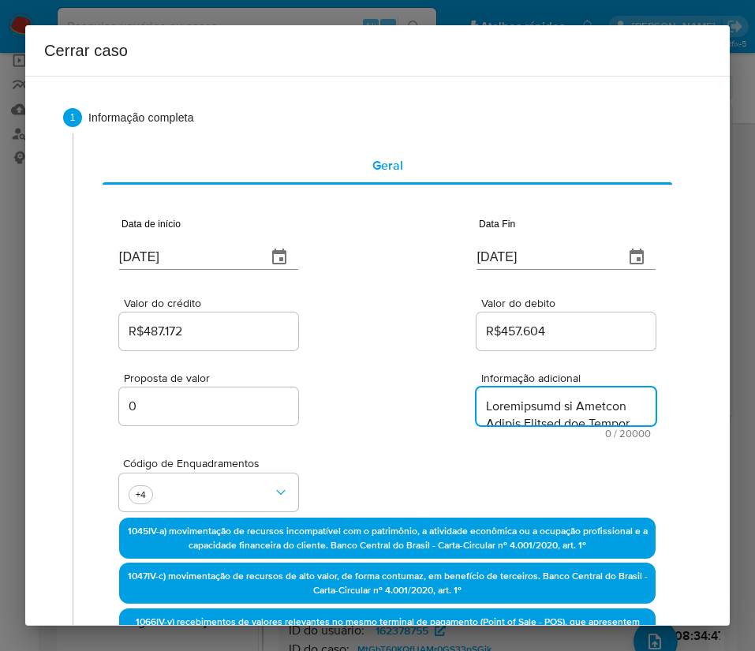
scroll to position [1879, 0]
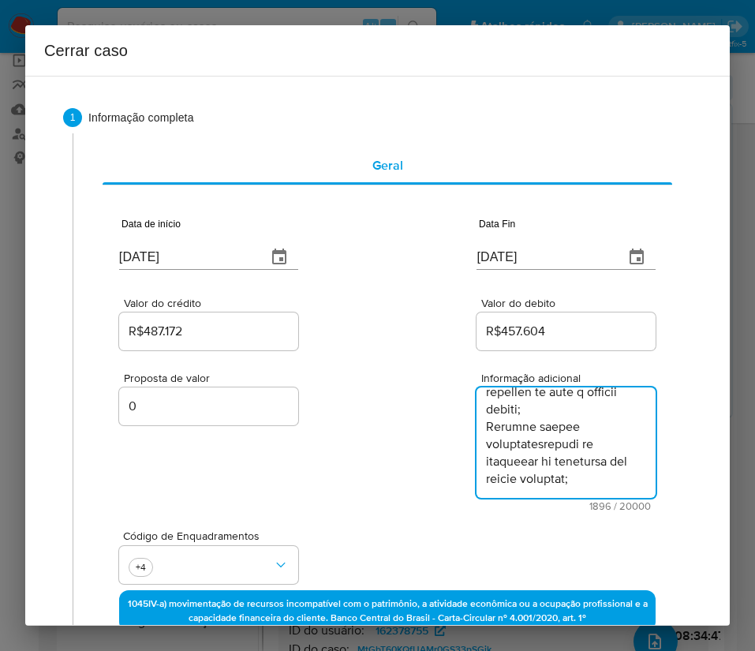
type textarea "Informações do Cliente Sergio Caetano dos Santos, CPF 84174420572, 33 anos, res…"
click at [419, 493] on div "Proposta de valor 0 Informação adicional 1896 / 20000 18104 caracteres restantes" at bounding box center [387, 433] width 537 height 158
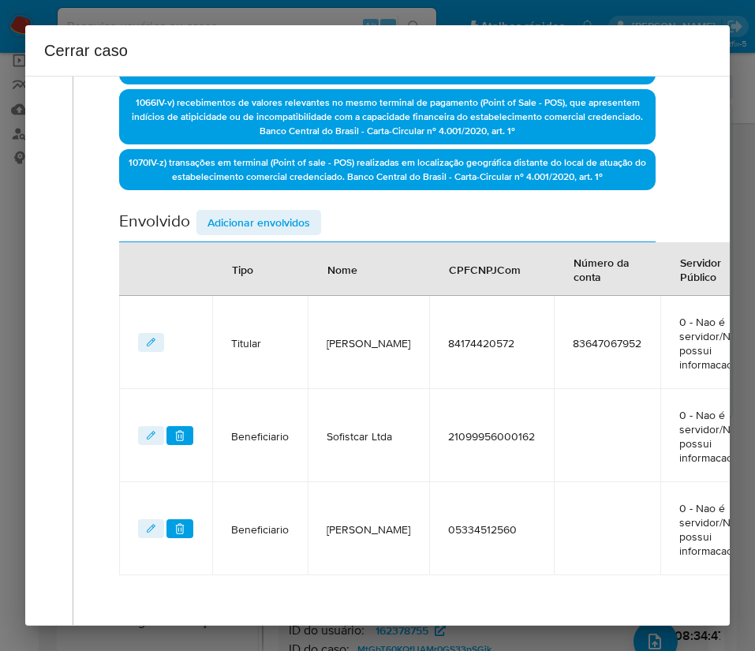
scroll to position [746, 0]
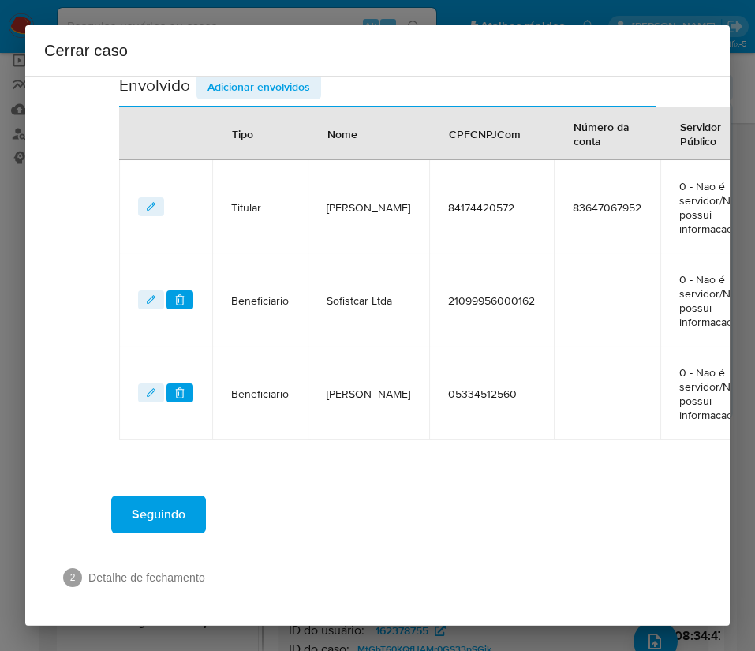
click at [155, 497] on span "Seguindo" at bounding box center [159, 514] width 54 height 35
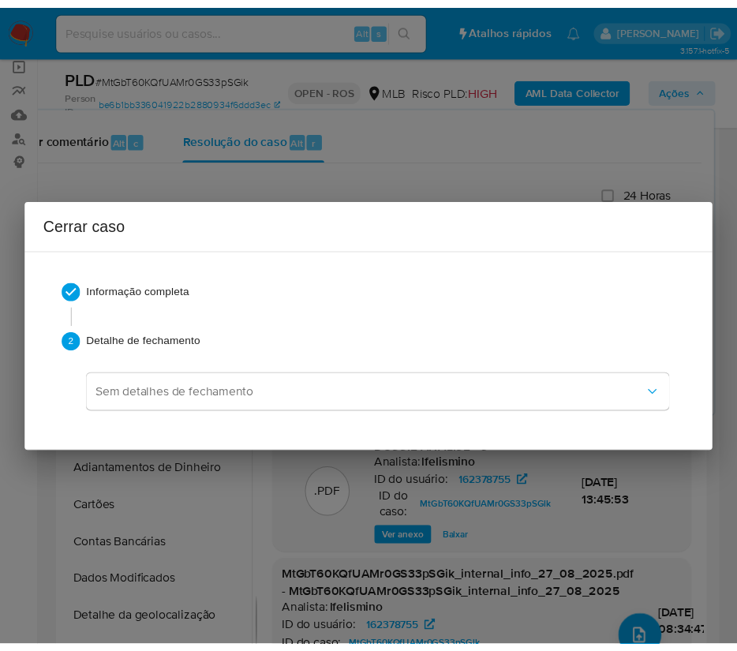
scroll to position [1792, 0]
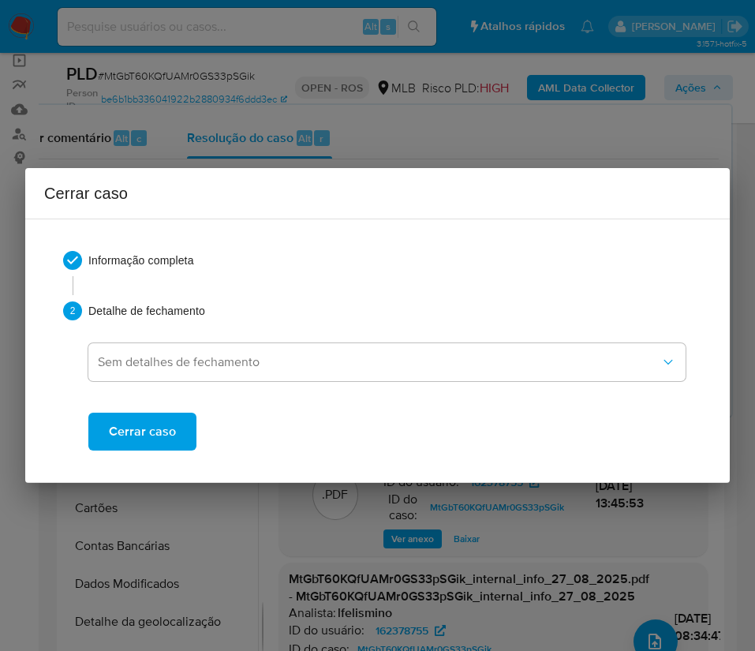
click at [142, 427] on span "Cerrar caso" at bounding box center [142, 431] width 67 height 35
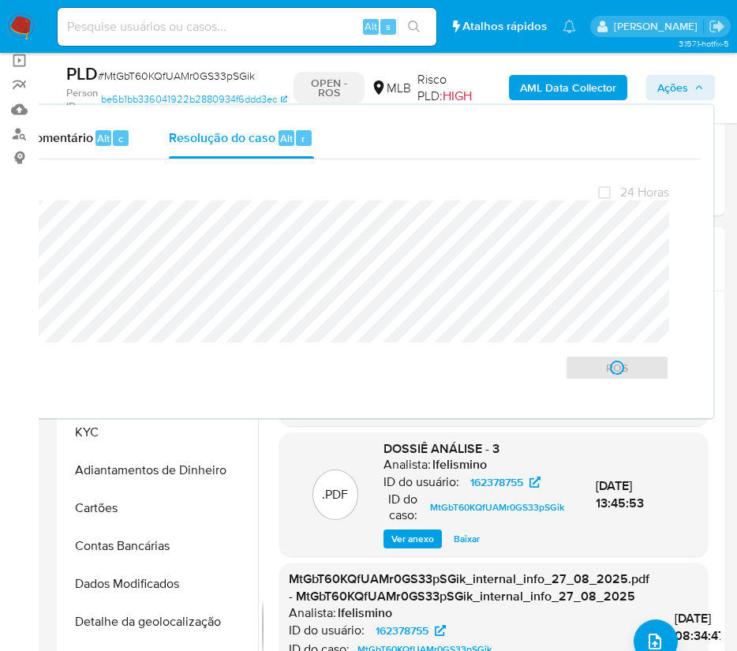
click at [137, 71] on span "# MtGbT60KQfUAMr0GS33pSGik" at bounding box center [176, 76] width 157 height 16
copy span "MtGbT60KQfUAMr0GS33pSGik"
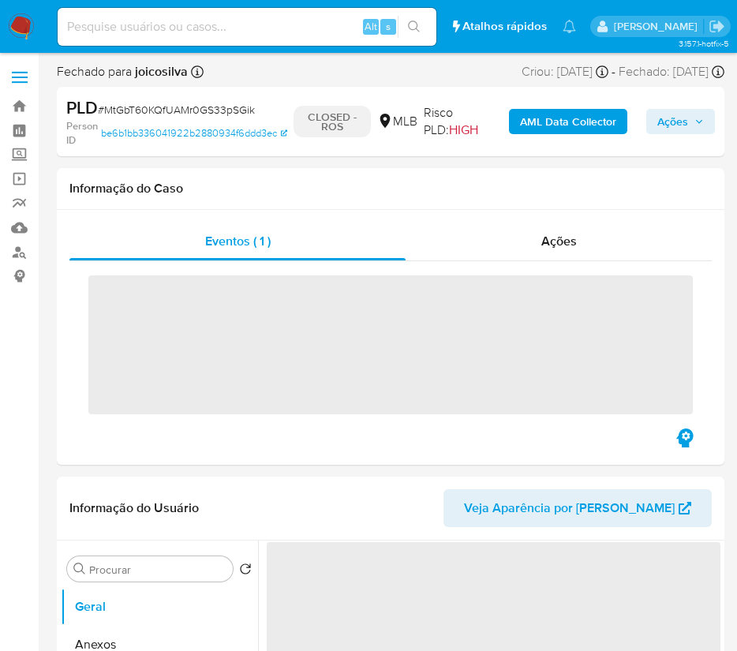
click at [28, 28] on img at bounding box center [21, 26] width 27 height 27
click at [27, 28] on img at bounding box center [21, 26] width 27 height 27
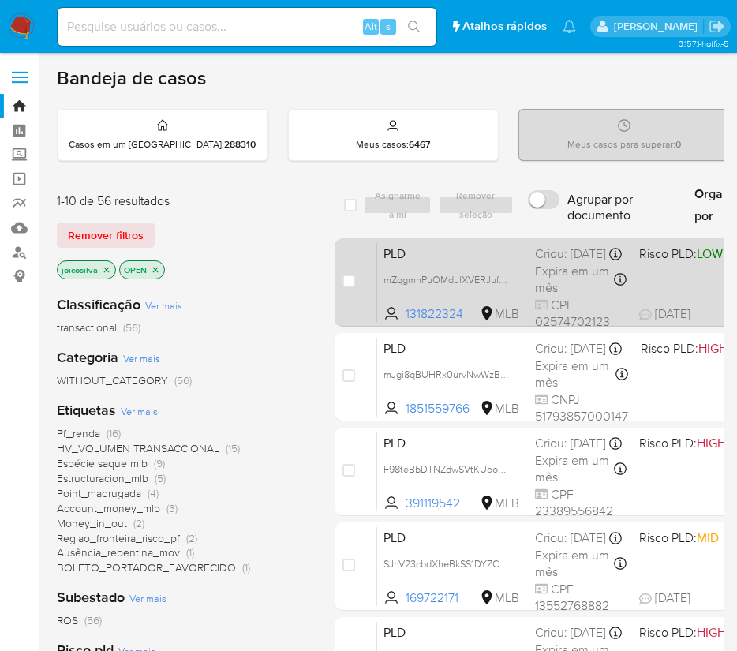
click at [551, 255] on div "Criou: [DATE] Criou: [DATE] 11:17:00" at bounding box center [581, 253] width 92 height 17
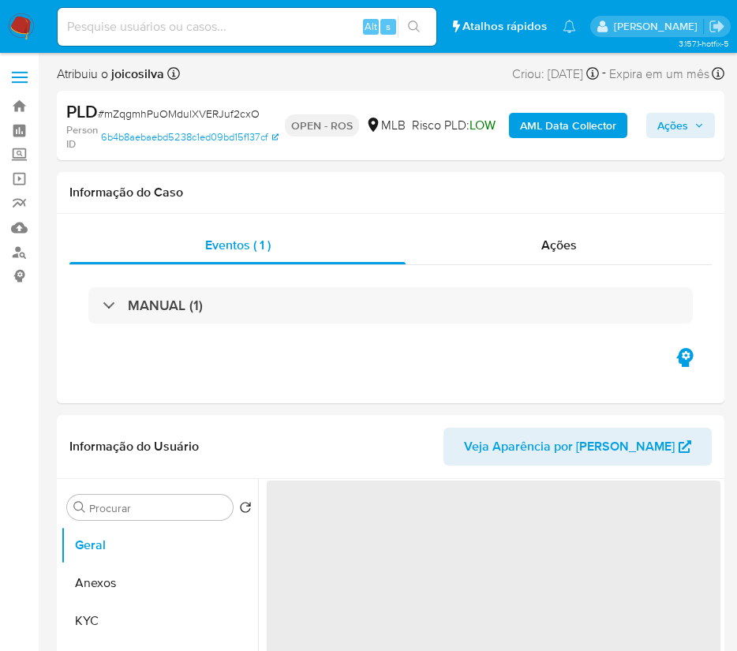
select select "10"
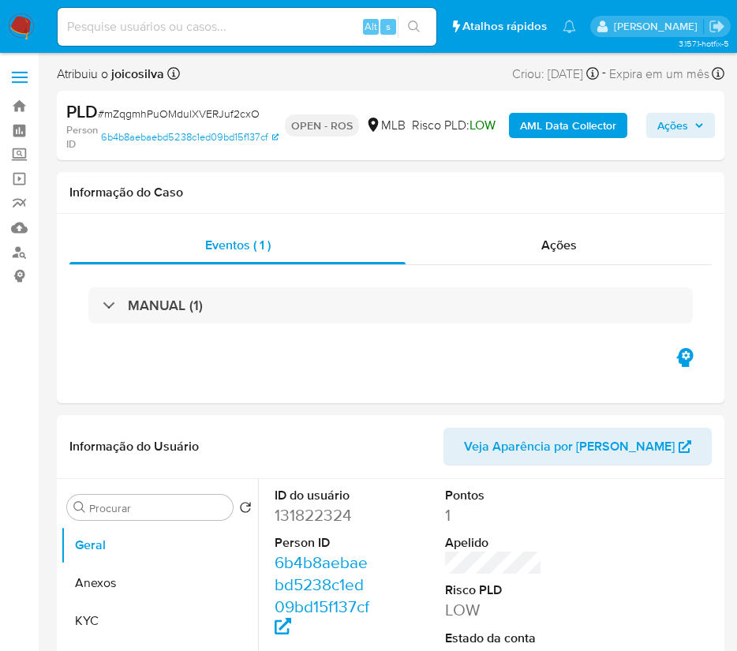
click at [247, 117] on span "# mZqgmhPuOMdulXVERJuf2cxO" at bounding box center [179, 114] width 162 height 16
copy span "mZqgmhPuOMdulXVERJuf2cxO"
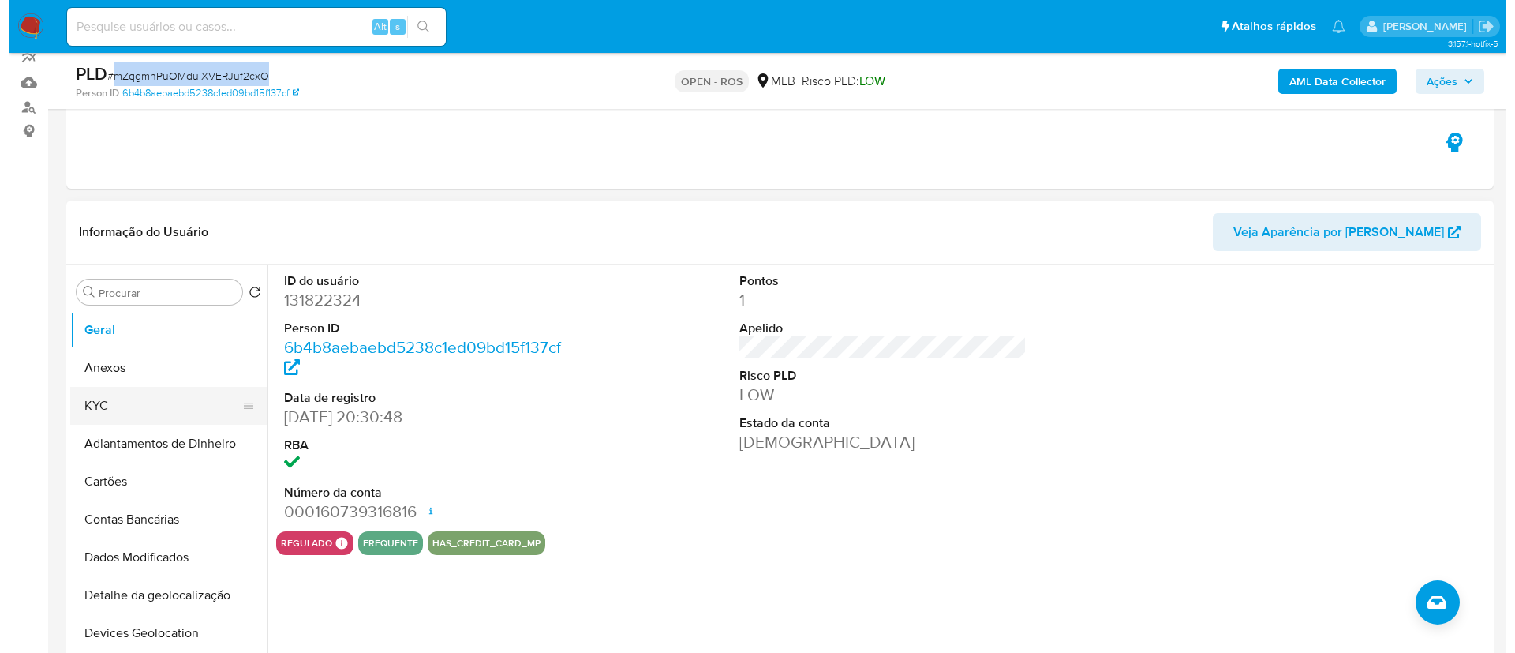
scroll to position [237, 0]
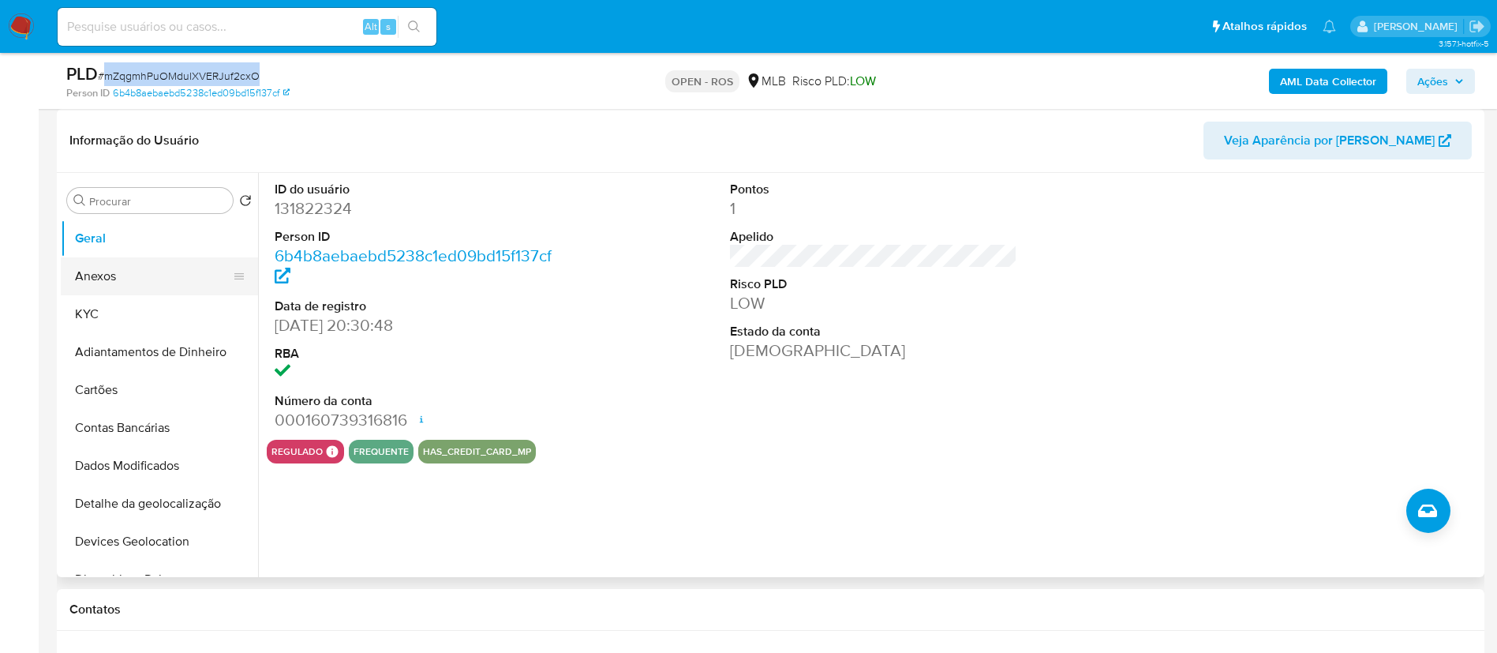
click at [103, 263] on button "Anexos" at bounding box center [153, 276] width 185 height 38
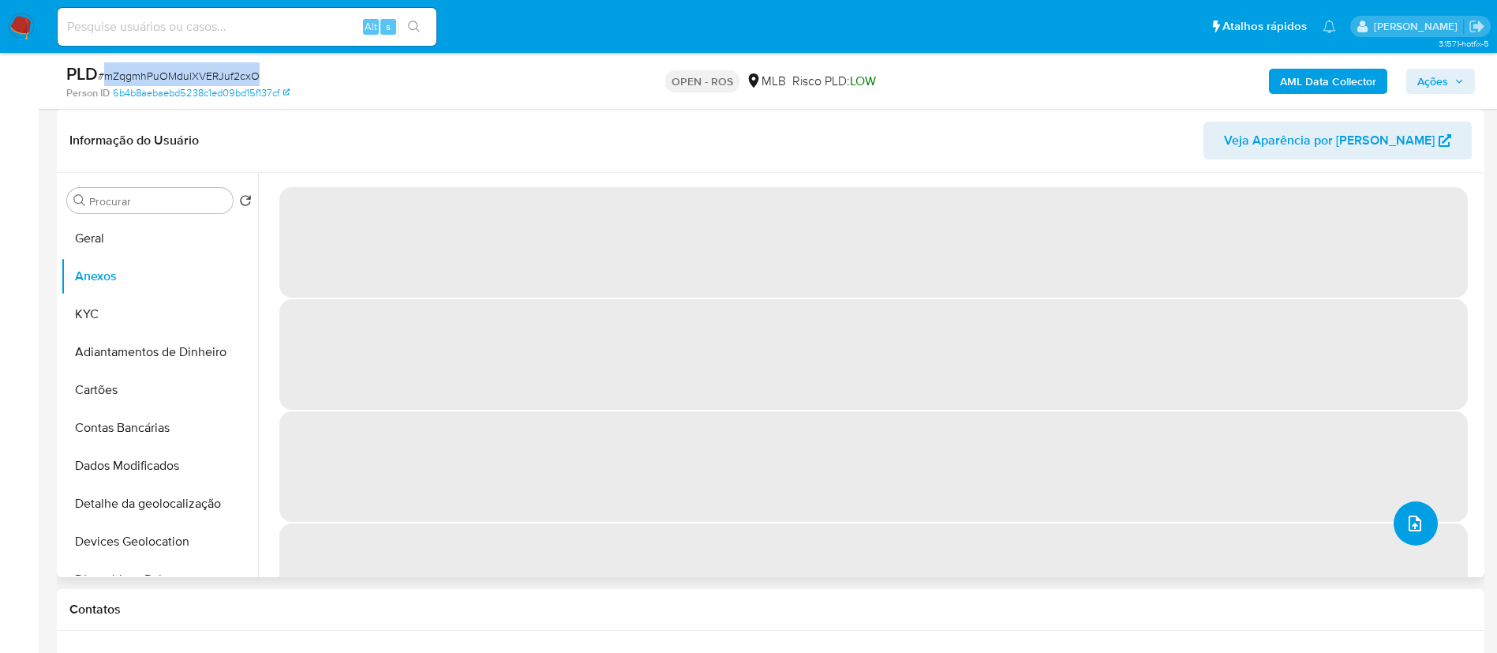
click at [754, 527] on icon "upload-file" at bounding box center [1415, 523] width 19 height 19
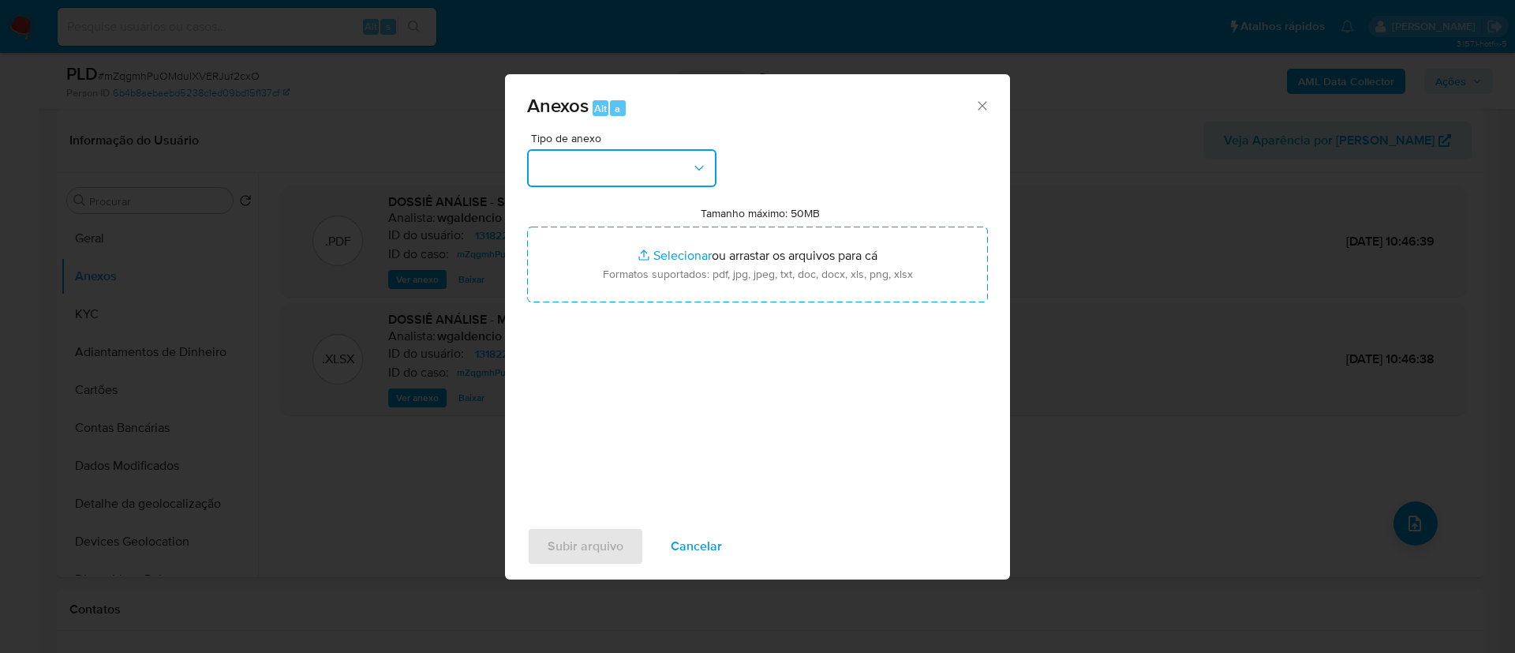
click at [702, 178] on button "button" at bounding box center [621, 168] width 189 height 38
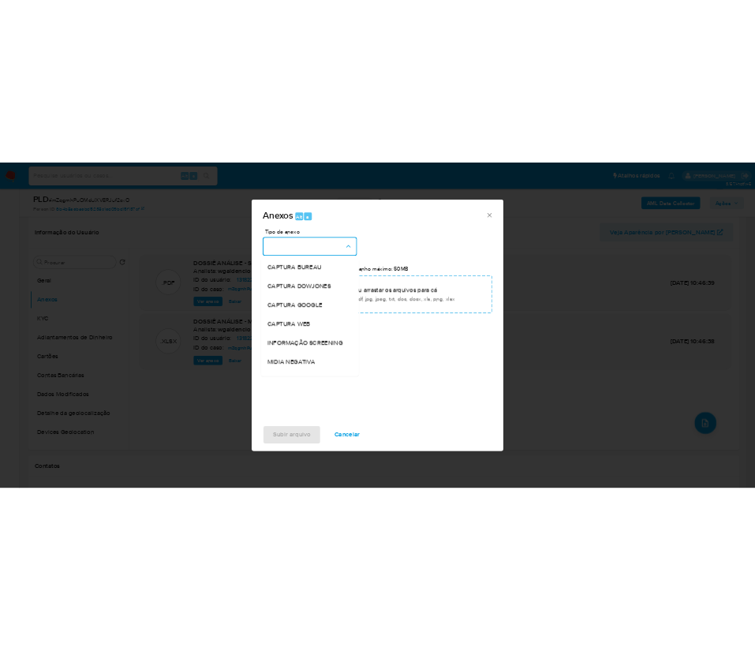
scroll to position [243, 0]
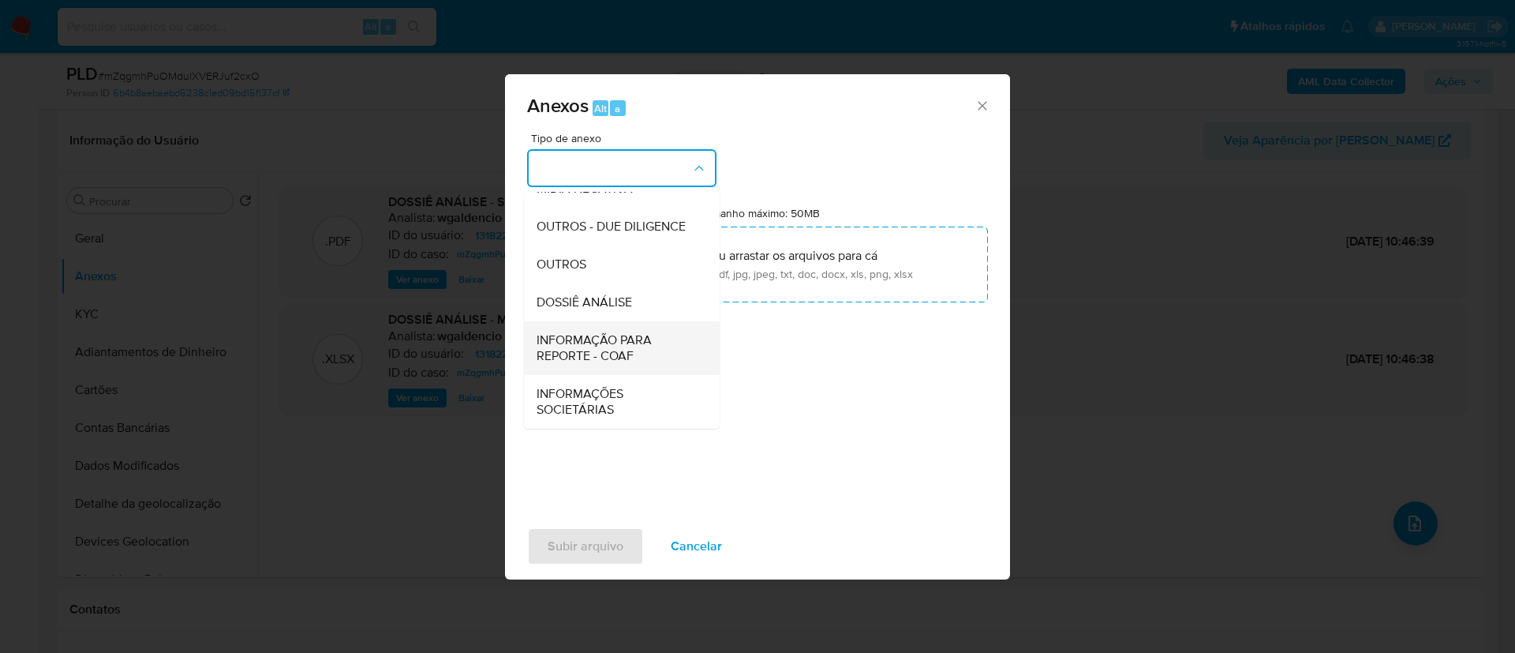
click at [621, 349] on span "INFORMAÇÃO PARA REPORTE - COAF" at bounding box center [617, 348] width 161 height 32
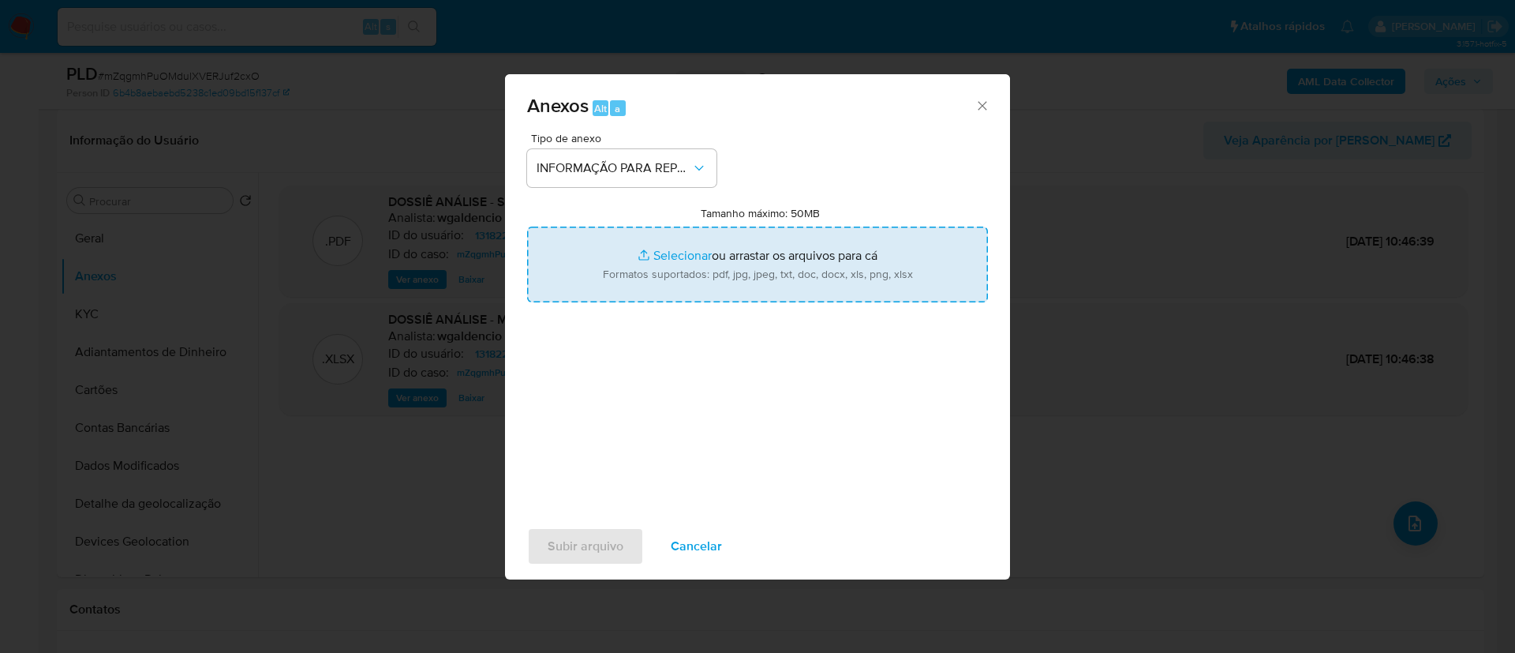
type input "C:\fakepath\SAR - mZqgmhPuOMdulXVERJuf2cxO - CPF 02574702123 - CEZAR AUGUSTO FE…"
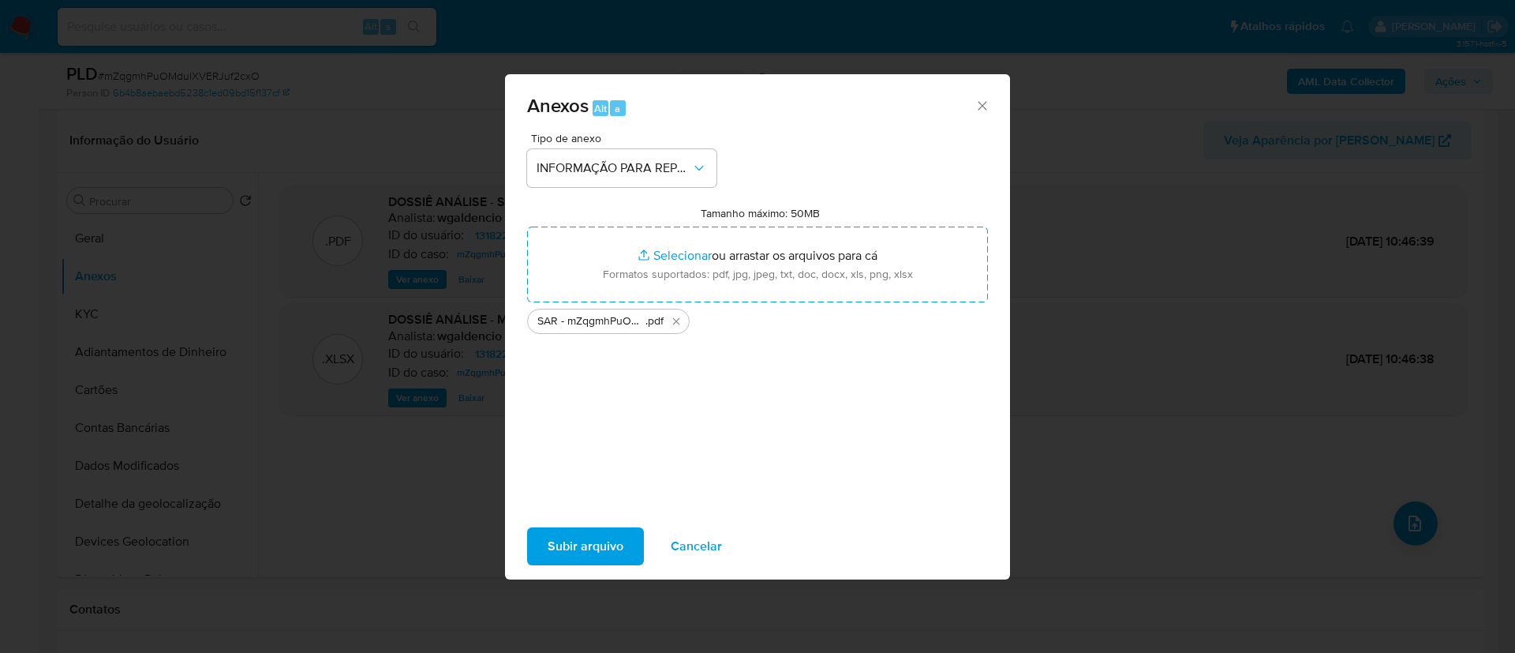
click at [593, 547] on span "Subir arquivo" at bounding box center [586, 546] width 76 height 35
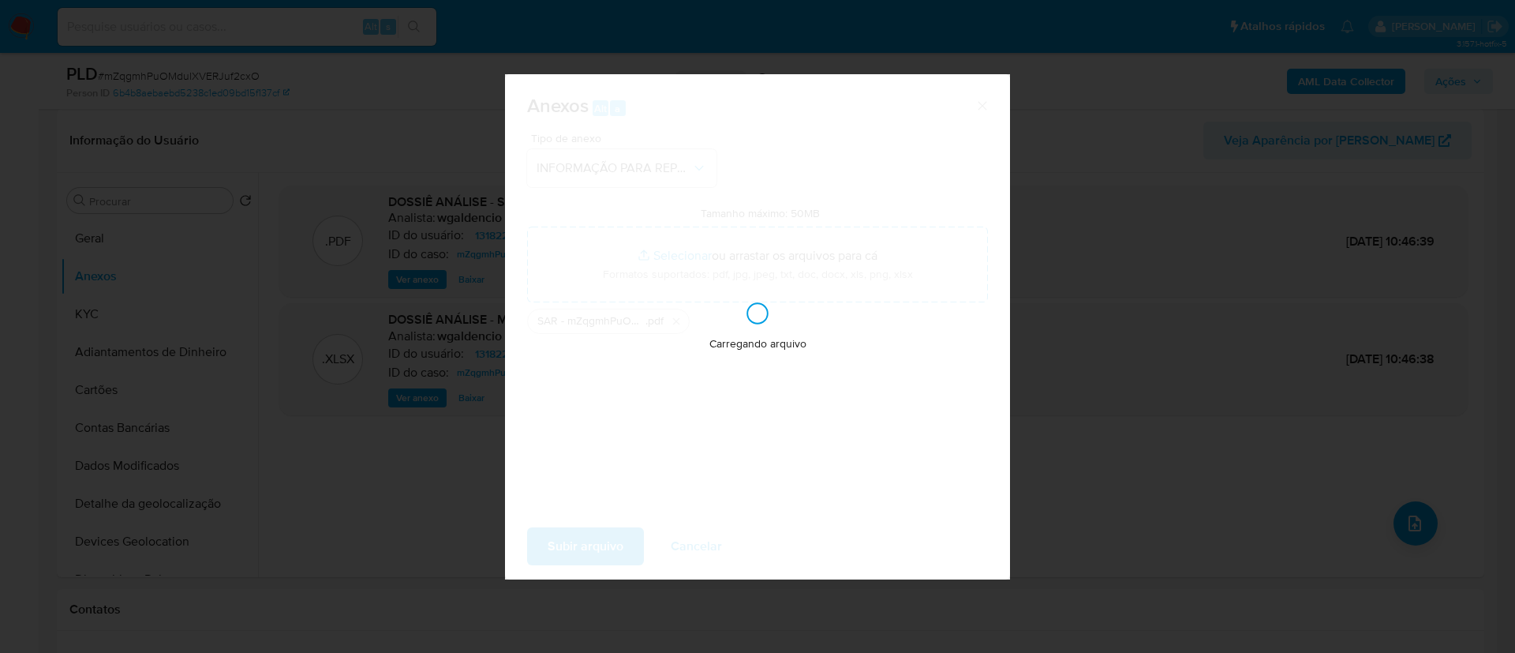
click at [596, 545] on div "Carregando arquivo" at bounding box center [757, 326] width 505 height 505
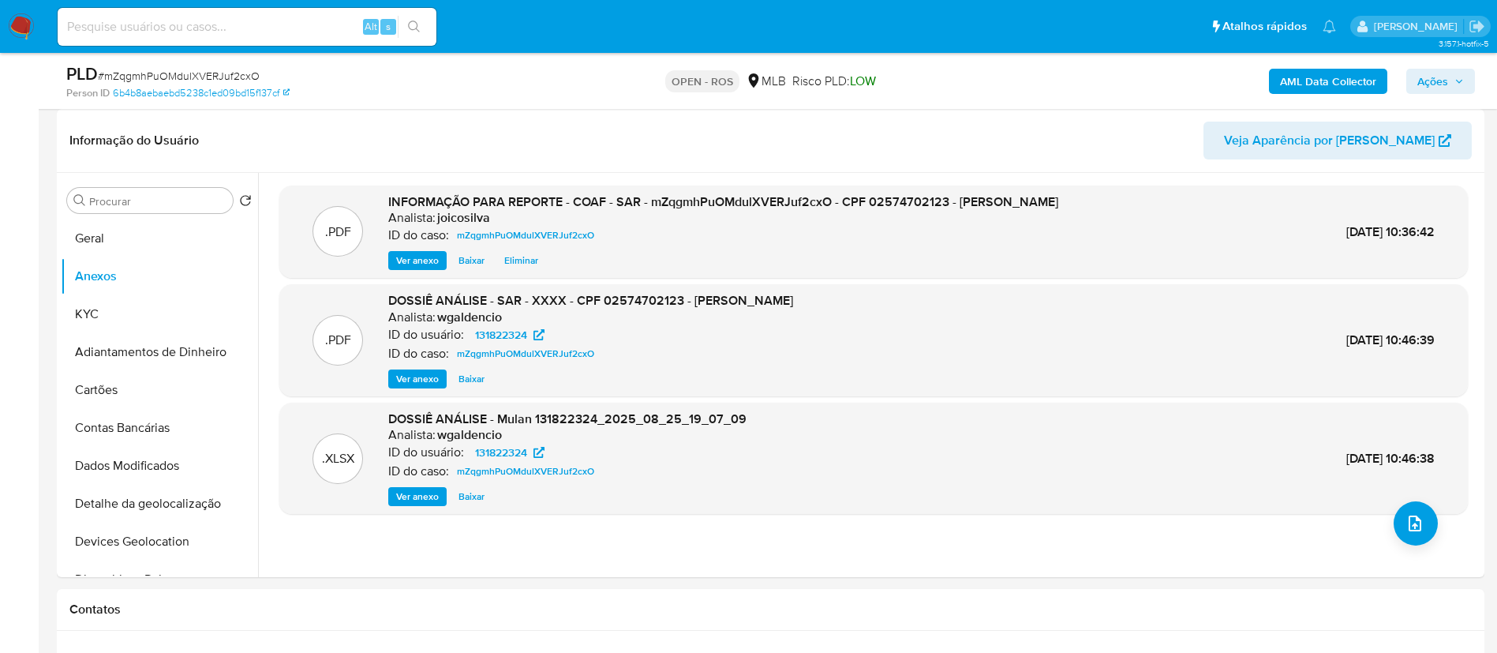
click at [754, 77] on button "Ações" at bounding box center [1440, 81] width 69 height 25
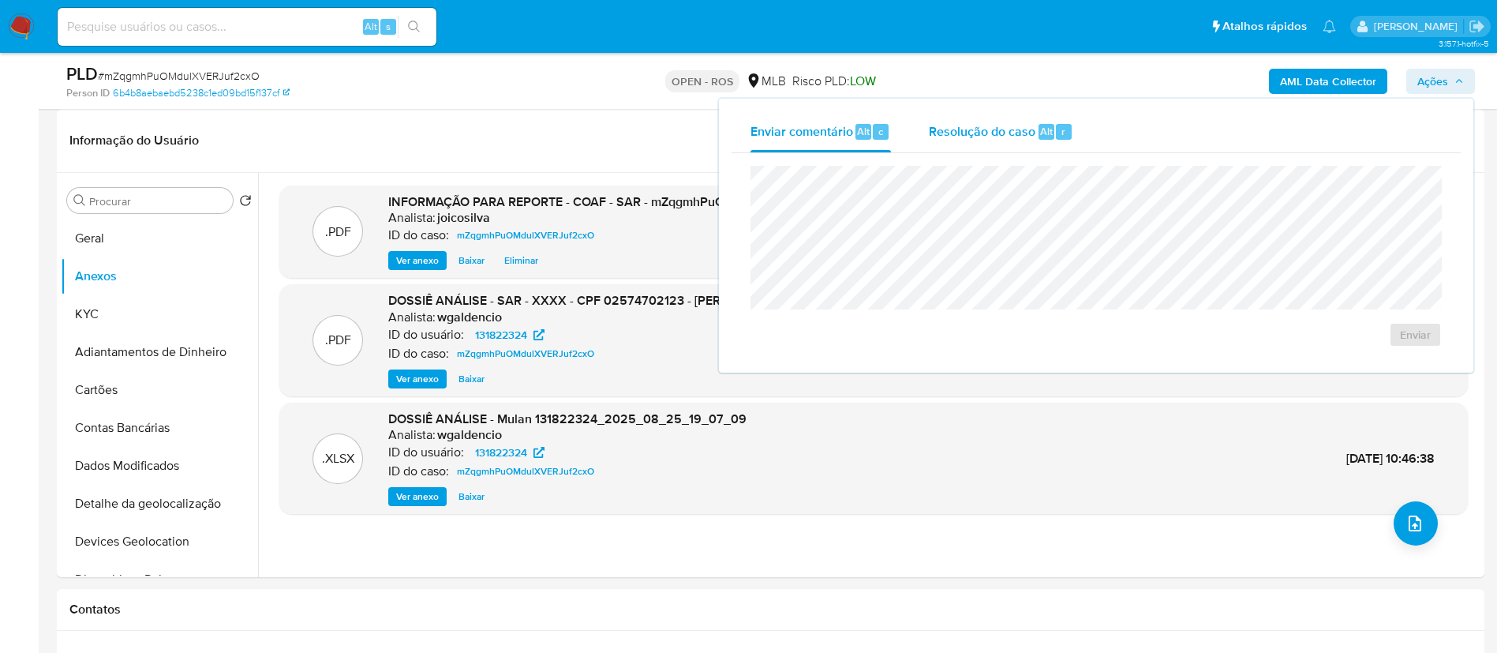
click at [754, 134] on span "Resolução do caso" at bounding box center [982, 131] width 107 height 18
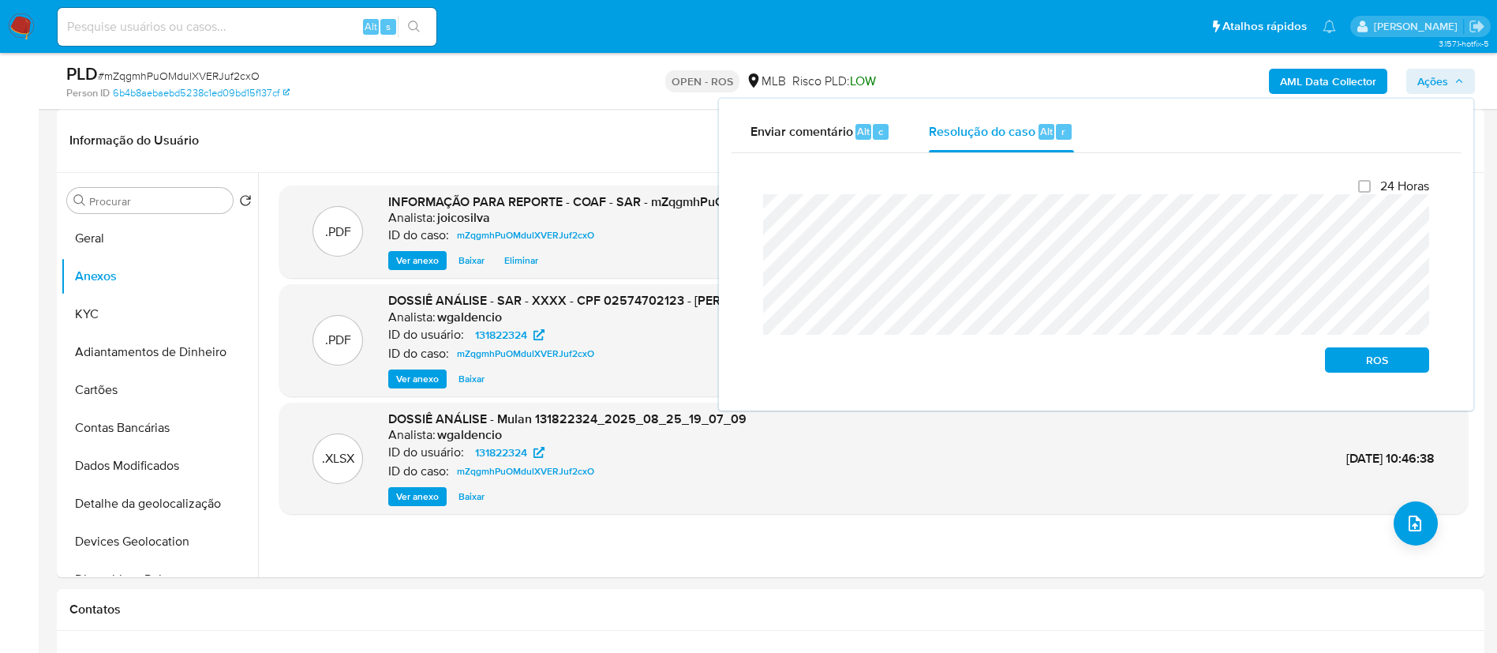
click at [747, 214] on div "Fechamento do caso 24 Horas ROS" at bounding box center [1096, 275] width 729 height 245
click at [754, 363] on span "ROS" at bounding box center [1377, 360] width 82 height 22
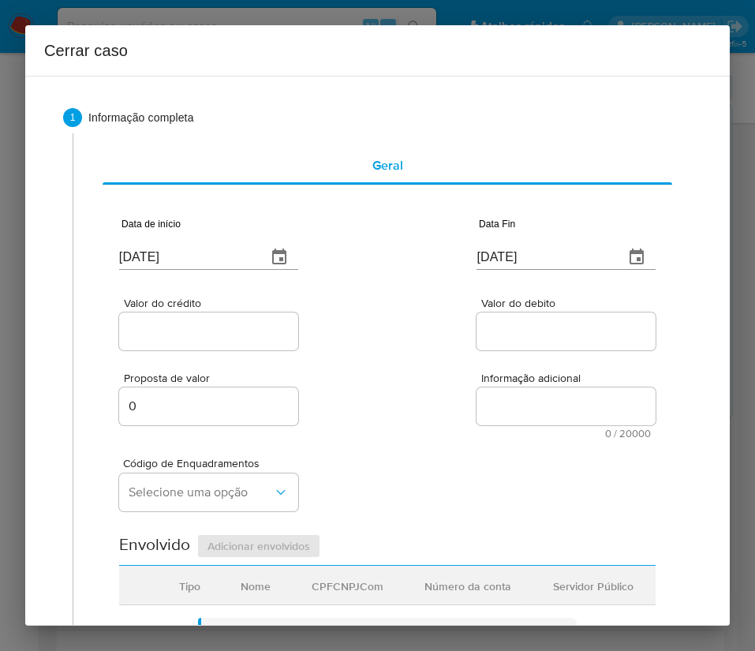
click at [227, 253] on input "[DATE]" at bounding box center [186, 257] width 135 height 25
paste input "7"
type input "01/07/2025"
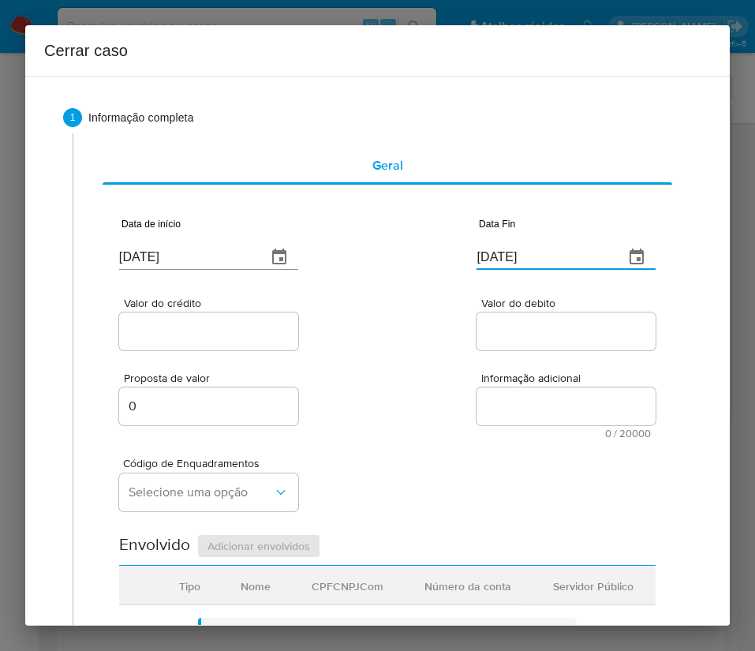
click at [522, 266] on input "[DATE]" at bounding box center [544, 257] width 135 height 25
paste input "25/08"
type input "25/08/2025"
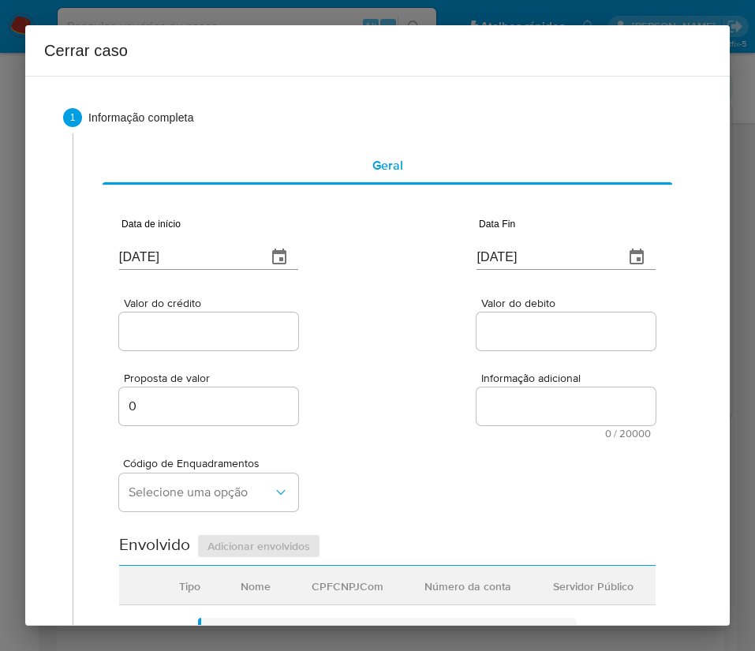
click at [496, 381] on span "Informação adicional" at bounding box center [570, 379] width 179 height 12
click at [496, 388] on textarea "Informação adicional" at bounding box center [566, 407] width 179 height 38
click at [211, 339] on input "Valor do crédito" at bounding box center [208, 331] width 179 height 21
drag, startPoint x: 137, startPoint y: 328, endPoint x: 154, endPoint y: 337, distance: 19.8
click at [137, 328] on input "Valor do crédito" at bounding box center [208, 331] width 179 height 21
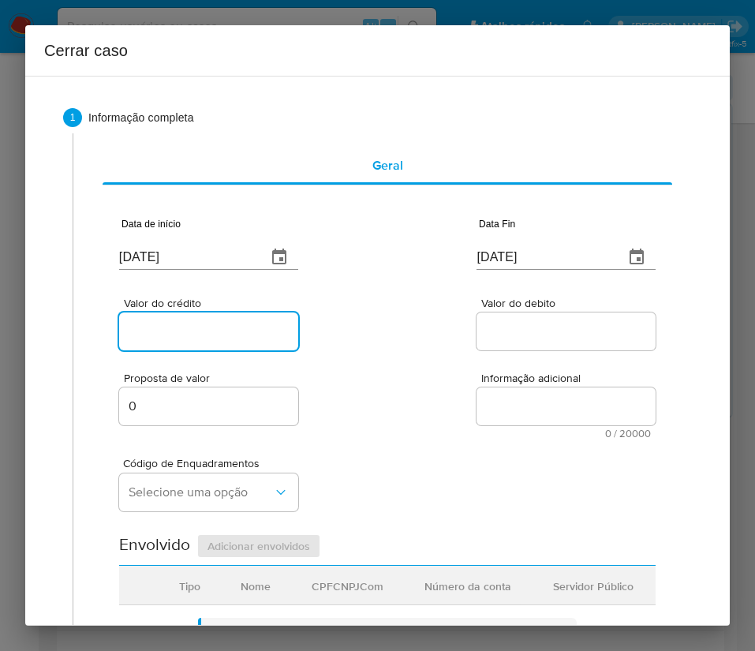
paste input "R$694.165"
type input "R$694.165"
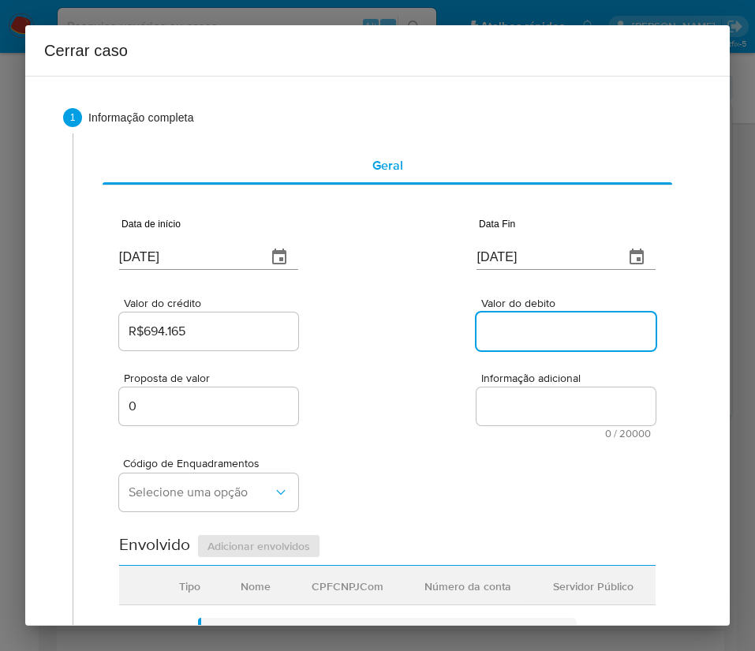
drag, startPoint x: 526, startPoint y: 327, endPoint x: 429, endPoint y: 391, distance: 115.6
click at [526, 327] on input "Valor do debito" at bounding box center [566, 331] width 179 height 21
paste input "R$702.848"
type input "R$702.848"
click at [407, 403] on div "Proposta de valor 0 Informação adicional 0 / 20000 20000 caracteres restantes" at bounding box center [387, 396] width 537 height 85
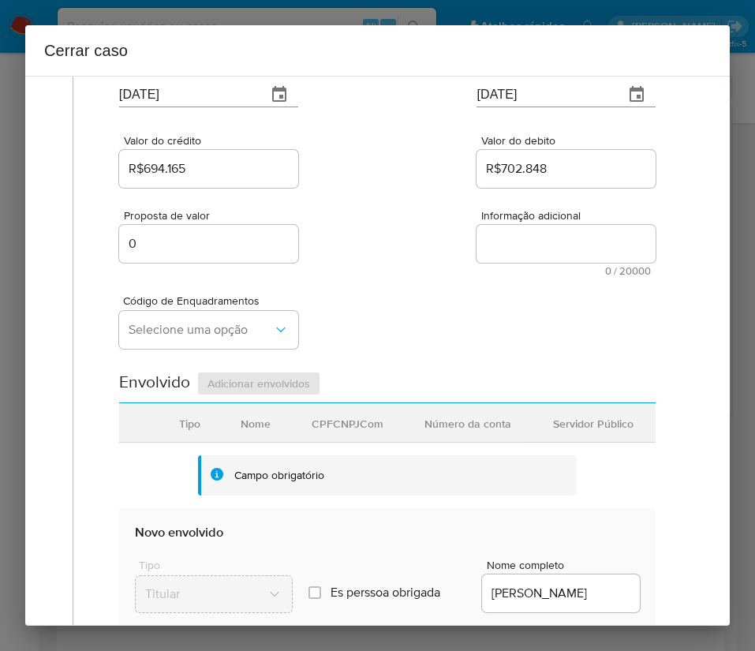
scroll to position [237, 0]
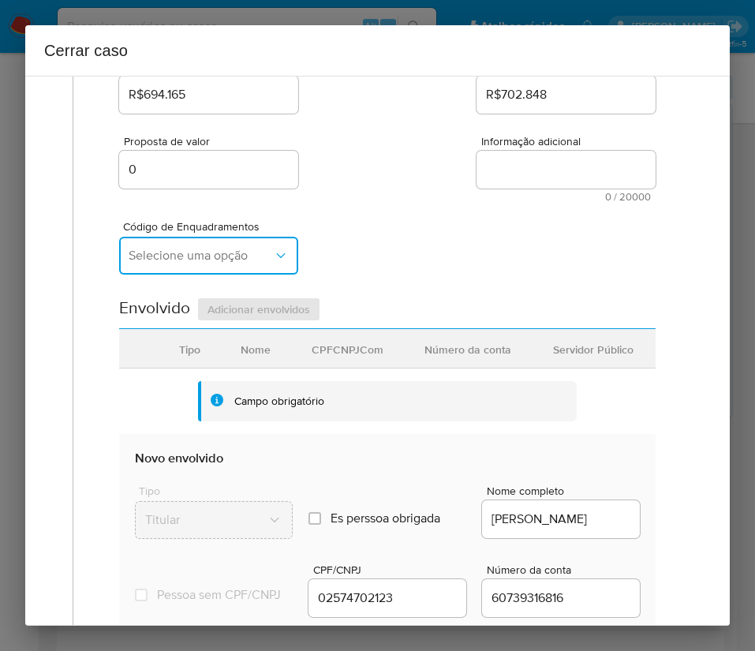
click at [204, 253] on span "Selecione uma opção" at bounding box center [201, 256] width 144 height 16
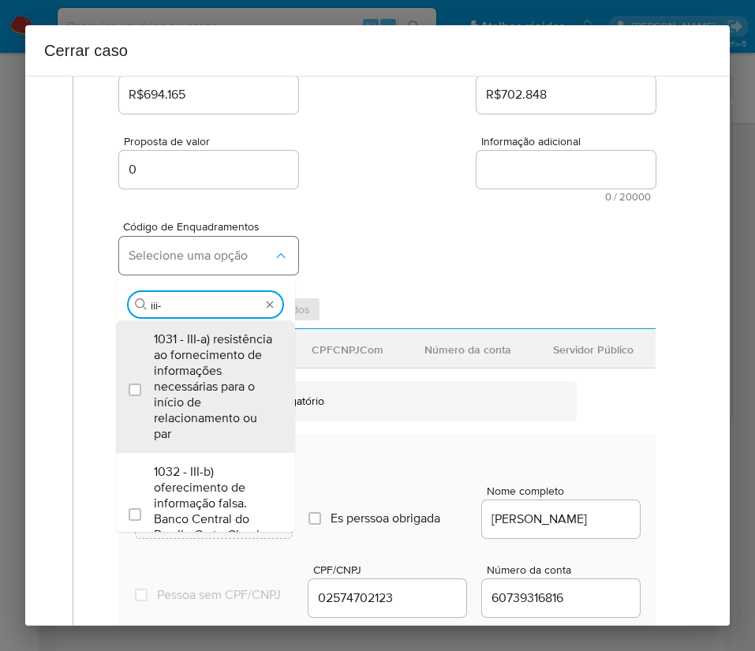
type input "iii-a"
click at [220, 369] on span "1031 - III-a) resistência ao fornecimento de informações necessárias para o iní…" at bounding box center [213, 386] width 119 height 110
checkbox input "true"
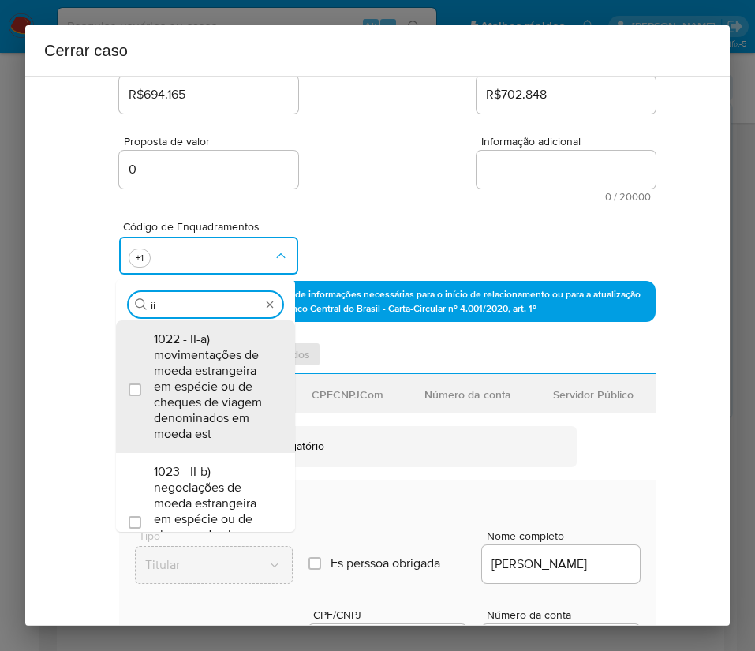
type input "i"
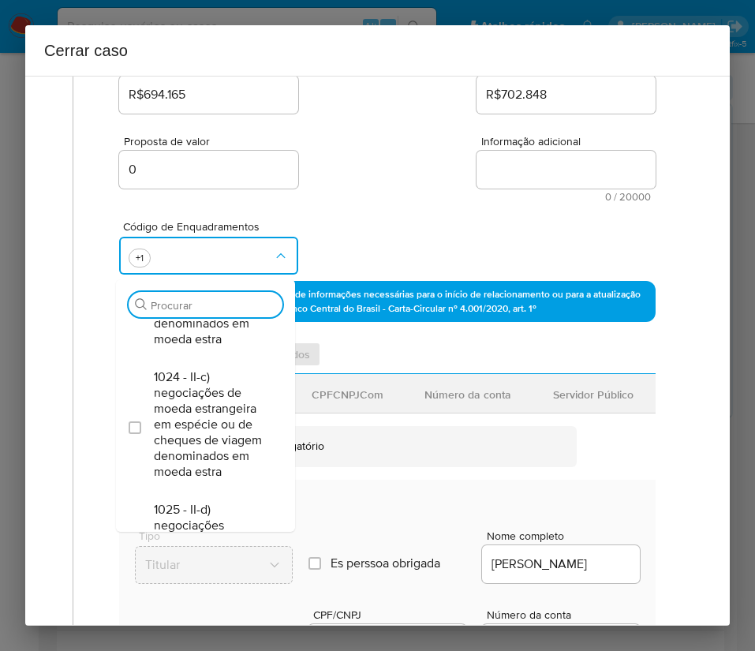
scroll to position [0, 0]
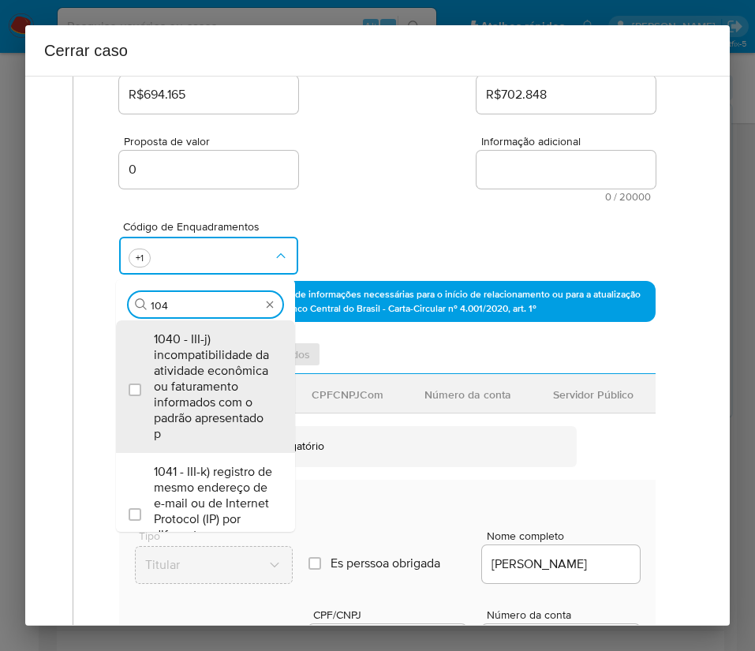
type input "1045"
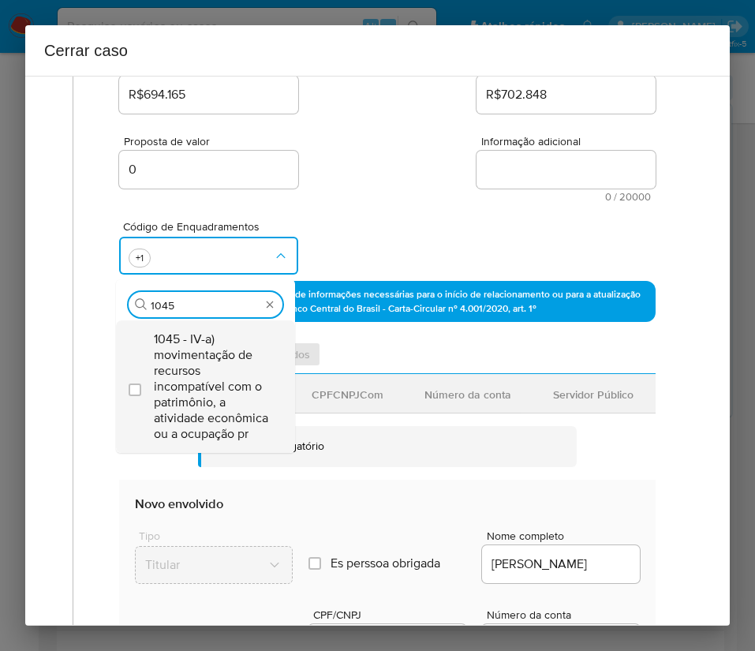
click at [219, 369] on span "1045 - IV-a) movimentação de recursos incompatível com o patrimônio, a atividad…" at bounding box center [213, 386] width 119 height 110
checkbox input "true"
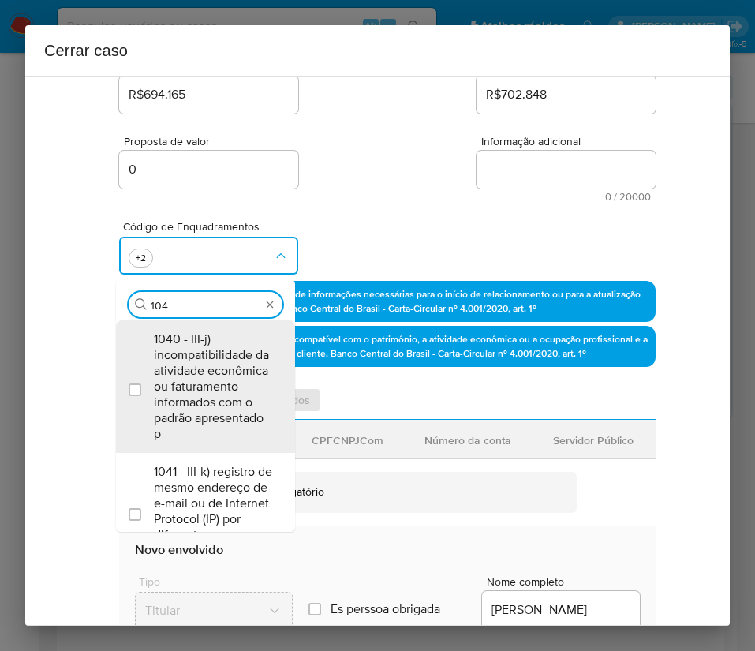
type input "1047"
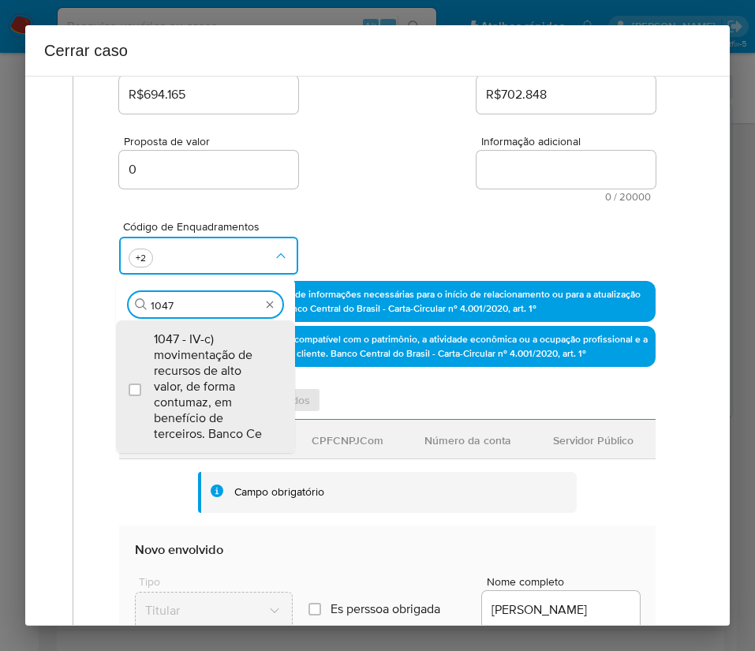
click at [219, 368] on span "1047 - IV-c) movimentação de recursos de alto valor, de forma contumaz, em bene…" at bounding box center [213, 386] width 119 height 110
checkbox input "true"
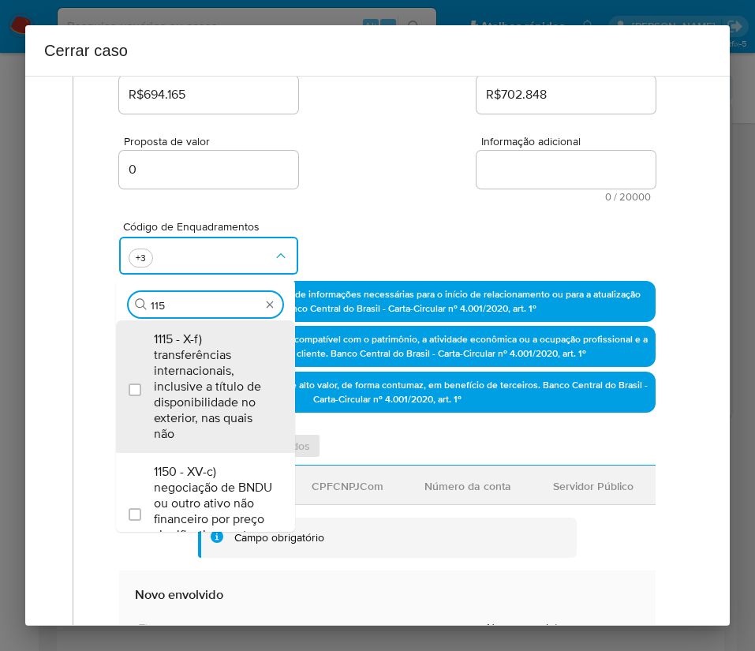
type input "1158"
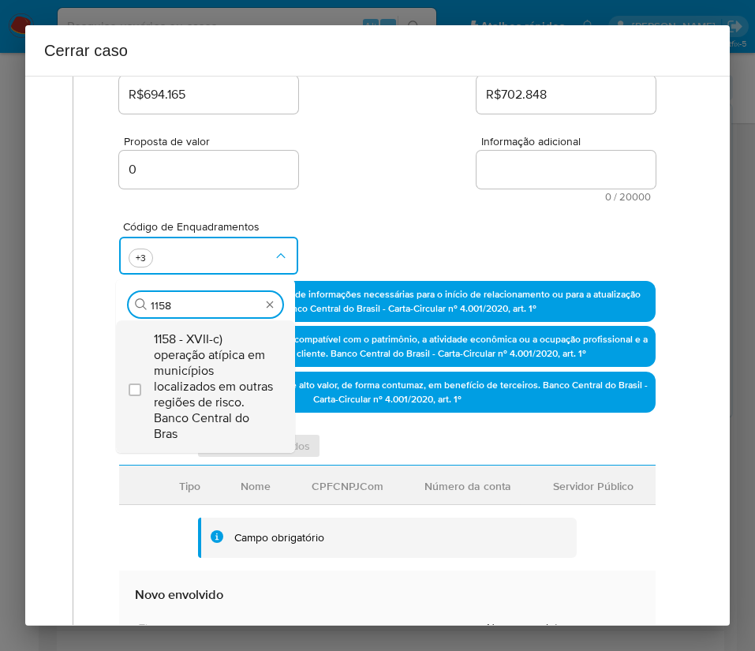
click at [222, 370] on span "1158 - XVII-c) operação atípica em municípios localizados em outras regiões de …" at bounding box center [213, 386] width 119 height 110
checkbox input "true"
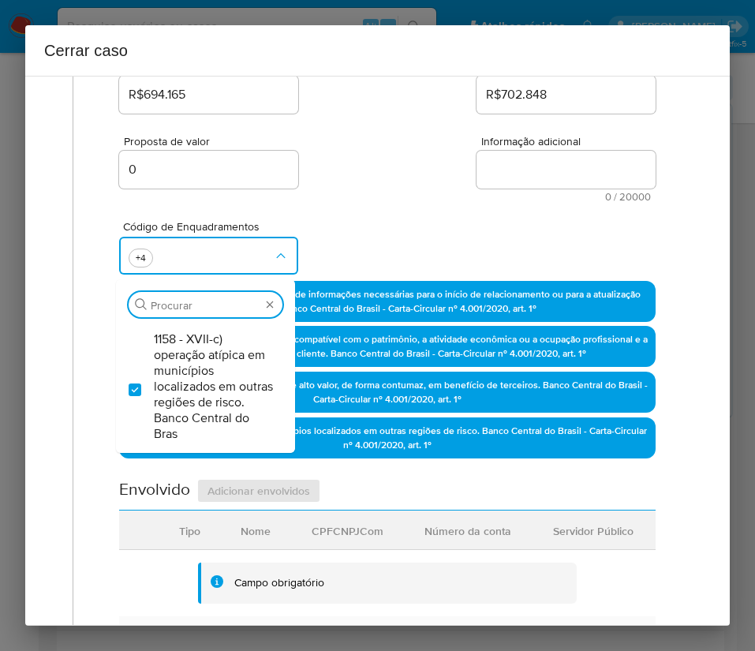
click at [414, 175] on div "Proposta de valor 0 Informação adicional 0 / 20000 20000 caracteres restantes" at bounding box center [387, 159] width 537 height 85
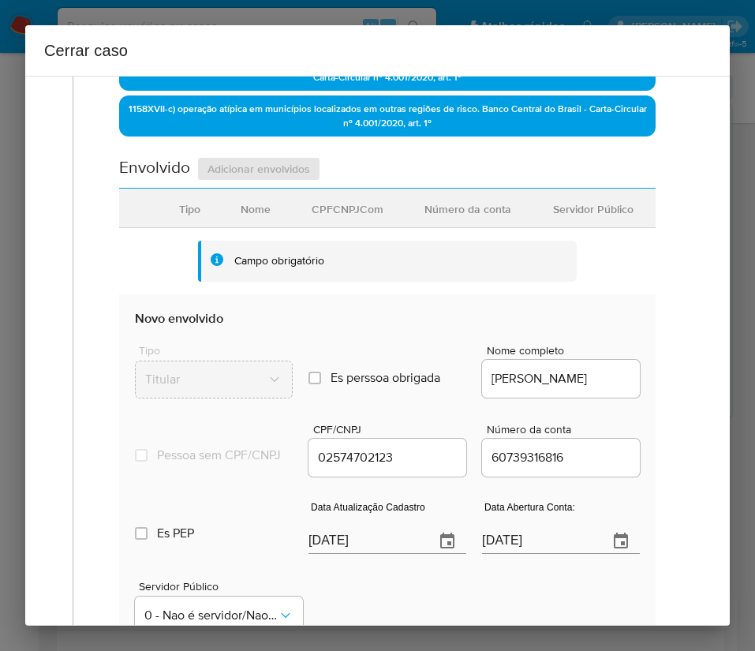
scroll to position [710, 0]
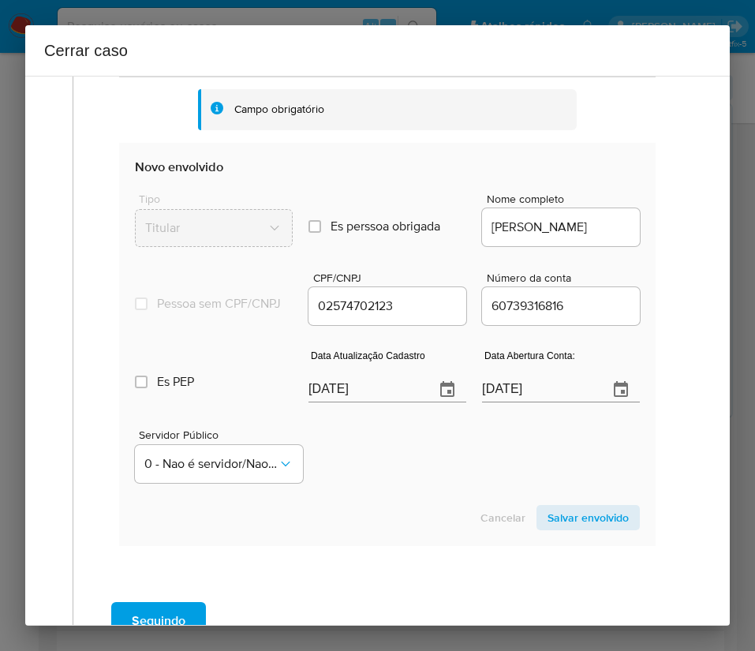
click at [339, 403] on input "[DATE]" at bounding box center [366, 389] width 114 height 25
paste input "18/08"
type input "18/08/2025"
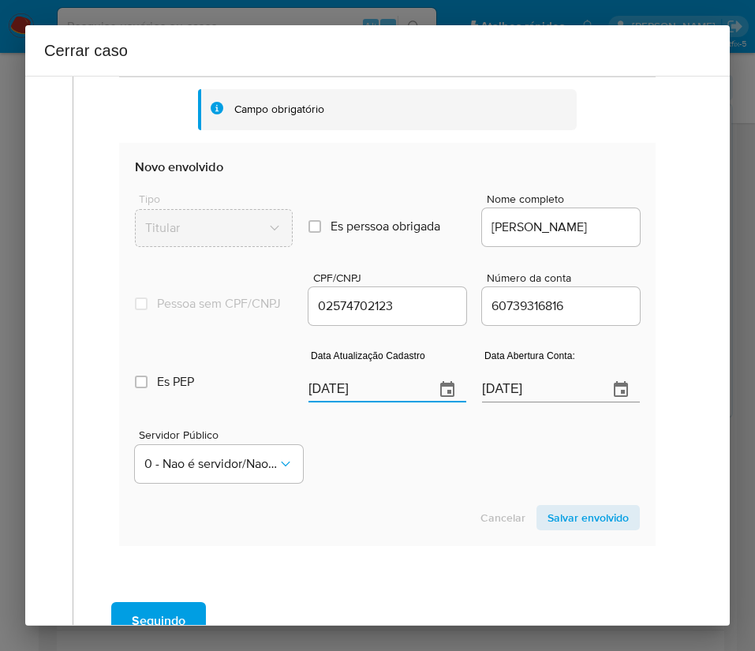
click at [405, 508] on section "Novo envolvido Tipo Titular Es perssoa obrigada Is PObrigada Nome completo CEZA…" at bounding box center [387, 344] width 537 height 403
click at [494, 403] on input "07/07/2020" at bounding box center [539, 389] width 114 height 25
click at [452, 489] on div "Servidor Público 0 - Nao é servidor/Nao possui informacao" at bounding box center [387, 449] width 505 height 79
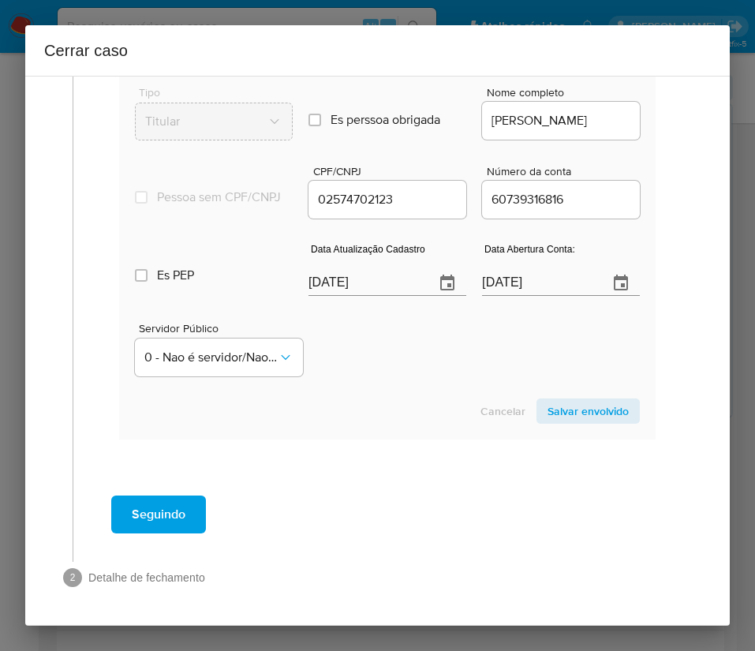
click at [548, 416] on span "Salvar envolvido" at bounding box center [588, 411] width 81 height 22
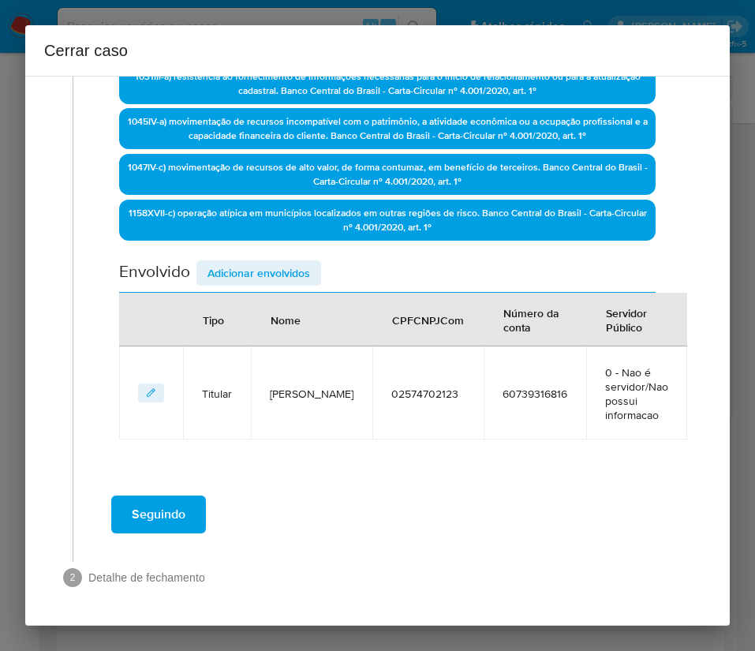
click at [260, 277] on span "Adicionar envolvidos" at bounding box center [259, 273] width 103 height 22
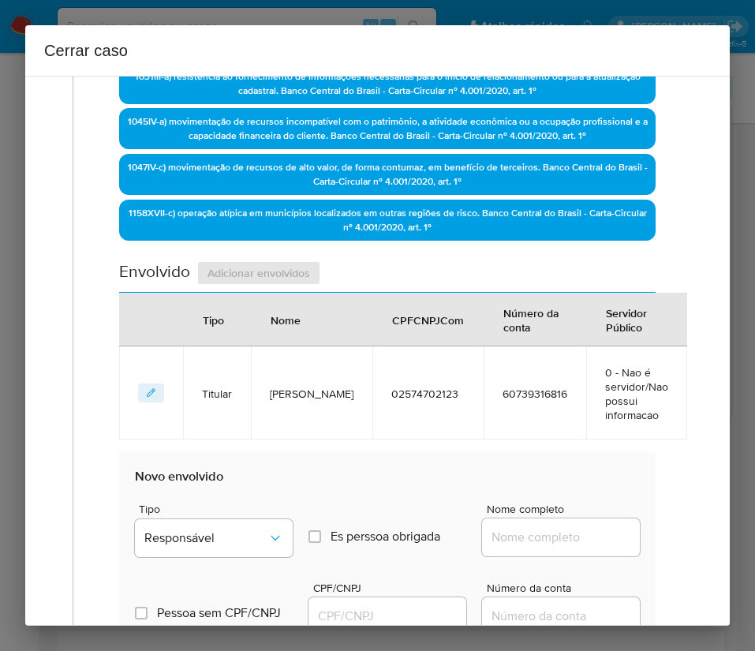
scroll to position [810, 0]
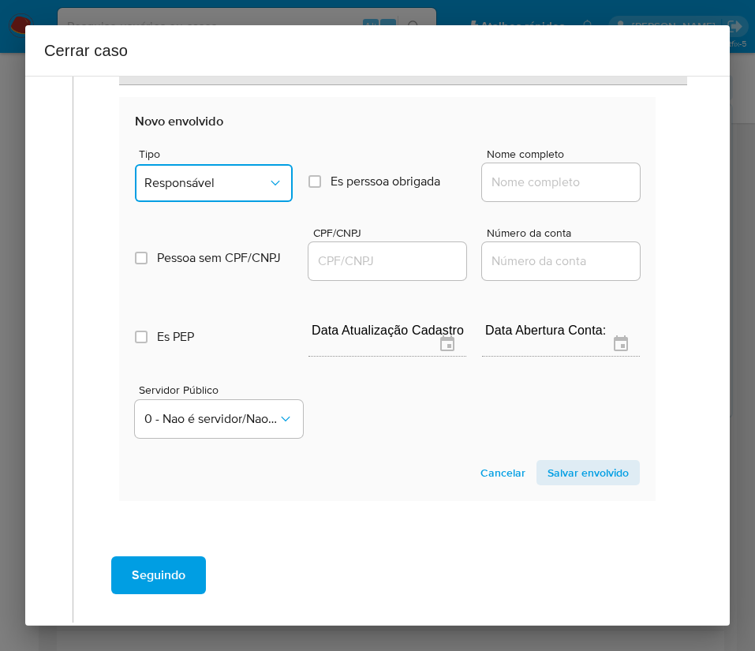
click at [181, 179] on span "Responsável" at bounding box center [205, 183] width 123 height 16
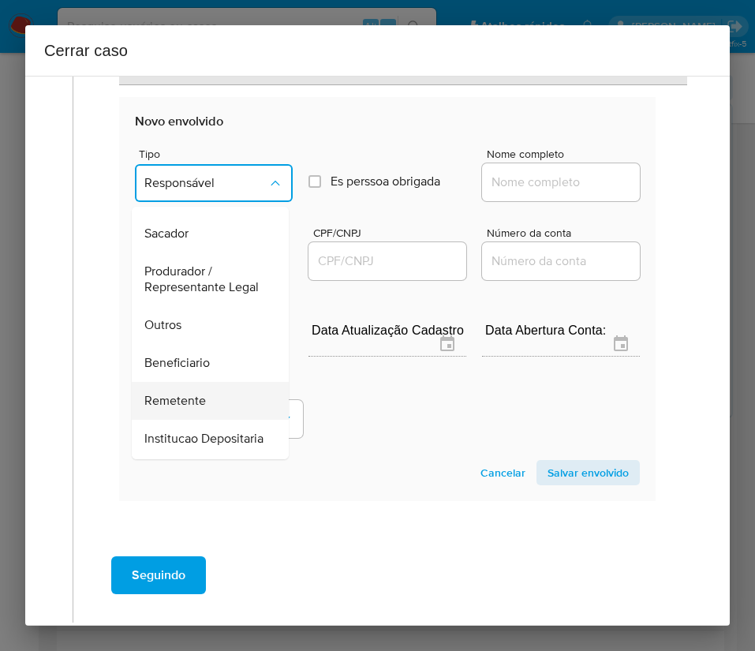
scroll to position [281, 0]
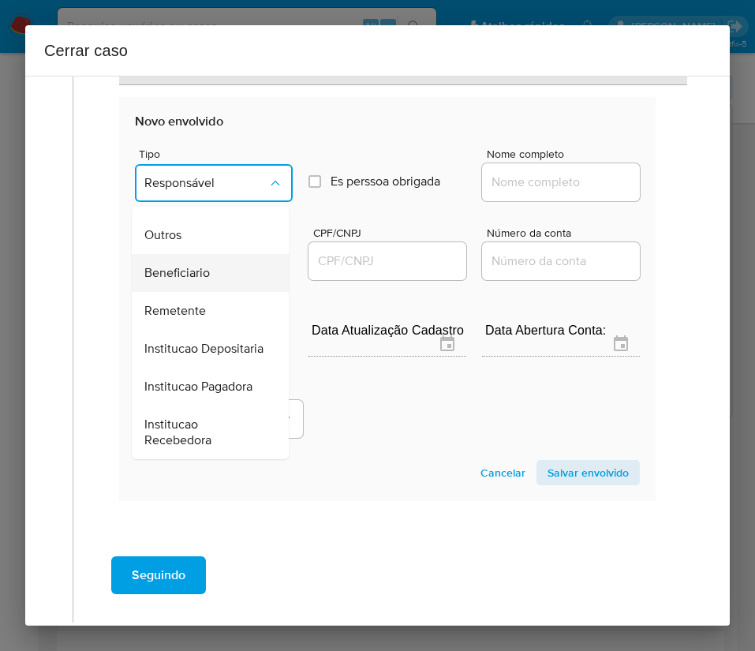
click at [188, 265] on span "Beneficiario" at bounding box center [177, 273] width 66 height 16
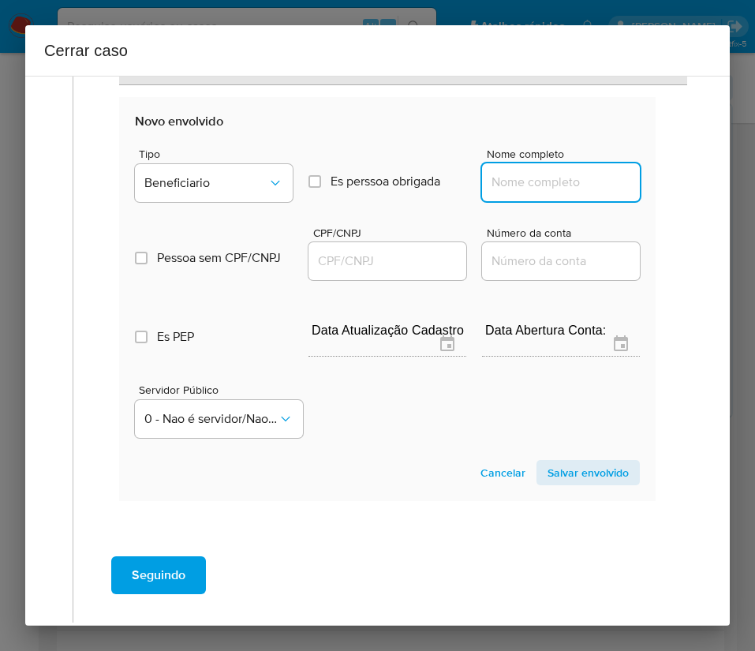
drag, startPoint x: 509, startPoint y: 184, endPoint x: 516, endPoint y: 191, distance: 10.0
click at [509, 184] on input "Nome completo" at bounding box center [561, 182] width 158 height 21
paste input "Jose Moreira Da Silva, 58546030120"
drag, startPoint x: 522, startPoint y: 185, endPoint x: 678, endPoint y: 184, distance: 155.5
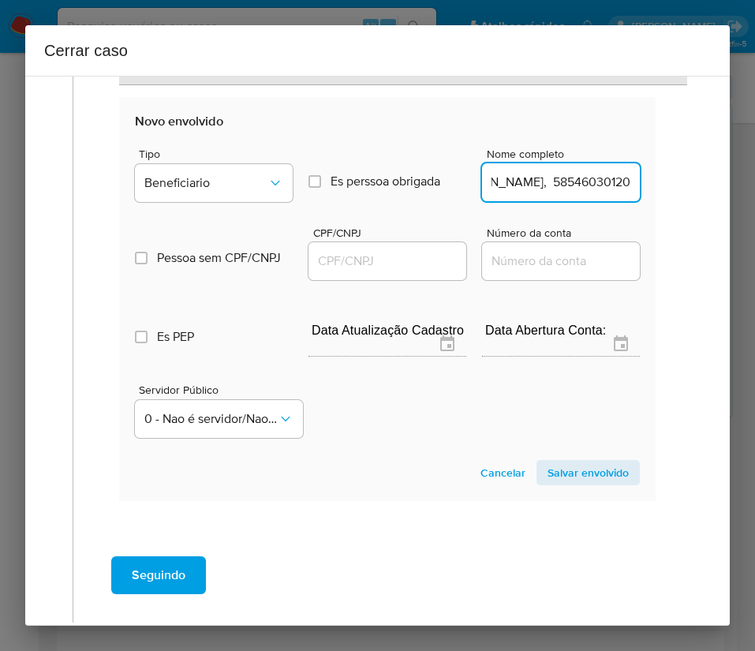
type input "Jose Moreira Da Silva"
click at [412, 260] on input "CPF/CNPJ" at bounding box center [388, 261] width 158 height 21
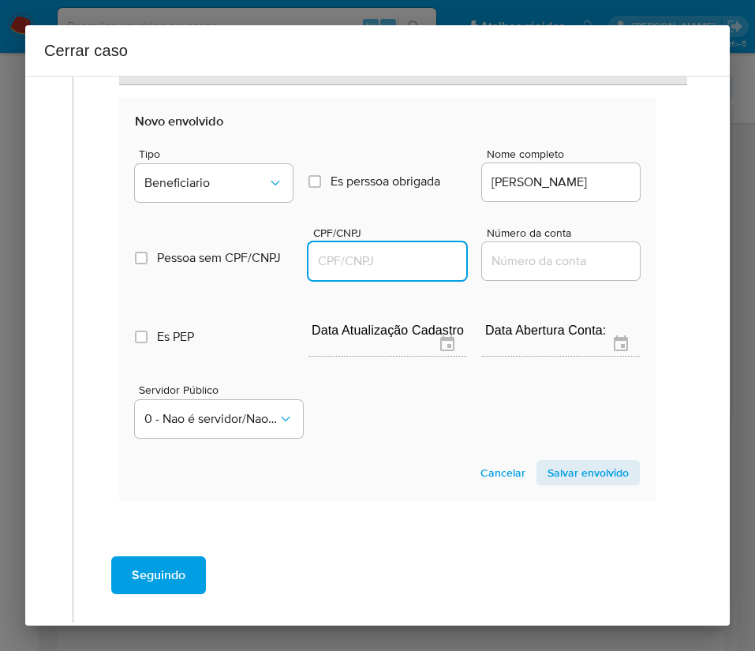
paste input "58546030120"
type input "58546030120"
click at [581, 471] on span "Salvar envolvido" at bounding box center [588, 473] width 81 height 22
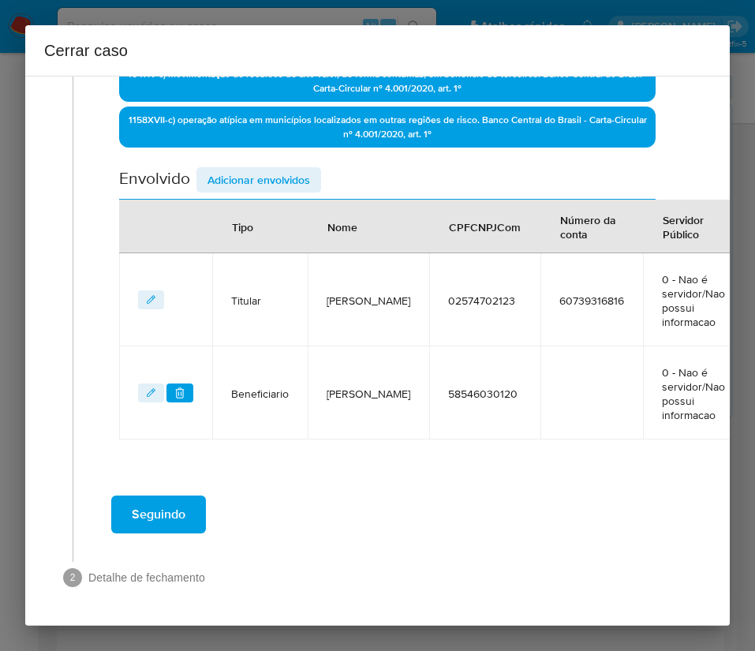
scroll to position [548, 0]
click at [253, 178] on span "Adicionar envolvidos" at bounding box center [259, 180] width 103 height 22
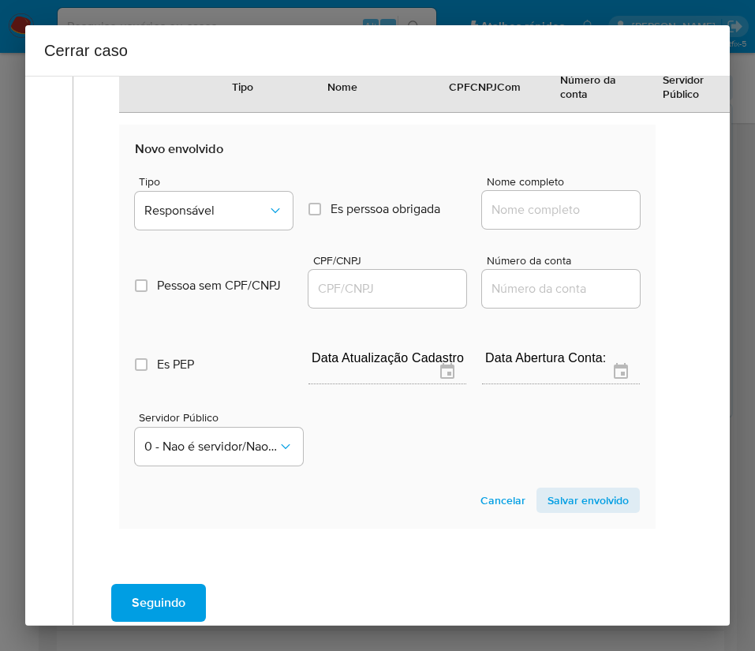
scroll to position [903, 0]
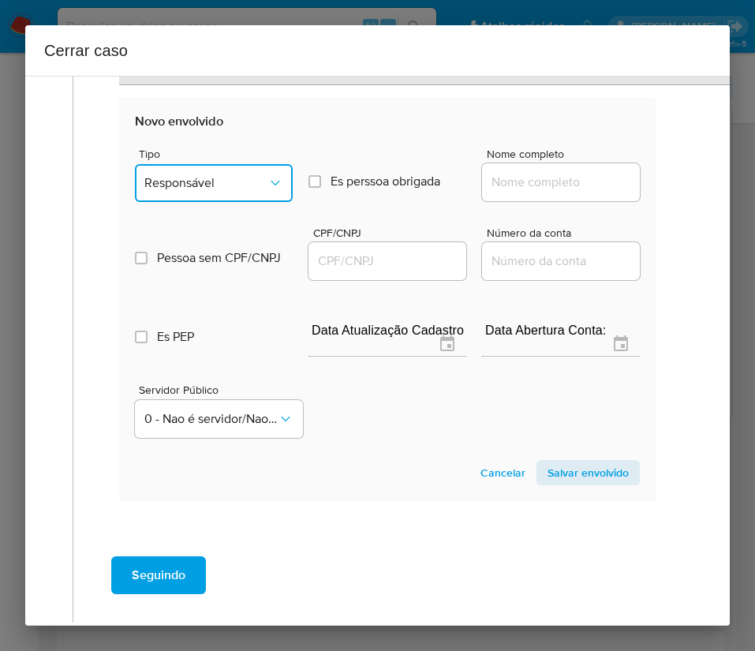
click at [238, 175] on span "Responsável" at bounding box center [205, 183] width 123 height 16
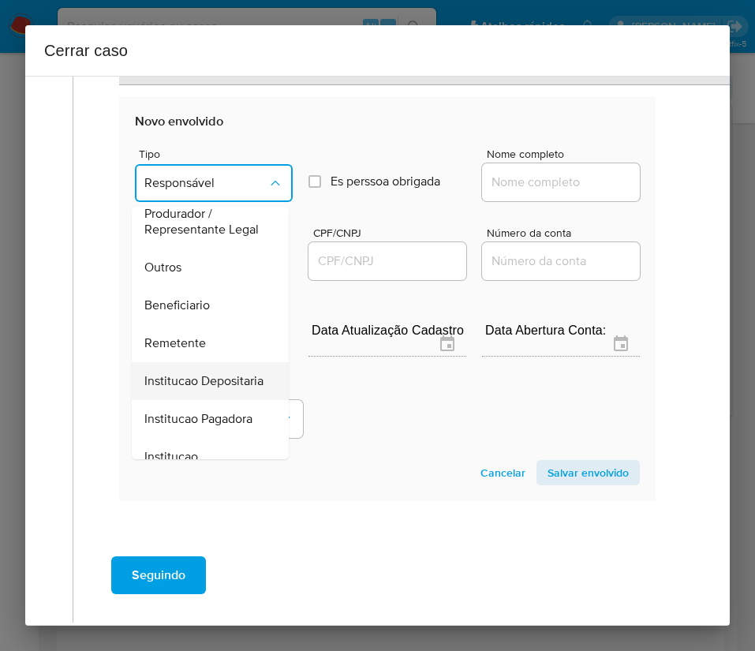
scroll to position [281, 0]
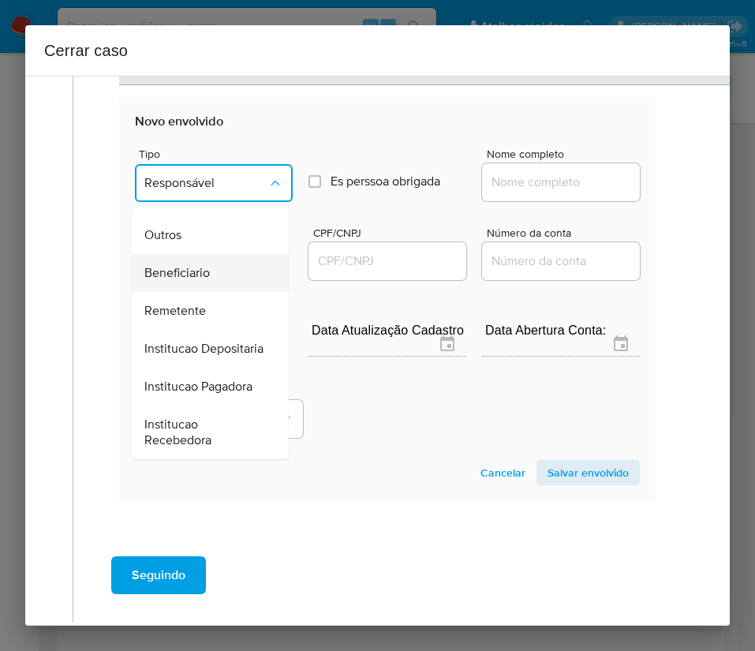
click at [193, 265] on span "Beneficiario" at bounding box center [177, 273] width 66 height 16
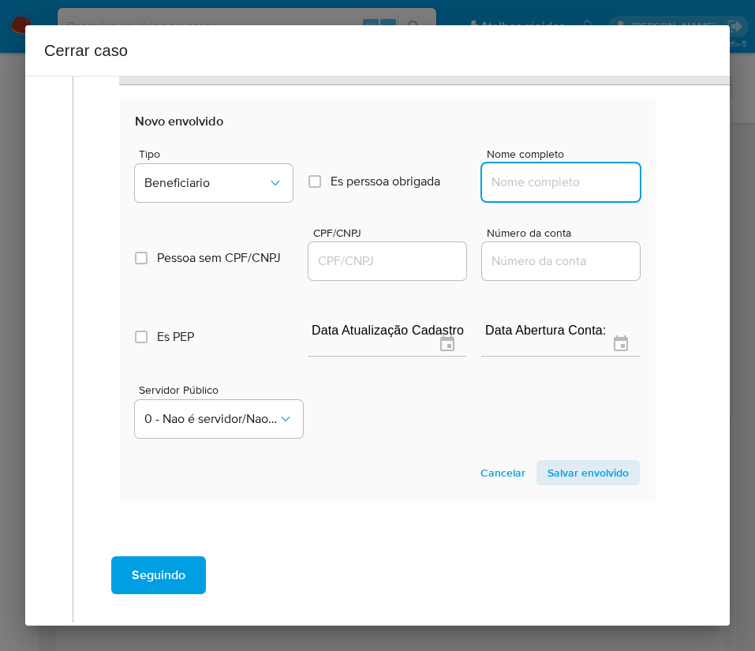
click at [520, 182] on input "Nome completo" at bounding box center [561, 182] width 158 height 21
paste input "Francy Pereira Da Silva, 91993571191"
drag, startPoint x: 534, startPoint y: 186, endPoint x: 698, endPoint y: 180, distance: 165.1
click at [698, 180] on div "1 Informação completa Geral Data de início 01/07/2025 Data Fin 25/08/2025 Valor…" at bounding box center [377, 351] width 705 height 550
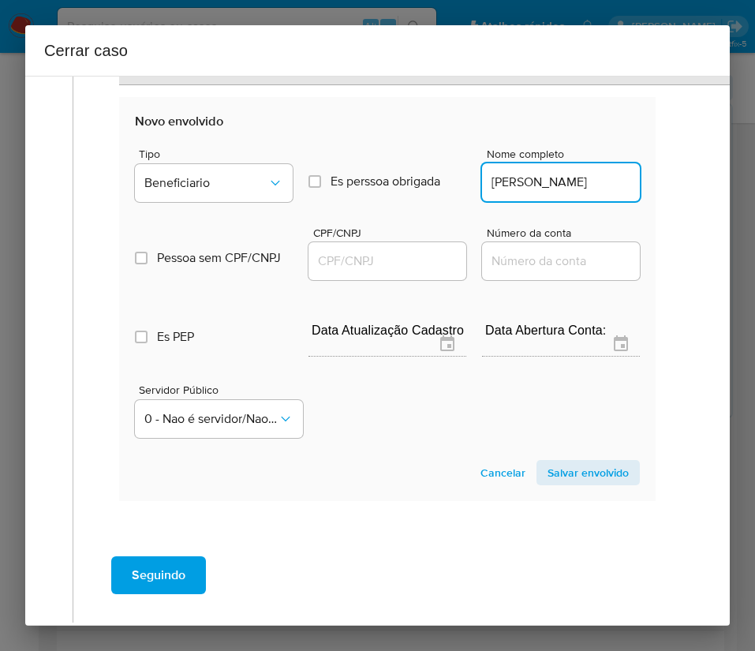
scroll to position [0, 0]
type input "Francy Pereira Da Silva"
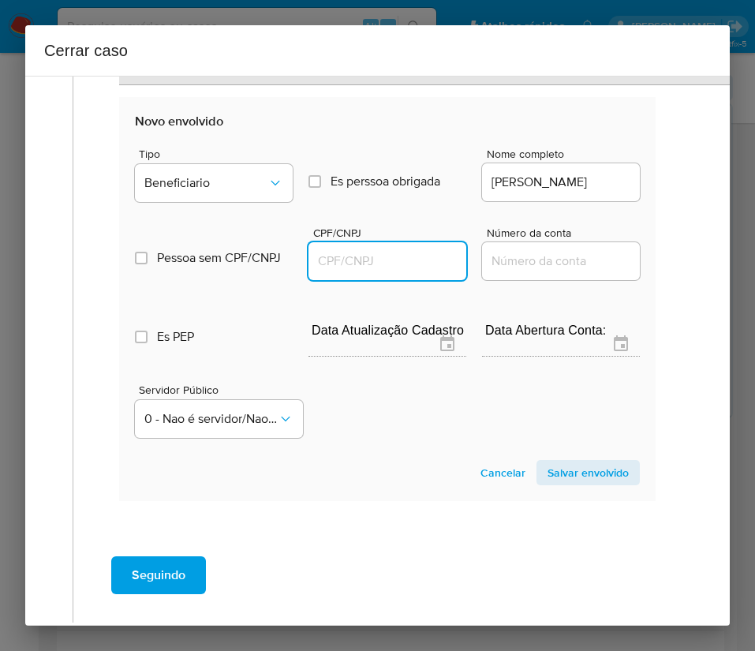
click at [369, 259] on input "CPF/CNPJ" at bounding box center [388, 261] width 158 height 21
paste input "91993571191"
type input "91993571191"
click at [578, 471] on span "Salvar envolvido" at bounding box center [588, 473] width 81 height 22
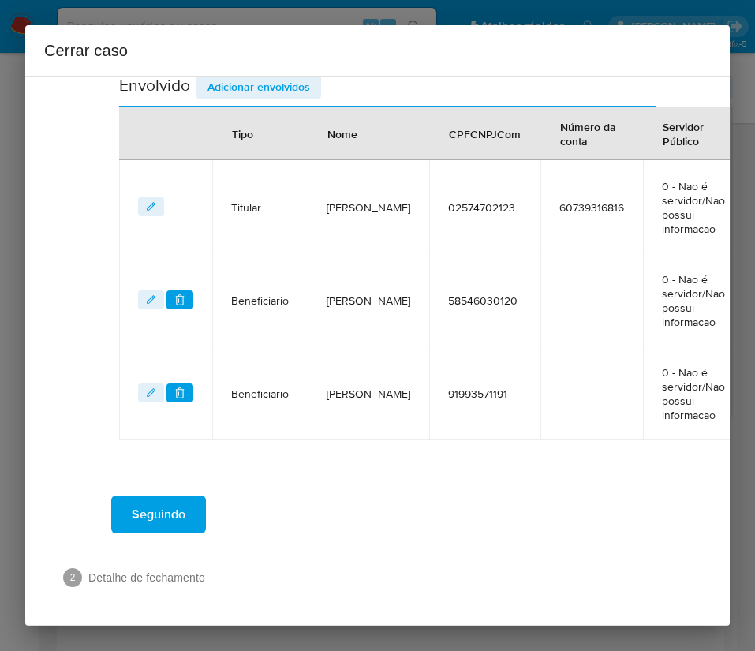
click at [274, 92] on span "Adicionar envolvidos" at bounding box center [259, 87] width 103 height 22
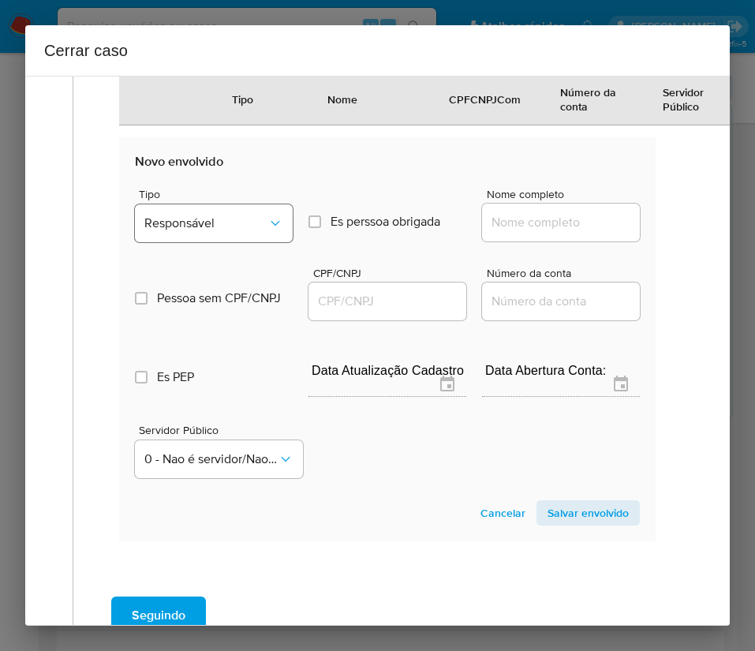
scroll to position [996, 0]
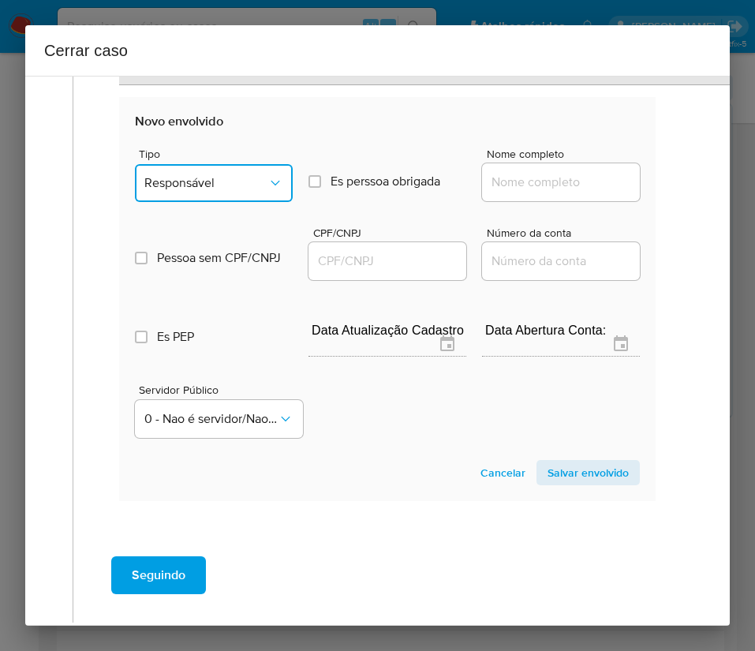
click at [219, 185] on span "Responsável" at bounding box center [205, 183] width 123 height 16
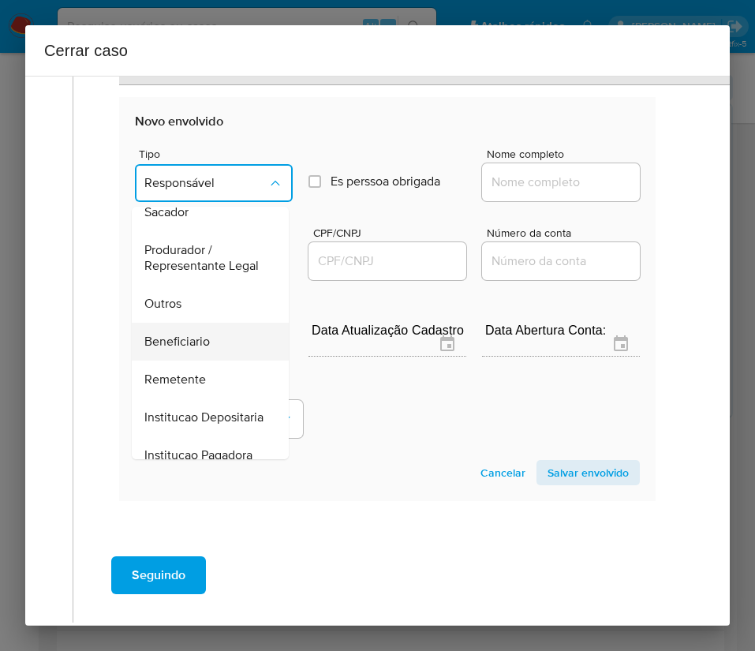
scroll to position [281, 0]
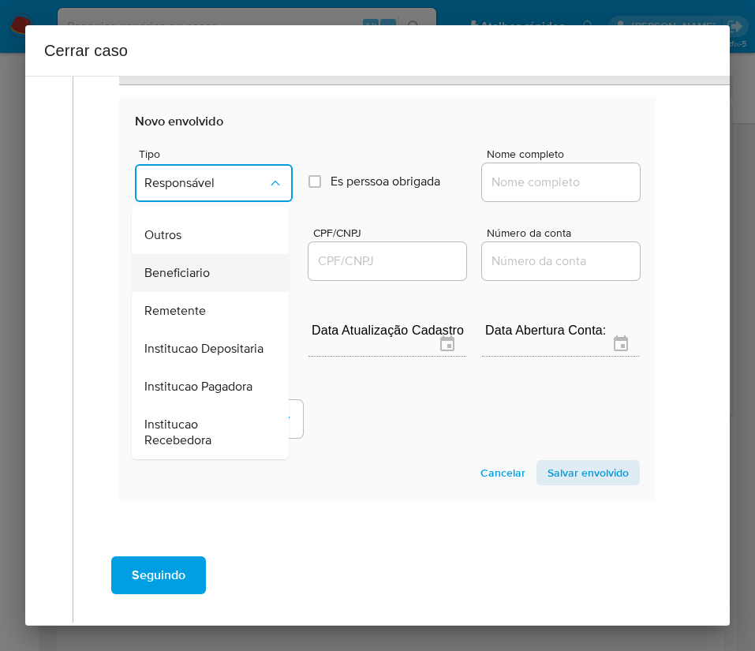
click at [212, 254] on div "Beneficiario" at bounding box center [205, 273] width 122 height 38
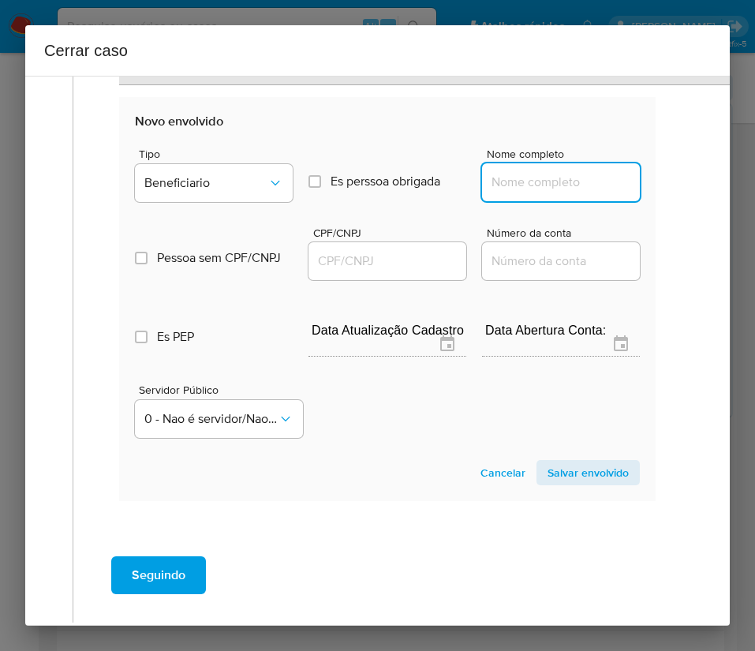
click at [499, 183] on input "Nome completo" at bounding box center [561, 182] width 158 height 21
paste input "Antonio Gleisson Da Silva Vieira, 08347637105"
drag, startPoint x: 527, startPoint y: 179, endPoint x: 710, endPoint y: 185, distance: 183.2
click at [710, 185] on div "1 Informação completa Geral Data de início 01/07/2025 Data Fin 25/08/2025 Valor…" at bounding box center [377, 351] width 705 height 550
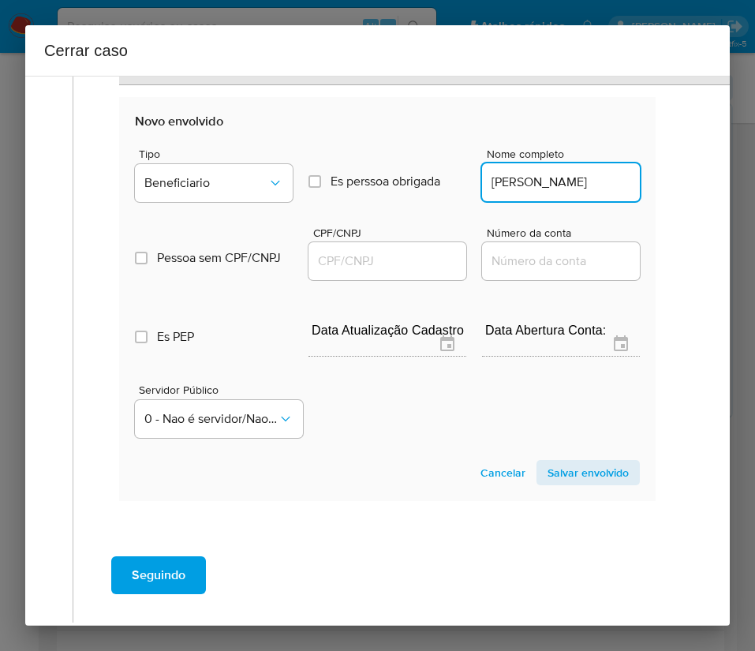
scroll to position [0, 42]
type input "Antonio Gleisson Da Silva Vieira"
click at [335, 261] on input "CPF/CNPJ" at bounding box center [388, 261] width 158 height 21
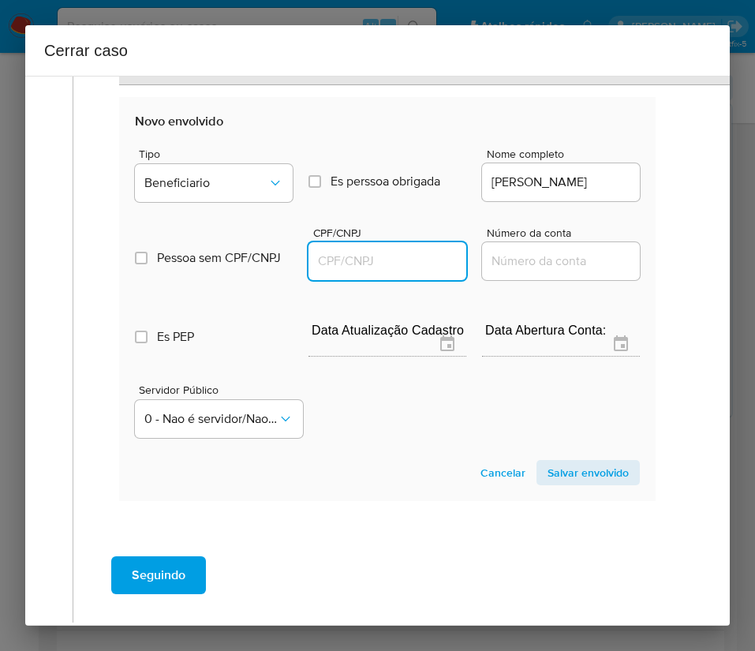
paste input "08347637105"
type input "8347637105"
click at [558, 463] on span "Salvar envolvido" at bounding box center [588, 473] width 81 height 22
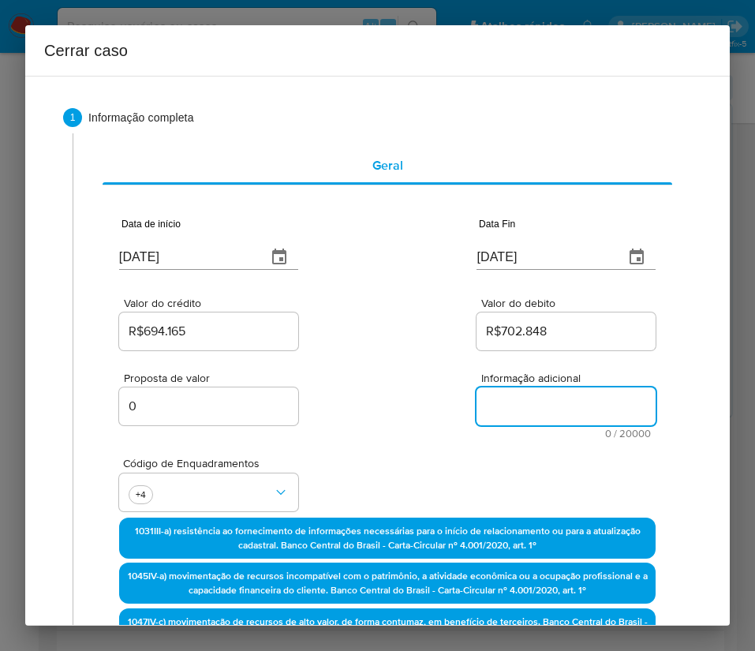
click at [518, 413] on textarea "Informação adicional" at bounding box center [566, 407] width 179 height 38
paste textarea "Informações do Cliente Cezar Augusto Felix Lima, CPF 02574702123, 37 anos, resi…"
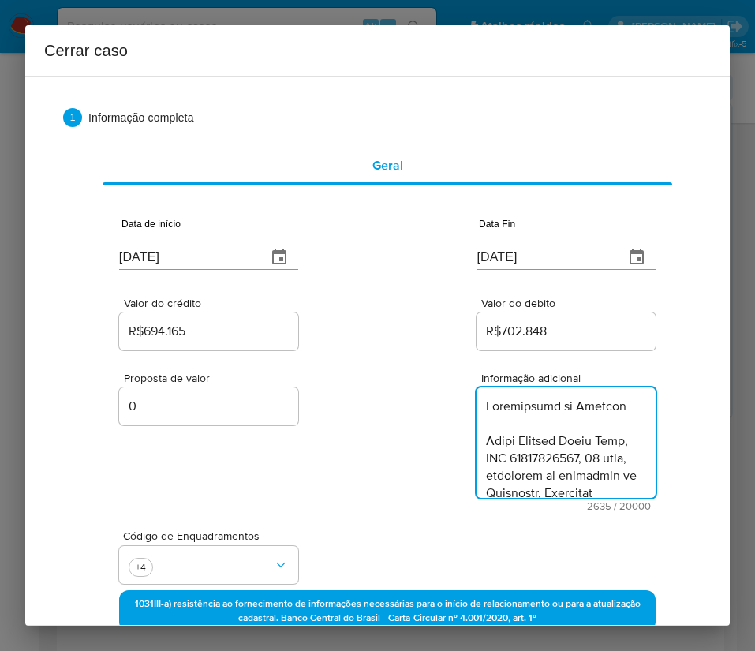
scroll to position [2608, 0]
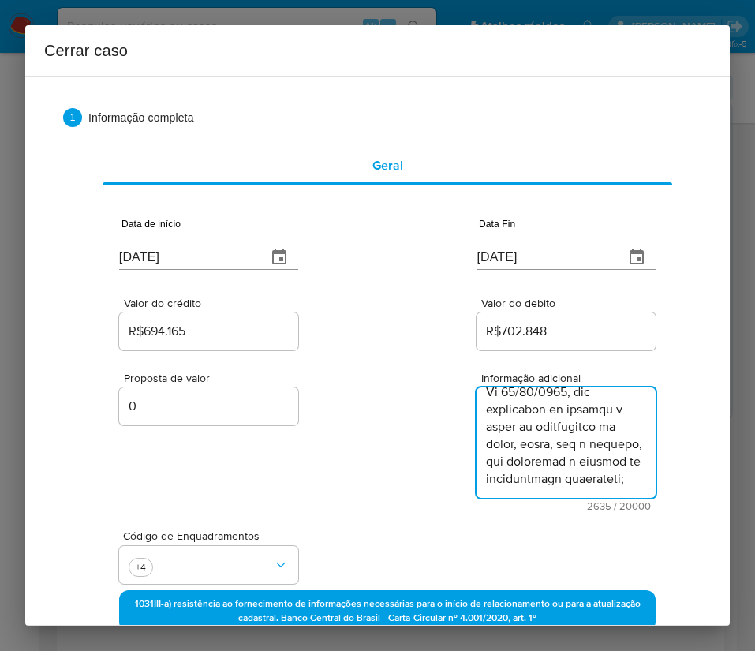
type textarea "Informações do Cliente Cezar Augusto Felix Lima, CPF 02574702123, 37 anos, resi…"
click at [371, 472] on div "Proposta de valor 0 Informação adicional 2635 / 20000 17365 caracteres restantes" at bounding box center [387, 433] width 537 height 158
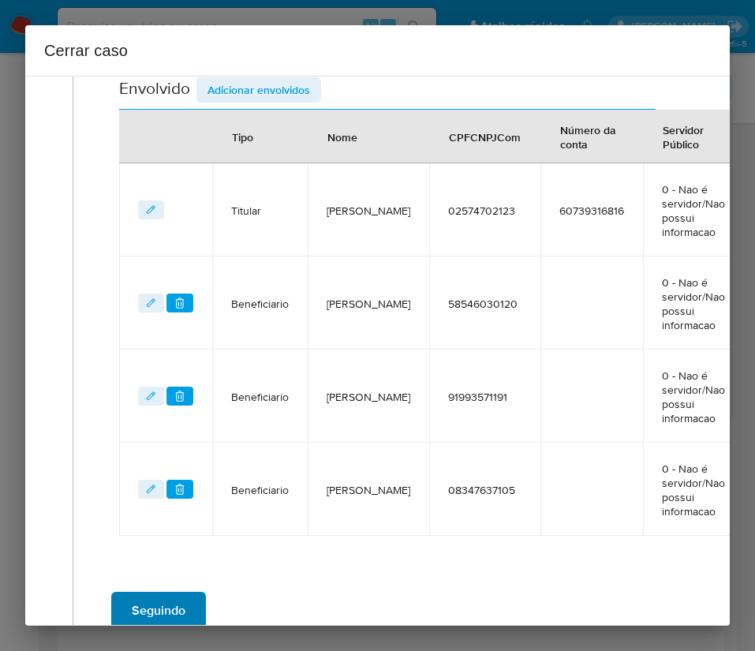
scroll to position [807, 0]
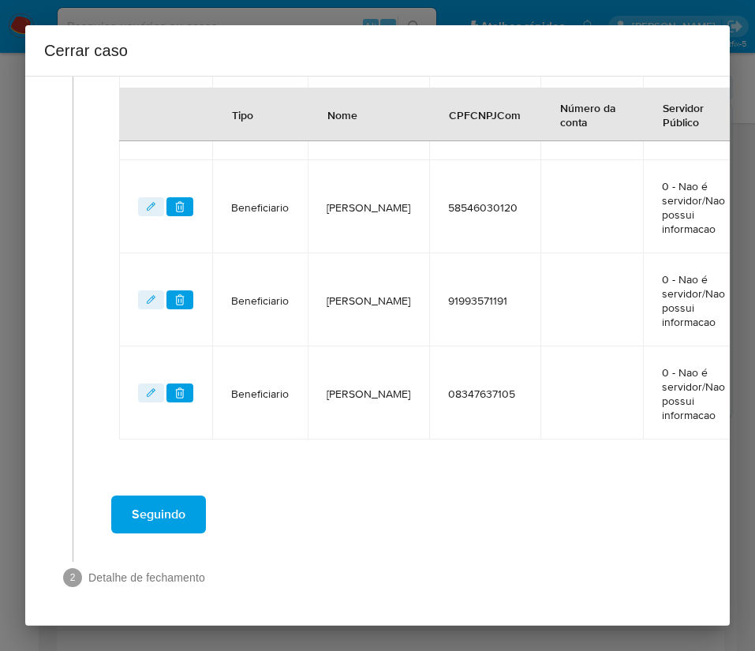
click at [145, 513] on span "Seguindo" at bounding box center [159, 514] width 54 height 35
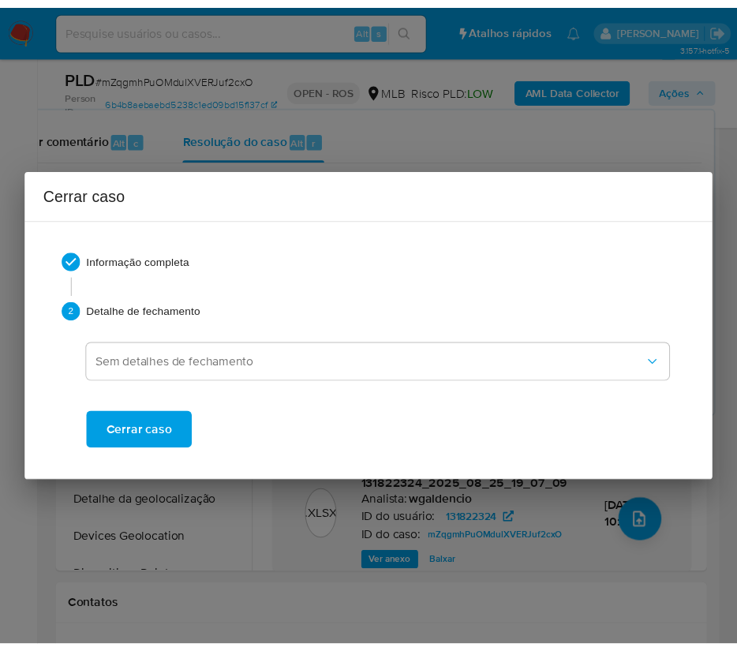
scroll to position [2549, 0]
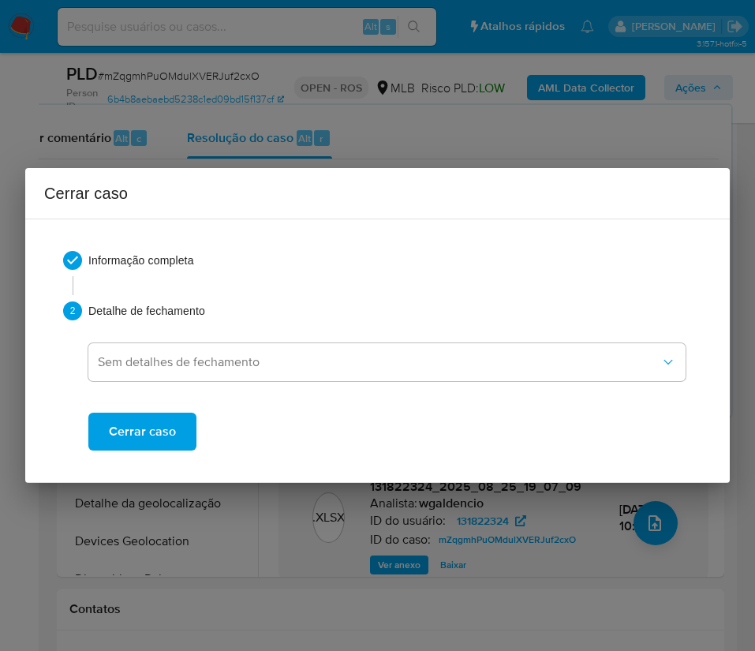
click at [153, 425] on span "Cerrar caso" at bounding box center [142, 431] width 67 height 35
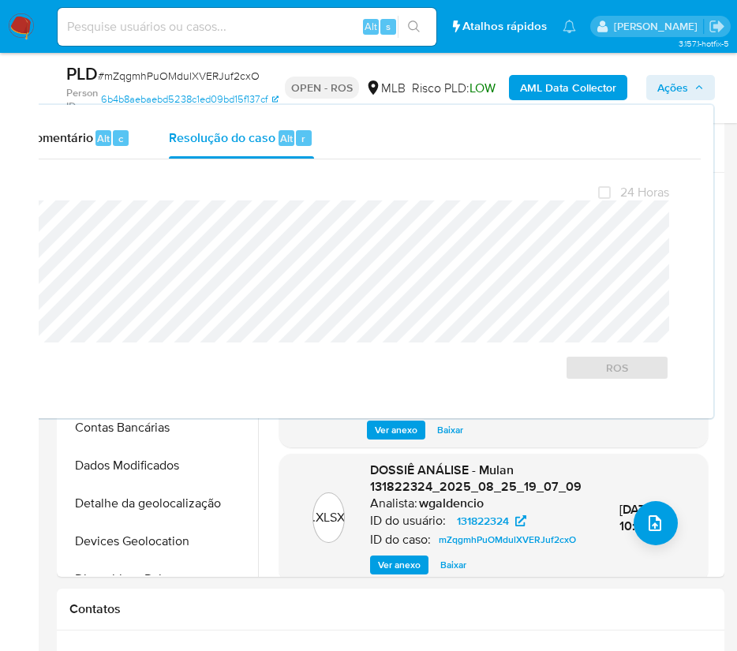
click at [144, 77] on span "# mZqgmhPuOMdulXVERJuf2cxO" at bounding box center [179, 76] width 162 height 16
copy span "mZqgmhPuOMdulXVERJuf2cxO"
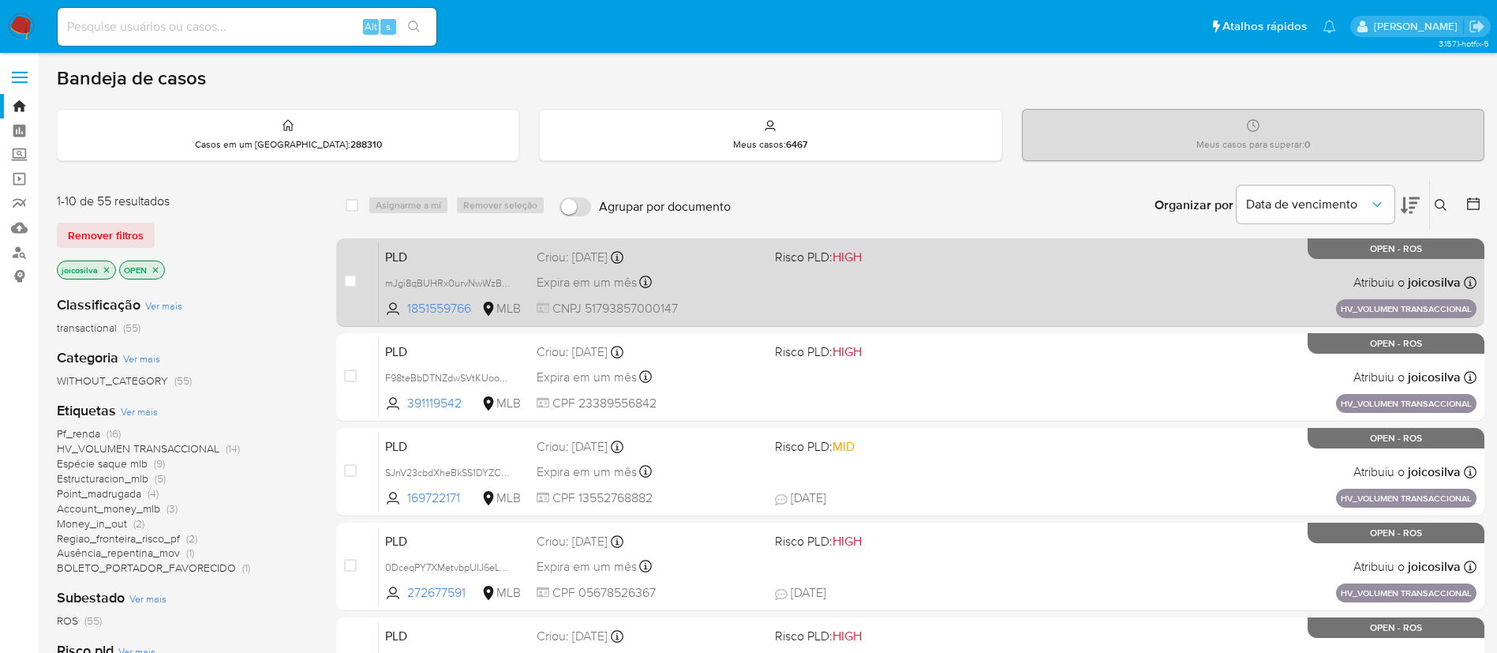
click at [861, 283] on div "PLD mJgi8qBUHRx0urvNwWzB5IMJ 1851559766 MLB Risco PLD: HIGH Criou: [DATE] Criou…" at bounding box center [928, 282] width 1098 height 80
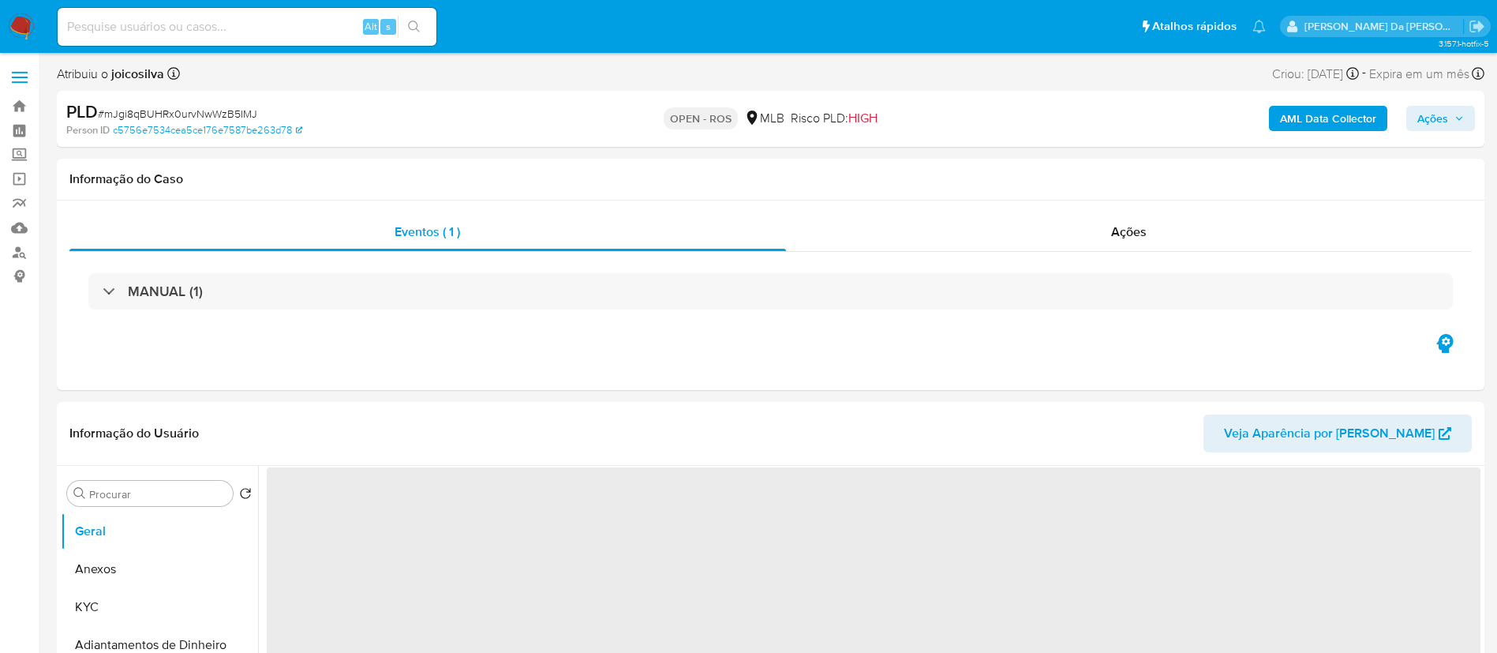
click at [207, 112] on span "# mJgi8qBUHRx0urvNwWzB5IMJ" at bounding box center [177, 114] width 159 height 16
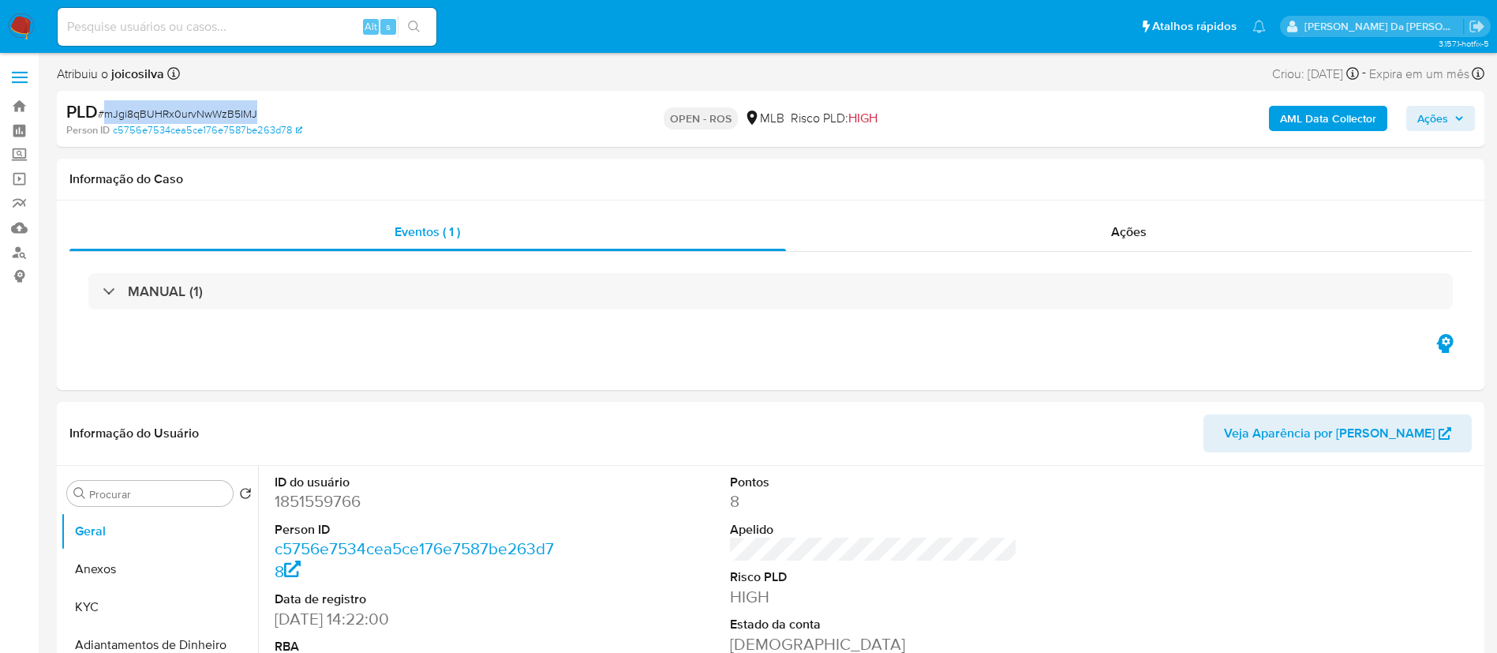
copy span "mJgi8qBUHRx0urvNwWzB5IMJ"
select select "10"
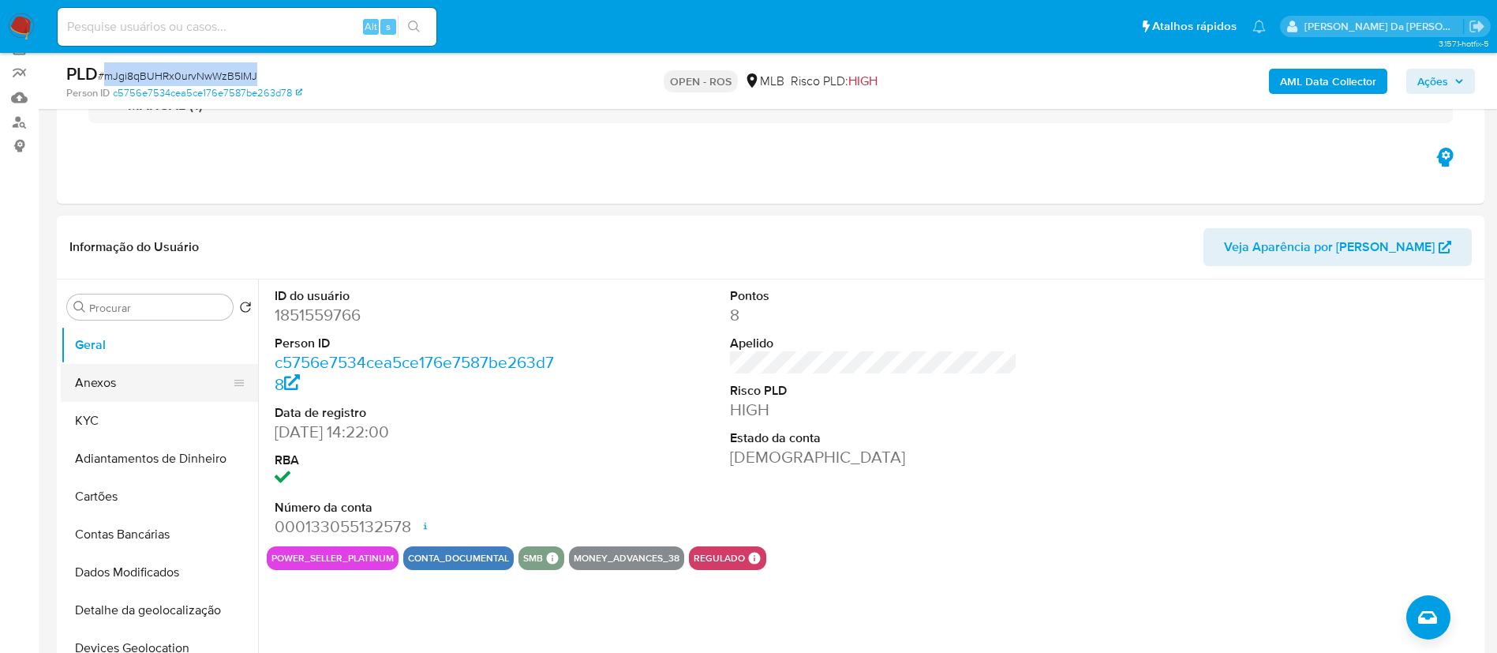
scroll to position [237, 0]
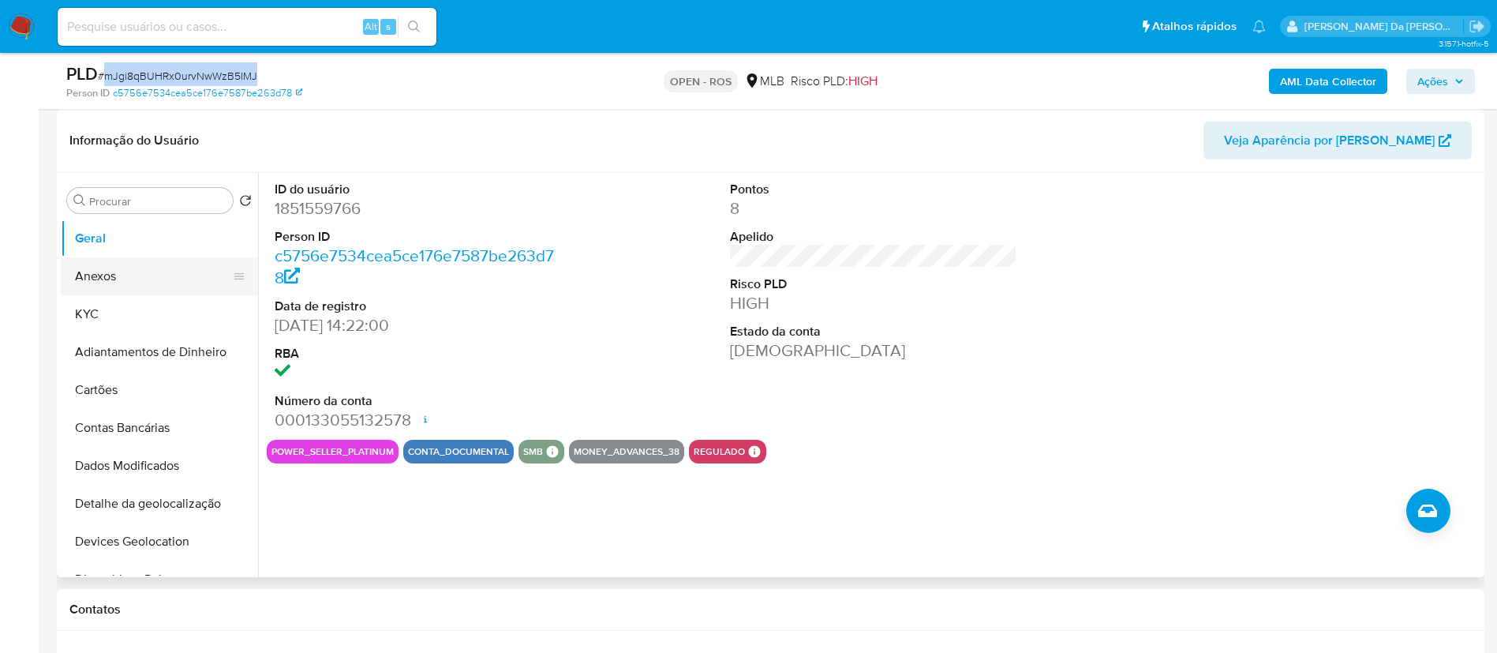
click at [104, 270] on button "Anexos" at bounding box center [153, 276] width 185 height 38
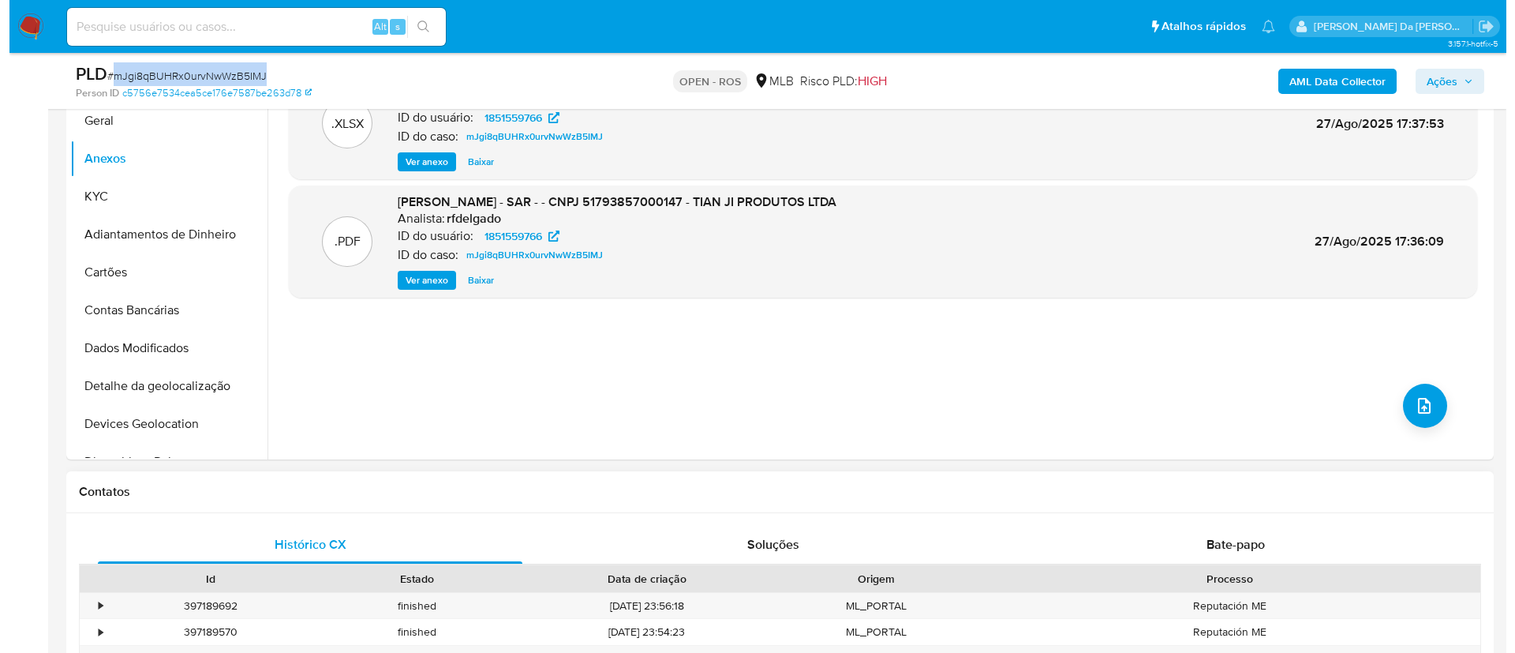
scroll to position [355, 0]
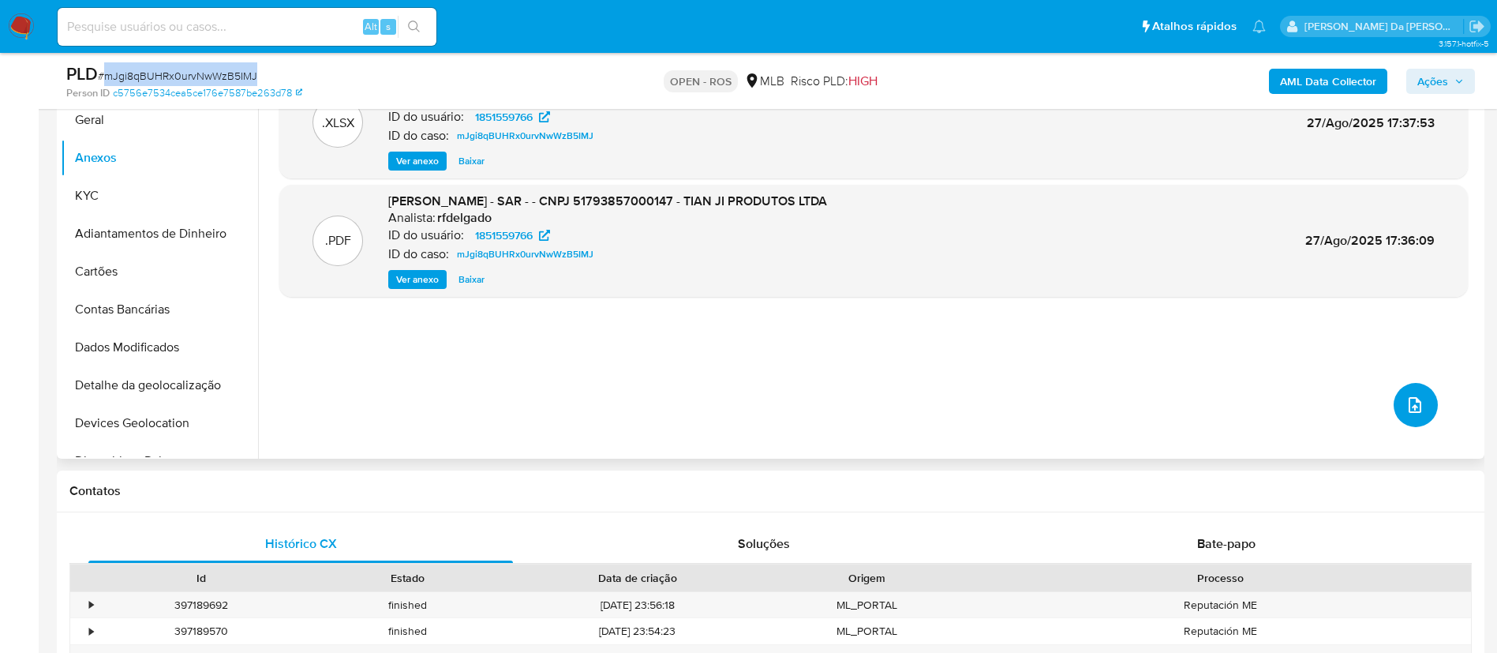
click at [1419, 403] on button "upload-file" at bounding box center [1416, 405] width 44 height 44
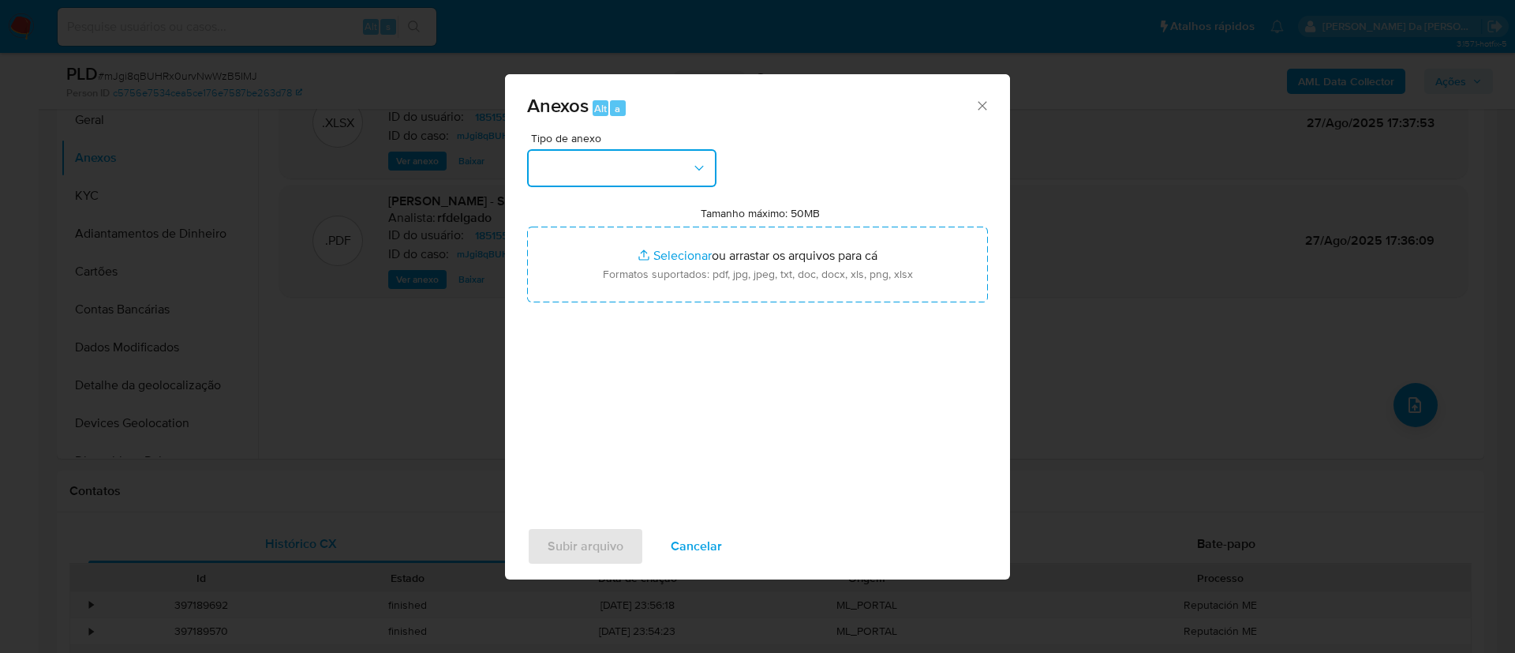
click at [653, 170] on button "button" at bounding box center [621, 168] width 189 height 38
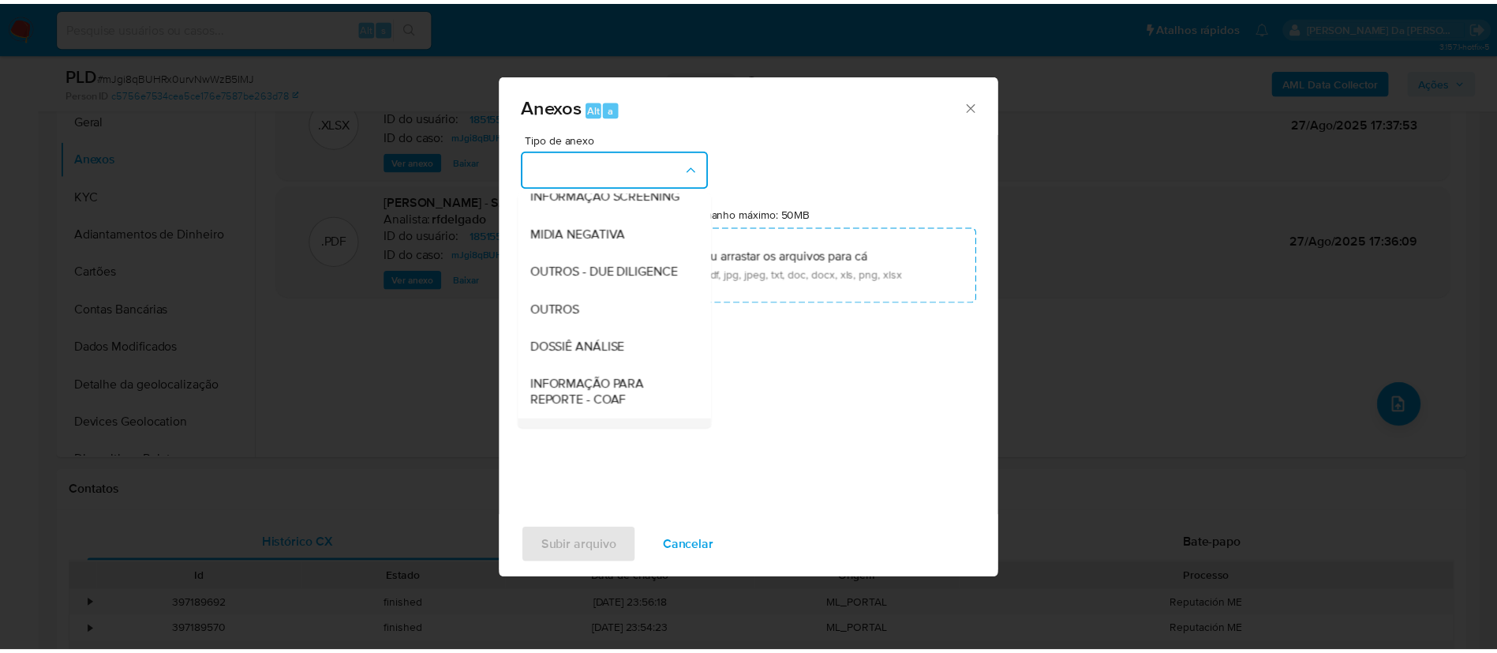
scroll to position [243, 0]
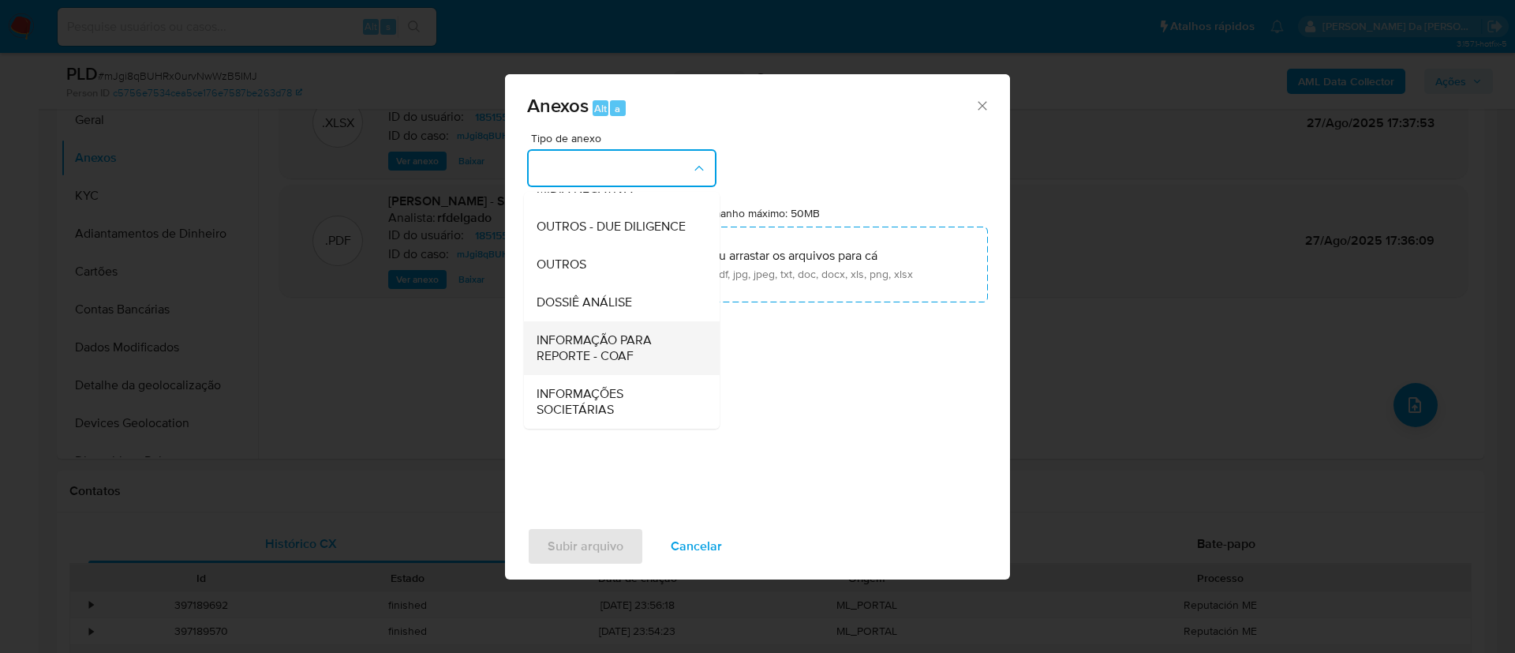
click at [650, 347] on span "INFORMAÇÃO PARA REPORTE - COAF" at bounding box center [617, 348] width 161 height 32
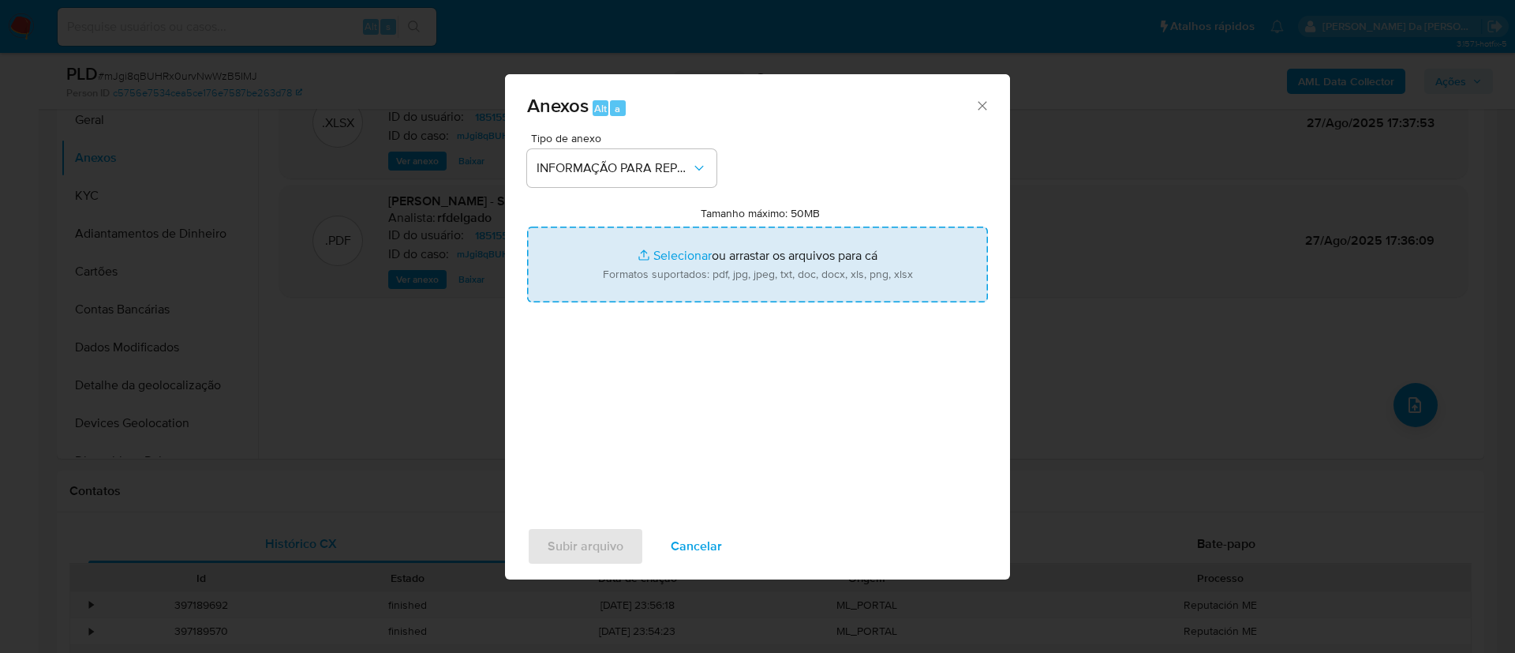
type input "C:\fakepath\SAR - mJgi8qBUHRx0urvNwWzB5IMJ - CNPJ 51793857000147 - TIAN JI PROD…"
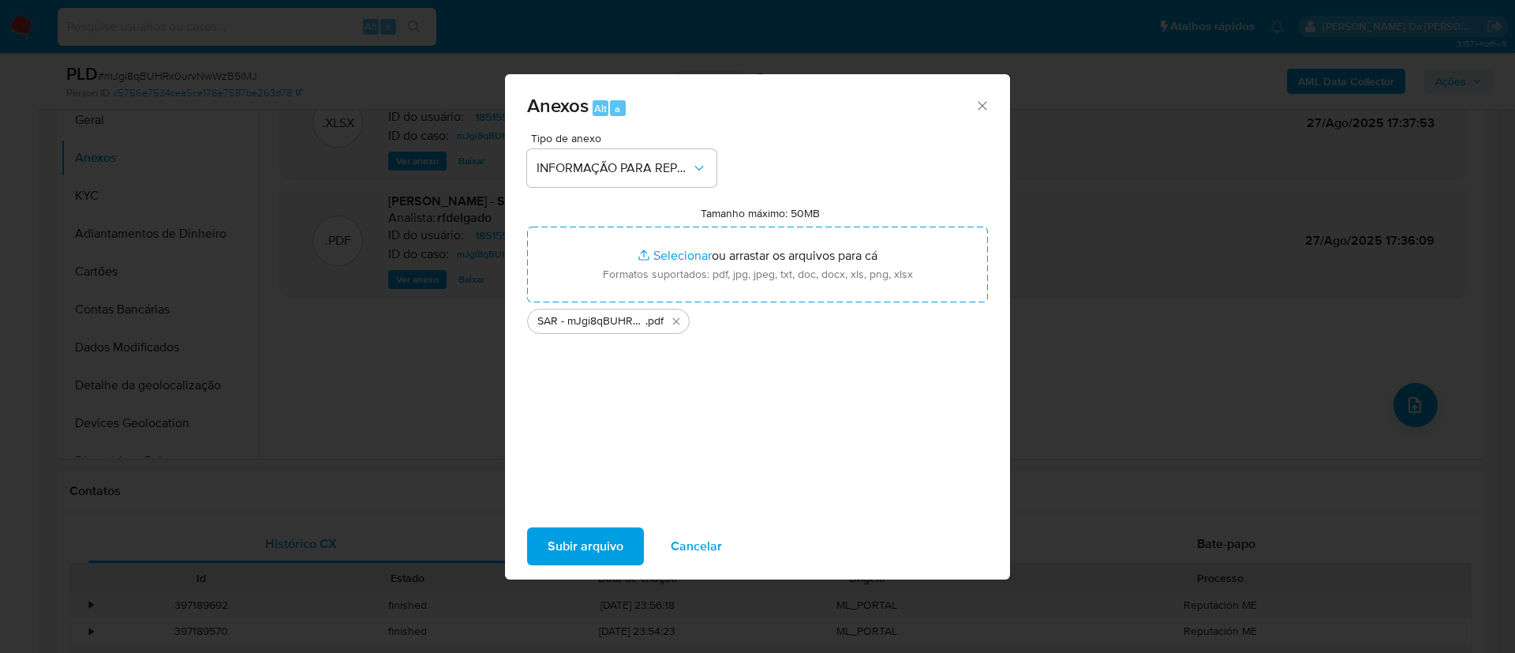
click at [607, 543] on span "Subir arquivo" at bounding box center [586, 546] width 76 height 35
